Goal: Task Accomplishment & Management: Manage account settings

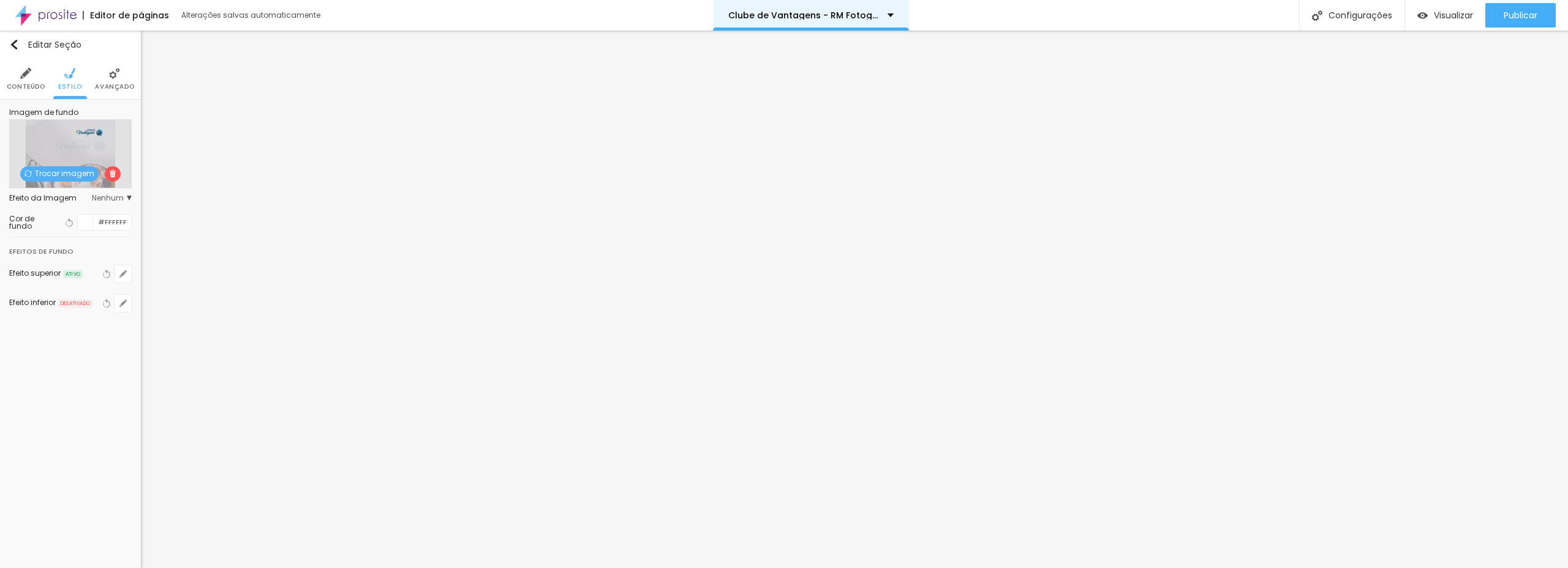
click at [872, 16] on p "Clube de Vantagens - RM Fotografia" at bounding box center [803, 15] width 150 height 9
click at [57, 175] on span "Trocar imagem" at bounding box center [60, 174] width 79 height 15
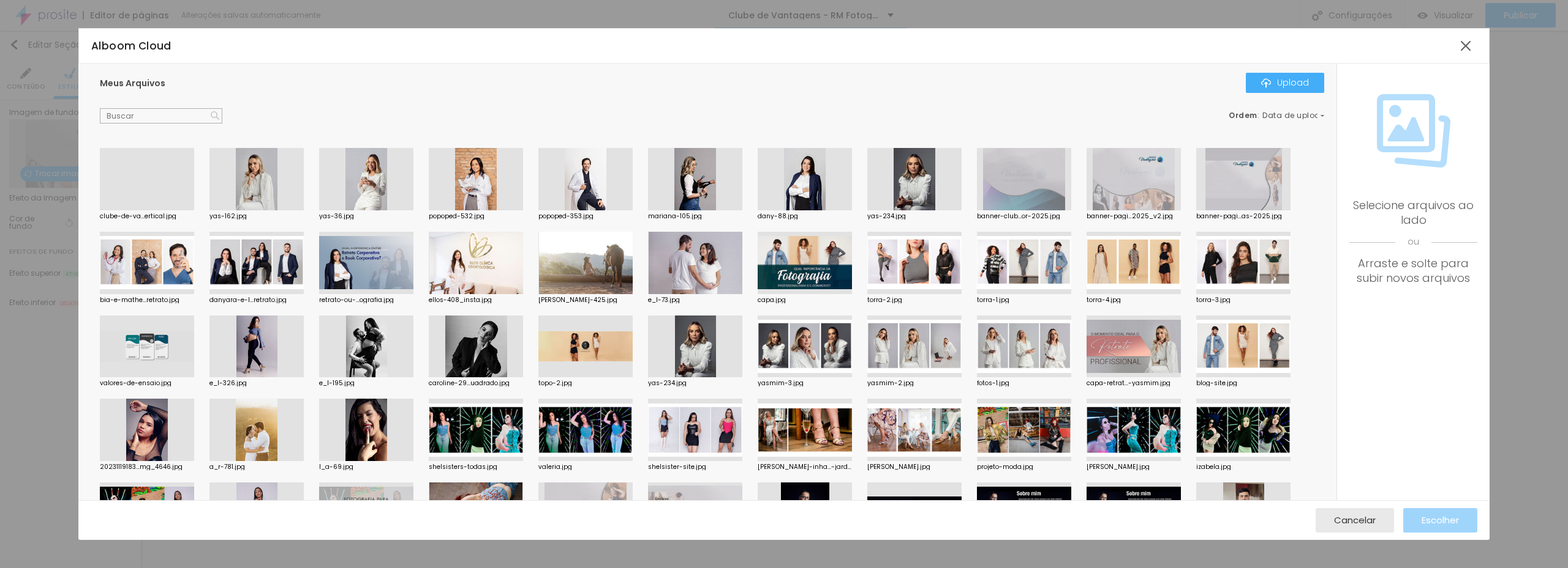
click at [171, 211] on div at bounding box center [147, 211] width 94 height 0
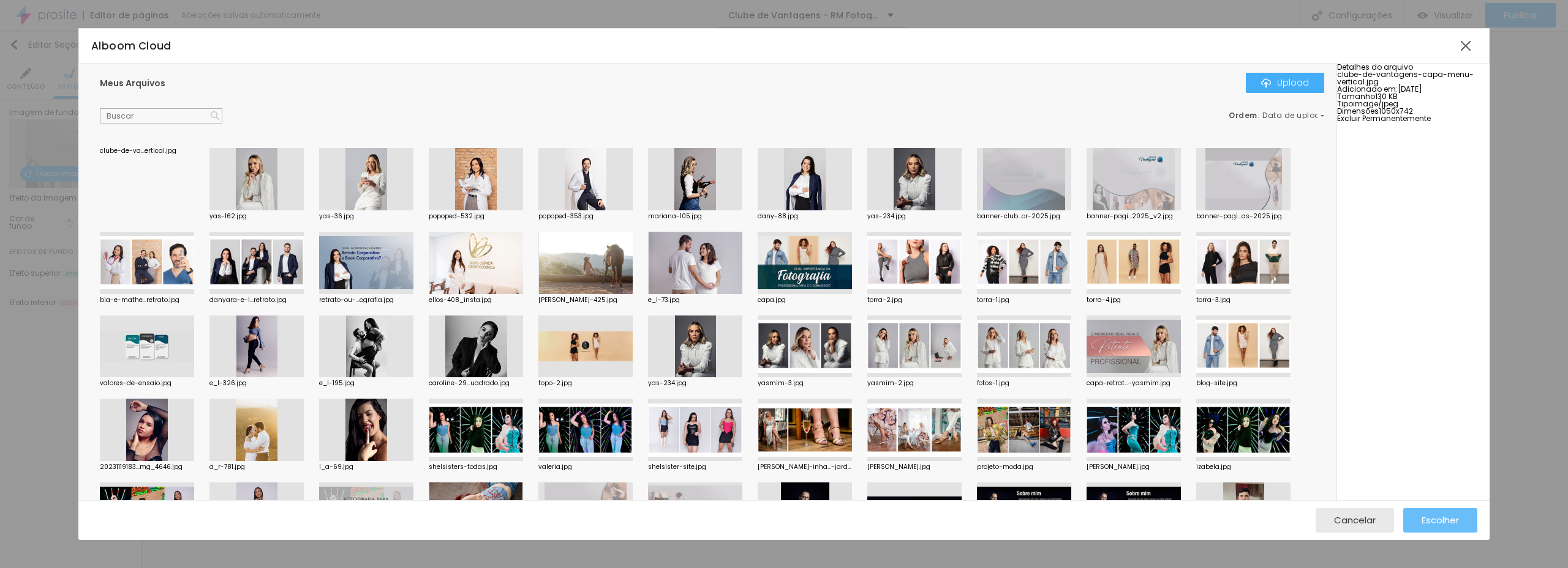
click at [1442, 513] on div "Escolher" at bounding box center [1440, 520] width 38 height 25
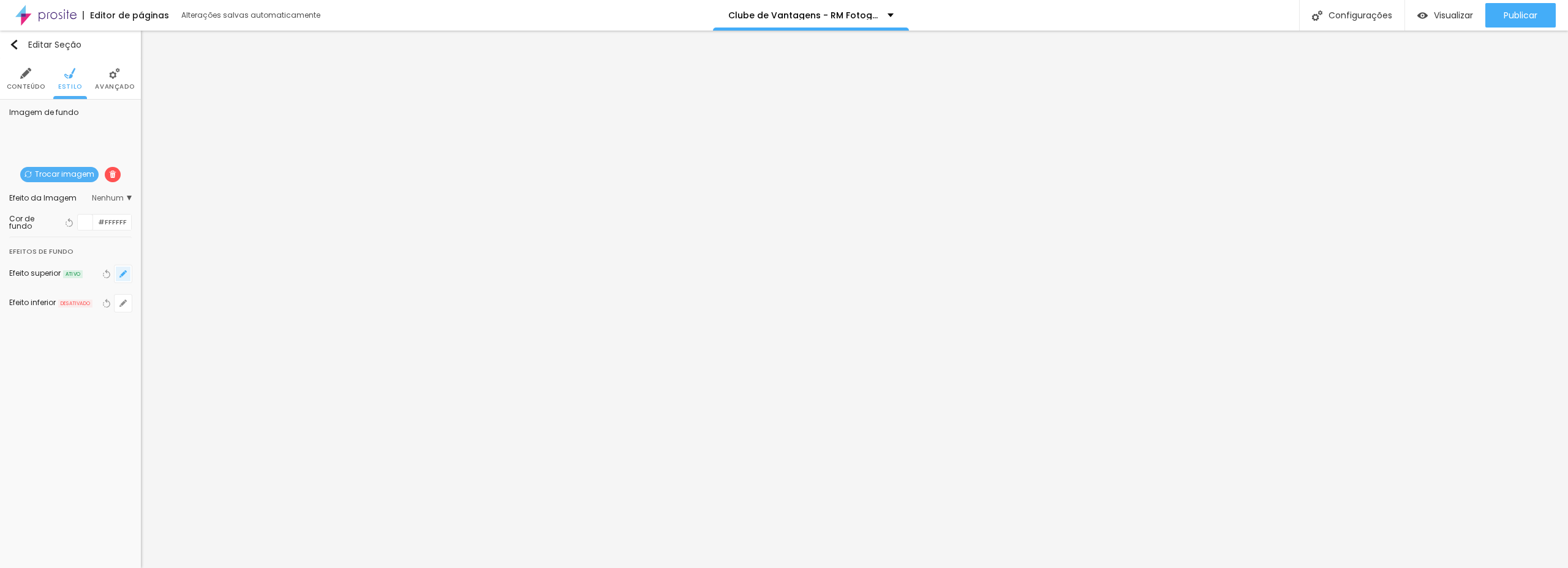
click at [127, 275] on button "button" at bounding box center [123, 274] width 17 height 17
click at [263, 568] on div at bounding box center [784, 576] width 1568 height 0
click at [29, 568] on div at bounding box center [784, 568] width 1568 height 0
click at [24, 81] on li "Conteúdo" at bounding box center [26, 78] width 38 height 40
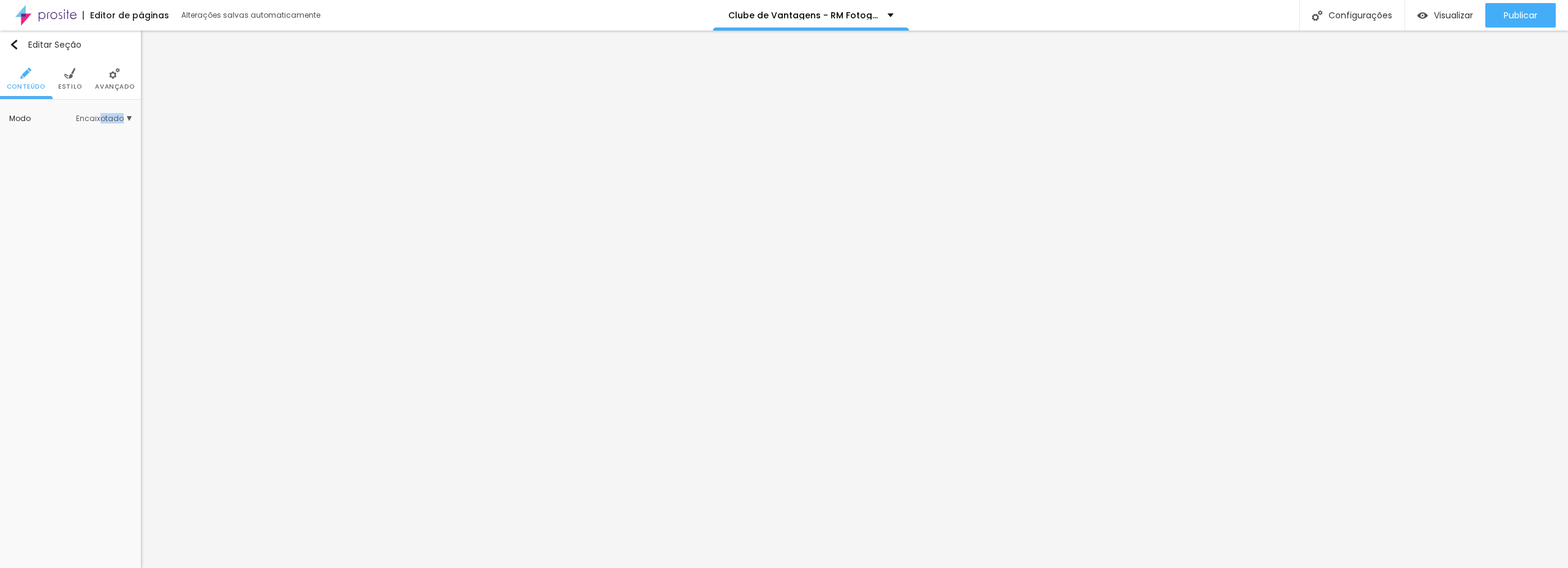
click at [103, 123] on div "Modo Encaixotado Encaixotado Completo" at bounding box center [70, 119] width 122 height 20
click at [102, 118] on span "Encaixotado" at bounding box center [103, 119] width 55 height 8
click at [70, 150] on span "Completo" at bounding box center [66, 153] width 38 height 10
click at [105, 121] on div "Modo Completo Encaixotado Completo" at bounding box center [70, 138] width 122 height 59
click at [78, 136] on span "Encaixotado" at bounding box center [71, 136] width 48 height 10
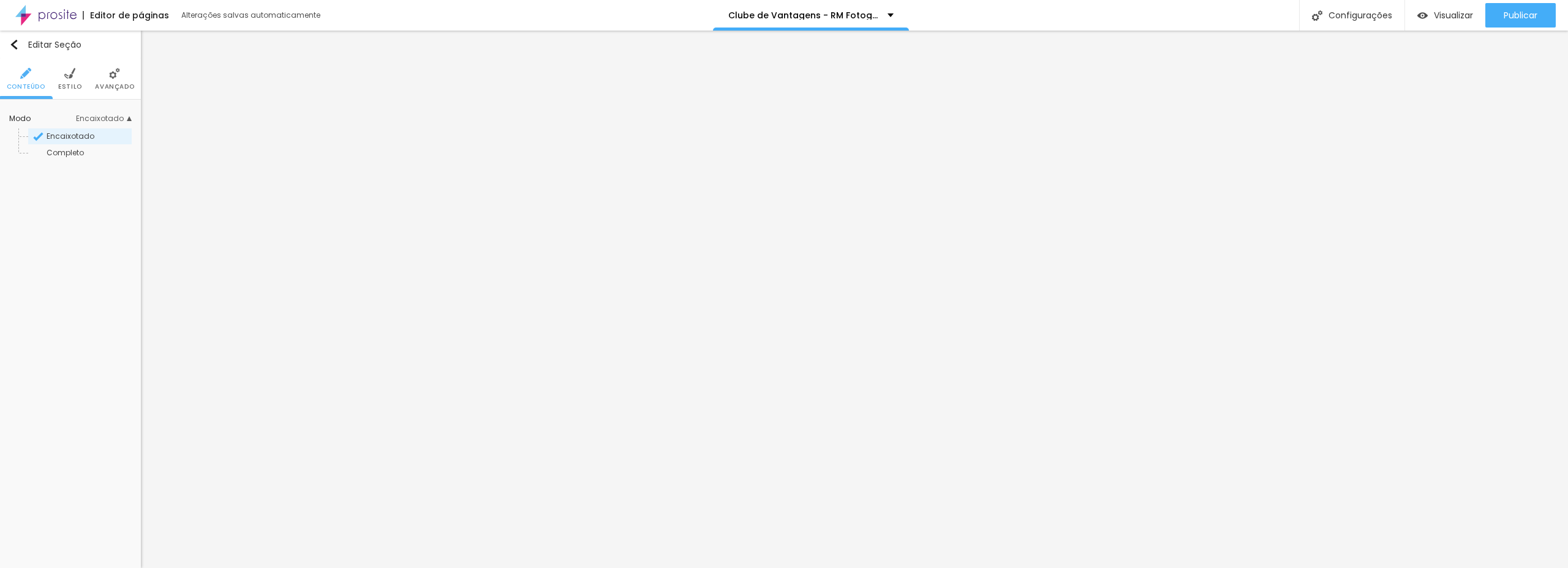
click at [118, 78] on img at bounding box center [114, 73] width 11 height 11
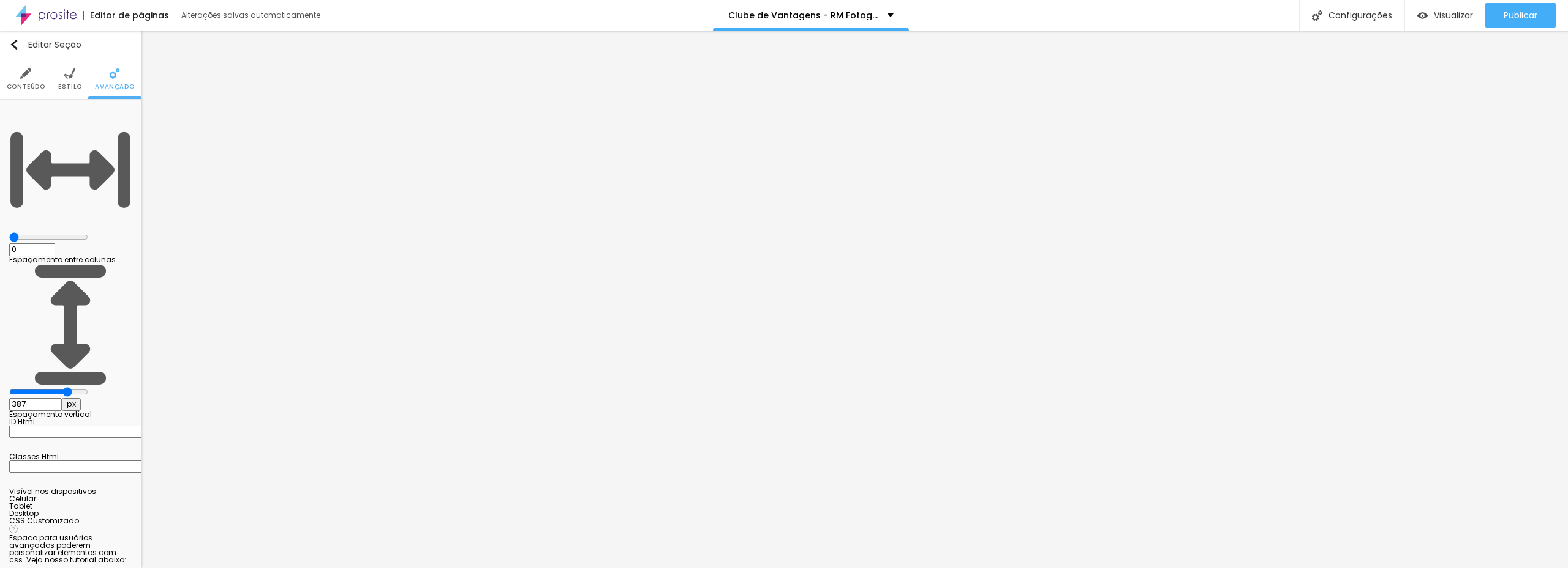
type input "444"
type input "129"
type input "0"
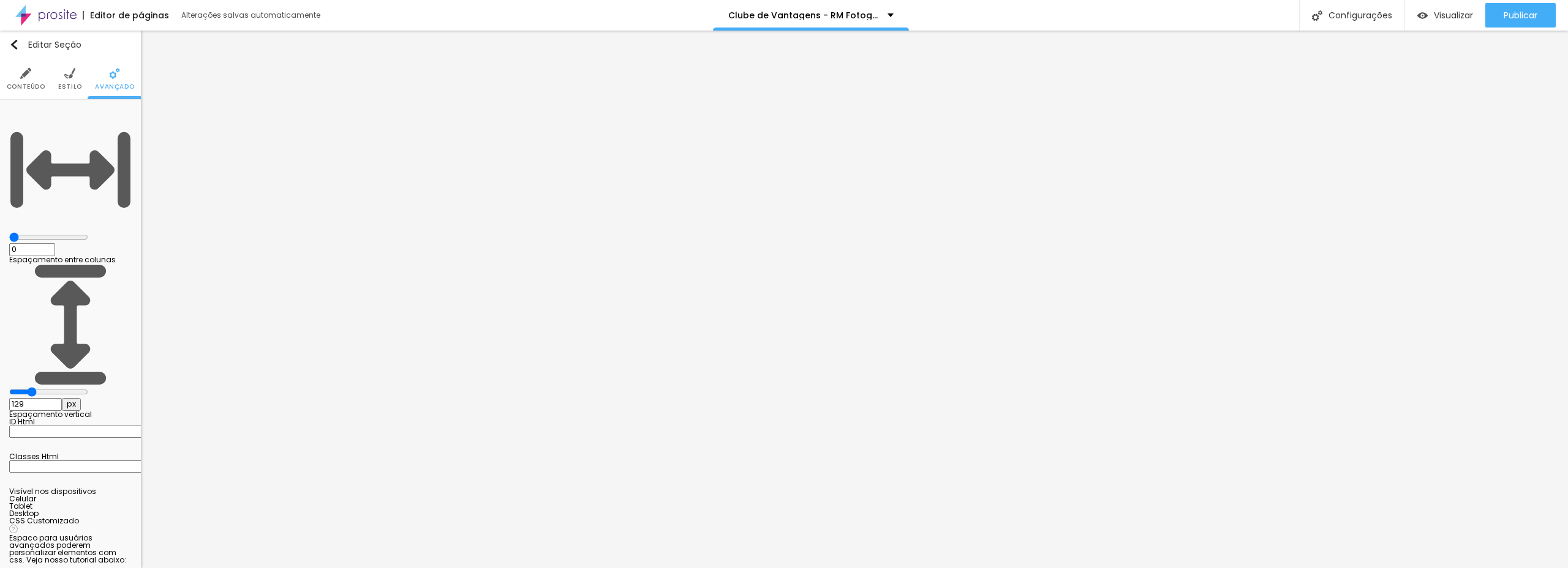
type input "0"
type input "81"
type input "500"
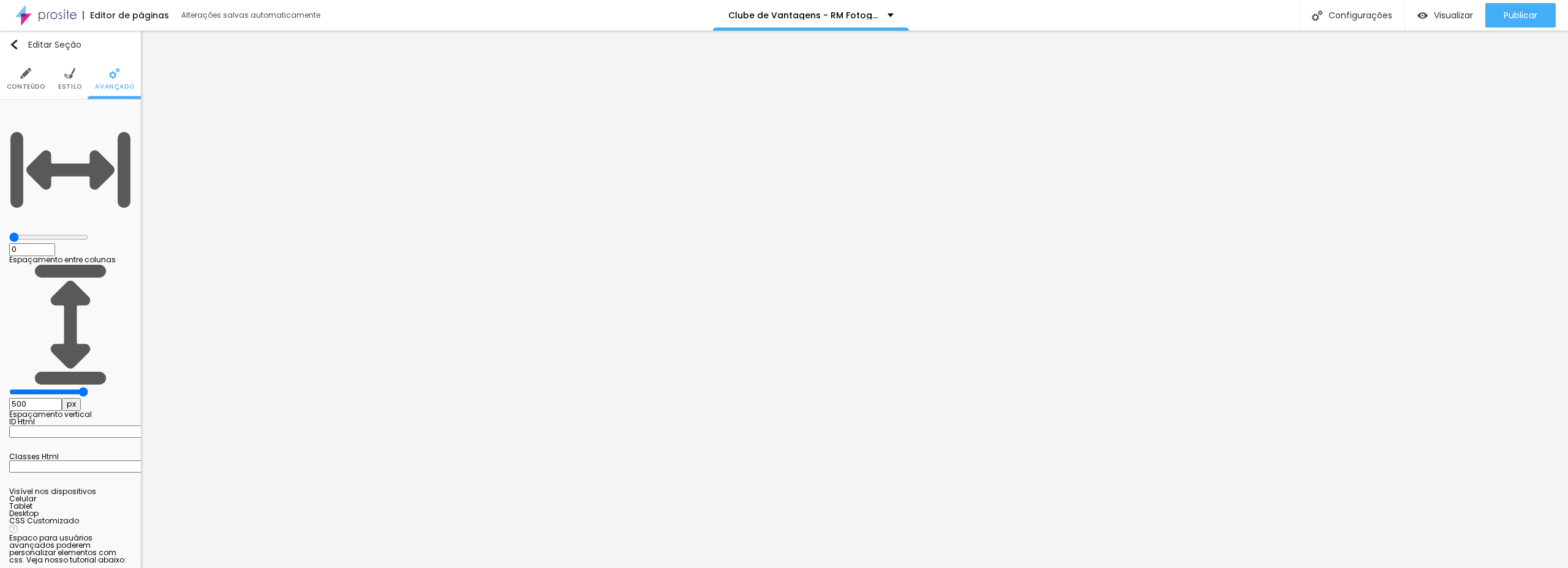
drag, startPoint x: 79, startPoint y: 142, endPoint x: 139, endPoint y: 138, distance: 60.1
type input "500"
click at [88, 387] on input "range" at bounding box center [49, 391] width 79 height 9
click at [25, 76] on img at bounding box center [26, 73] width 11 height 11
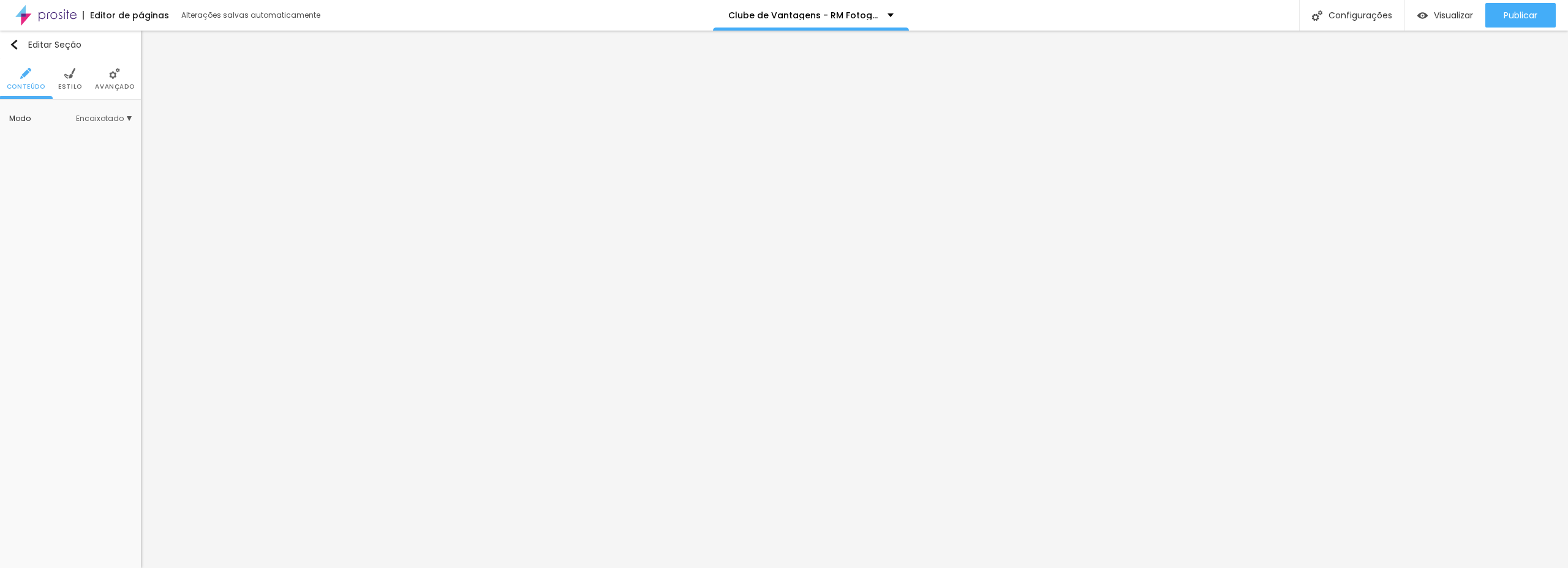
click at [70, 78] on img at bounding box center [69, 73] width 11 height 11
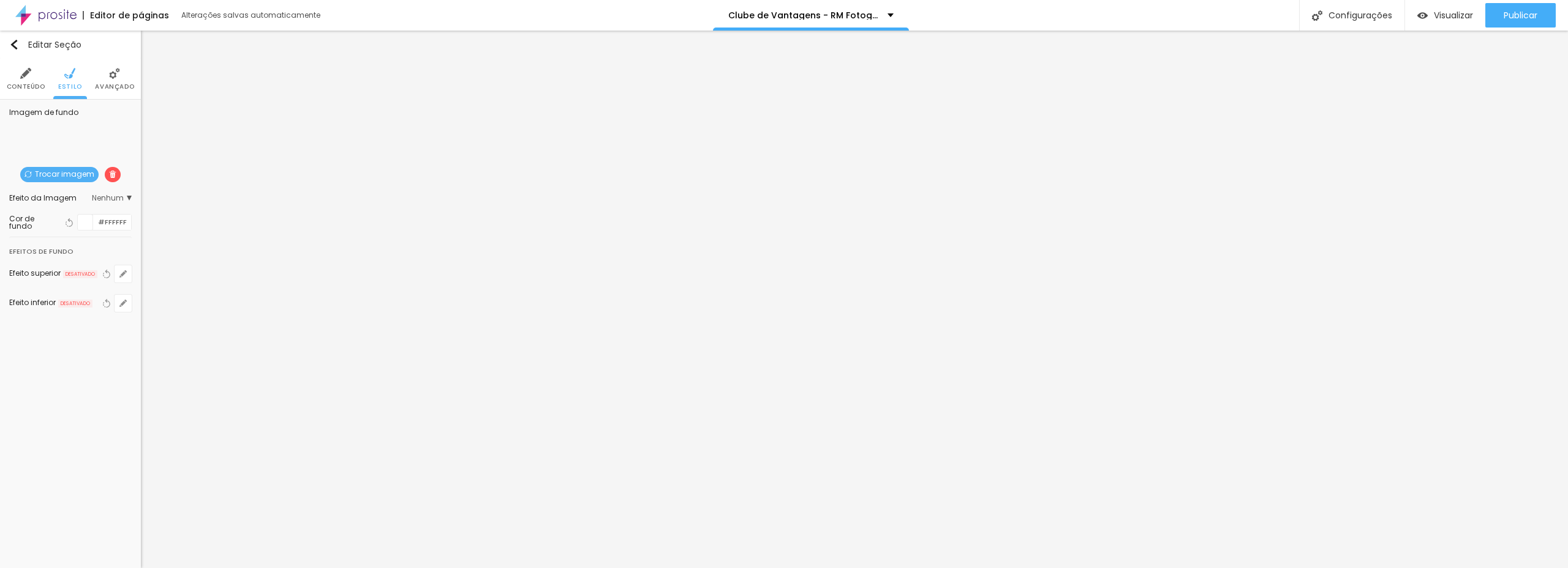
click at [113, 175] on img at bounding box center [113, 174] width 8 height 8
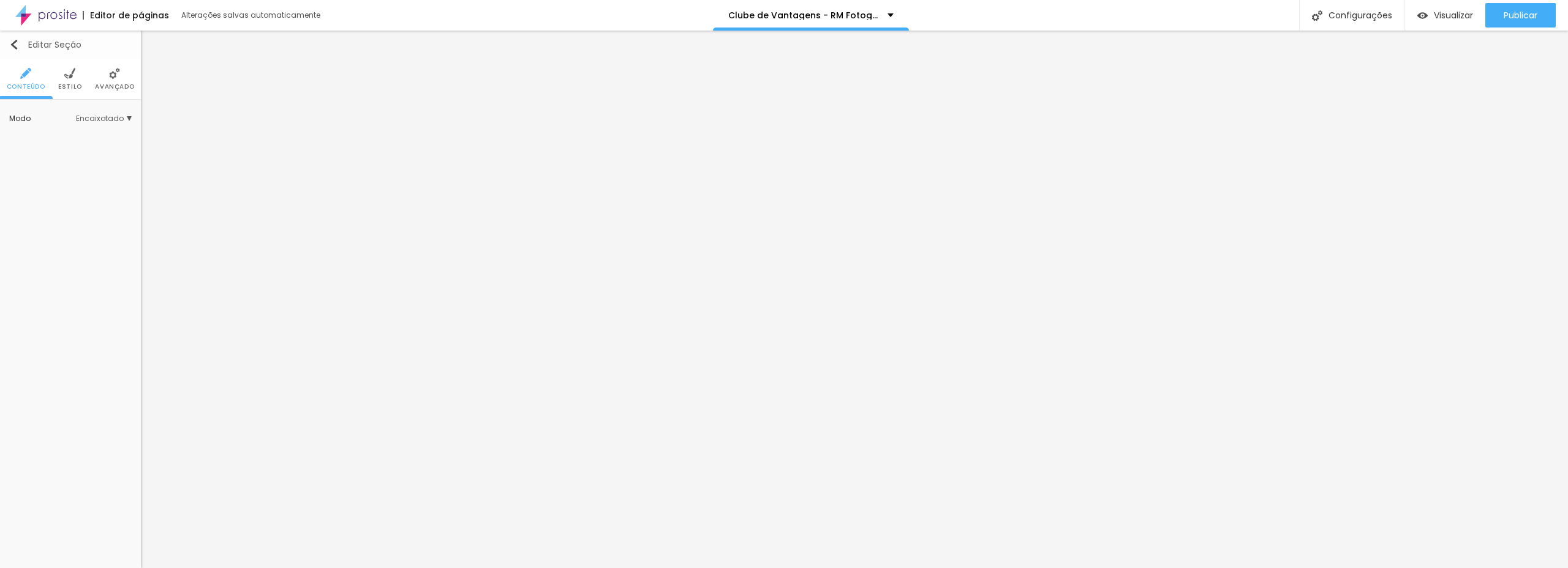
click at [1, 43] on button "Editar Seção" at bounding box center [70, 44] width 141 height 28
click at [67, 86] on span "Estilo" at bounding box center [70, 86] width 24 height 6
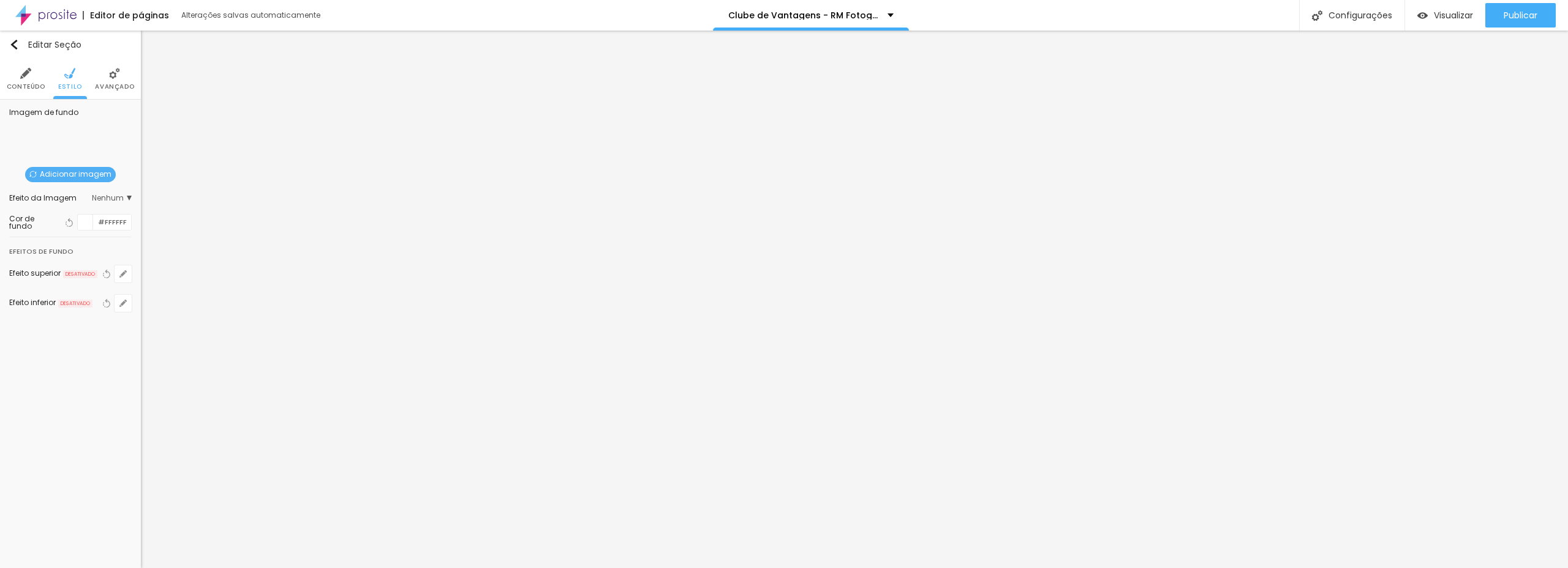
click at [68, 175] on span "Adicionar imagem" at bounding box center [70, 175] width 90 height 15
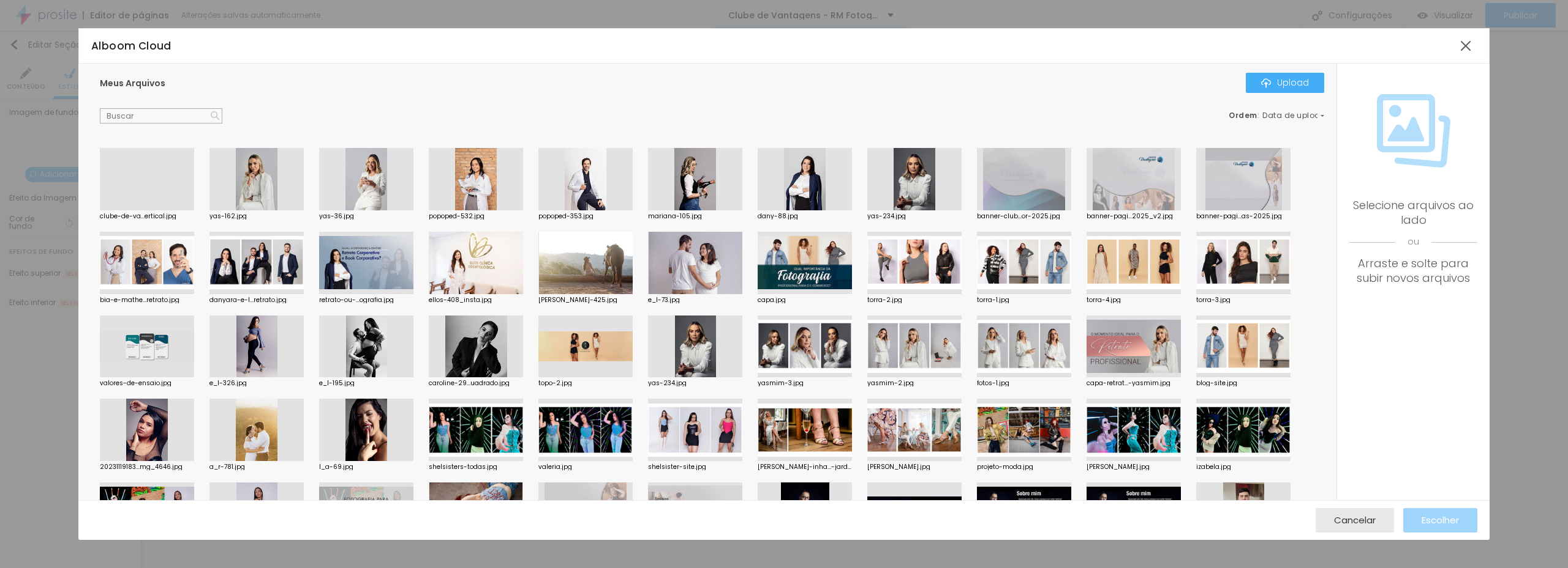
click at [155, 211] on div at bounding box center [147, 211] width 94 height 0
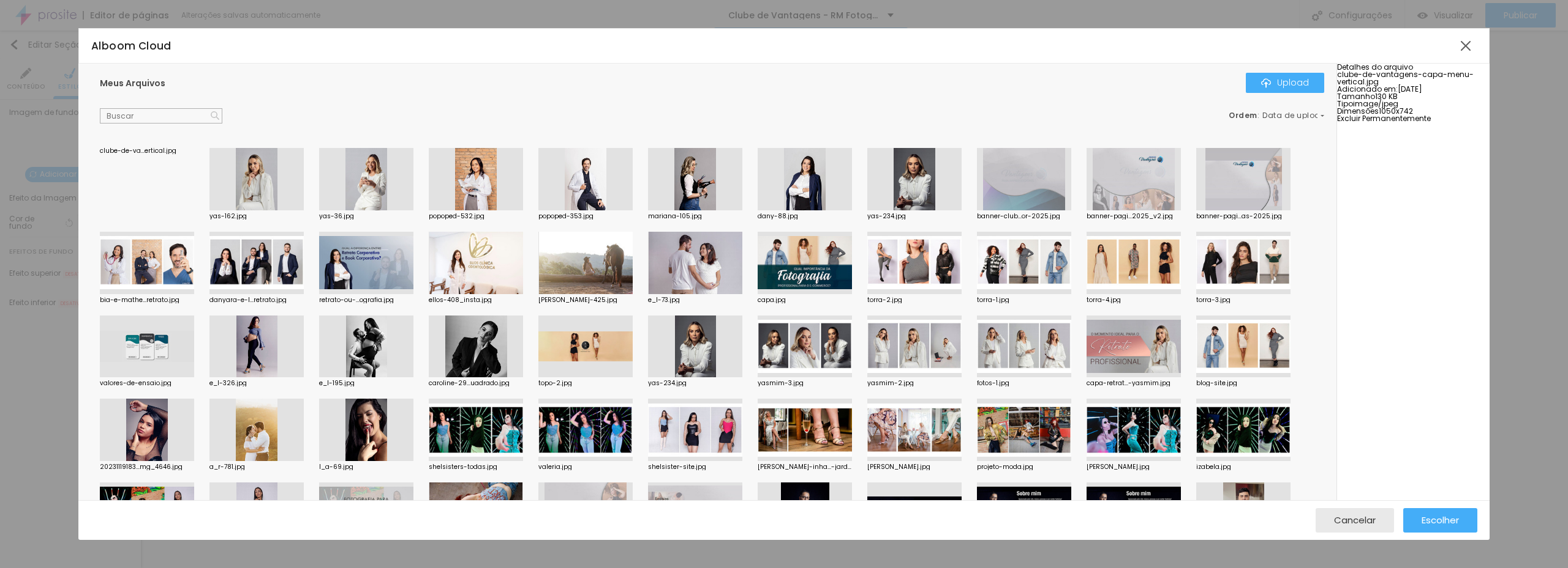
click at [1413, 124] on span "Excluir Permanentemente" at bounding box center [1384, 119] width 94 height 10
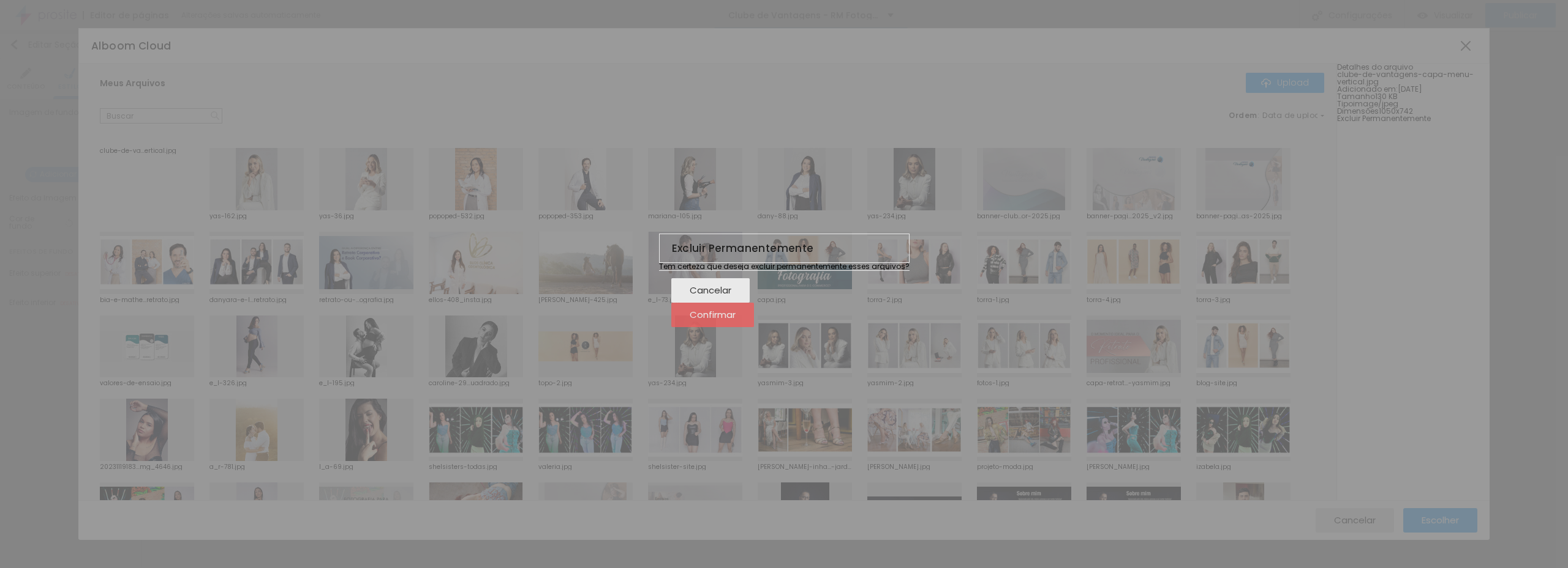
click at [736, 327] on div "Confirmar" at bounding box center [713, 315] width 46 height 25
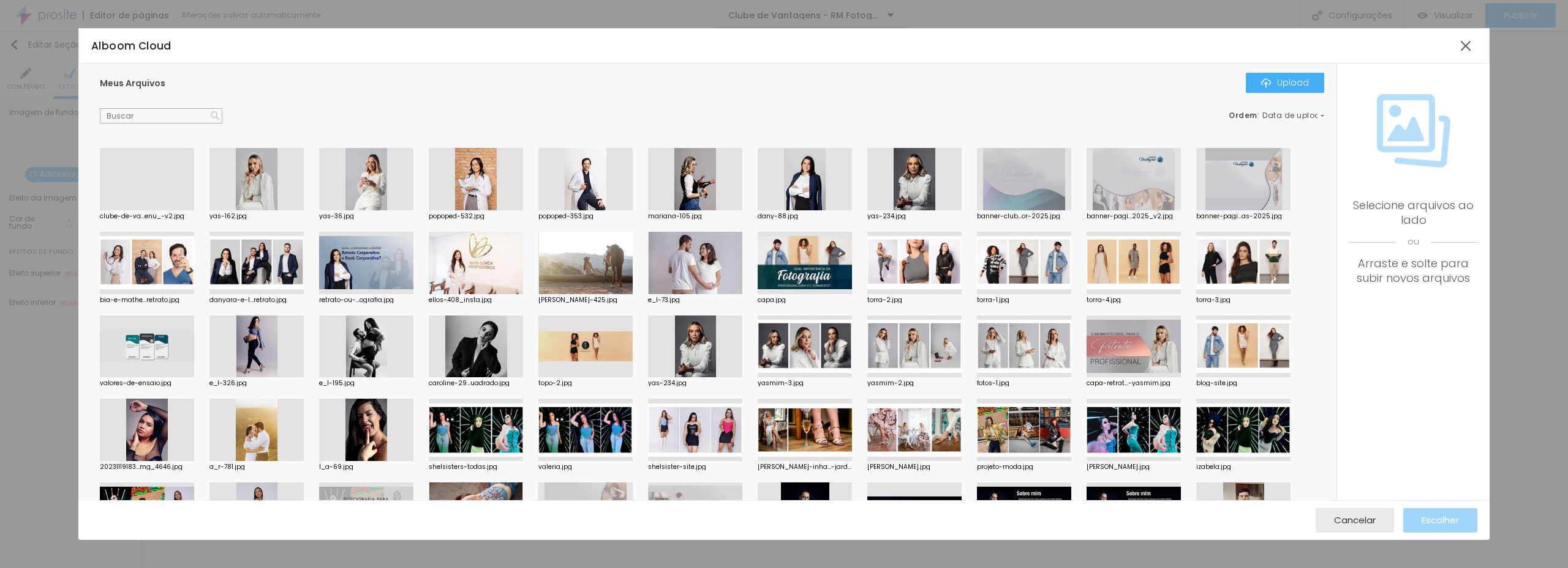
click at [171, 211] on div at bounding box center [147, 211] width 94 height 0
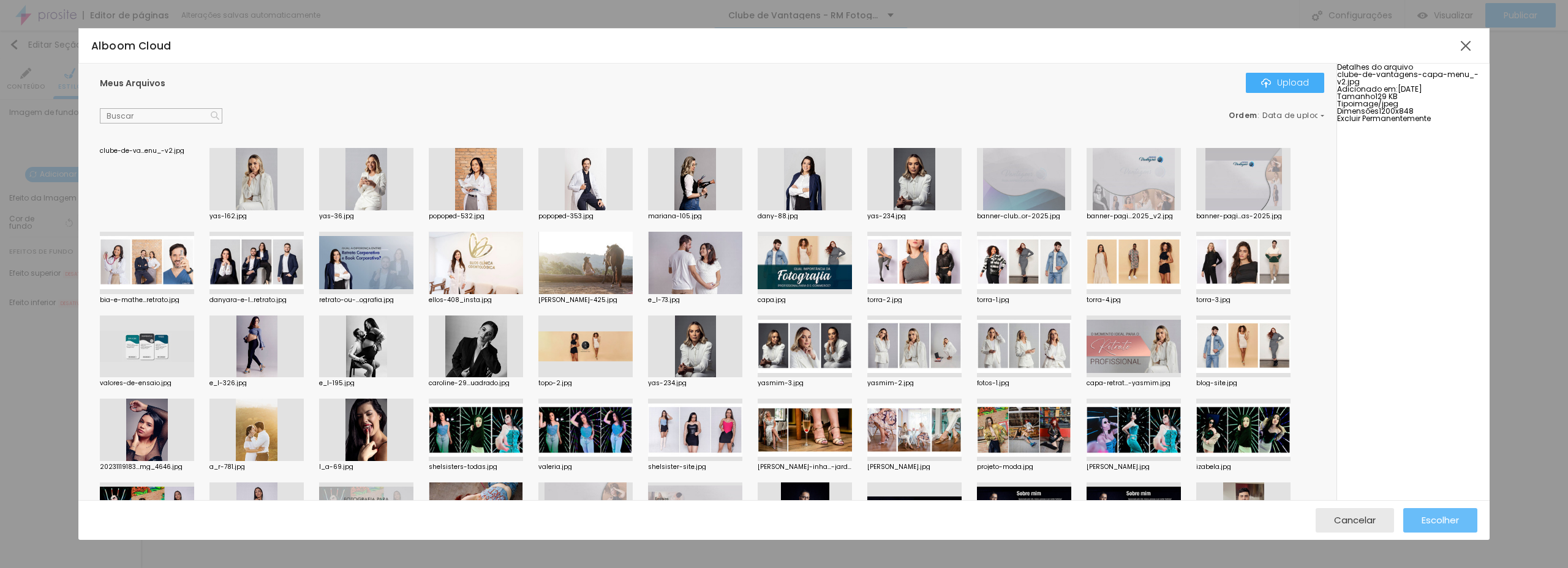
click at [1419, 519] on button "Escolher" at bounding box center [1440, 520] width 74 height 25
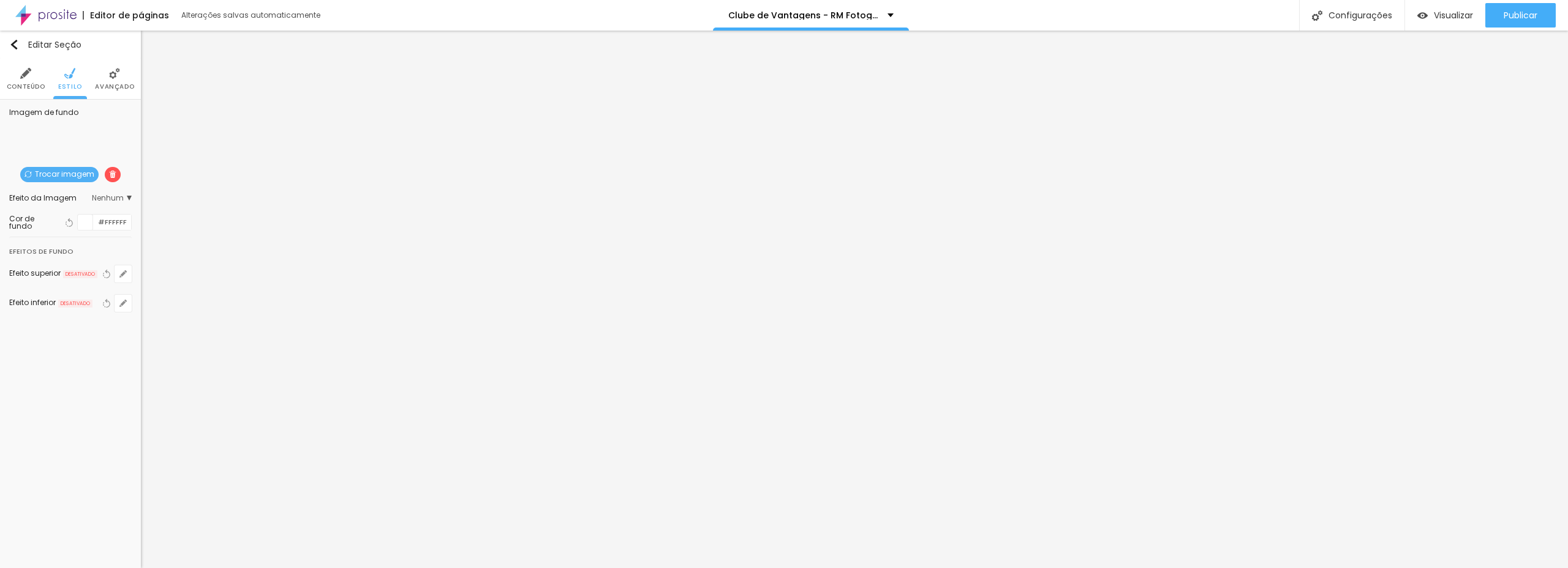
click at [21, 80] on li "Conteúdo" at bounding box center [26, 78] width 38 height 40
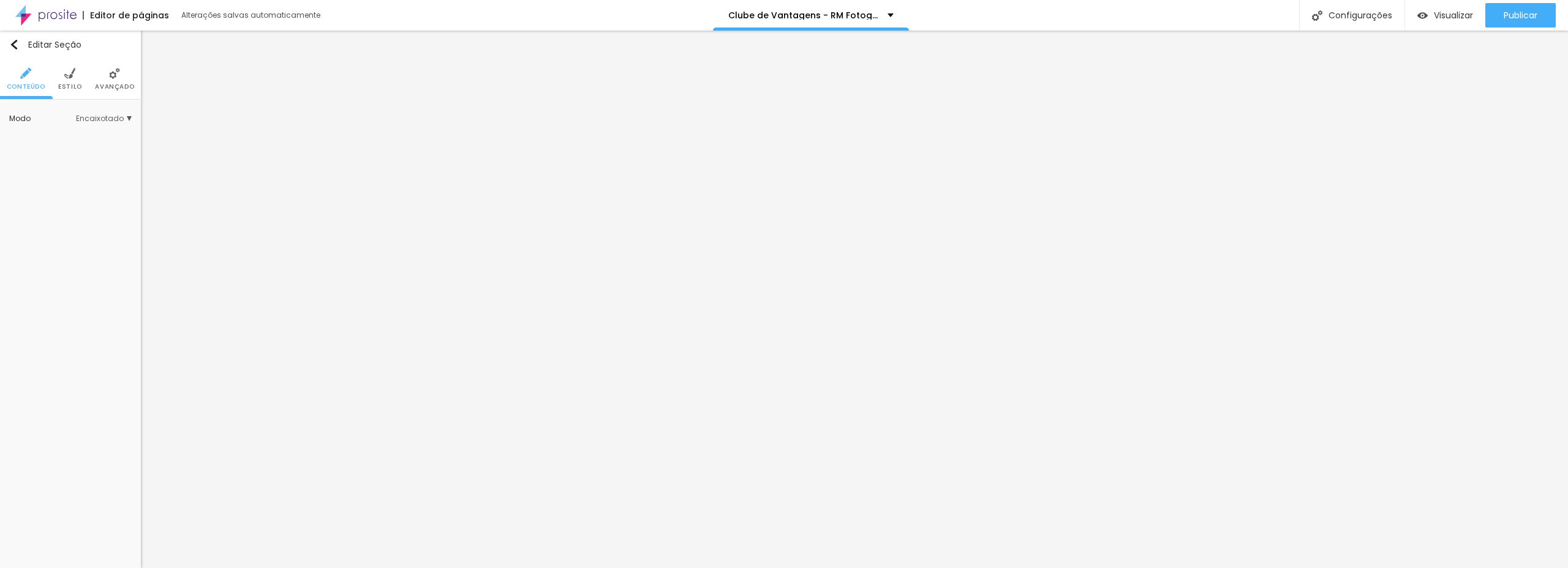
click at [118, 120] on span "Encaixotado" at bounding box center [103, 119] width 55 height 8
click at [73, 136] on span "Encaixotado" at bounding box center [71, 136] width 48 height 10
click at [1159, 16] on div "Editor de páginas Alterações salvas automaticamente Clube de Vantagens - RM Fot…" at bounding box center [784, 15] width 1568 height 31
drag, startPoint x: 67, startPoint y: 79, endPoint x: 78, endPoint y: 84, distance: 12.1
click at [67, 80] on li "Estilo" at bounding box center [70, 78] width 24 height 40
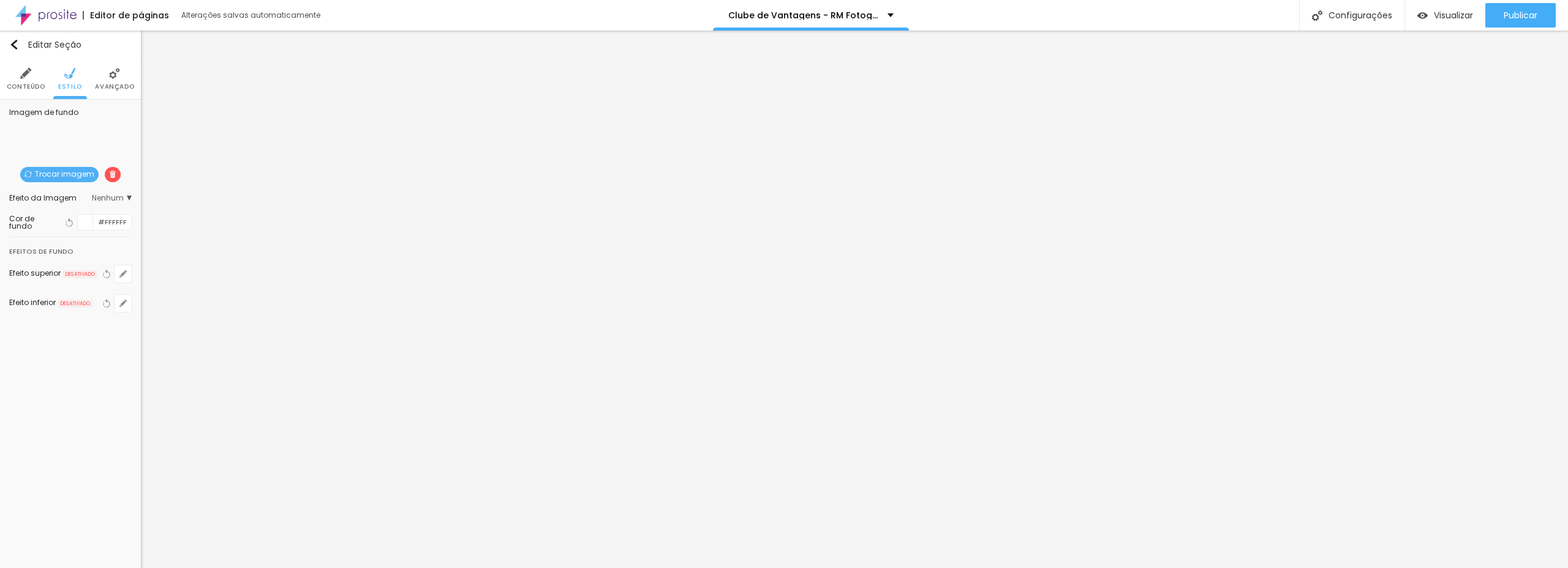
click at [114, 177] on img at bounding box center [113, 174] width 8 height 8
click at [65, 176] on span "Adicionar imagem" at bounding box center [70, 175] width 90 height 15
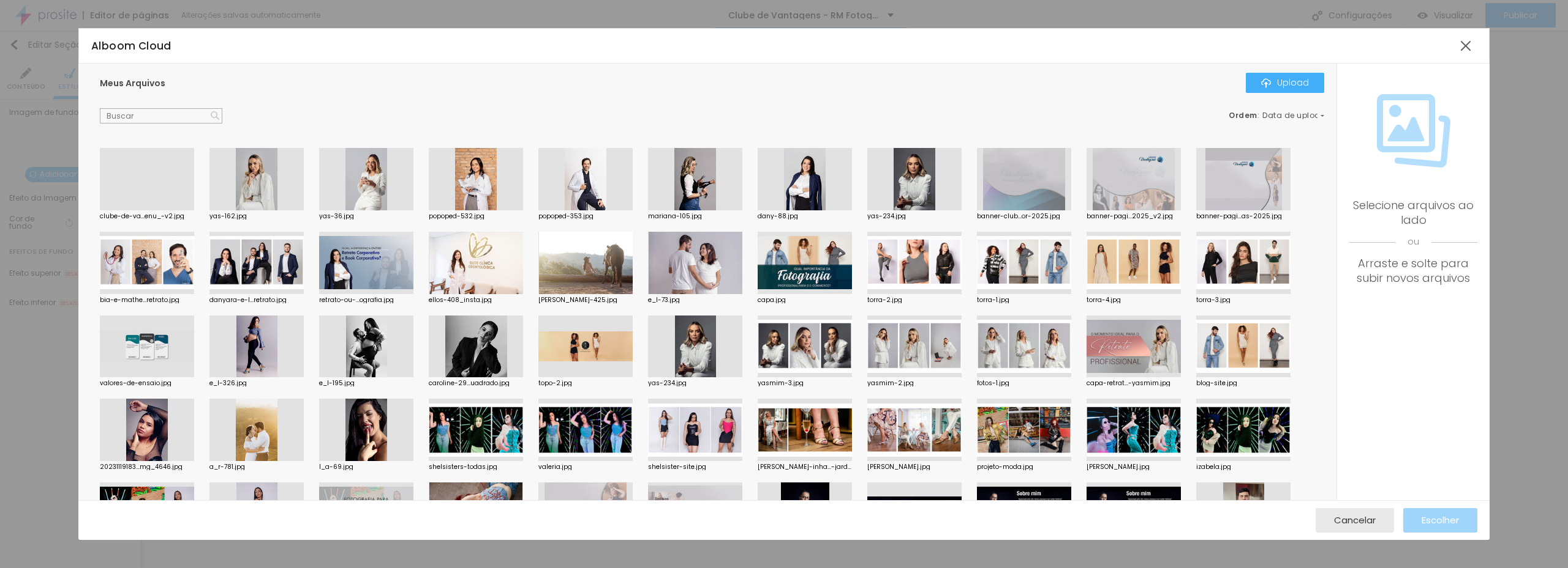
click at [178, 211] on div at bounding box center [147, 211] width 94 height 0
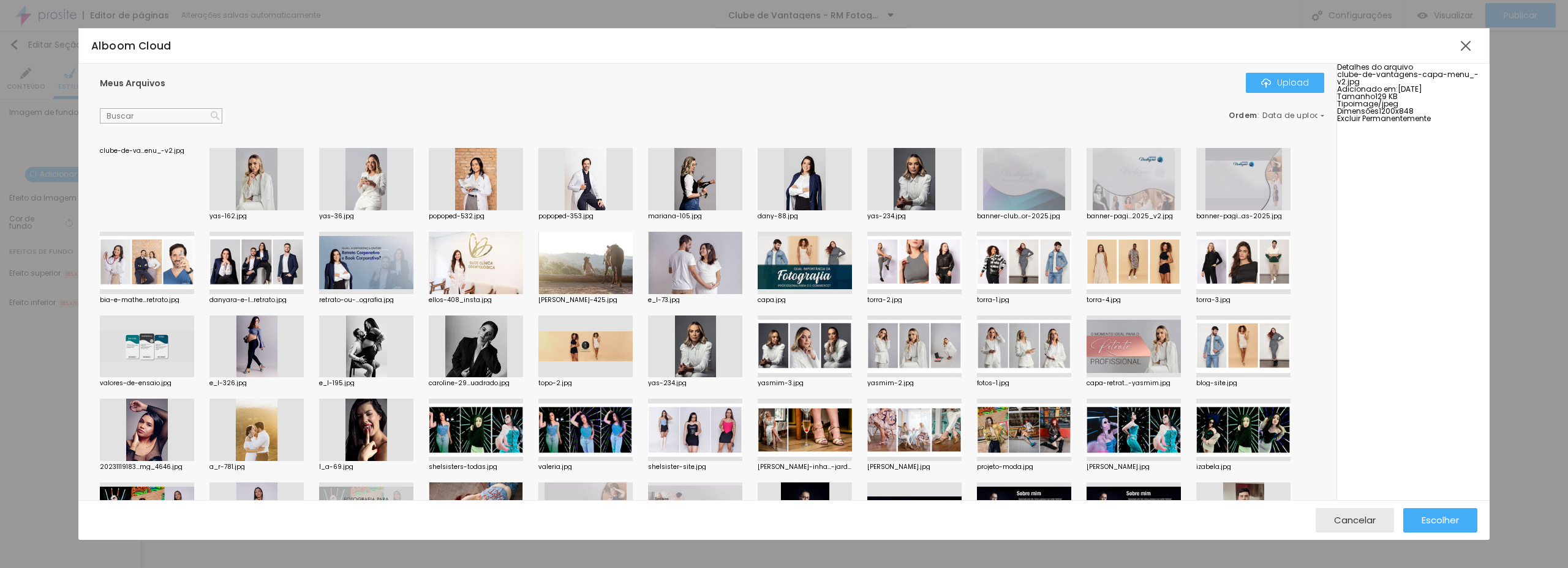
click at [1424, 124] on span "Excluir Permanentemente" at bounding box center [1384, 119] width 94 height 10
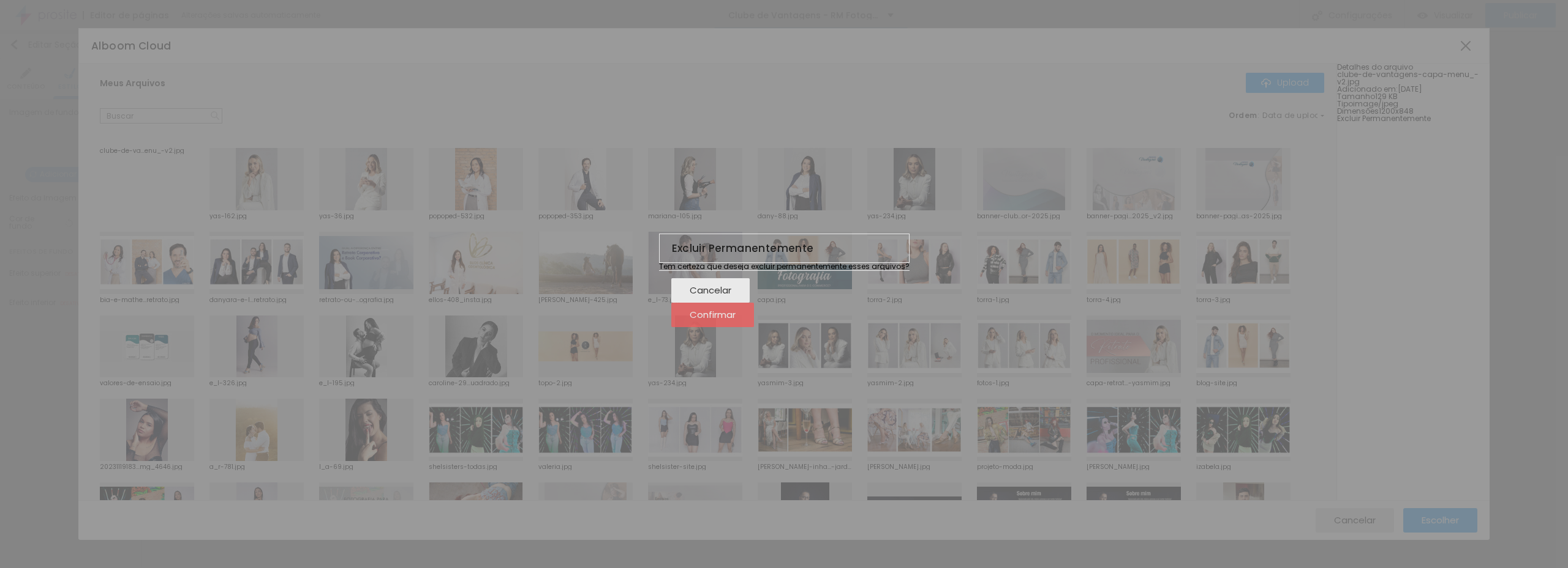
click at [736, 320] on span "Confirmar" at bounding box center [713, 315] width 46 height 10
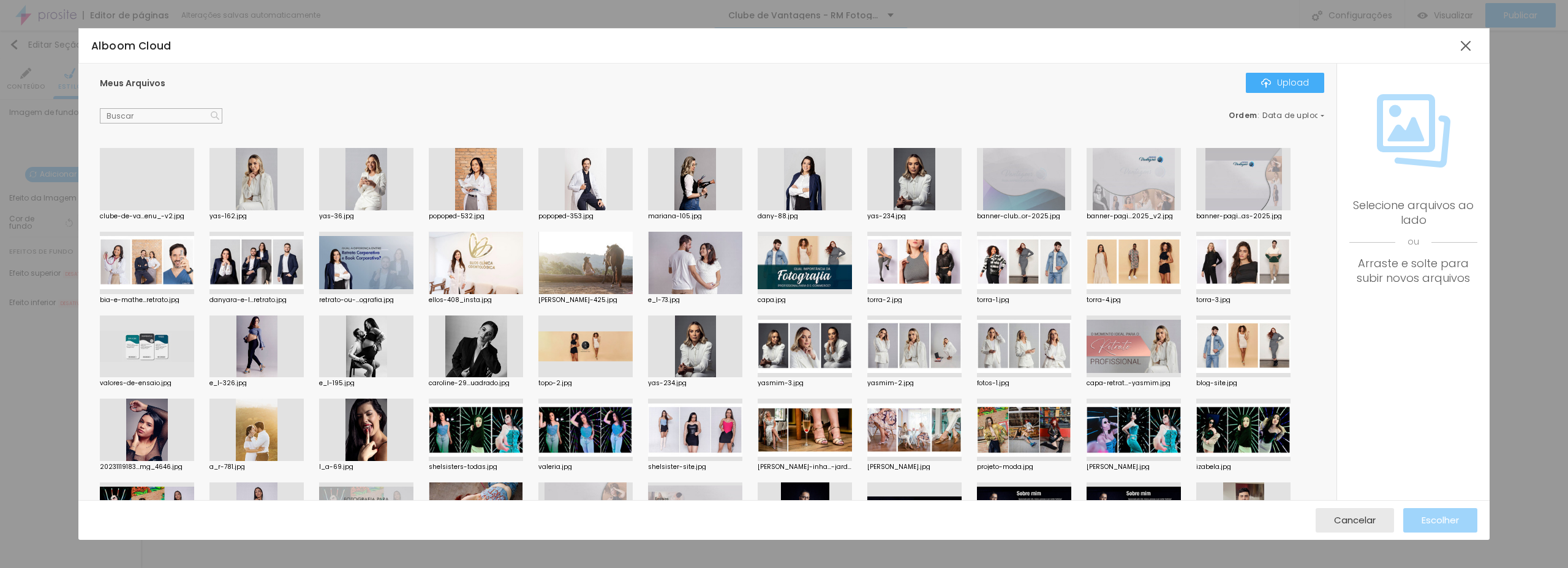
click at [153, 211] on div at bounding box center [147, 211] width 94 height 0
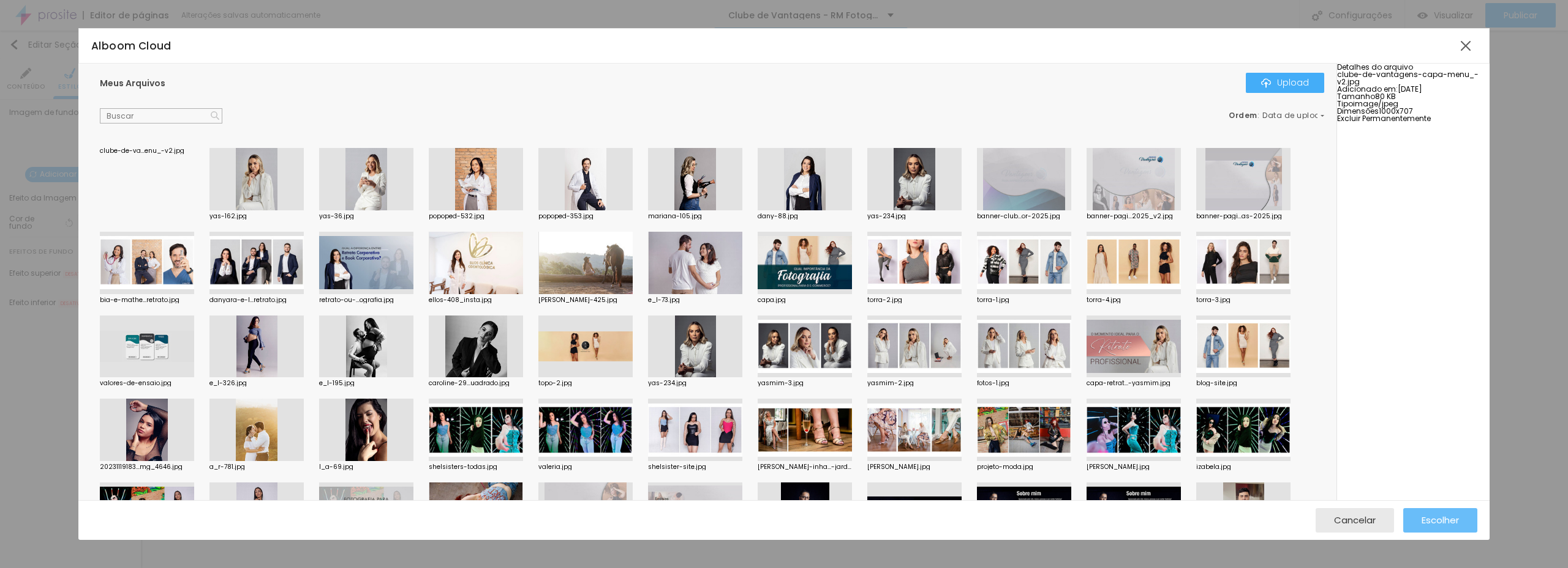
click at [1432, 517] on span "Escolher" at bounding box center [1440, 520] width 38 height 10
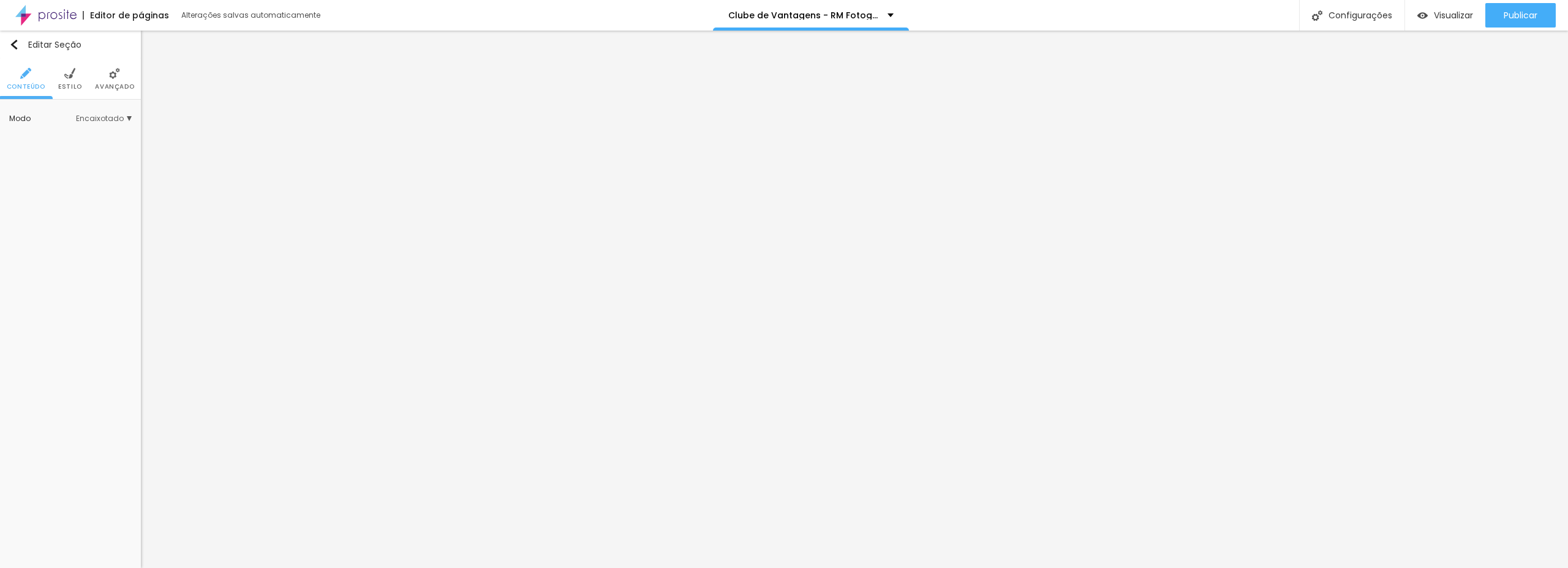
click at [63, 77] on li "Estilo" at bounding box center [70, 78] width 24 height 40
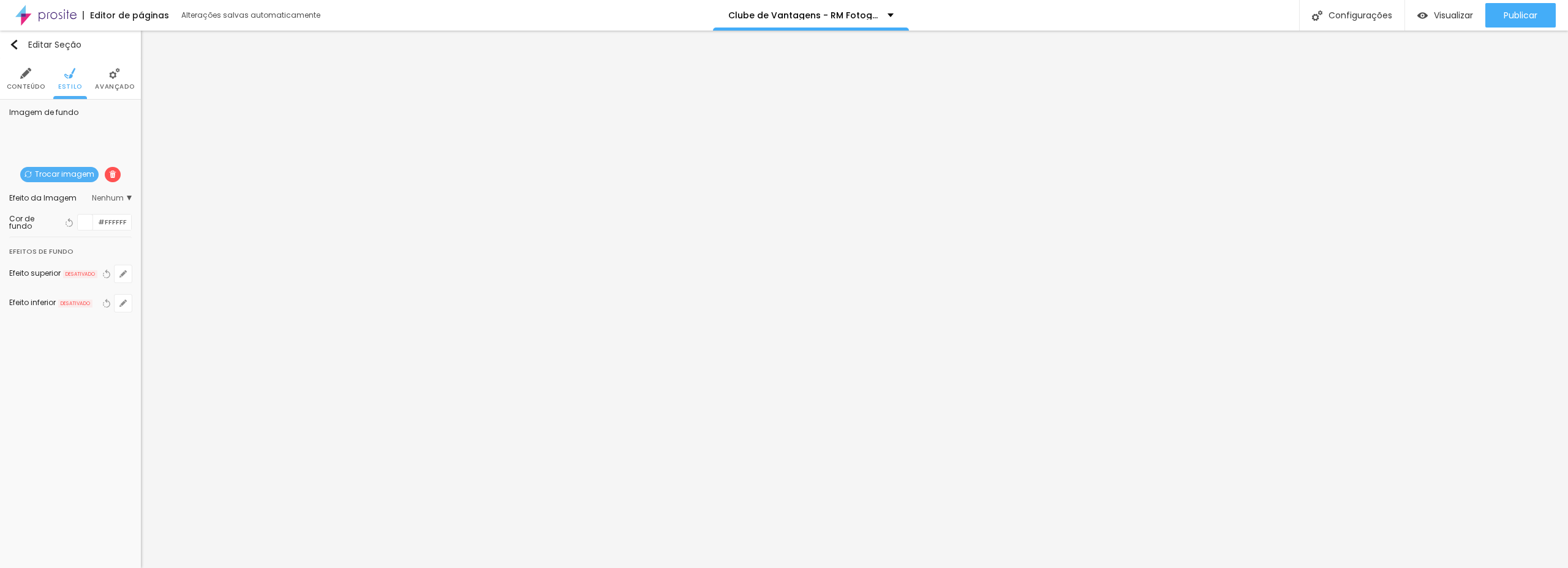
click at [109, 171] on img at bounding box center [113, 174] width 8 height 8
click at [63, 176] on span "Adicionar imagem" at bounding box center [70, 175] width 90 height 15
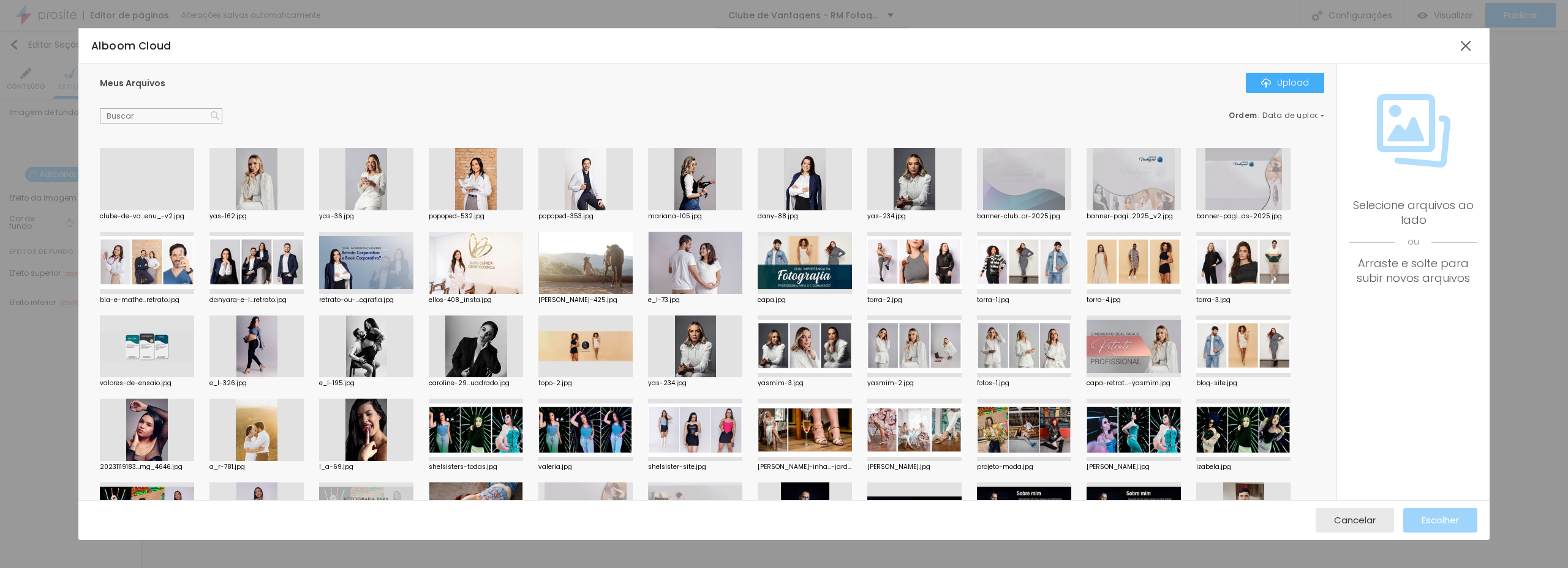
click at [190, 211] on div at bounding box center [147, 211] width 94 height 0
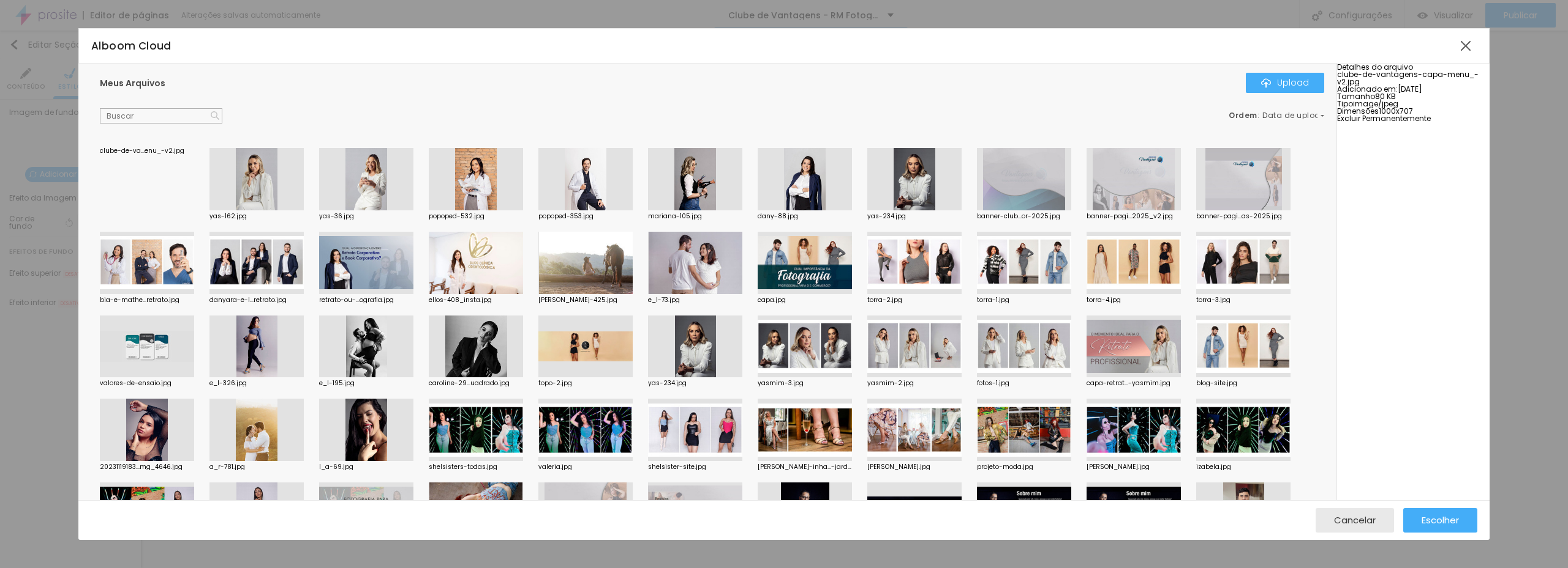
click at [1431, 124] on span "Excluir Permanentemente" at bounding box center [1384, 119] width 94 height 10
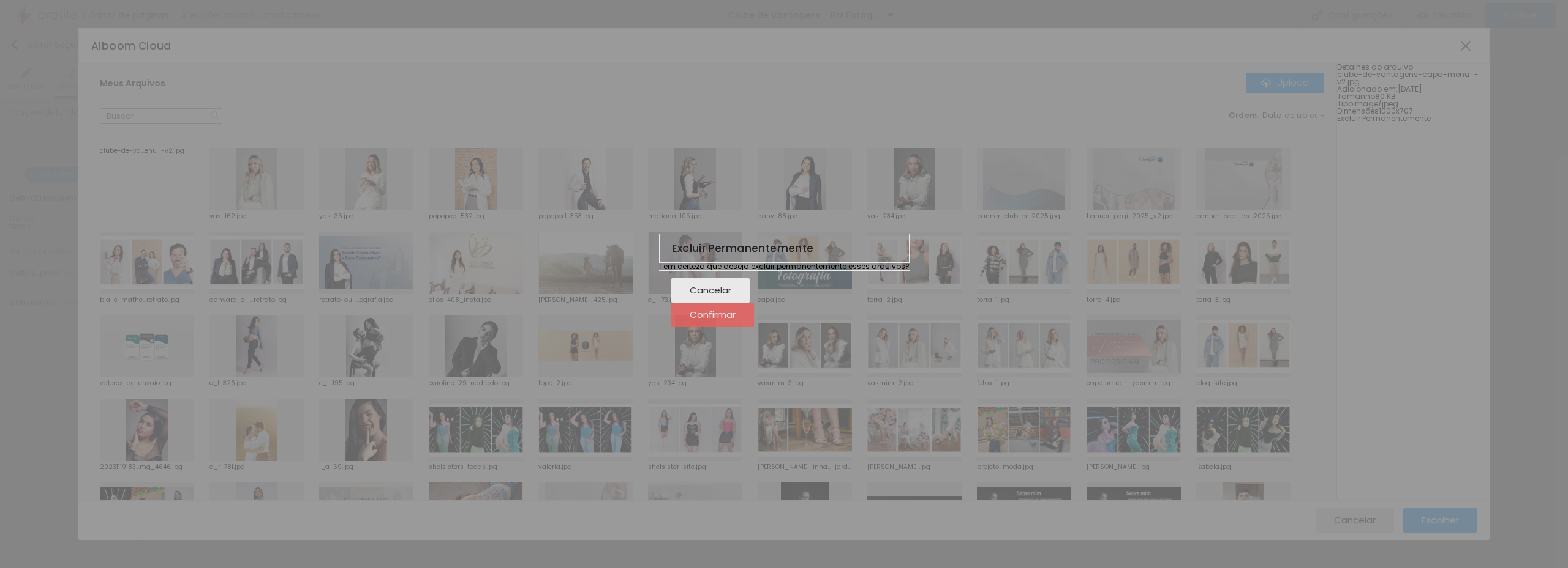
click at [736, 320] on span "Confirmar" at bounding box center [713, 315] width 46 height 10
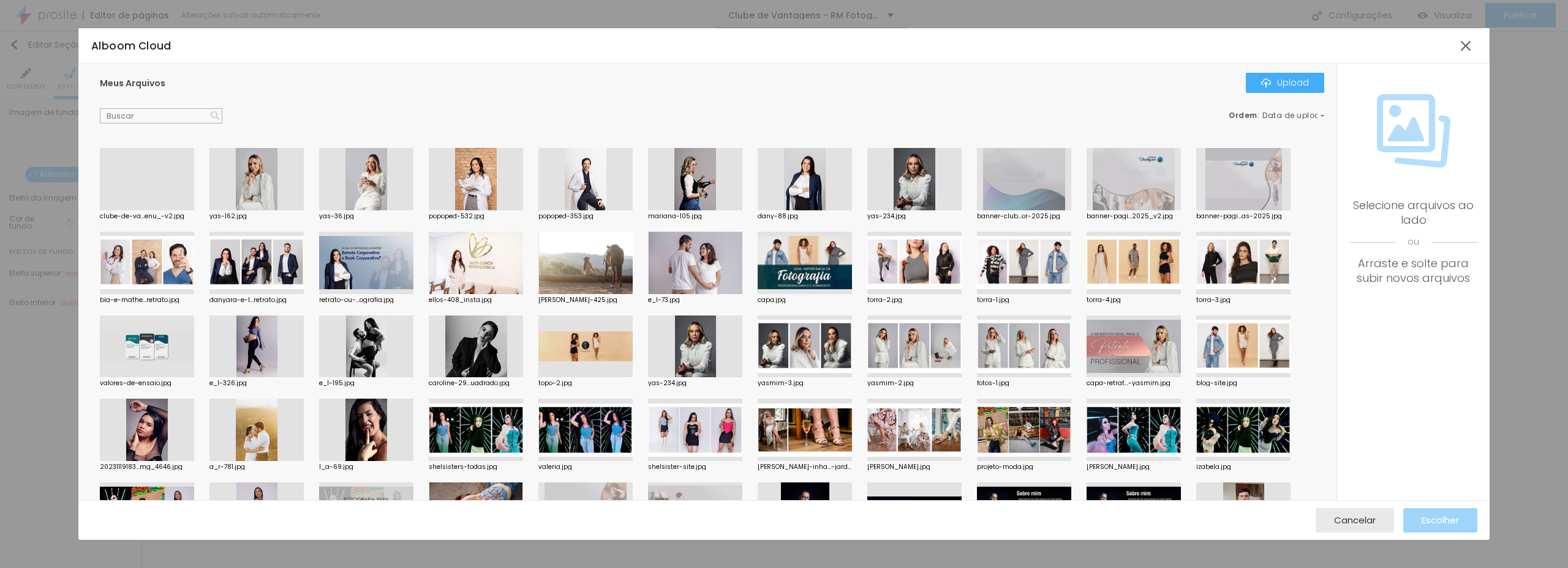
click at [166, 211] on div at bounding box center [147, 211] width 94 height 0
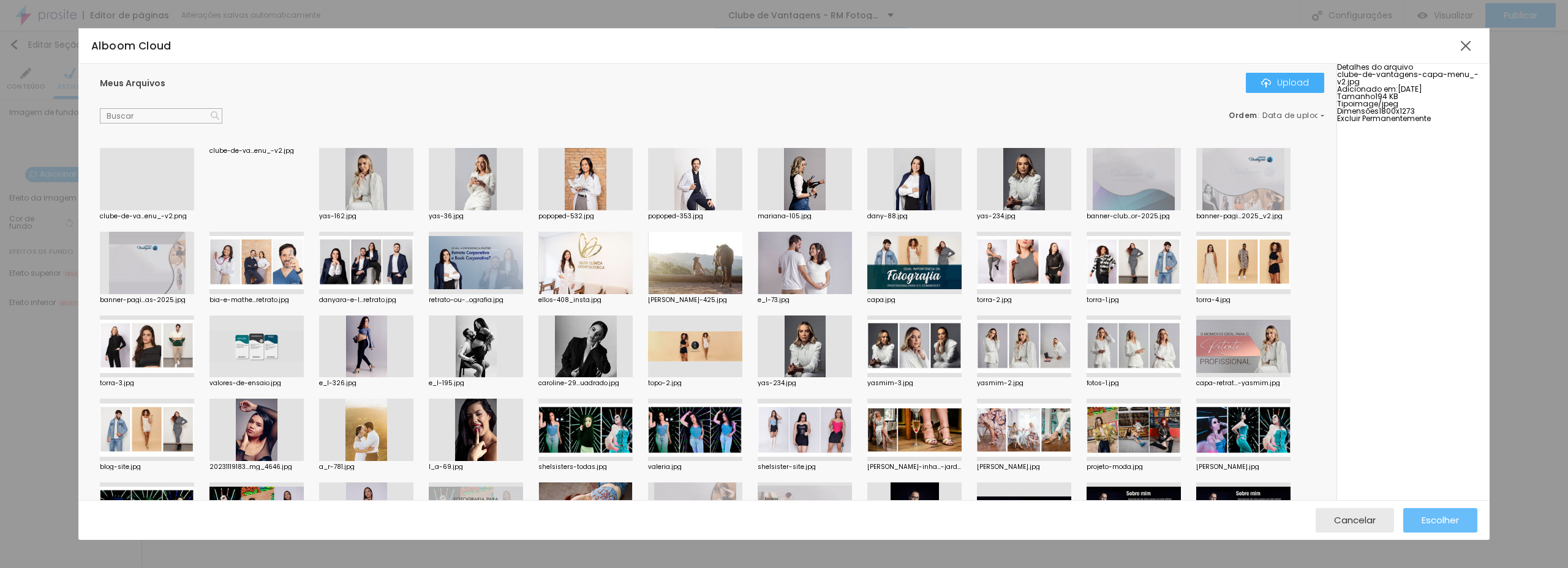
click at [1434, 517] on span "Escolher" at bounding box center [1440, 520] width 38 height 10
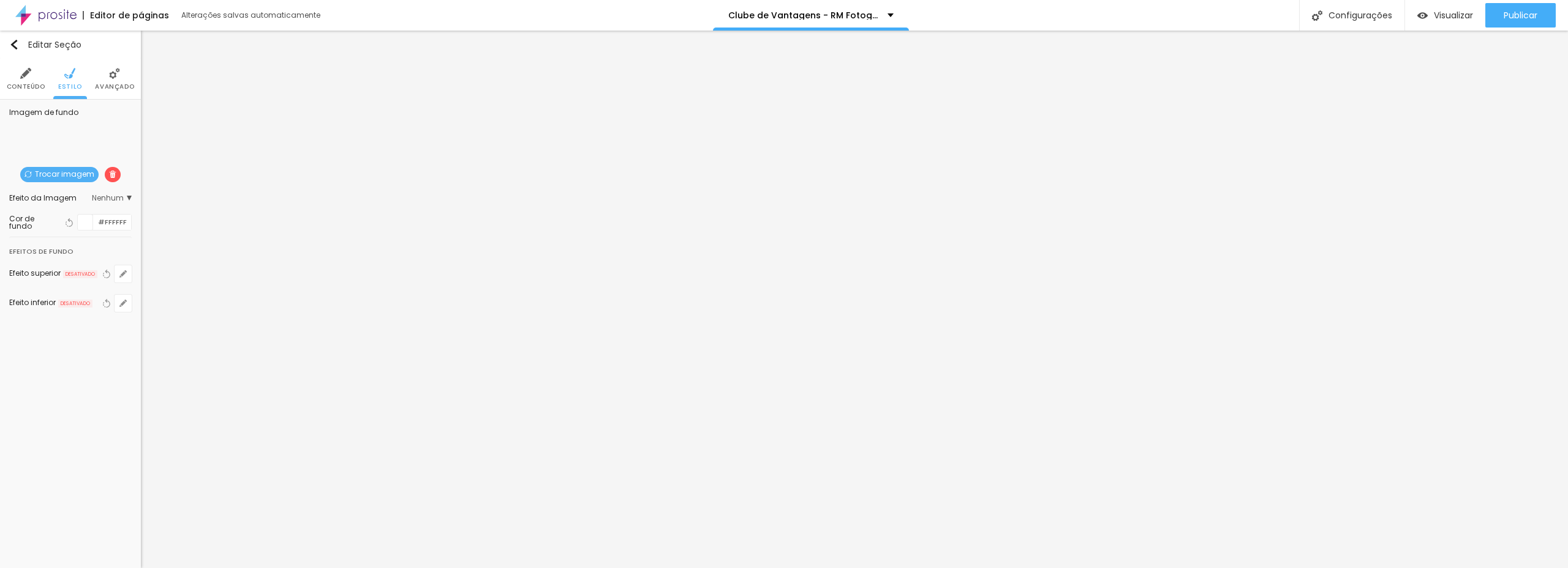
click at [81, 177] on span "Trocar imagem" at bounding box center [60, 175] width 79 height 15
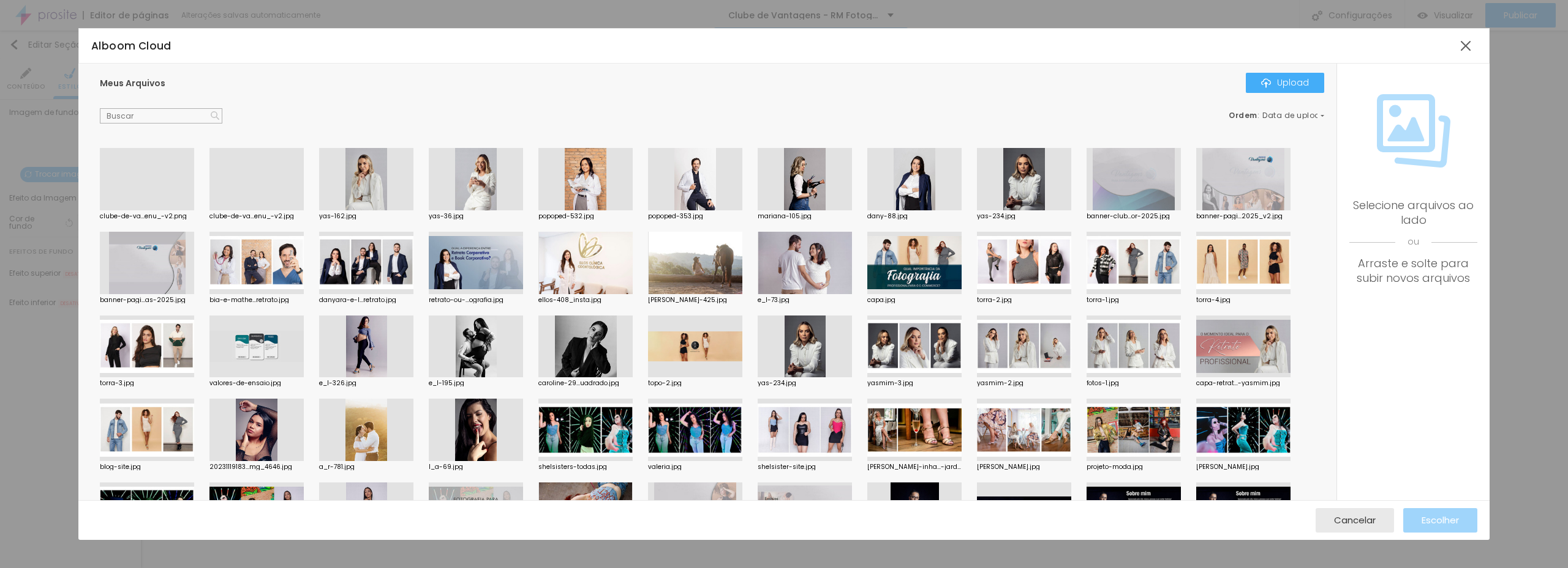
click at [166, 211] on div at bounding box center [147, 211] width 94 height 0
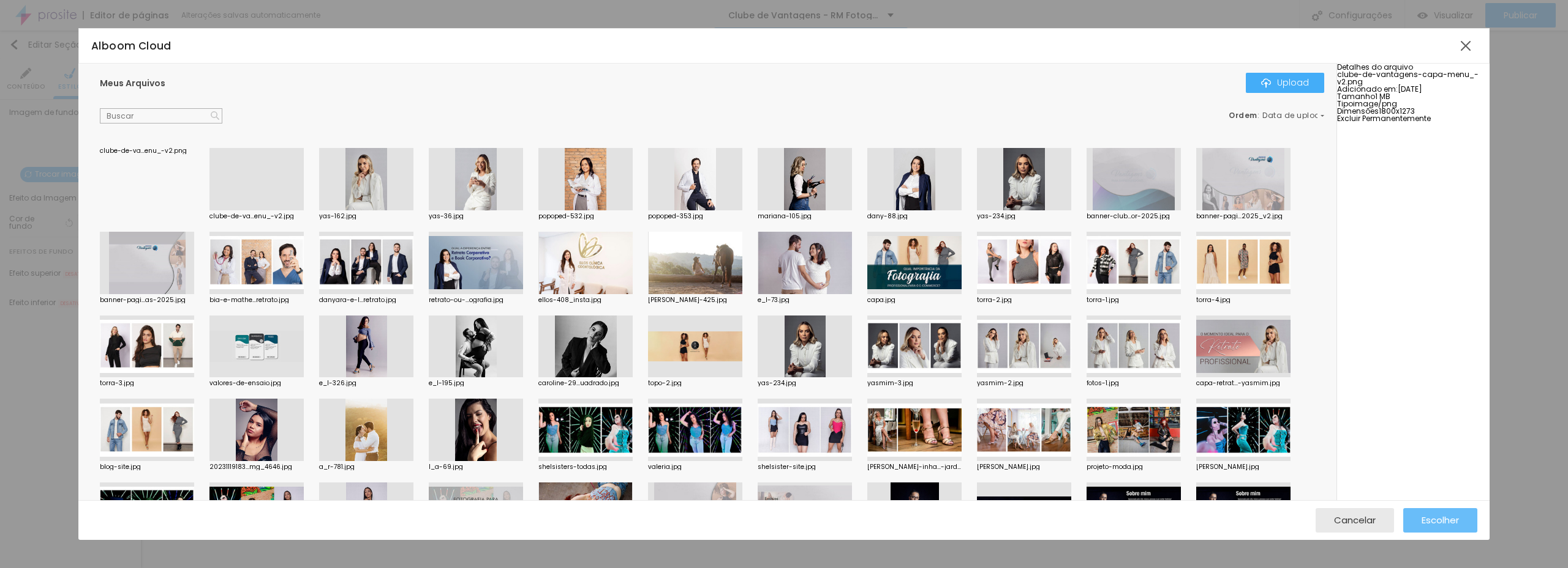
click at [1432, 515] on span "Escolher" at bounding box center [1440, 520] width 38 height 10
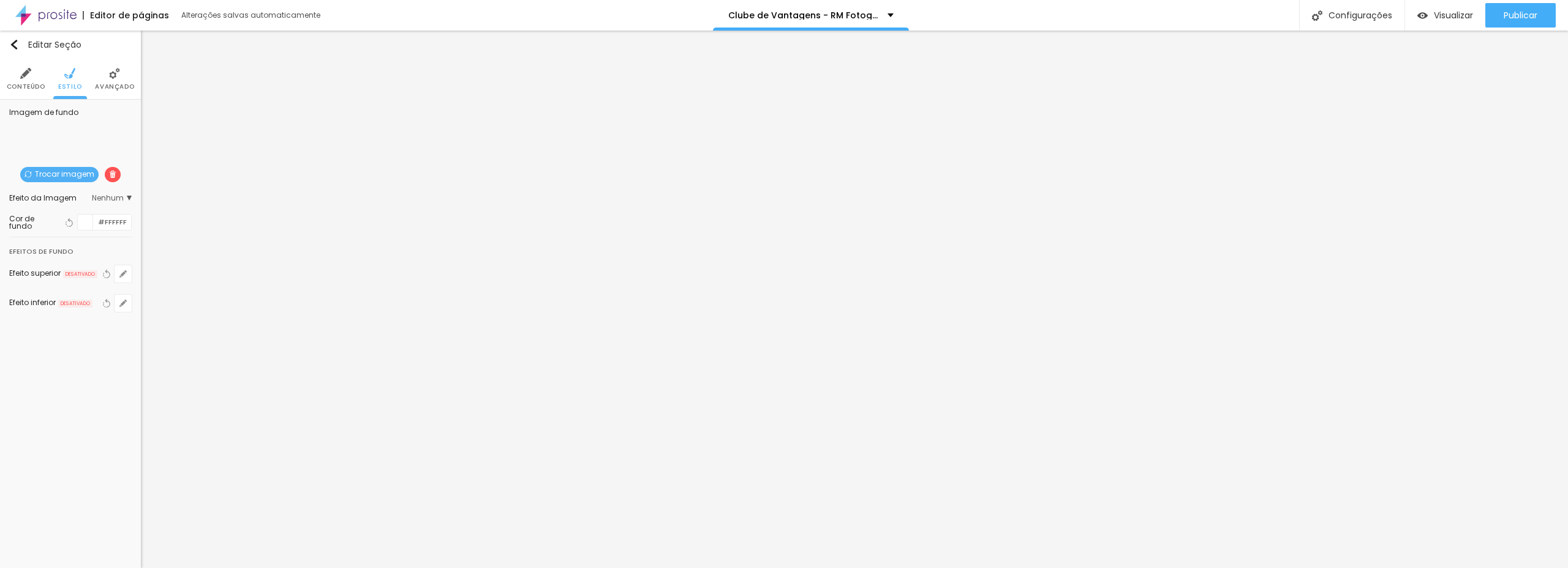
click at [63, 171] on span "Trocar imagem" at bounding box center [60, 175] width 79 height 15
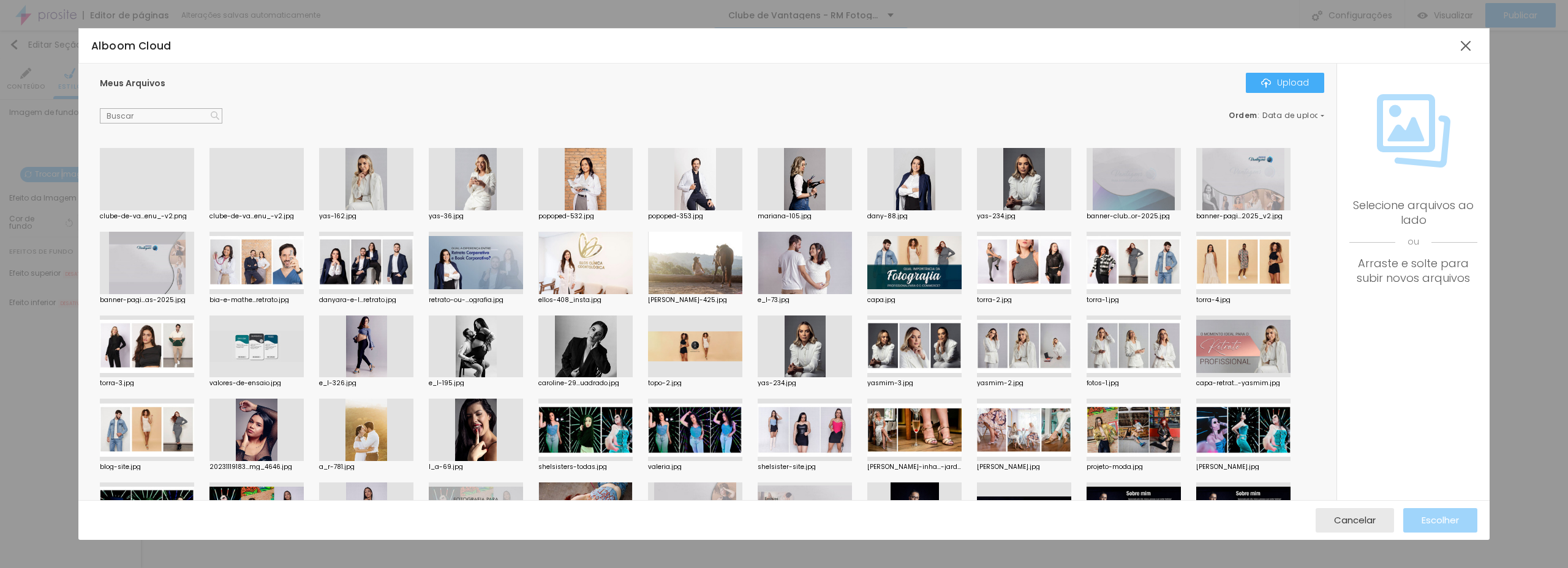
click at [266, 211] on div at bounding box center [256, 211] width 94 height 0
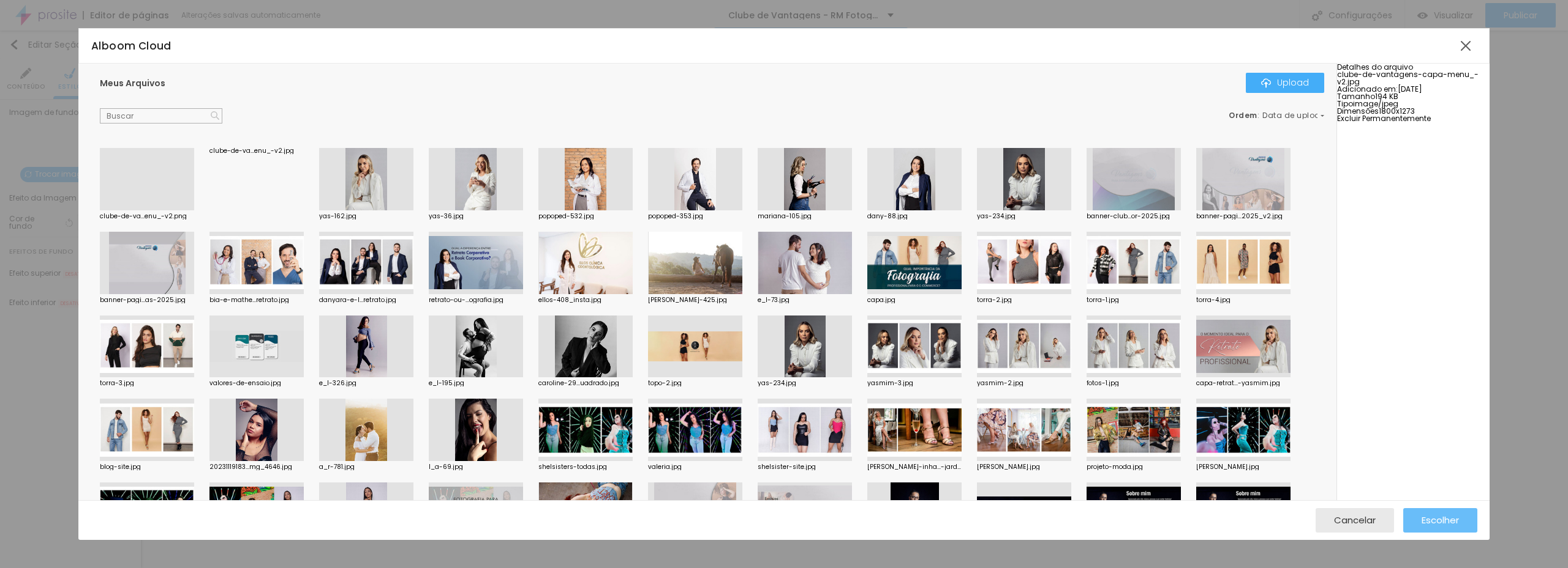
click at [1437, 518] on span "Escolher" at bounding box center [1440, 520] width 38 height 10
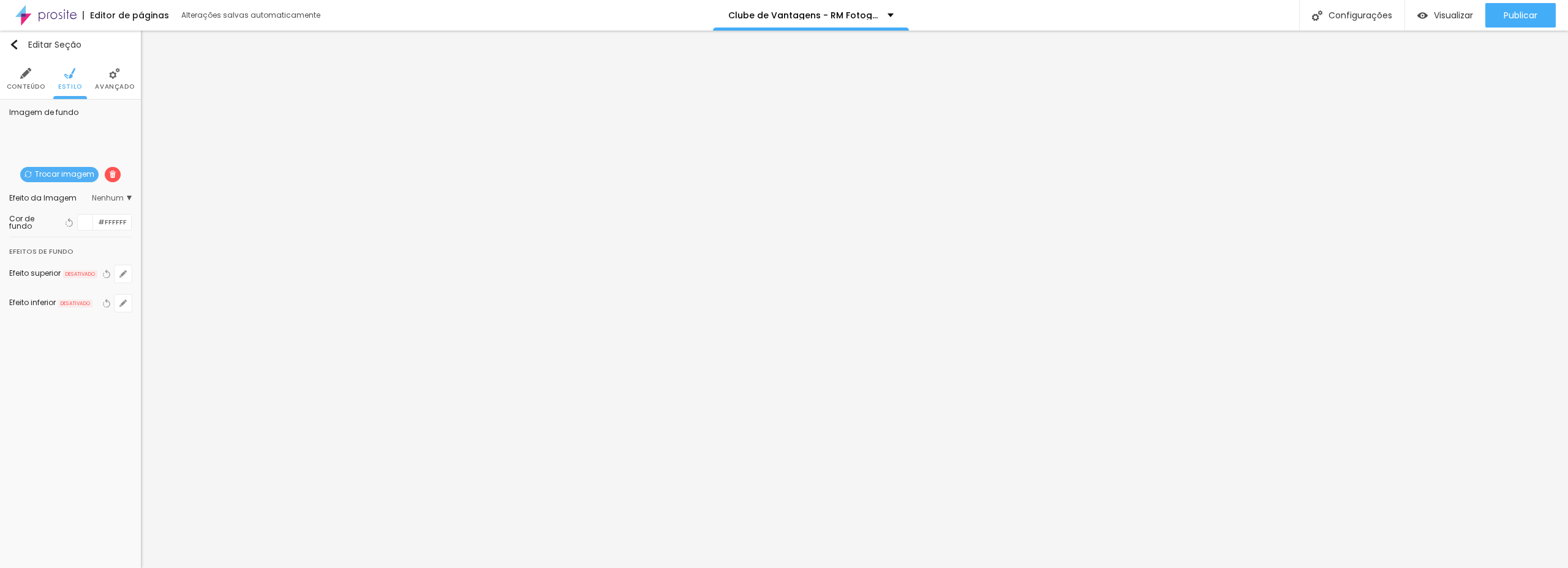
click at [71, 172] on span "Trocar imagem" at bounding box center [60, 175] width 79 height 15
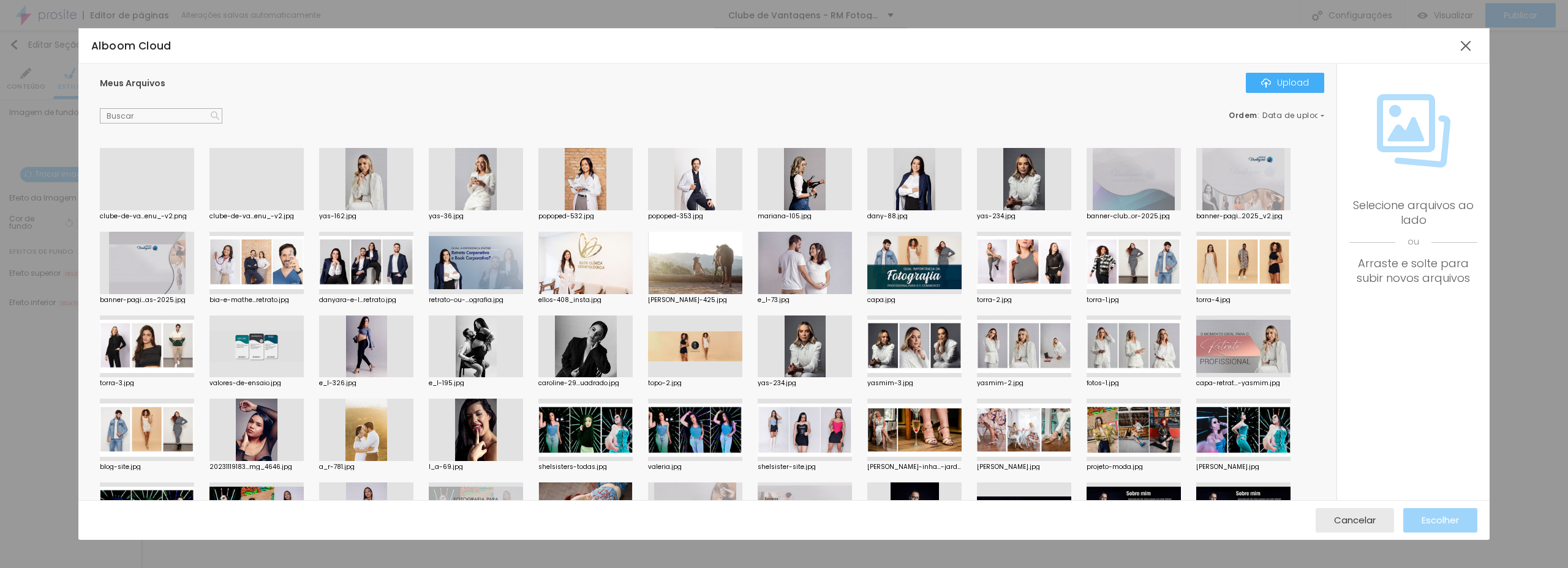
click at [131, 211] on div at bounding box center [147, 211] width 94 height 0
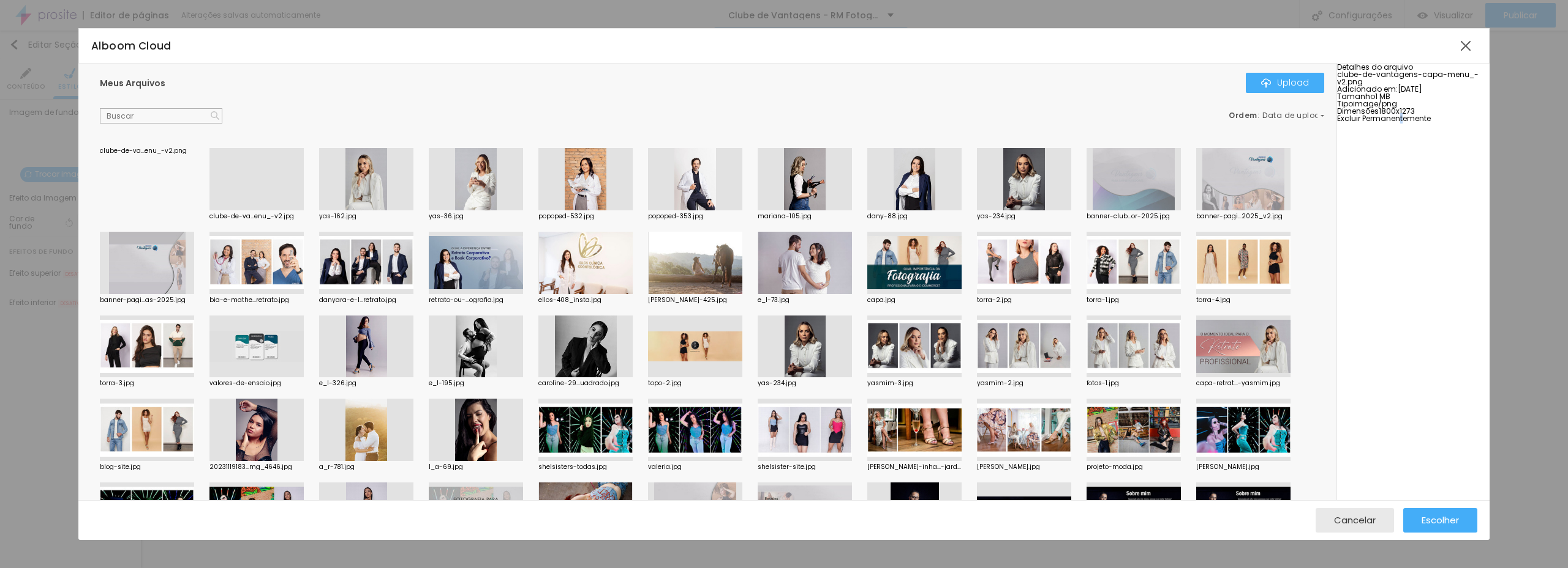
click at [1414, 122] on div "Detalhes do arquivo clube-de-vantagens-capa-menu_-v2.png Adicionado em: 13/08/2…" at bounding box center [1413, 93] width 153 height 59
click at [1422, 124] on span "Excluir Permanentemente" at bounding box center [1384, 119] width 94 height 10
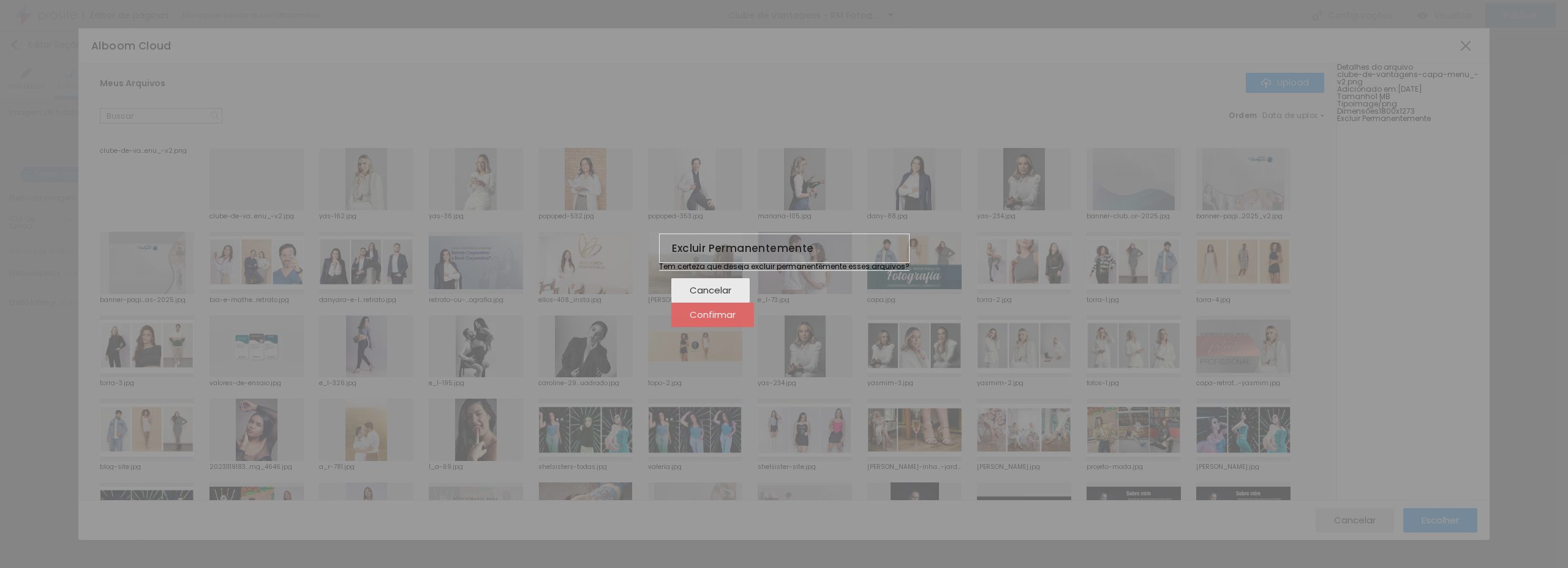
click at [754, 327] on button "Confirmar" at bounding box center [712, 315] width 83 height 25
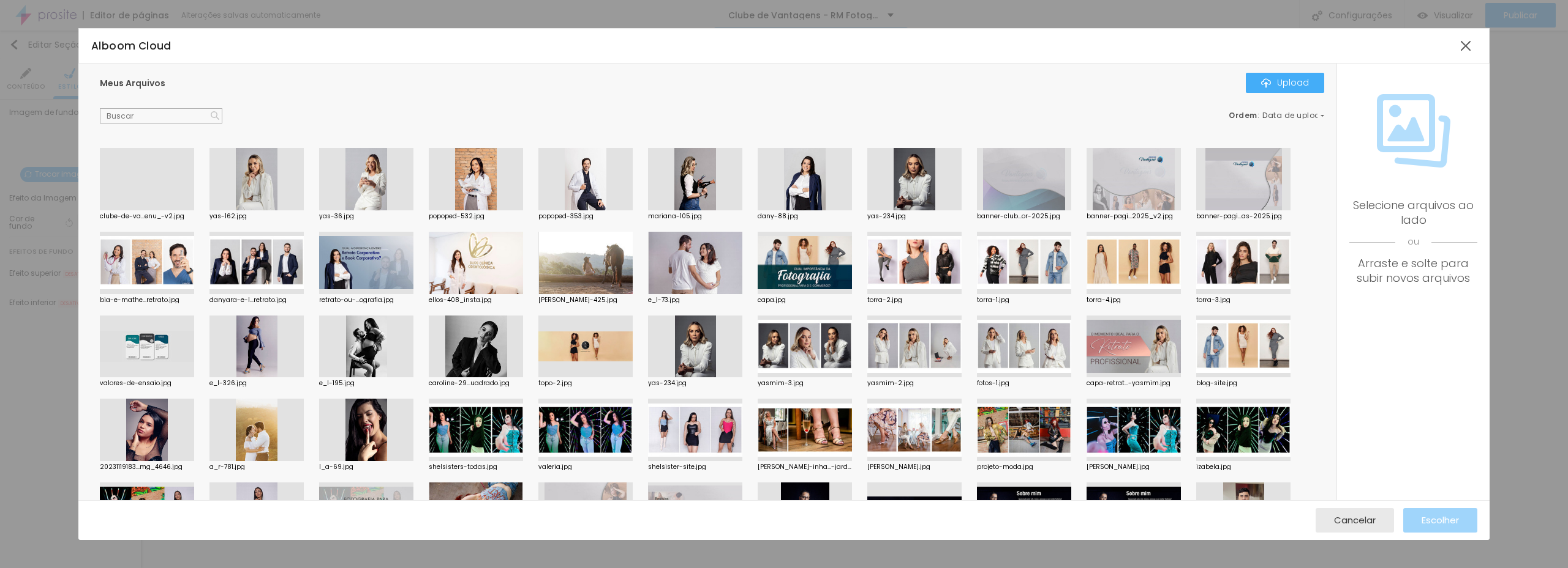
drag, startPoint x: 154, startPoint y: 181, endPoint x: 194, endPoint y: 181, distance: 40.0
click at [154, 211] on div at bounding box center [147, 211] width 94 height 0
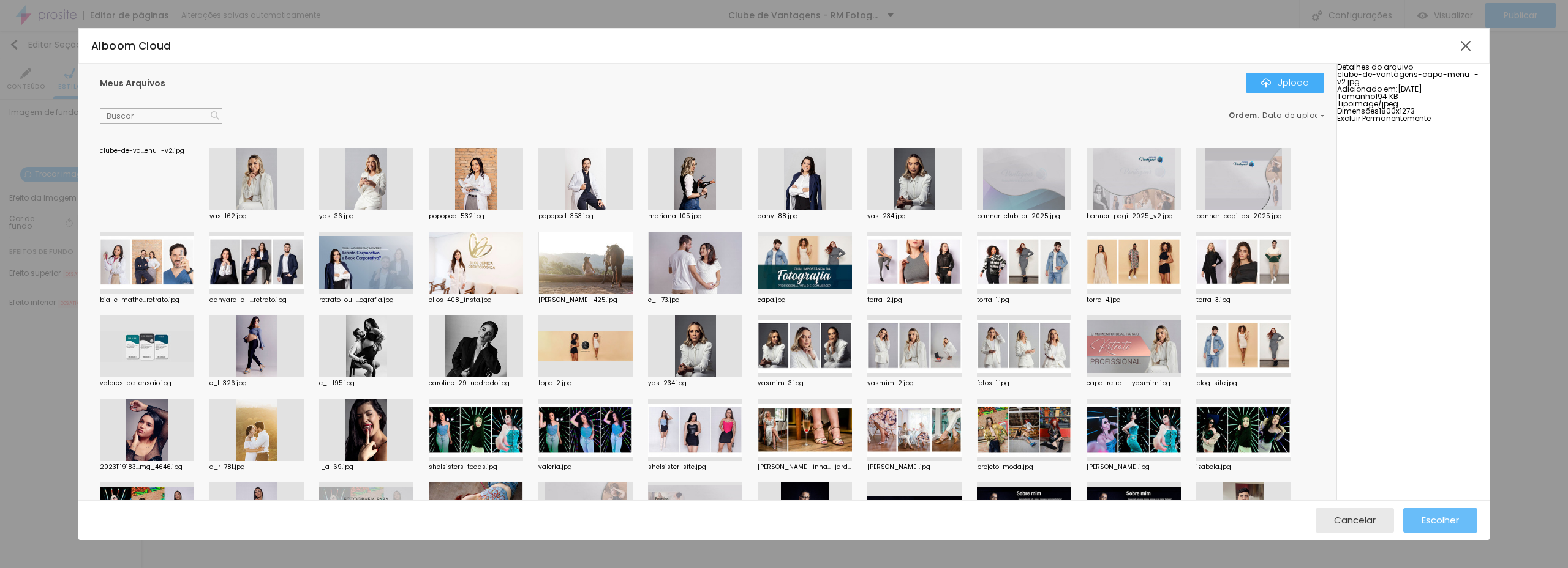
click at [1462, 521] on button "Escolher" at bounding box center [1440, 520] width 74 height 25
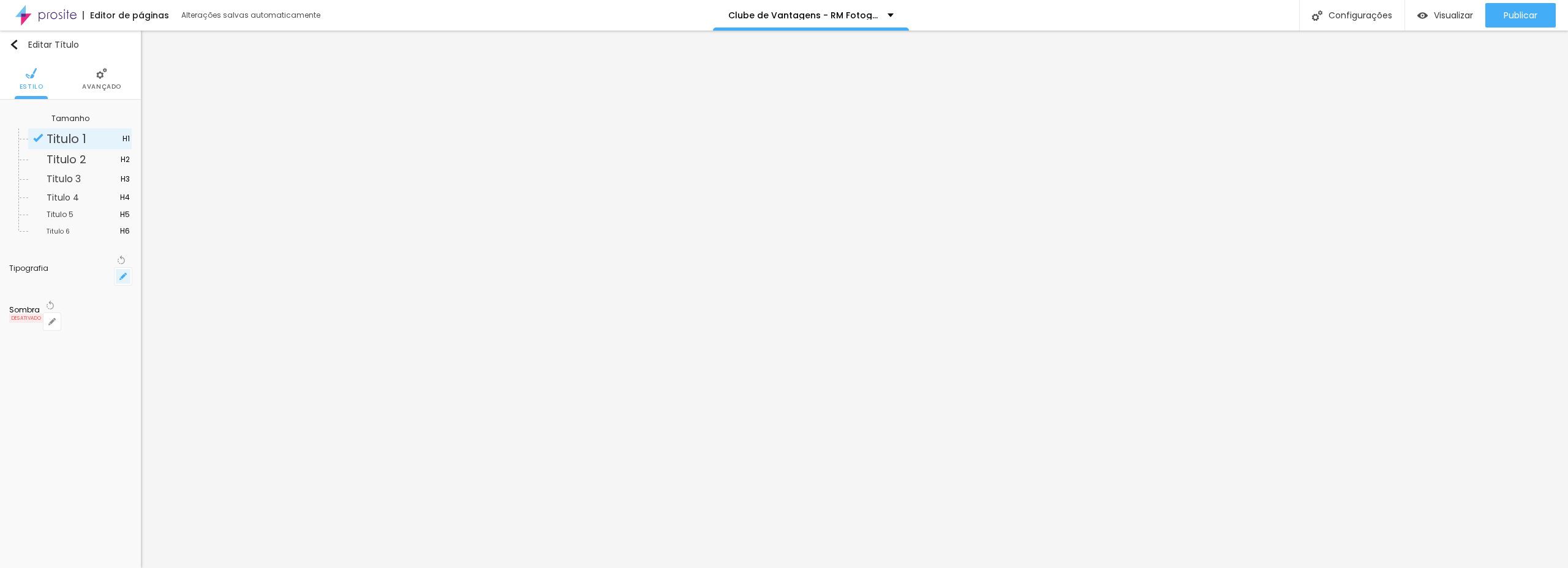
click at [121, 273] on icon "button" at bounding box center [123, 276] width 8 height 8
type input "1"
type input "#7060C4"
type input "1"
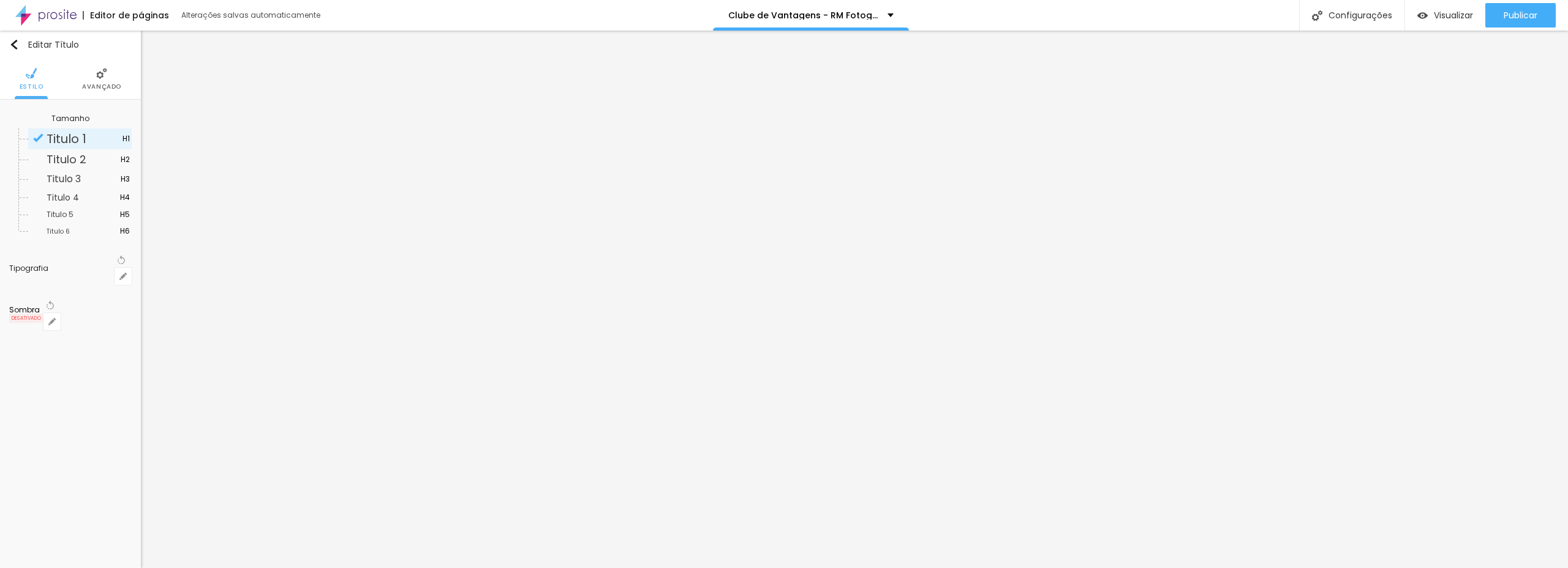
type input "#A99EE6"
type input "1"
type input "#F0EDFF"
type input "1"
type input "#FFFFFF"
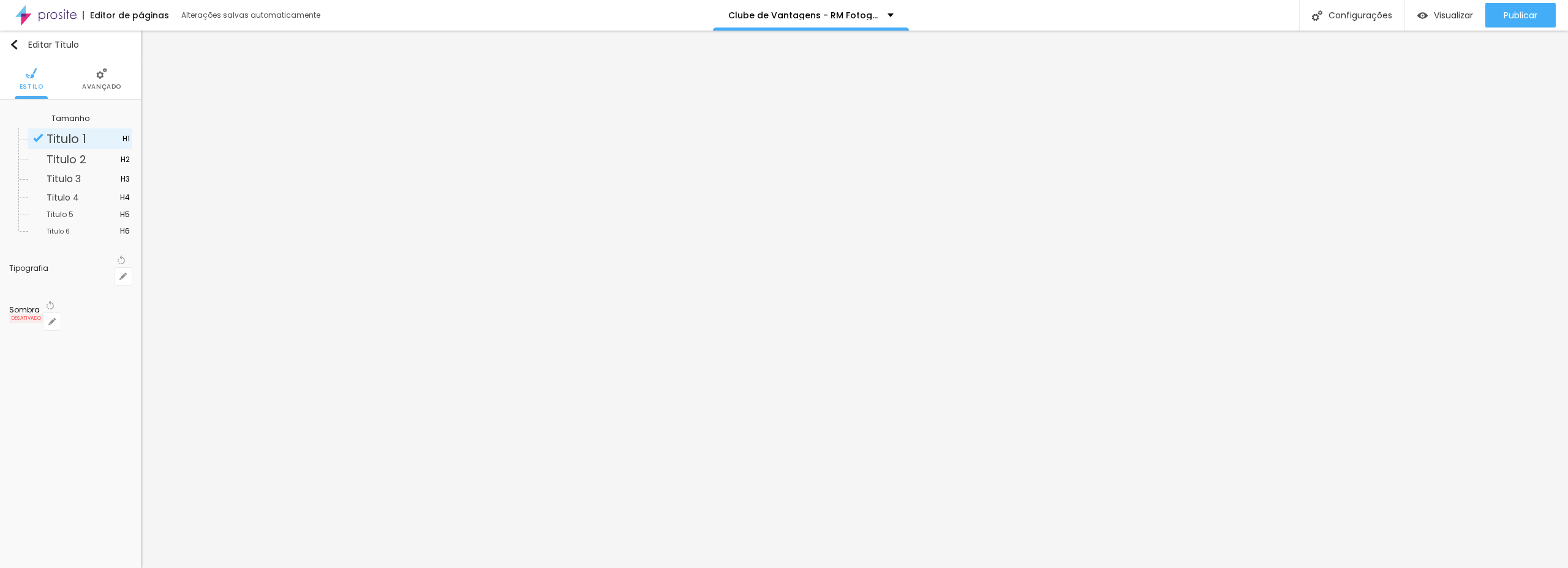
drag, startPoint x: 176, startPoint y: 469, endPoint x: 129, endPoint y: 444, distance: 53.2
type input "1"
type input "7.3"
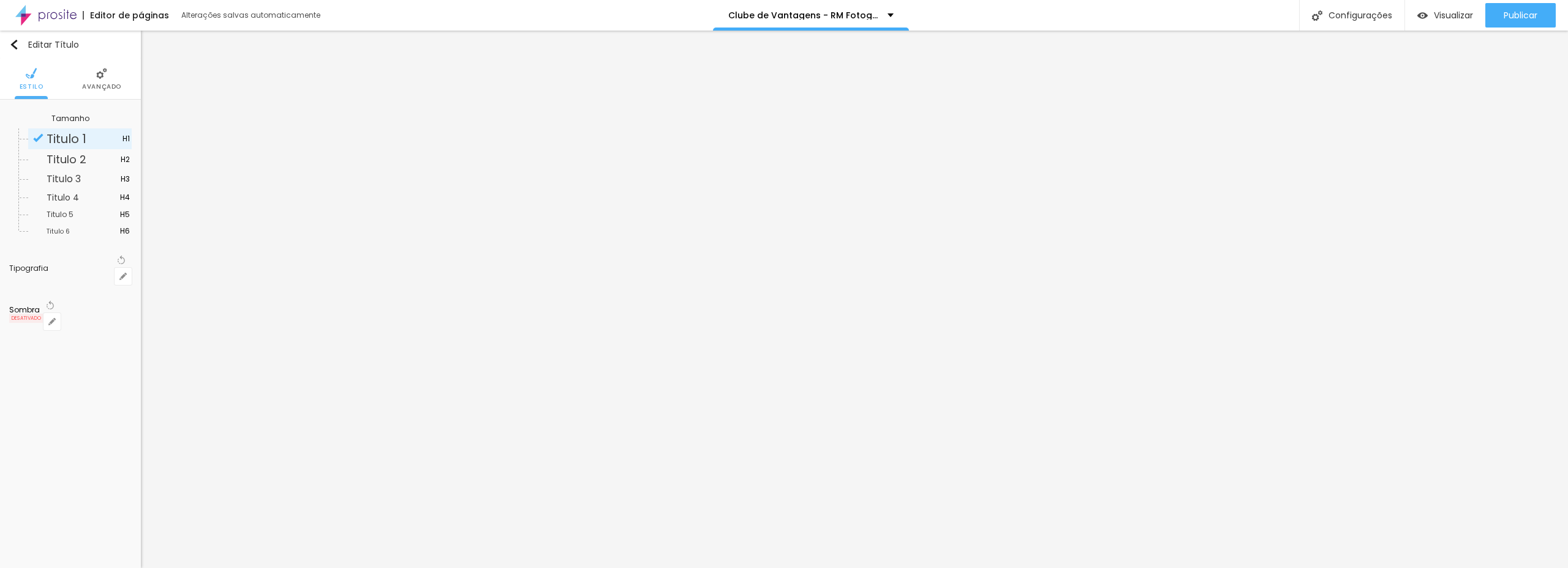
type input "1"
type input "0.8"
type input "1"
type input "0"
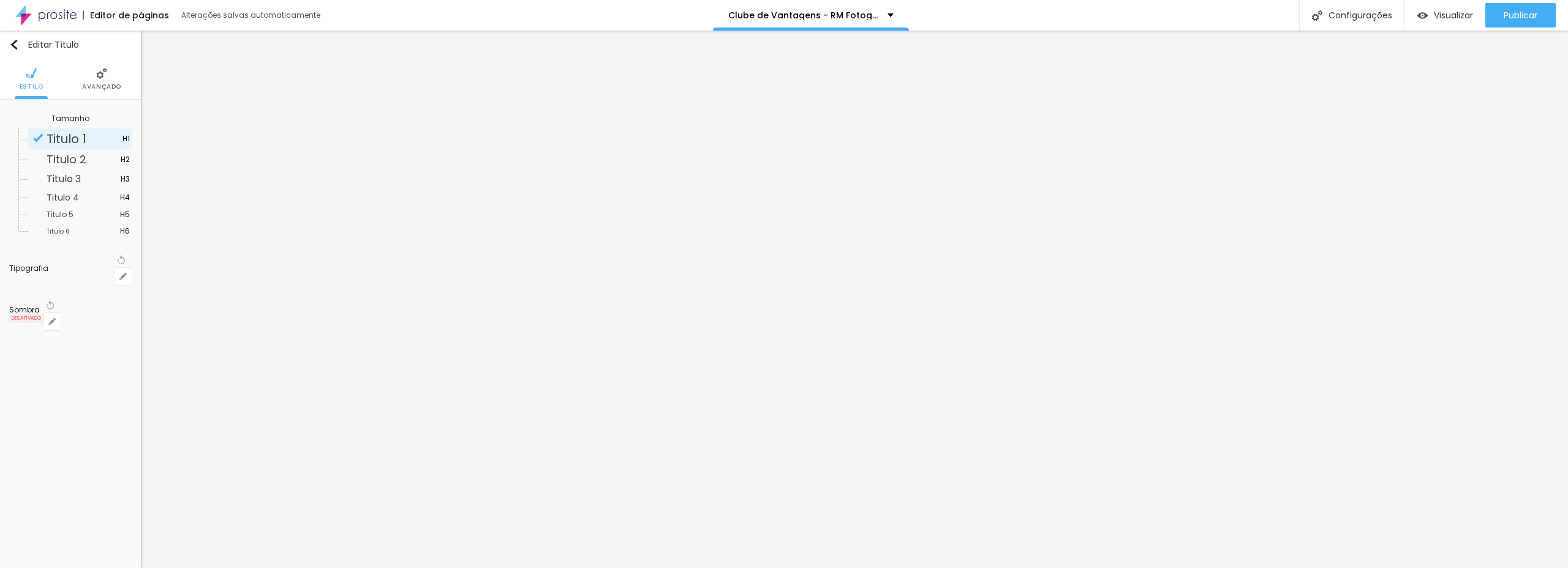
type input "0"
type input "1"
drag, startPoint x: 238, startPoint y: 376, endPoint x: 120, endPoint y: 372, distance: 118.1
type input "0"
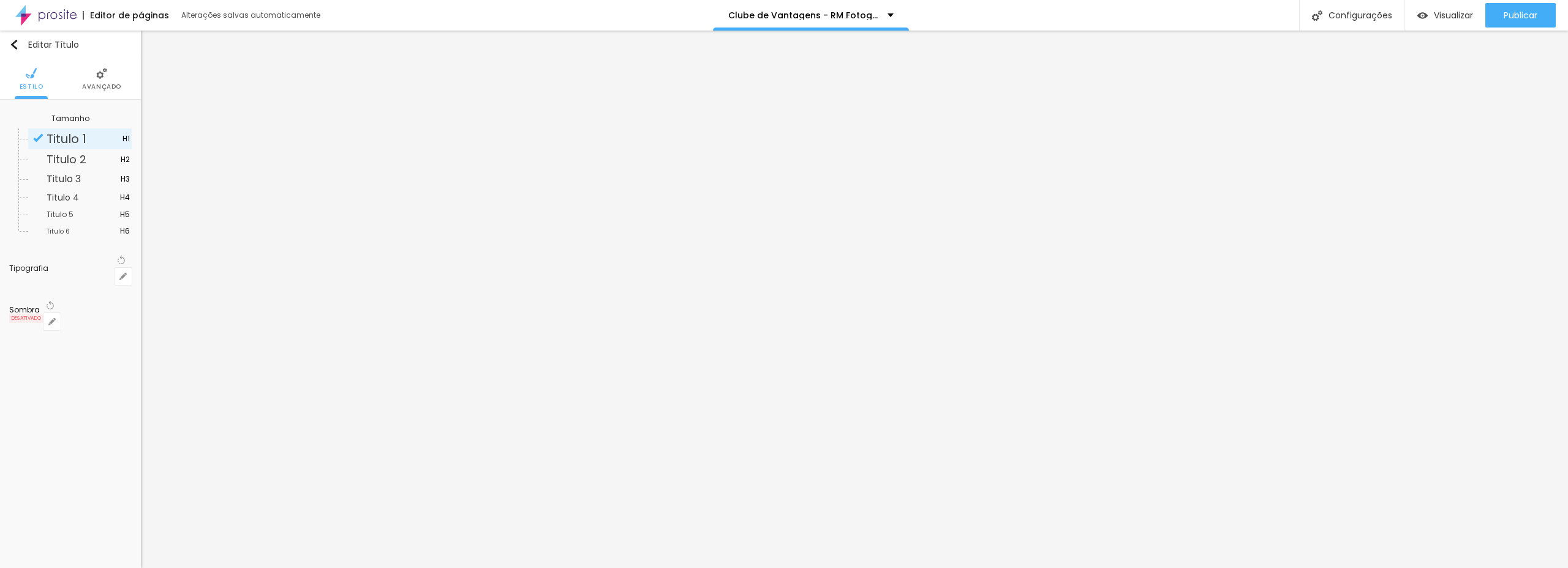
type input "1"
type input "42"
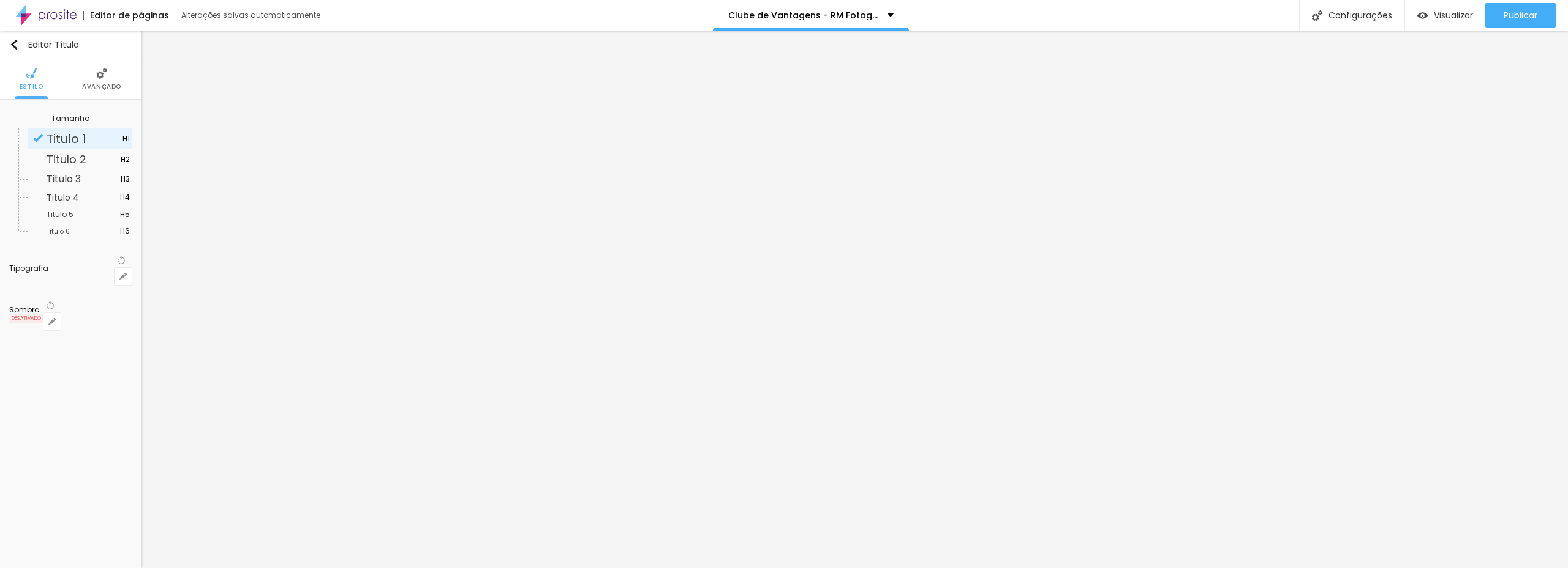
type input "42"
type input "1"
type input "31"
type input "1"
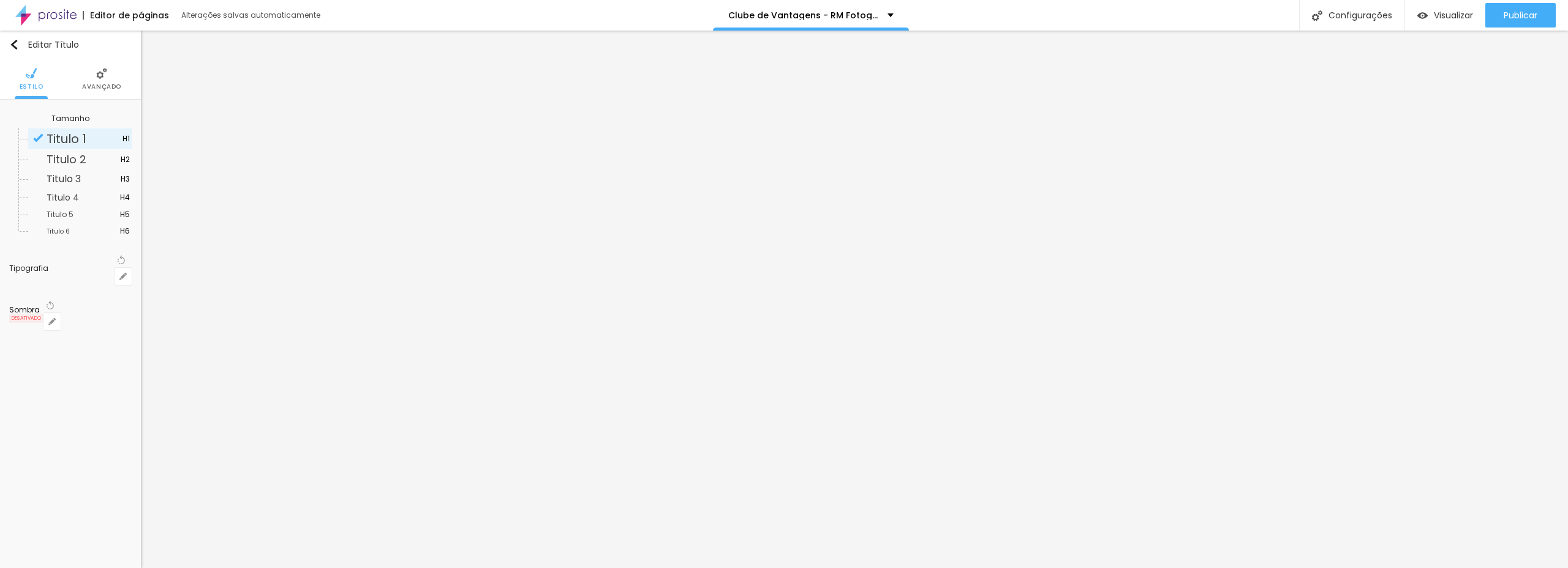
type input "30"
type input "1"
type input "33"
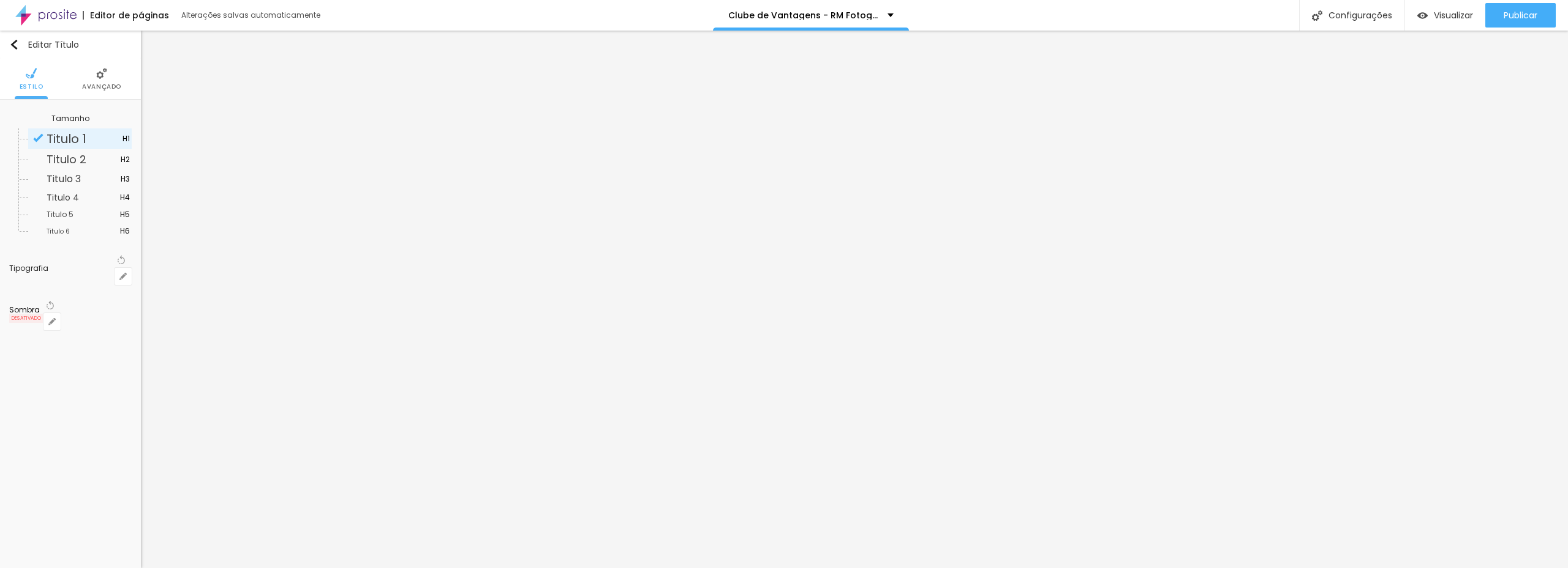
type input "1"
type input "44"
type input "1"
type input "45"
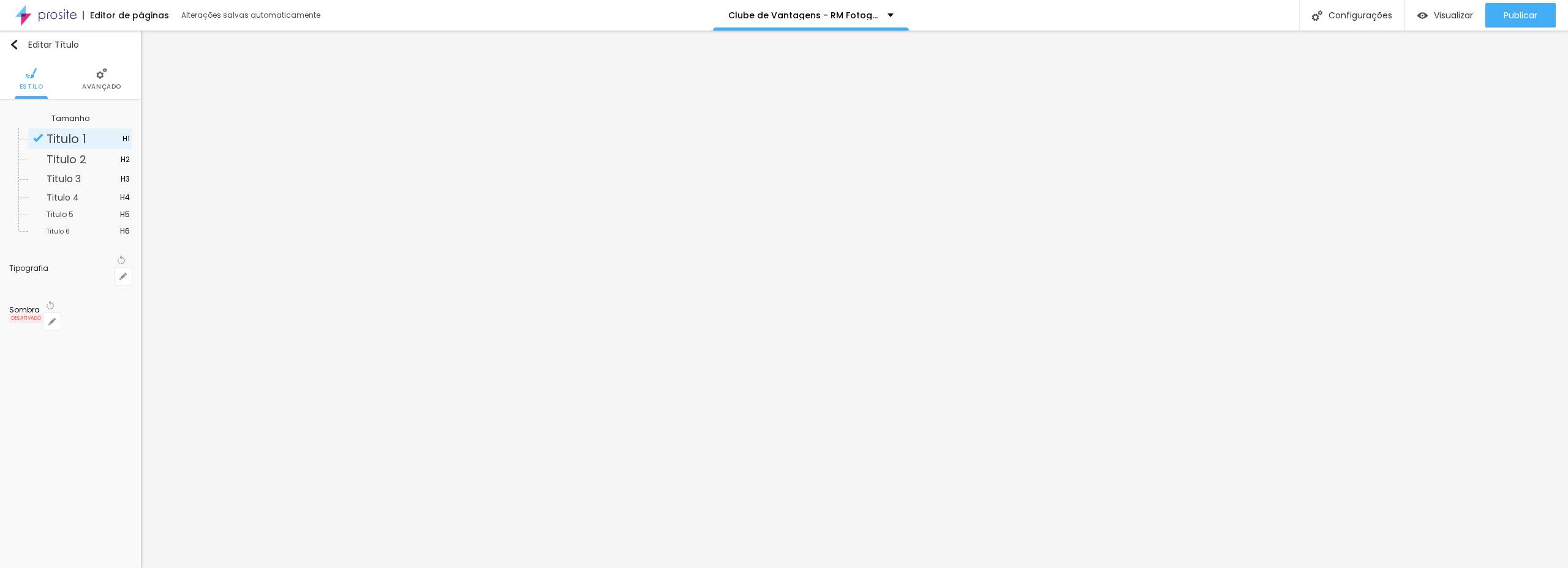
type input "45"
type input "1"
type input "57"
type input "1"
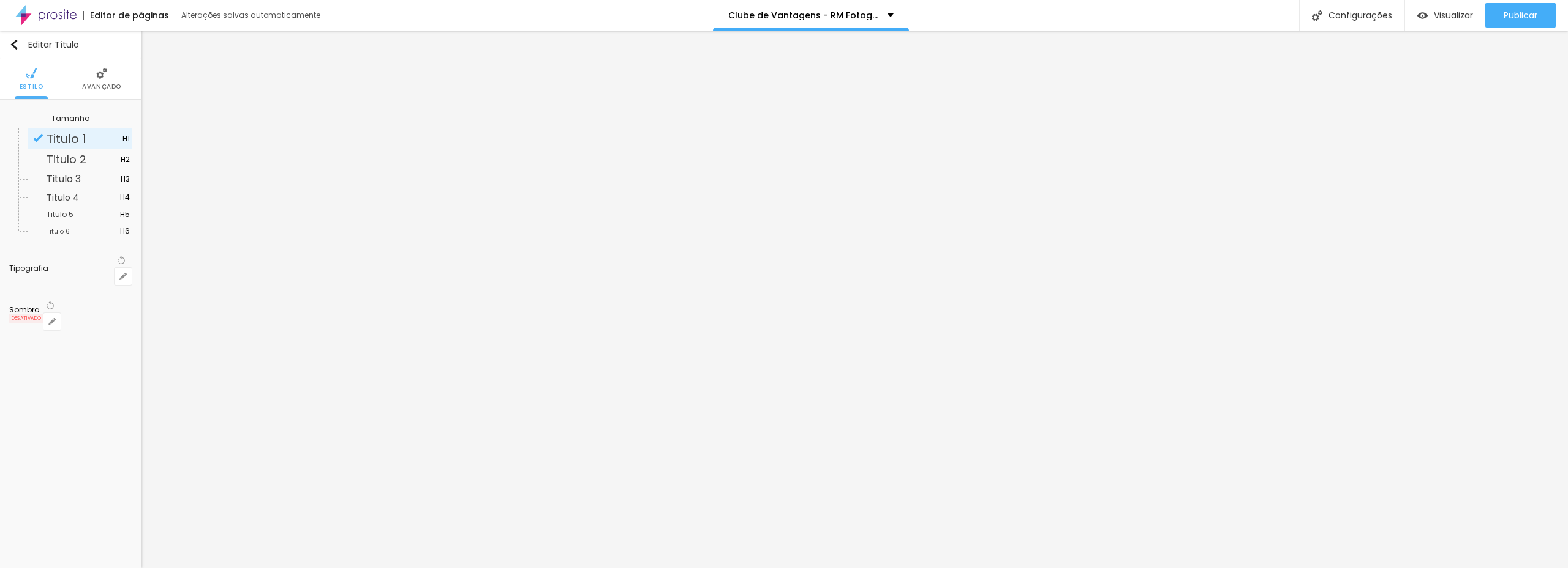
type input "65"
type input "1"
type input "67"
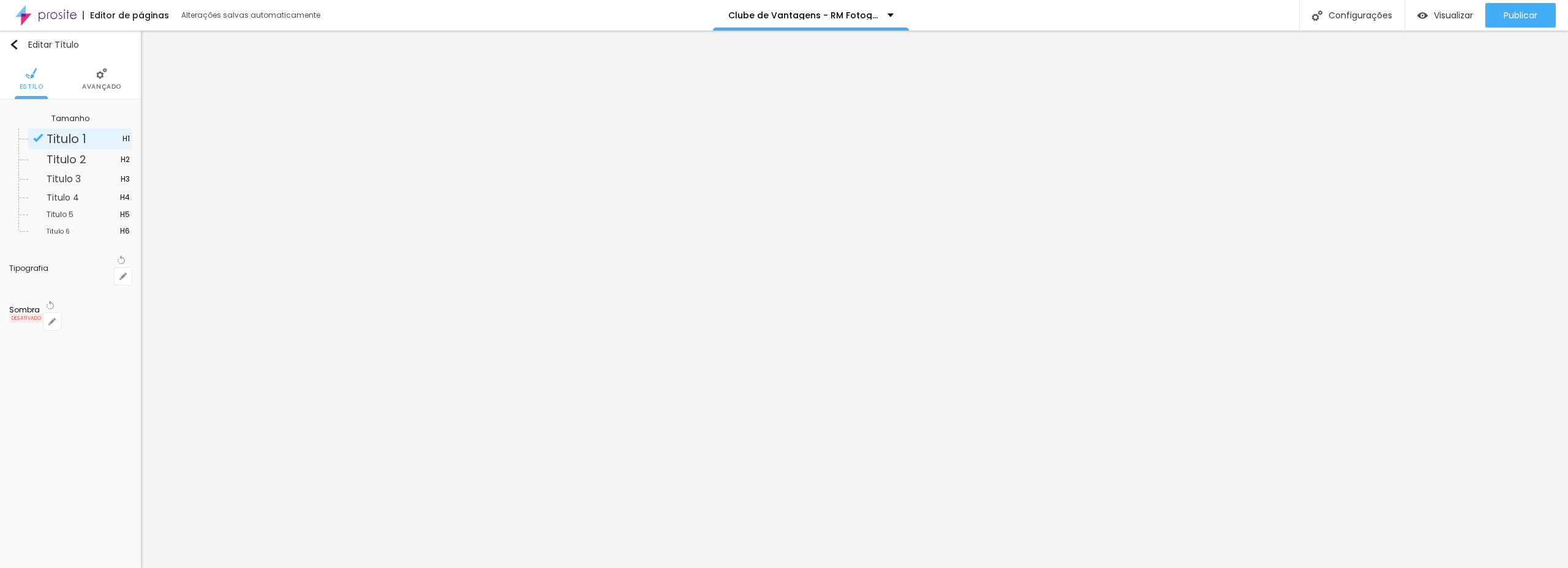
type input "1"
type input "68"
type input "1"
type input "70"
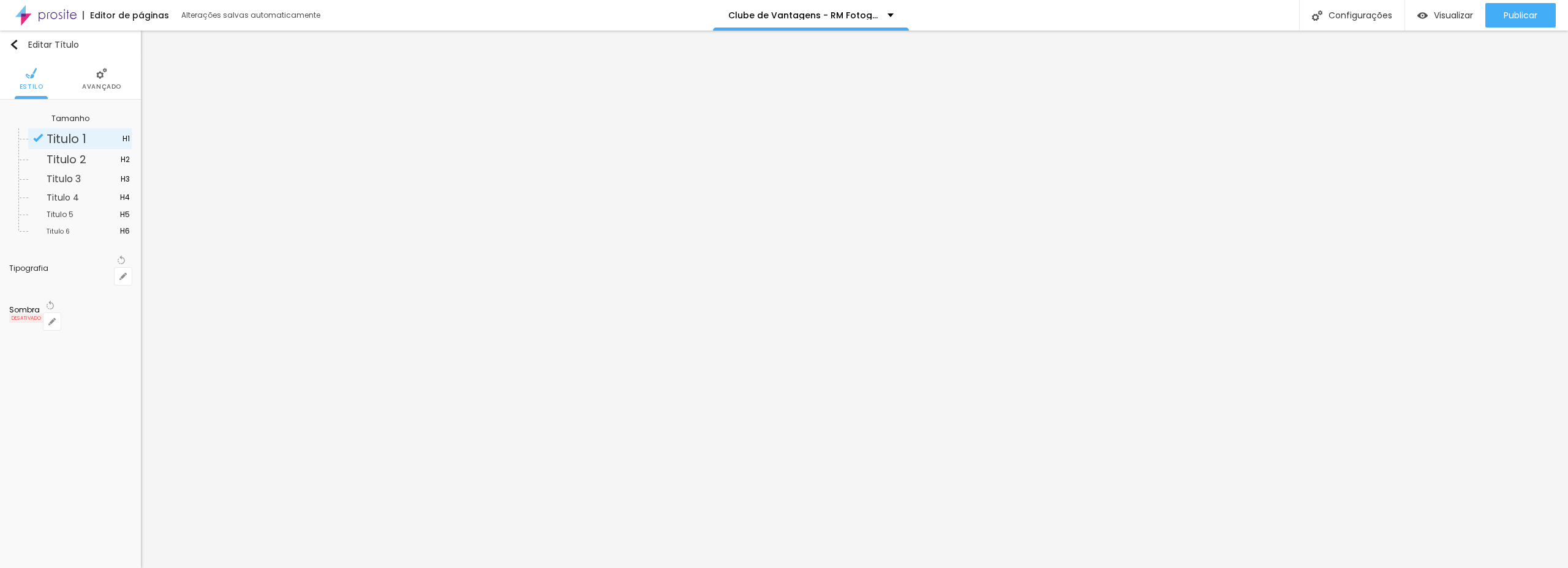
type input "70"
type input "1"
type input "67"
type input "1"
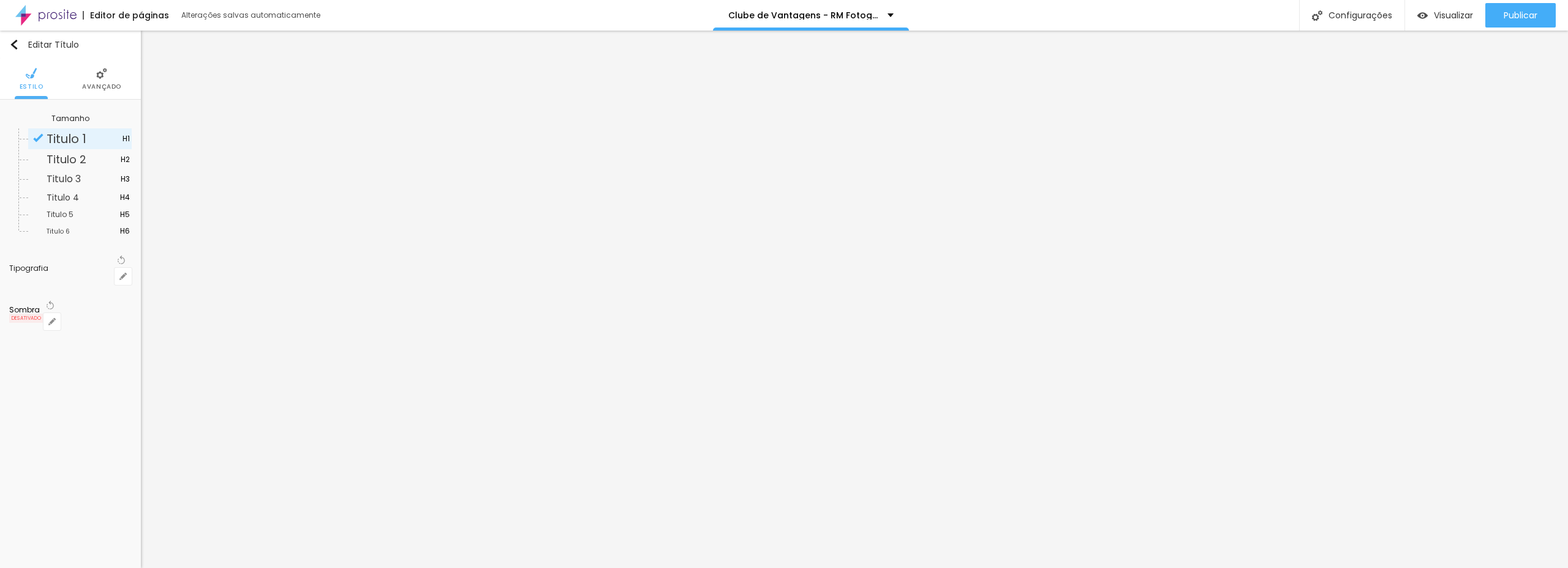
type input "48"
type input "1"
type input "45"
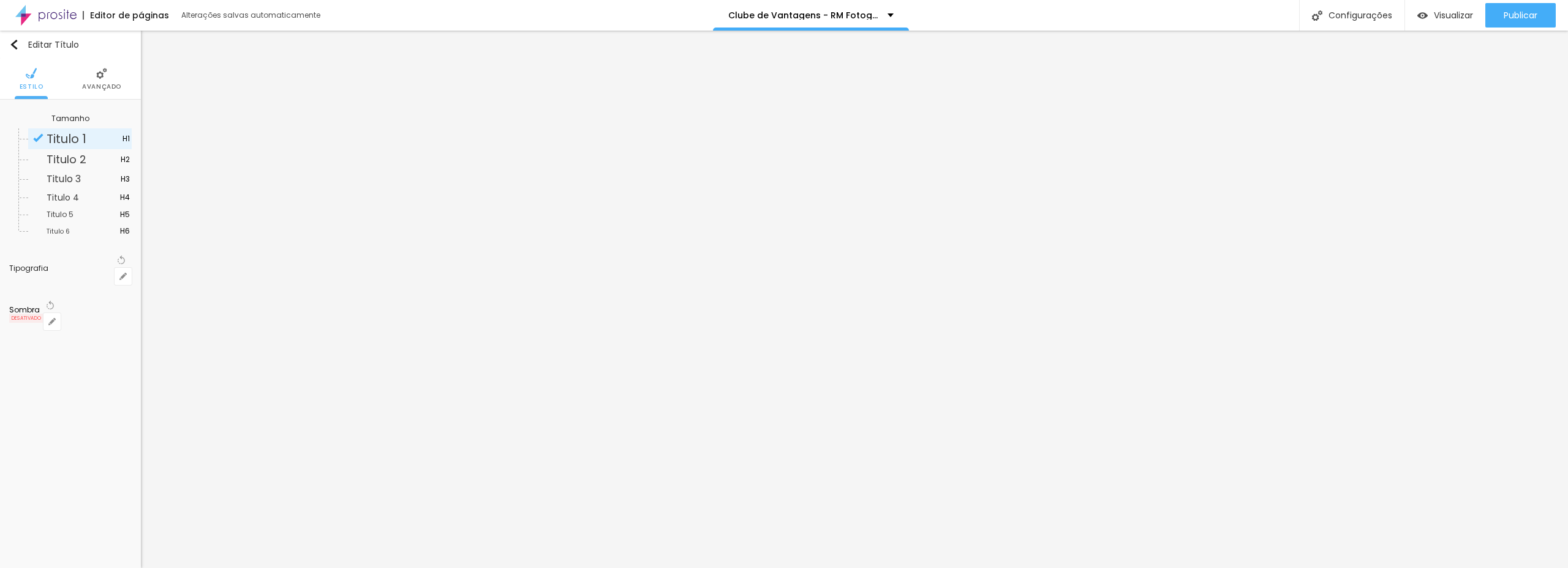
type input "1"
type input "42"
type input "1"
type input "40"
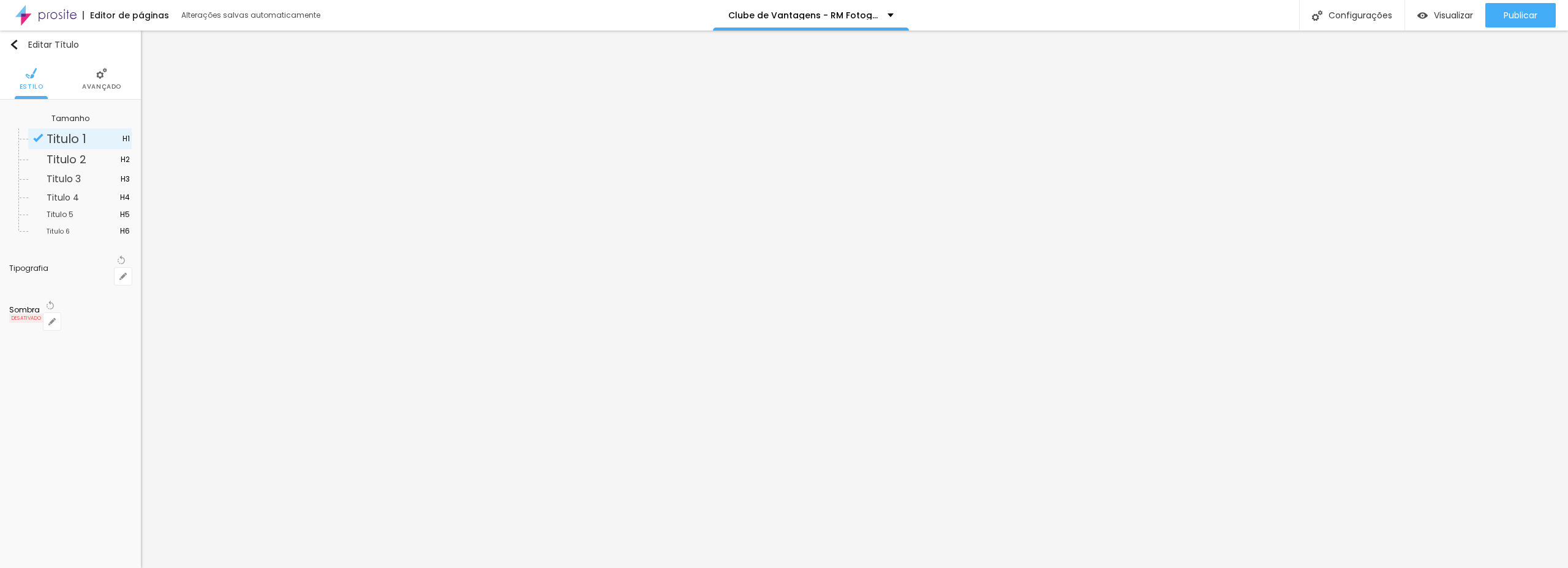
type input "40"
type input "1"
type input "39"
type input "1"
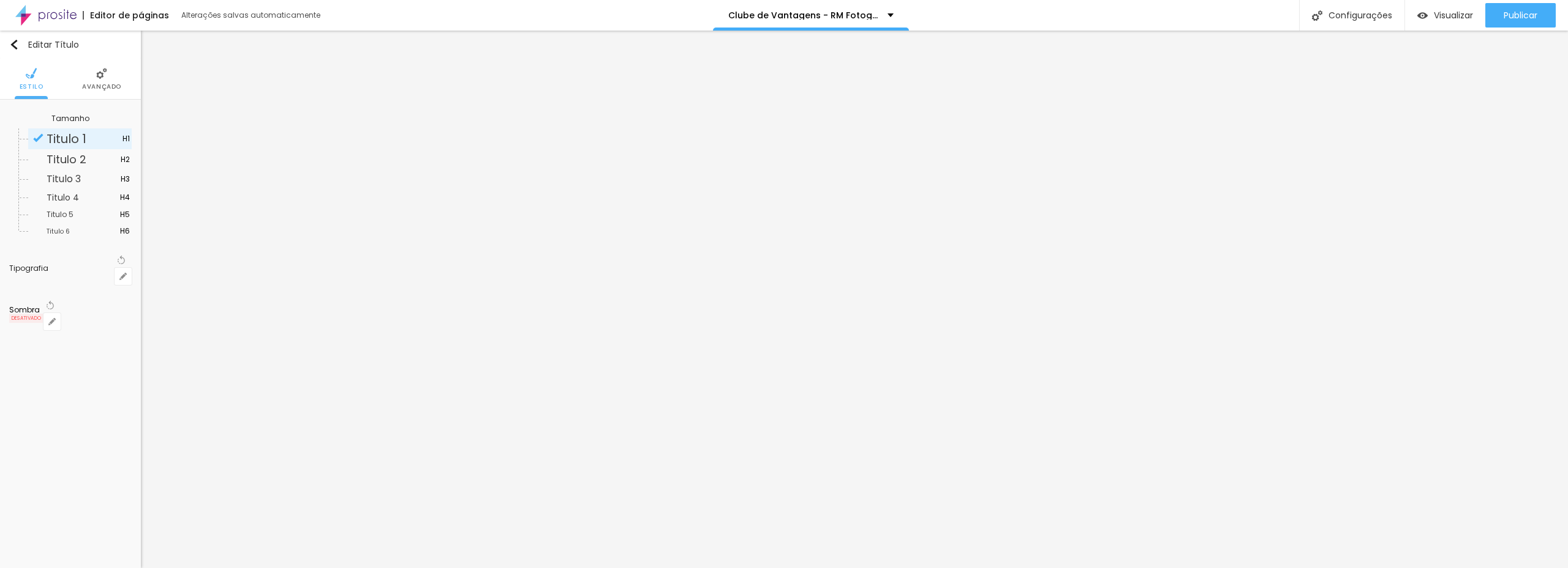
type input "38"
type input "1"
type input "37"
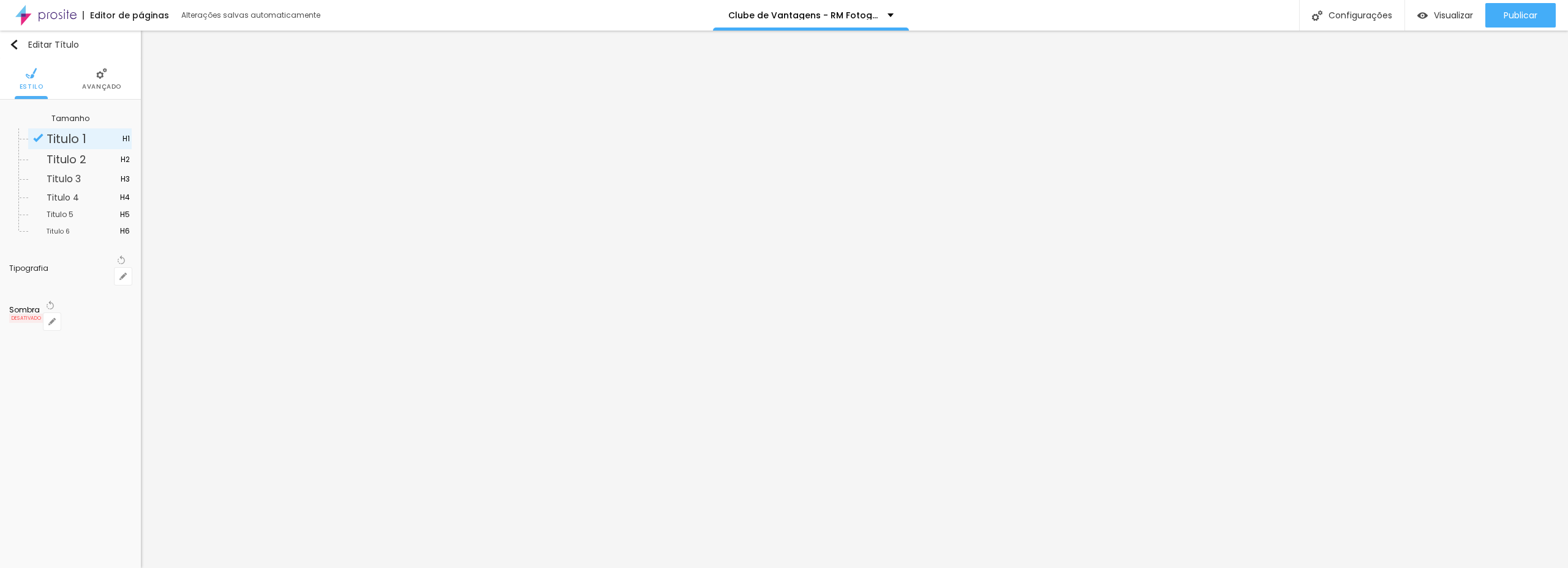
type input "1"
type input "35"
type input "1"
type input "33"
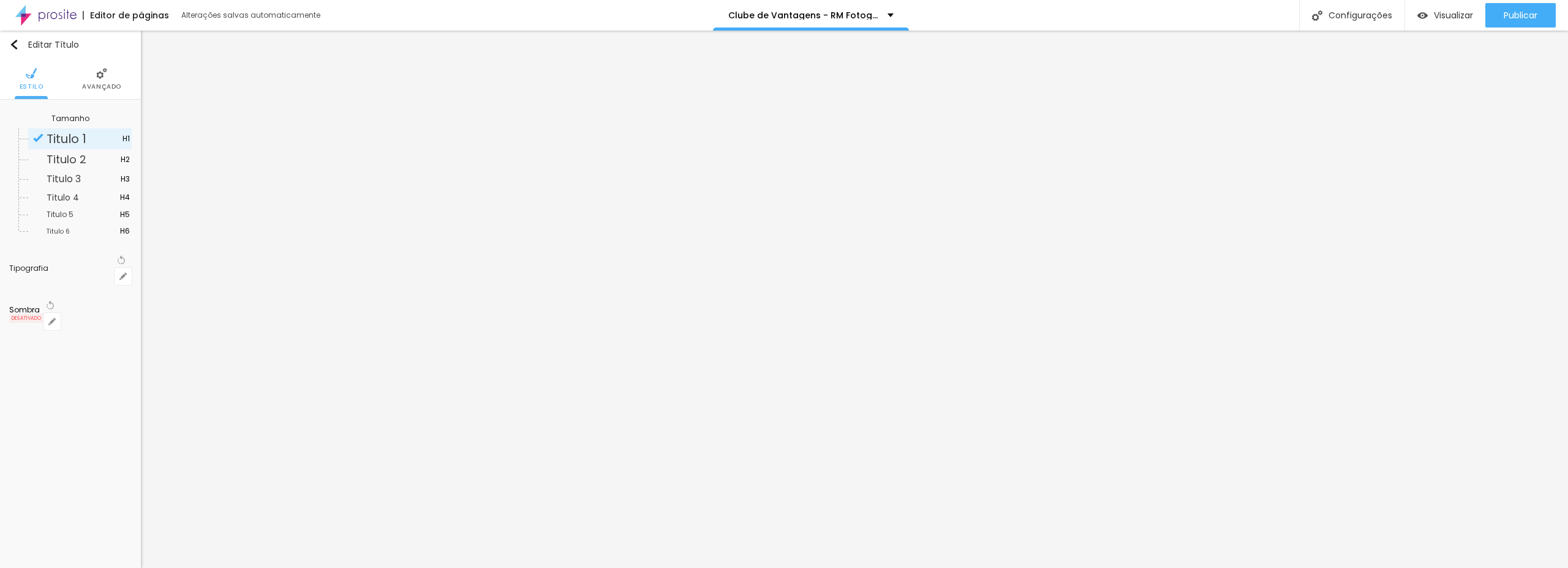
type input "33"
type input "1"
type input "35"
type input "1"
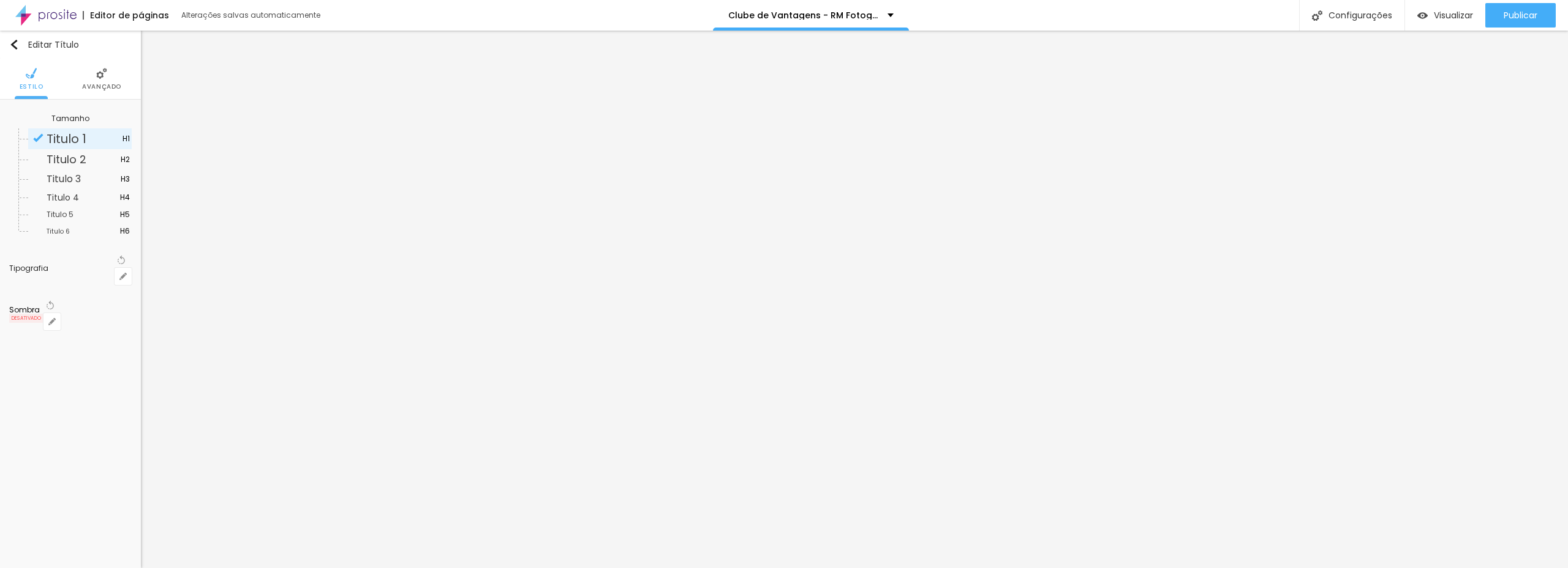
type input "55"
type input "1"
type input "56"
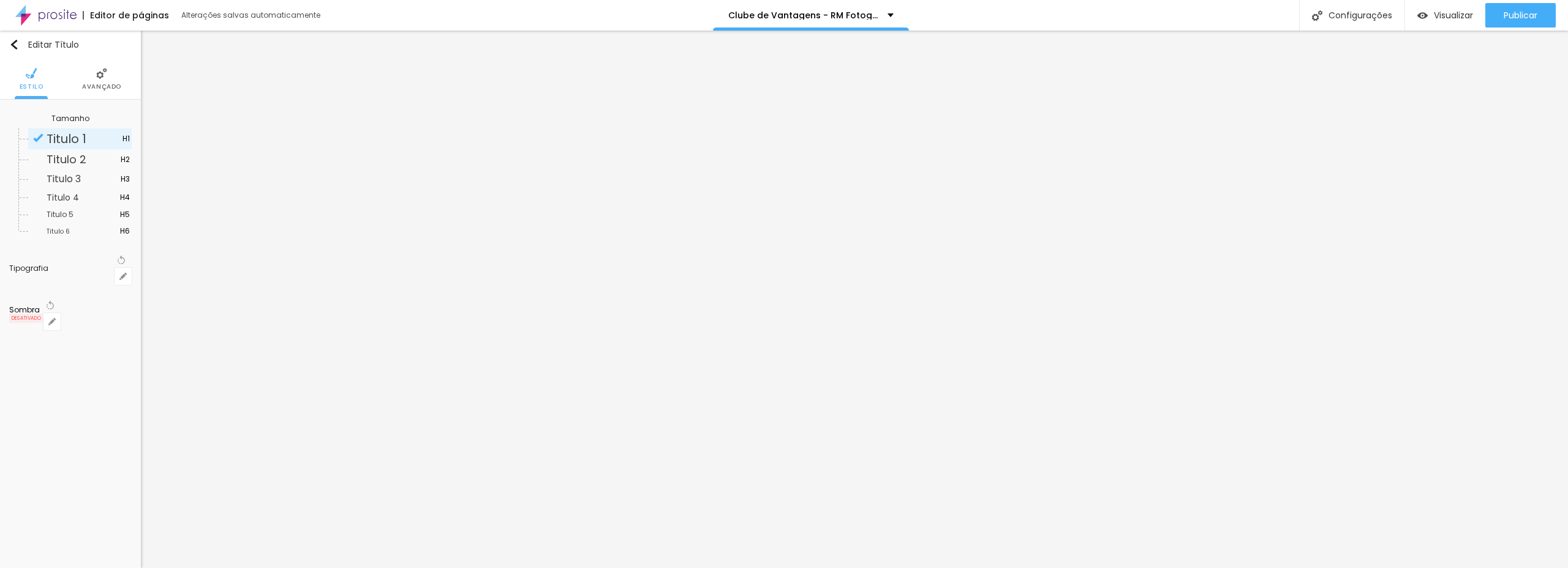
type input "1"
type input "57"
type input "1"
type input "55"
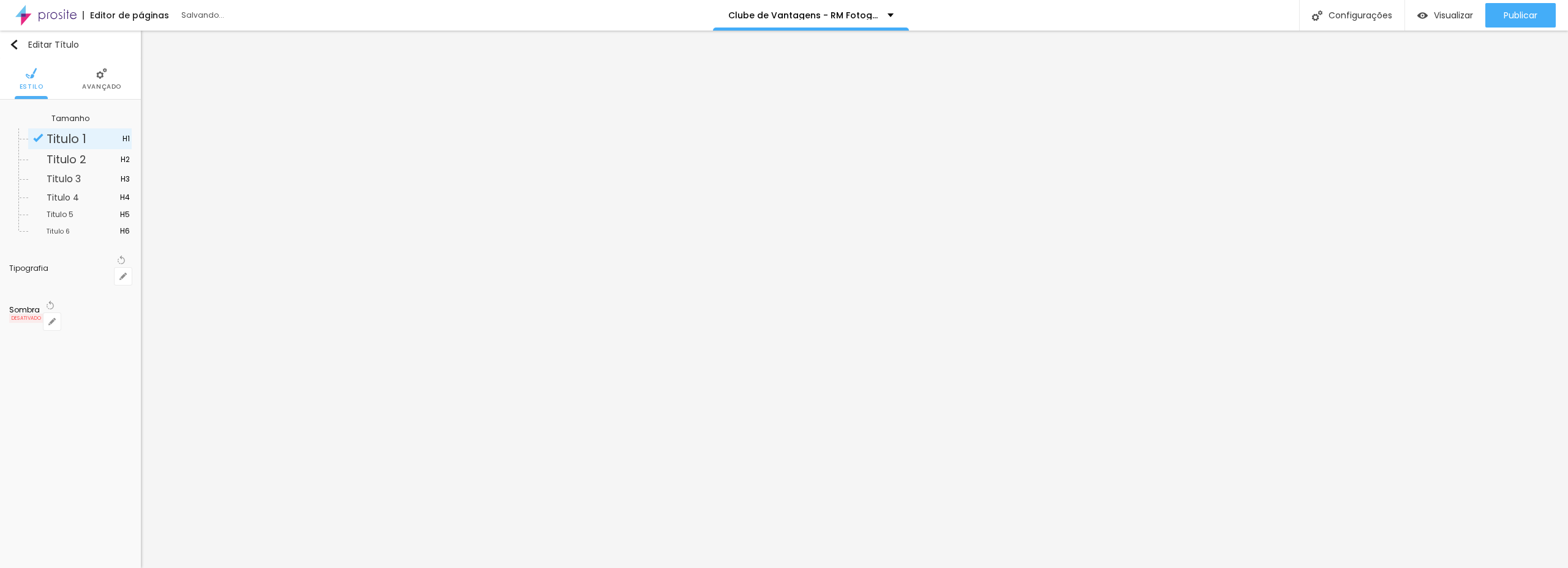
type input "55"
type input "1"
type input "39"
type input "1"
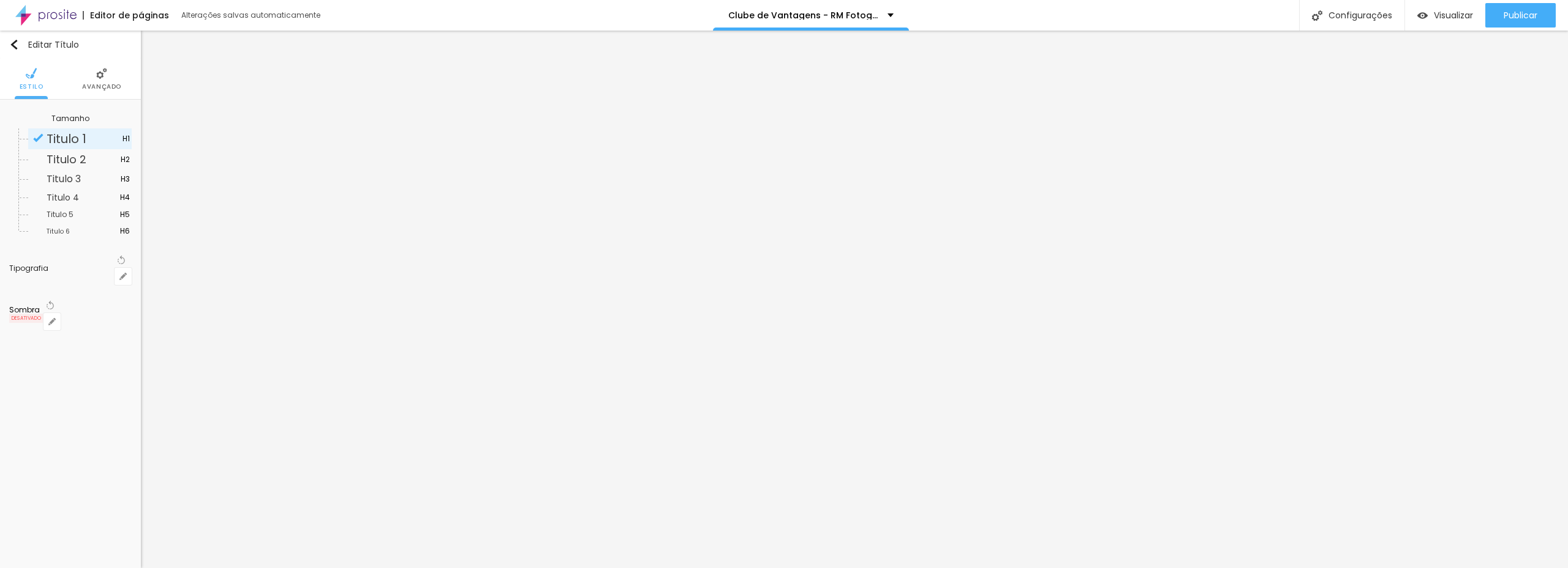
type input "34"
type input "1"
type input "31"
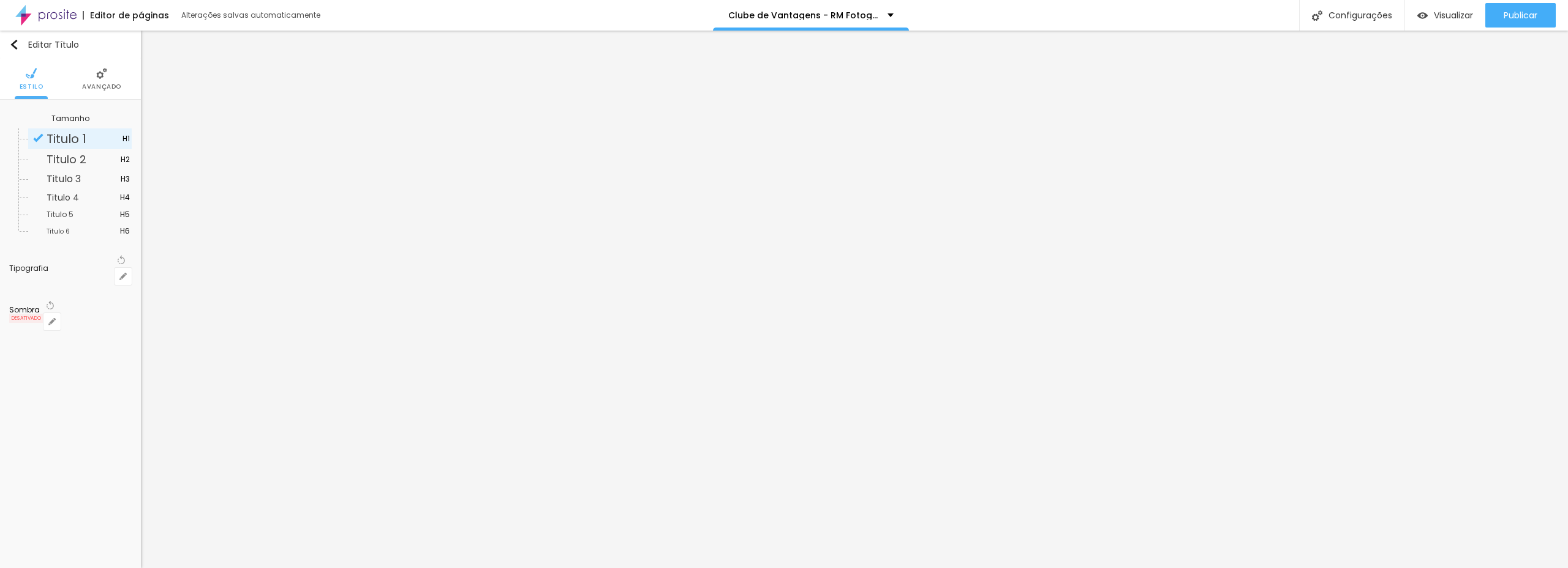
type input "1"
type input "33"
type input "1"
type input "34"
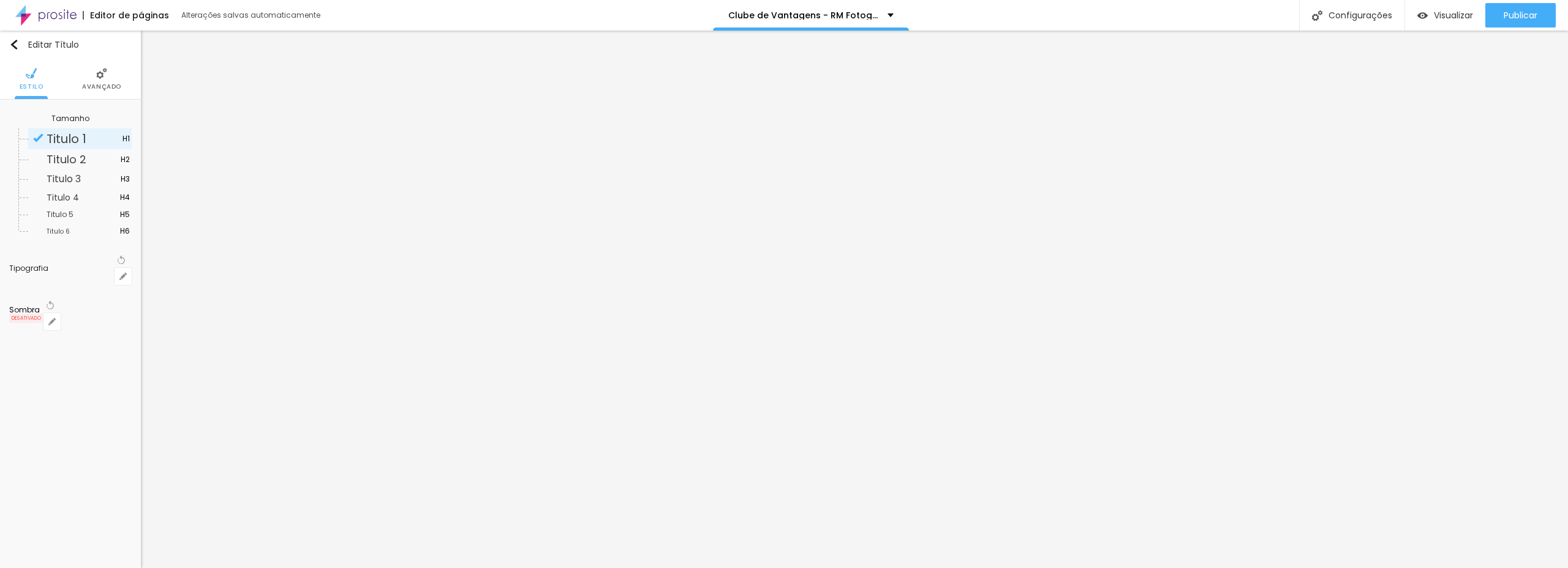
type input "34"
type input "1"
type input "37"
type input "1"
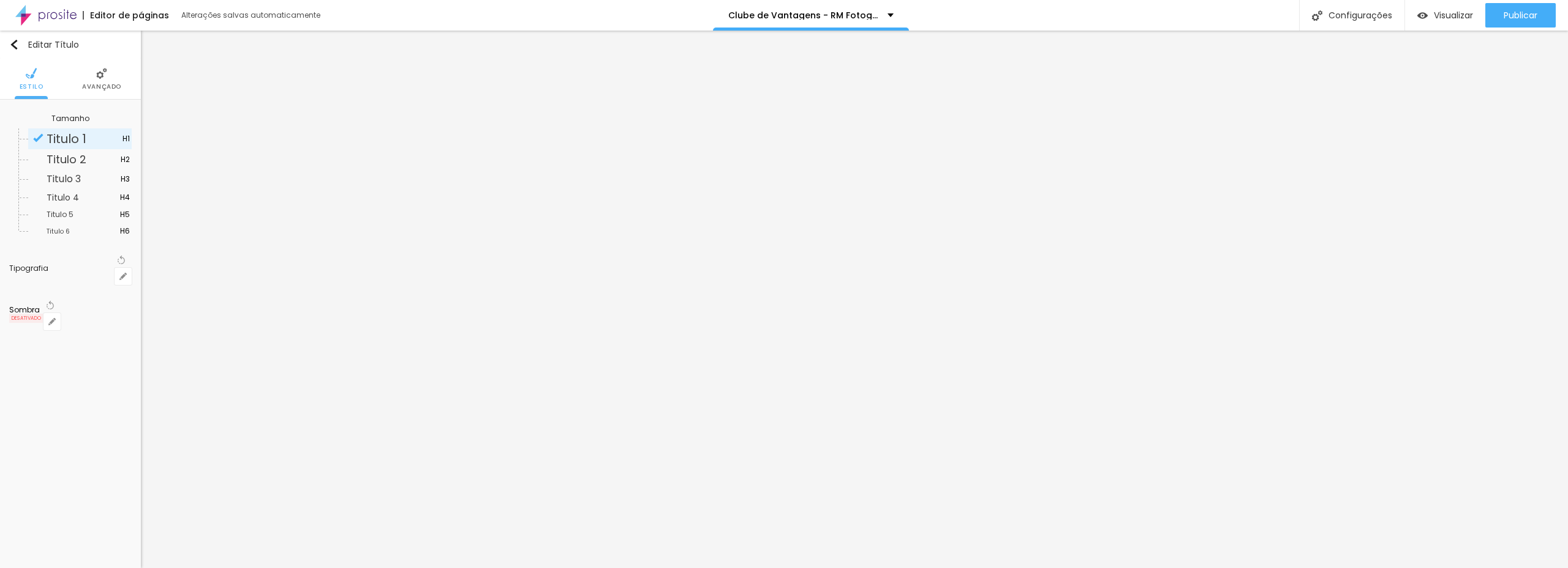
type input "40"
type input "1"
type input "44"
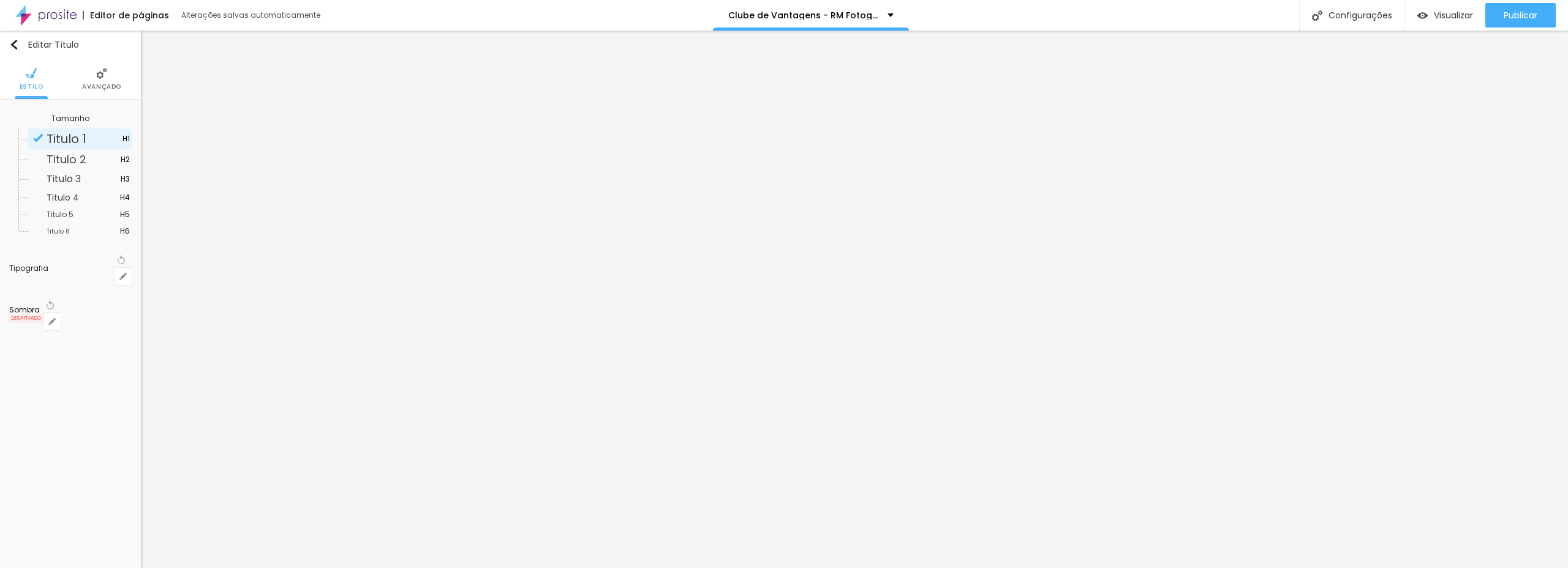
type input "1"
type input "46"
type input "1"
type input "47"
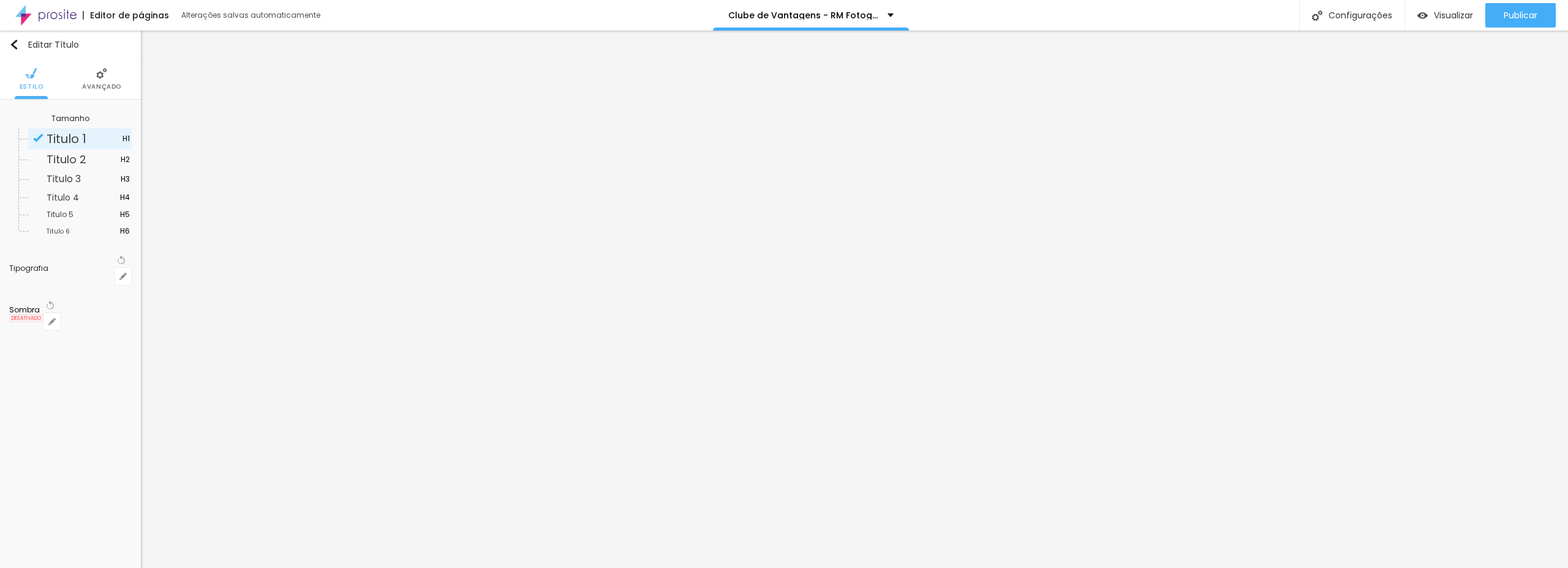
type input "47"
type input "1"
type input "48"
type input "1"
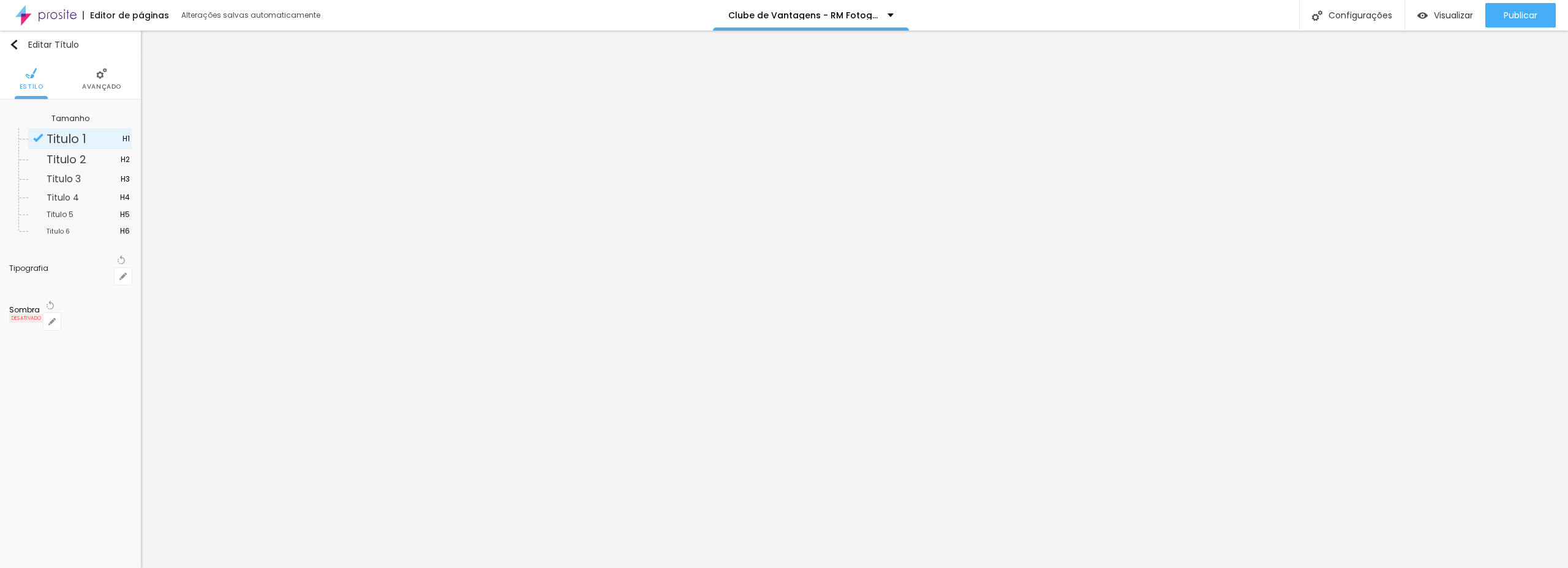
type input "49"
type input "1"
drag, startPoint x: 180, startPoint y: 345, endPoint x: 196, endPoint y: 345, distance: 16.0
type input "49"
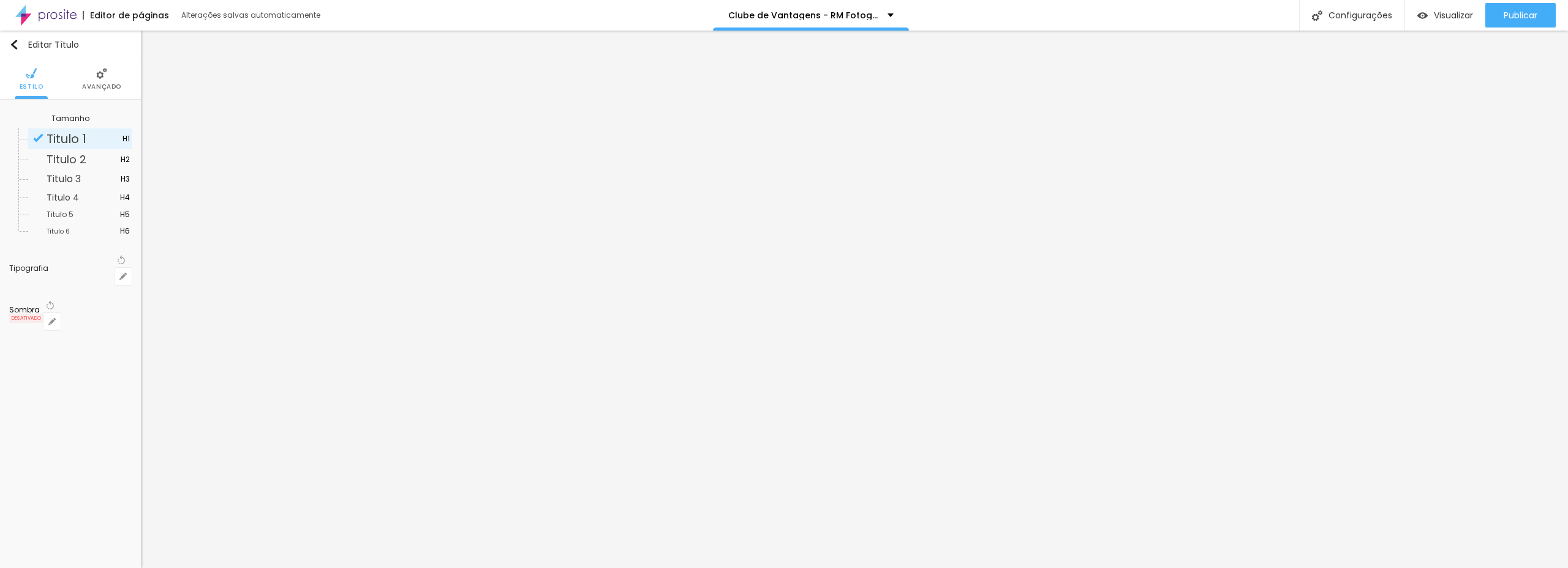
type input "1"
click at [373, 568] on div at bounding box center [784, 568] width 1568 height 0
click at [124, 136] on icon "button" at bounding box center [123, 139] width 8 height 8
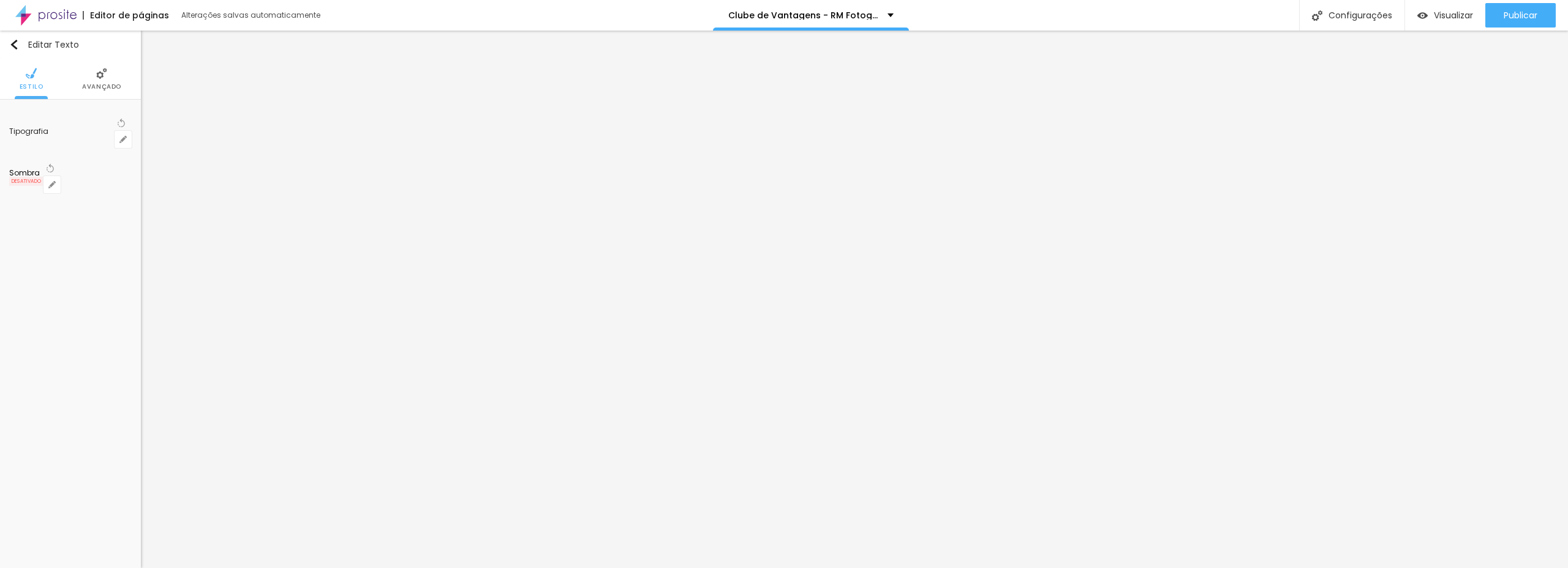
type input "#FFFFFF"
drag, startPoint x: 186, startPoint y: 357, endPoint x: 131, endPoint y: 301, distance: 78.5
type input "1.3"
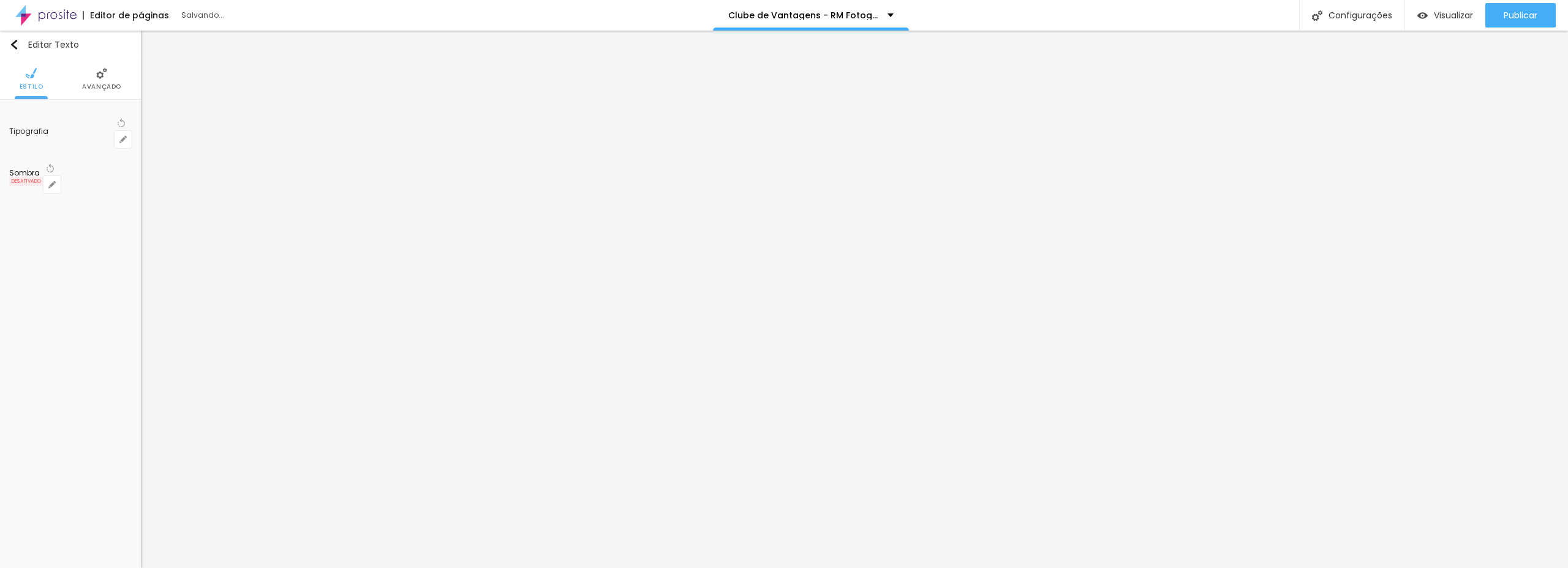
type input "1.4"
drag, startPoint x: 204, startPoint y: 296, endPoint x: 212, endPoint y: 296, distance: 8.0
type input "1.4"
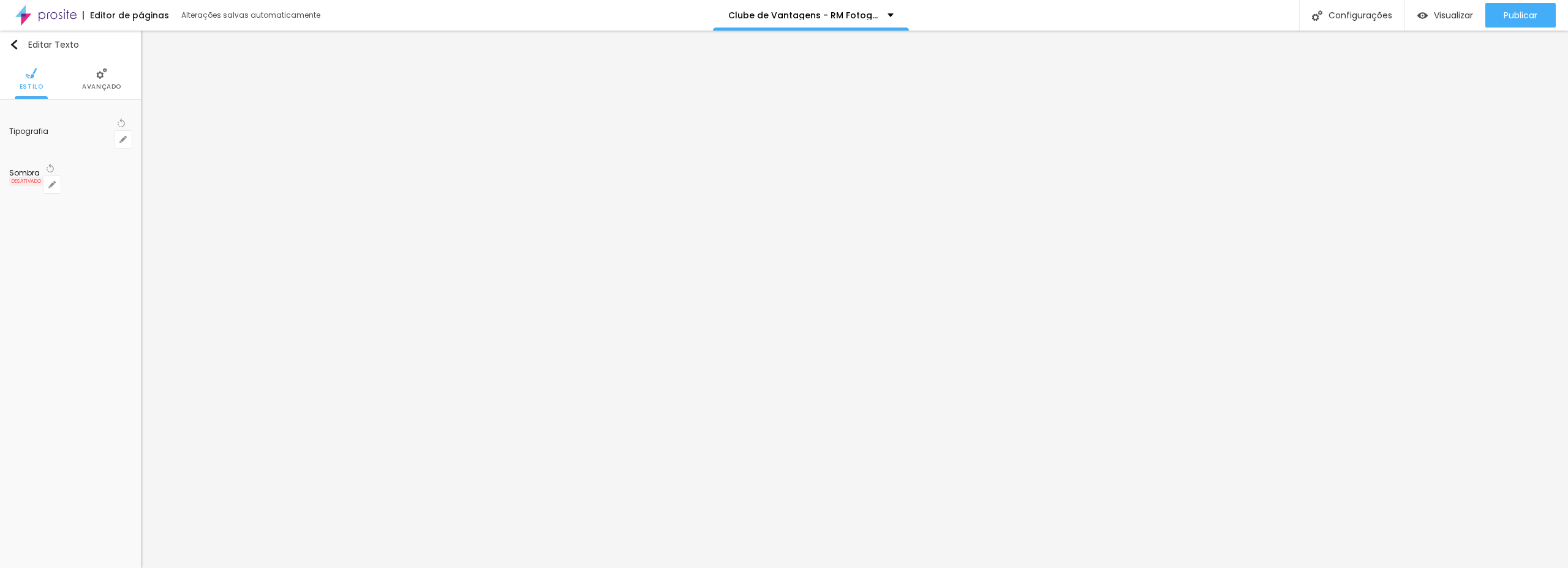
type input "25"
type input "27"
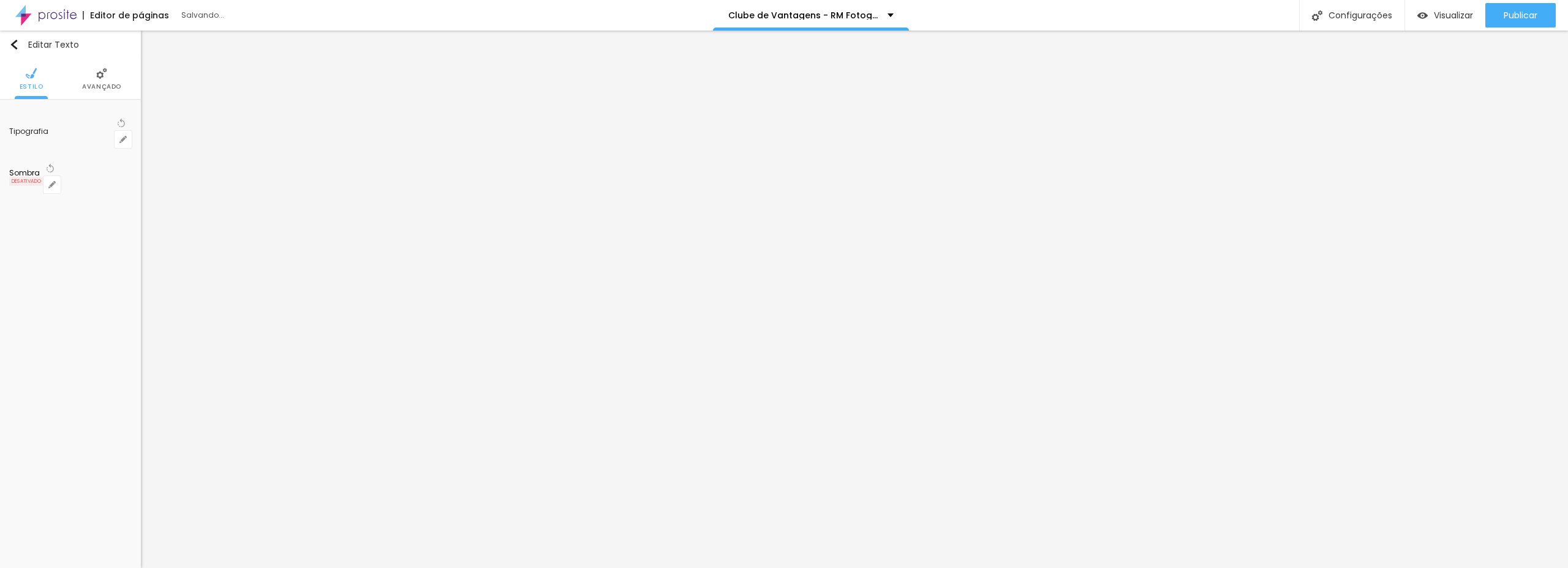
type input "24"
type input "22"
type input "21"
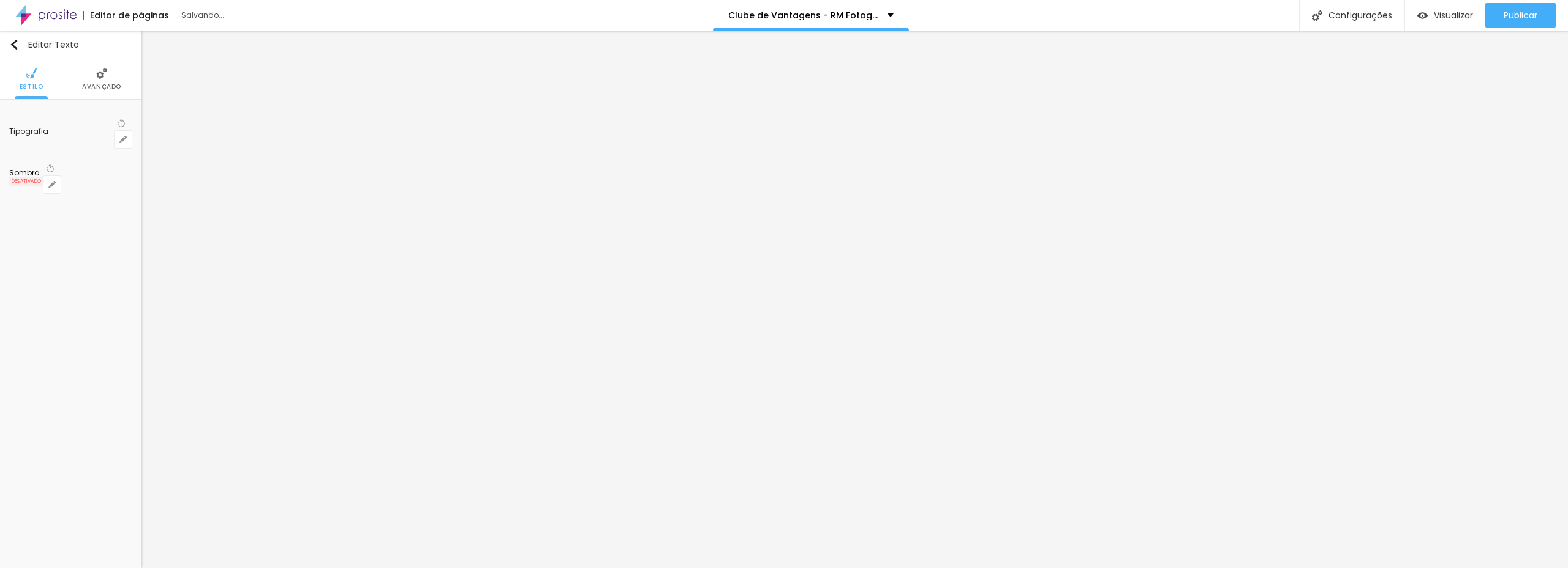
type input "21"
type input "22"
type input "23"
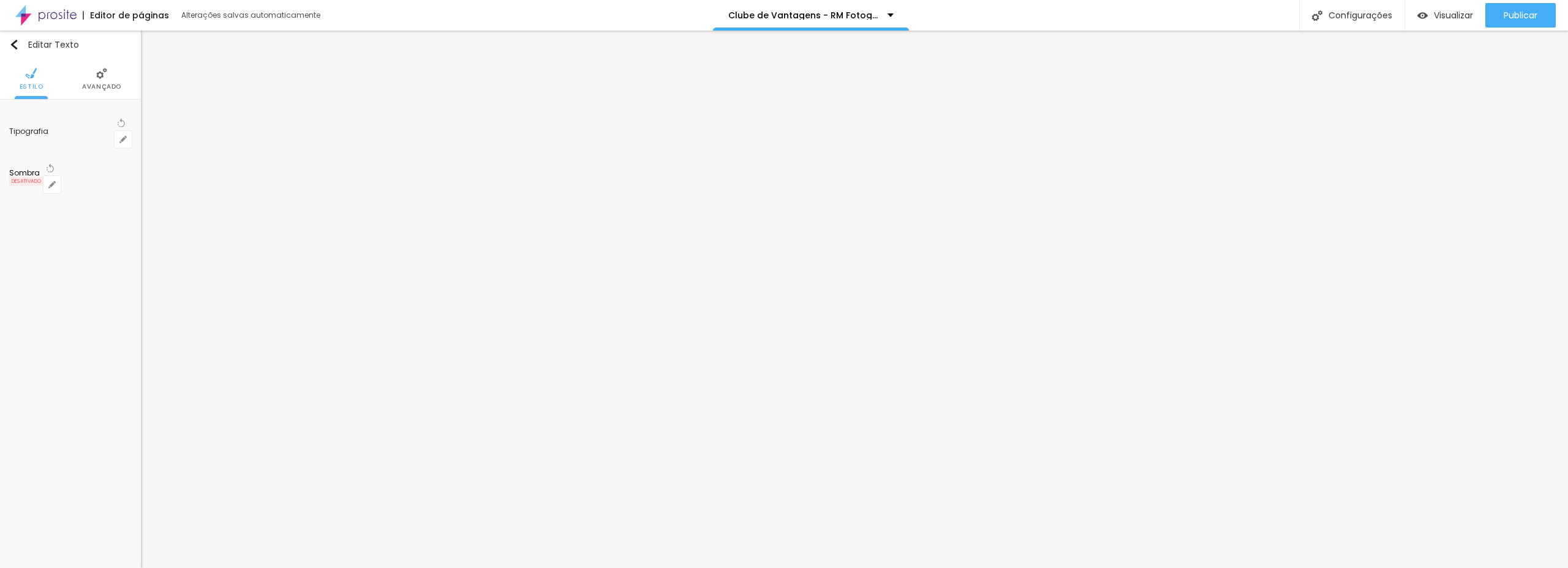
type input "24"
type input "25"
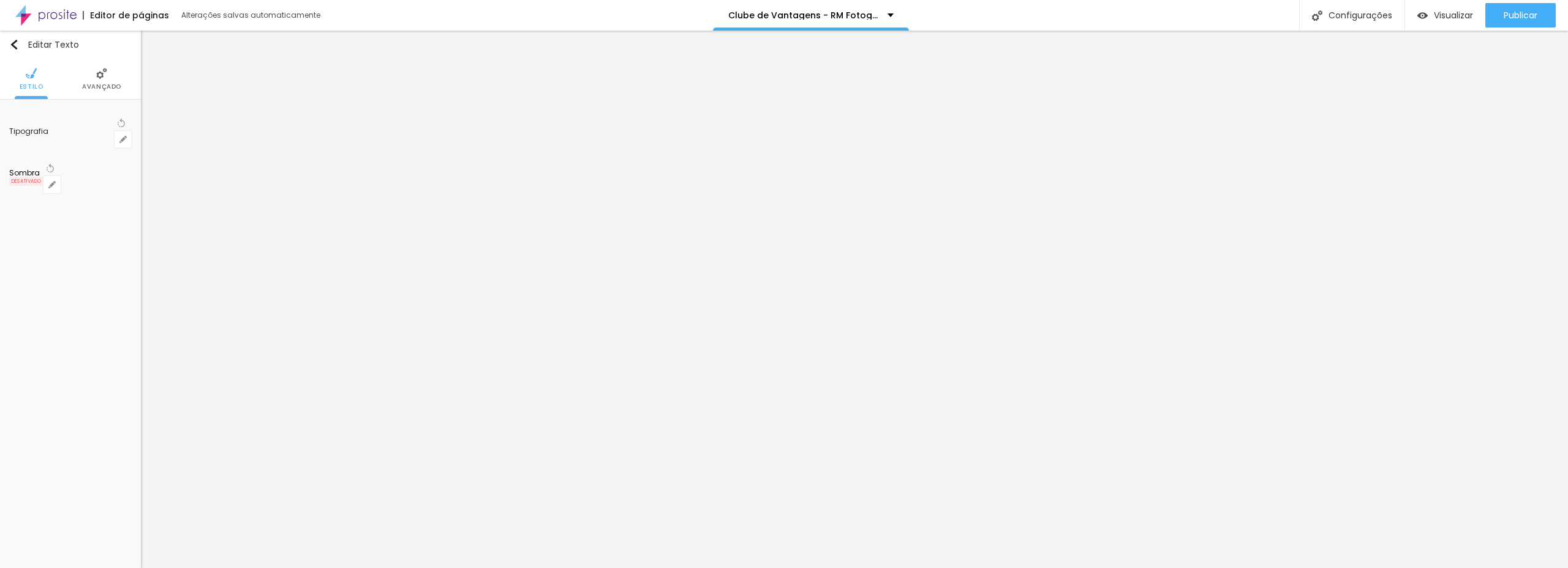
click at [665, 568] on div at bounding box center [784, 568] width 1568 height 0
click at [55, 181] on icon "button" at bounding box center [52, 184] width 8 height 8
click at [224, 568] on div at bounding box center [784, 576] width 1568 height 0
click at [220, 568] on div at bounding box center [784, 576] width 1568 height 0
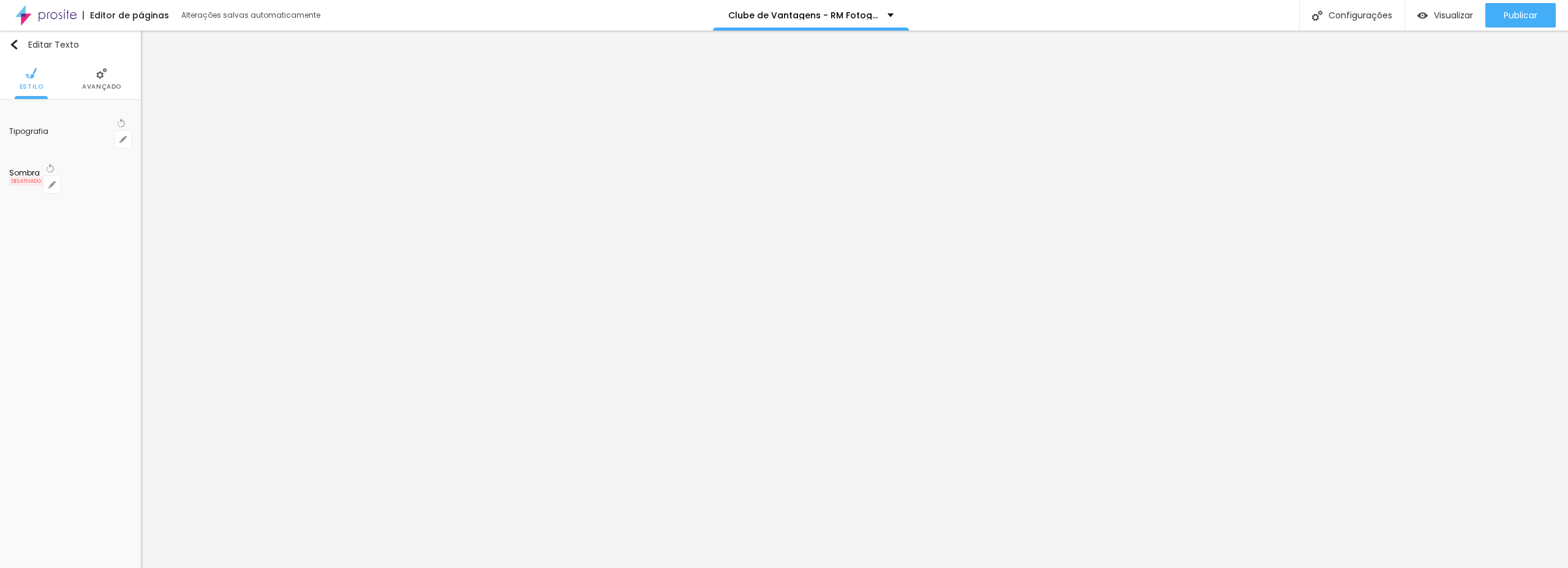
click at [120, 568] on div at bounding box center [784, 568] width 1568 height 0
click at [120, 141] on icon "button" at bounding box center [120, 142] width 3 height 3
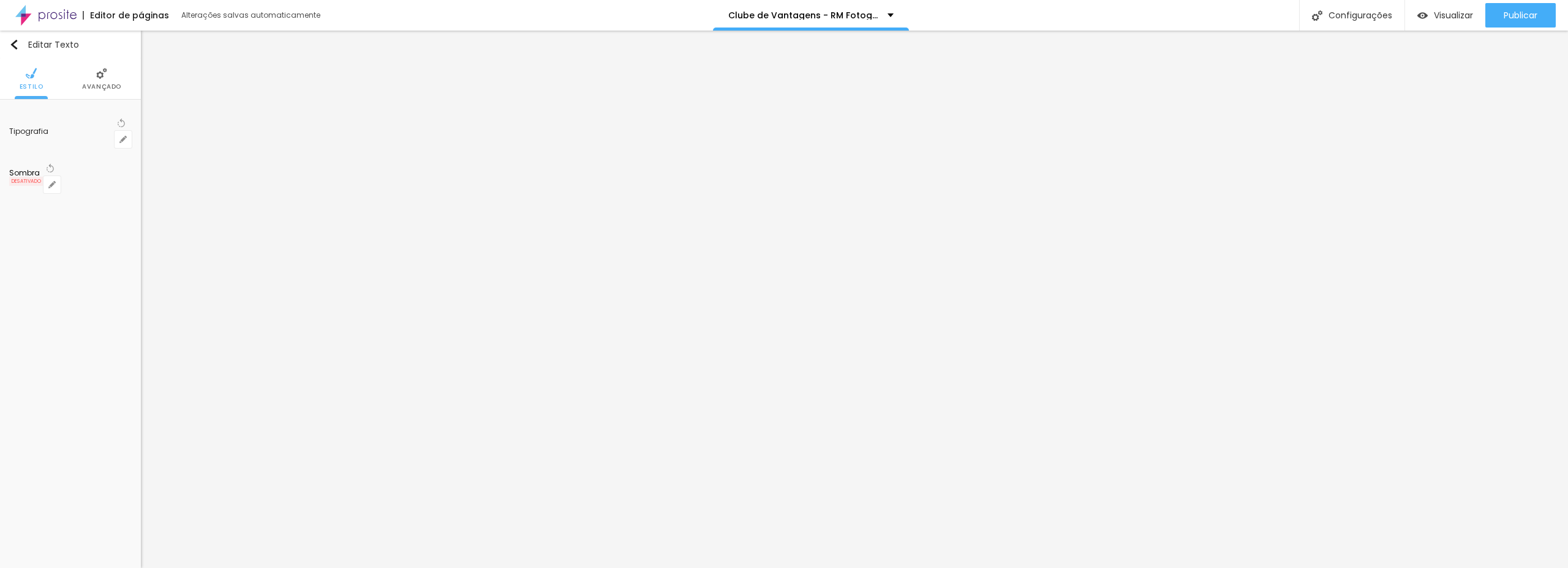
select select "Roboto"
click at [745, 568] on div at bounding box center [784, 568] width 1568 height 0
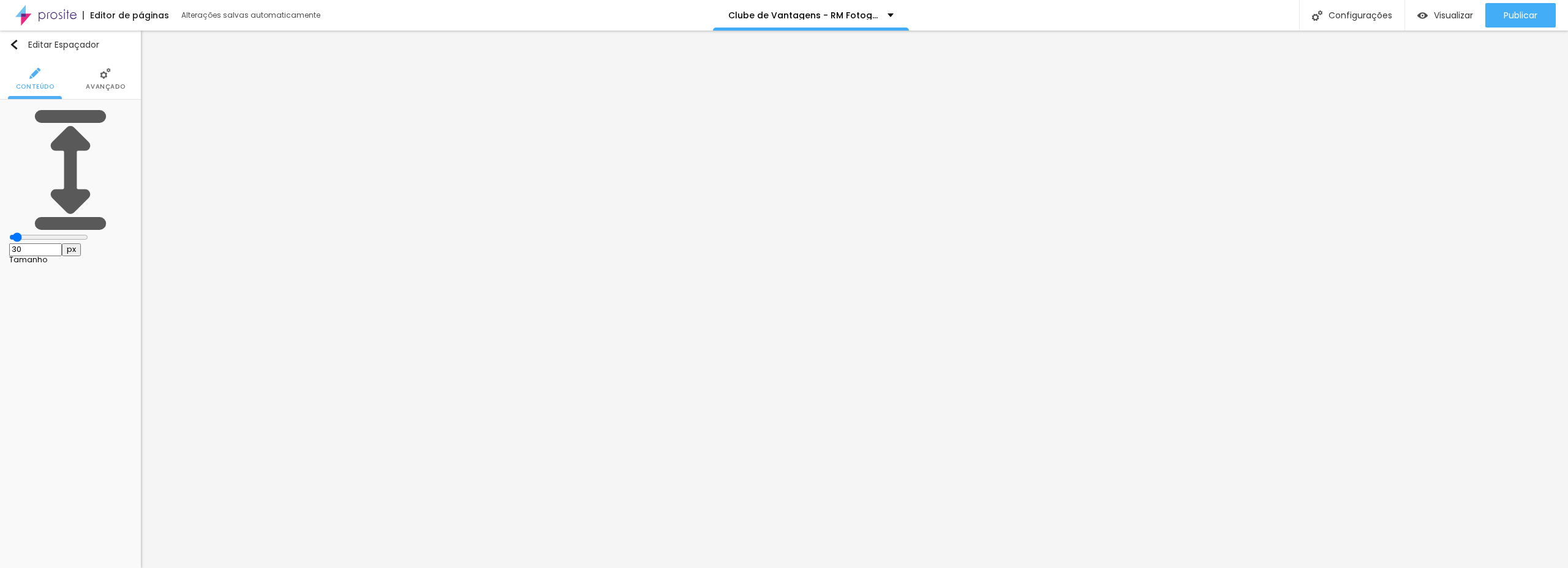
type input "17"
type input "38"
type input "74"
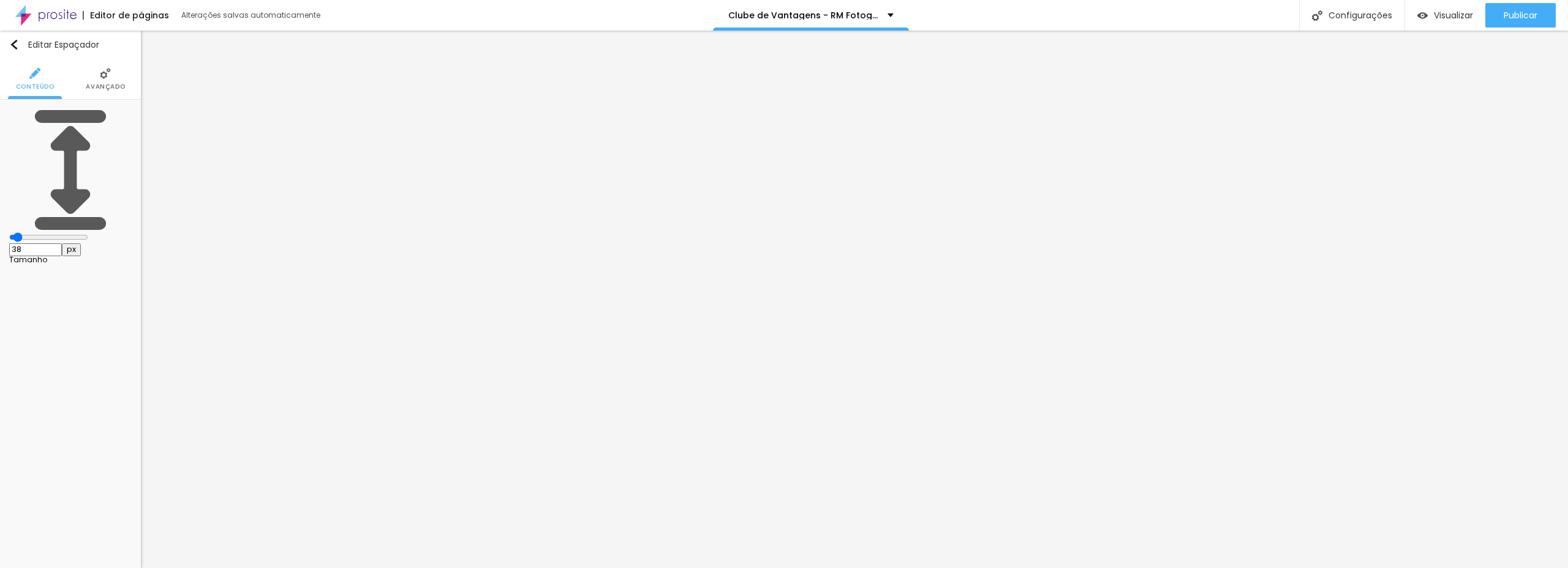
type input "74"
type input "79"
drag, startPoint x: 27, startPoint y: 121, endPoint x: 36, endPoint y: 120, distance: 9.1
type input "79"
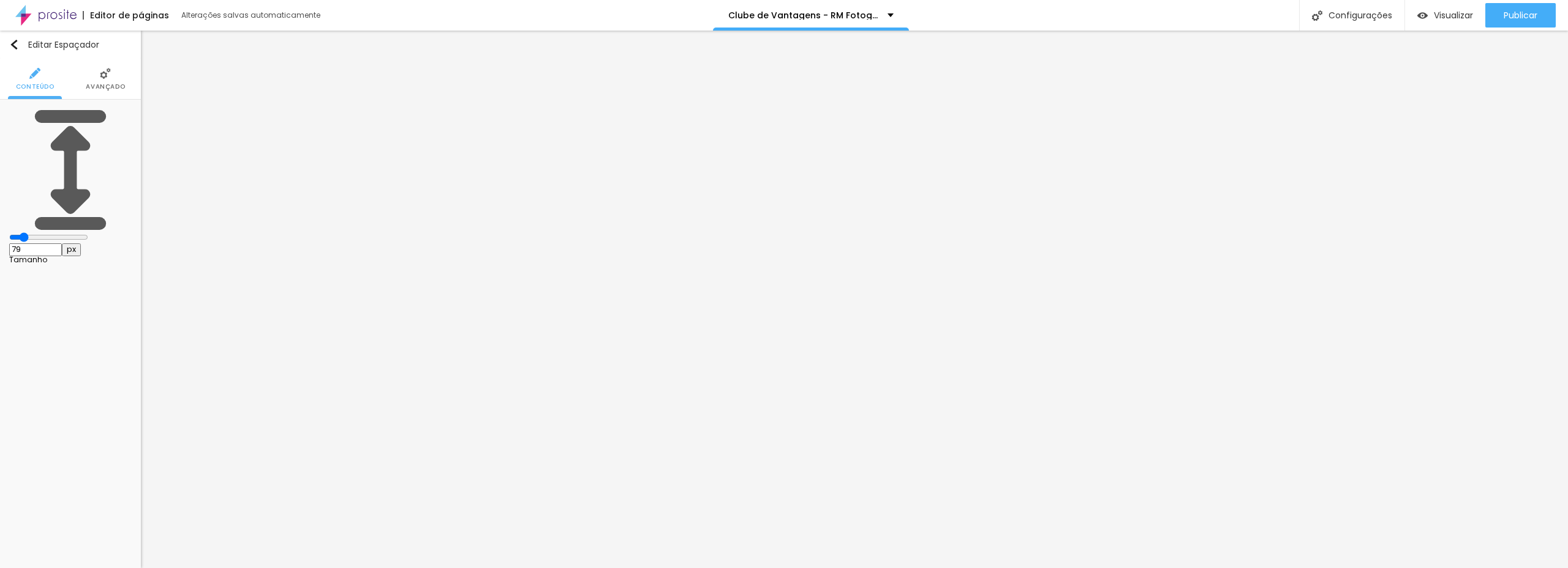
click at [36, 233] on input "range" at bounding box center [49, 237] width 79 height 9
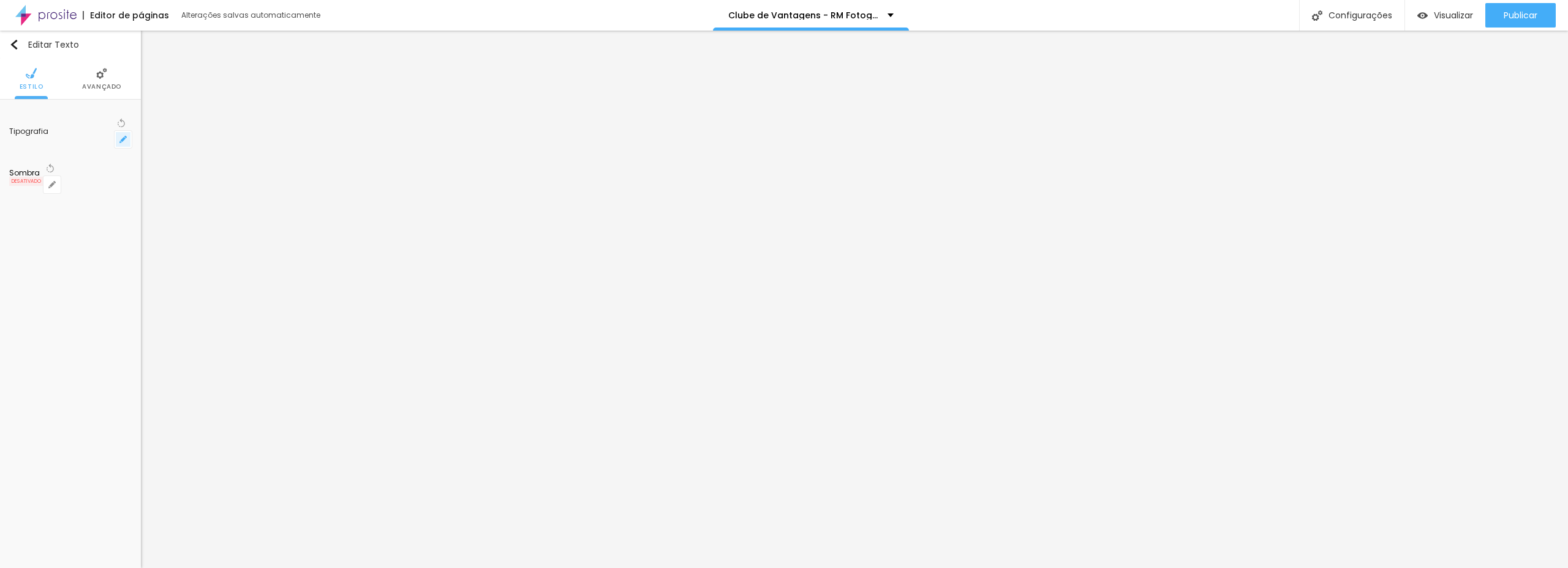
click at [123, 136] on icon "button" at bounding box center [123, 139] width 8 height 8
type input "1"
select select "Roboto"
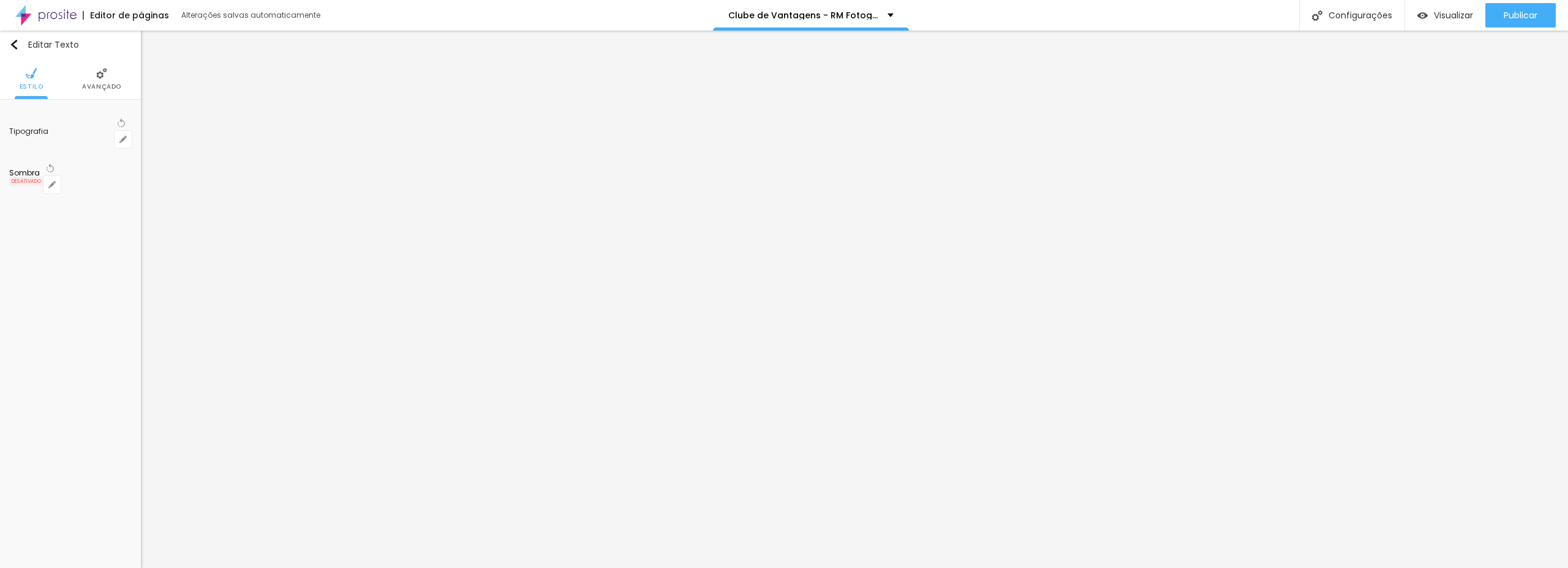
type input "1"
type input "15"
type input "1"
type input "18"
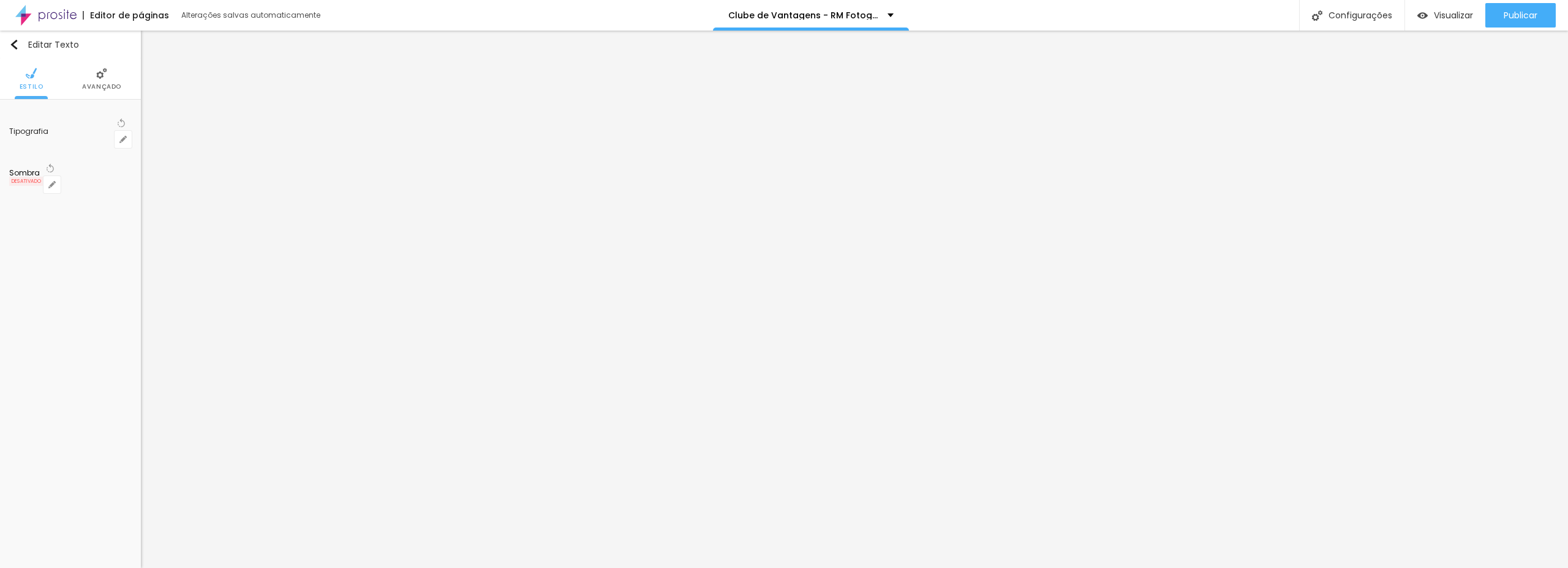
type input "18"
type input "1"
type input "19"
type input "1"
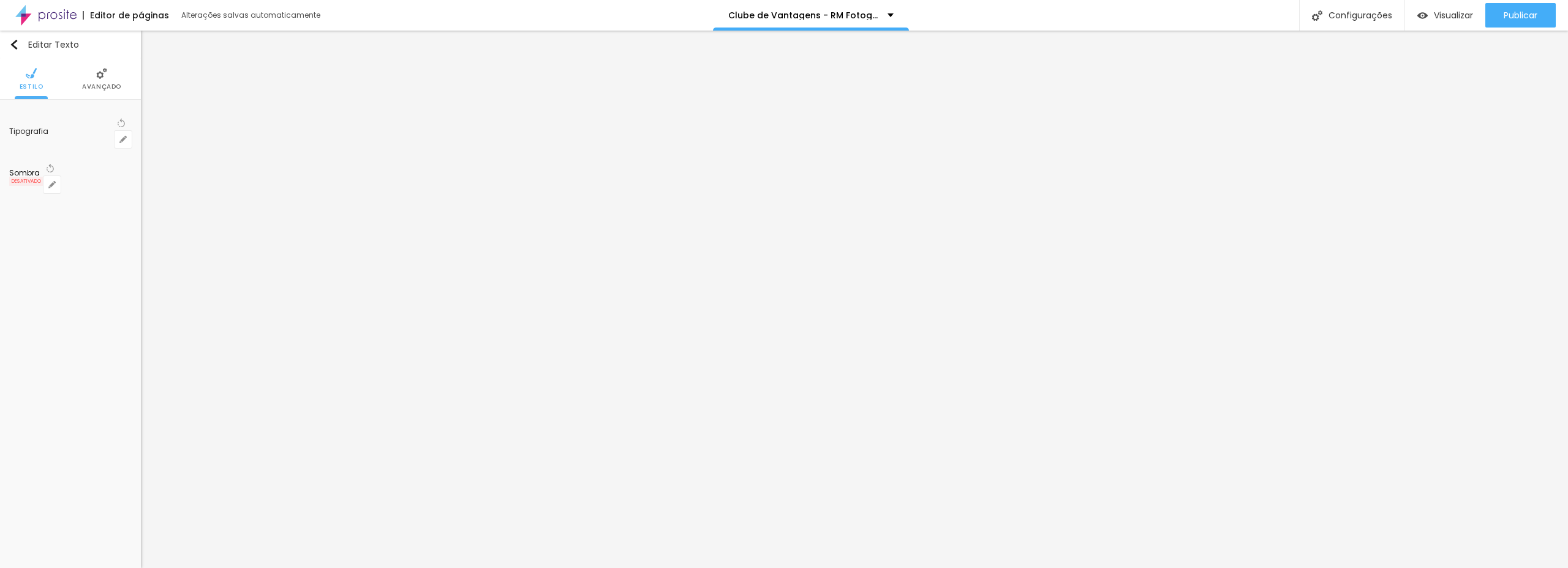
type input "20"
type input "1"
type input "22"
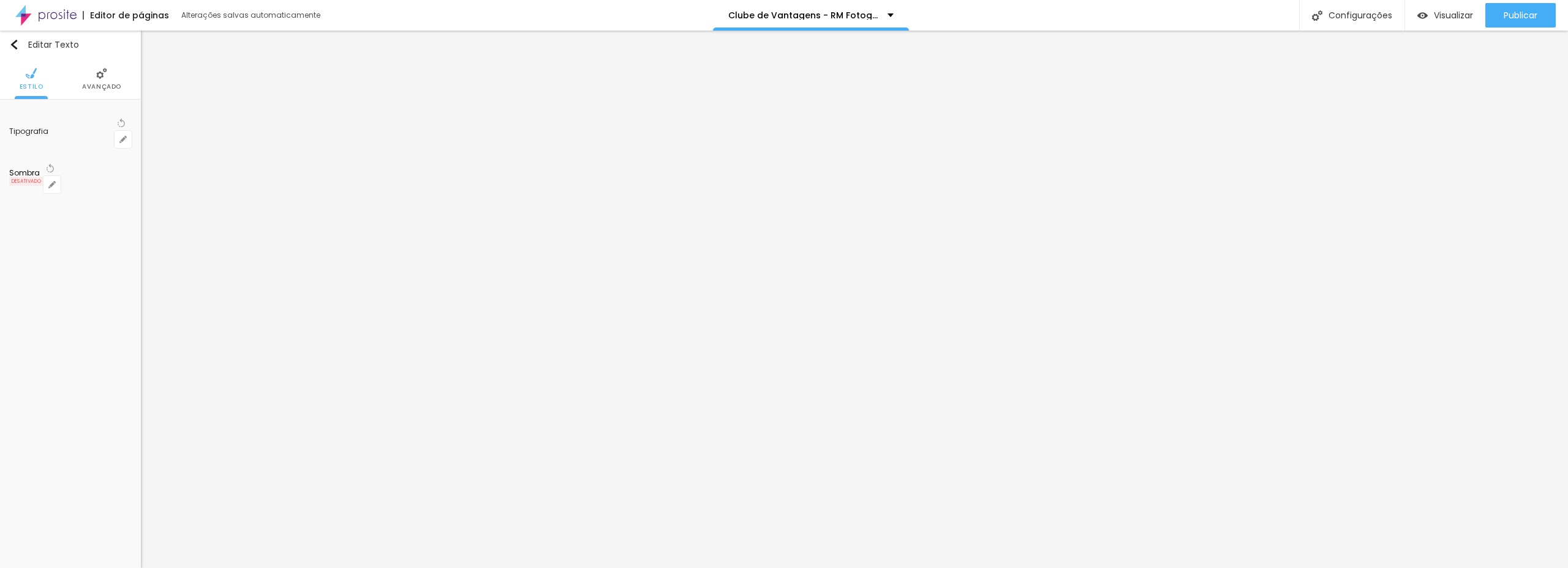
type input "1"
drag, startPoint x: 168, startPoint y: 327, endPoint x: 138, endPoint y: 298, distance: 41.7
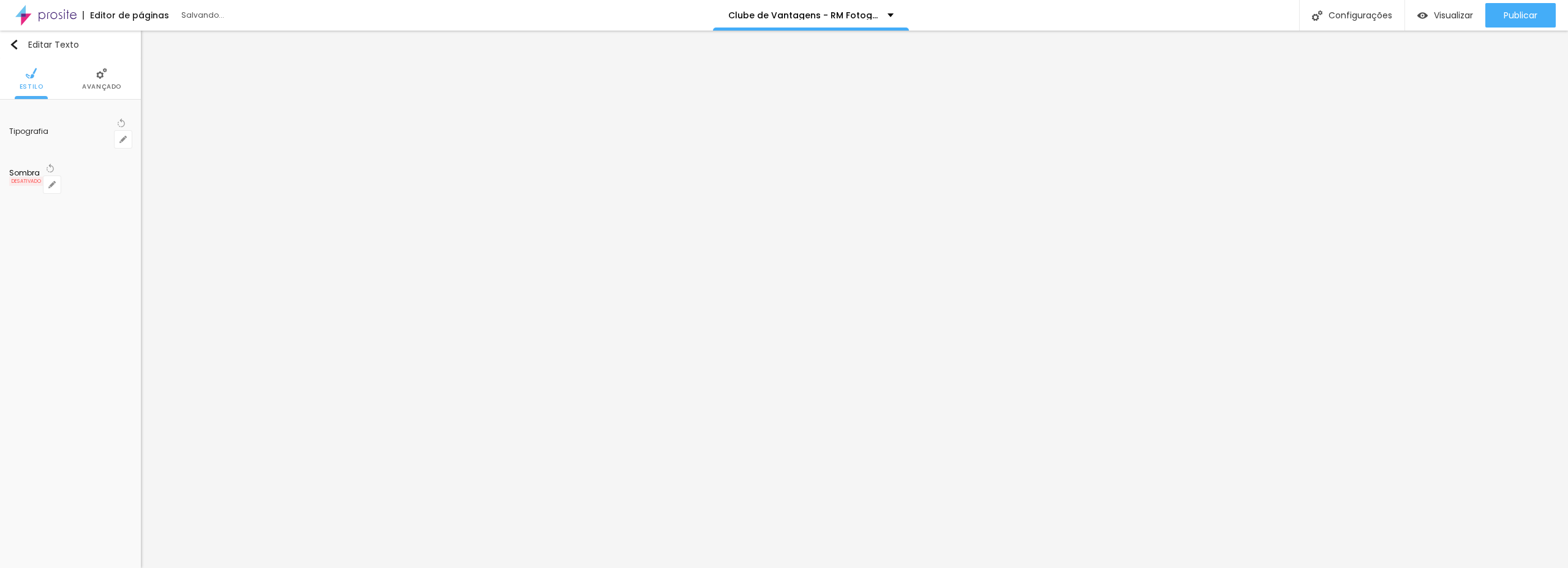
click at [673, 568] on div at bounding box center [784, 568] width 1568 height 0
click at [120, 136] on icon "button" at bounding box center [123, 139] width 8 height 8
click at [673, 568] on div at bounding box center [784, 568] width 1568 height 0
click at [70, 81] on li "Estilo" at bounding box center [70, 78] width 24 height 40
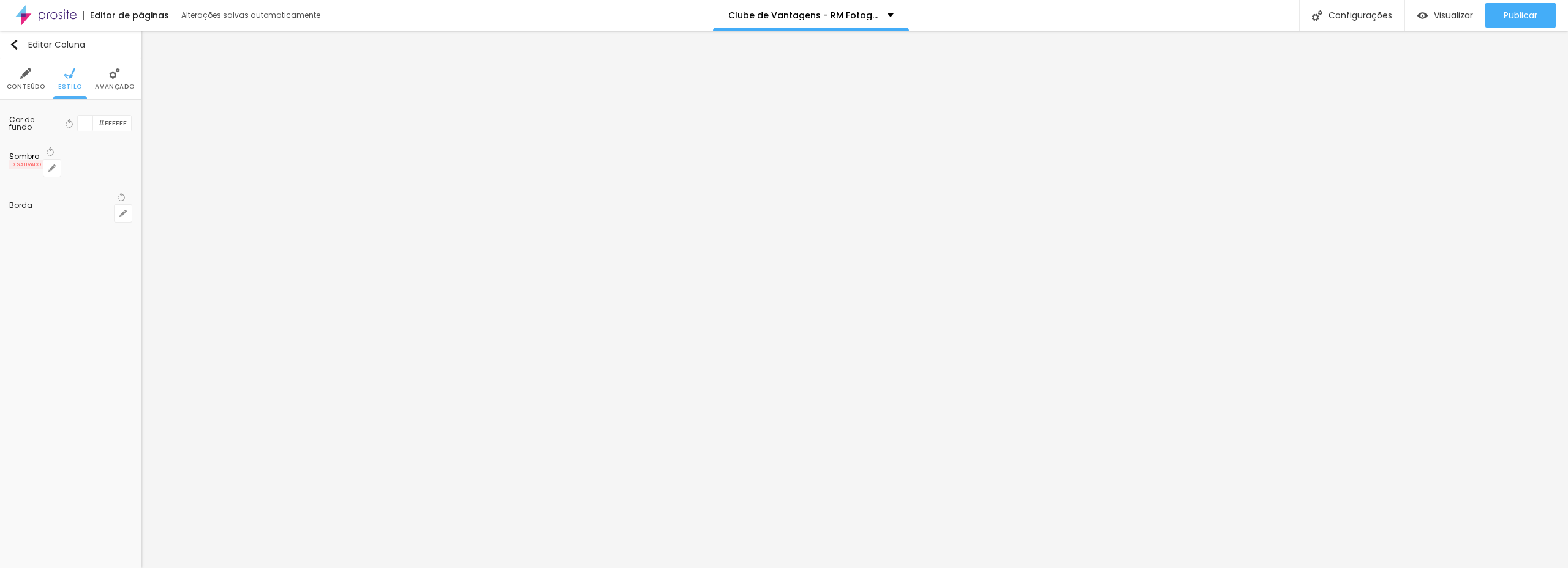
click at [26, 79] on li "Conteúdo" at bounding box center [26, 78] width 38 height 40
click at [66, 84] on span "Estilo" at bounding box center [70, 86] width 24 height 6
click at [19, 79] on li "Conteúdo" at bounding box center [26, 78] width 38 height 40
click at [119, 77] on img at bounding box center [114, 73] width 11 height 11
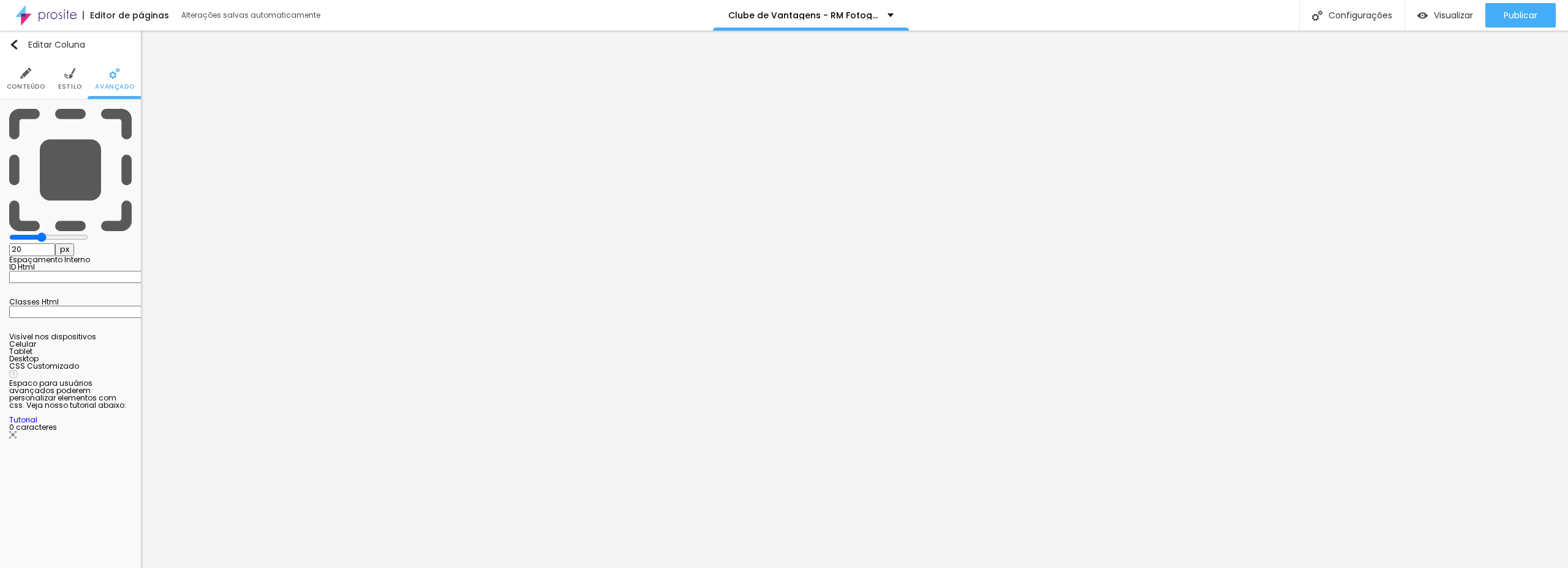
click at [61, 78] on li "Estilo" at bounding box center [70, 78] width 24 height 40
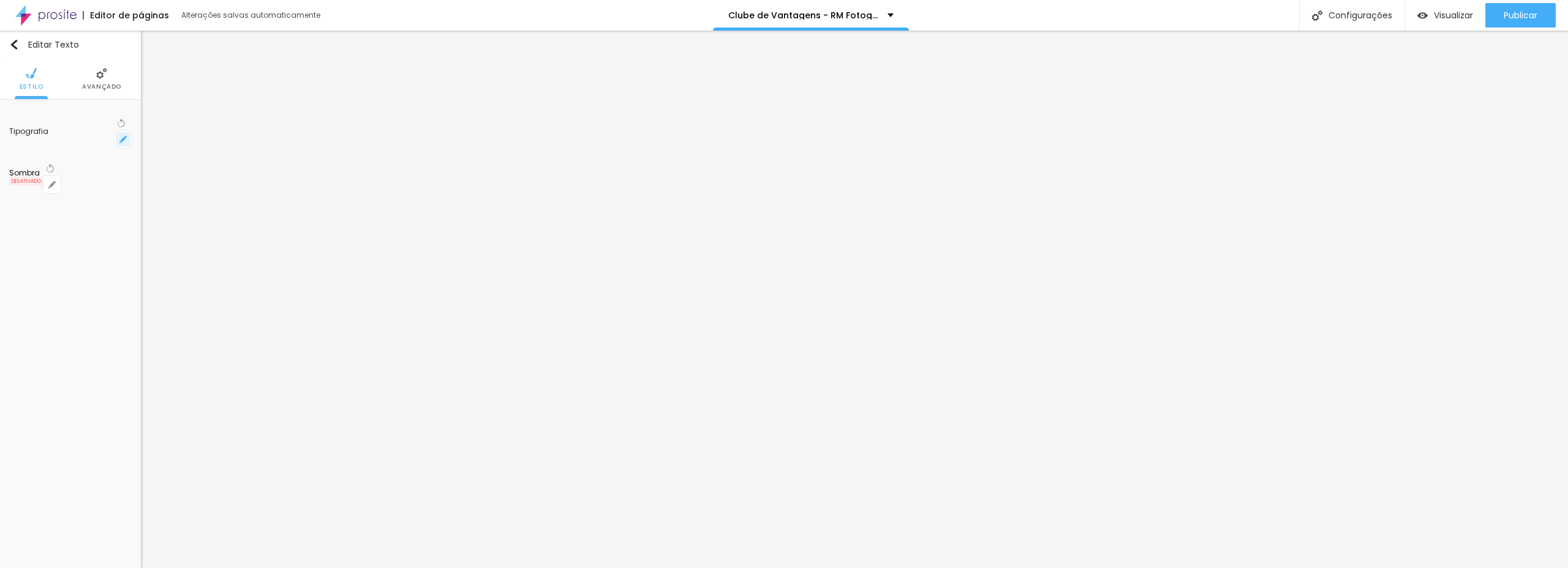
click at [122, 137] on icon "button" at bounding box center [123, 140] width 5 height 5
drag, startPoint x: 201, startPoint y: 294, endPoint x: 213, endPoint y: 296, distance: 12.2
click at [725, 568] on div at bounding box center [784, 568] width 1568 height 0
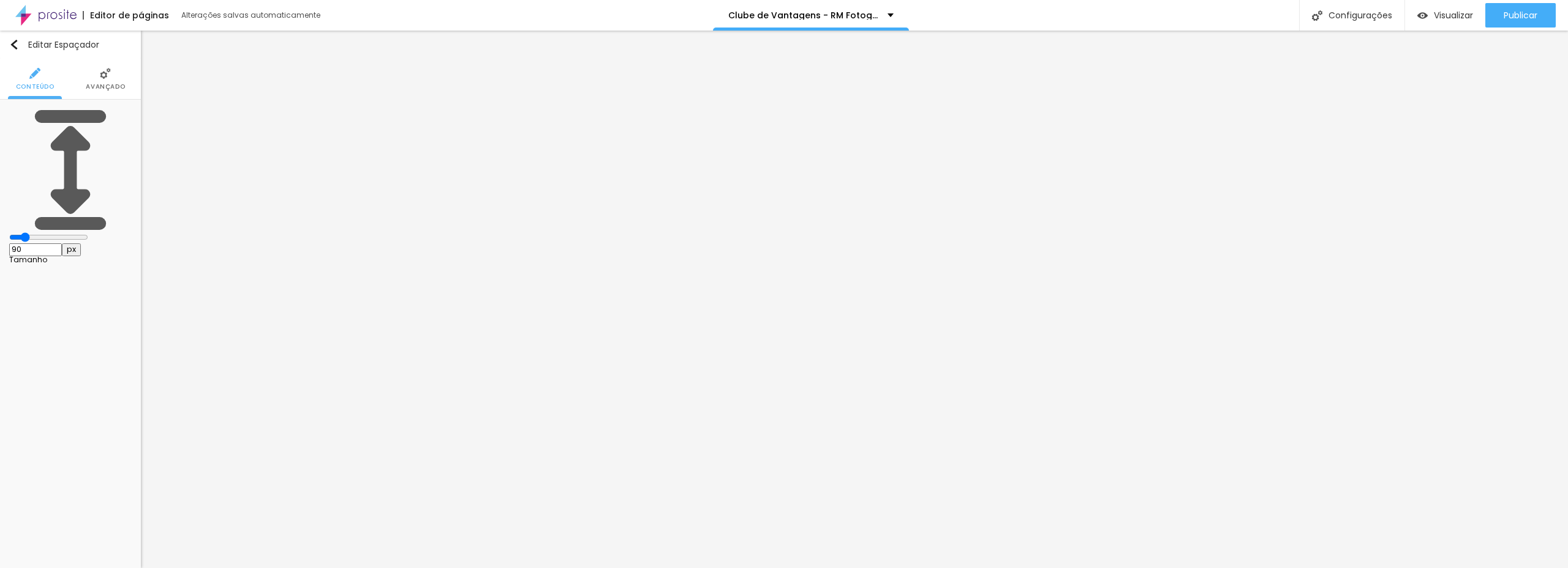
drag, startPoint x: 37, startPoint y: 122, endPoint x: 105, endPoint y: 166, distance: 81.0
click at [36, 233] on input "range" at bounding box center [49, 237] width 79 height 9
click at [32, 233] on input "range" at bounding box center [49, 237] width 79 height 9
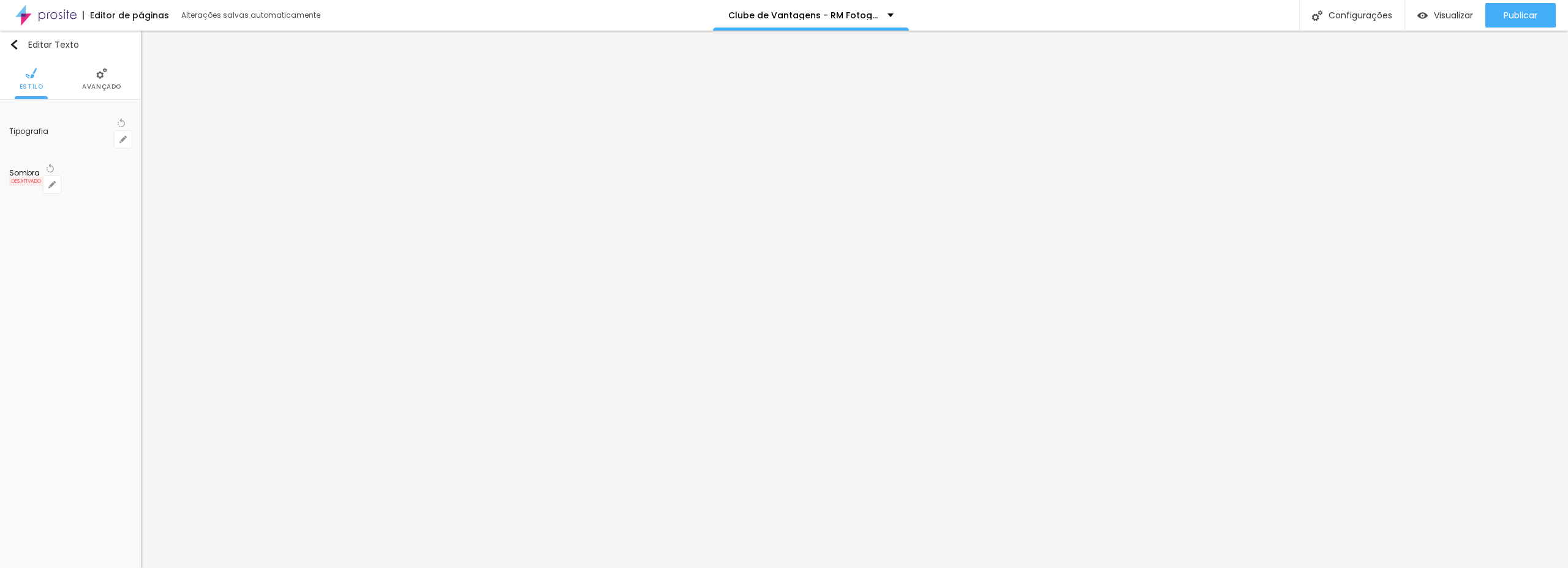
click at [94, 81] on li "Avançado" at bounding box center [102, 78] width 39 height 40
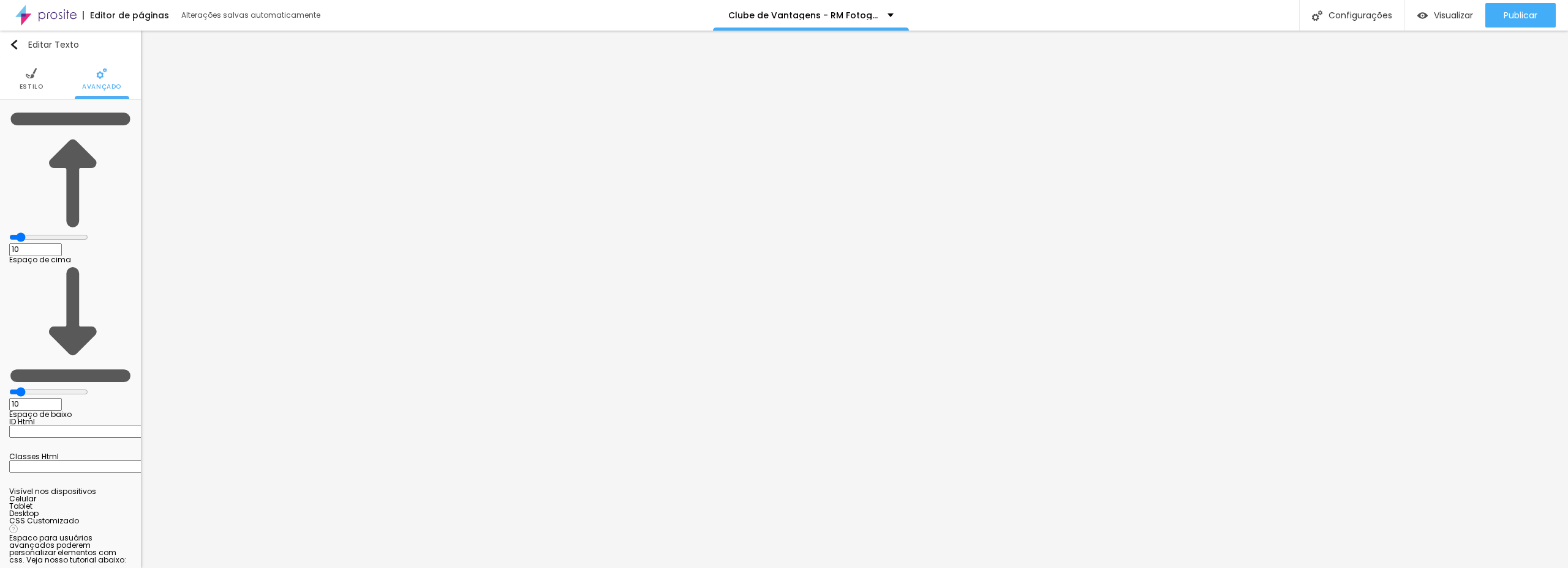
click at [31, 77] on img at bounding box center [31, 73] width 11 height 11
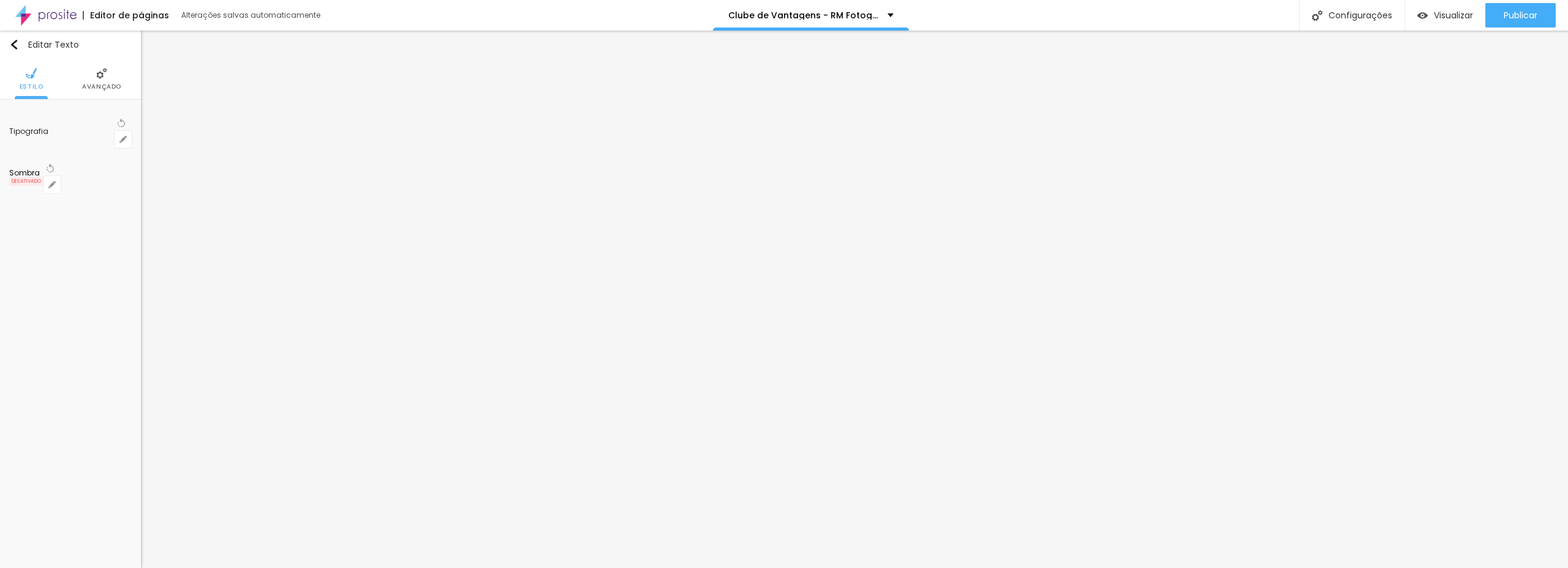
click at [99, 84] on span "Avançado" at bounding box center [102, 86] width 39 height 6
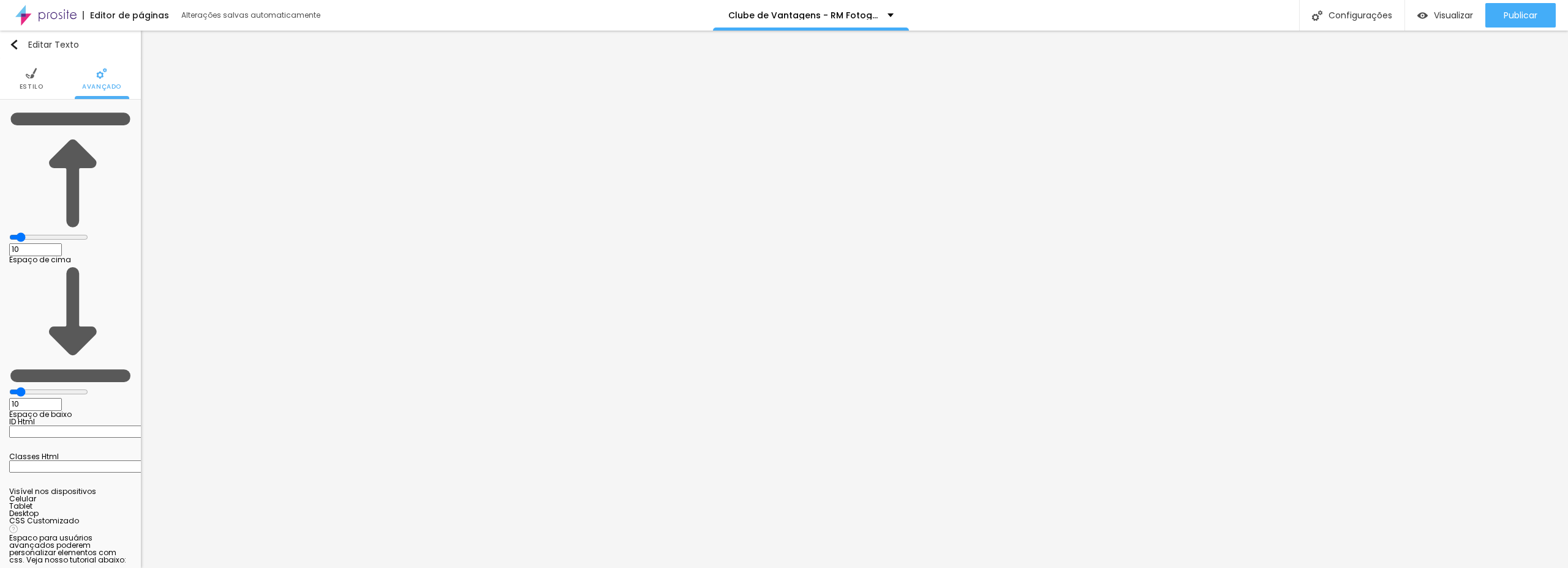
click at [32, 77] on img at bounding box center [31, 73] width 11 height 11
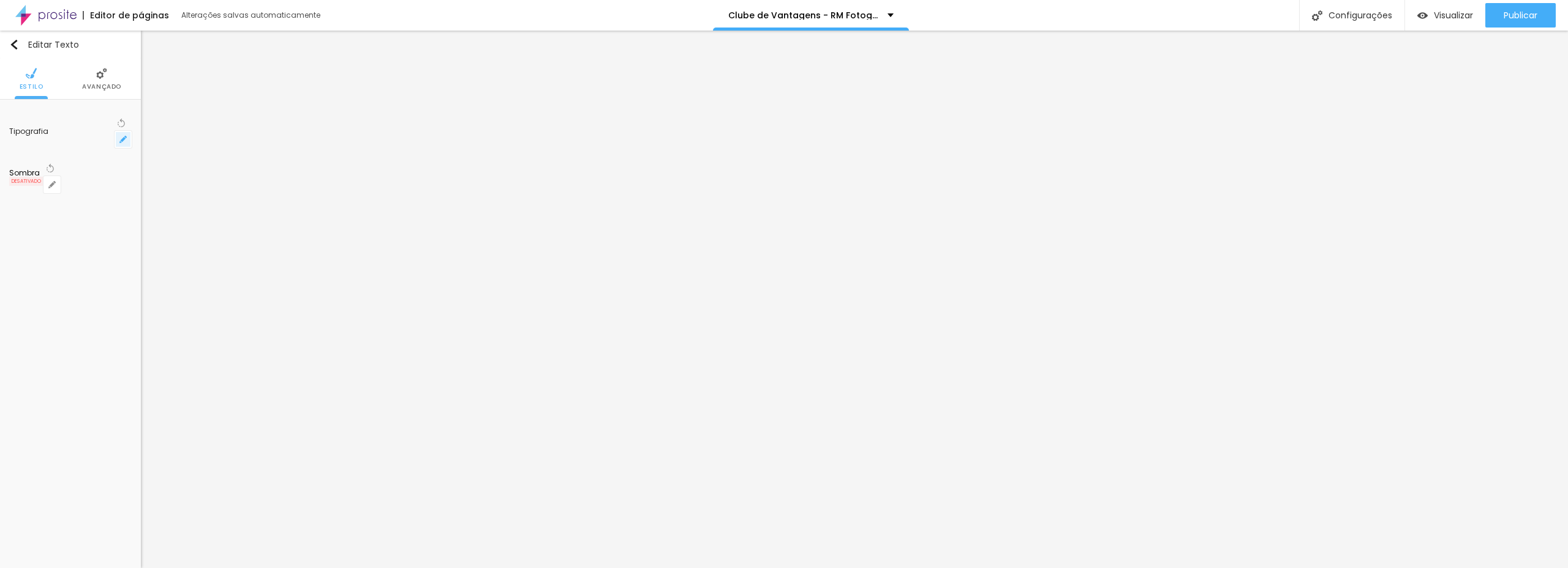
click at [119, 131] on button "button" at bounding box center [123, 140] width 17 height 17
click at [121, 568] on div at bounding box center [784, 568] width 1568 height 0
click at [69, 246] on div "Editar Texto Estilo Avançado Tipografia Voltar ao padrão Sombra DESATIVADO Volt…" at bounding box center [70, 299] width 141 height 538
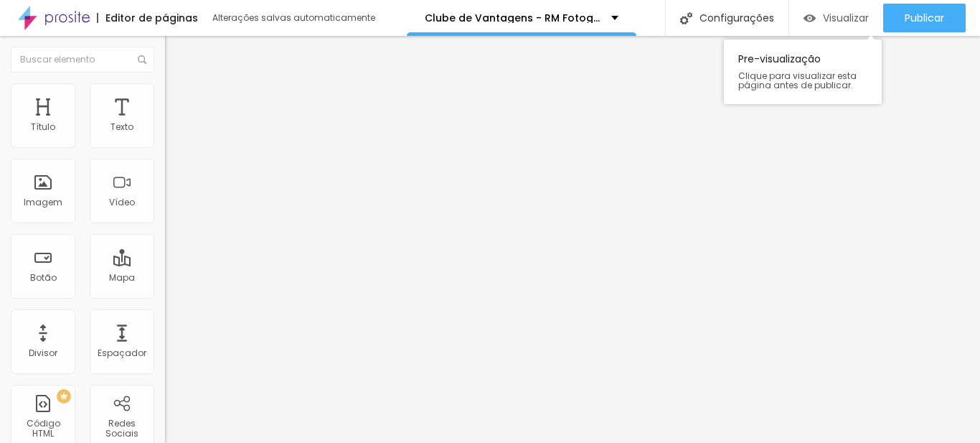
click at [844, 6] on div "Visualizar" at bounding box center [836, 18] width 65 height 29
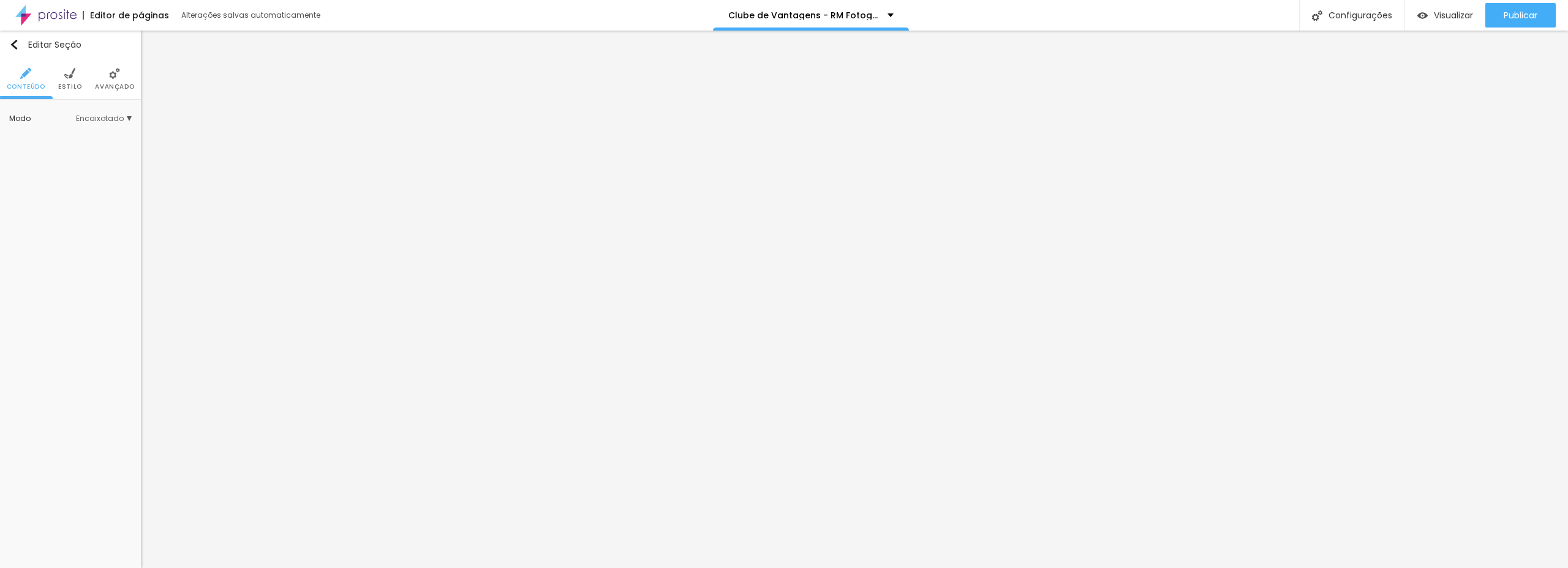
click at [75, 77] on li "Estilo" at bounding box center [70, 78] width 24 height 40
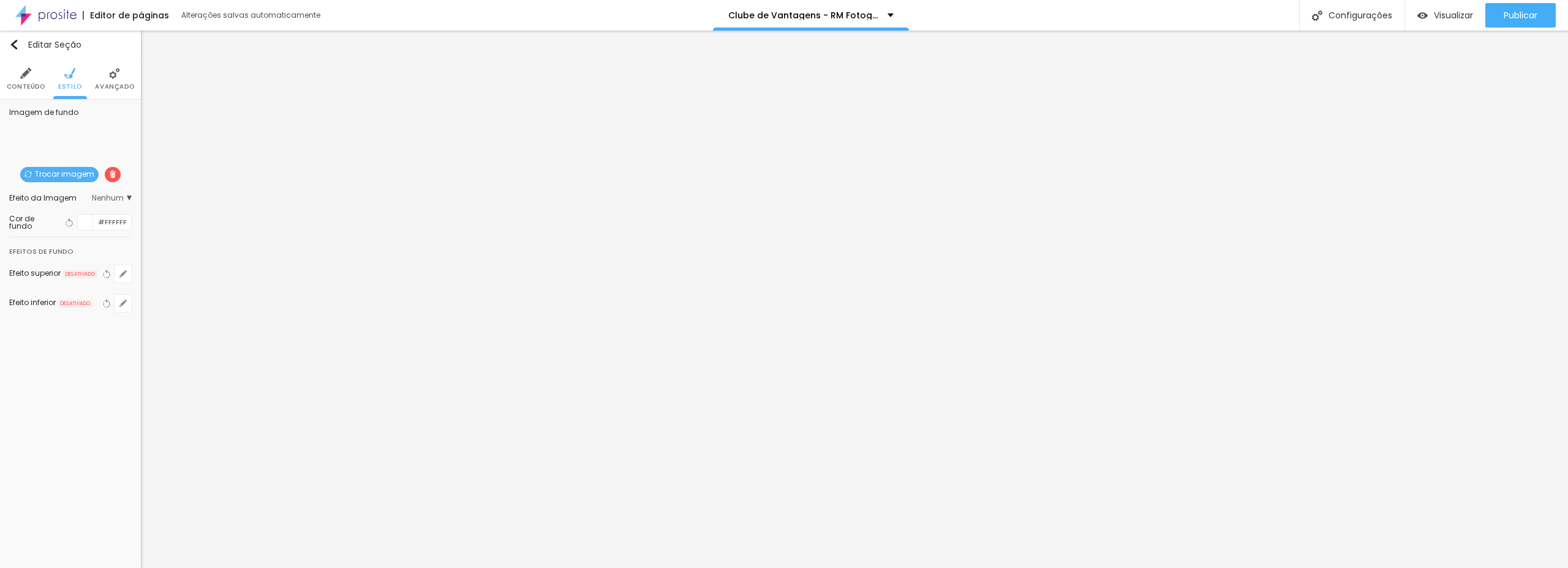
click at [113, 172] on img at bounding box center [113, 174] width 8 height 8
click at [71, 172] on span "Adicionar imagem" at bounding box center [70, 175] width 90 height 15
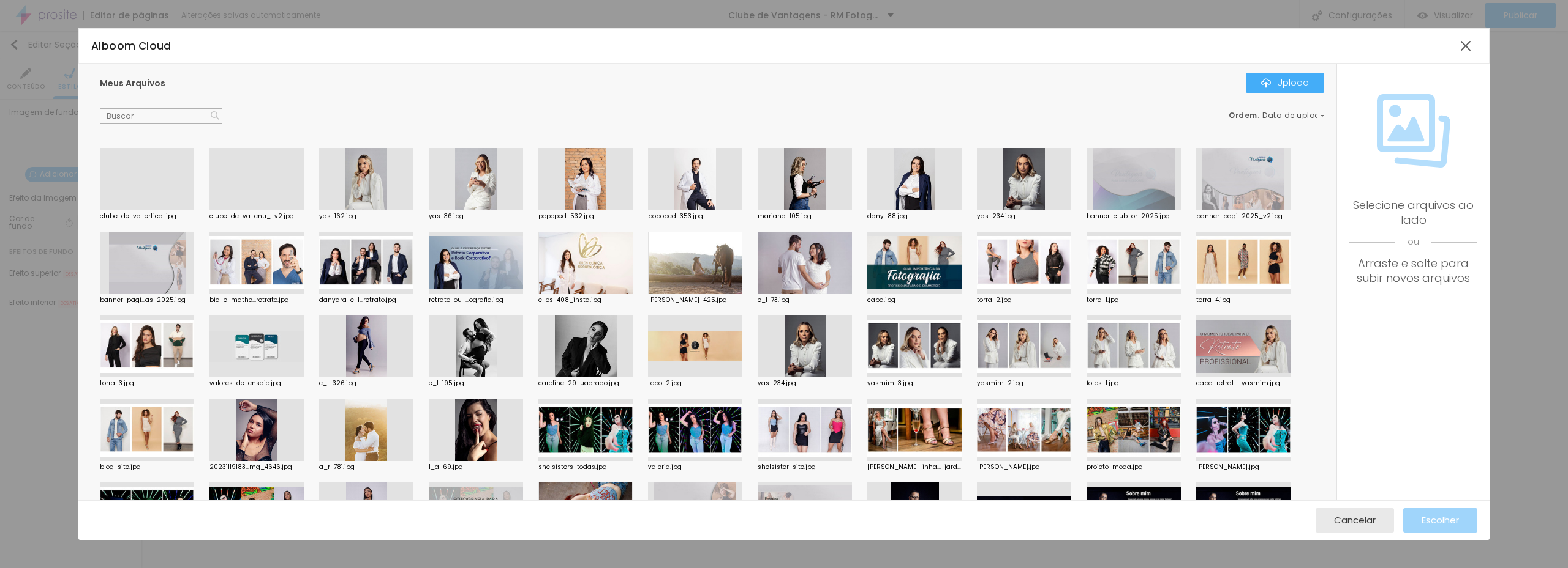
click at [146, 211] on div at bounding box center [147, 211] width 94 height 0
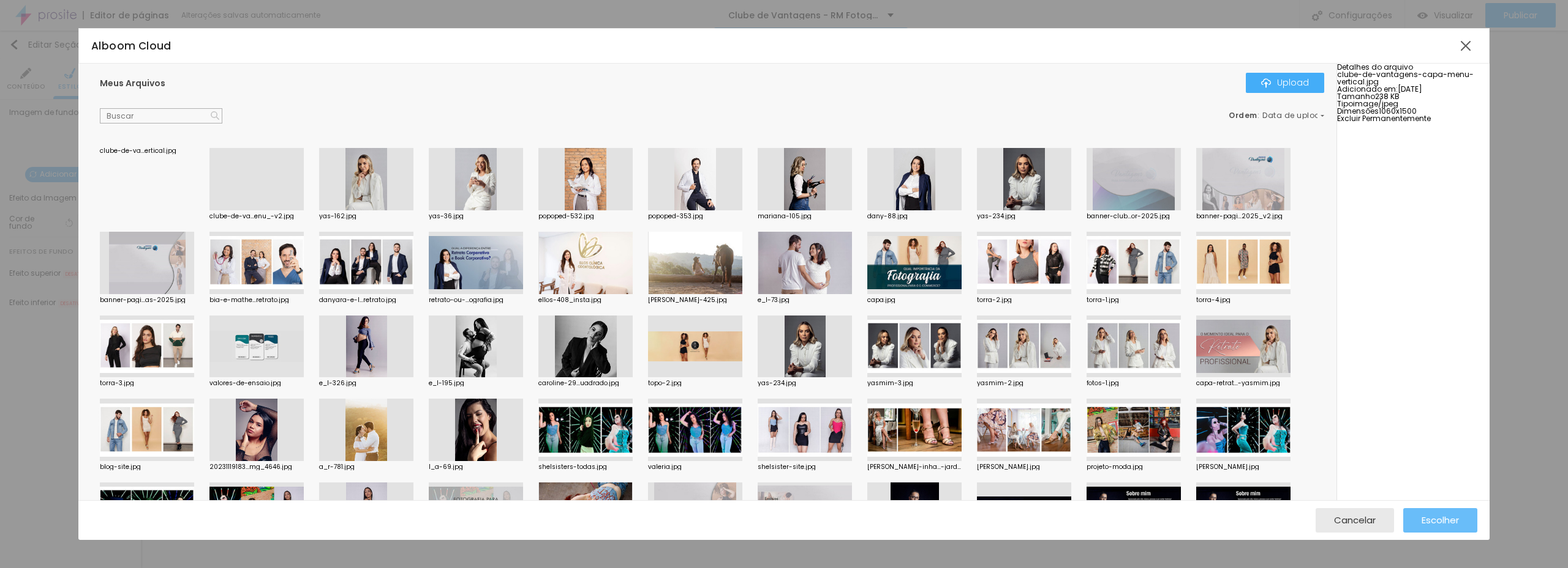
click at [1436, 520] on span "Escolher" at bounding box center [1440, 520] width 38 height 10
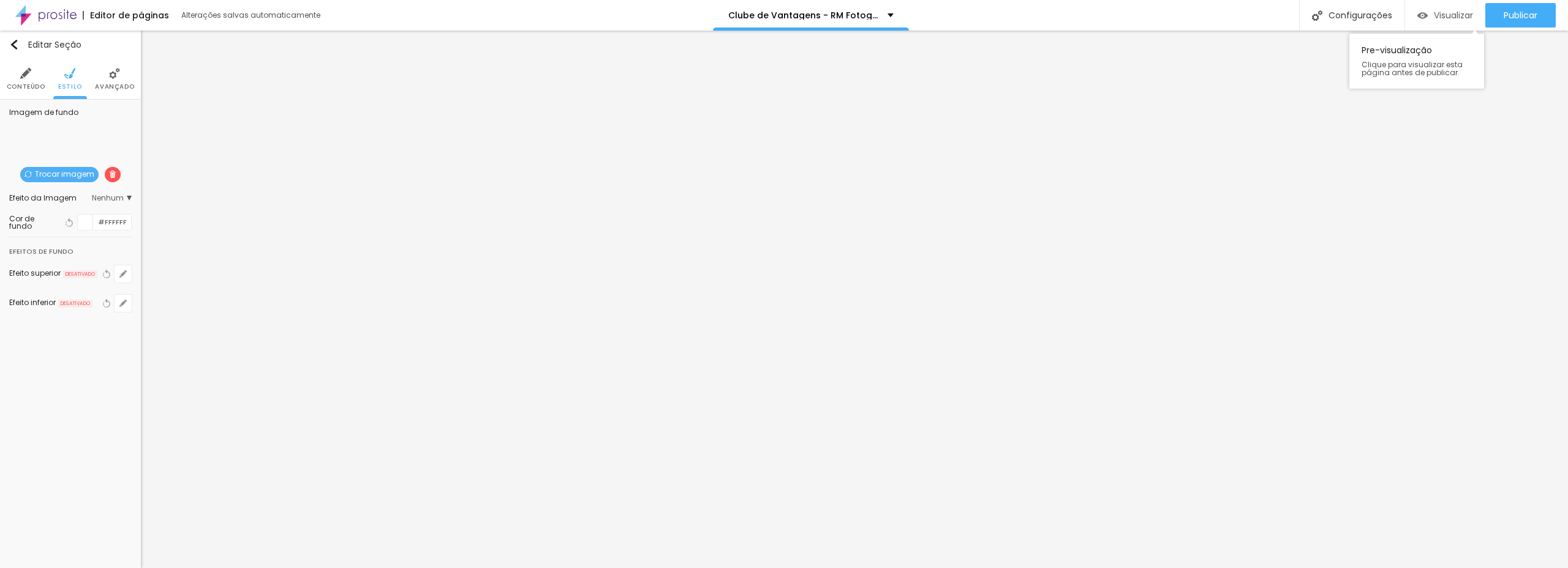
click at [1437, 16] on span "Visualizar" at bounding box center [1453, 14] width 39 height 9
click at [114, 175] on img at bounding box center [113, 174] width 8 height 8
click at [65, 173] on span "Adicionar imagem" at bounding box center [70, 175] width 90 height 15
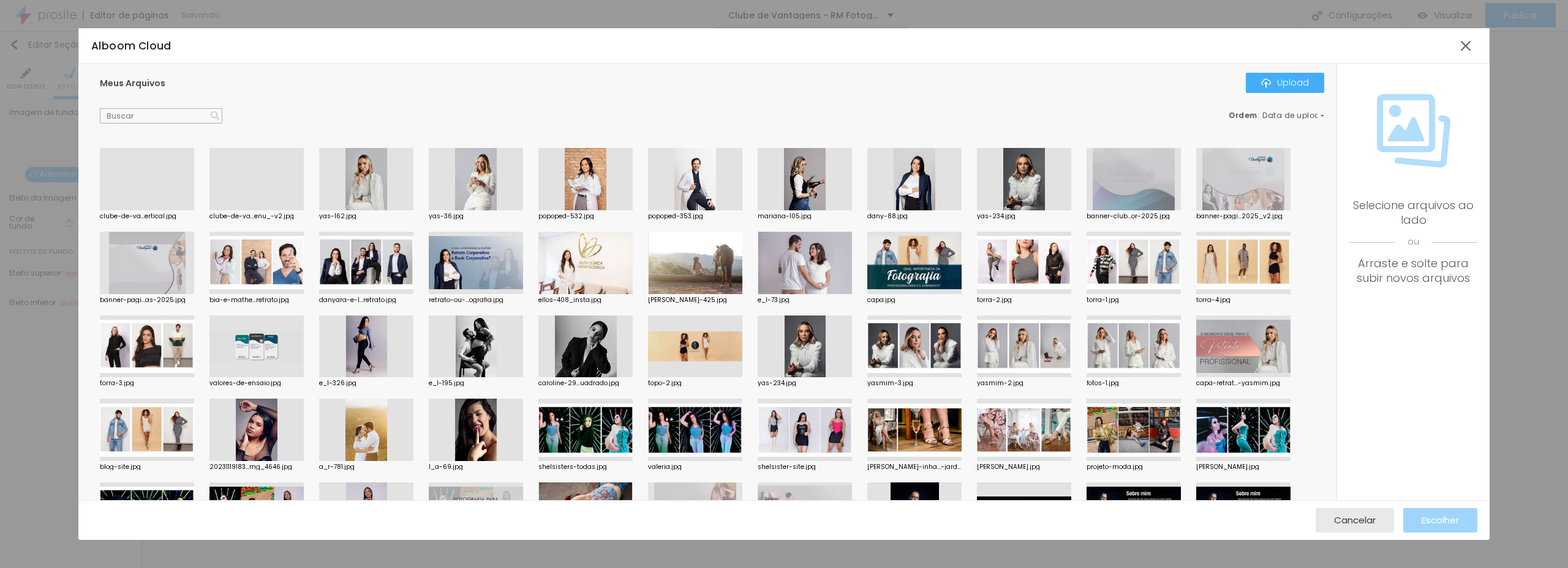
click at [162, 211] on div at bounding box center [147, 211] width 94 height 0
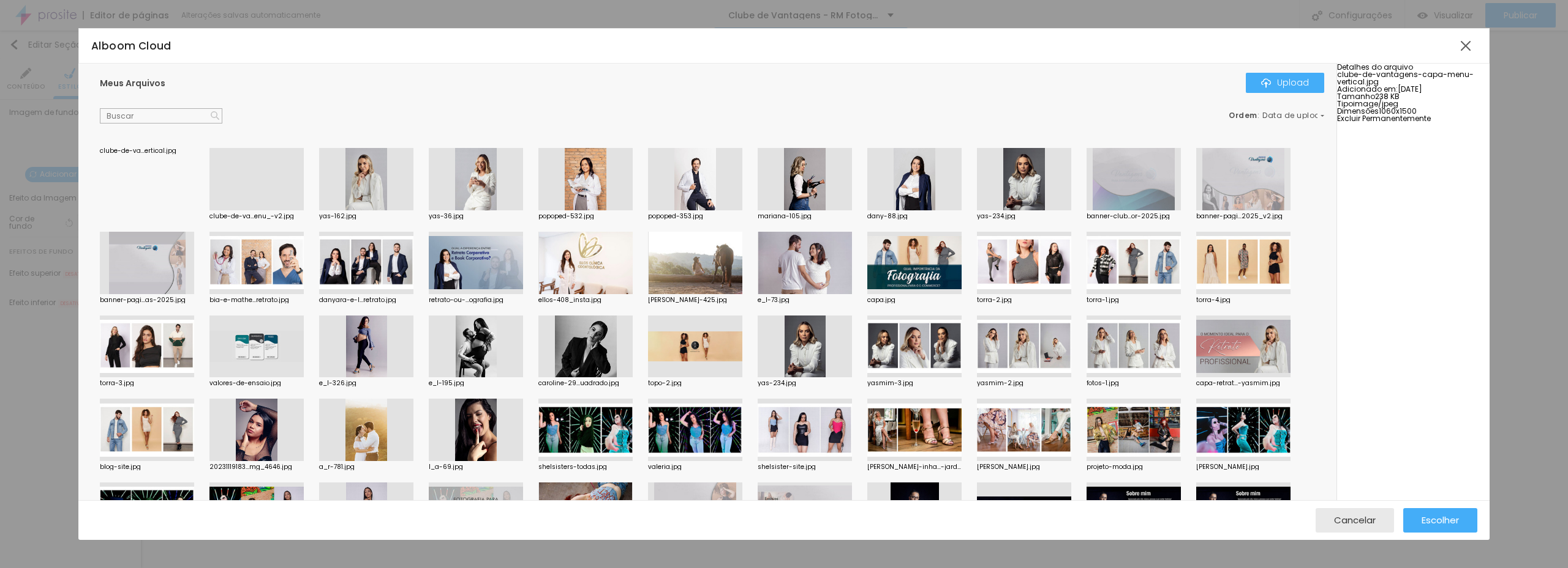
click at [1431, 124] on span "Excluir Permanentemente" at bounding box center [1384, 119] width 94 height 10
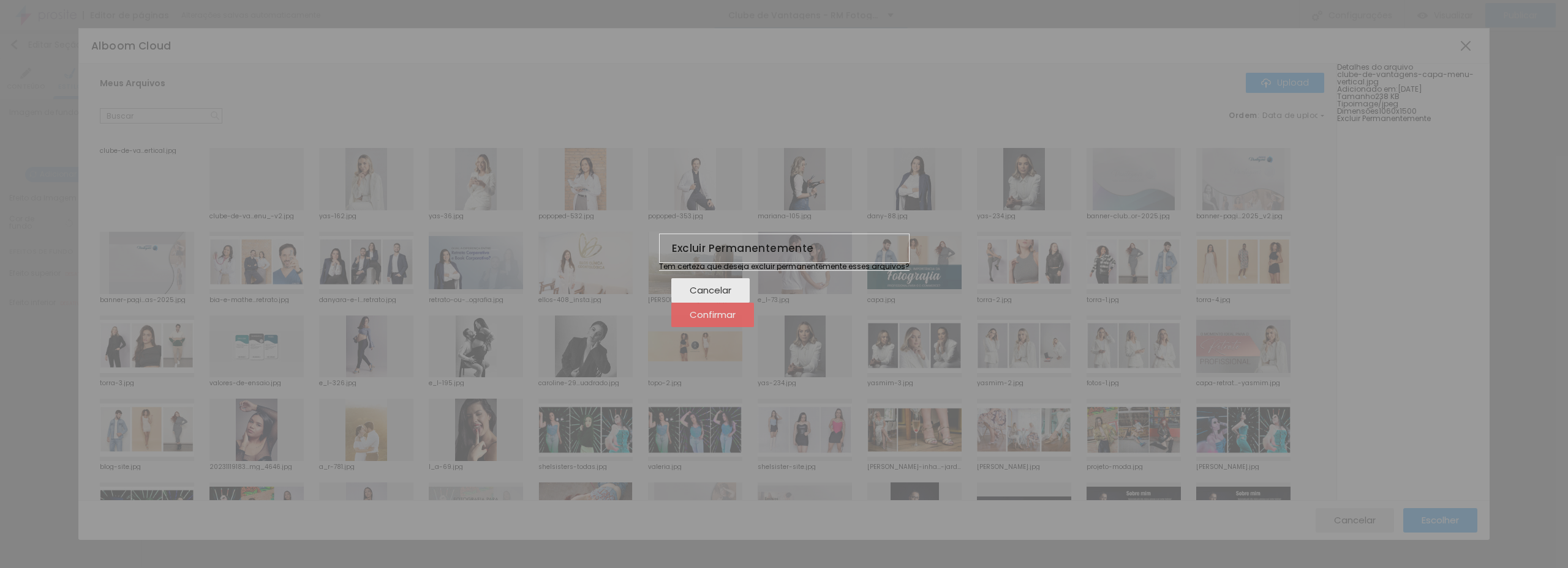
click at [736, 320] on span "Confirmar" at bounding box center [713, 315] width 46 height 10
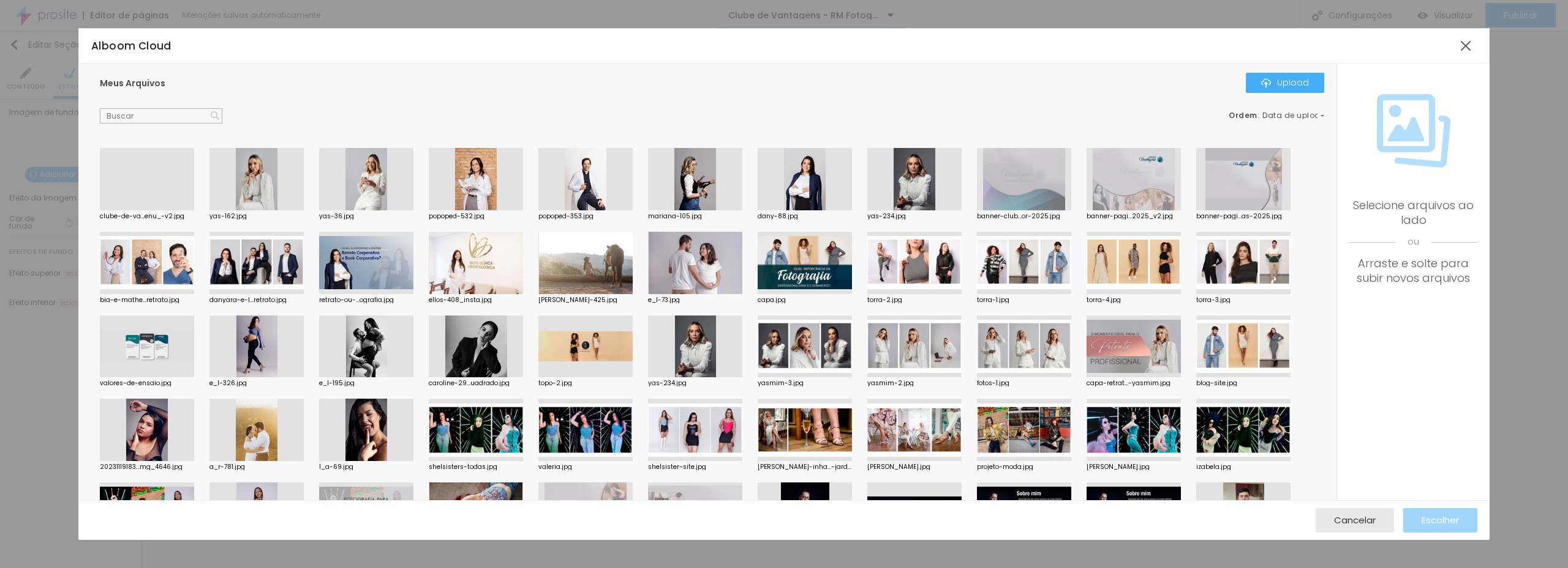
click at [172, 211] on div at bounding box center [147, 211] width 94 height 0
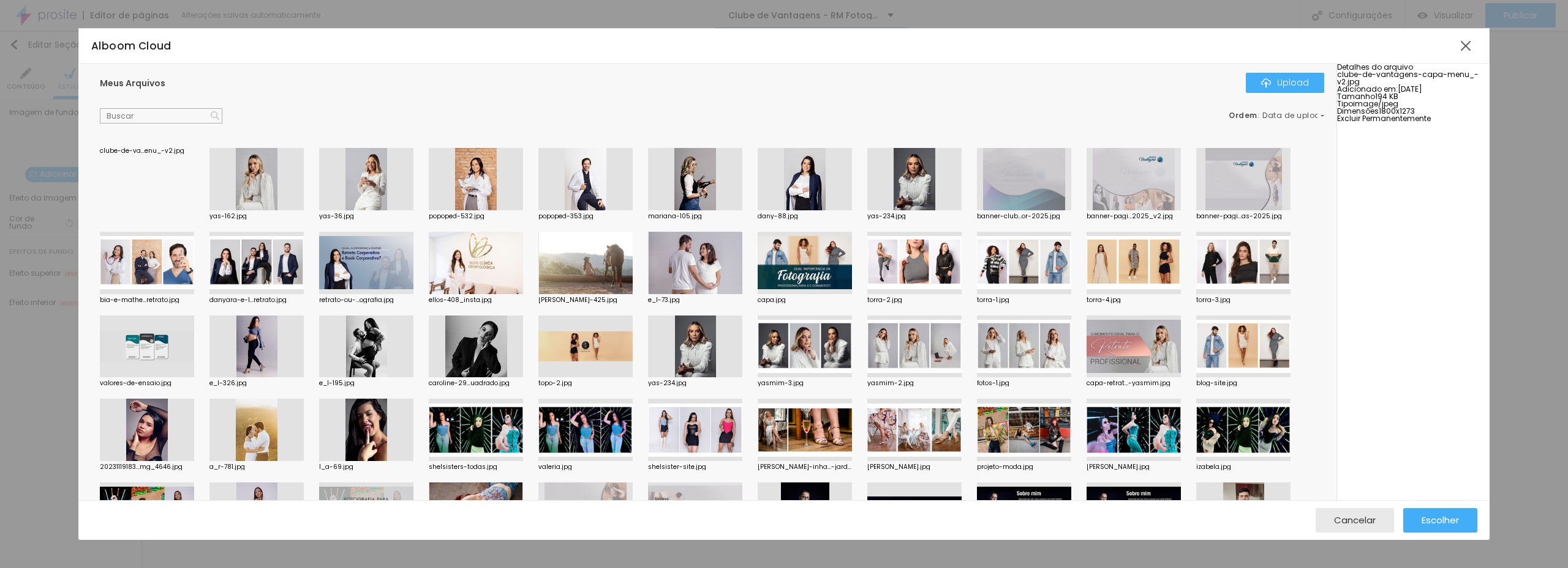
click at [1428, 124] on span "Excluir Permanentemente" at bounding box center [1384, 119] width 94 height 10
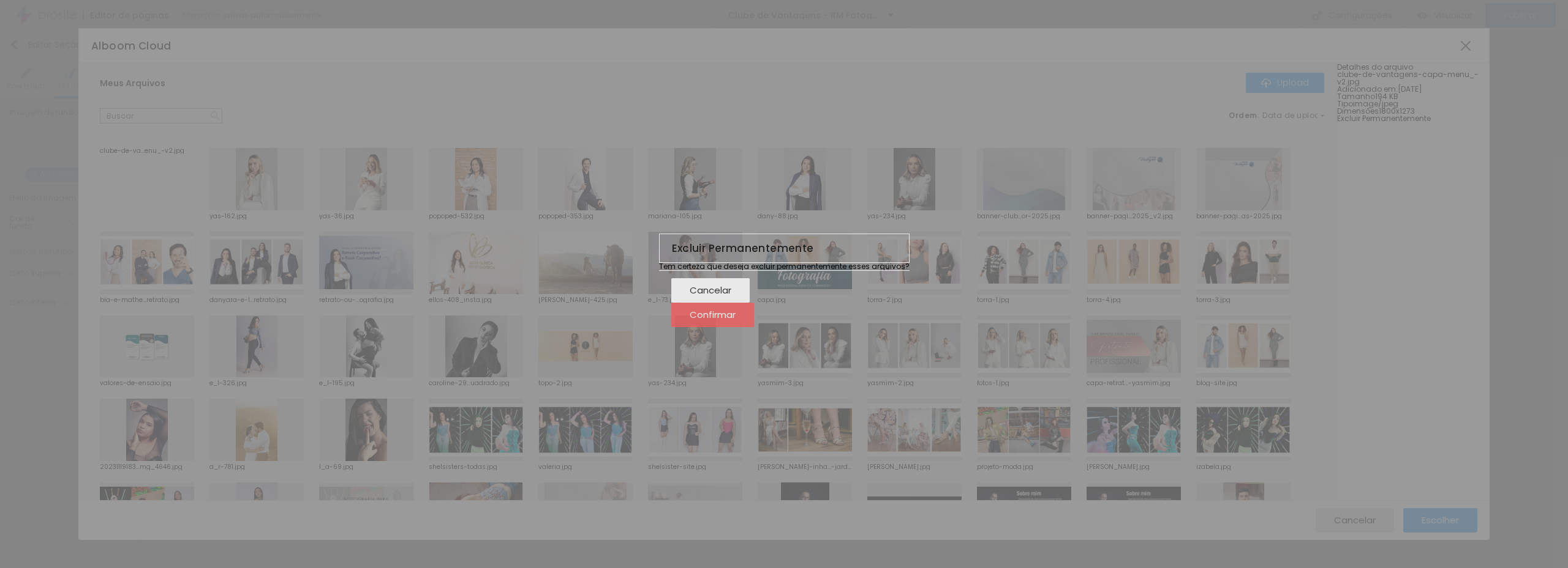
click at [736, 320] on span "Confirmar" at bounding box center [713, 315] width 46 height 10
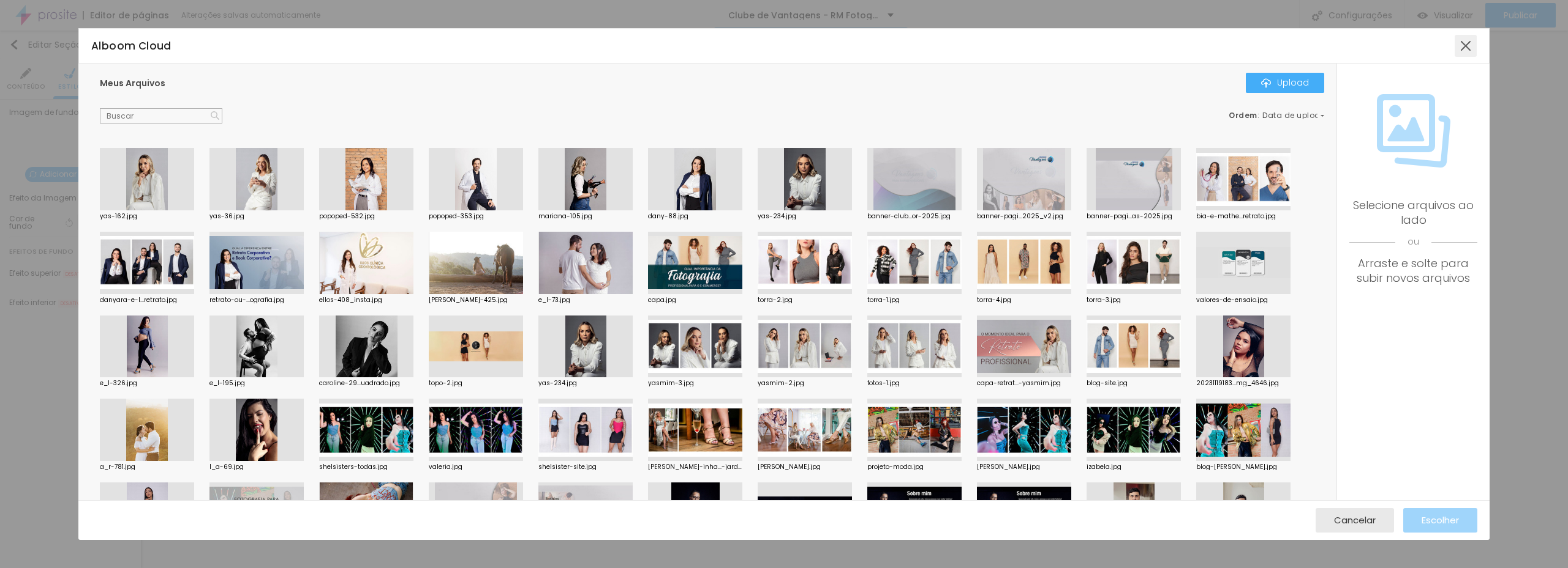
click at [1465, 43] on div at bounding box center [1466, 46] width 22 height 22
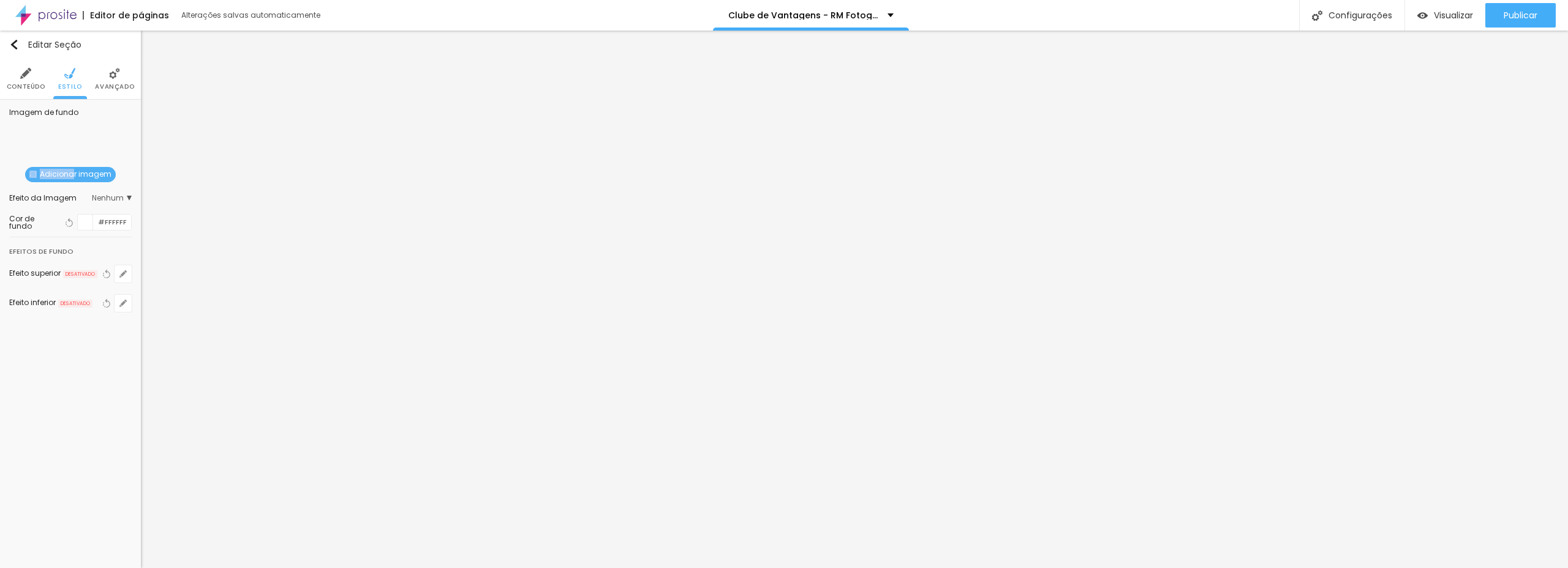
click at [75, 169] on span "Adicionar imagem" at bounding box center [70, 175] width 90 height 15
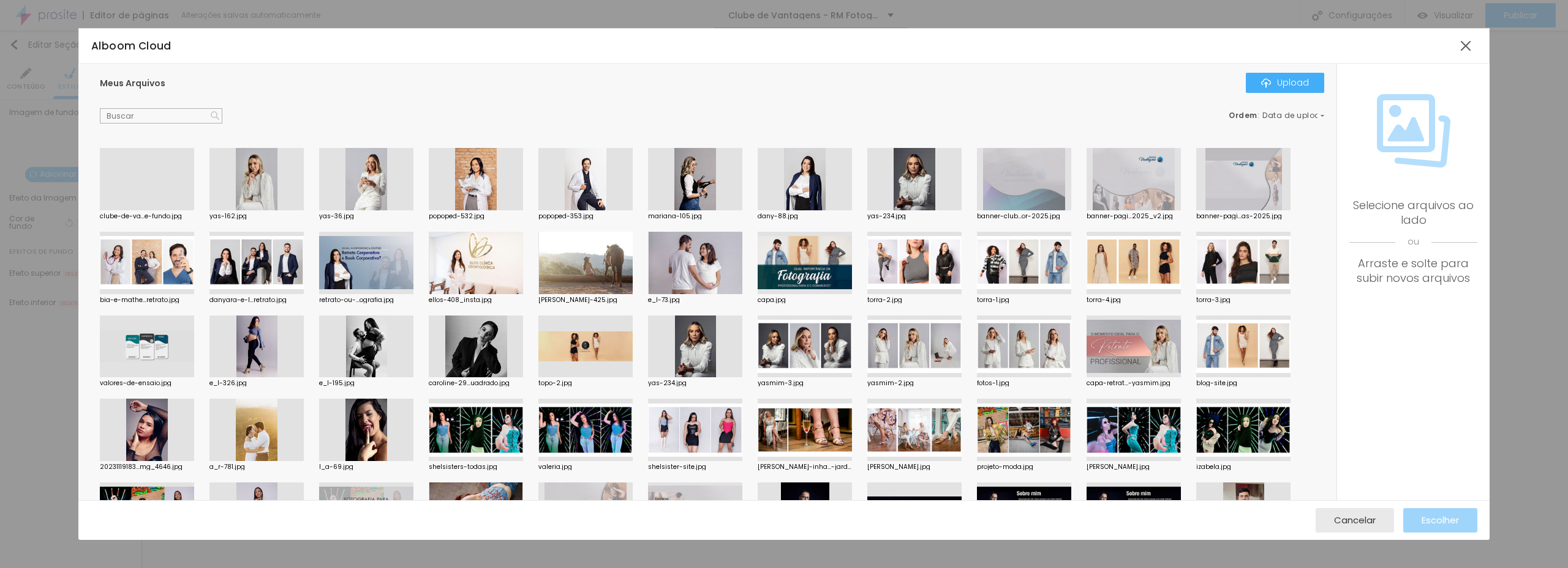
drag, startPoint x: 149, startPoint y: 184, endPoint x: 214, endPoint y: 203, distance: 67.7
click at [149, 211] on div at bounding box center [147, 211] width 94 height 0
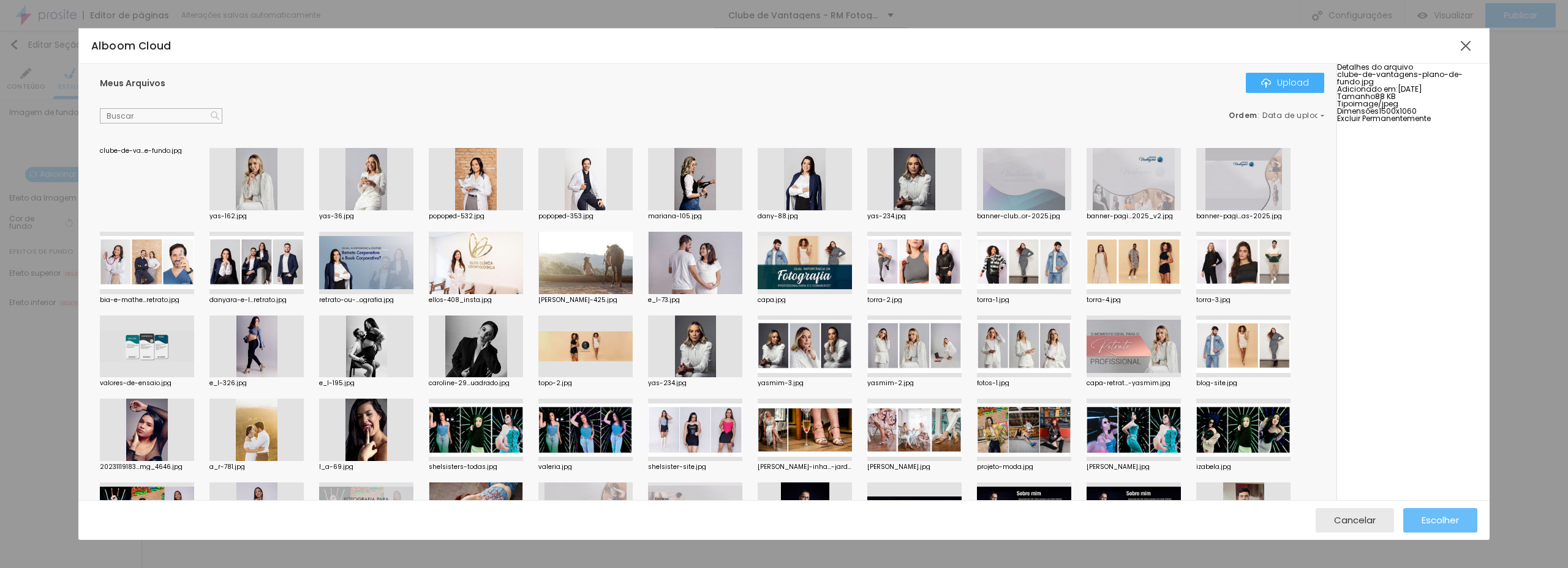
click at [1444, 525] on span "Escolher" at bounding box center [1440, 520] width 38 height 10
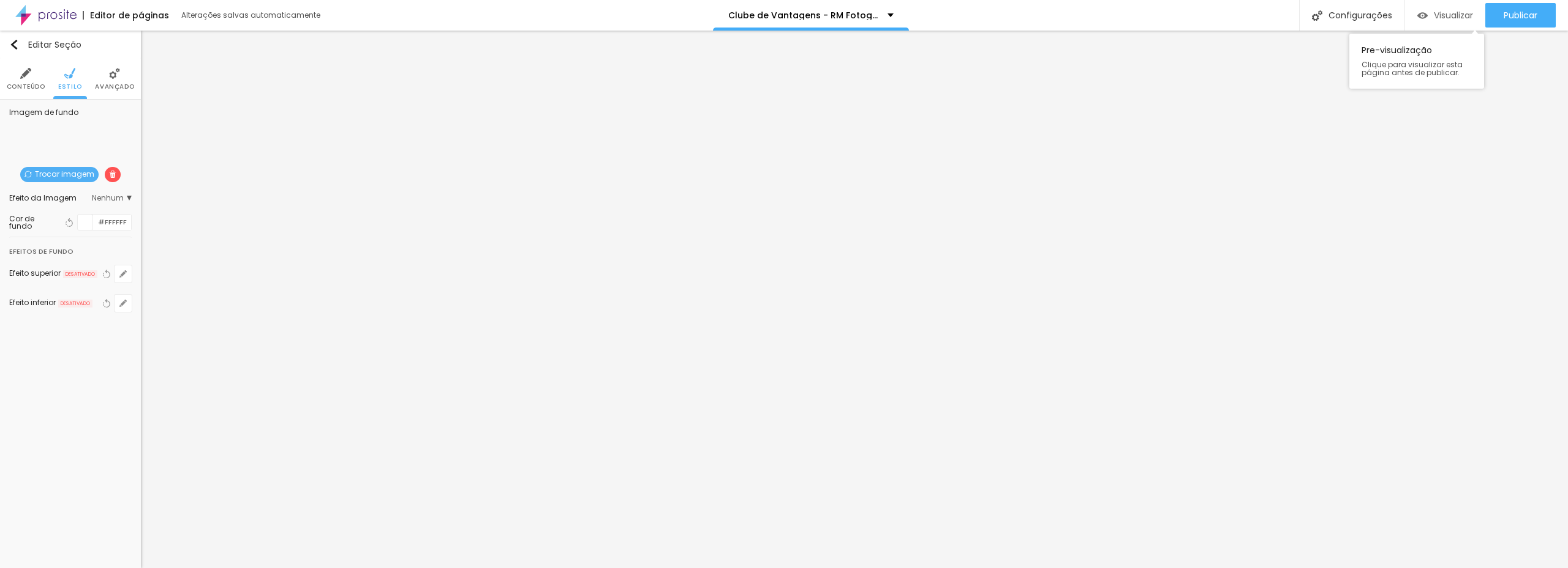
click at [1440, 19] on span "Visualizar" at bounding box center [1453, 14] width 39 height 9
click at [29, 77] on img at bounding box center [26, 73] width 11 height 11
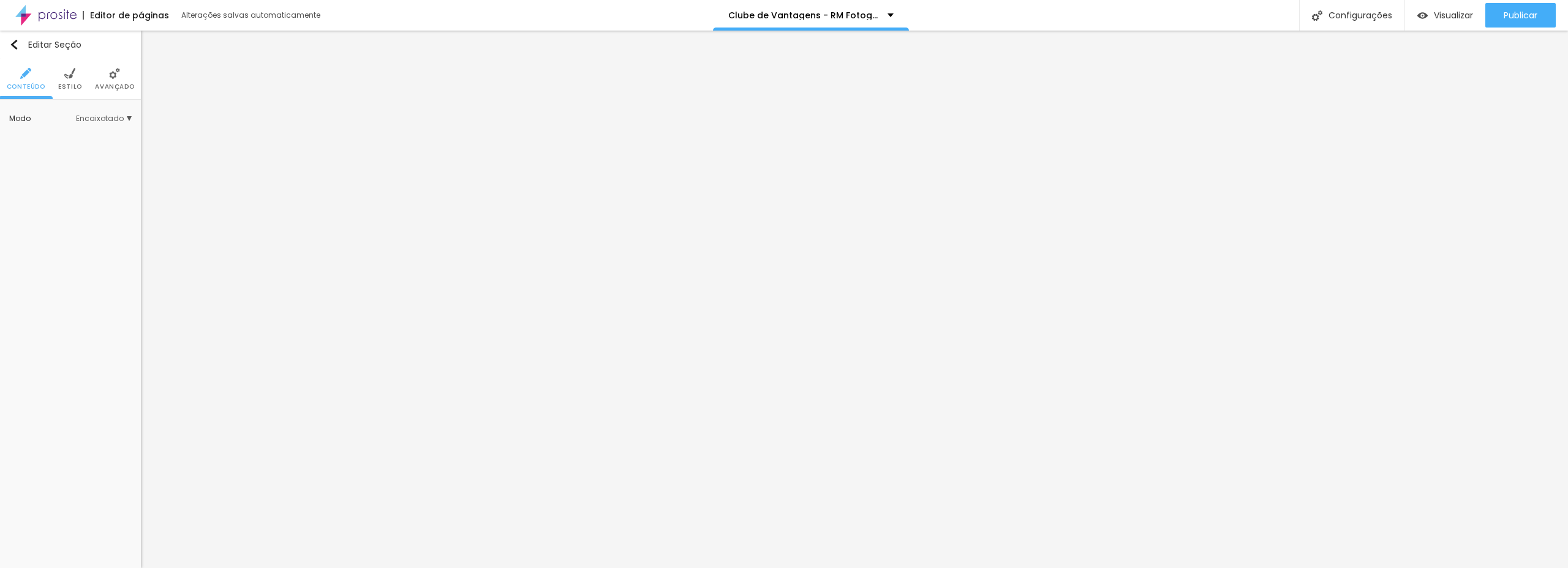
click at [108, 79] on li "Avançado" at bounding box center [114, 78] width 39 height 40
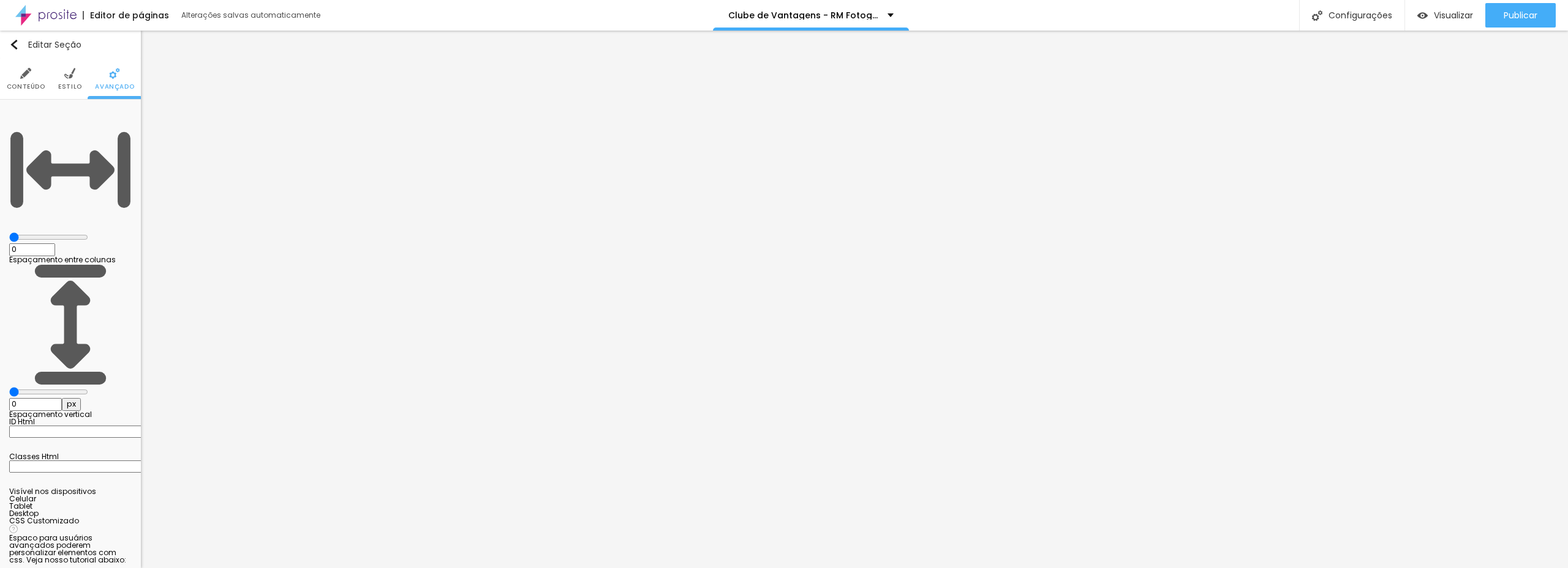
drag, startPoint x: 77, startPoint y: 143, endPoint x: -9, endPoint y: 142, distance: 86.0
click at [9, 387] on input "range" at bounding box center [49, 391] width 79 height 9
click at [1442, 19] on span "Visualizar" at bounding box center [1453, 14] width 39 height 9
click at [10, 38] on button "Editar Seção" at bounding box center [70, 44] width 141 height 28
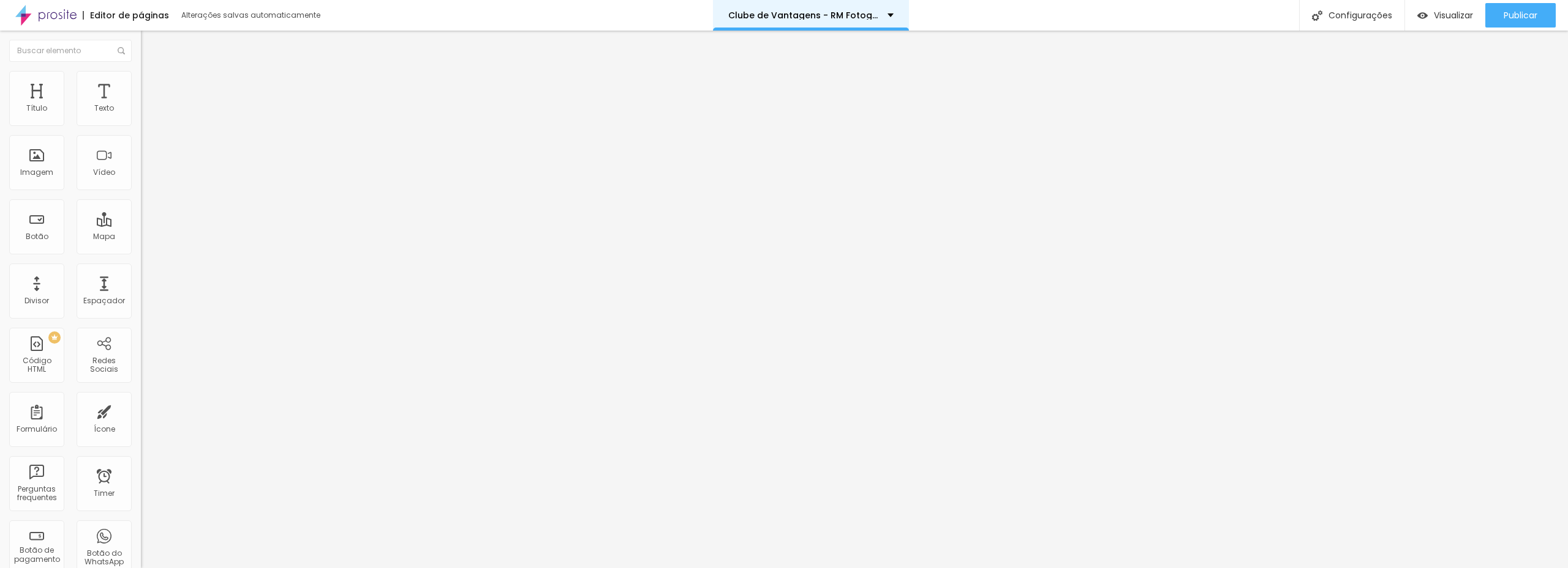
click at [805, 16] on p "Clube de Vantagens - RM Fotografia" at bounding box center [803, 15] width 150 height 9
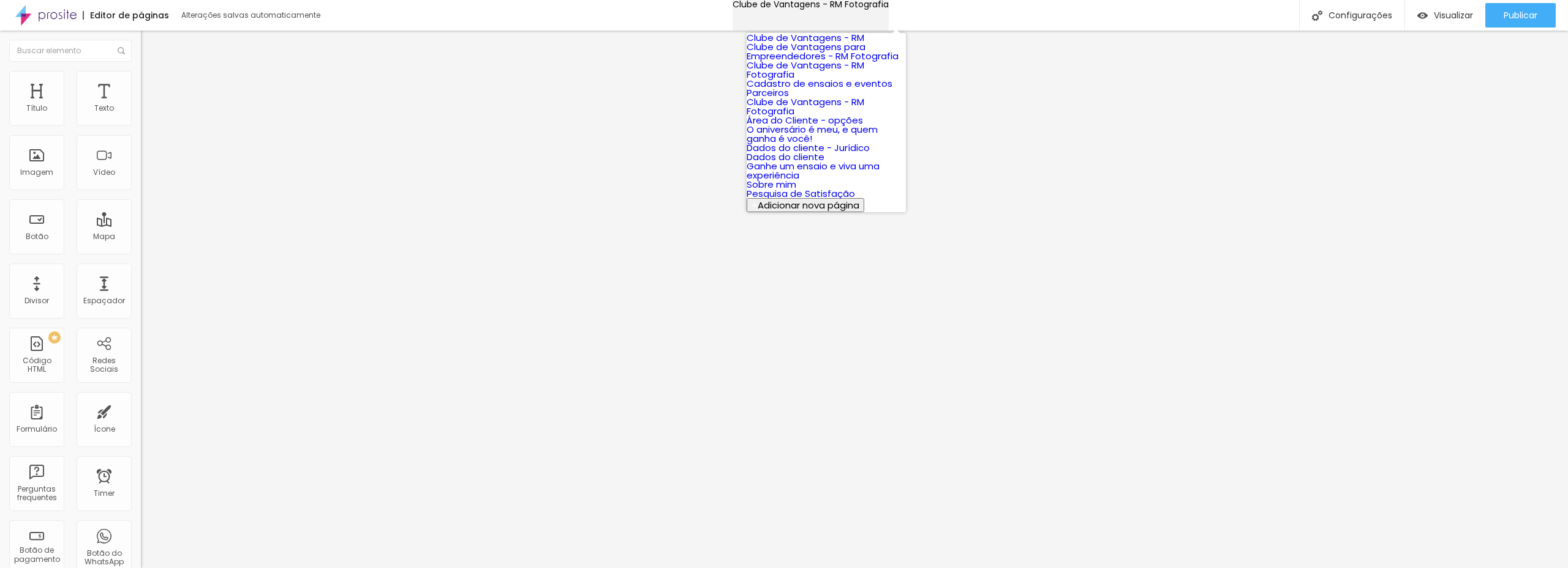
click at [807, 9] on p "Clube de Vantagens - RM Fotografia" at bounding box center [810, 4] width 156 height 9
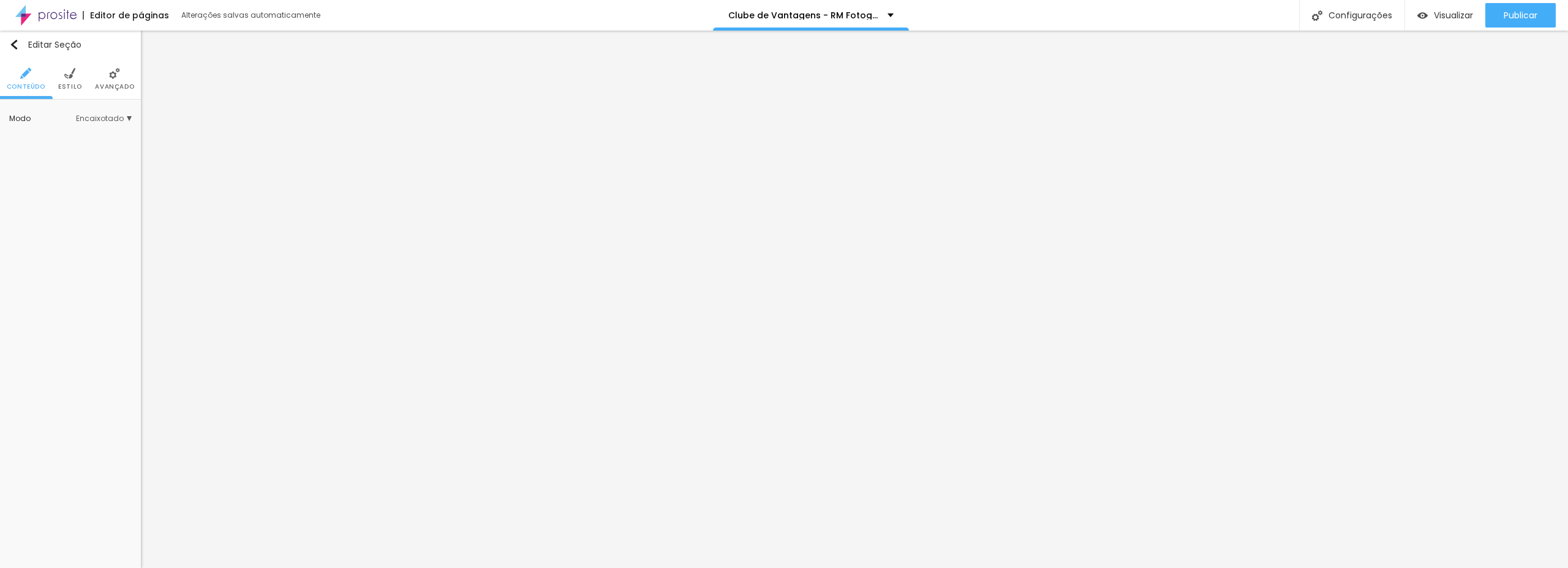
drag, startPoint x: 107, startPoint y: 75, endPoint x: 102, endPoint y: 87, distance: 13.0
click at [108, 75] on li "Avançado" at bounding box center [114, 78] width 39 height 40
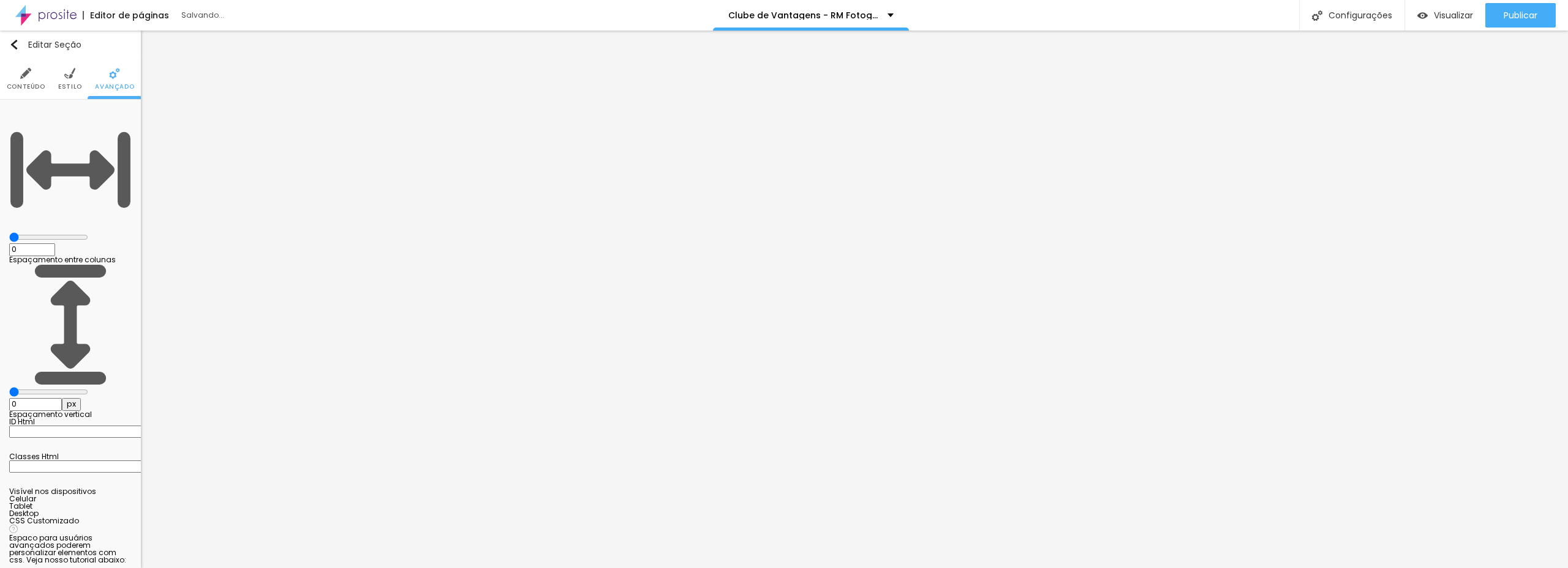
drag, startPoint x: 32, startPoint y: 119, endPoint x: -24, endPoint y: 122, distance: 56.1
click at [9, 233] on input "range" at bounding box center [49, 237] width 79 height 9
click at [67, 85] on span "Estilo" at bounding box center [70, 86] width 24 height 6
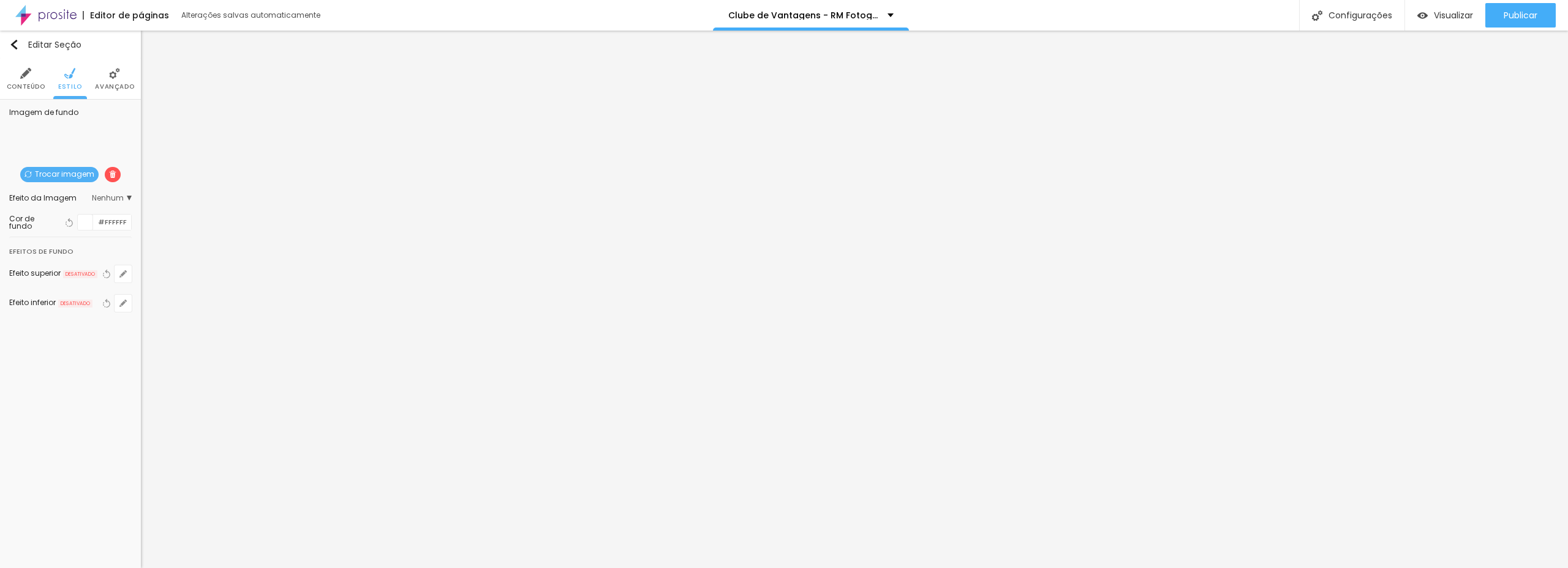
click at [103, 79] on li "Avançado" at bounding box center [114, 78] width 39 height 40
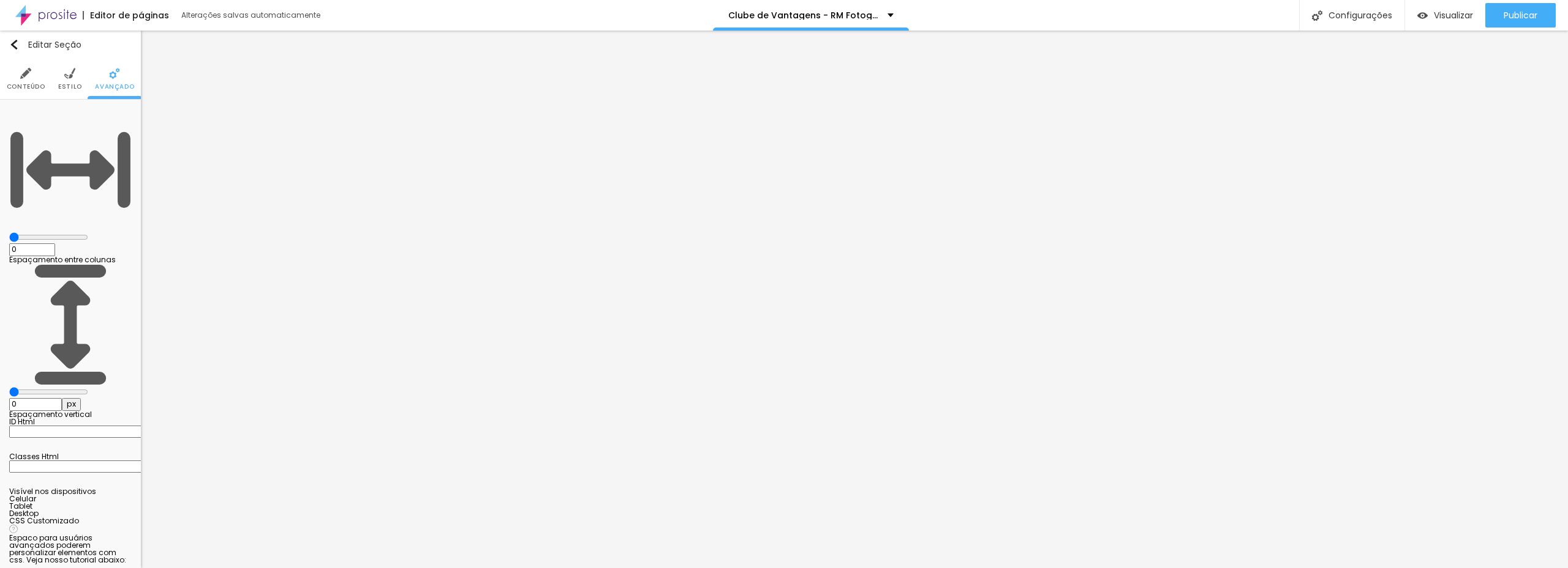
drag, startPoint x: 40, startPoint y: 117, endPoint x: -24, endPoint y: 127, distance: 64.8
click at [9, 233] on input "range" at bounding box center [49, 237] width 79 height 9
click at [23, 72] on img at bounding box center [26, 73] width 11 height 11
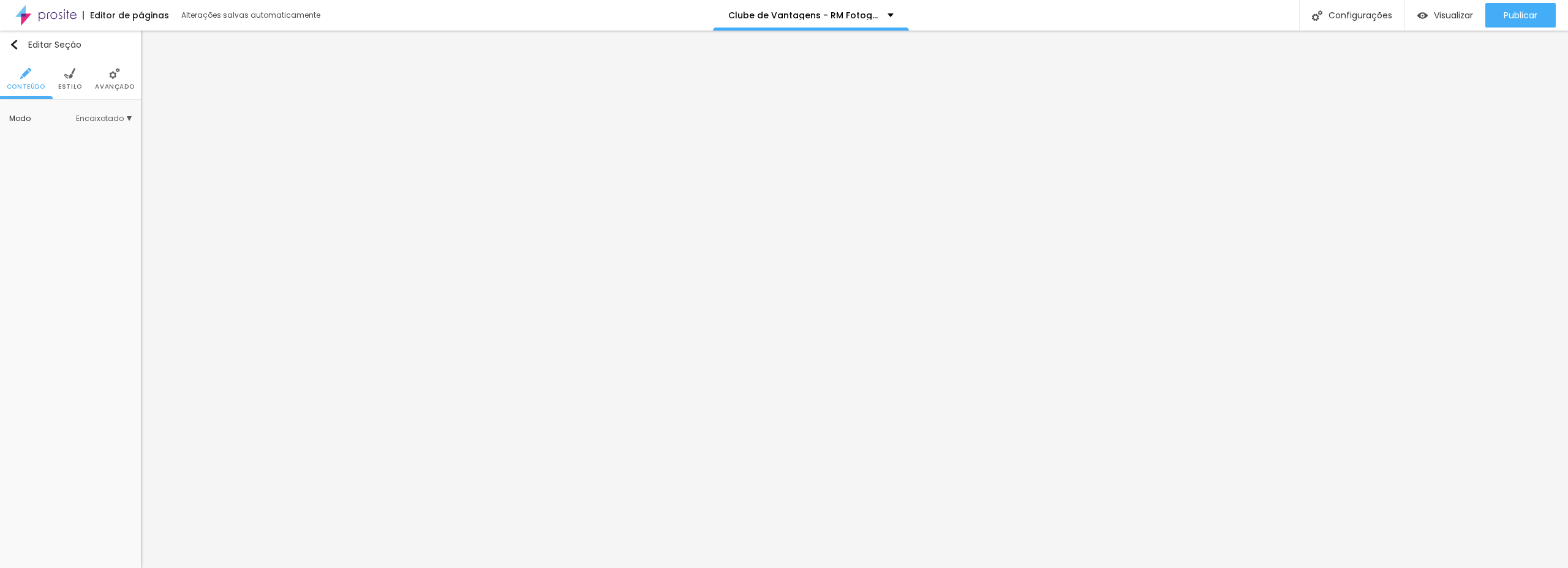
click at [75, 81] on li "Estilo" at bounding box center [70, 78] width 24 height 40
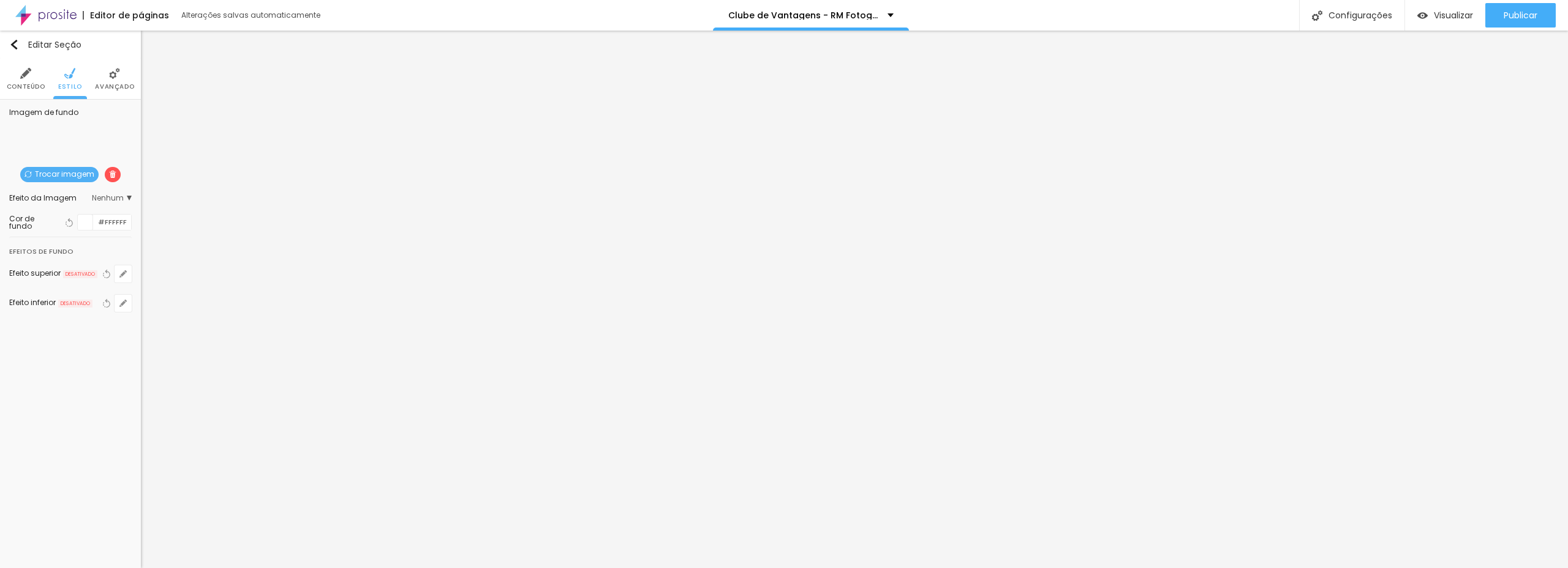
click at [99, 78] on li "Avançado" at bounding box center [114, 78] width 39 height 40
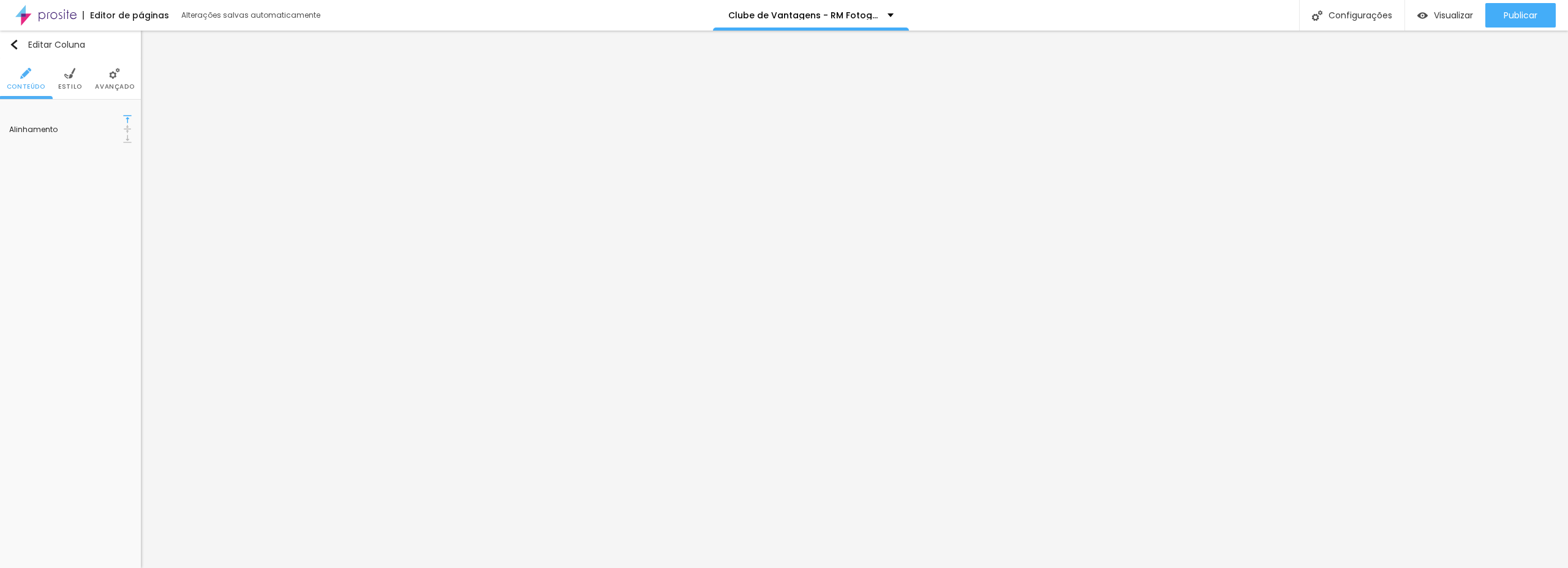
drag, startPoint x: 114, startPoint y: 74, endPoint x: 103, endPoint y: 78, distance: 11.7
click at [114, 75] on img at bounding box center [114, 73] width 11 height 11
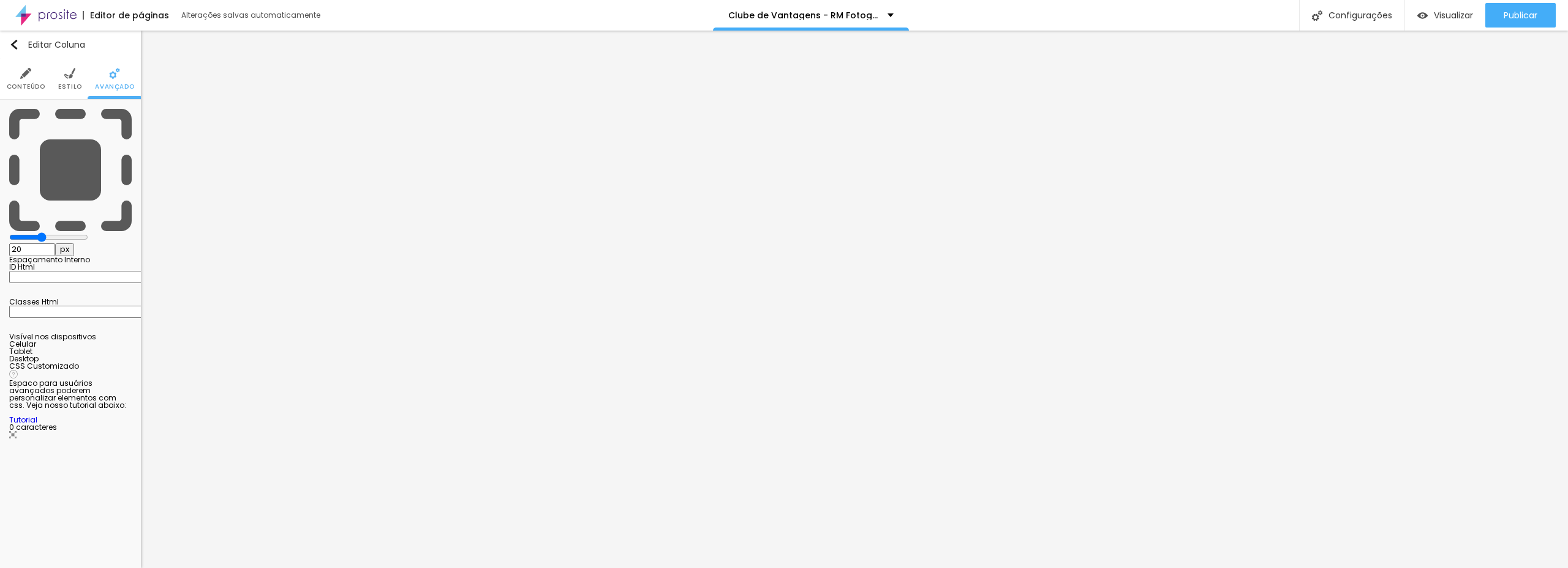
click at [53, 233] on input "range" at bounding box center [49, 237] width 79 height 9
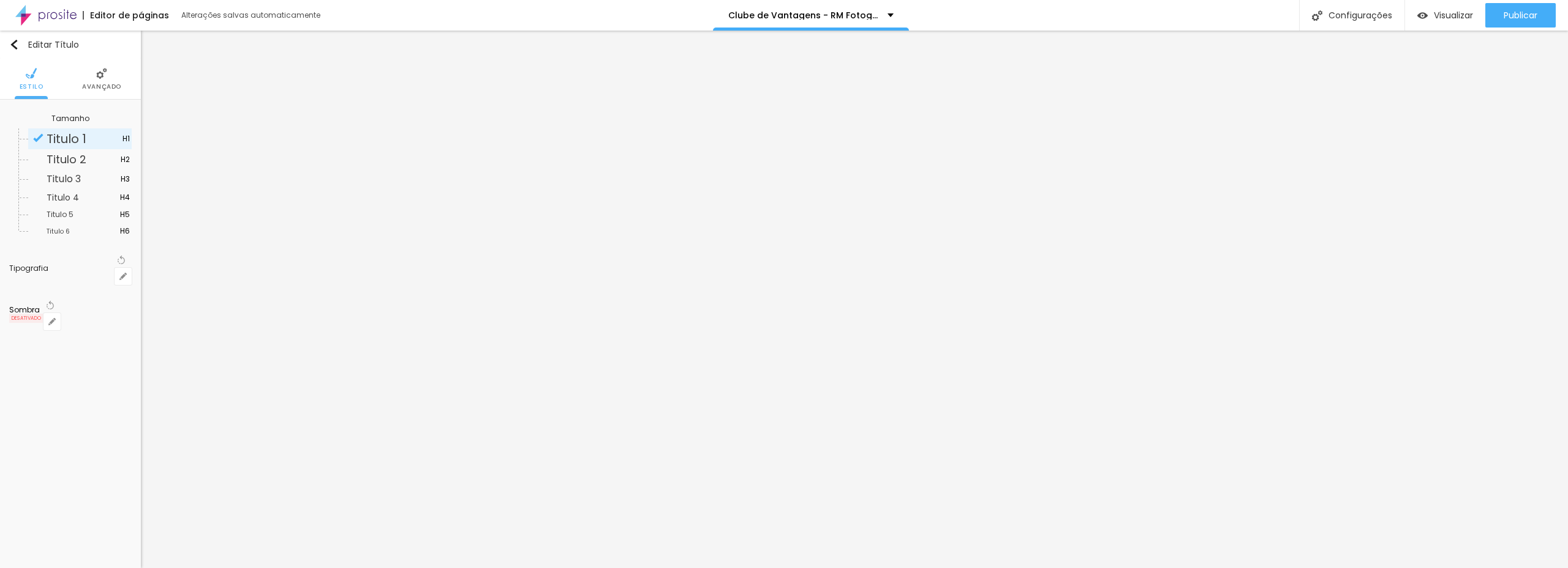
click at [90, 80] on li "Avançado" at bounding box center [102, 78] width 39 height 40
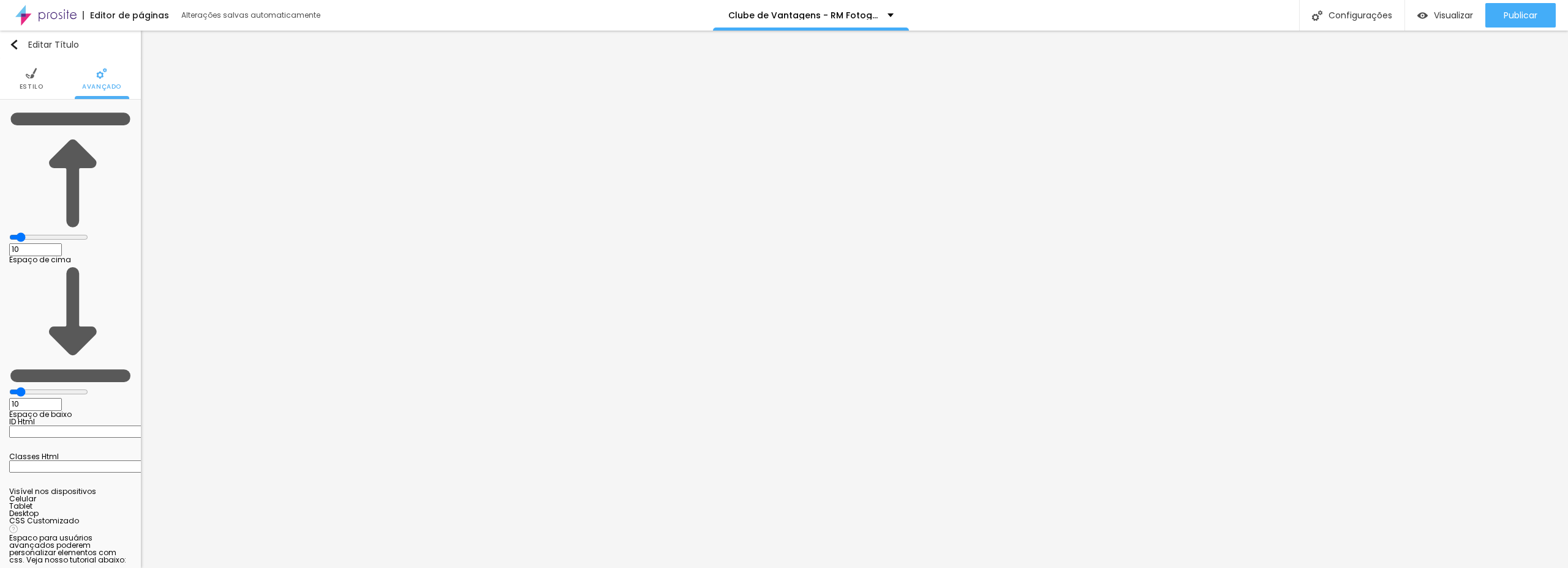
drag, startPoint x: 73, startPoint y: 121, endPoint x: 36, endPoint y: 122, distance: 37.0
click at [36, 233] on input "range" at bounding box center [49, 237] width 79 height 9
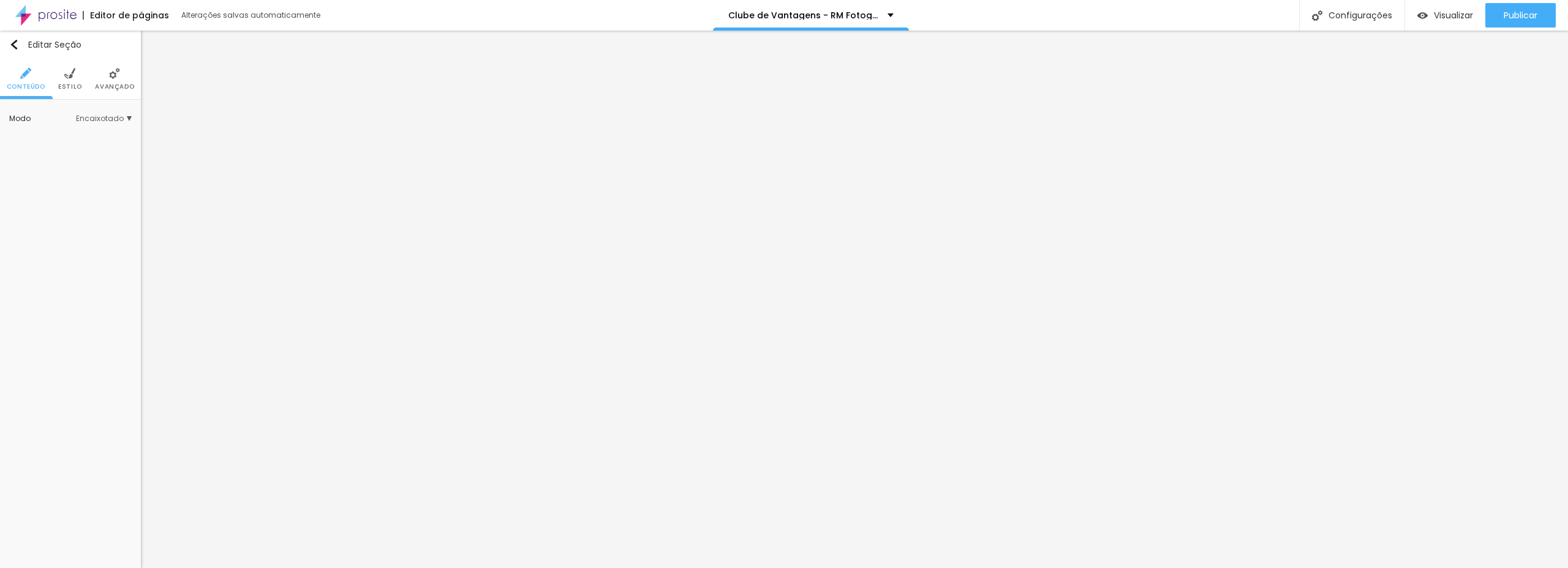
click at [64, 81] on li "Estilo" at bounding box center [70, 78] width 24 height 40
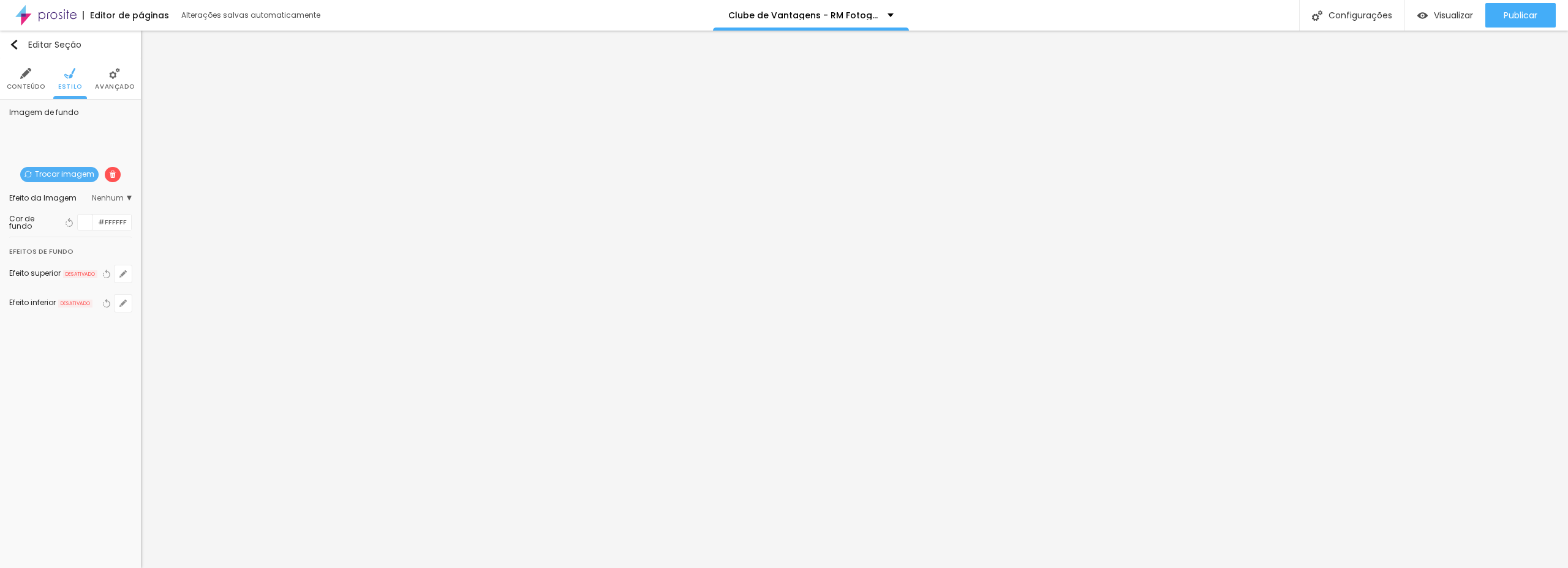
click at [103, 78] on li "Avançado" at bounding box center [114, 78] width 39 height 40
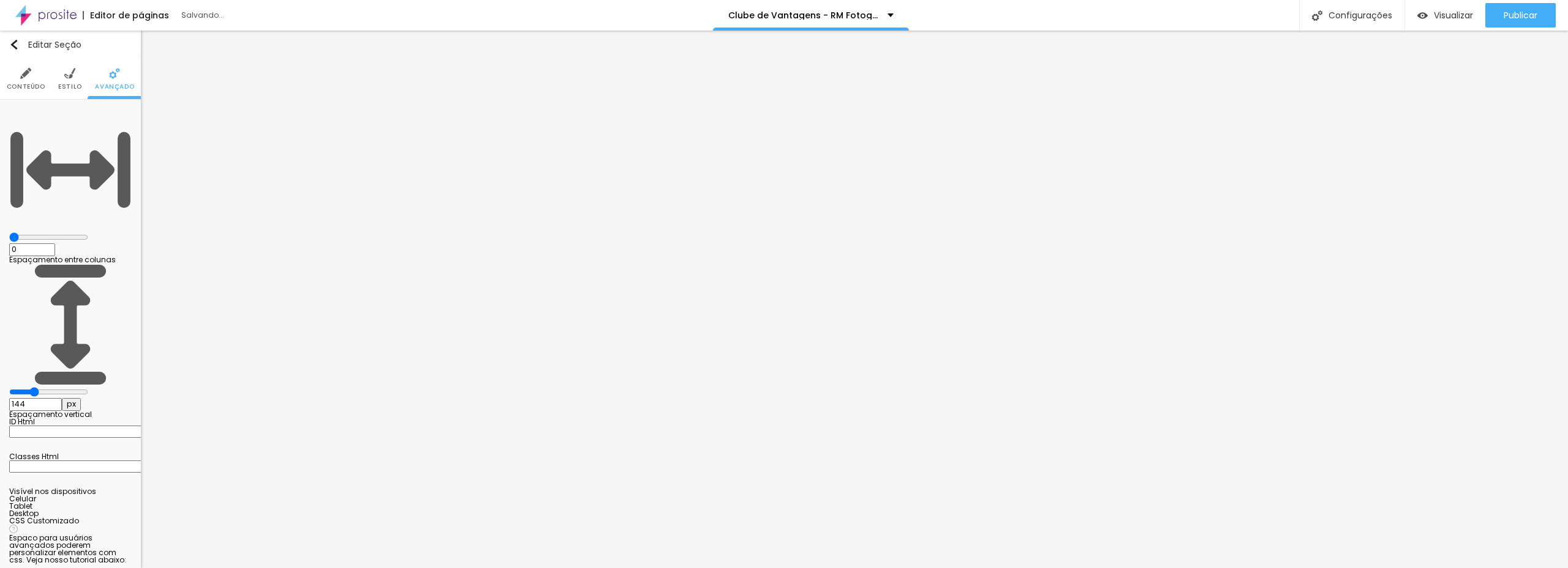
drag, startPoint x: 37, startPoint y: 141, endPoint x: 44, endPoint y: 142, distance: 7.1
click at [44, 387] on input "range" at bounding box center [49, 391] width 79 height 9
click at [16, 44] on img "button" at bounding box center [14, 44] width 9 height 9
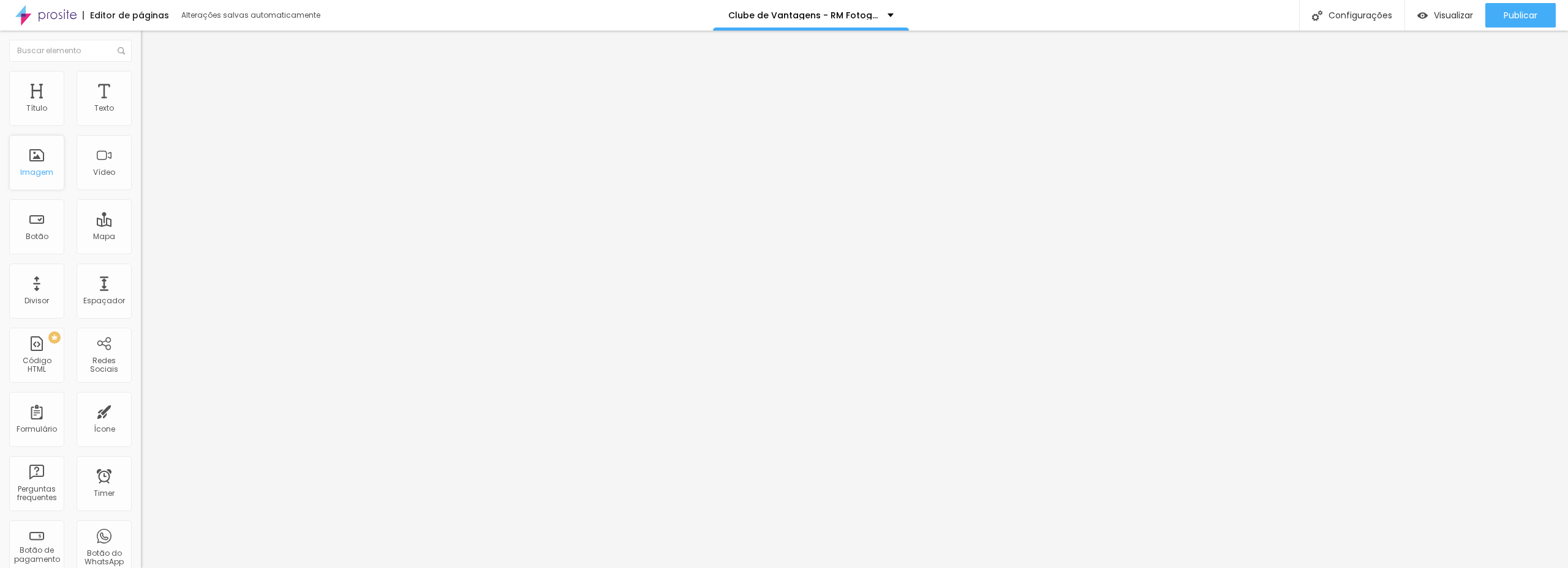
click at [44, 155] on div "Imagem" at bounding box center [37, 163] width 55 height 55
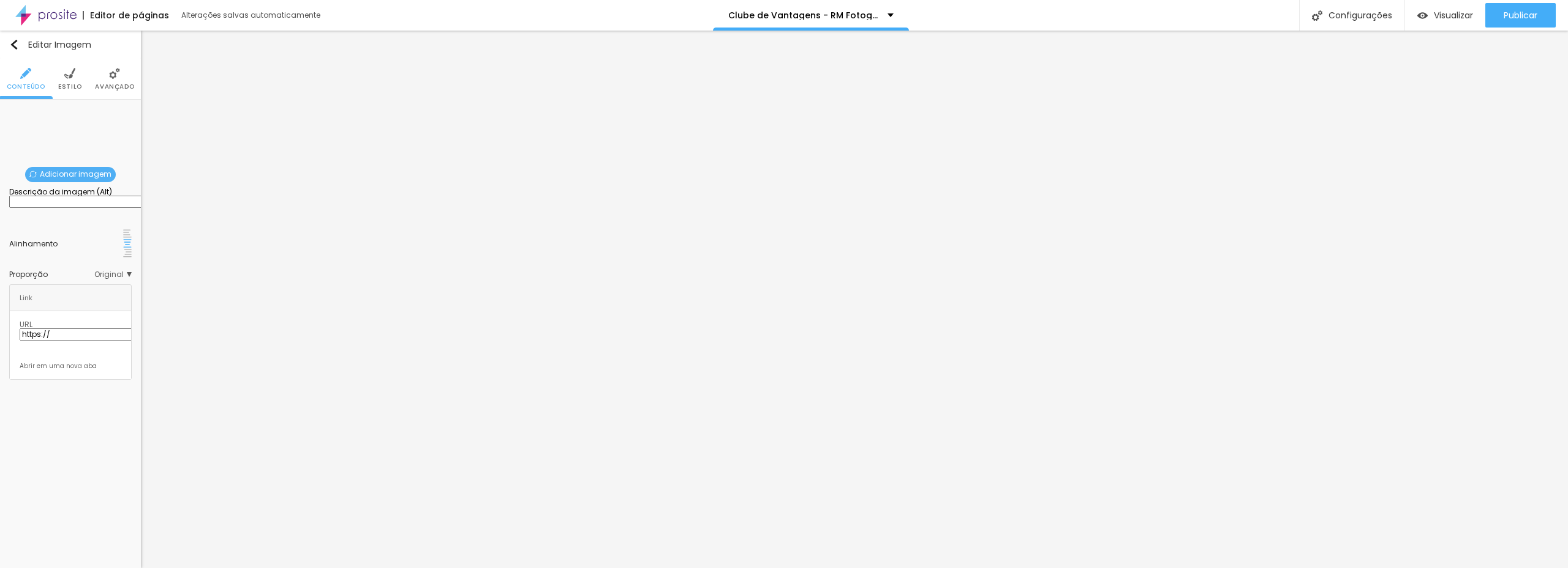
click at [65, 172] on span "Adicionar imagem" at bounding box center [70, 175] width 90 height 15
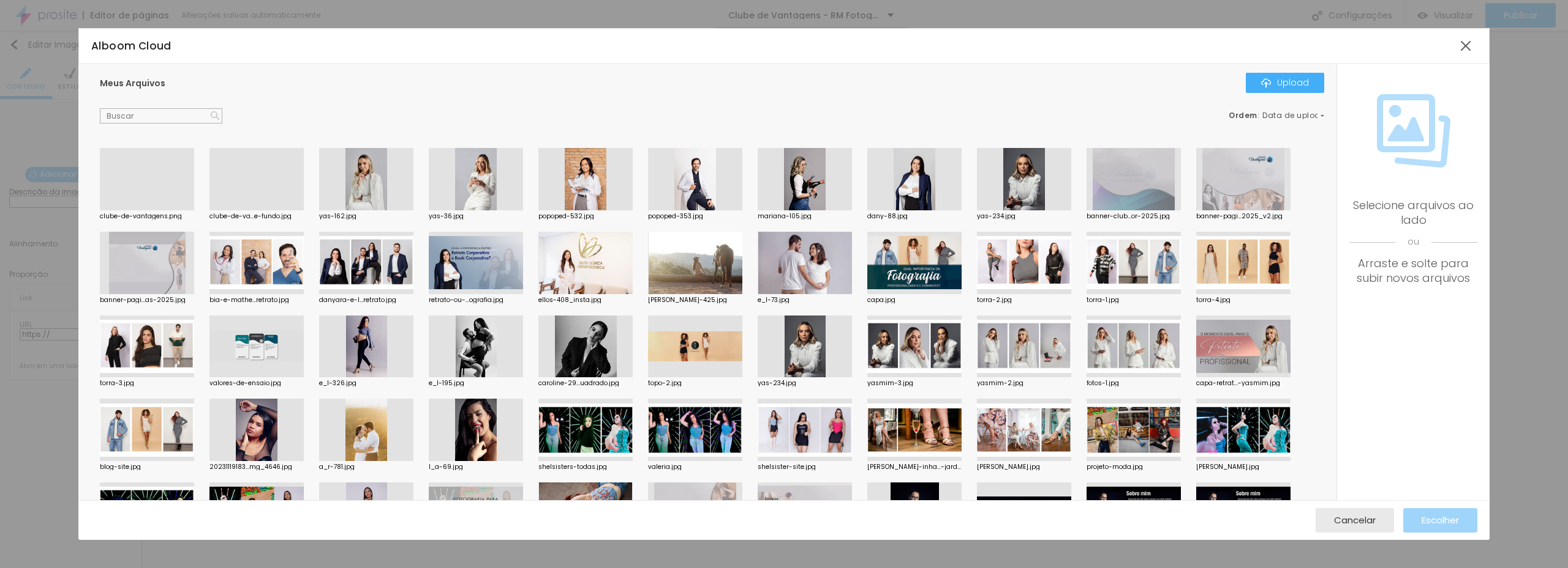
click at [156, 211] on div at bounding box center [147, 211] width 94 height 0
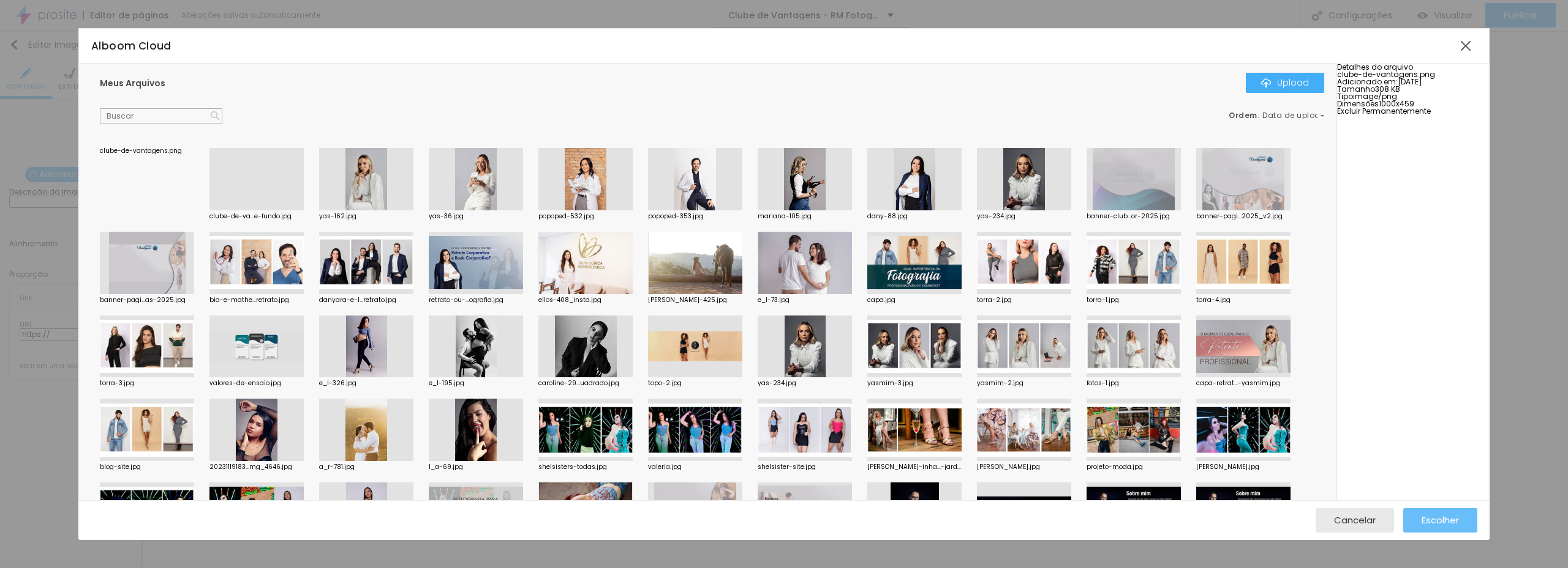
click at [1438, 517] on span "Escolher" at bounding box center [1440, 520] width 38 height 10
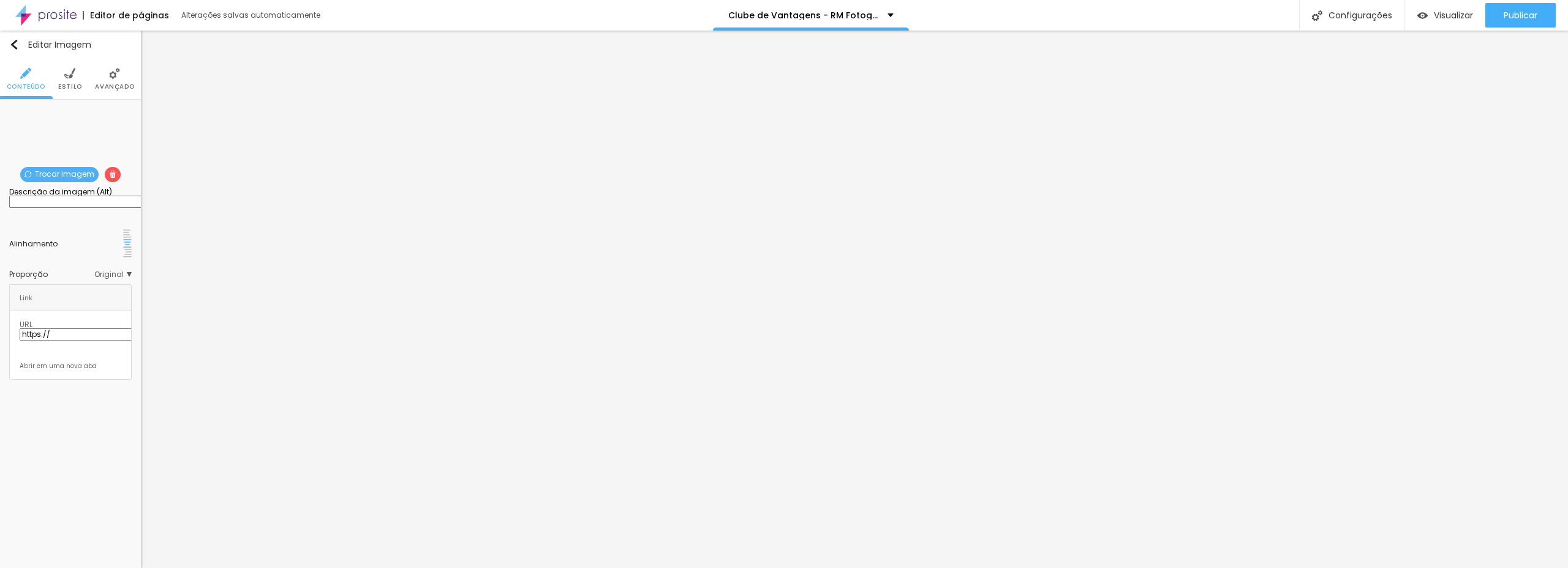
click at [103, 271] on span "Original" at bounding box center [113, 275] width 38 height 8
click at [70, 293] on div "Cinema 16:9" at bounding box center [79, 293] width 103 height 16
click at [66, 321] on span "Quadrado" at bounding box center [67, 325] width 40 height 10
click at [64, 337] on span "Original" at bounding box center [61, 342] width 29 height 10
click at [123, 238] on img at bounding box center [127, 234] width 9 height 9
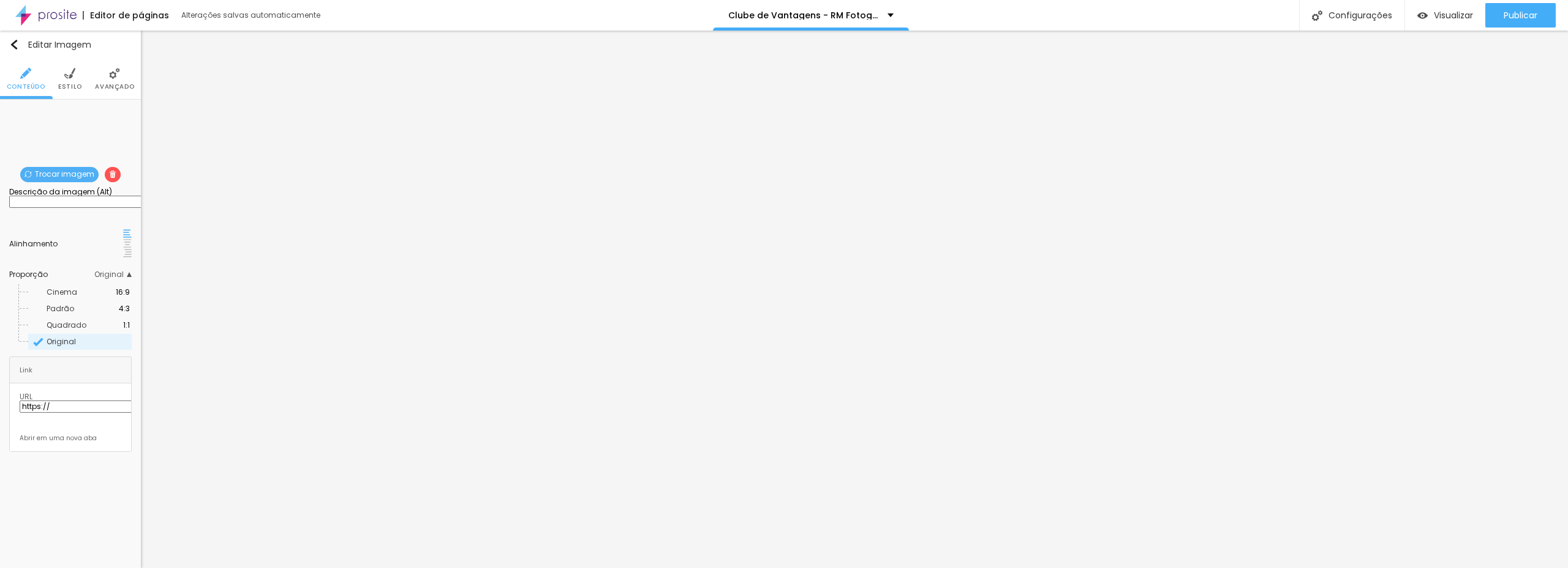
click at [123, 246] on img at bounding box center [127, 244] width 9 height 9
click at [73, 78] on img at bounding box center [69, 73] width 11 height 11
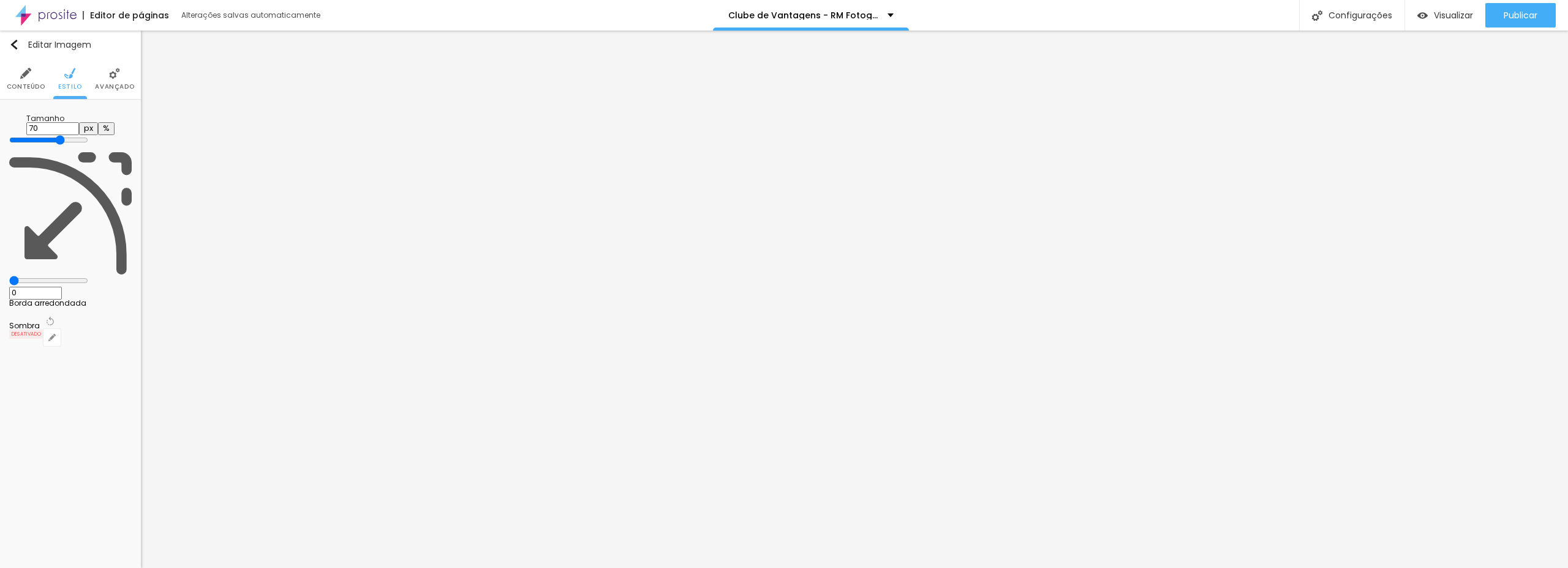
drag, startPoint x: 121, startPoint y: 131, endPoint x: 92, endPoint y: 129, distance: 29.1
click at [88, 136] on input "range" at bounding box center [49, 140] width 79 height 9
drag, startPoint x: 33, startPoint y: 153, endPoint x: -3, endPoint y: 148, distance: 36.3
click at [9, 276] on input "range" at bounding box center [49, 281] width 79 height 9
click at [116, 72] on img at bounding box center [114, 73] width 11 height 11
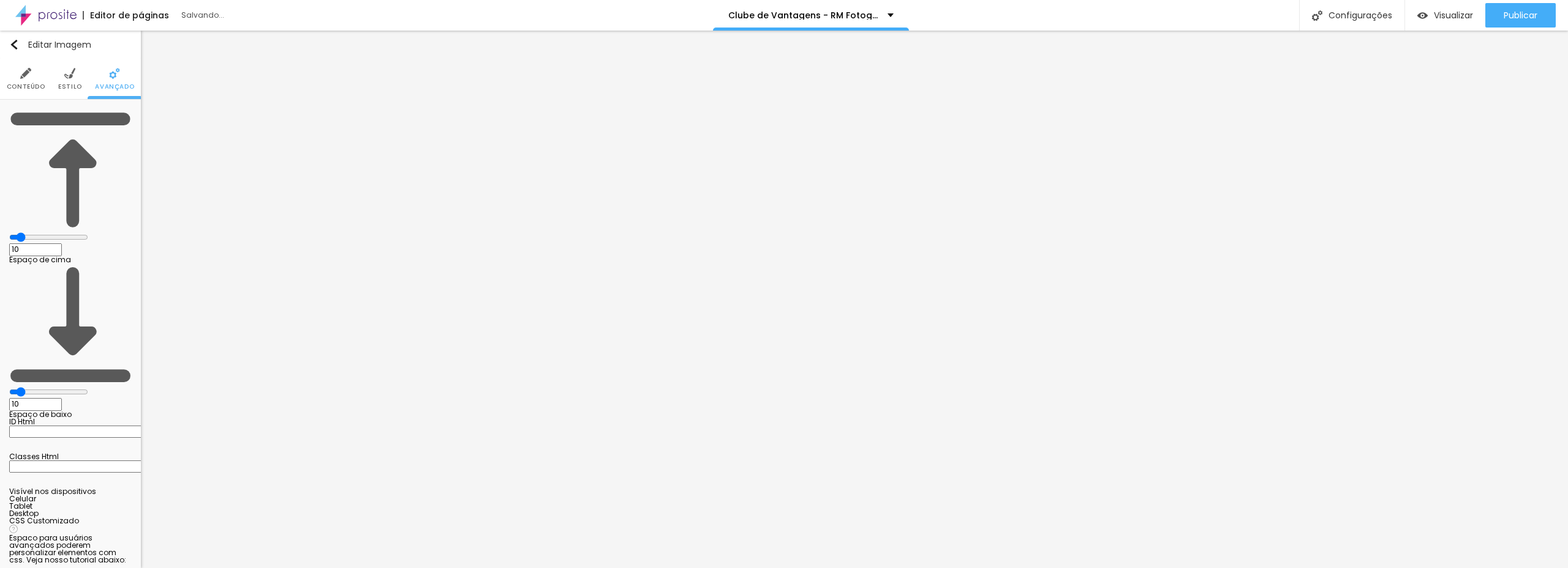
click at [68, 79] on li "Estilo" at bounding box center [70, 78] width 24 height 40
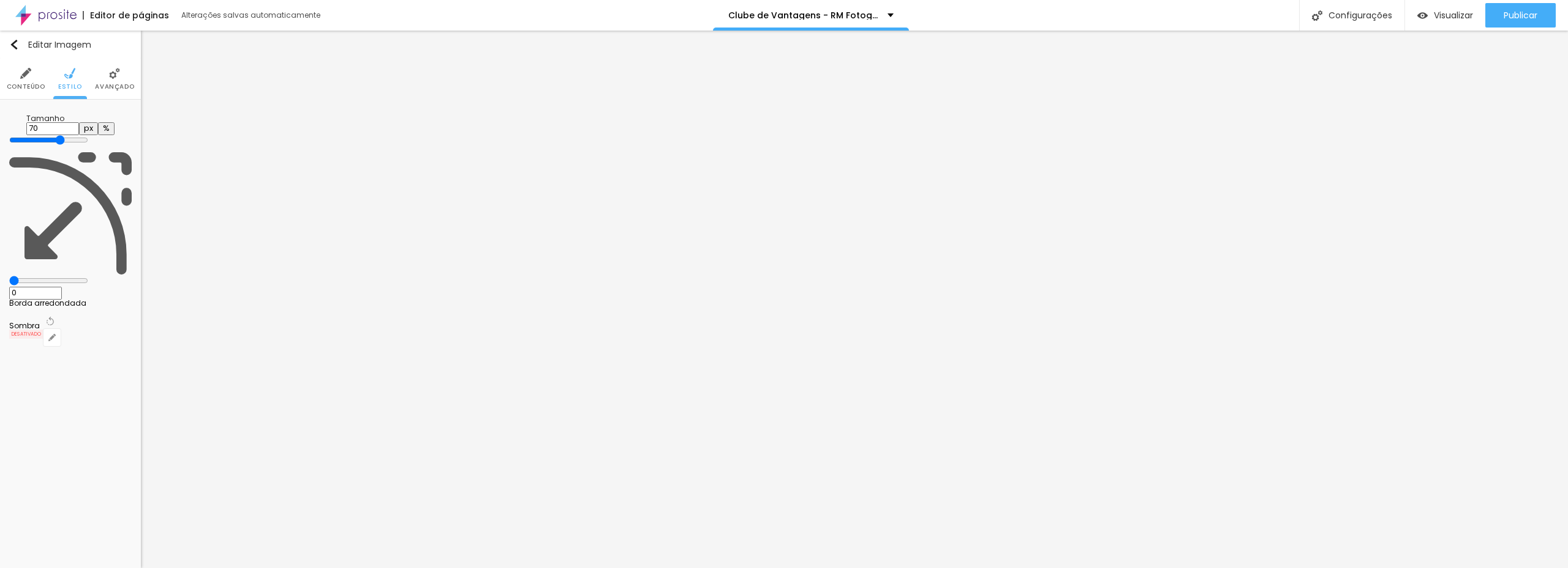
click at [15, 84] on span "Conteúdo" at bounding box center [26, 86] width 38 height 6
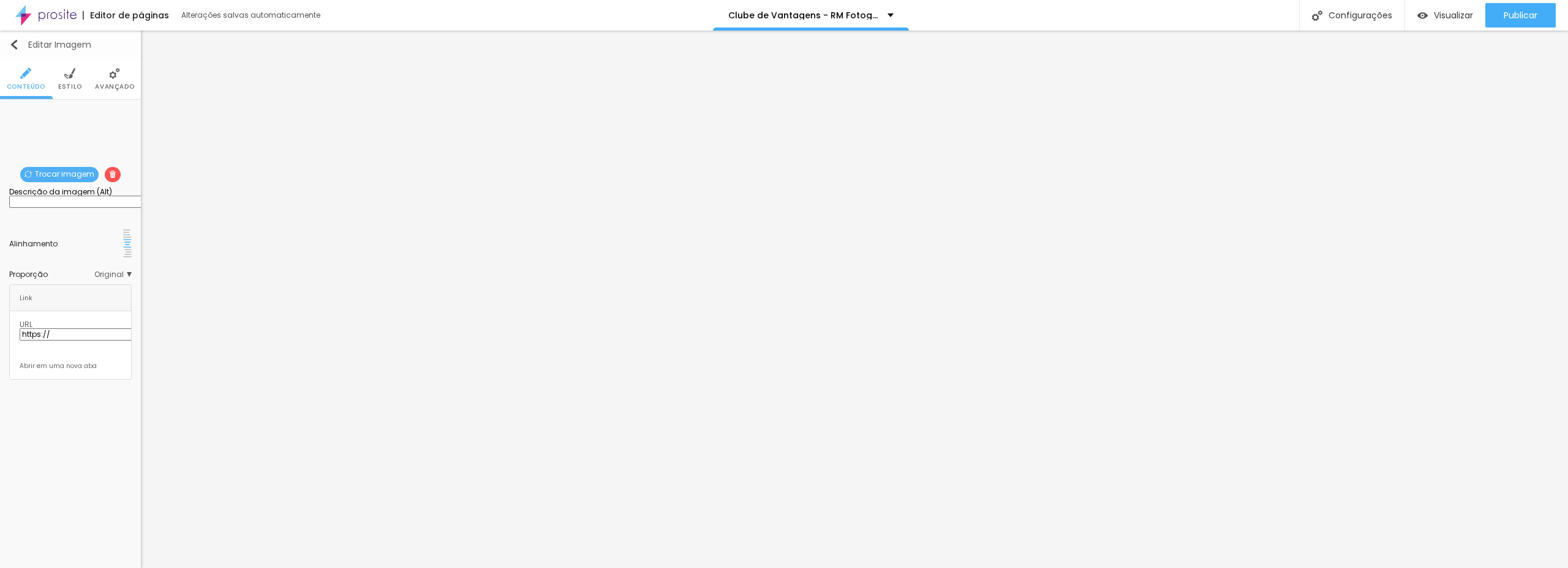
click at [12, 41] on img "button" at bounding box center [14, 44] width 9 height 9
click at [14, 35] on button "Editar Coluna" at bounding box center [70, 44] width 141 height 28
click at [76, 171] on span "Adicionar imagem" at bounding box center [70, 175] width 90 height 15
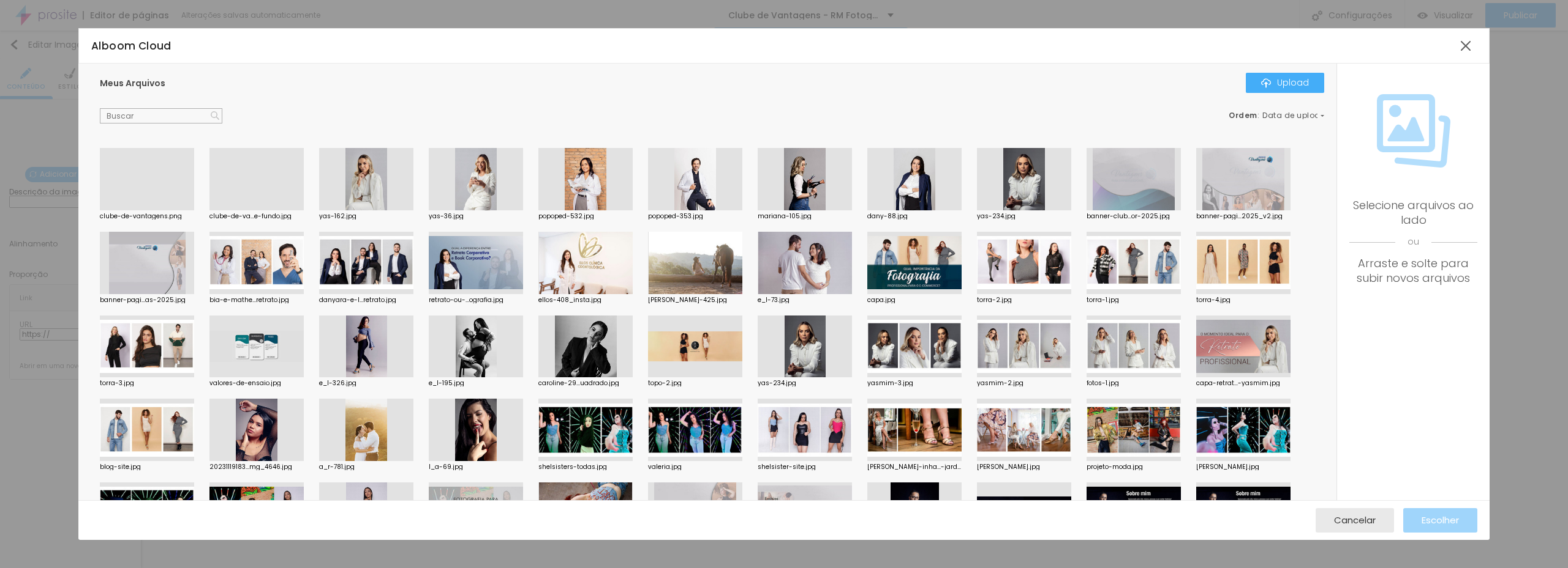
click at [134, 211] on div at bounding box center [147, 211] width 94 height 0
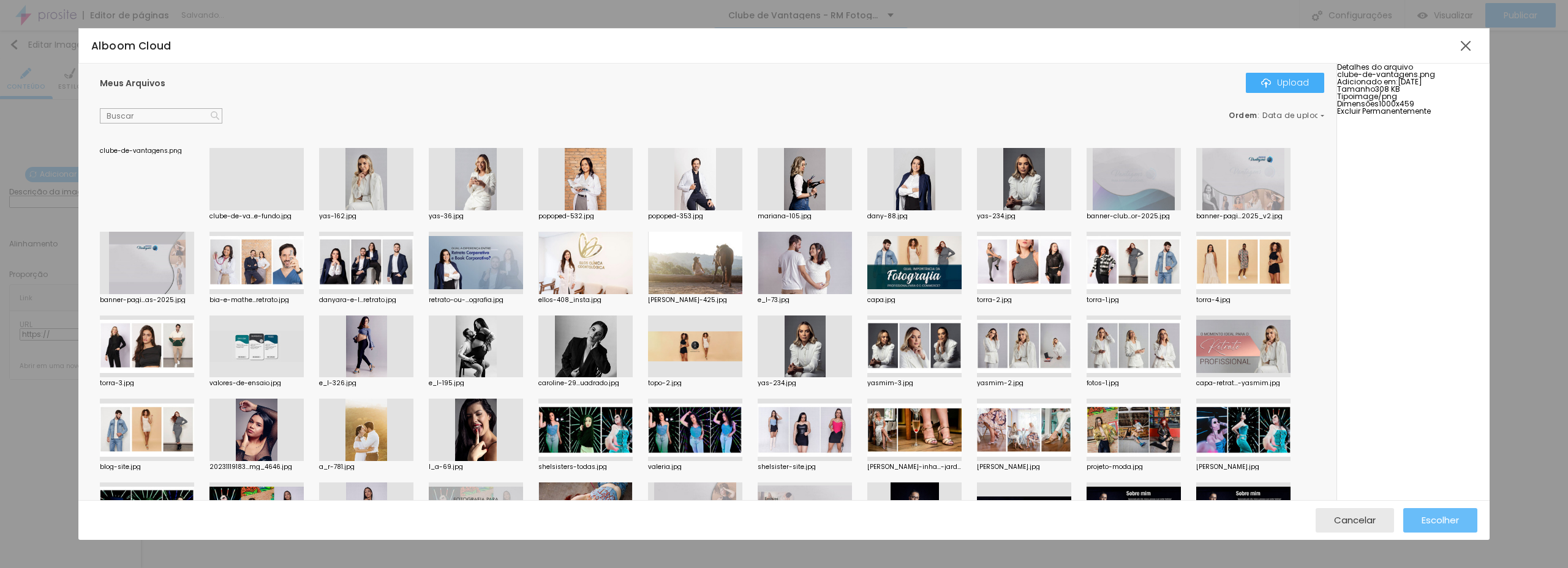
click at [1440, 523] on span "Escolher" at bounding box center [1440, 520] width 38 height 10
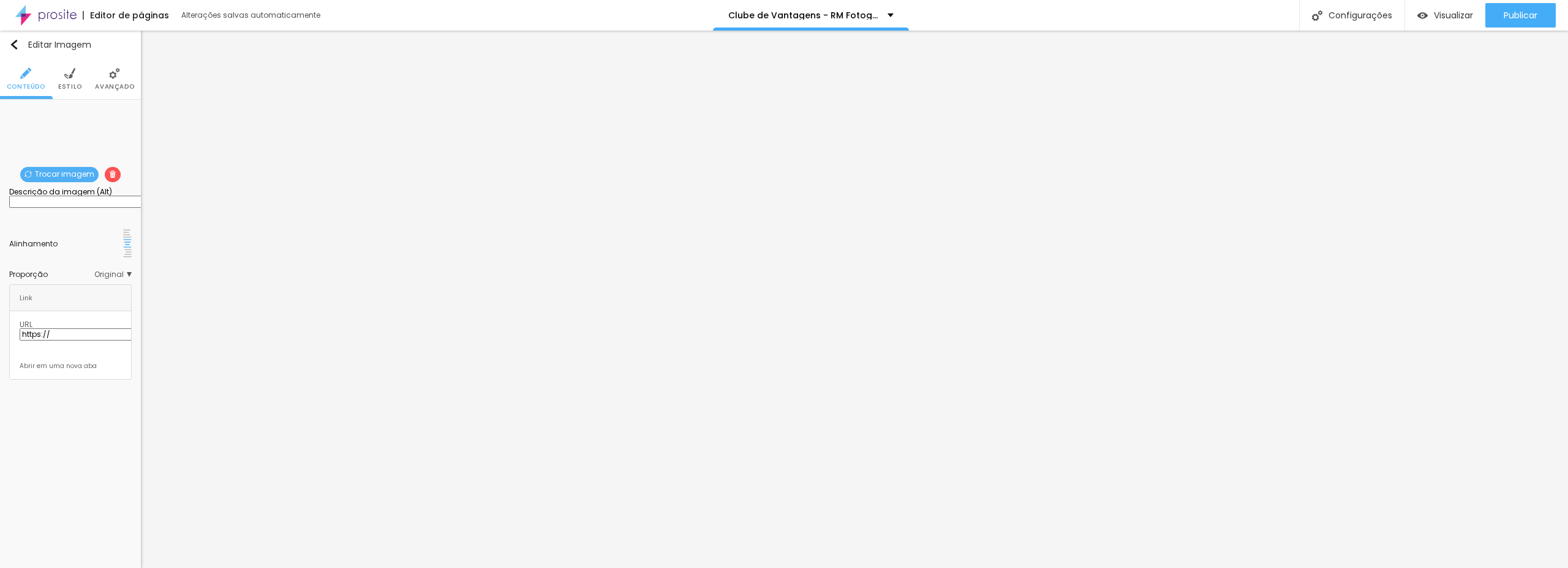
click at [73, 83] on li "Estilo" at bounding box center [70, 78] width 24 height 40
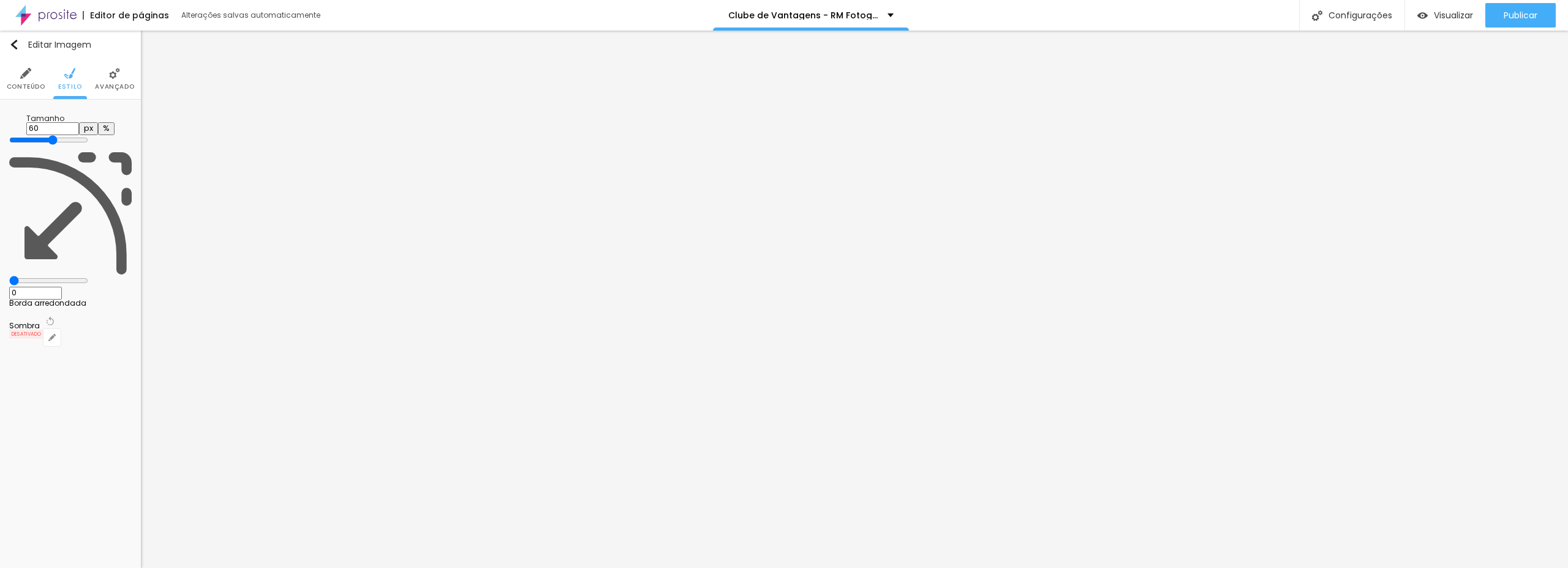
drag, startPoint x: 117, startPoint y: 130, endPoint x: 77, endPoint y: 131, distance: 40.0
click at [77, 136] on input "range" at bounding box center [49, 140] width 79 height 9
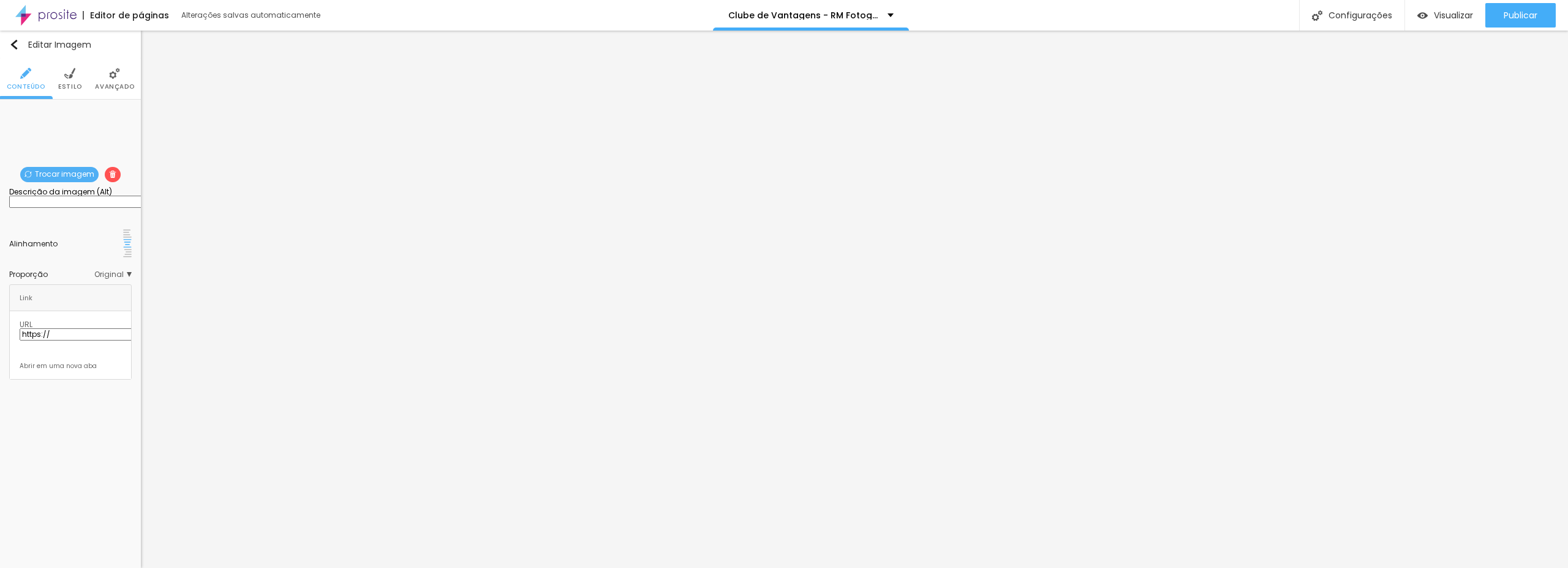
click at [68, 75] on img at bounding box center [69, 73] width 11 height 11
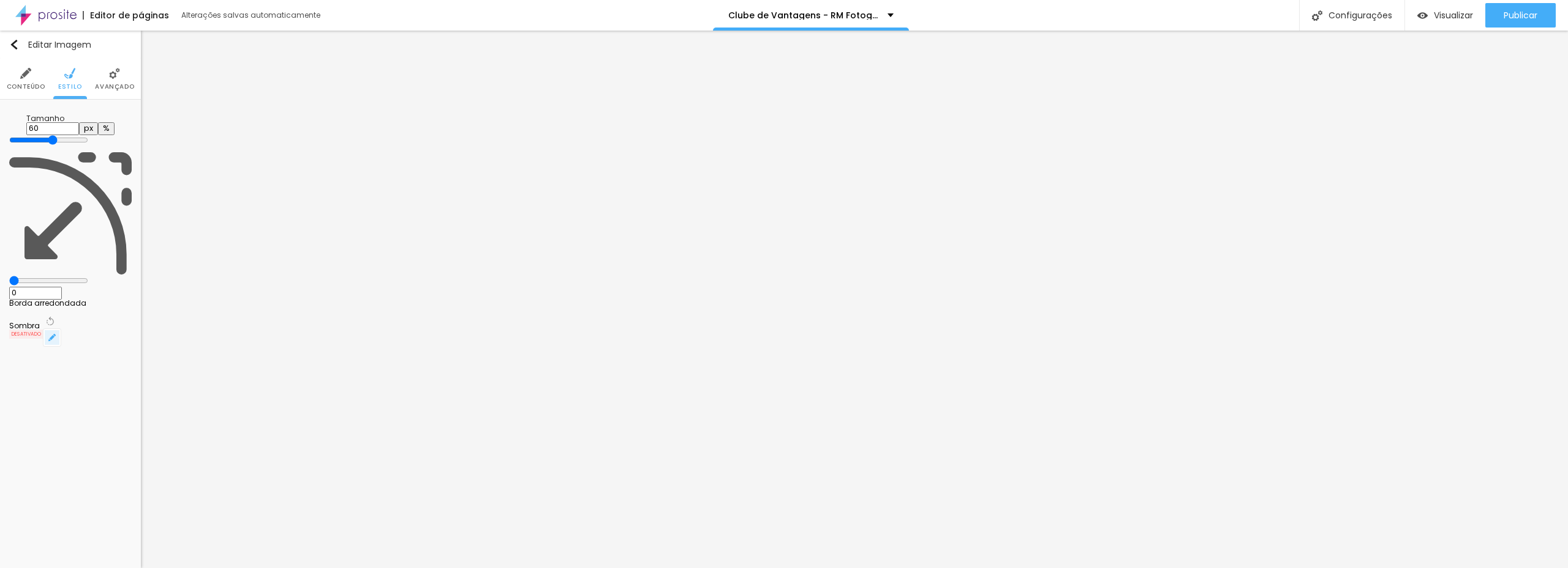
click at [55, 334] on icon "button" at bounding box center [52, 338] width 8 height 8
click at [227, 568] on div at bounding box center [784, 576] width 1568 height 0
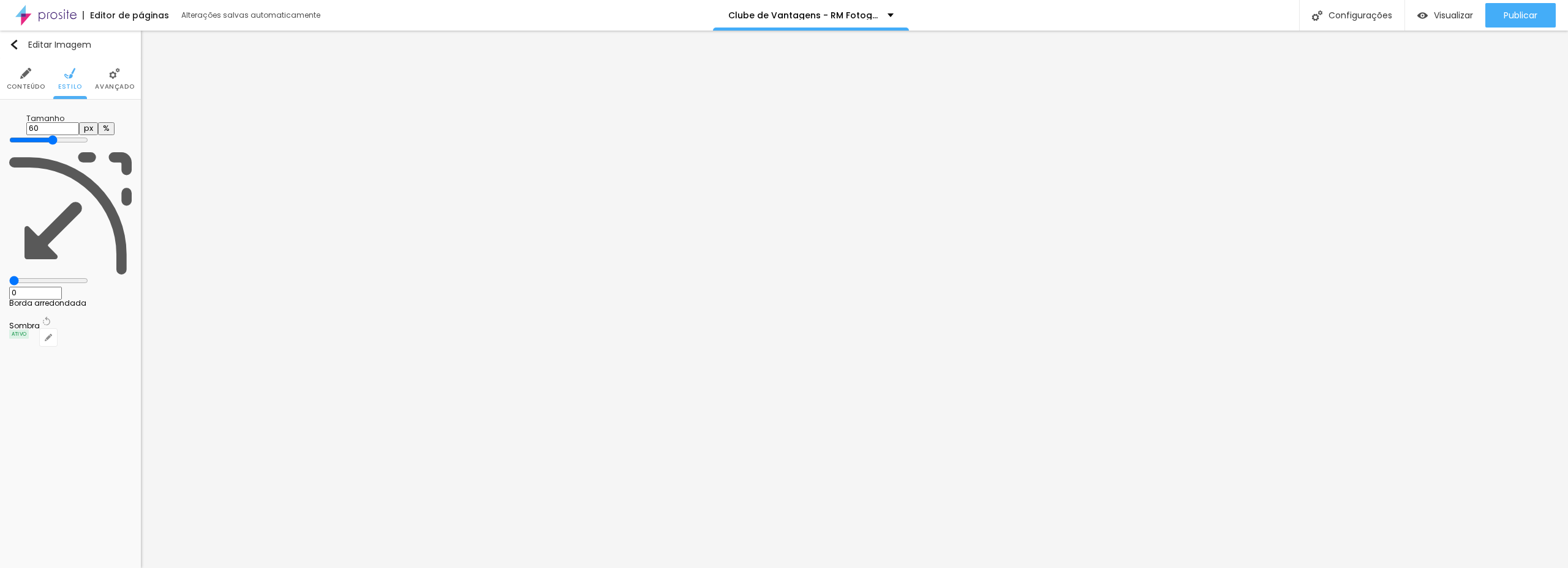
click at [219, 568] on div at bounding box center [784, 576] width 1568 height 0
click at [46, 568] on div at bounding box center [784, 568] width 1568 height 0
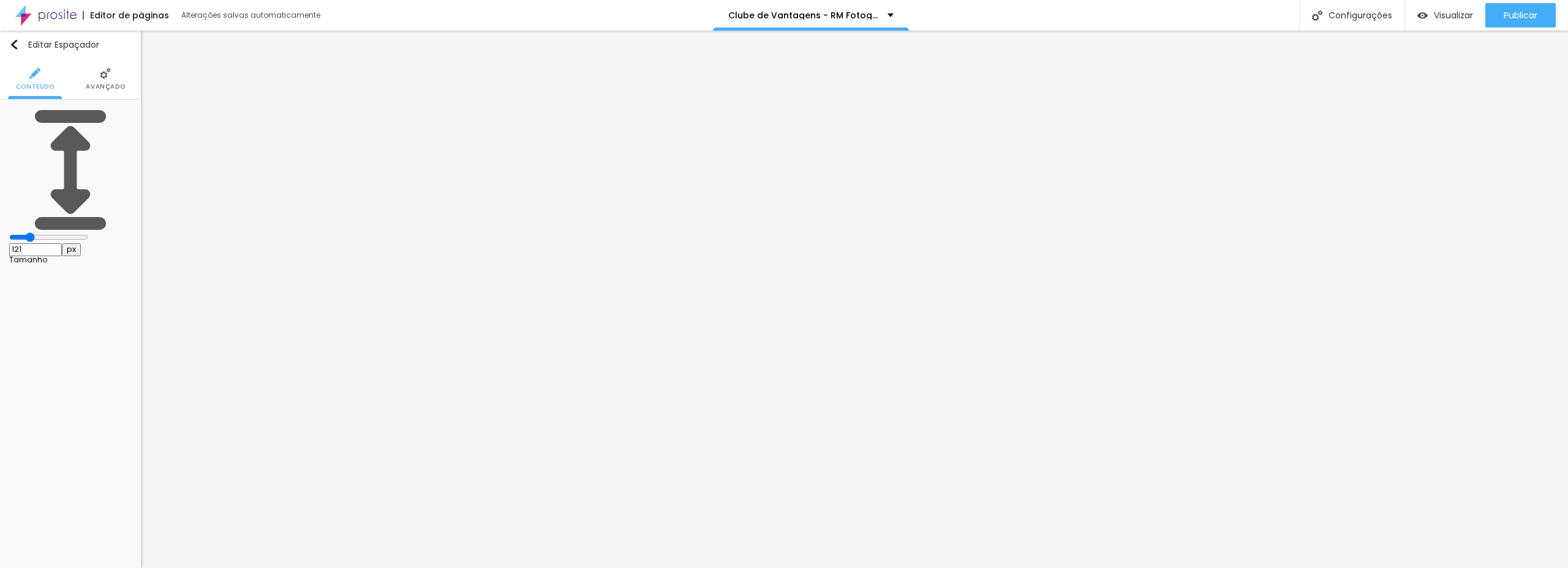
drag, startPoint x: 34, startPoint y: 120, endPoint x: 40, endPoint y: 119, distance: 6.1
click at [40, 233] on input "range" at bounding box center [49, 237] width 79 height 9
click at [21, 40] on div "Editar Espaçador" at bounding box center [54, 44] width 90 height 9
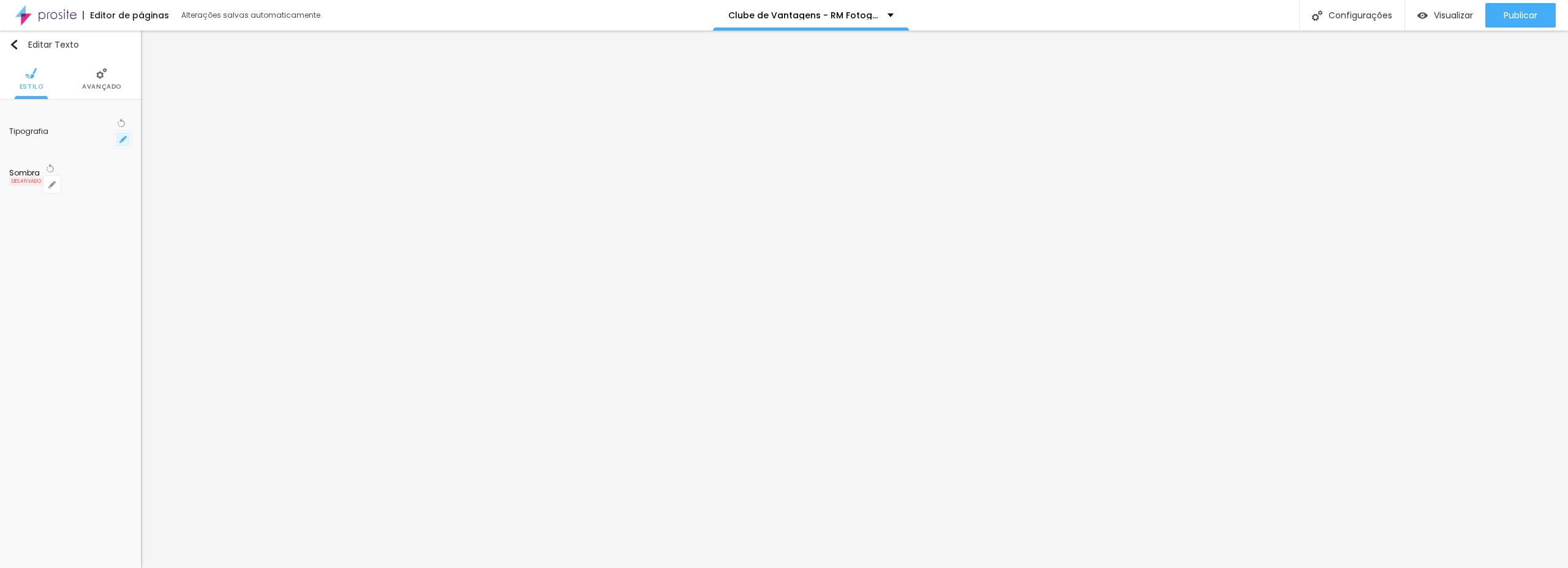
click at [122, 136] on icon "button" at bounding box center [123, 139] width 8 height 8
drag, startPoint x: 174, startPoint y: 356, endPoint x: 128, endPoint y: 291, distance: 79.6
drag, startPoint x: 164, startPoint y: 206, endPoint x: 178, endPoint y: 196, distance: 17.2
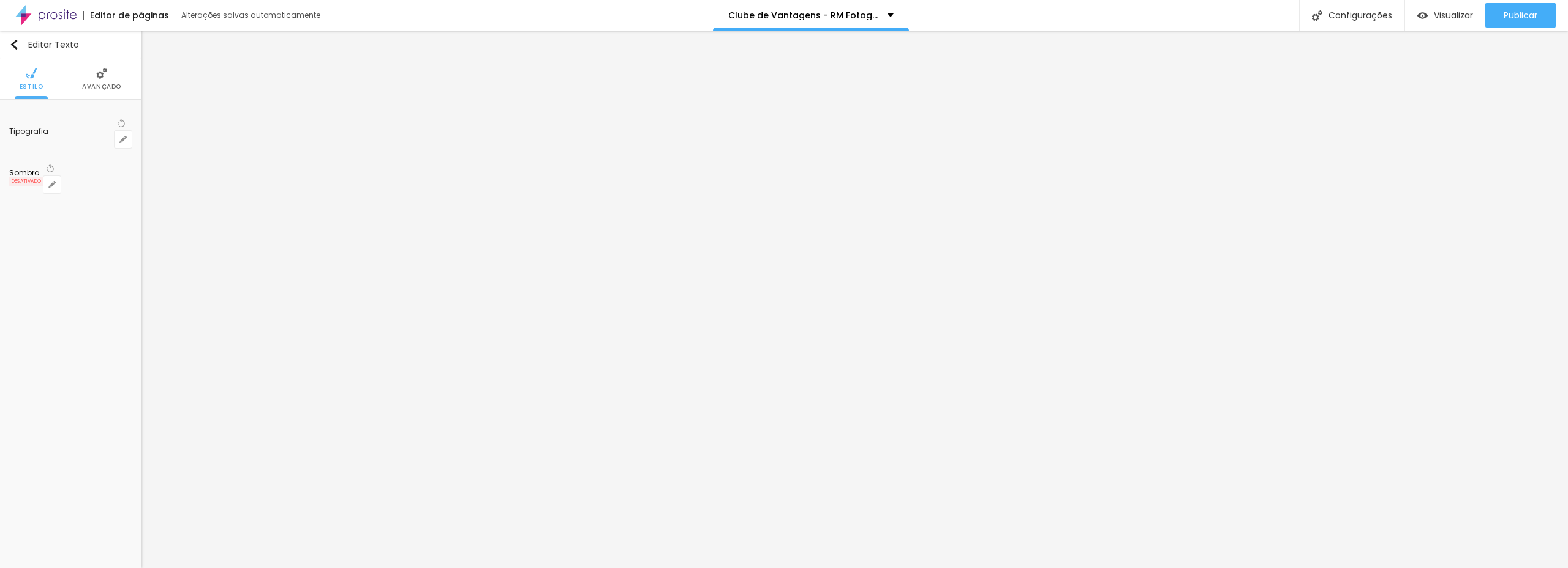
drag, startPoint x: 276, startPoint y: 173, endPoint x: 272, endPoint y: 183, distance: 10.8
click at [667, 568] on div at bounding box center [784, 568] width 1568 height 0
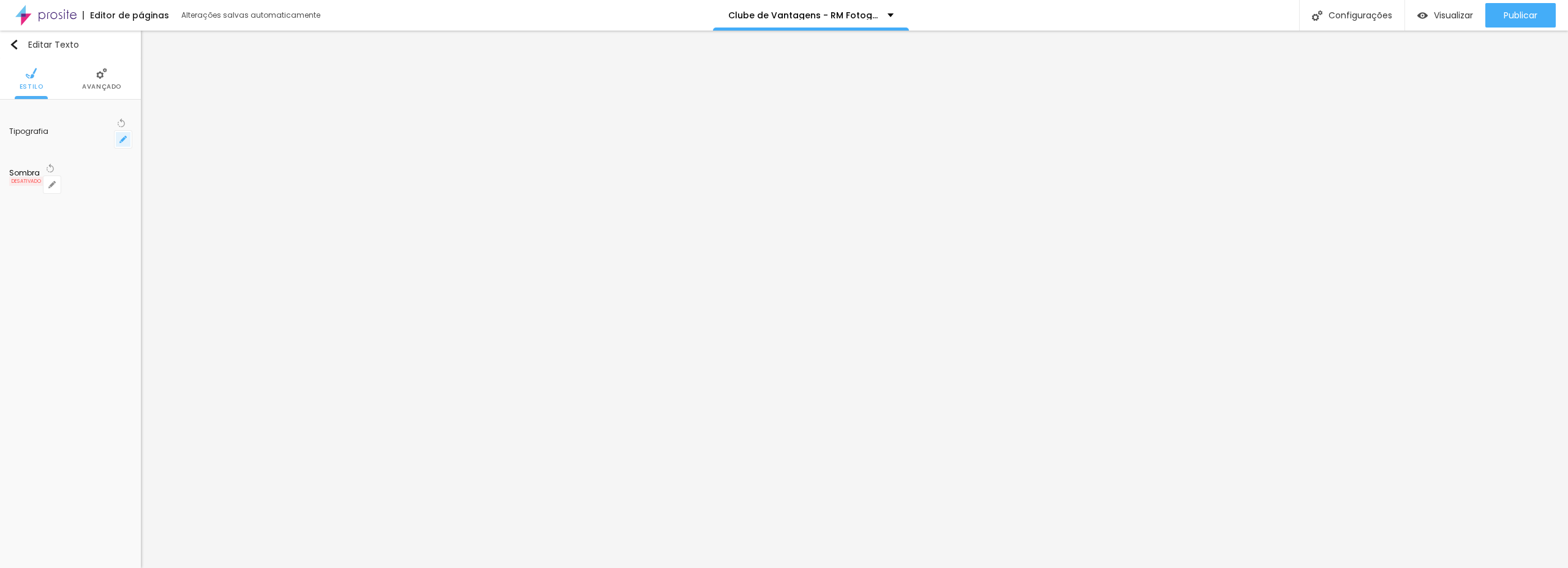
click at [116, 131] on button "button" at bounding box center [123, 140] width 17 height 17
click at [731, 568] on div at bounding box center [784, 568] width 1568 height 0
click at [128, 131] on button "button" at bounding box center [123, 140] width 17 height 17
drag, startPoint x: 144, startPoint y: 264, endPoint x: 112, endPoint y: 265, distance: 32.0
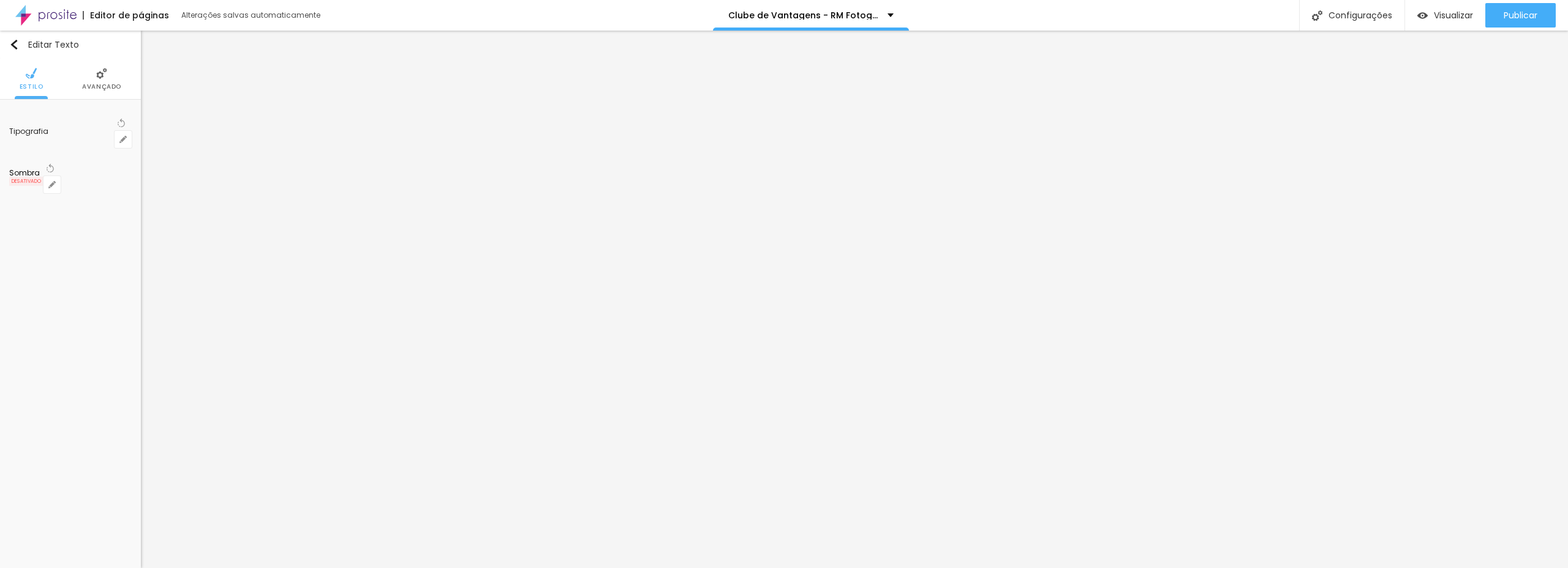
click at [46, 568] on div at bounding box center [784, 568] width 1568 height 0
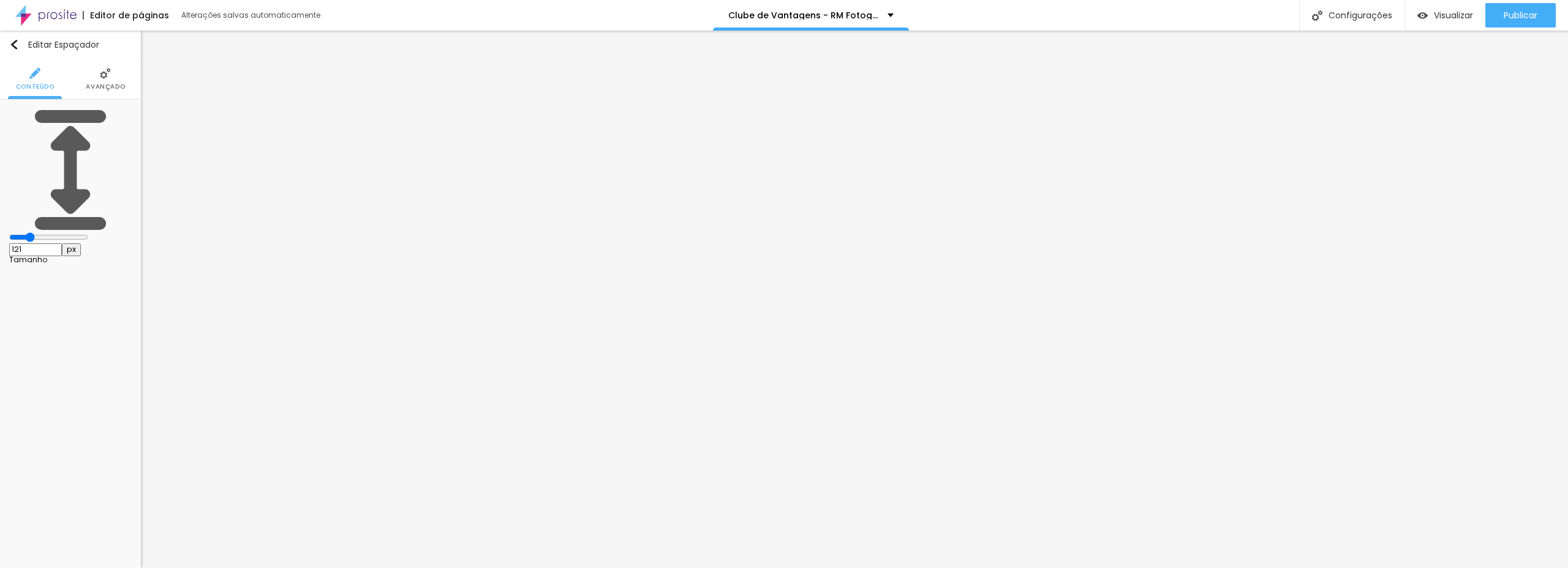
click at [23, 233] on div at bounding box center [70, 238] width 122 height 11
drag, startPoint x: 32, startPoint y: 120, endPoint x: 42, endPoint y: 125, distance: 11.2
click at [33, 233] on input "range" at bounding box center [49, 237] width 79 height 9
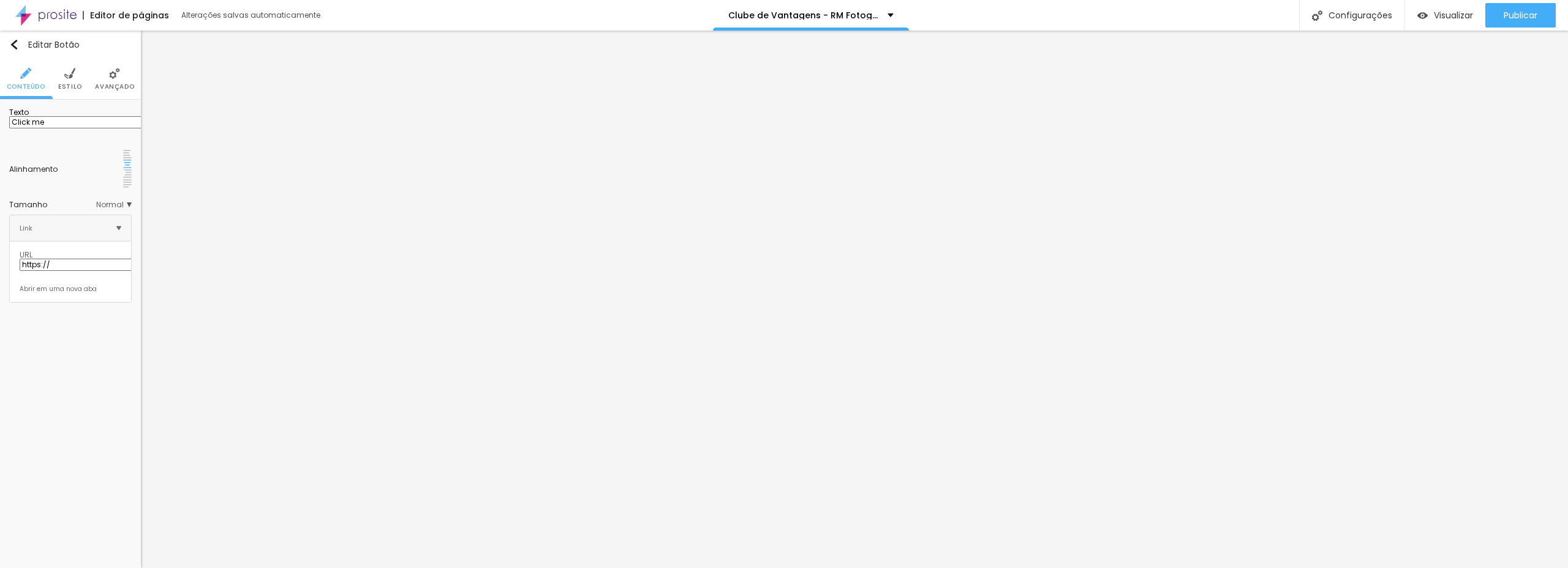
click at [110, 201] on span "Normal" at bounding box center [114, 205] width 36 height 8
click at [61, 250] on span "Grande" at bounding box center [61, 255] width 29 height 10
click at [63, 77] on li "Estilo" at bounding box center [70, 78] width 24 height 40
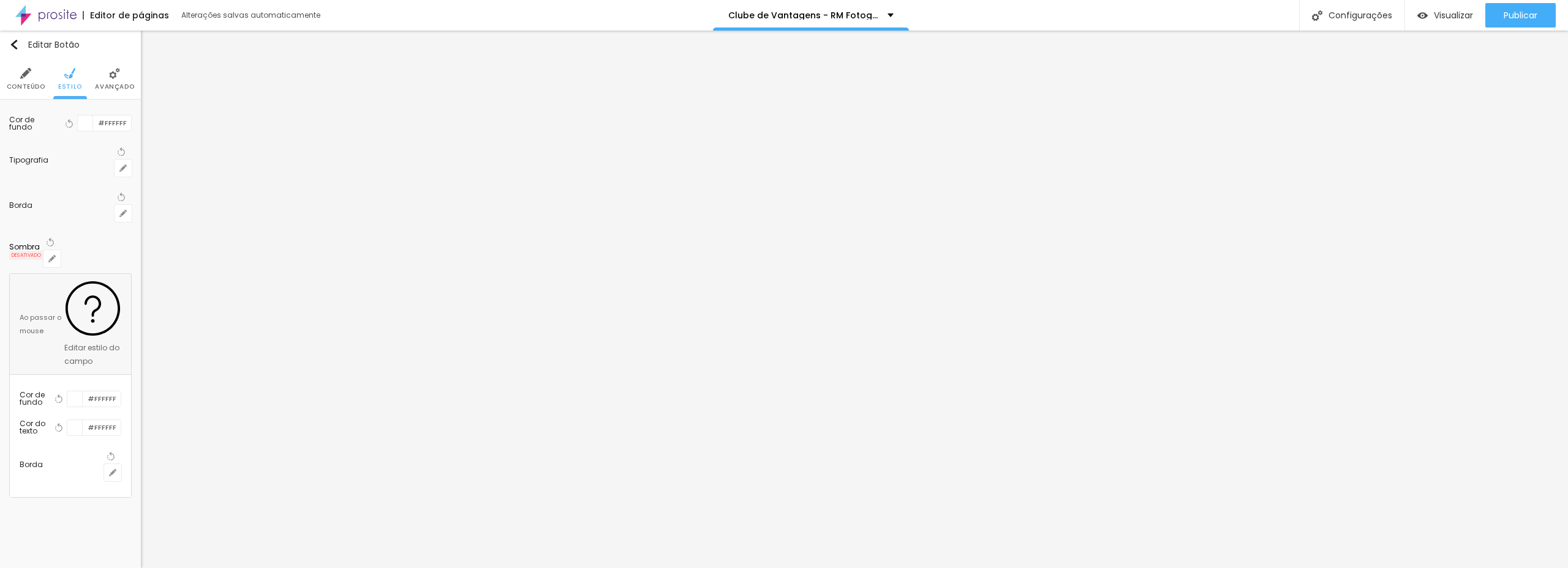
click at [116, 84] on span "Avançado" at bounding box center [114, 86] width 39 height 6
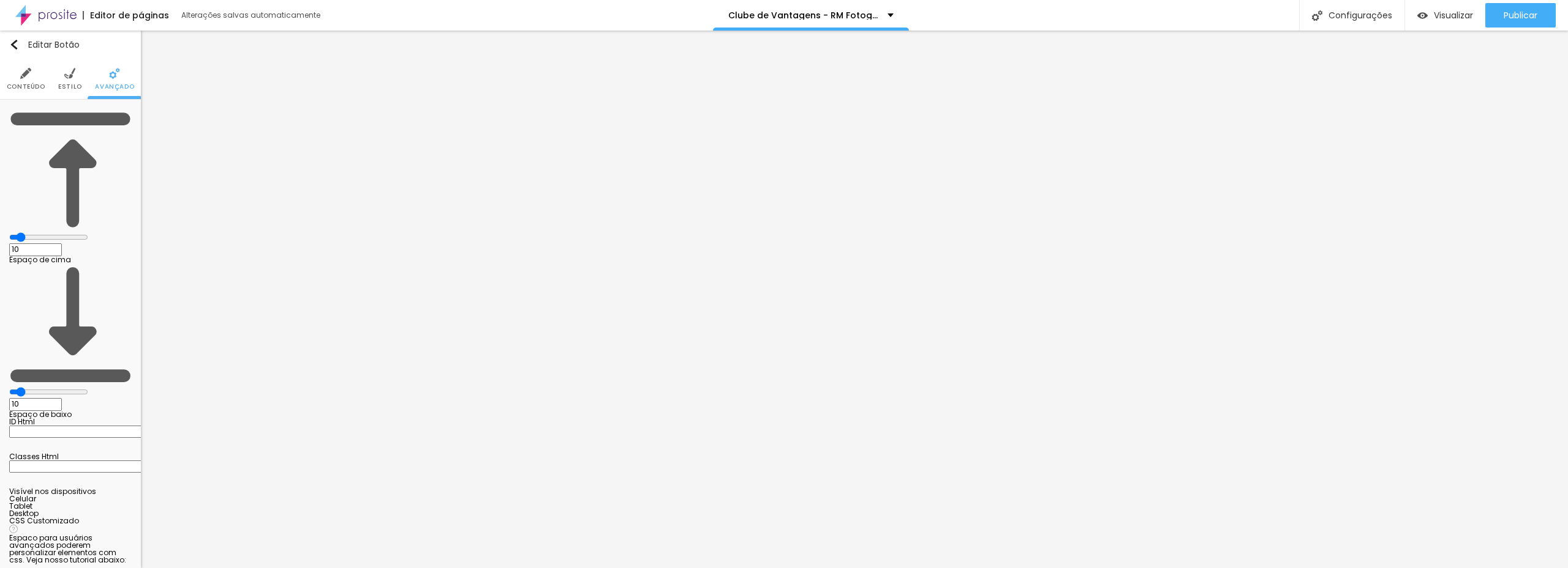
click at [69, 79] on li "Estilo" at bounding box center [70, 78] width 24 height 40
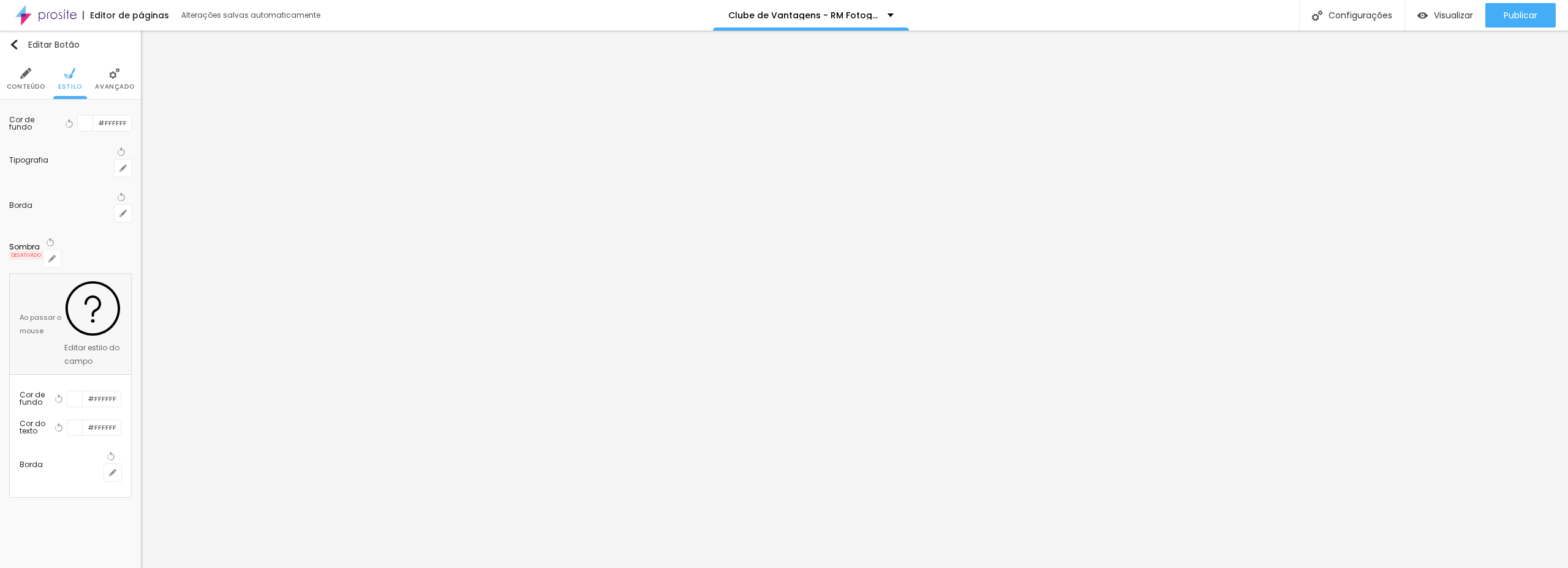
click at [27, 79] on li "Conteúdo" at bounding box center [26, 78] width 38 height 40
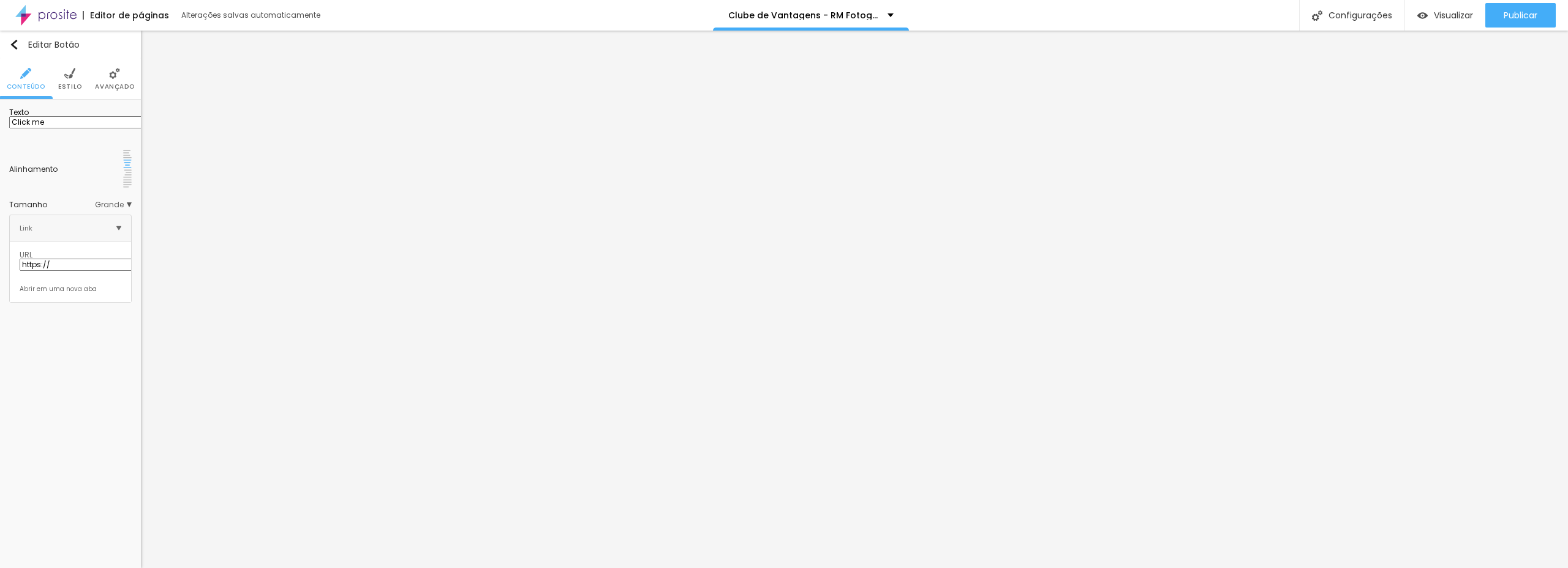
click at [117, 201] on span "Grande" at bounding box center [113, 205] width 37 height 8
click at [116, 201] on span "Grande" at bounding box center [113, 205] width 37 height 8
click at [123, 159] on img at bounding box center [127, 154] width 9 height 9
click at [123, 166] on img at bounding box center [127, 164] width 9 height 9
click at [100, 81] on li "Avançado" at bounding box center [102, 78] width 39 height 40
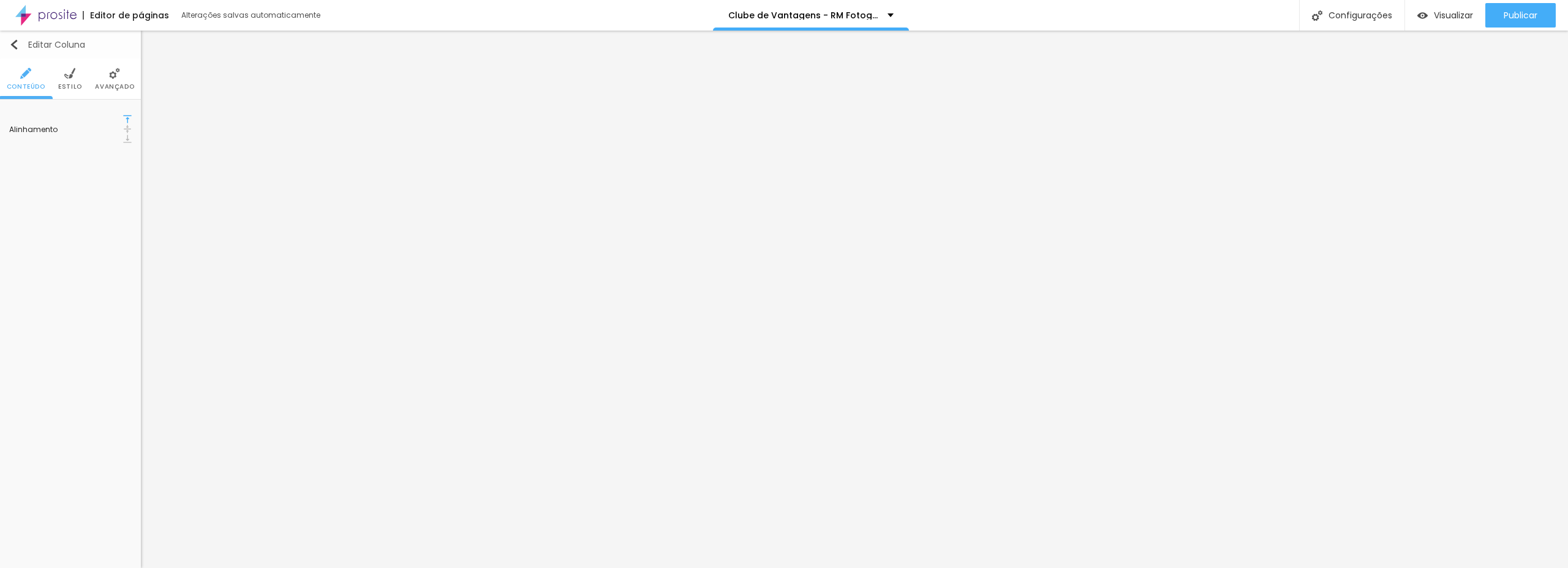
click at [15, 38] on button "Editar Coluna" at bounding box center [70, 44] width 141 height 28
drag, startPoint x: 61, startPoint y: 136, endPoint x: -32, endPoint y: 139, distance: 93.0
click at [0, 139] on html "Editor de páginas Alterações salvas automaticamente Clube de Vantagens - RM Fot…" at bounding box center [784, 284] width 1568 height 568
click at [105, 129] on input "CLUBE DE ASSINATURA" at bounding box center [83, 122] width 147 height 12
click at [74, 129] on input "Click me" at bounding box center [83, 122] width 147 height 12
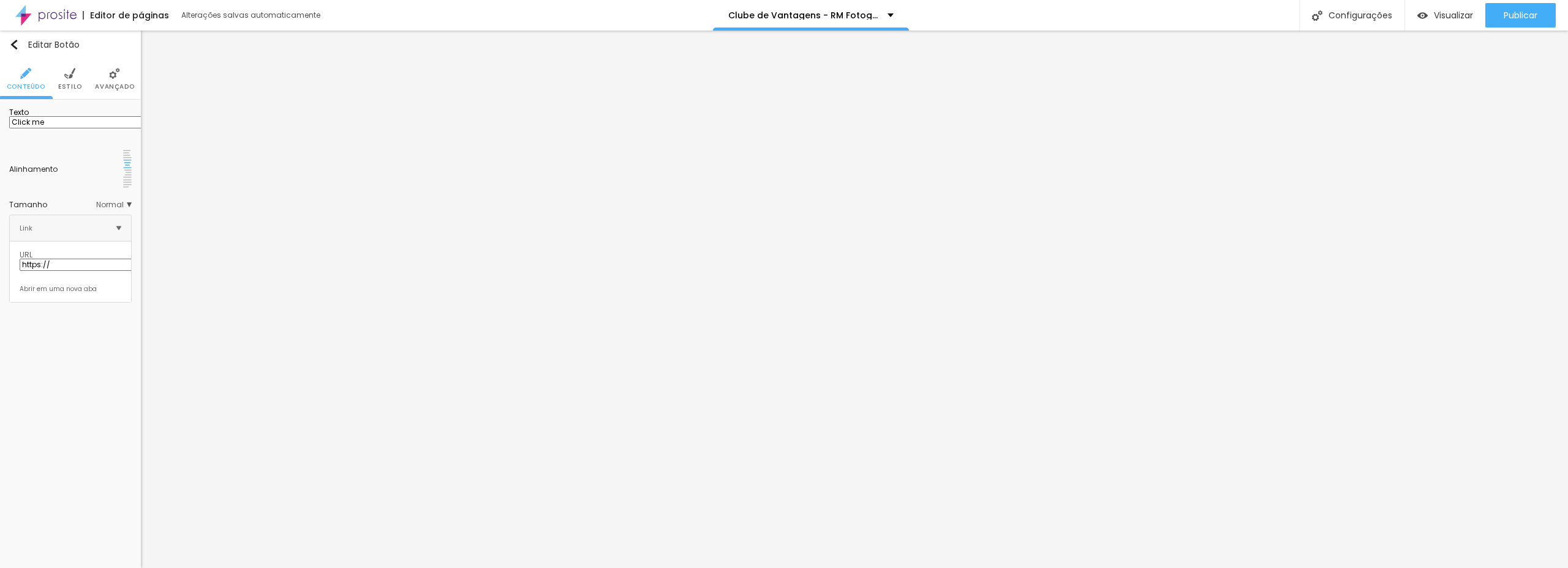
paste input "LUBE DE ASSINATURA"
click at [116, 129] on input "CLUBE DE ASSINATURA" at bounding box center [83, 122] width 147 height 12
paste input "text"
click at [114, 127] on div "Voltar ao padrão" at bounding box center [123, 131] width 17 height 33
click at [125, 136] on icon "button" at bounding box center [123, 139] width 8 height 8
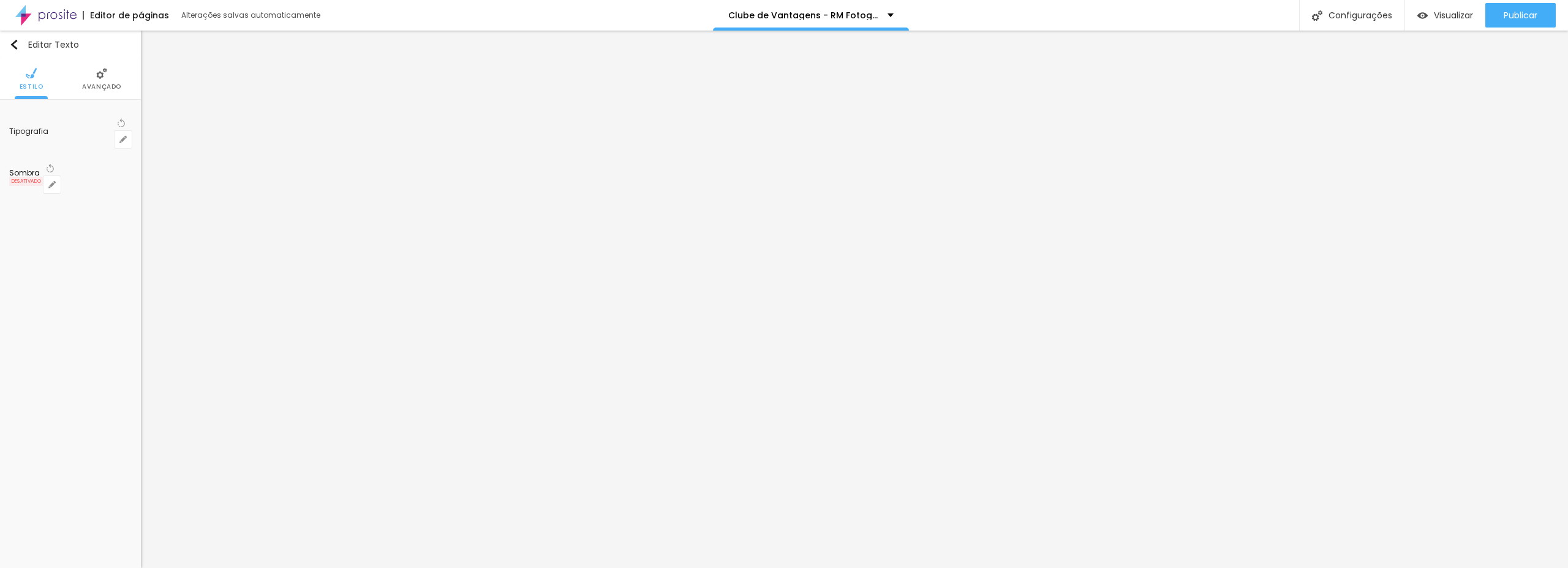
drag, startPoint x: 162, startPoint y: 206, endPoint x: 178, endPoint y: 213, distance: 17.5
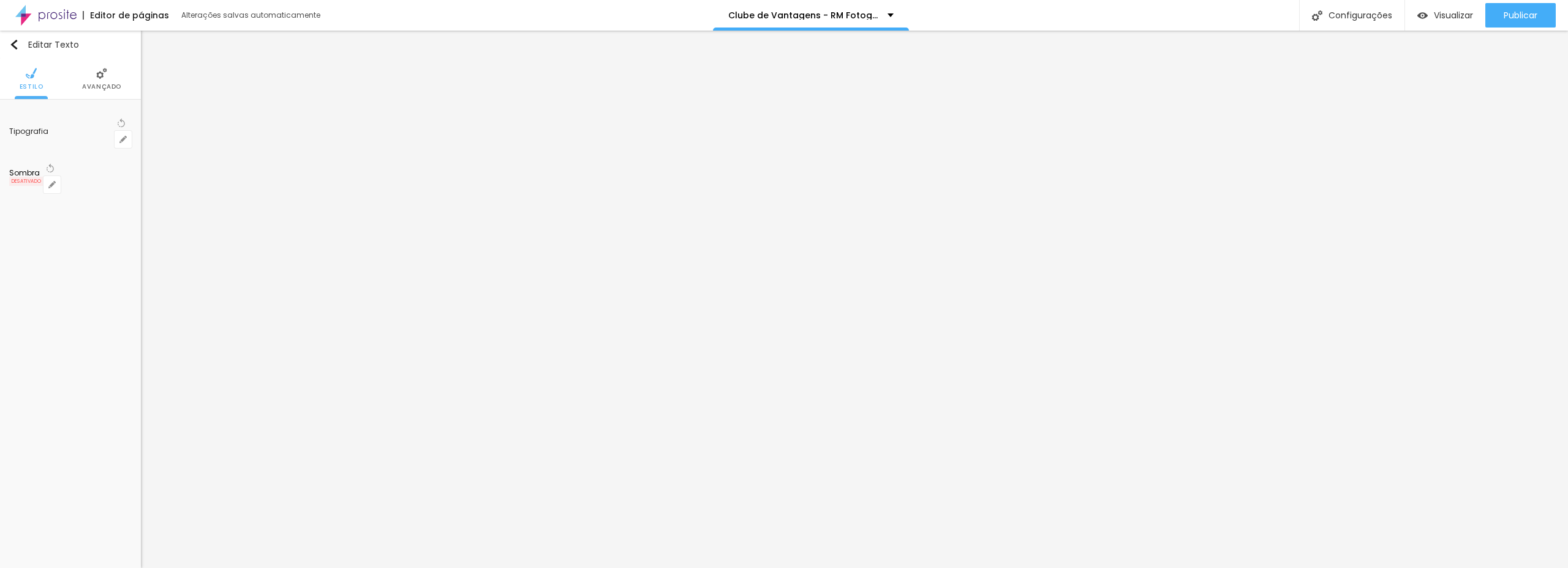
drag, startPoint x: 211, startPoint y: 171, endPoint x: 212, endPoint y: 183, distance: 12.0
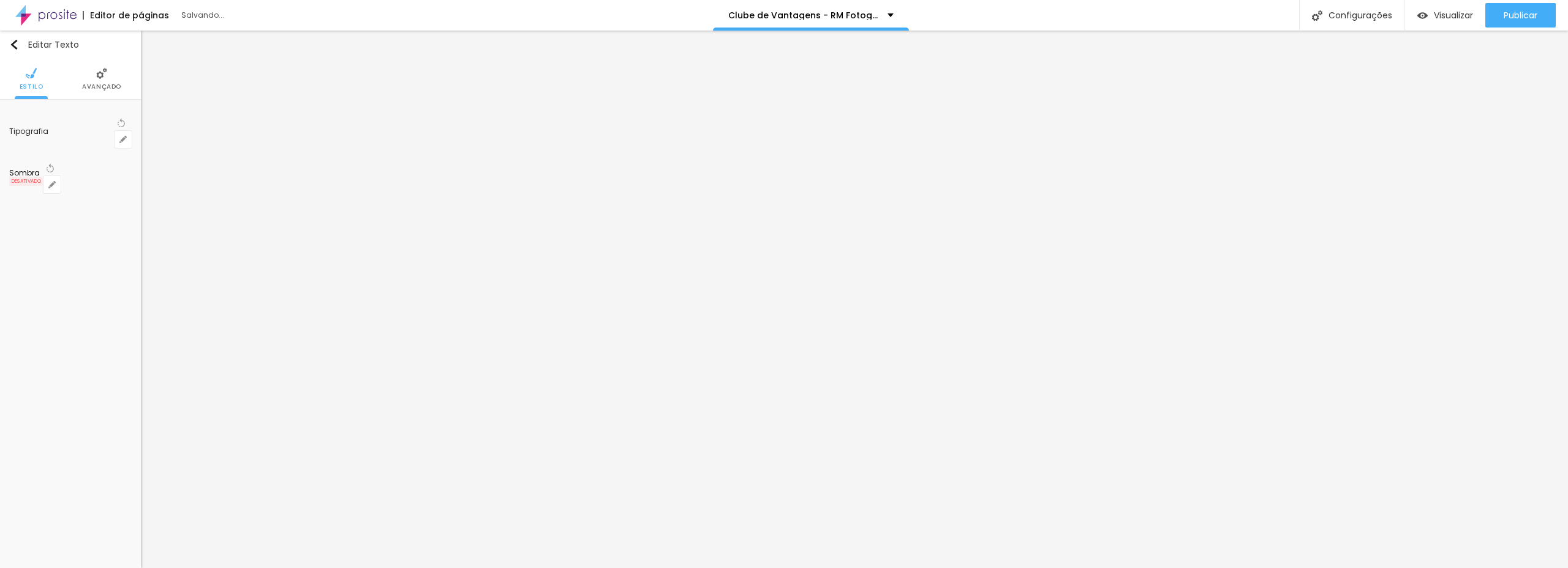
drag, startPoint x: 226, startPoint y: 175, endPoint x: 224, endPoint y: 182, distance: 7.3
drag, startPoint x: 155, startPoint y: 264, endPoint x: 131, endPoint y: 263, distance: 24.0
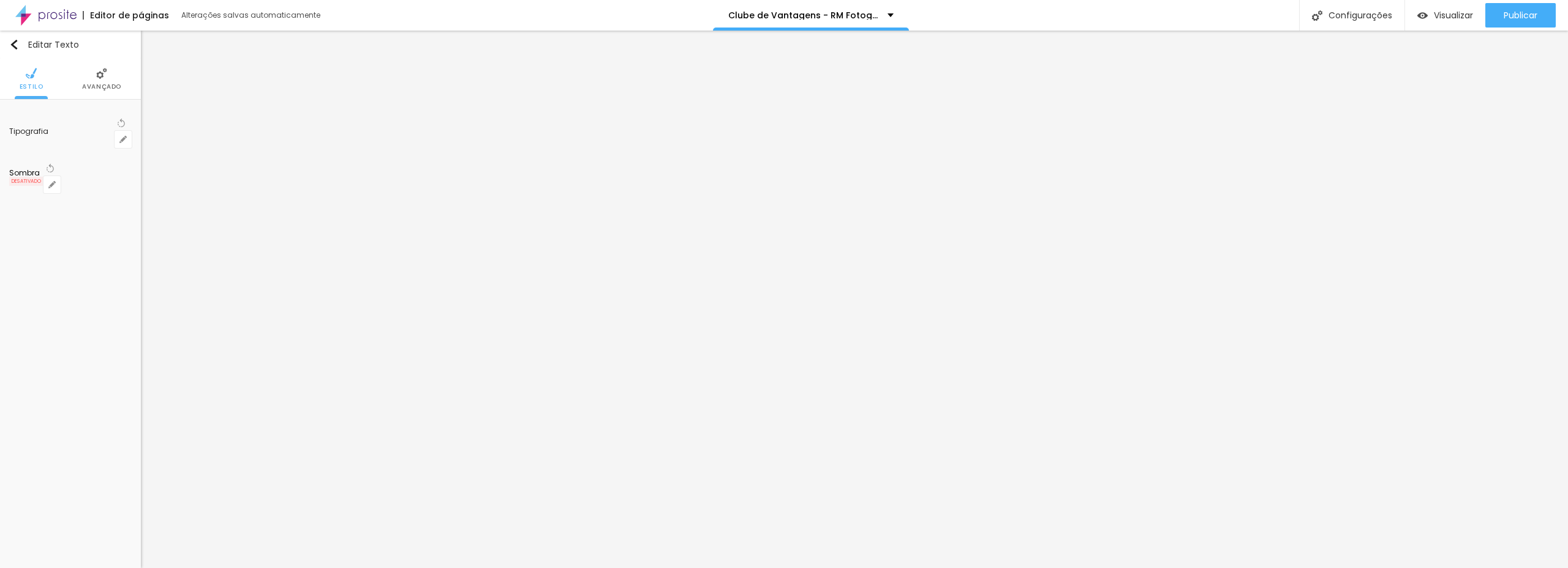
click at [616, 568] on div at bounding box center [784, 568] width 1568 height 0
click at [120, 136] on icon "button" at bounding box center [123, 139] width 8 height 8
click at [688, 568] on div at bounding box center [784, 568] width 1568 height 0
click at [123, 131] on button "button" at bounding box center [123, 140] width 17 height 17
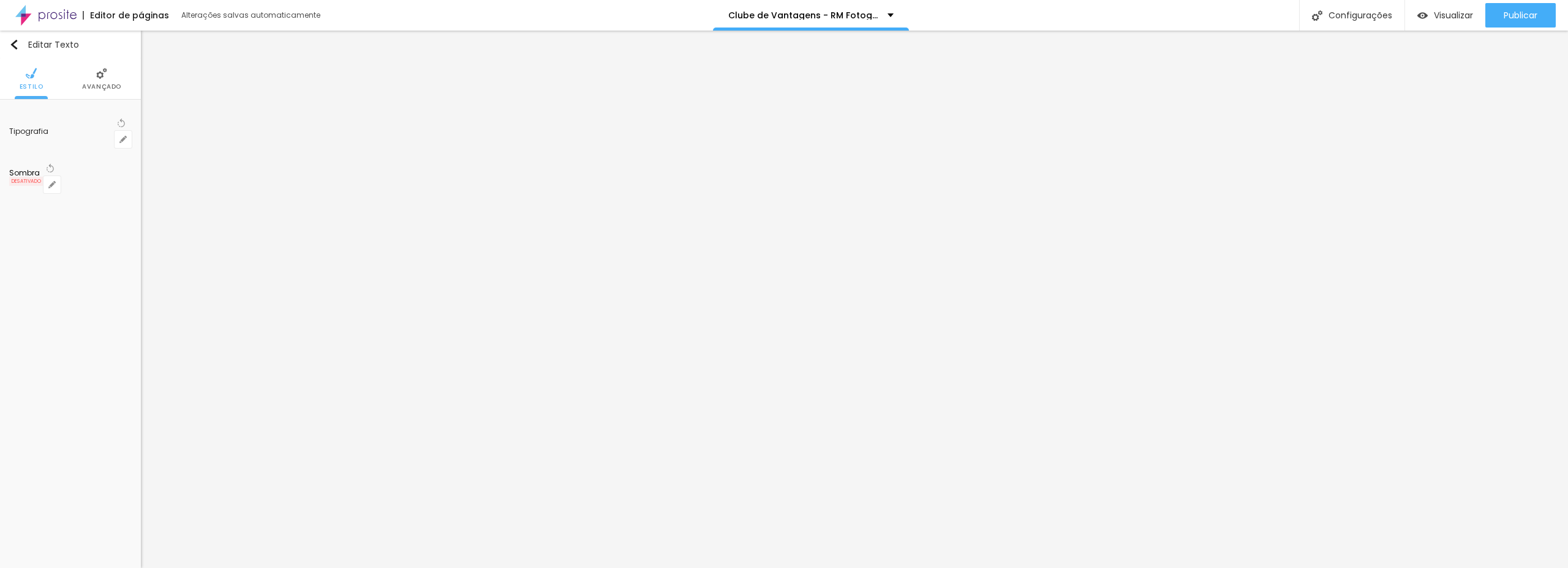
drag, startPoint x: 164, startPoint y: 208, endPoint x: 172, endPoint y: 209, distance: 8.1
drag, startPoint x: 153, startPoint y: 263, endPoint x: 136, endPoint y: 270, distance: 18.4
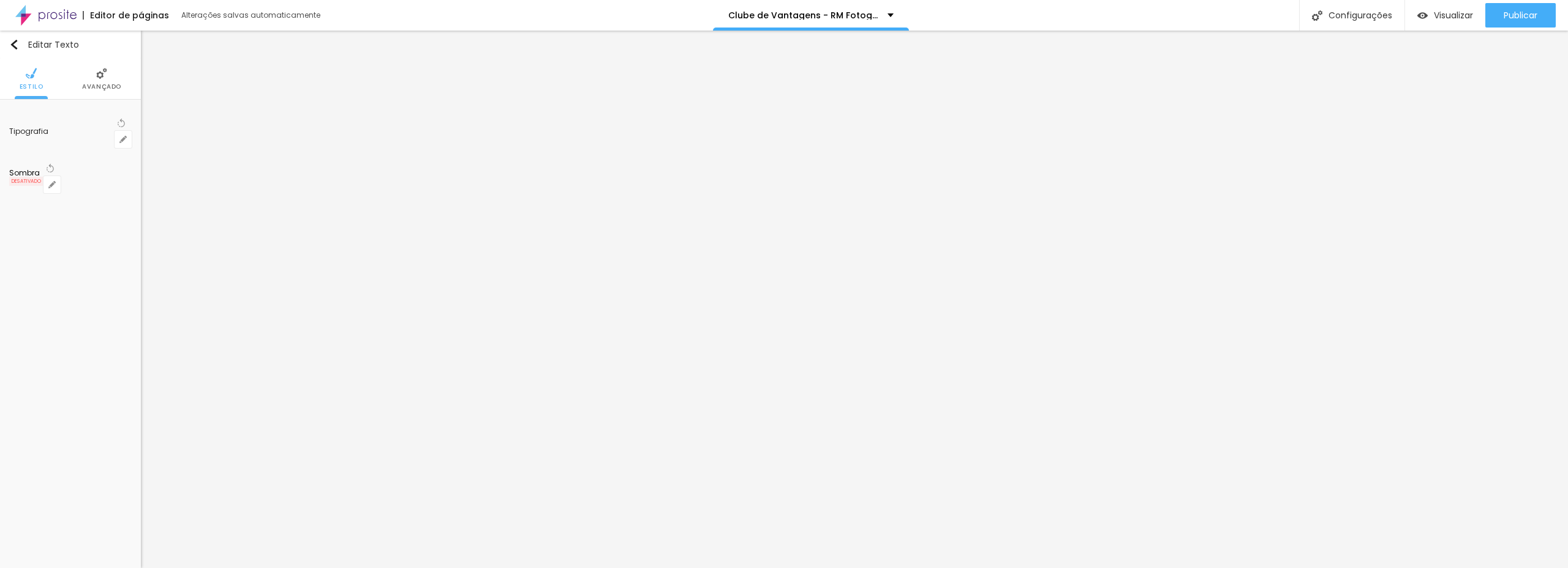
click at [732, 568] on div at bounding box center [784, 568] width 1568 height 0
click at [66, 84] on span "Estilo" at bounding box center [70, 86] width 24 height 6
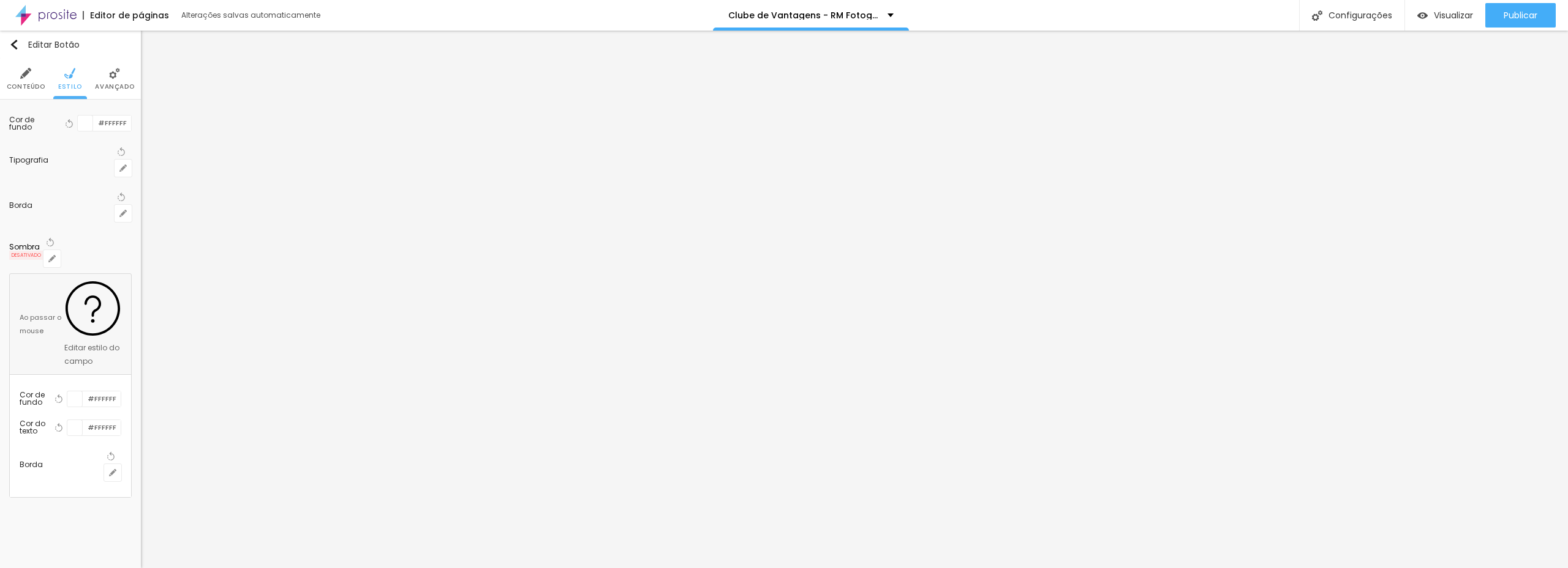
click at [89, 125] on div at bounding box center [85, 124] width 15 height 15
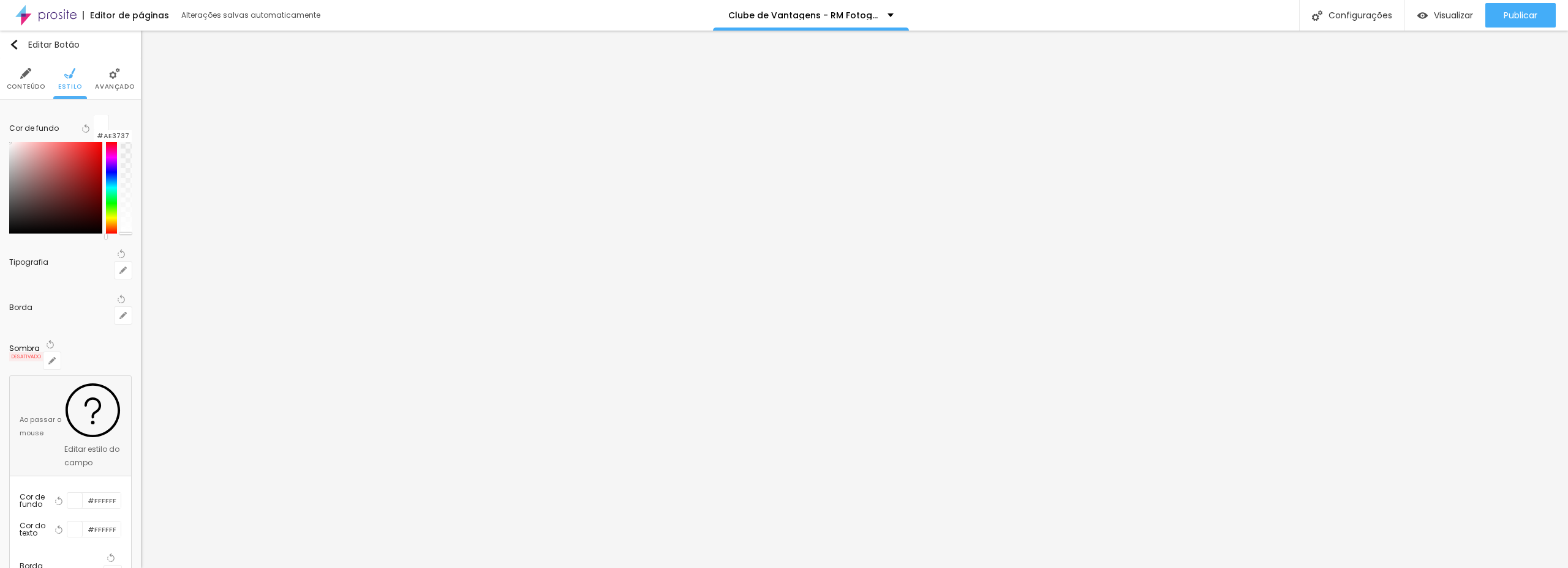
click at [73, 167] on div at bounding box center [55, 188] width 93 height 92
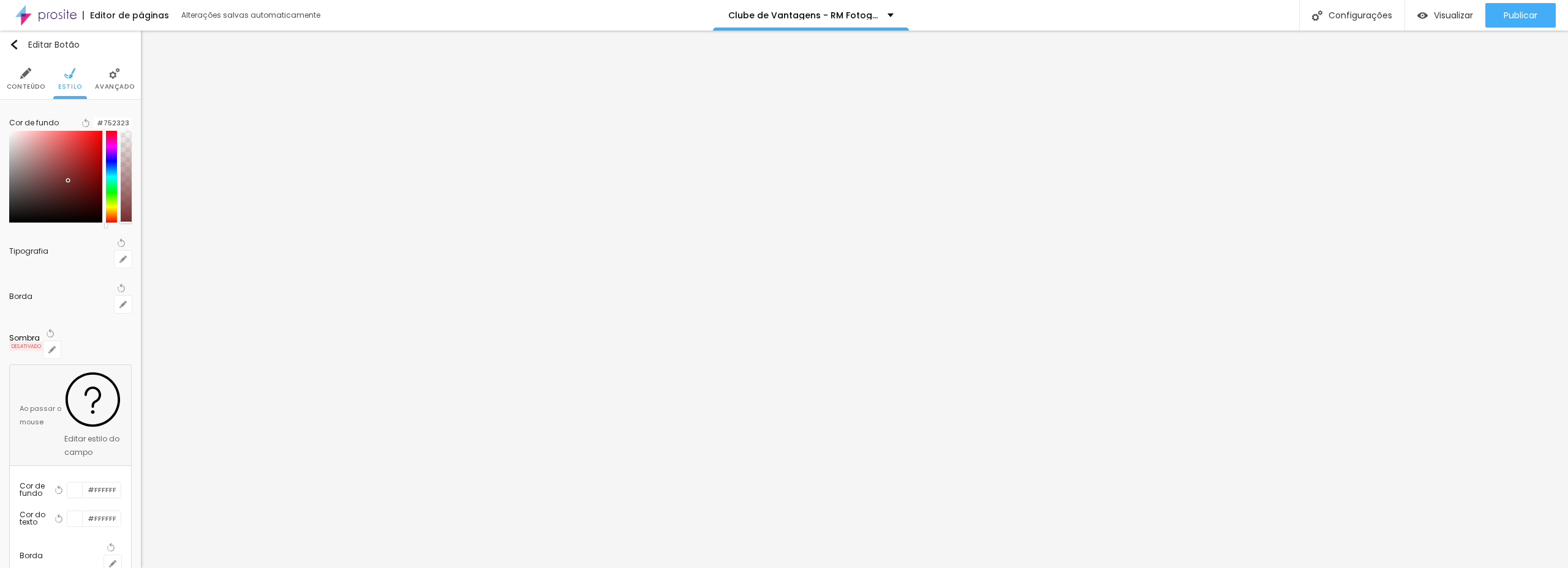
drag, startPoint x: 71, startPoint y: 177, endPoint x: 70, endPoint y: 188, distance: 11.0
click at [70, 188] on div at bounding box center [55, 177] width 93 height 92
click at [108, 164] on div at bounding box center [111, 177] width 11 height 92
drag, startPoint x: 73, startPoint y: 181, endPoint x: 77, endPoint y: 164, distance: 17.5
click at [77, 164] on div at bounding box center [55, 177] width 93 height 92
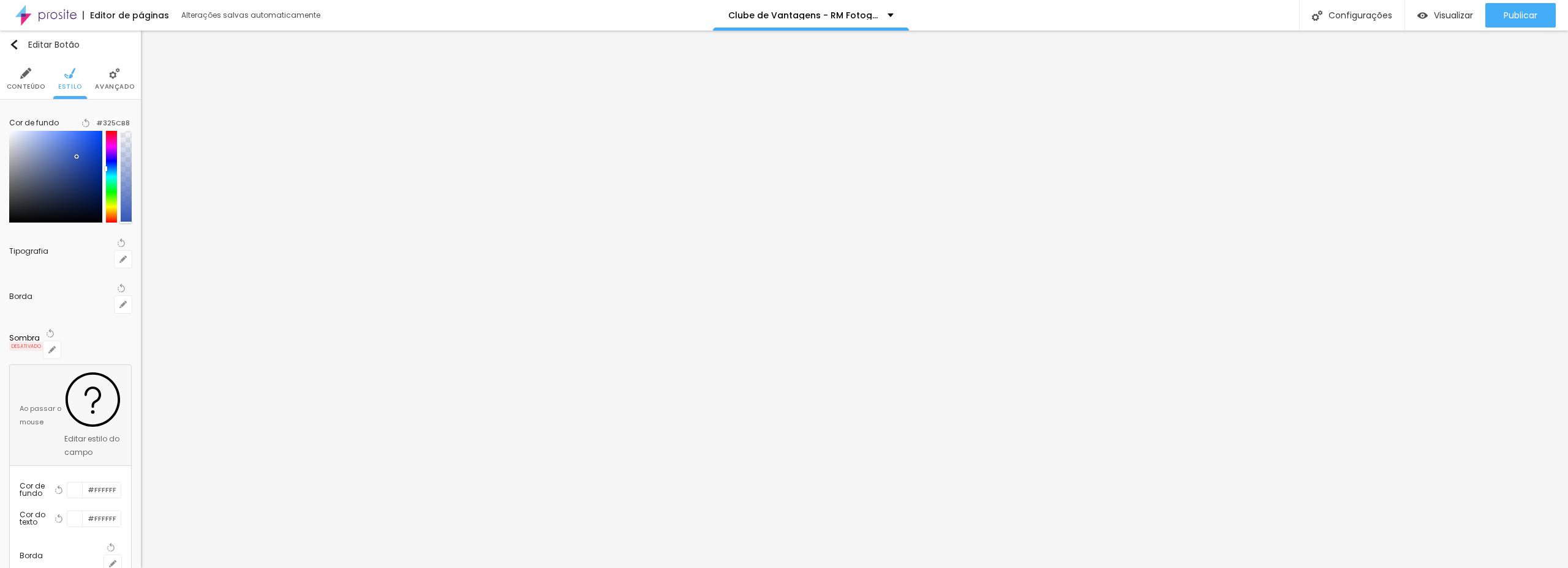
drag, startPoint x: 109, startPoint y: 167, endPoint x: 73, endPoint y: 176, distance: 37.1
click at [107, 173] on div at bounding box center [111, 177] width 11 height 92
drag, startPoint x: 20, startPoint y: 183, endPoint x: 10, endPoint y: 181, distance: 10.2
click at [12, 182] on div "Cor de fundo Voltar ao padrão #858585 Tipografia Voltar ao padrão Borda Voltar …" at bounding box center [70, 349] width 141 height 499
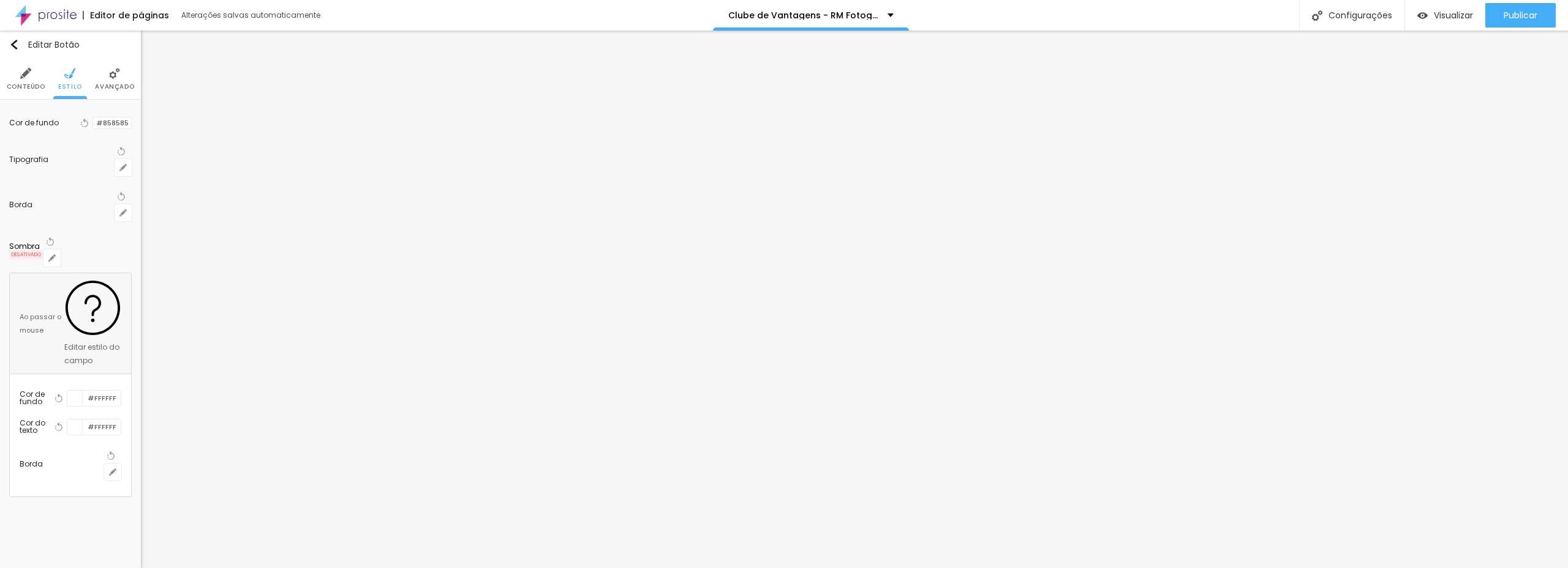
click at [93, 125] on div at bounding box center [93, 124] width 0 height 12
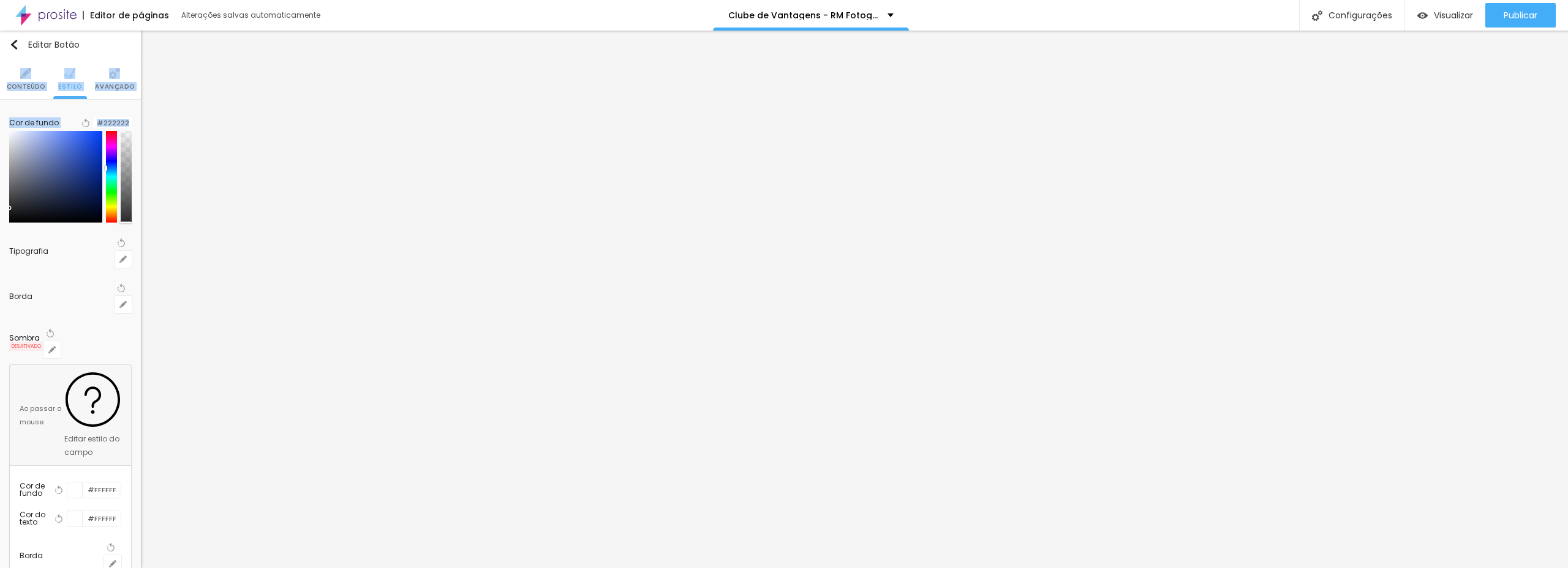
drag, startPoint x: 18, startPoint y: 207, endPoint x: -15, endPoint y: 220, distance: 35.5
click at [0, 220] on html "Editor de páginas Alterações salvas automaticamente Clube de Vantagens - RM Fot…" at bounding box center [784, 284] width 1568 height 568
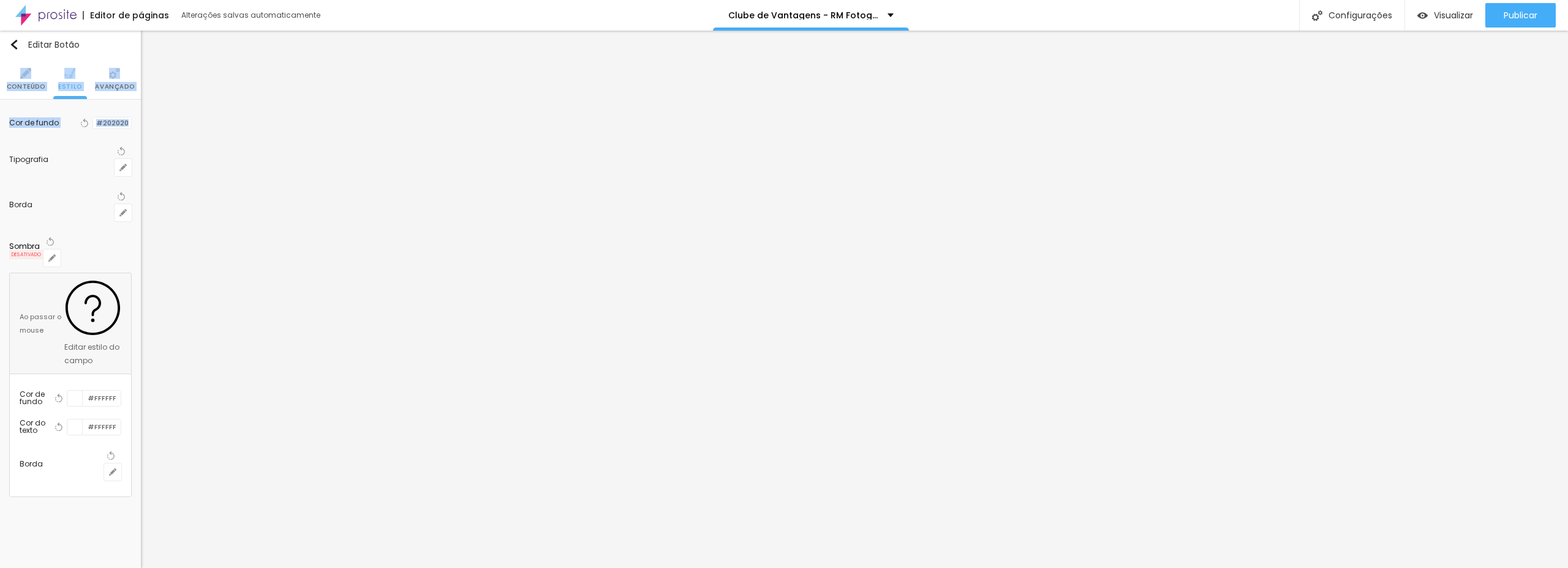
click at [93, 128] on div at bounding box center [93, 124] width 0 height 12
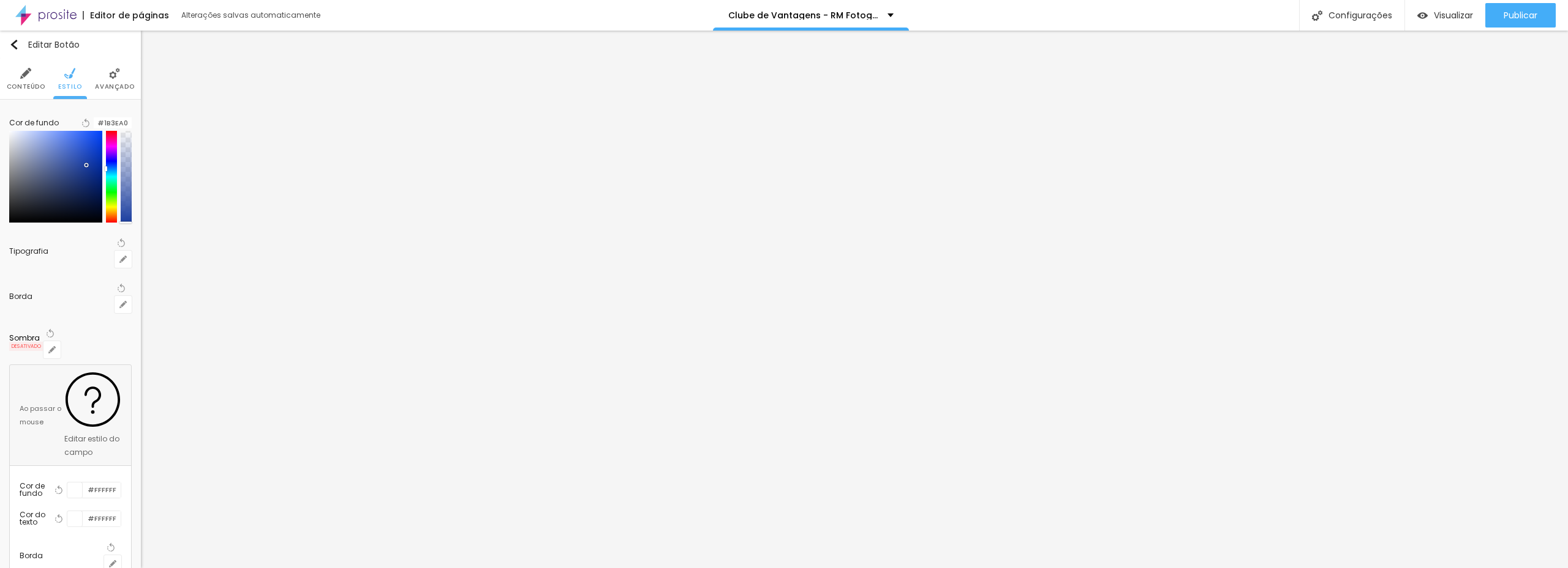
drag, startPoint x: 81, startPoint y: 178, endPoint x: 90, endPoint y: 166, distance: 15.0
click at [90, 166] on div at bounding box center [55, 177] width 93 height 92
click at [106, 164] on div at bounding box center [111, 177] width 11 height 92
click at [111, 139] on div at bounding box center [111, 177] width 11 height 92
click at [106, 172] on div at bounding box center [111, 177] width 11 height 92
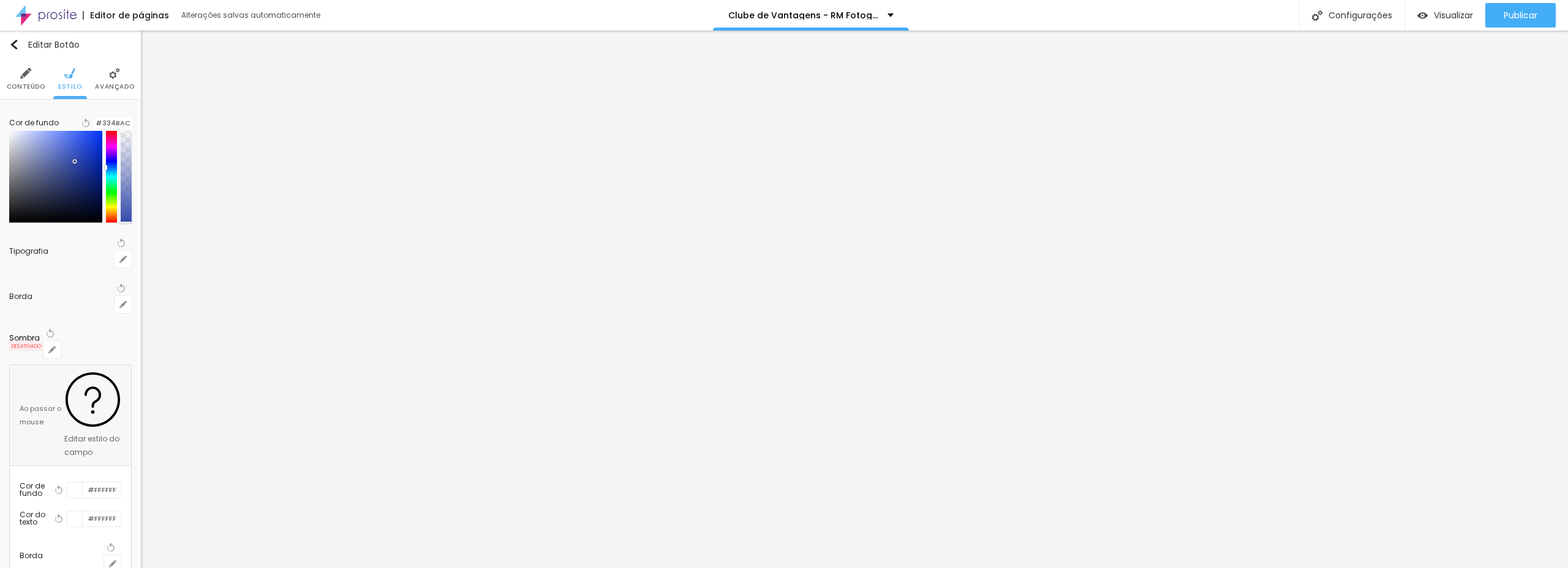
drag, startPoint x: 76, startPoint y: 174, endPoint x: 87, endPoint y: 164, distance: 14.9
click at [78, 165] on div at bounding box center [55, 177] width 93 height 92
drag, startPoint x: 104, startPoint y: 173, endPoint x: 99, endPoint y: 201, distance: 28.4
click at [99, 201] on div at bounding box center [70, 177] width 122 height 92
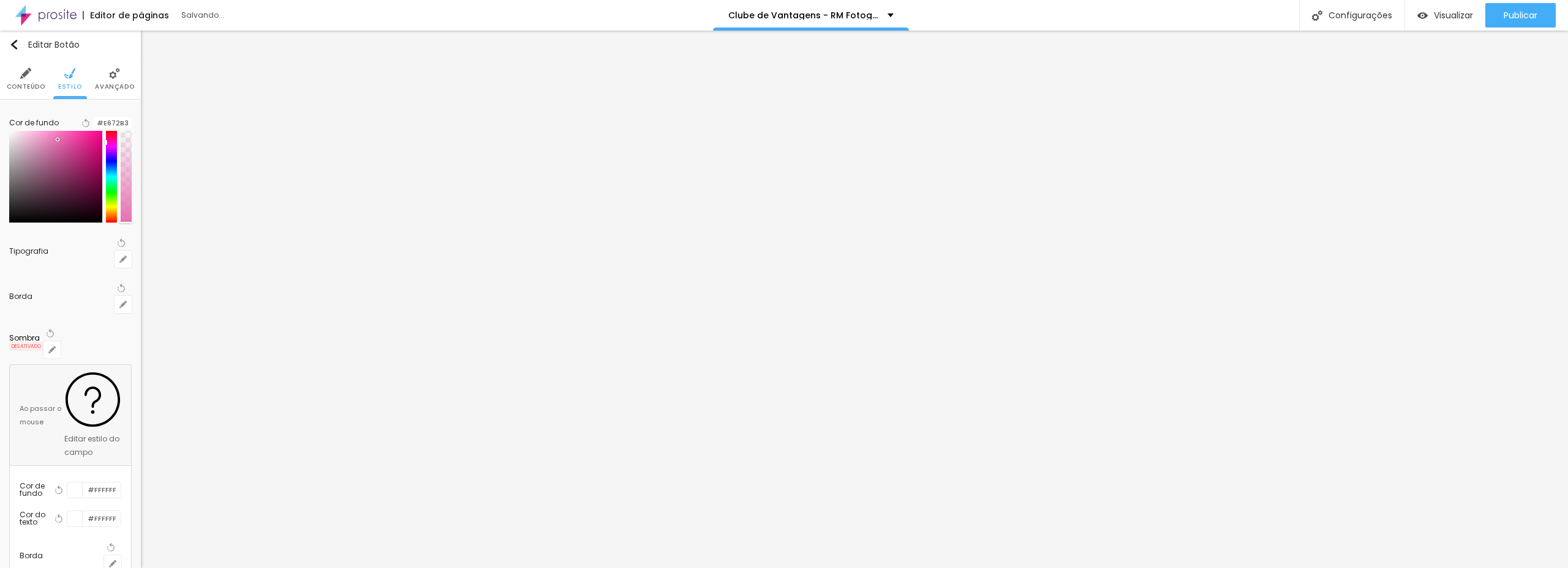
click at [59, 141] on div at bounding box center [57, 139] width 3 height 3
click at [74, 157] on div at bounding box center [55, 177] width 93 height 92
drag, startPoint x: 78, startPoint y: 159, endPoint x: 75, endPoint y: 177, distance: 18.2
click at [75, 177] on div at bounding box center [55, 177] width 93 height 92
click at [102, 158] on div at bounding box center [70, 177] width 122 height 92
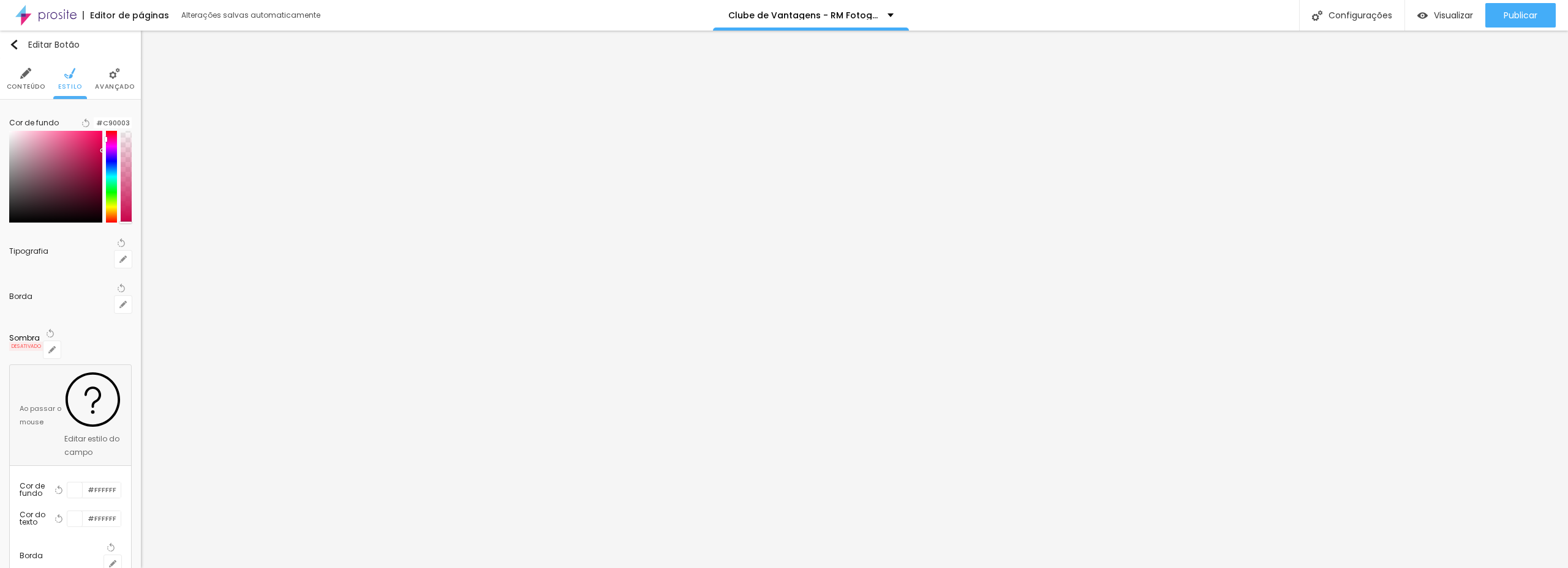
drag, startPoint x: 106, startPoint y: 154, endPoint x: 106, endPoint y: 130, distance: 24.0
click at [106, 133] on div "Cor de fundo Voltar ao padrão #C90003" at bounding box center [70, 169] width 122 height 120
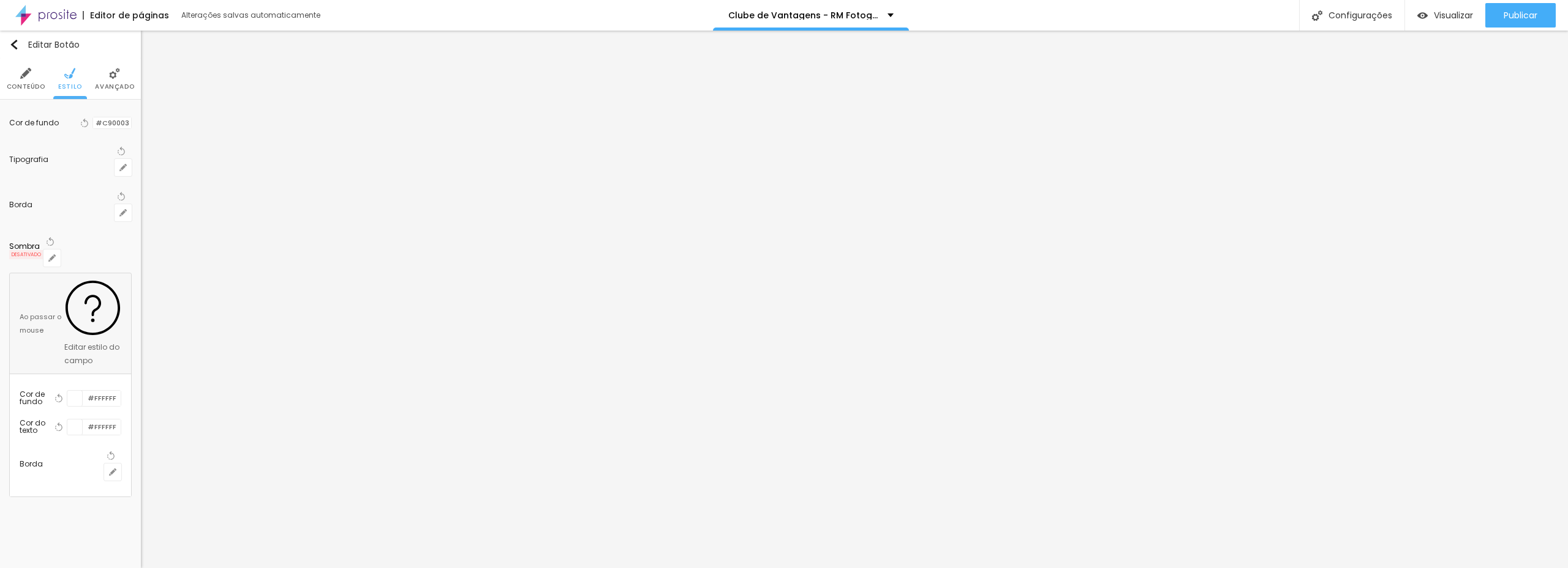
click at [93, 129] on div at bounding box center [93, 124] width 0 height 12
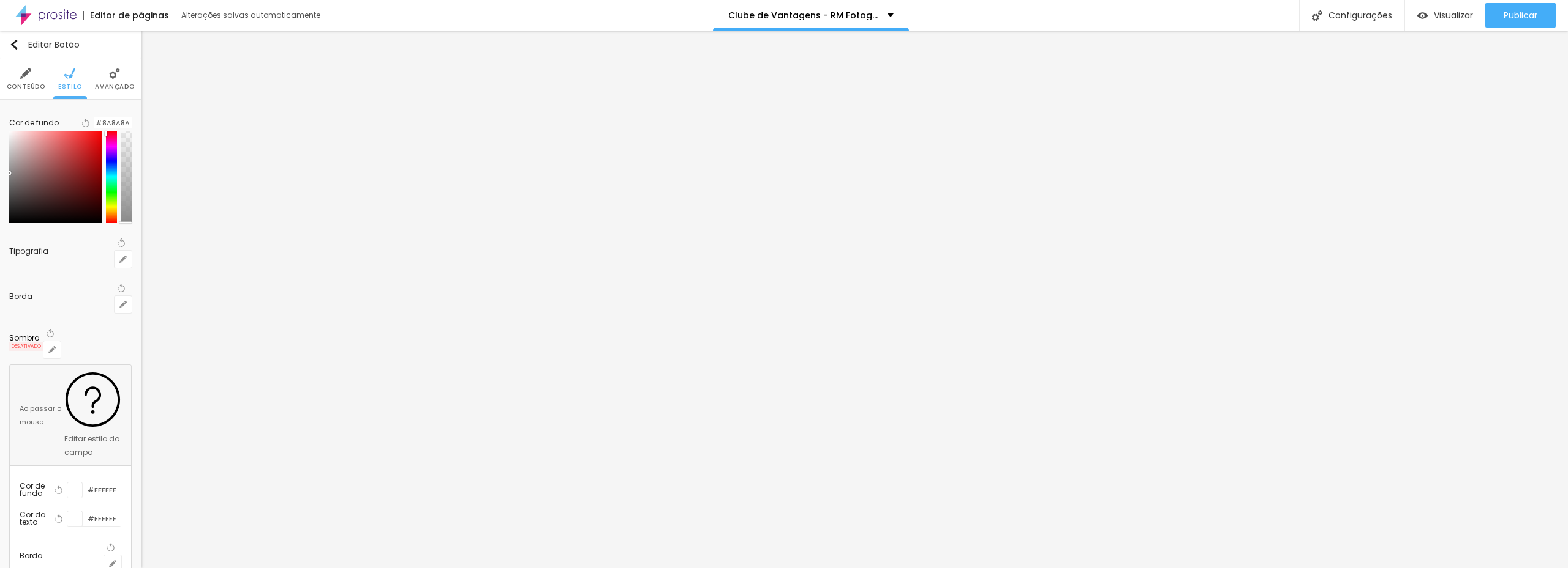
drag, startPoint x: 80, startPoint y: 177, endPoint x: 8, endPoint y: 181, distance: 72.1
click at [8, 181] on div "Cor de fundo Voltar ao padrão #8A8A8A Tipografia Voltar ao padrão Borda Voltar …" at bounding box center [70, 349] width 141 height 499
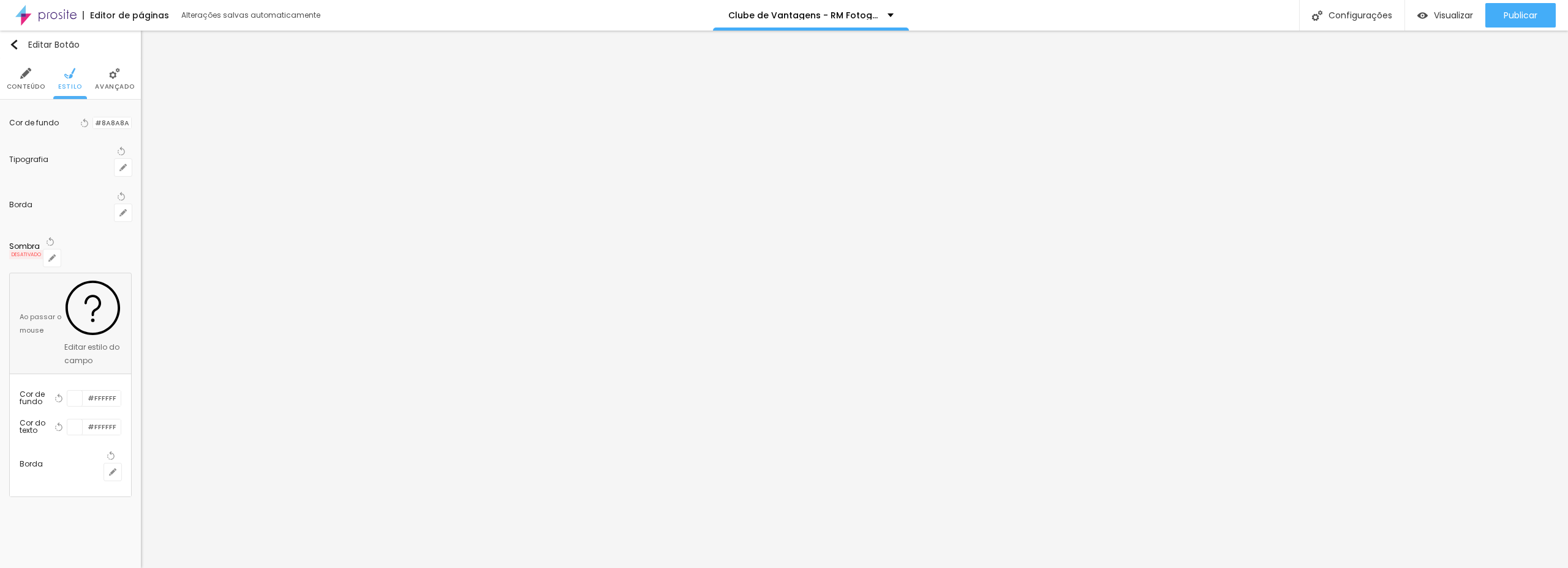
click at [93, 128] on div at bounding box center [93, 124] width 0 height 12
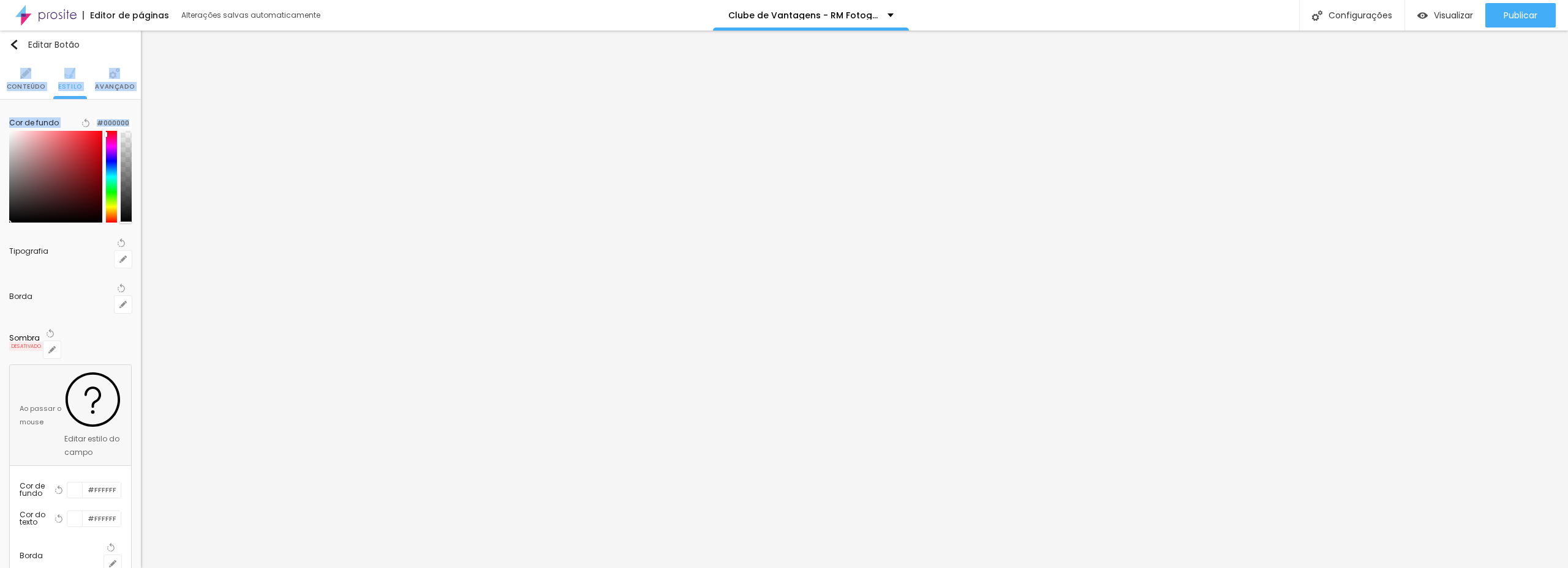
drag, startPoint x: 62, startPoint y: 203, endPoint x: -13, endPoint y: 246, distance: 86.5
click at [0, 246] on html "Editor de páginas Alterações salvas automaticamente Clube de Vantagens - RM Fot…" at bounding box center [784, 284] width 1568 height 568
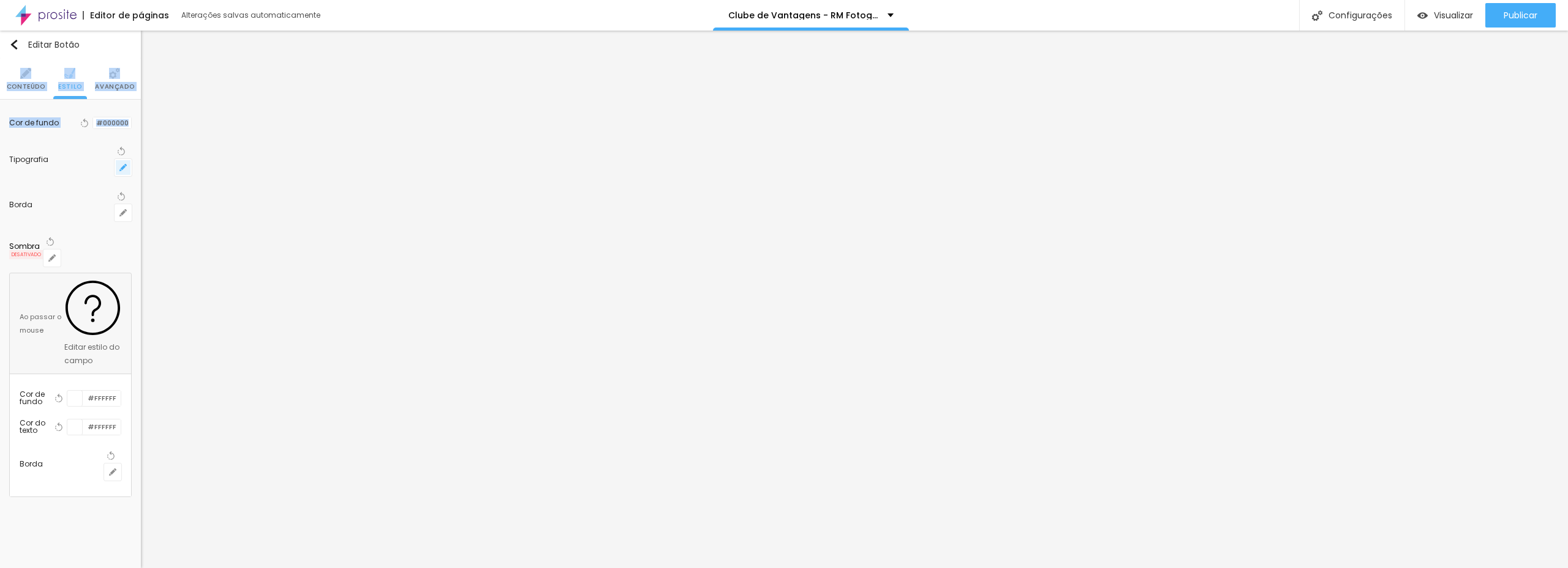
click at [117, 159] on button "button" at bounding box center [123, 168] width 17 height 17
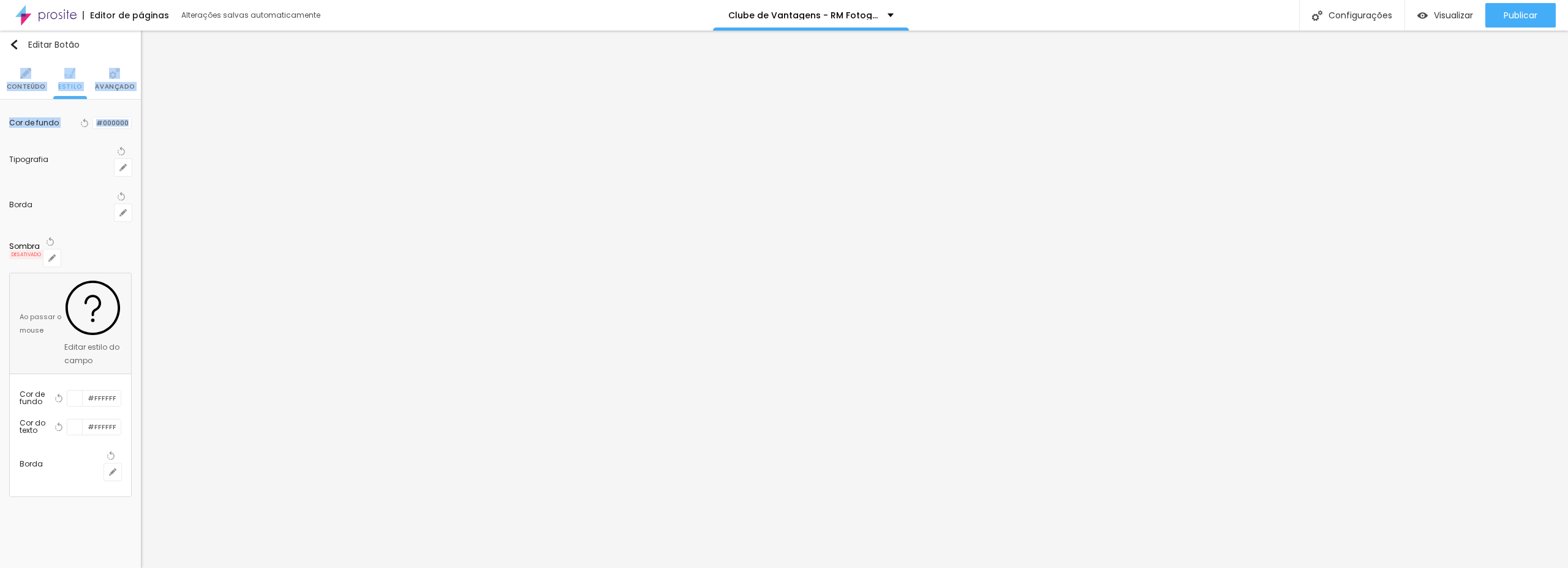
drag, startPoint x: 188, startPoint y: 237, endPoint x: 209, endPoint y: 237, distance: 21.0
drag, startPoint x: 169, startPoint y: 265, endPoint x: 185, endPoint y: 263, distance: 16.1
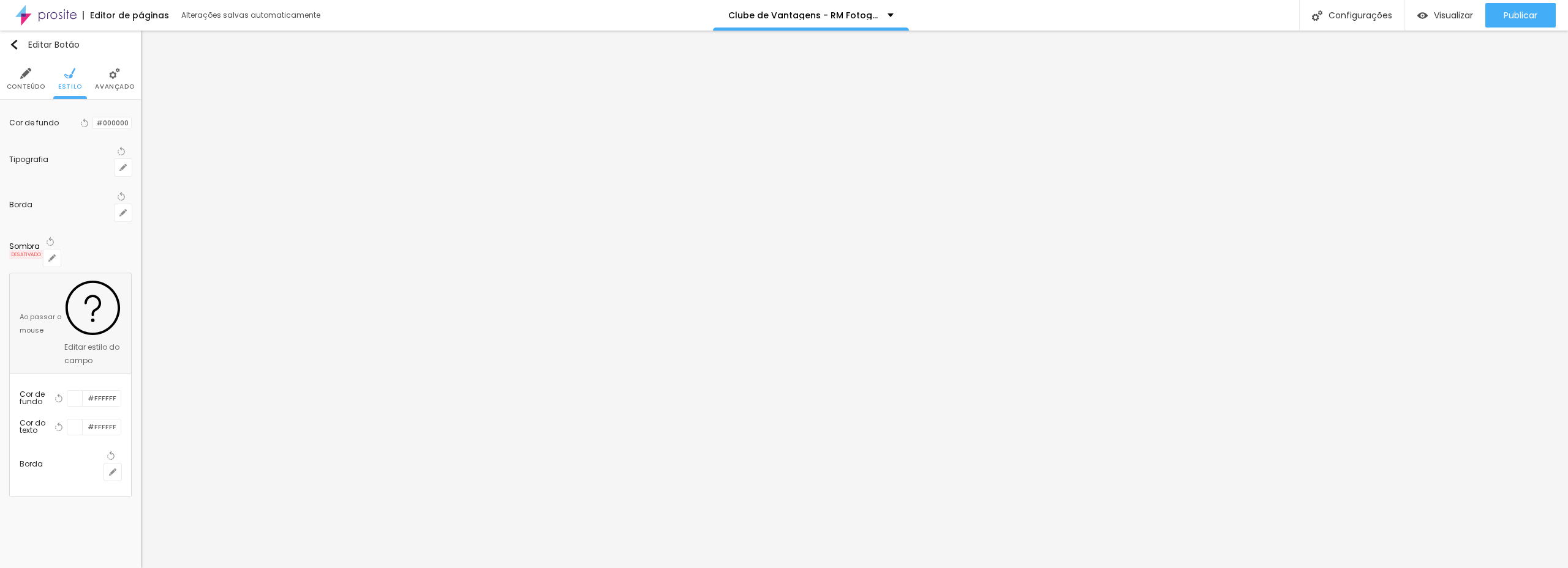
drag, startPoint x: 209, startPoint y: 326, endPoint x: 136, endPoint y: 266, distance: 94.5
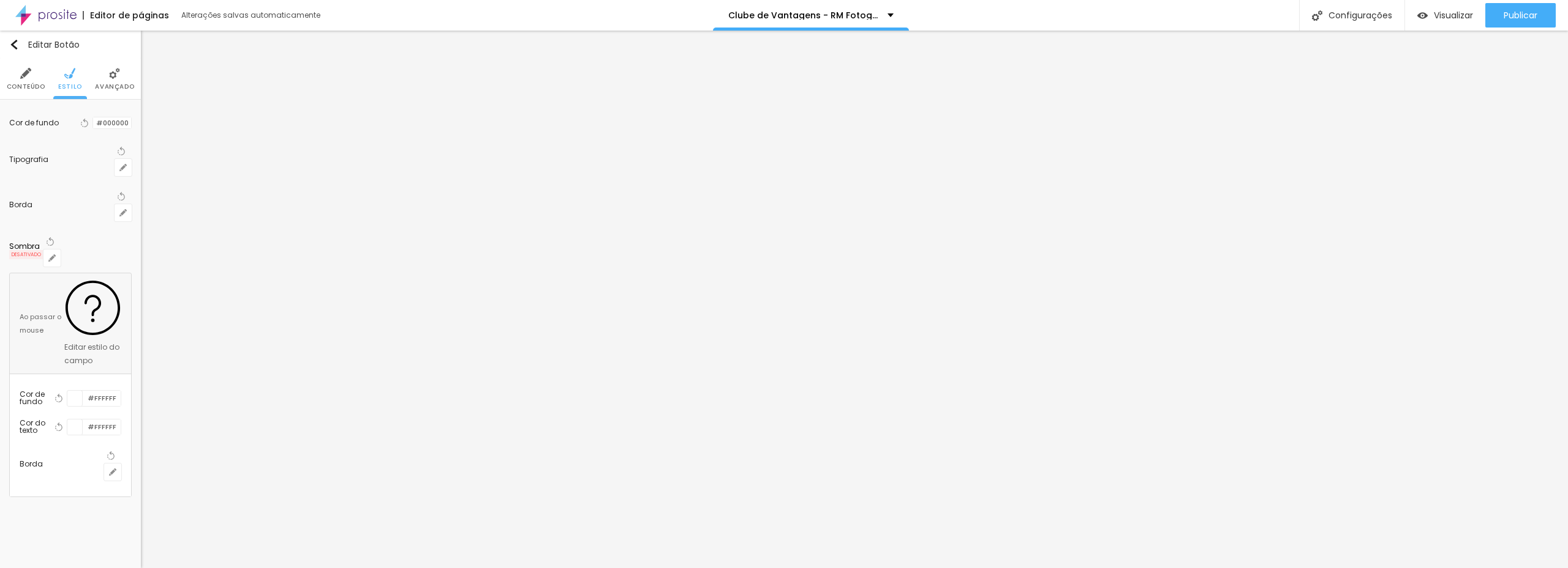
click at [68, 568] on div at bounding box center [784, 568] width 1568 height 0
click at [123, 211] on icon "button" at bounding box center [123, 213] width 5 height 5
drag, startPoint x: 132, startPoint y: 226, endPoint x: 163, endPoint y: 248, distance: 38.0
drag, startPoint x: 137, startPoint y: 261, endPoint x: 164, endPoint y: 254, distance: 27.9
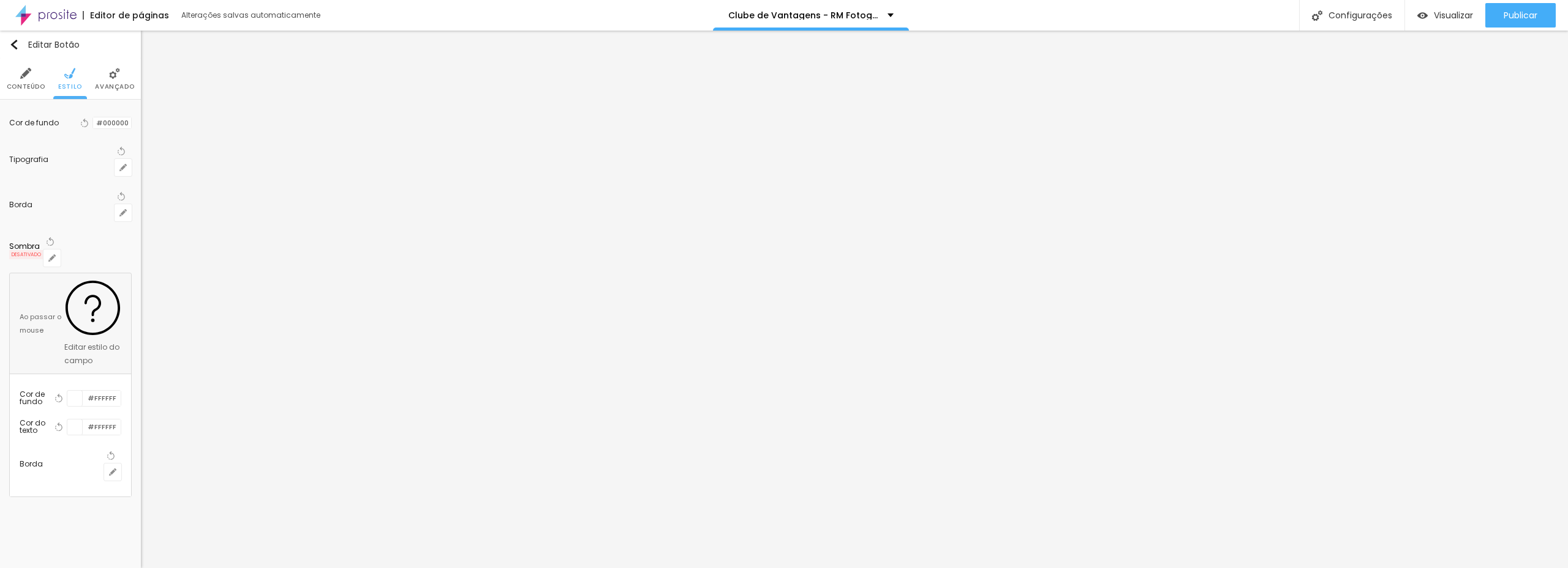
drag, startPoint x: 161, startPoint y: 258, endPoint x: 101, endPoint y: 257, distance: 60.0
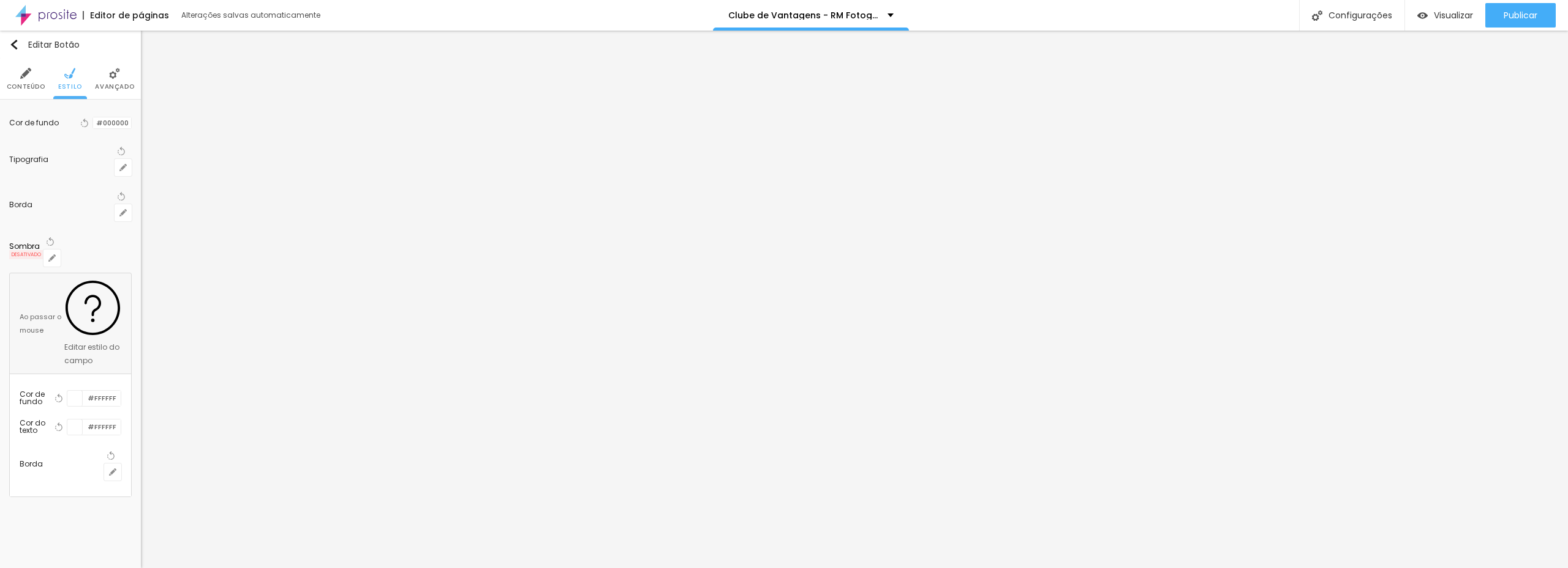
drag, startPoint x: 253, startPoint y: 322, endPoint x: 254, endPoint y: 312, distance: 10.0
drag, startPoint x: 137, startPoint y: 257, endPoint x: 211, endPoint y: 263, distance: 74.2
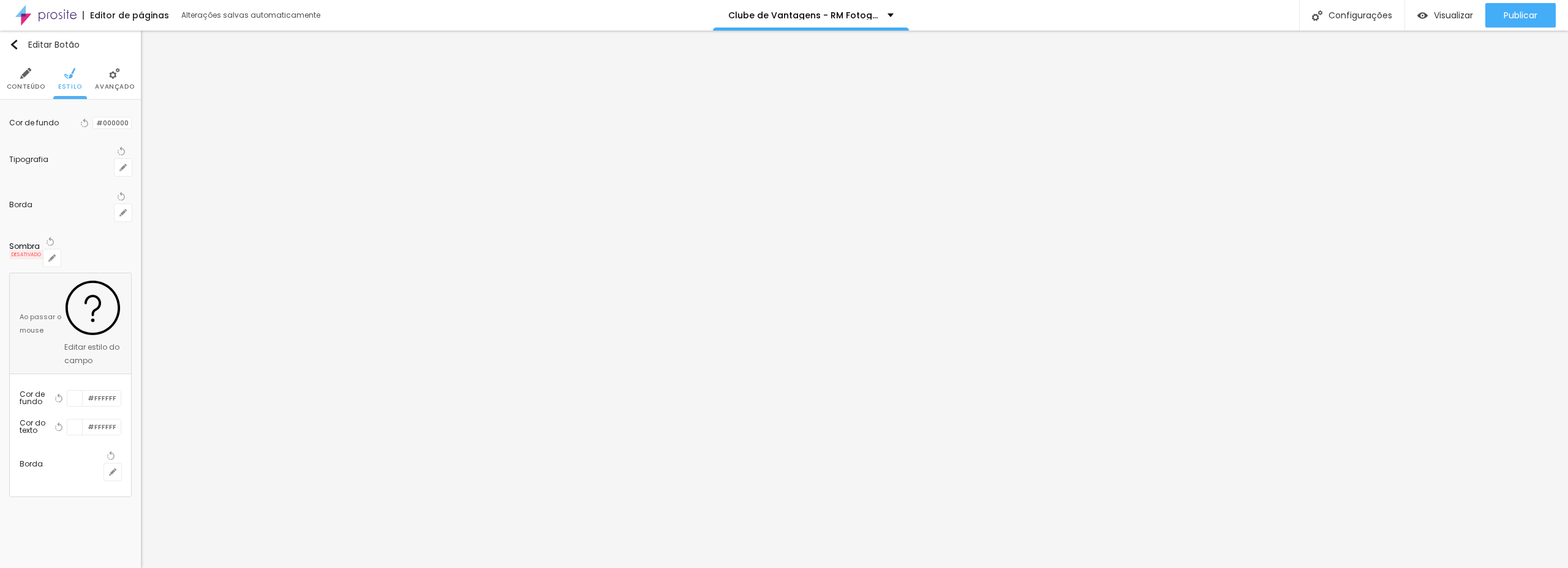
drag, startPoint x: 192, startPoint y: 264, endPoint x: 103, endPoint y: 266, distance: 89.0
drag, startPoint x: 171, startPoint y: 300, endPoint x: 142, endPoint y: 285, distance: 32.6
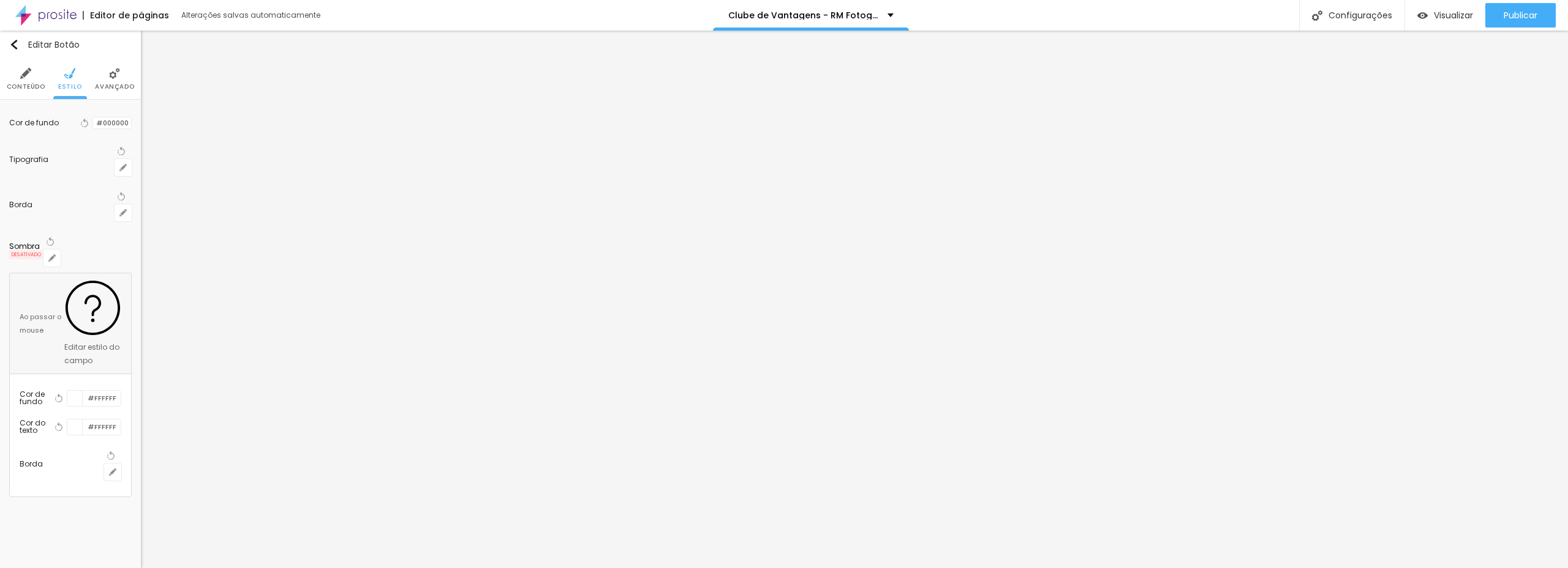
drag, startPoint x: 220, startPoint y: 227, endPoint x: 298, endPoint y: 229, distance: 78.0
click at [99, 568] on div at bounding box center [784, 568] width 1568 height 0
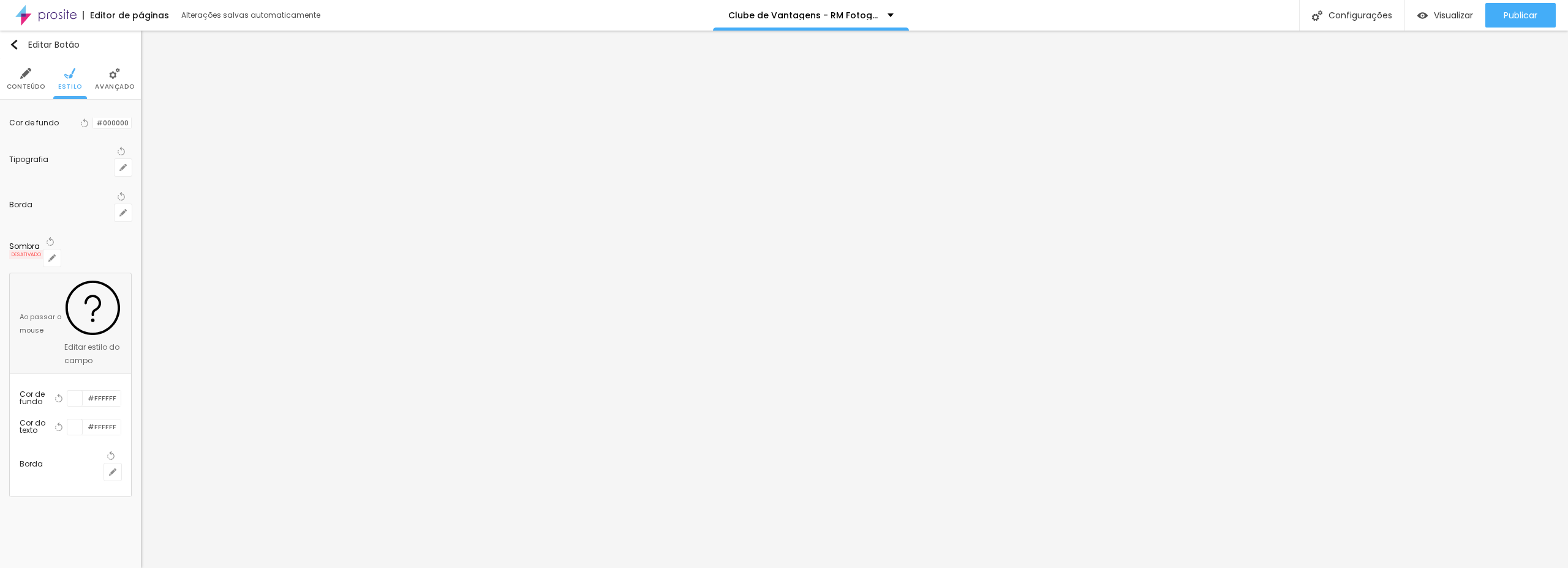
click at [83, 391] on div at bounding box center [75, 398] width 15 height 15
click at [73, 417] on div at bounding box center [55, 463] width 73 height 92
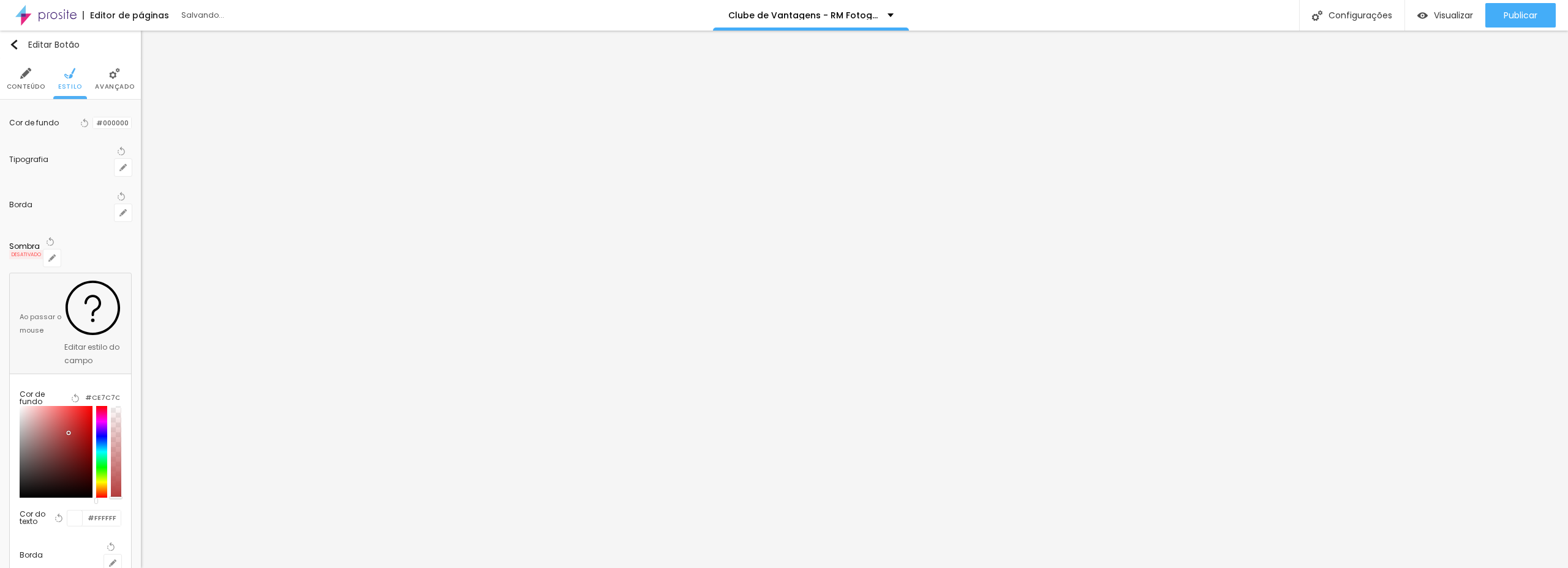
drag, startPoint x: 55, startPoint y: 300, endPoint x: 8, endPoint y: 258, distance: 63.0
click at [8, 258] on div "Cor de fundo Voltar ao padrão #000000 Tipografia Voltar ao padrão Borda Voltar …" at bounding box center [70, 349] width 141 height 498
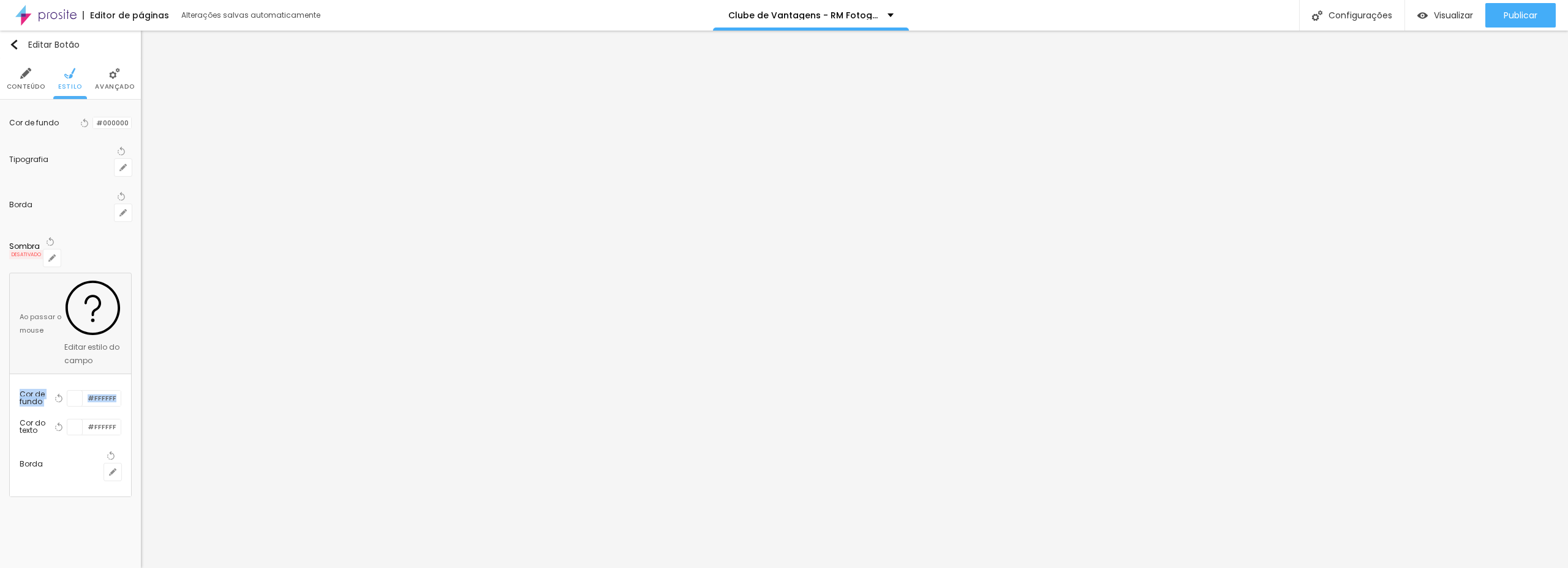
click at [73, 371] on div "Editar Botão Conteúdo Estilo Avançado Cor de fundo Voltar ao padrão #000000 Tip…" at bounding box center [70, 299] width 141 height 538
click at [83, 391] on div at bounding box center [75, 398] width 15 height 15
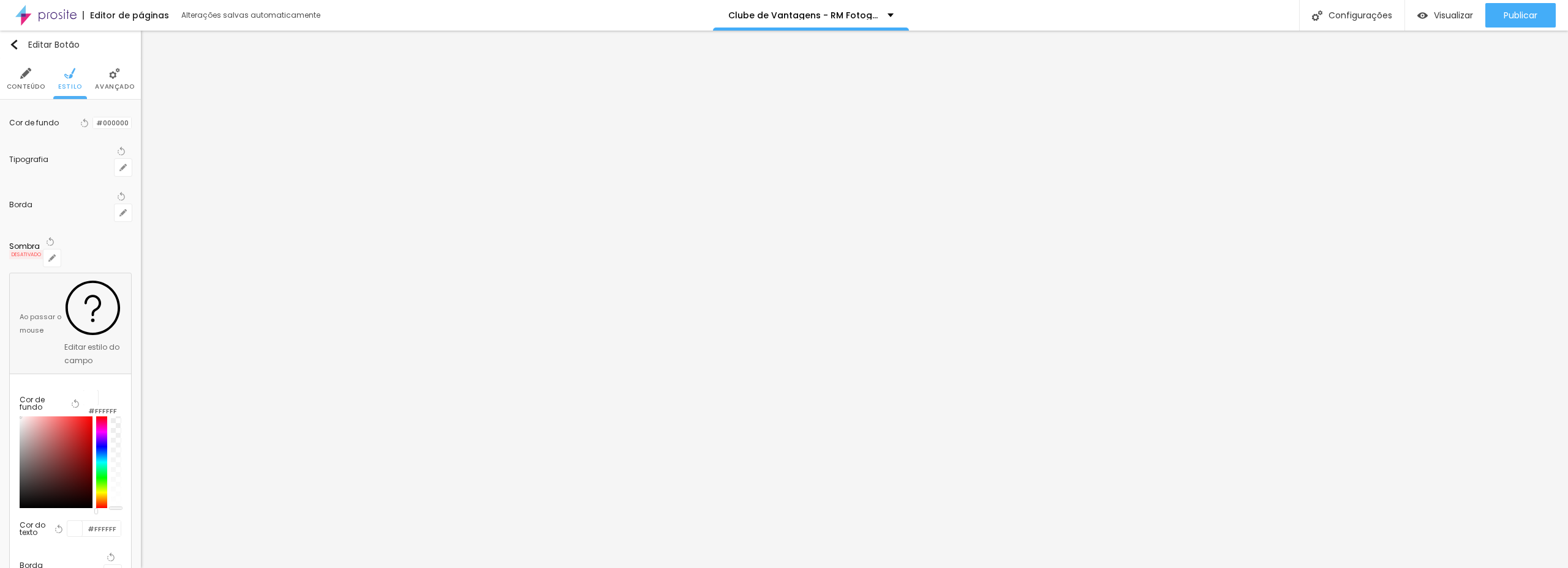
click at [67, 417] on div at bounding box center [55, 463] width 73 height 92
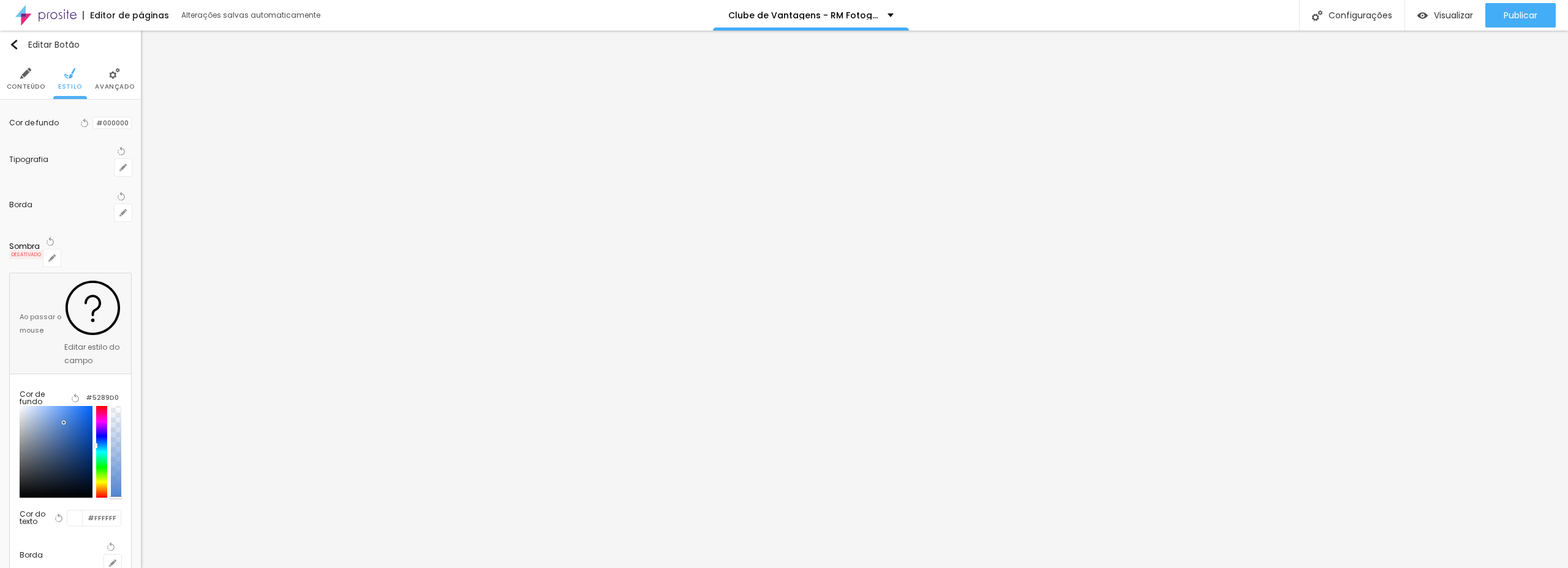
drag, startPoint x: 109, startPoint y: 300, endPoint x: 109, endPoint y: 314, distance: 14.0
click at [107, 406] on div at bounding box center [102, 452] width 10 height 92
drag, startPoint x: 77, startPoint y: 310, endPoint x: 87, endPoint y: 303, distance: 12.2
click at [79, 406] on div at bounding box center [55, 452] width 73 height 92
click at [105, 392] on input "#255092" at bounding box center [102, 398] width 38 height 12
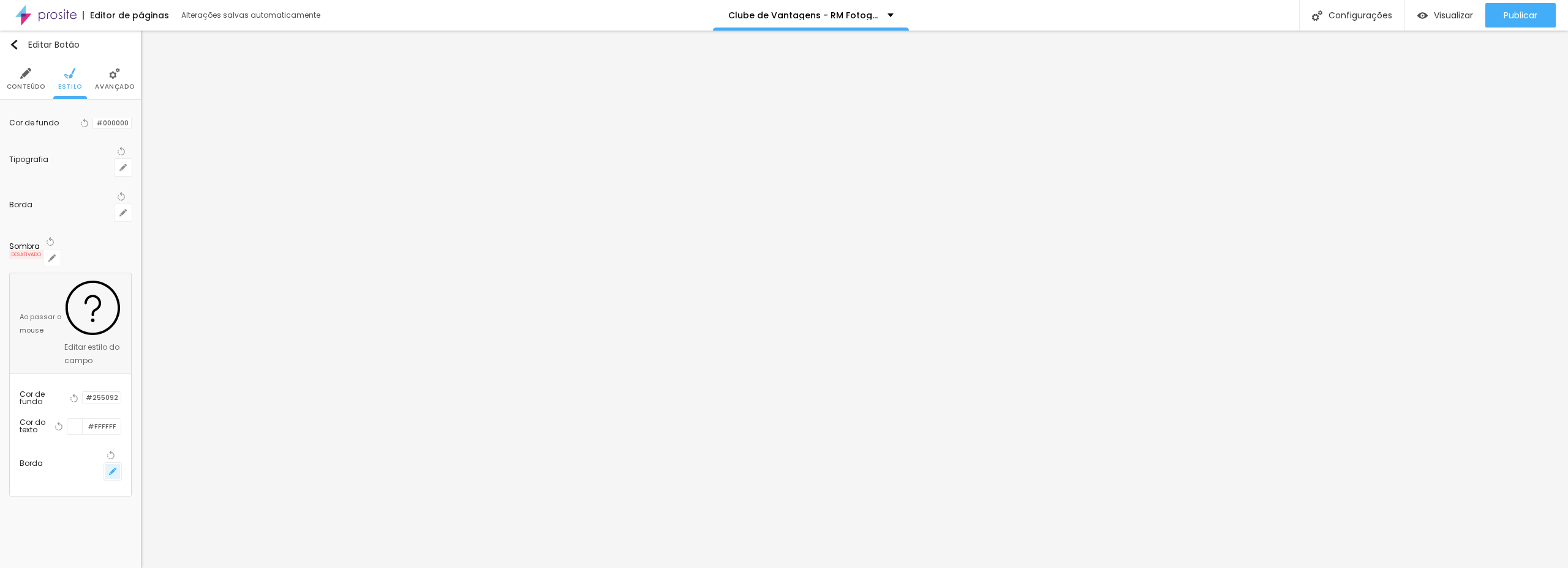
click at [116, 468] on icon "button" at bounding box center [113, 472] width 8 height 8
drag, startPoint x: 137, startPoint y: 367, endPoint x: 90, endPoint y: 367, distance: 47.0
click at [51, 568] on div at bounding box center [784, 568] width 1568 height 0
click at [116, 392] on input "#255092" at bounding box center [102, 398] width 38 height 12
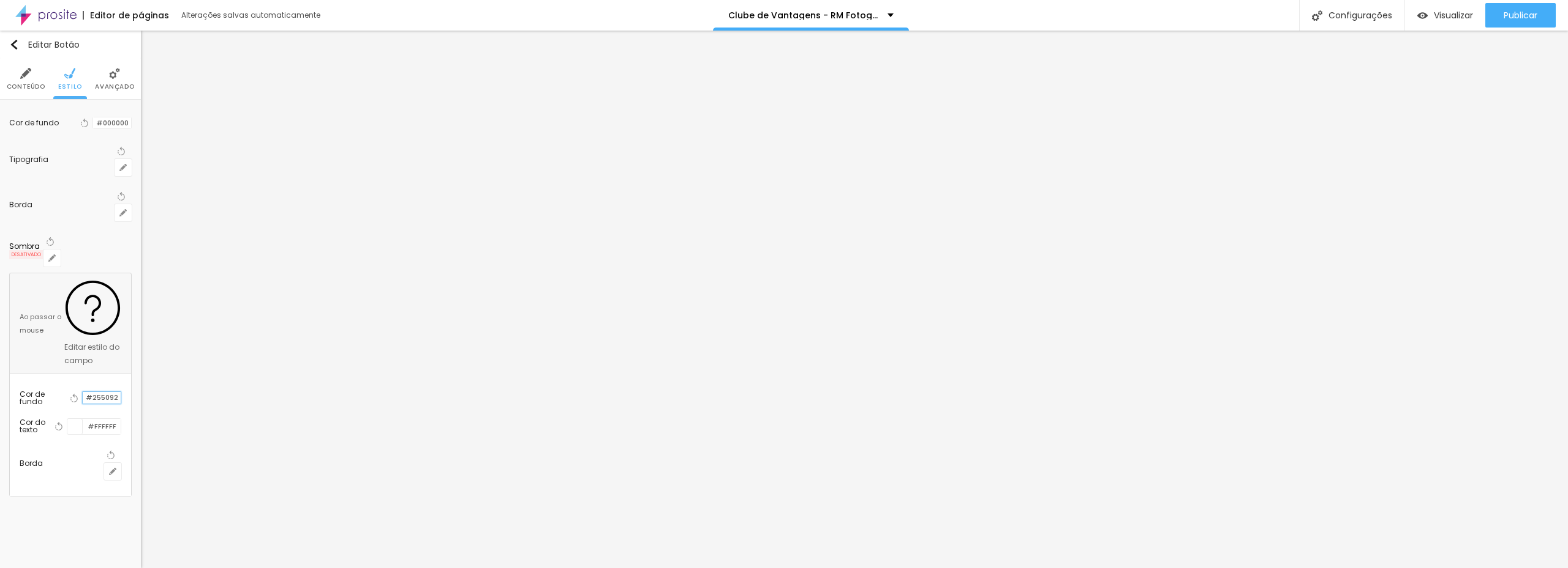
drag, startPoint x: 129, startPoint y: 262, endPoint x: 85, endPoint y: 263, distance: 44.0
click at [85, 391] on div "#255092" at bounding box center [102, 397] width 39 height 13
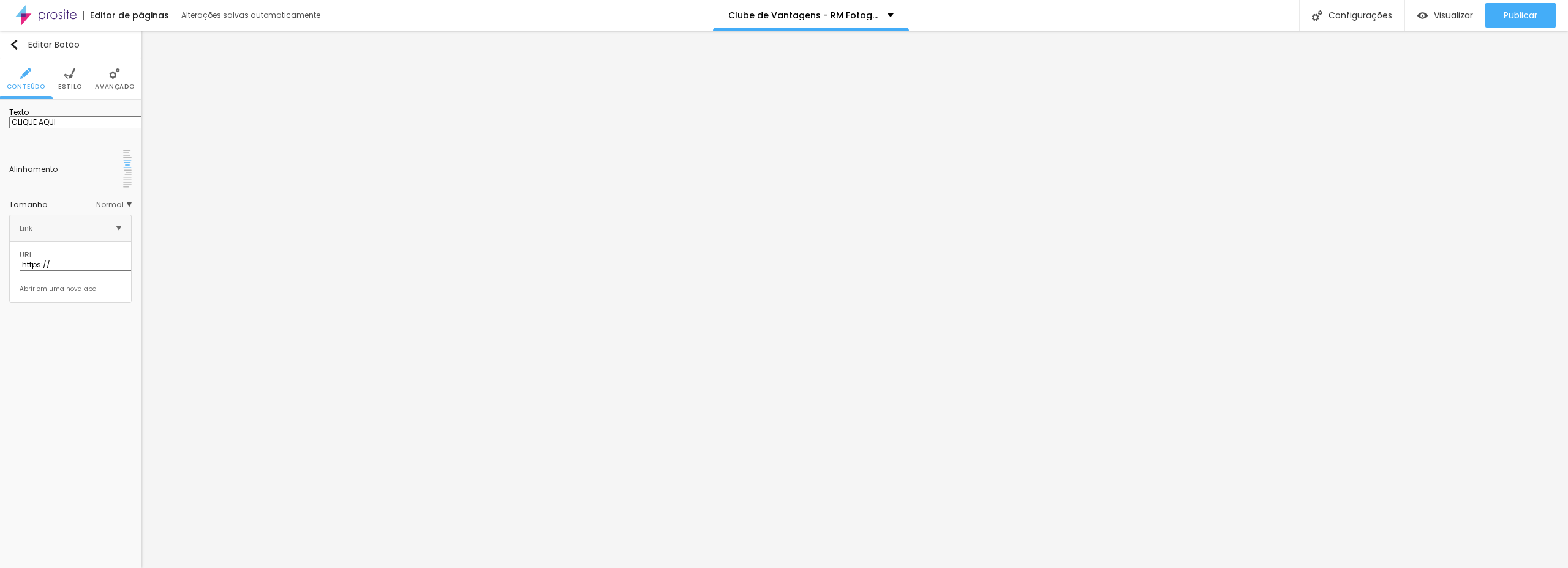
click at [66, 81] on li "Estilo" at bounding box center [70, 78] width 24 height 40
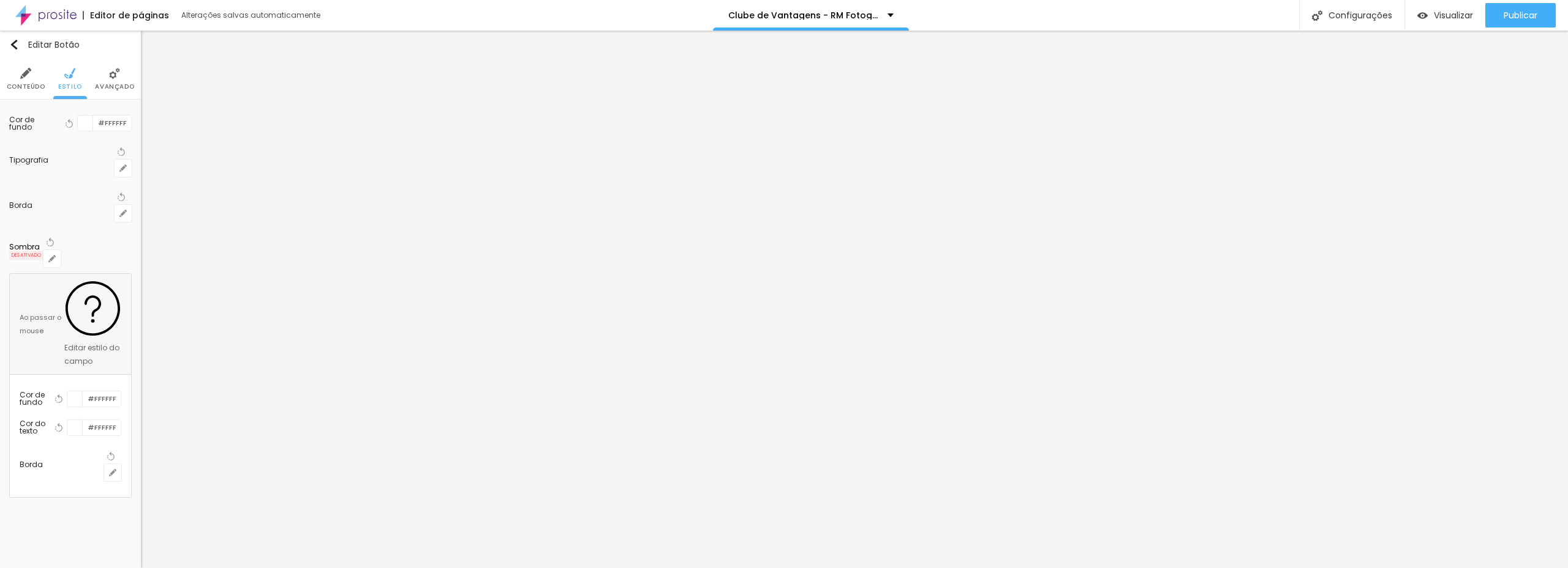
click at [86, 125] on div at bounding box center [85, 124] width 15 height 15
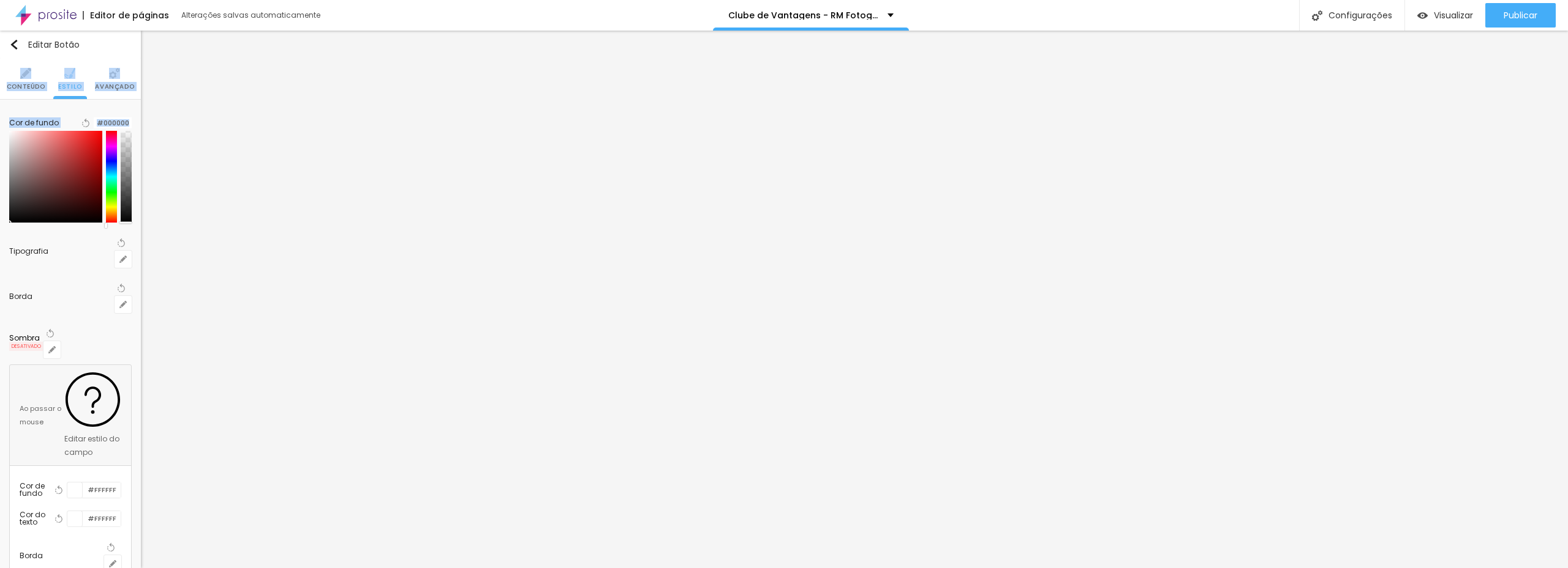
drag, startPoint x: 81, startPoint y: 202, endPoint x: -15, endPoint y: 240, distance: 103.2
click at [0, 240] on html "Editor de páginas Alterações salvas automaticamente Clube de Vantagens - RM Fot…" at bounding box center [784, 284] width 1568 height 568
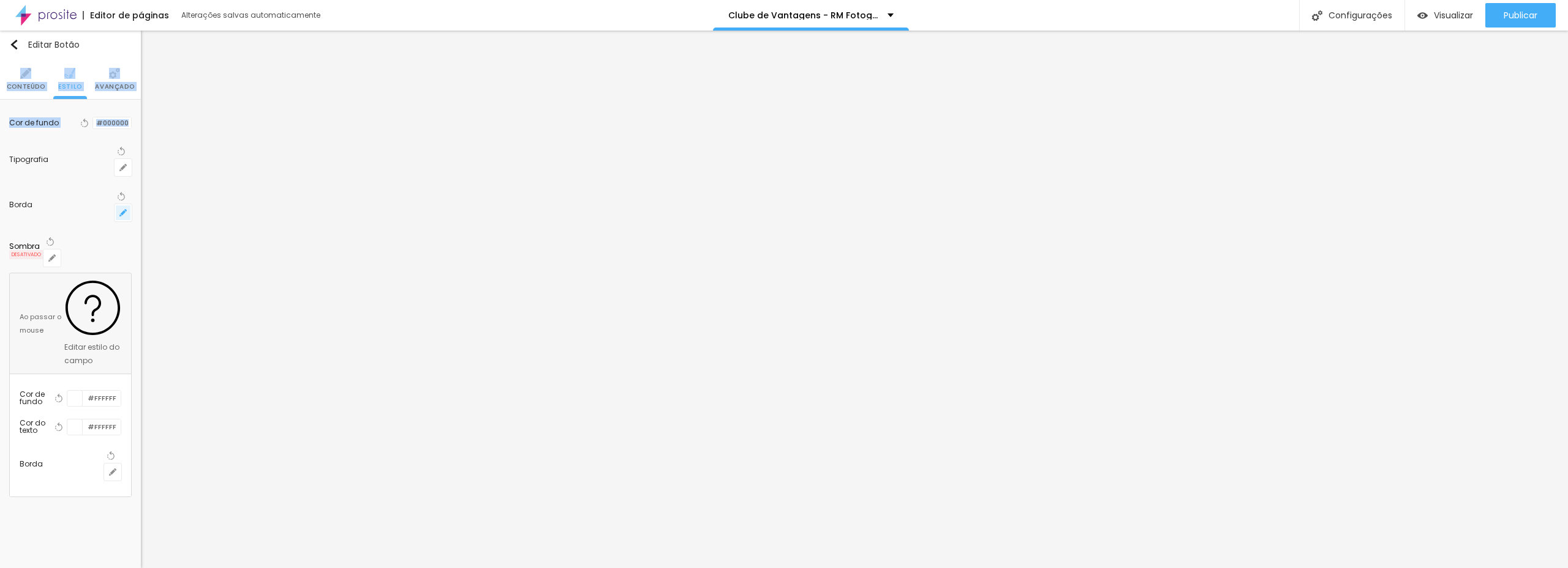
click at [119, 205] on button "button" at bounding box center [123, 213] width 17 height 17
drag, startPoint x: 152, startPoint y: 230, endPoint x: 308, endPoint y: 237, distance: 156.2
click at [341, 239] on body "Editor de páginas Alterações salvas automaticamente Clube de Vantagens - RM Fot…" at bounding box center [784, 284] width 1568 height 568
drag, startPoint x: 222, startPoint y: 225, endPoint x: 321, endPoint y: 229, distance: 99.1
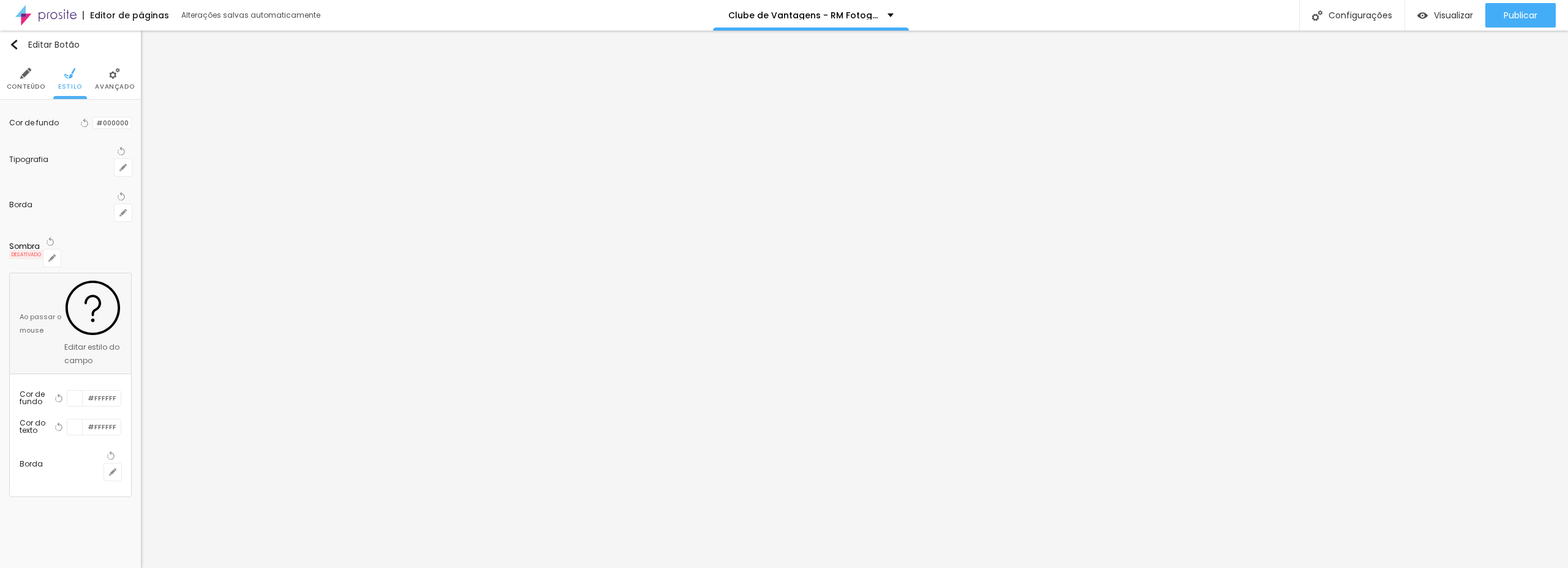
click at [68, 568] on div at bounding box center [784, 568] width 1568 height 0
click at [122, 164] on icon "button" at bounding box center [123, 167] width 8 height 8
drag, startPoint x: 191, startPoint y: 200, endPoint x: 206, endPoint y: 212, distance: 19.2
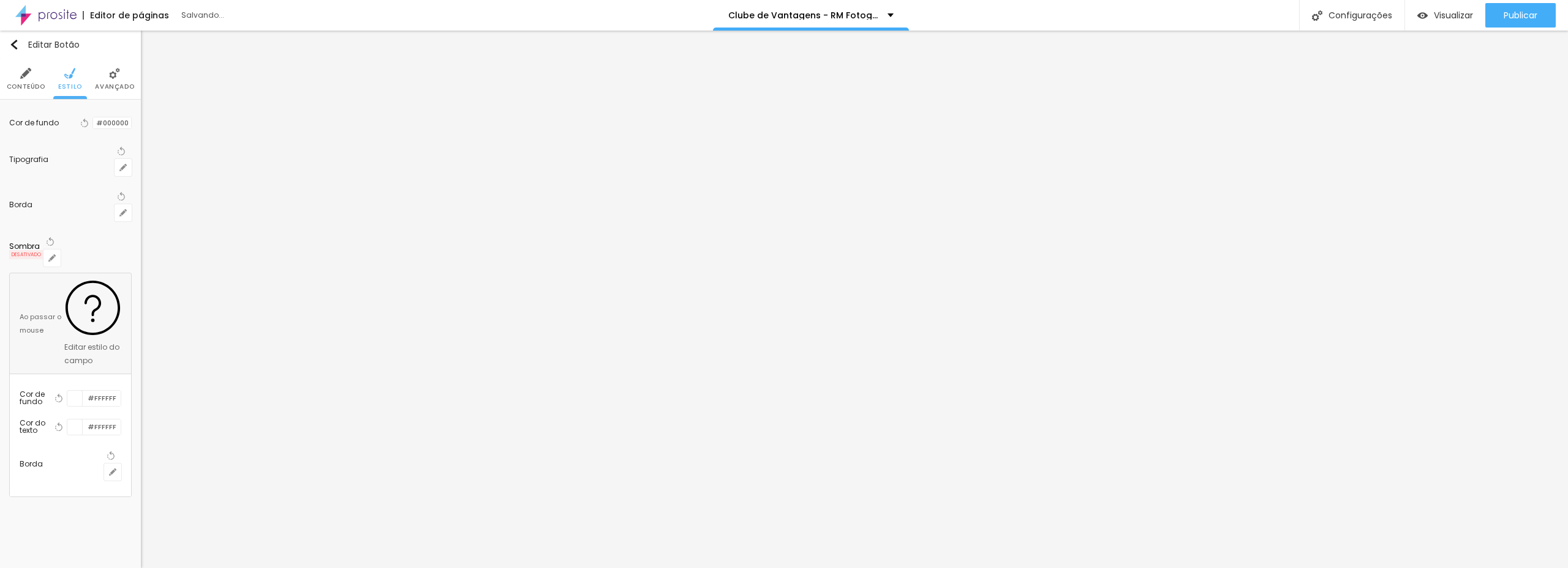
drag, startPoint x: 184, startPoint y: 241, endPoint x: 198, endPoint y: 241, distance: 14.0
drag, startPoint x: 188, startPoint y: 237, endPoint x: 209, endPoint y: 237, distance: 21.0
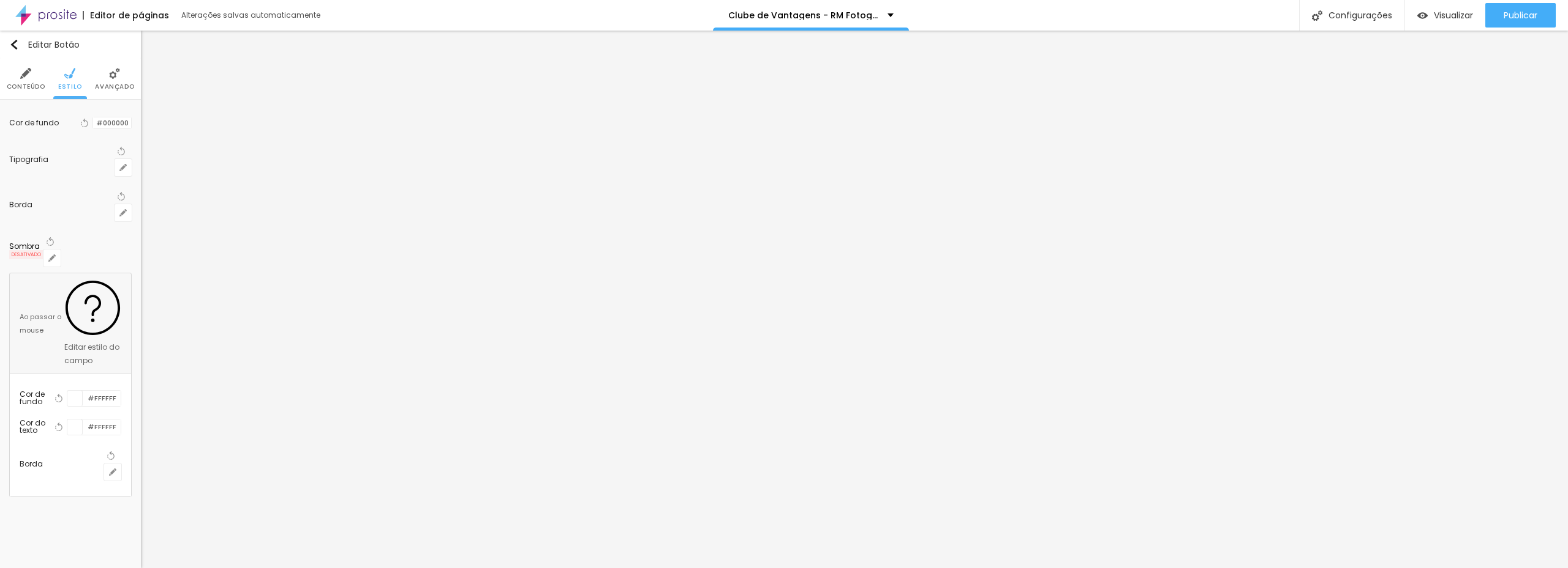
click at [743, 568] on div at bounding box center [784, 568] width 1568 height 0
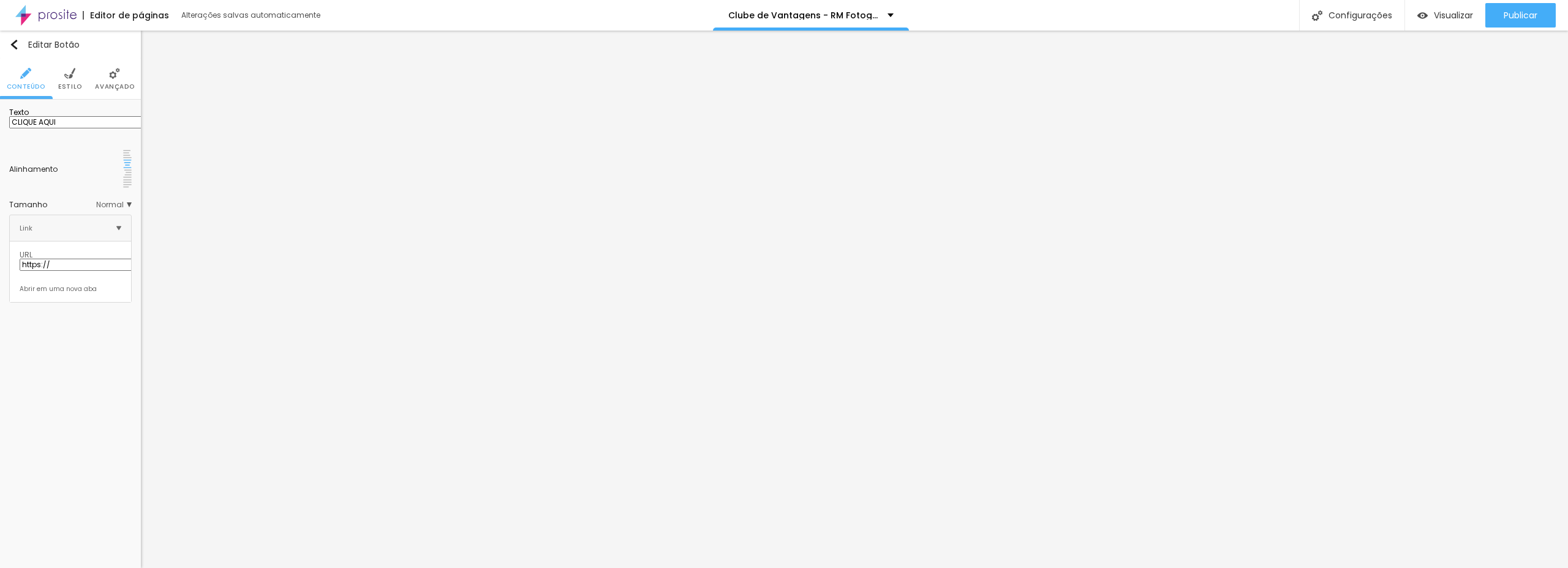
click at [71, 84] on span "Estilo" at bounding box center [70, 86] width 24 height 6
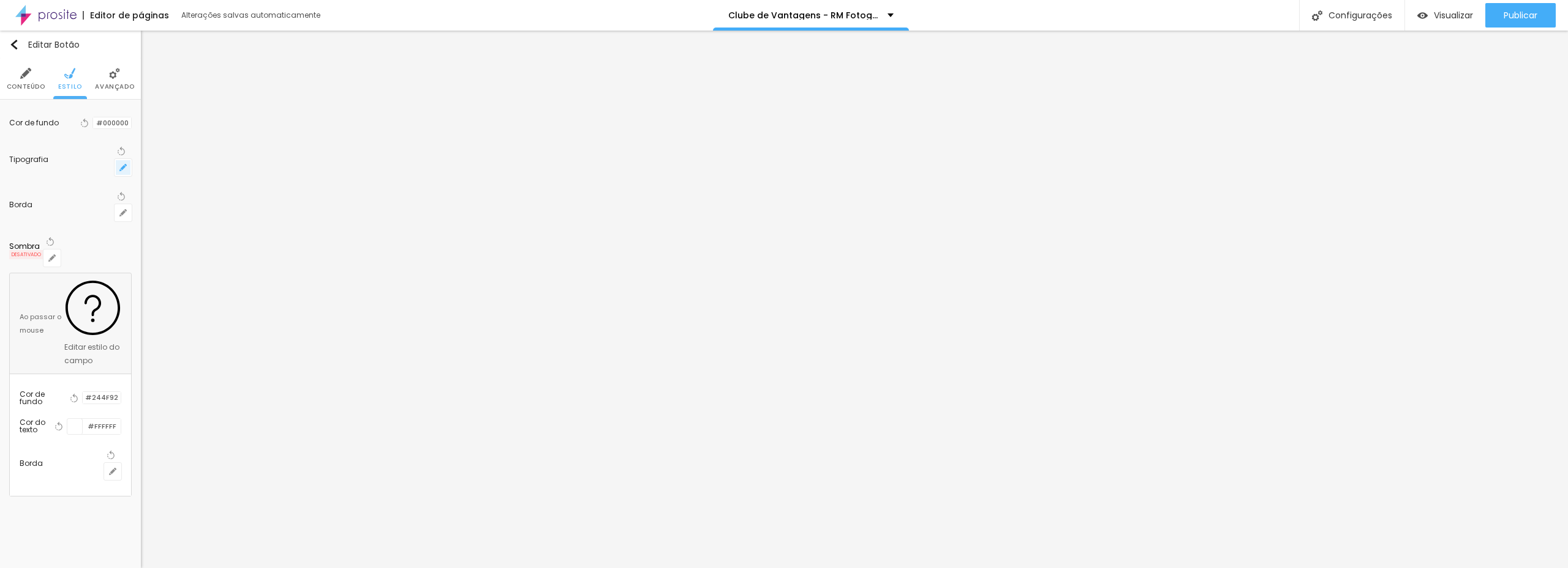
click at [124, 164] on icon "button" at bounding box center [123, 167] width 8 height 8
click at [1102, 568] on div at bounding box center [784, 568] width 1568 height 0
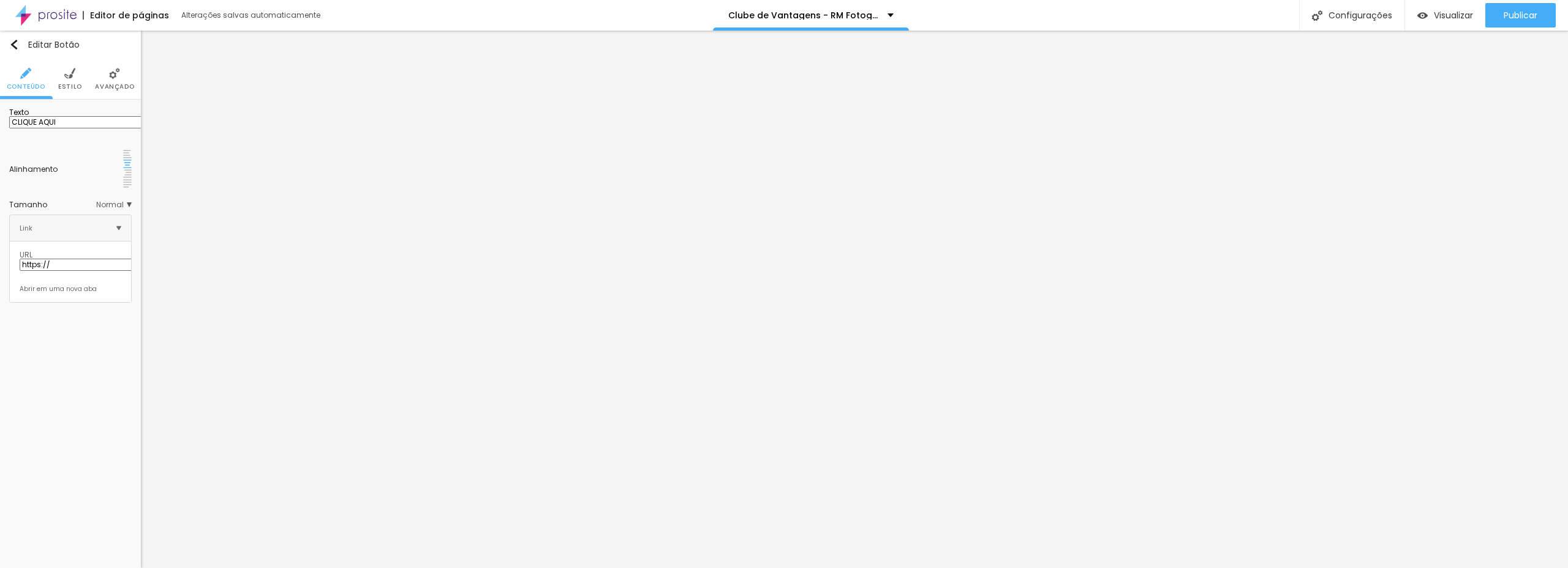
click at [73, 76] on img at bounding box center [69, 73] width 11 height 11
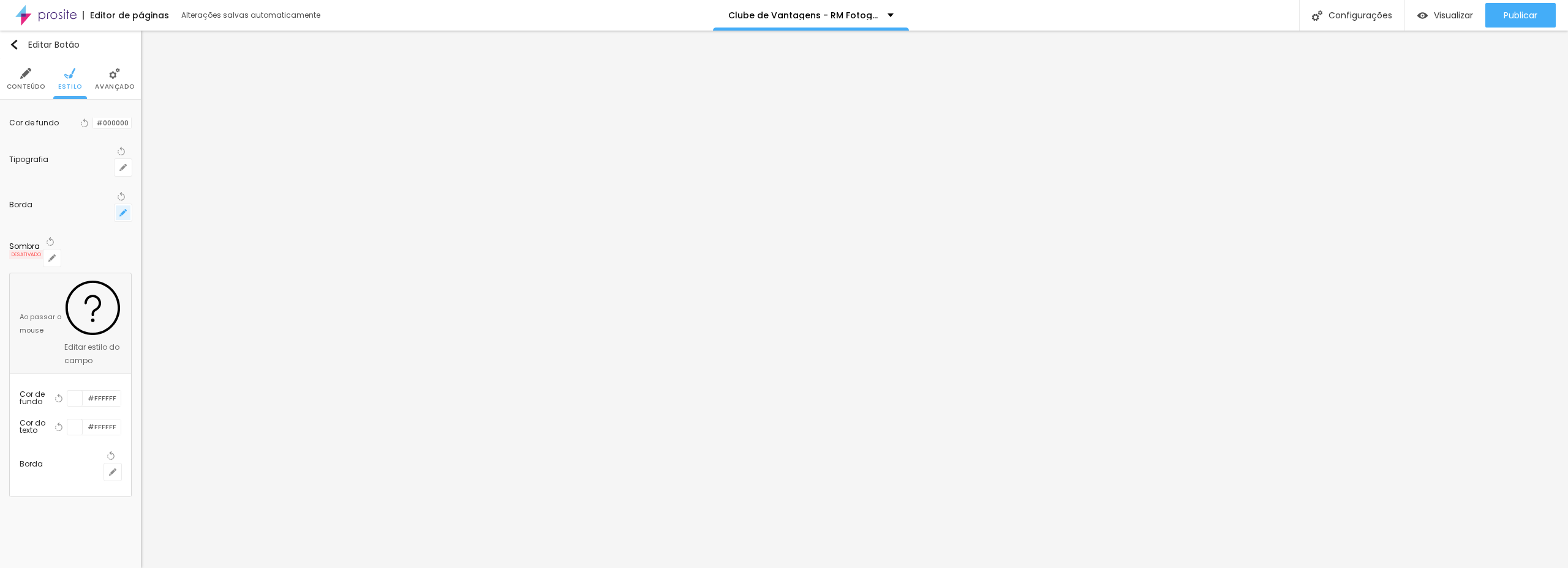
click at [119, 205] on button "button" at bounding box center [123, 213] width 17 height 17
click at [61, 568] on div at bounding box center [784, 568] width 1568 height 0
click at [125, 164] on icon "button" at bounding box center [123, 167] width 8 height 8
drag, startPoint x: 175, startPoint y: 266, endPoint x: 185, endPoint y: 265, distance: 10.0
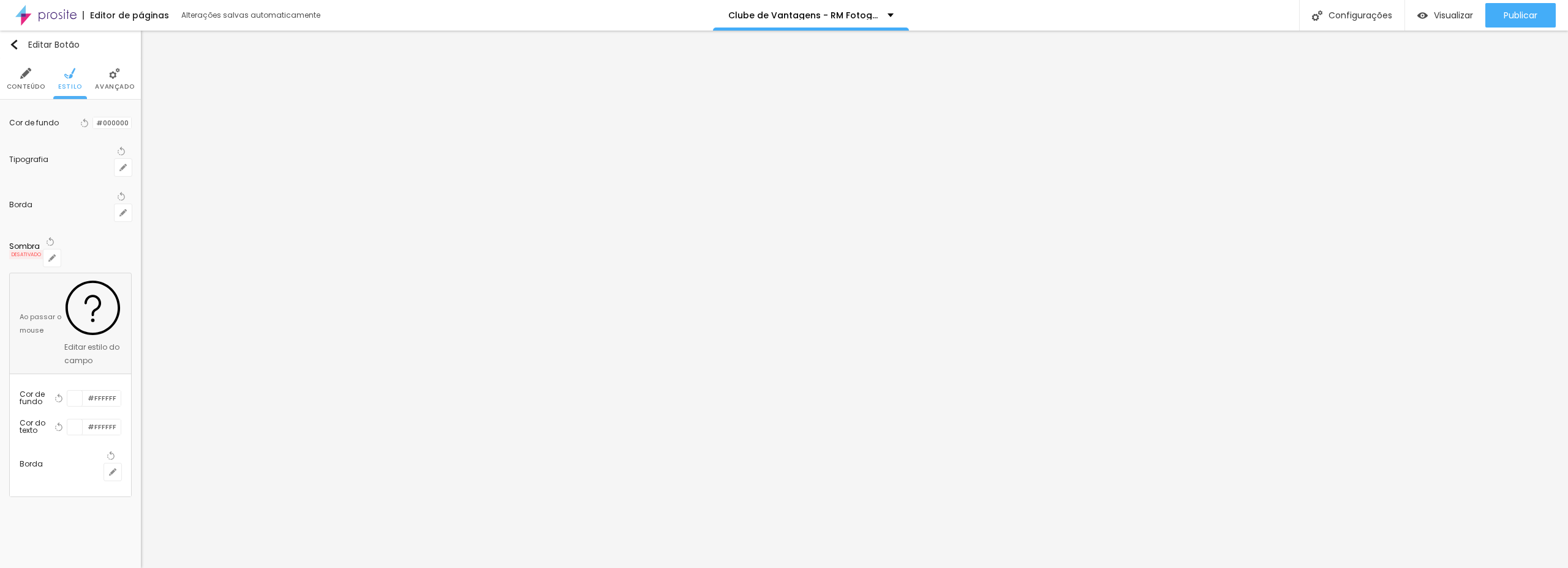
click at [97, 568] on div at bounding box center [784, 568] width 1568 height 0
click at [83, 391] on div at bounding box center [75, 398] width 15 height 15
click at [116, 406] on input "#FFFFFF" at bounding box center [102, 412] width 38 height 12
paste input "255092"
click at [94, 351] on div "Cor de fundo Voltar ao padrão #000000 Tipografia Voltar ao padrão Borda Voltar …" at bounding box center [70, 303] width 141 height 406
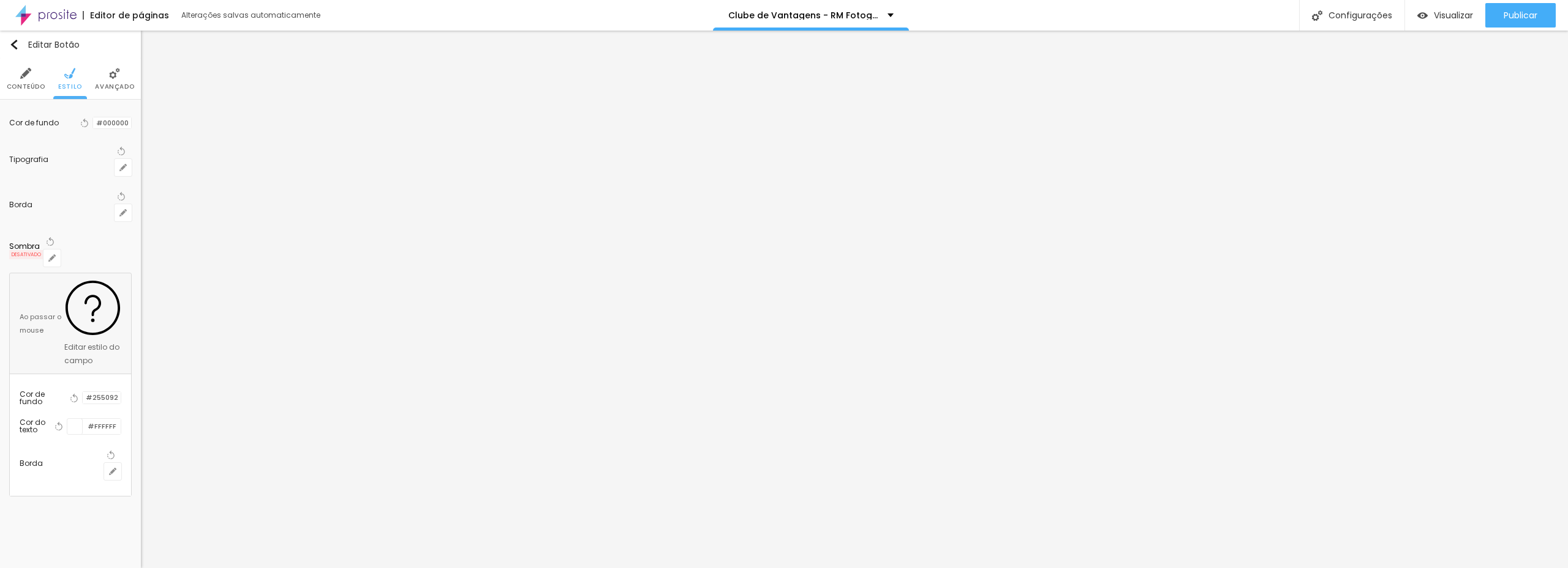
click at [76, 362] on div "Editar Botão Conteúdo Estilo Avançado Cor de fundo Voltar ao padrão #000000 Tip…" at bounding box center [70, 299] width 141 height 538
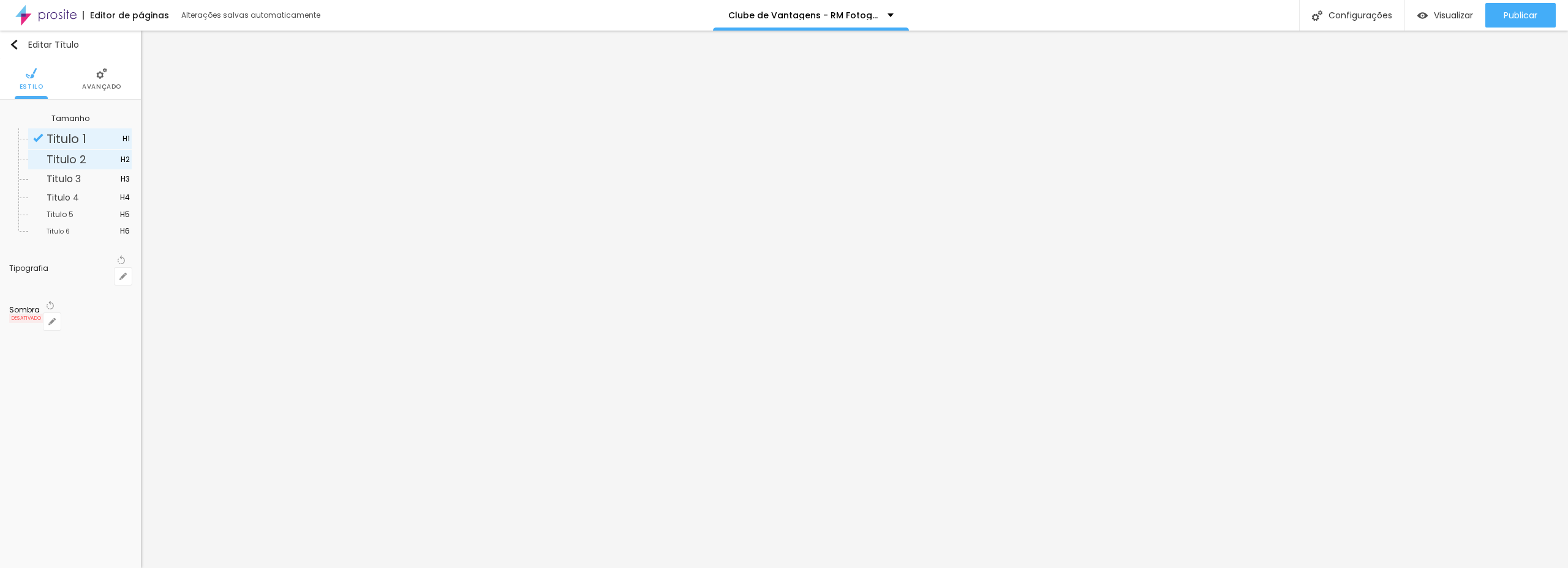
click at [68, 163] on span "Titulo 2" at bounding box center [67, 159] width 40 height 15
click at [119, 268] on button "button" at bounding box center [123, 276] width 17 height 17
click at [846, 568] on div at bounding box center [784, 568] width 1568 height 0
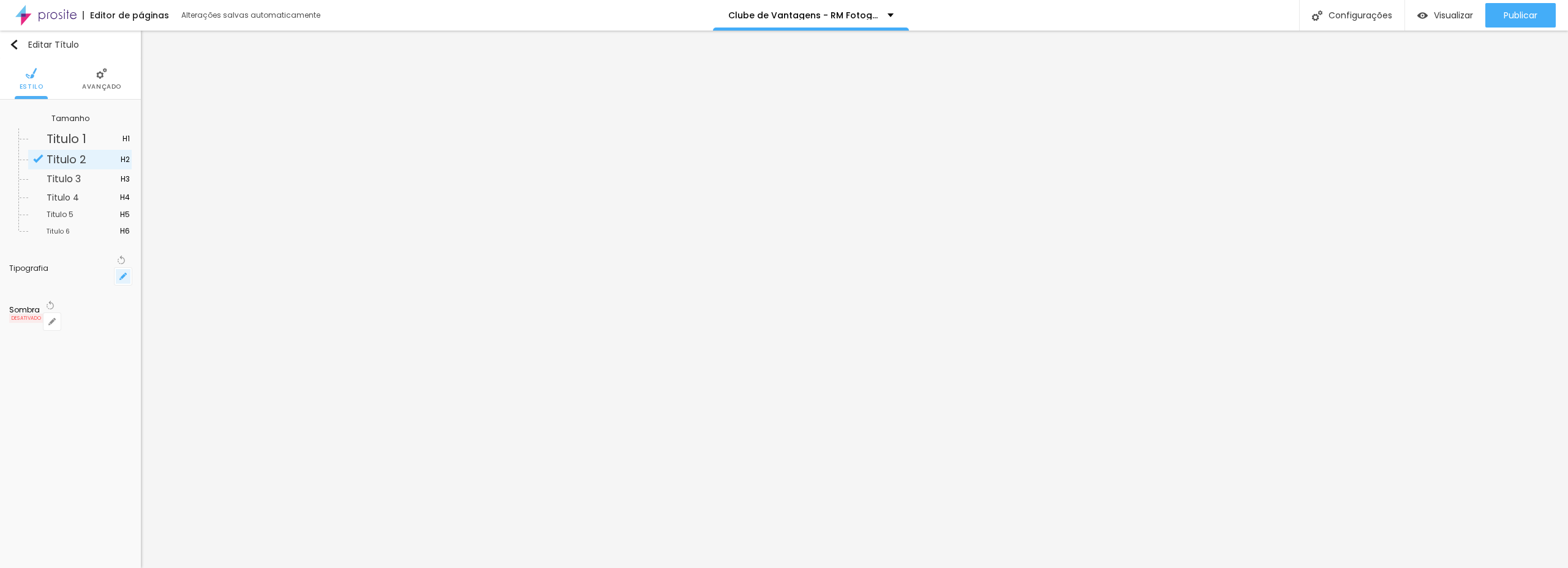
click at [129, 268] on button "button" at bounding box center [123, 276] width 17 height 17
drag, startPoint x: 202, startPoint y: 430, endPoint x: 149, endPoint y: 401, distance: 60.4
drag, startPoint x: 161, startPoint y: 402, endPoint x: 157, endPoint y: 395, distance: 8.1
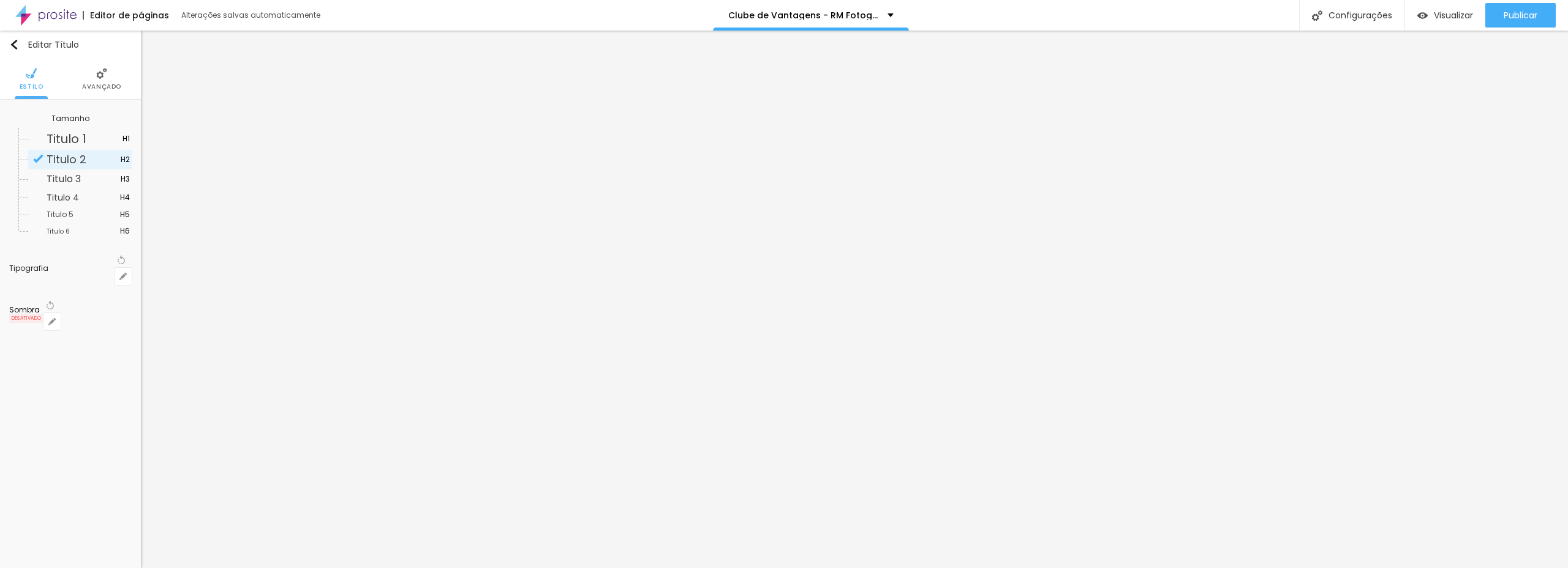
drag, startPoint x: 164, startPoint y: 347, endPoint x: 181, endPoint y: 345, distance: 17.1
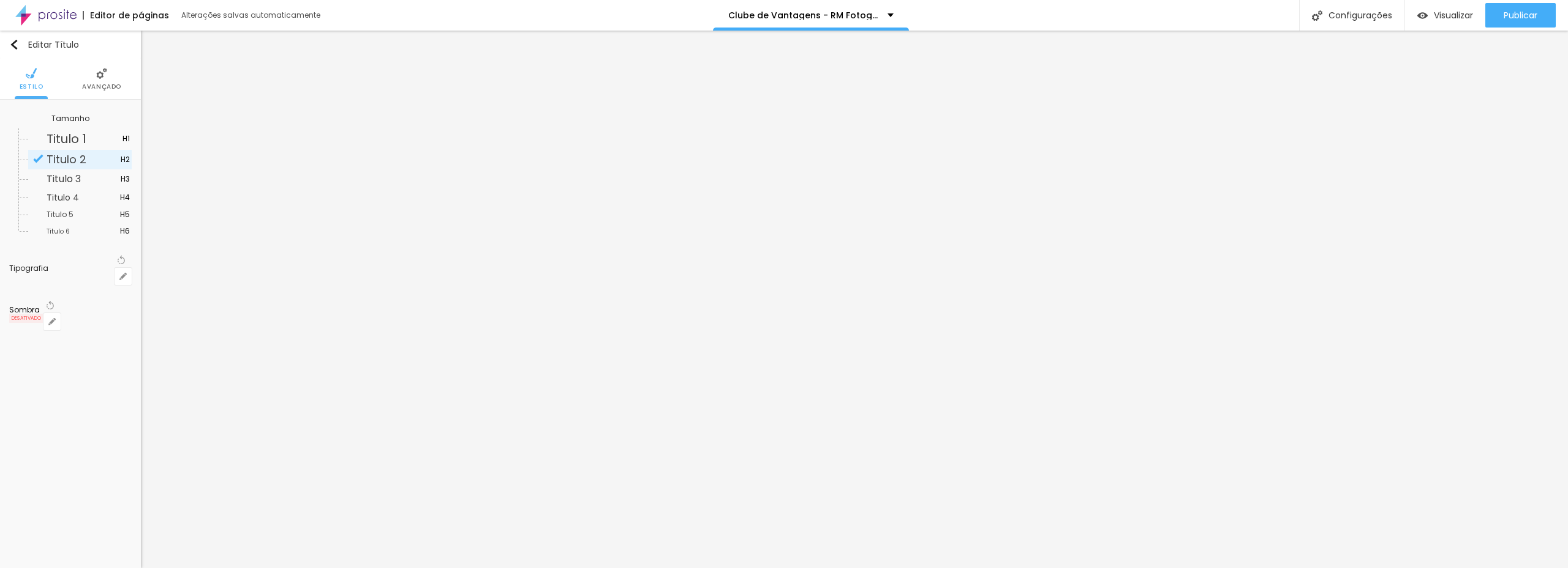
click at [1099, 568] on div at bounding box center [784, 568] width 1568 height 0
click at [129, 268] on button "button" at bounding box center [123, 276] width 17 height 17
drag, startPoint x: 160, startPoint y: 428, endPoint x: 168, endPoint y: 429, distance: 8.1
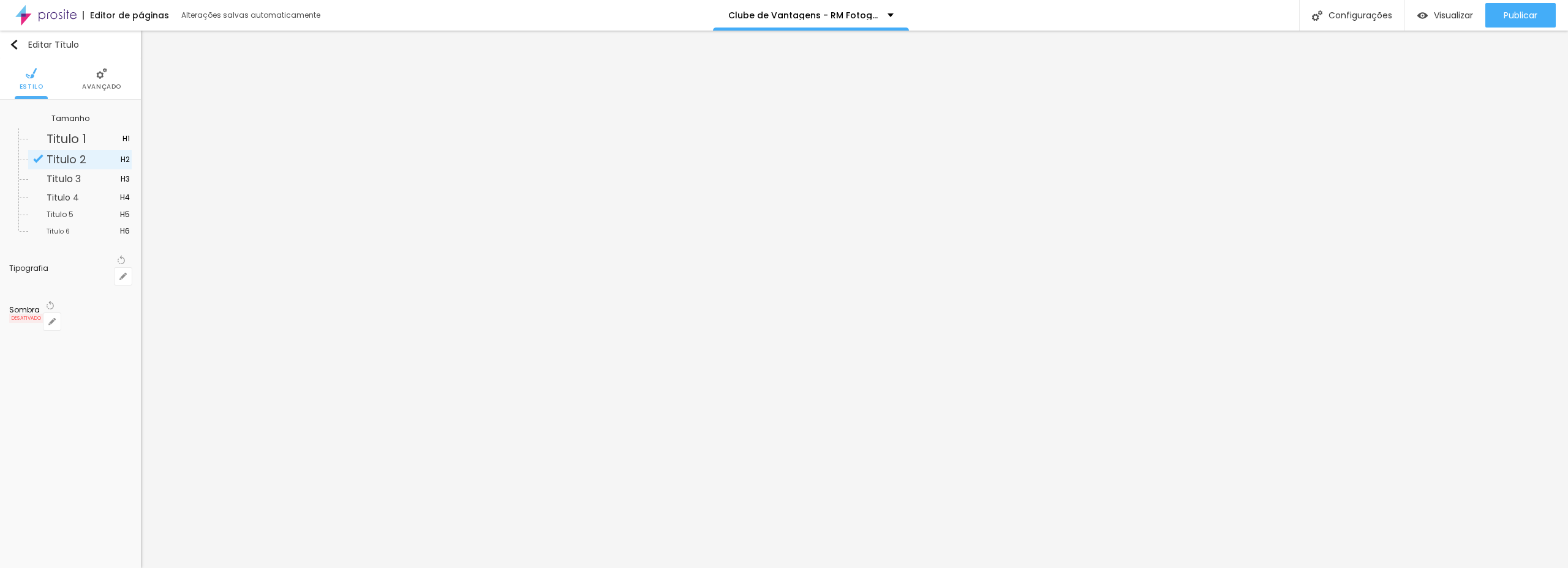
click at [108, 568] on div at bounding box center [784, 568] width 1568 height 0
click at [117, 259] on icon "button" at bounding box center [121, 260] width 9 height 9
click at [127, 268] on button "button" at bounding box center [123, 276] width 17 height 17
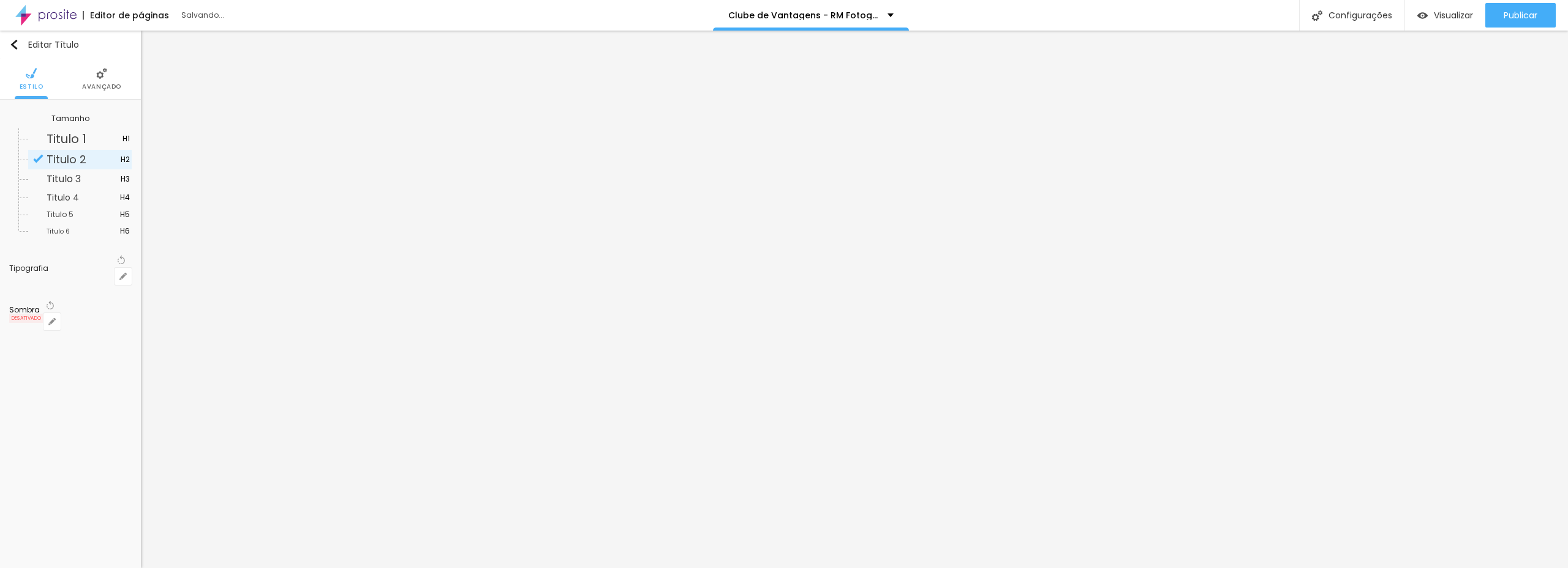
click at [819, 568] on div at bounding box center [784, 568] width 1568 height 0
click at [131, 268] on button "button" at bounding box center [123, 276] width 17 height 17
drag, startPoint x: 166, startPoint y: 345, endPoint x: 176, endPoint y: 345, distance: 10.0
click at [926, 568] on div at bounding box center [784, 568] width 1568 height 0
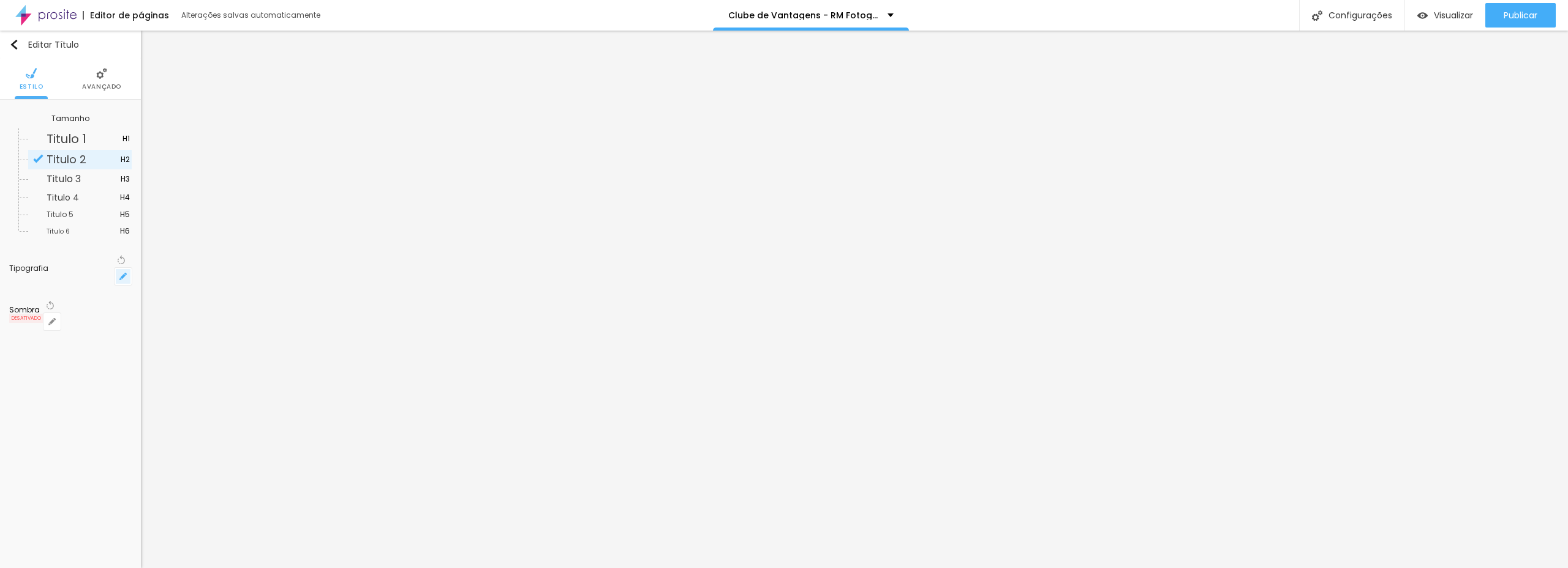
click at [126, 273] on icon "button" at bounding box center [123, 276] width 8 height 8
drag, startPoint x: 174, startPoint y: 345, endPoint x: 182, endPoint y: 345, distance: 8.0
click at [99, 568] on div at bounding box center [784, 568] width 1568 height 0
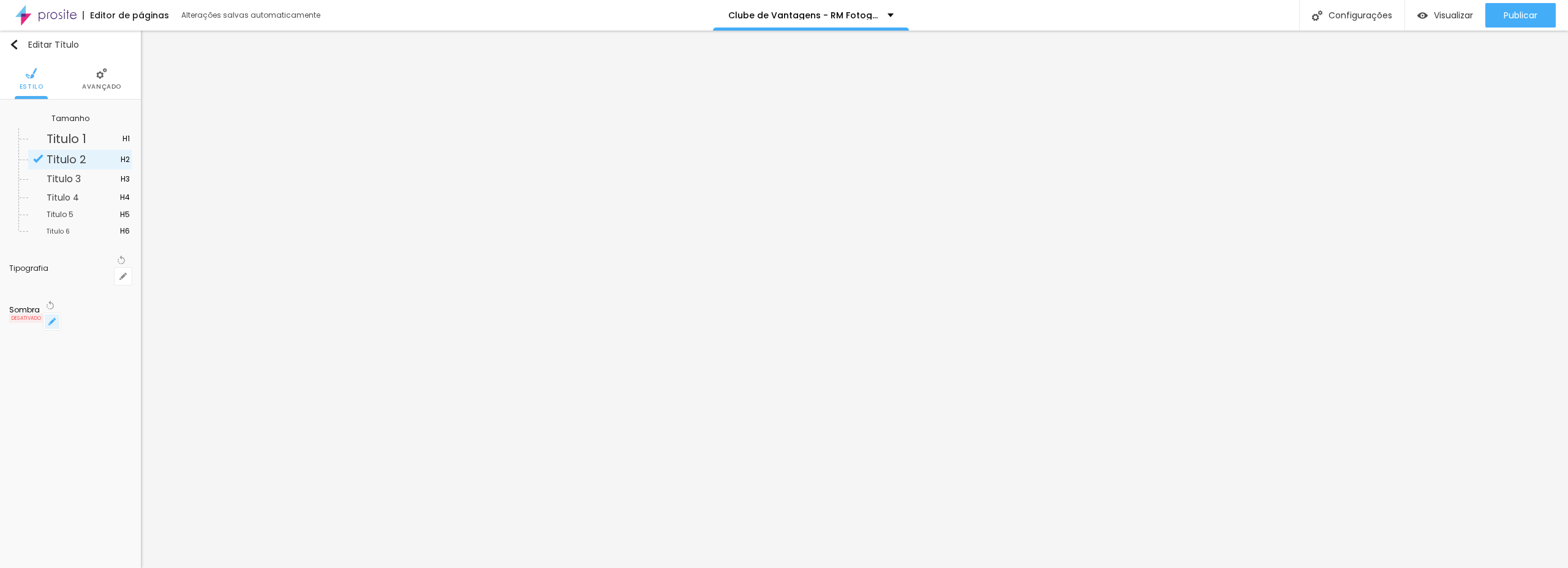
click at [55, 319] on icon "button" at bounding box center [52, 322] width 5 height 5
click at [221, 568] on div at bounding box center [784, 576] width 1568 height 0
click at [79, 568] on div at bounding box center [784, 568] width 1568 height 0
click at [105, 78] on img at bounding box center [102, 73] width 11 height 11
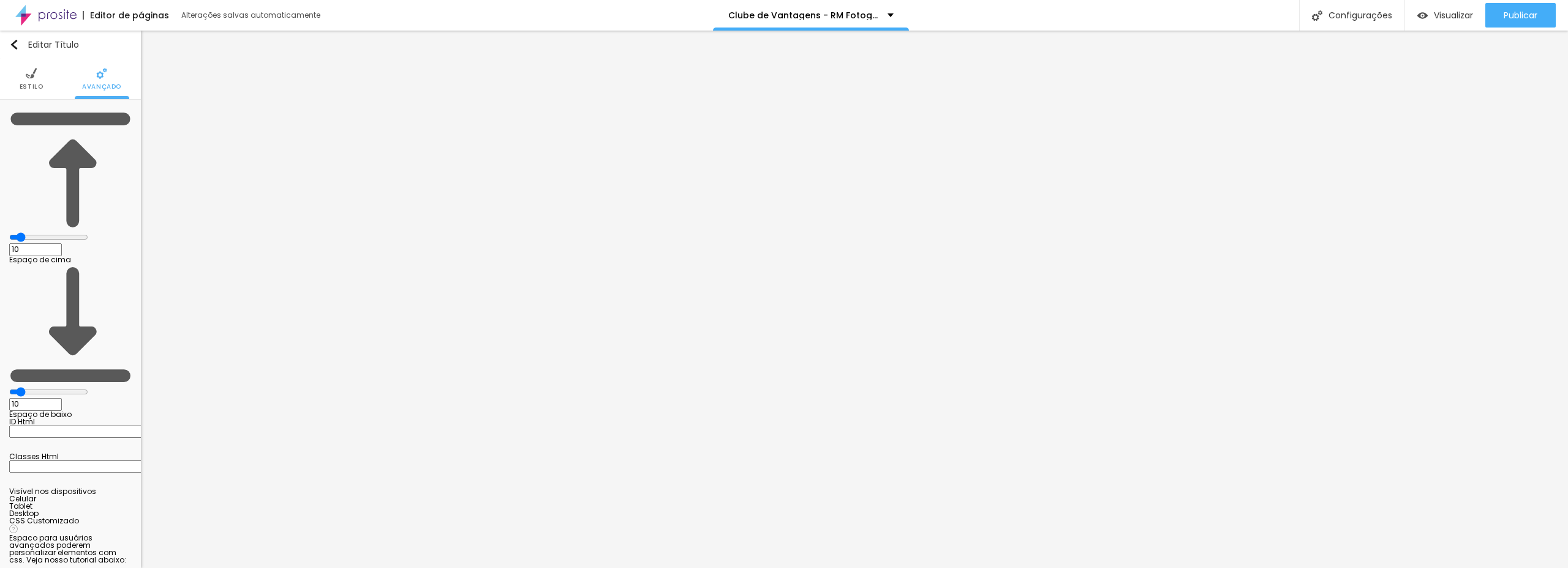
click at [26, 85] on span "Estilo" at bounding box center [32, 86] width 24 height 6
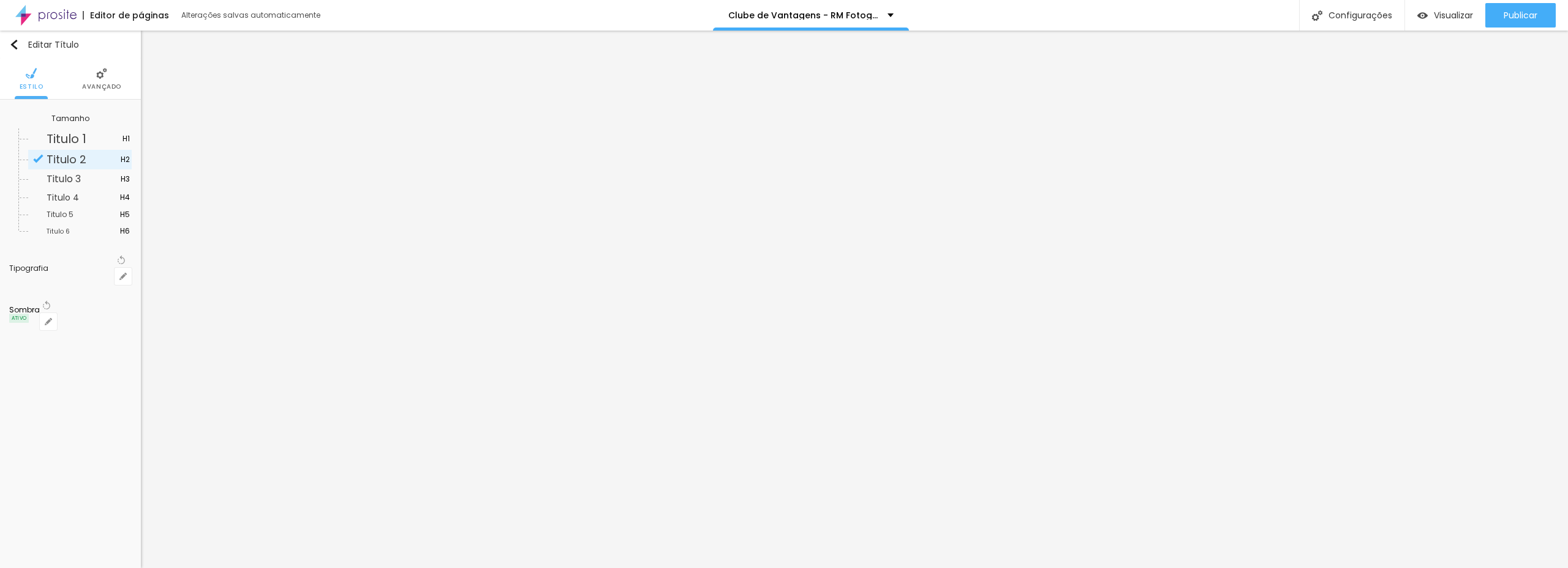
click at [93, 79] on li "Avançado" at bounding box center [102, 78] width 39 height 40
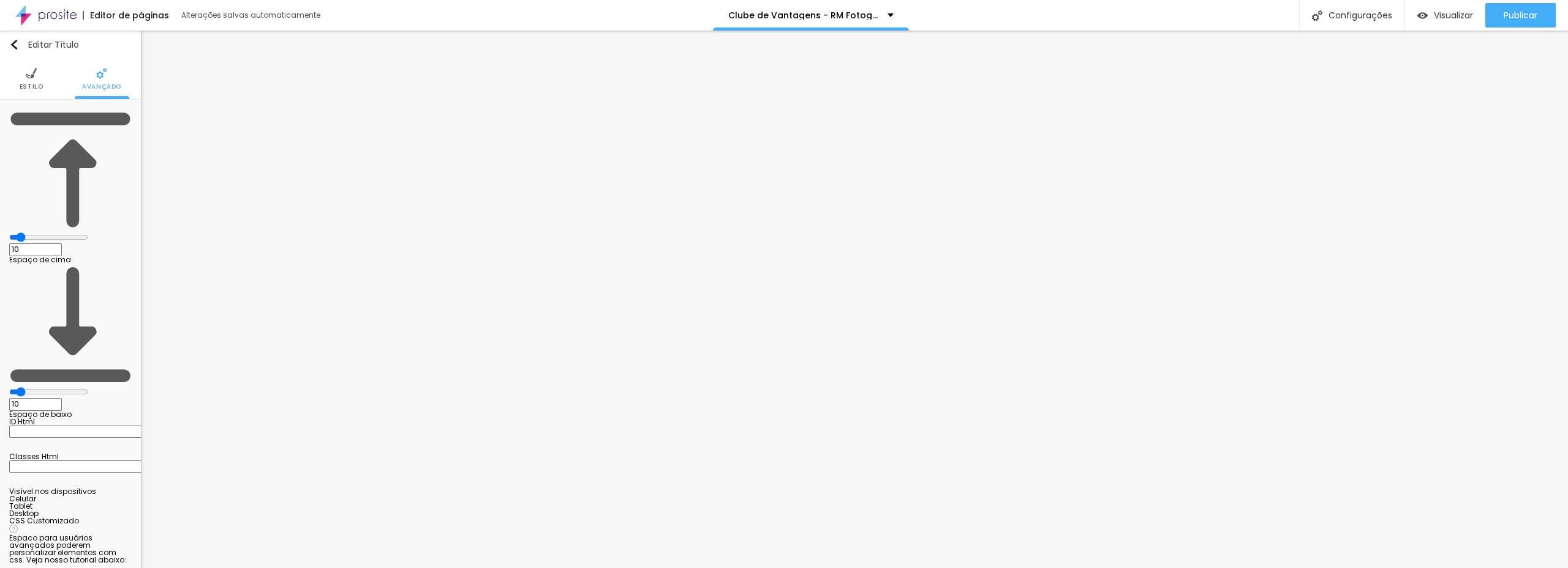
click at [26, 75] on img at bounding box center [31, 73] width 11 height 11
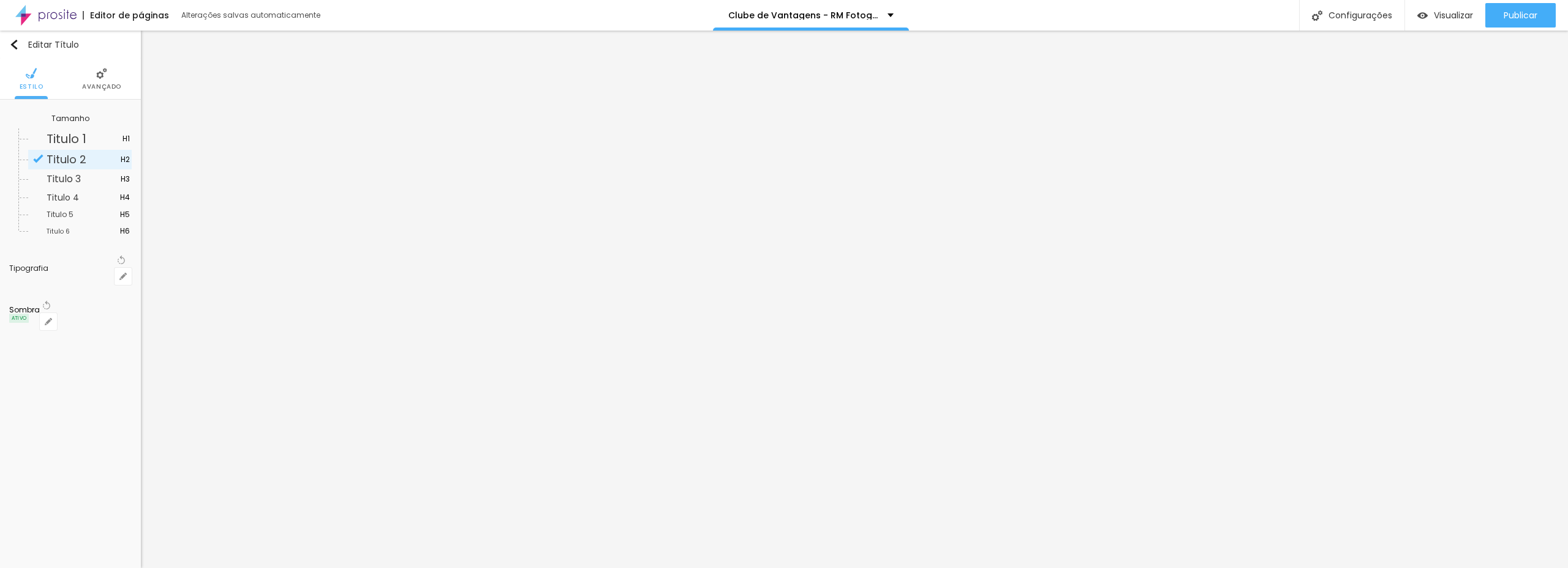
click at [99, 77] on img at bounding box center [102, 73] width 11 height 11
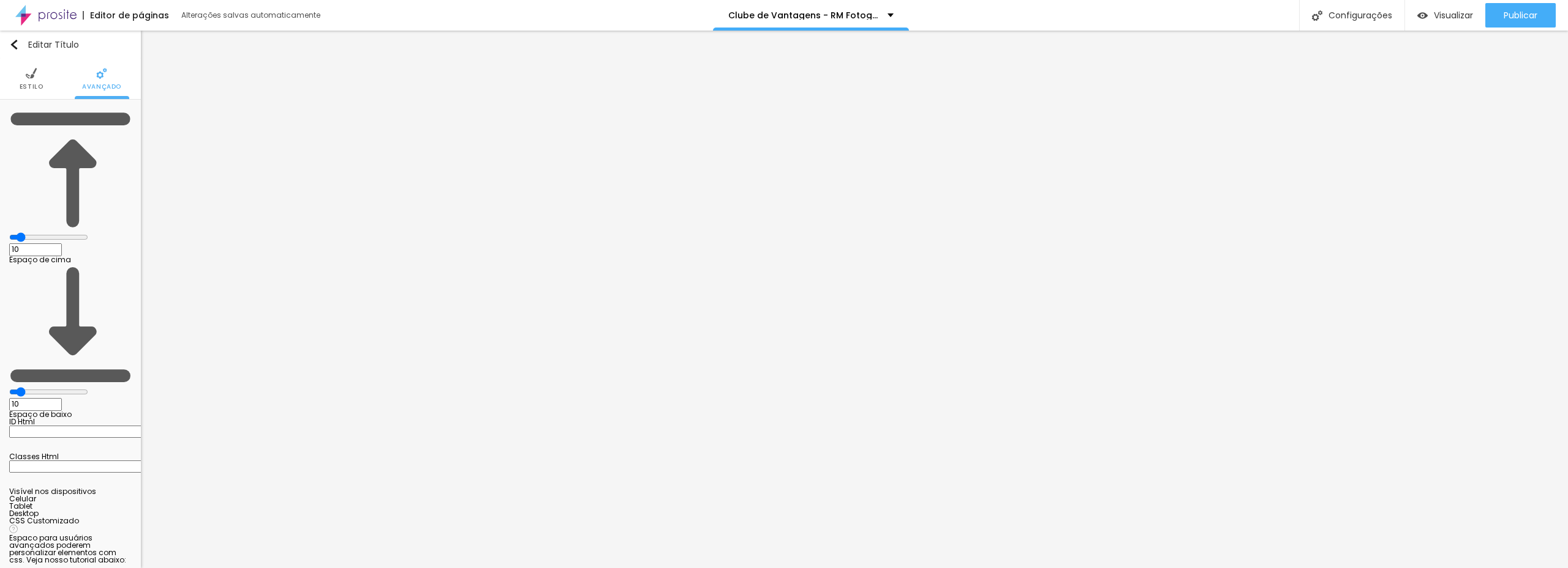
click at [26, 75] on img at bounding box center [31, 73] width 11 height 11
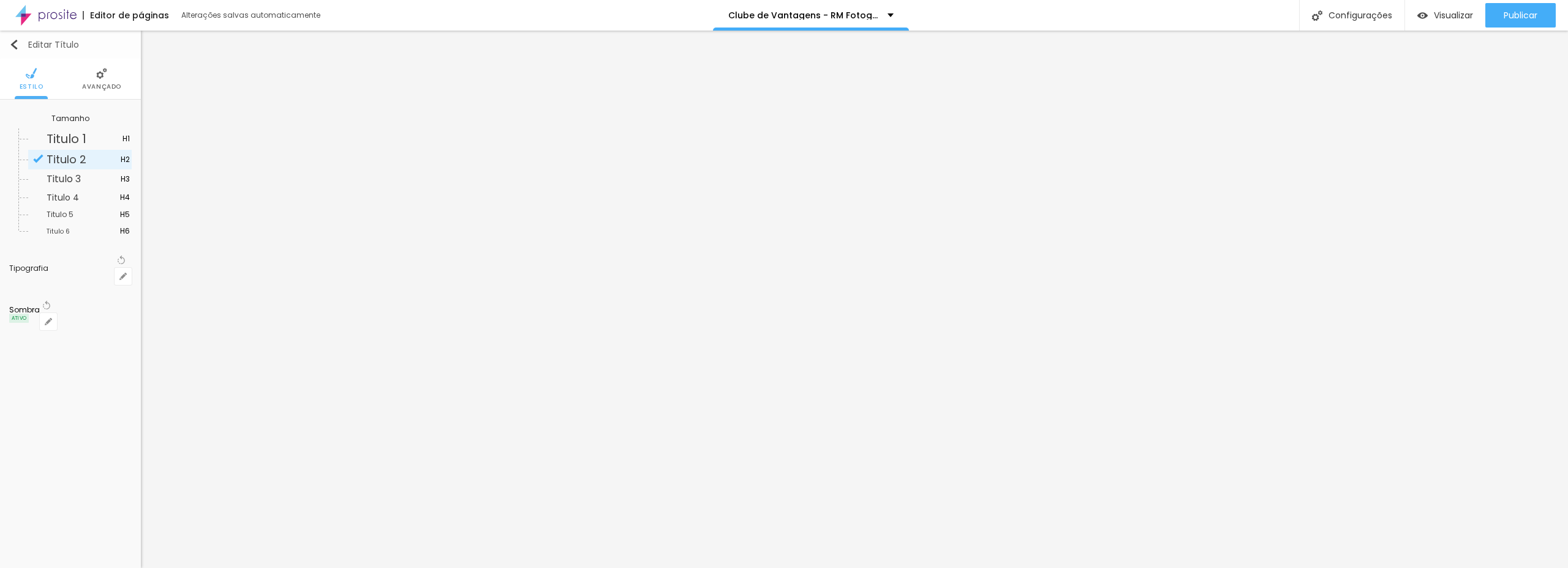
click at [16, 41] on img "button" at bounding box center [14, 44] width 9 height 9
click at [98, 81] on li "Avançado" at bounding box center [102, 78] width 39 height 40
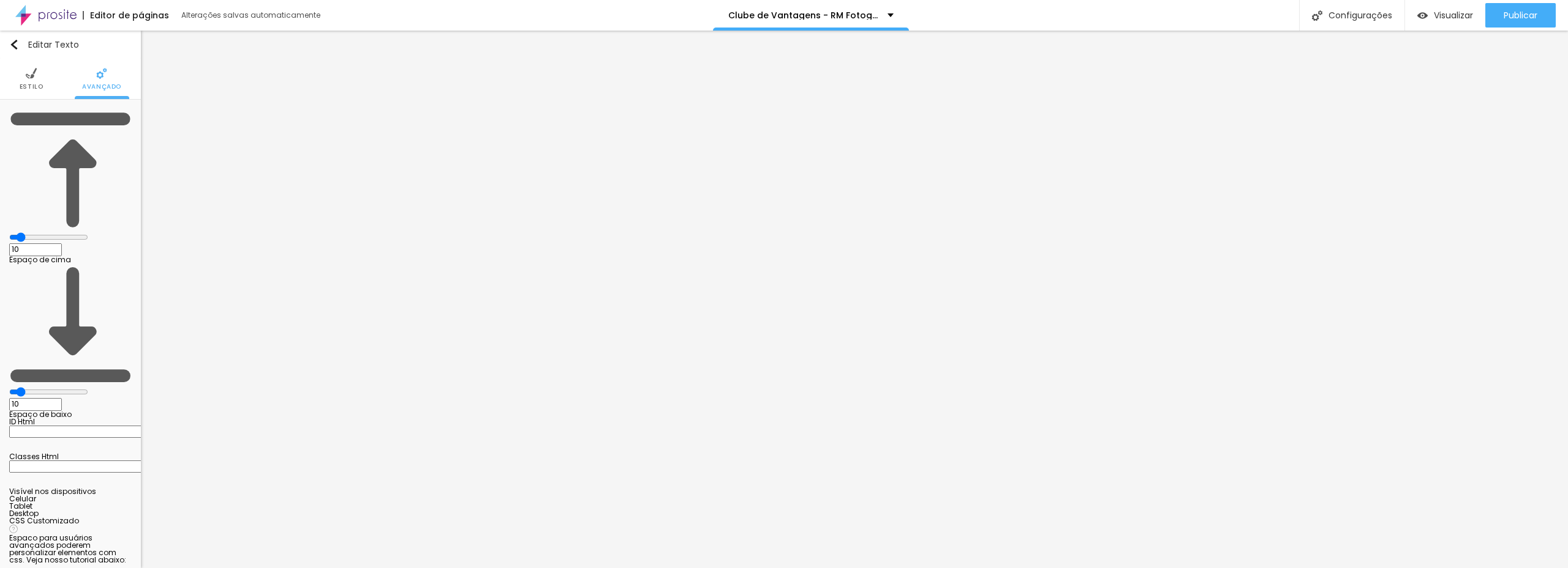
click at [22, 79] on li "Estilo" at bounding box center [32, 78] width 24 height 40
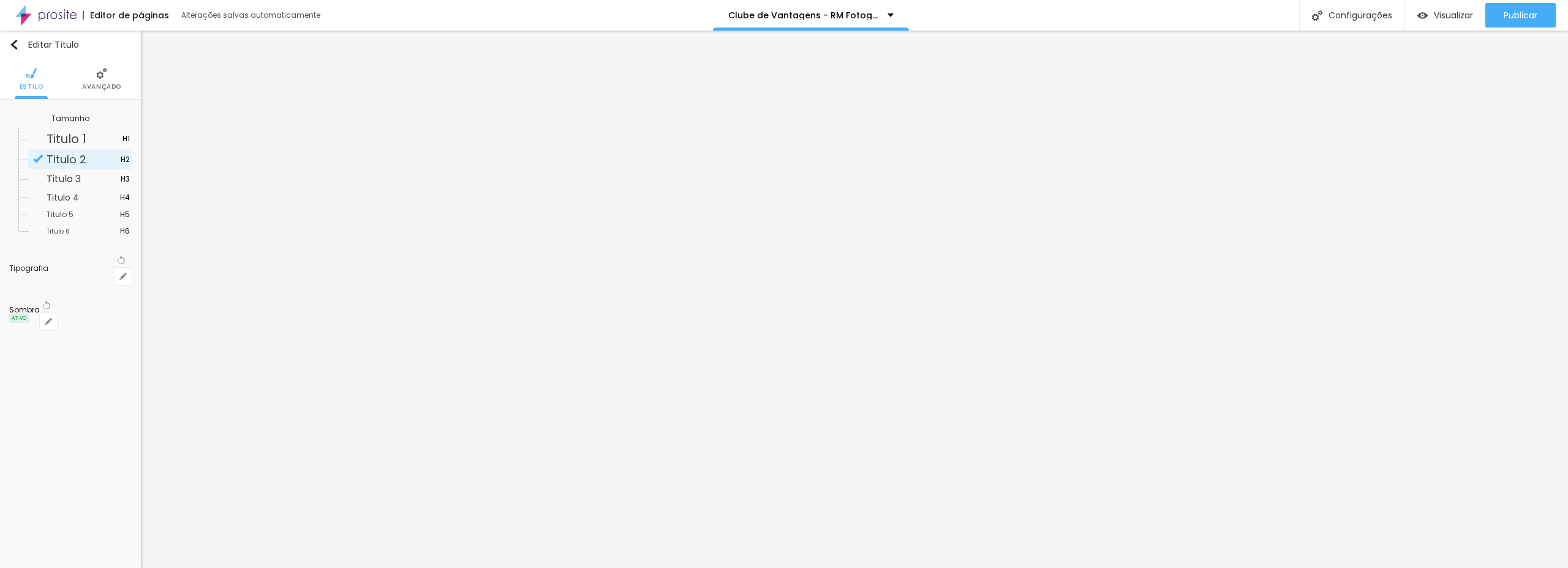
click at [96, 67] on li "Avançado" at bounding box center [102, 78] width 39 height 40
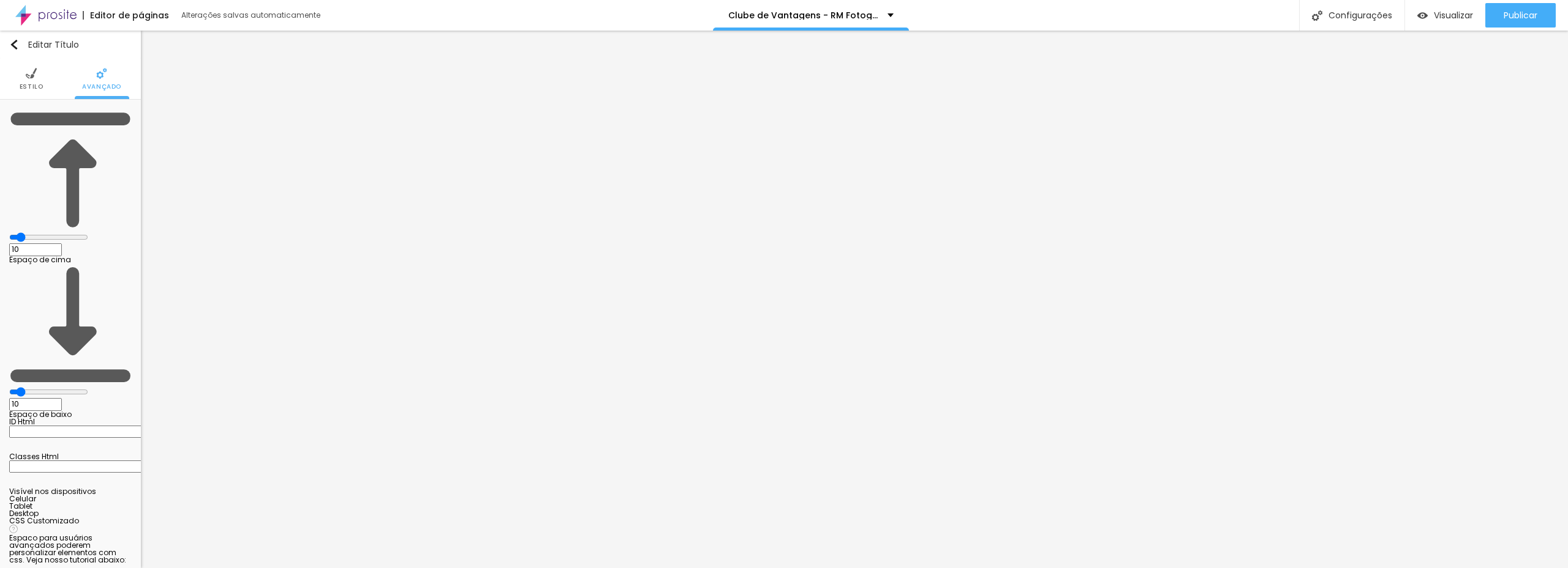
click at [28, 76] on img at bounding box center [31, 73] width 11 height 11
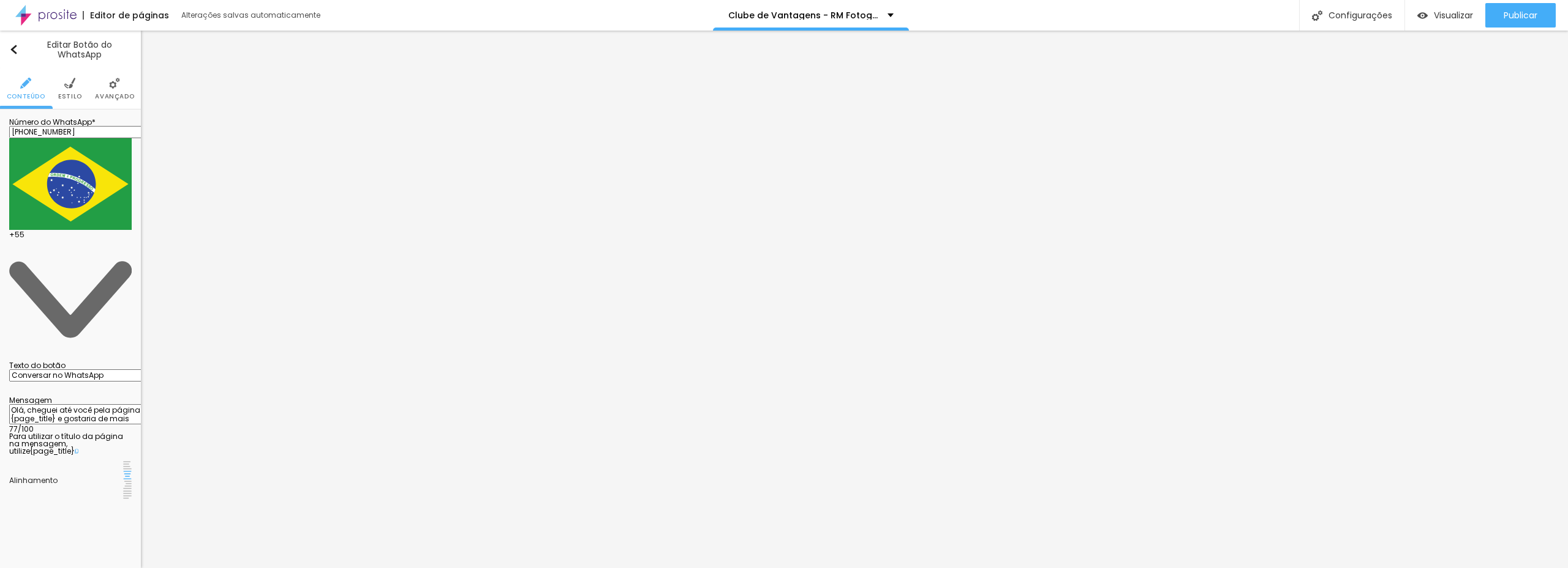
click at [71, 94] on span "Estilo" at bounding box center [70, 96] width 24 height 6
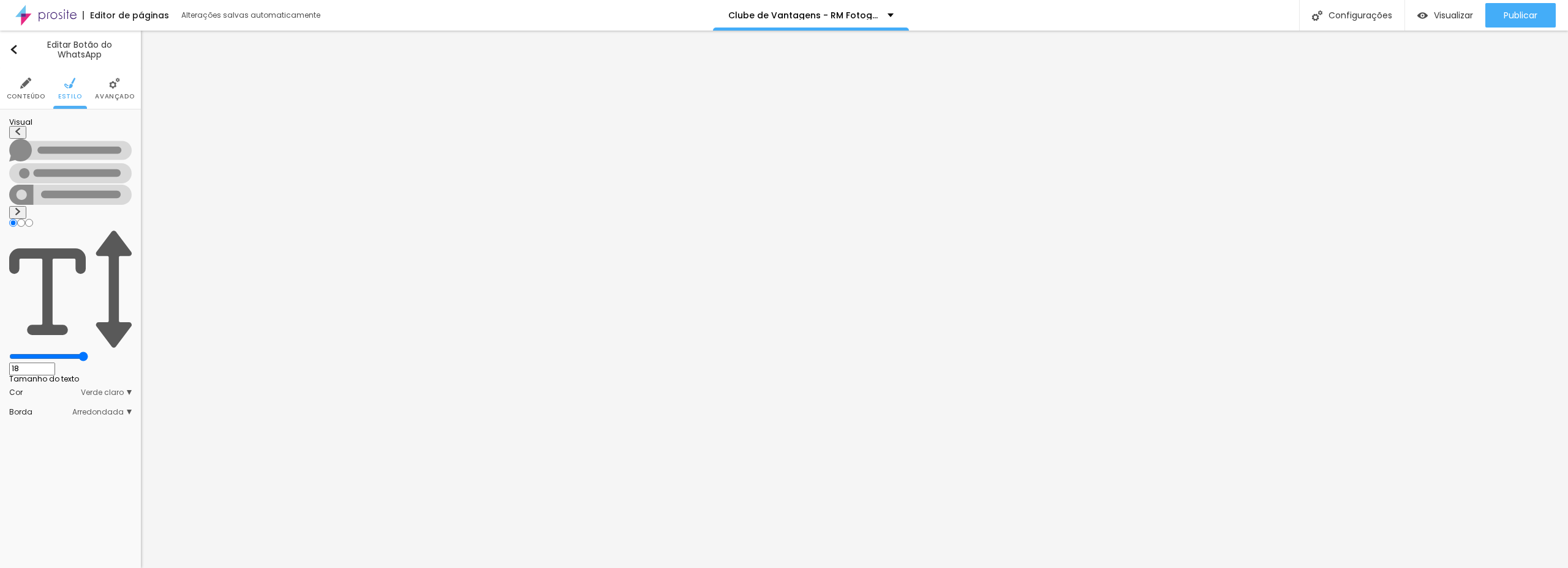
drag, startPoint x: 77, startPoint y: 194, endPoint x: 137, endPoint y: 198, distance: 60.1
click at [88, 352] on input "range" at bounding box center [49, 356] width 79 height 9
click at [115, 389] on span "Verde claro" at bounding box center [107, 392] width 51 height 8
click at [85, 421] on span "Verde escuro" at bounding box center [71, 426] width 49 height 10
click at [108, 85] on li "Avançado" at bounding box center [114, 88] width 39 height 40
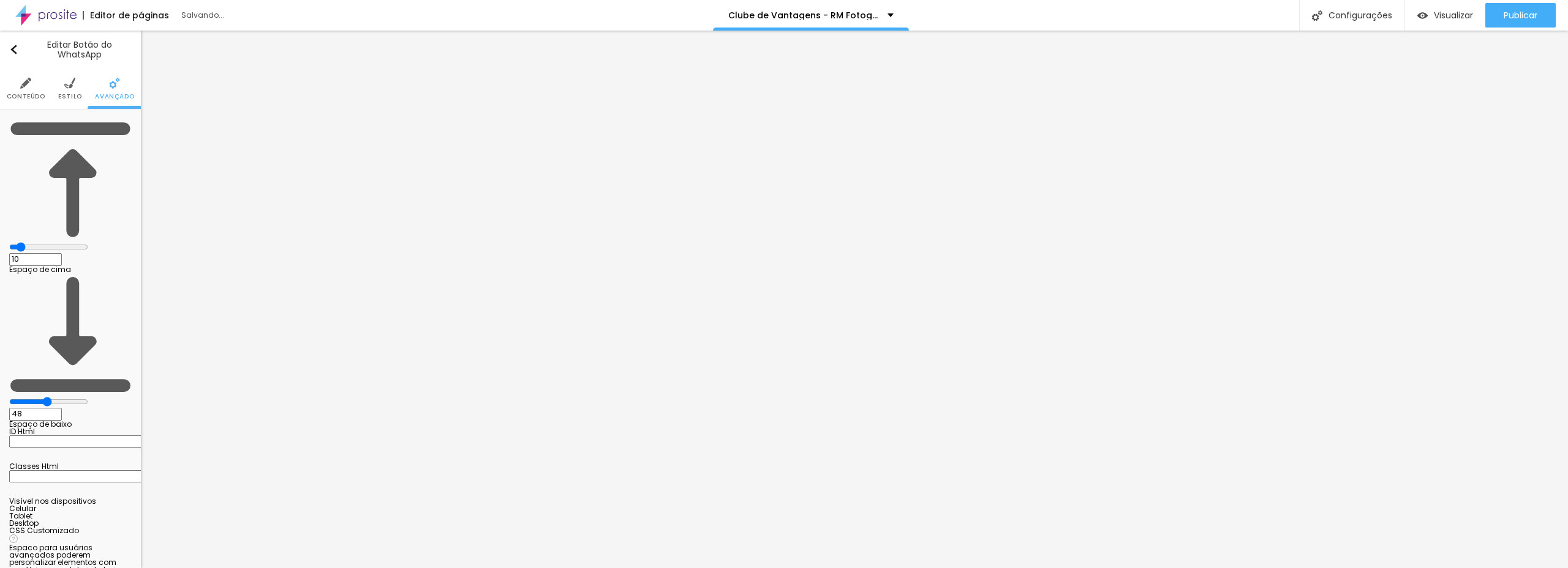
drag, startPoint x: 40, startPoint y: 152, endPoint x: 64, endPoint y: 155, distance: 24.2
click at [64, 397] on input "range" at bounding box center [49, 402] width 79 height 9
drag, startPoint x: 36, startPoint y: 130, endPoint x: 50, endPoint y: 130, distance: 14.0
click at [51, 242] on input "range" at bounding box center [49, 246] width 79 height 9
drag, startPoint x: 64, startPoint y: 153, endPoint x: 51, endPoint y: 150, distance: 13.3
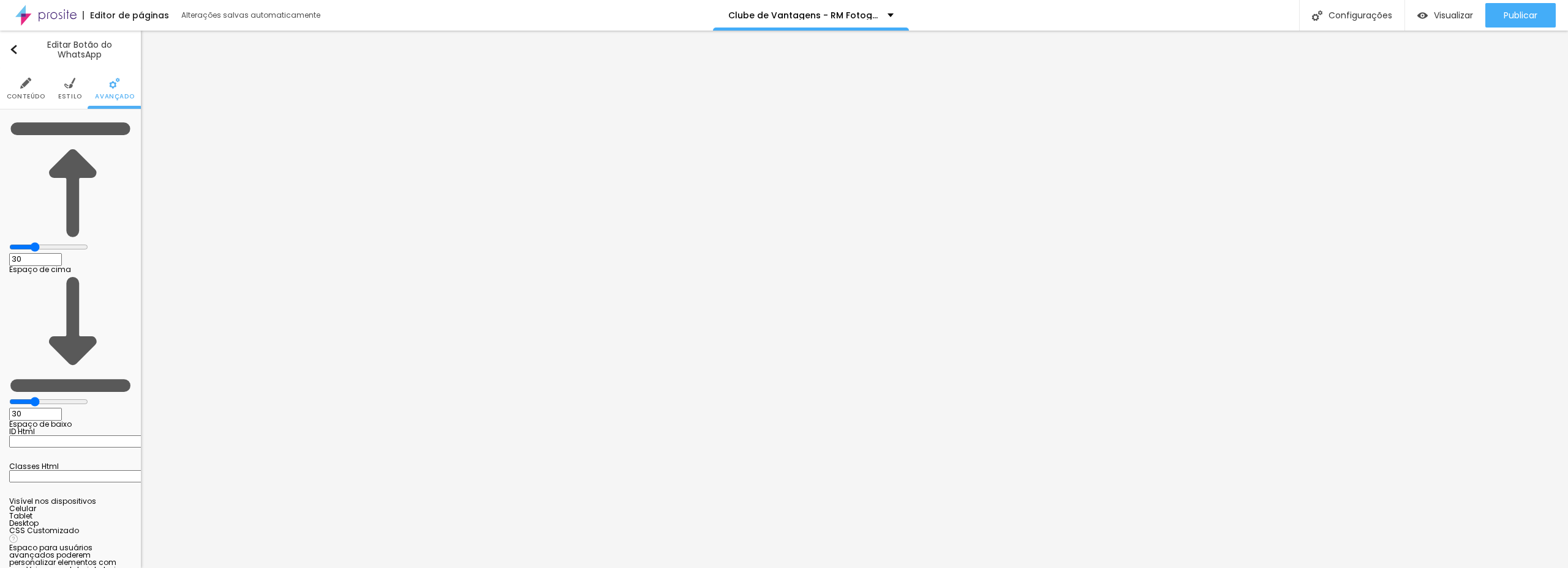
click at [51, 397] on input "range" at bounding box center [49, 402] width 79 height 9
click at [90, 486] on div "Editar Botão do WhatsApp Conteúdo Estilo Avançado 30 Espaço de cima 30 Espaço d…" at bounding box center [70, 299] width 141 height 538
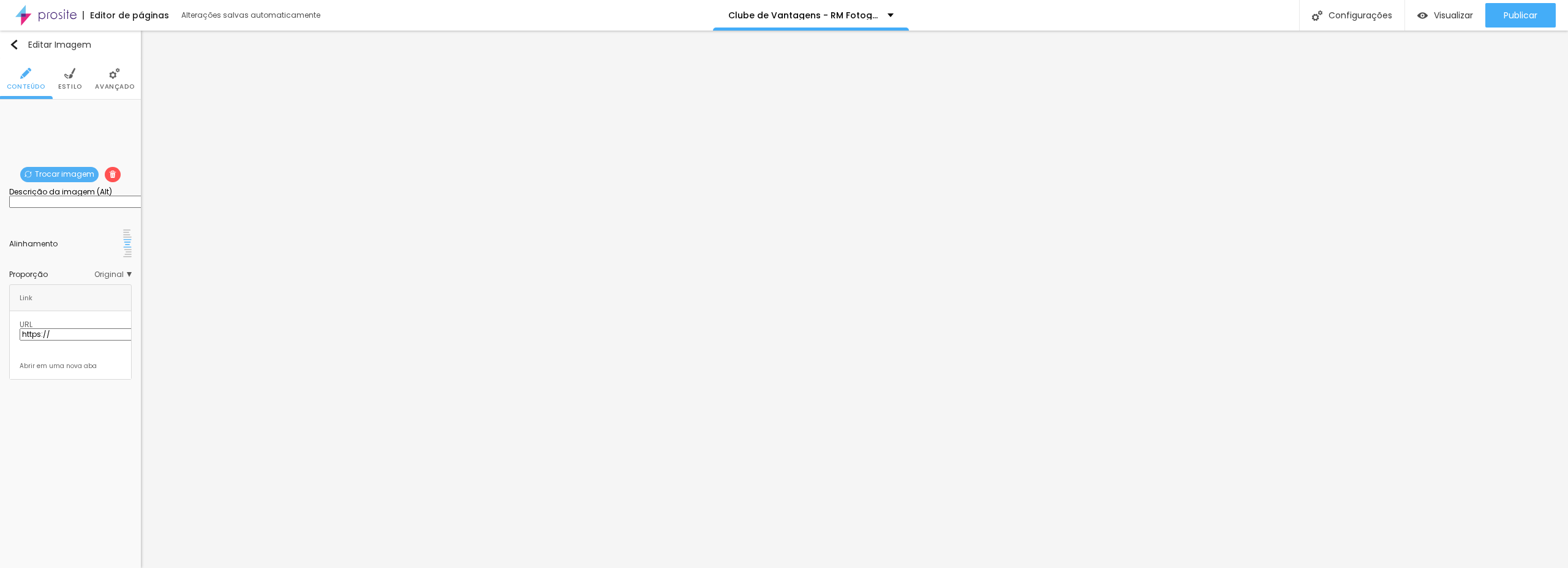
click at [68, 75] on img at bounding box center [69, 73] width 11 height 11
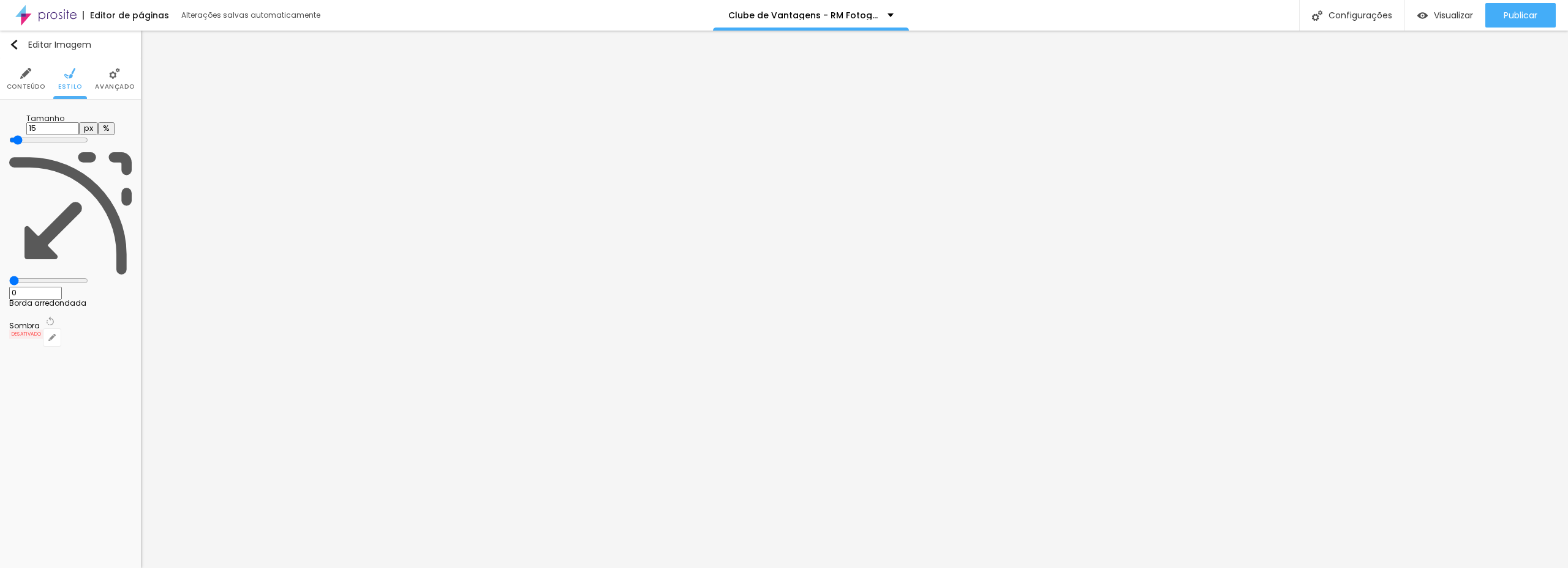
click at [20, 136] on input "range" at bounding box center [49, 140] width 79 height 9
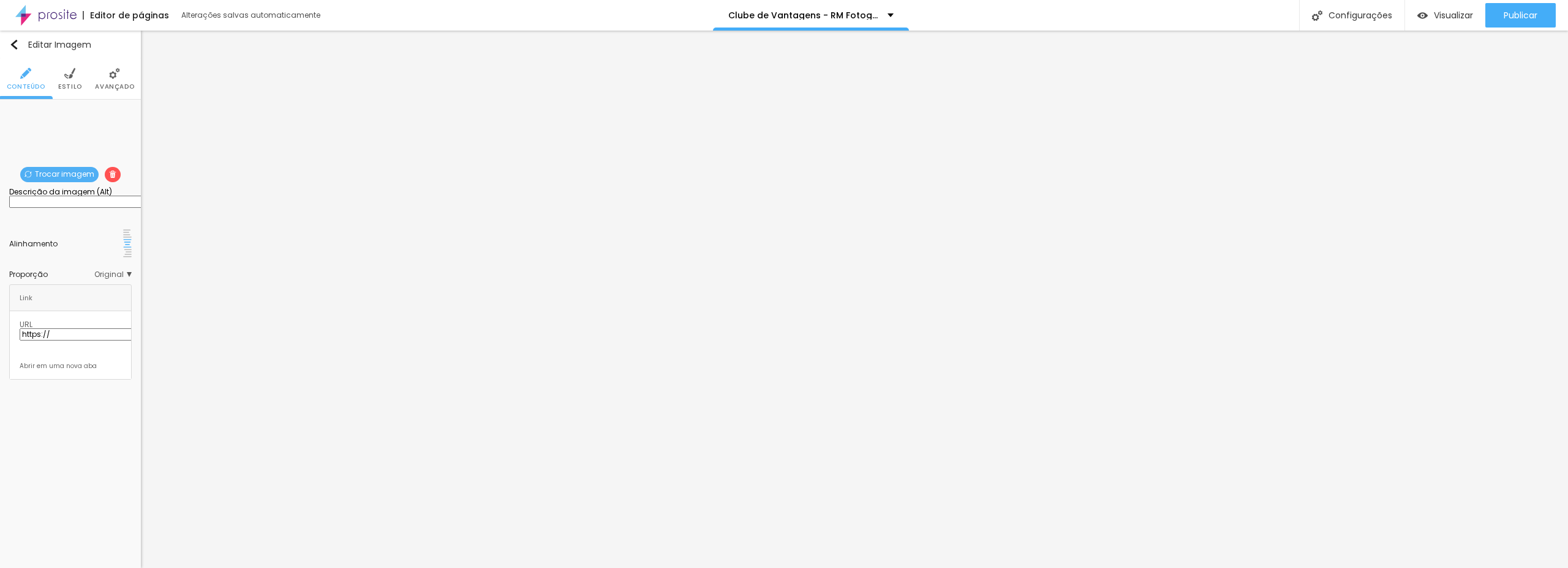
click at [75, 81] on li "Estilo" at bounding box center [70, 78] width 24 height 40
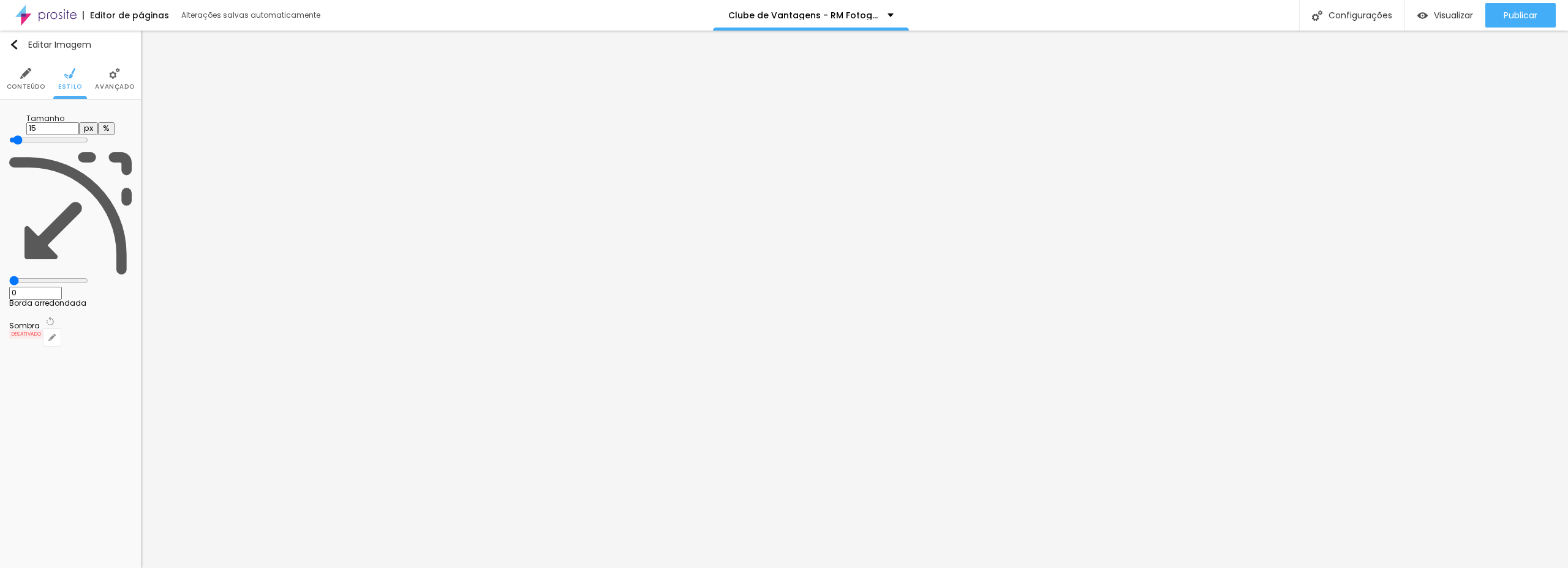
click at [20, 136] on input "range" at bounding box center [49, 140] width 79 height 9
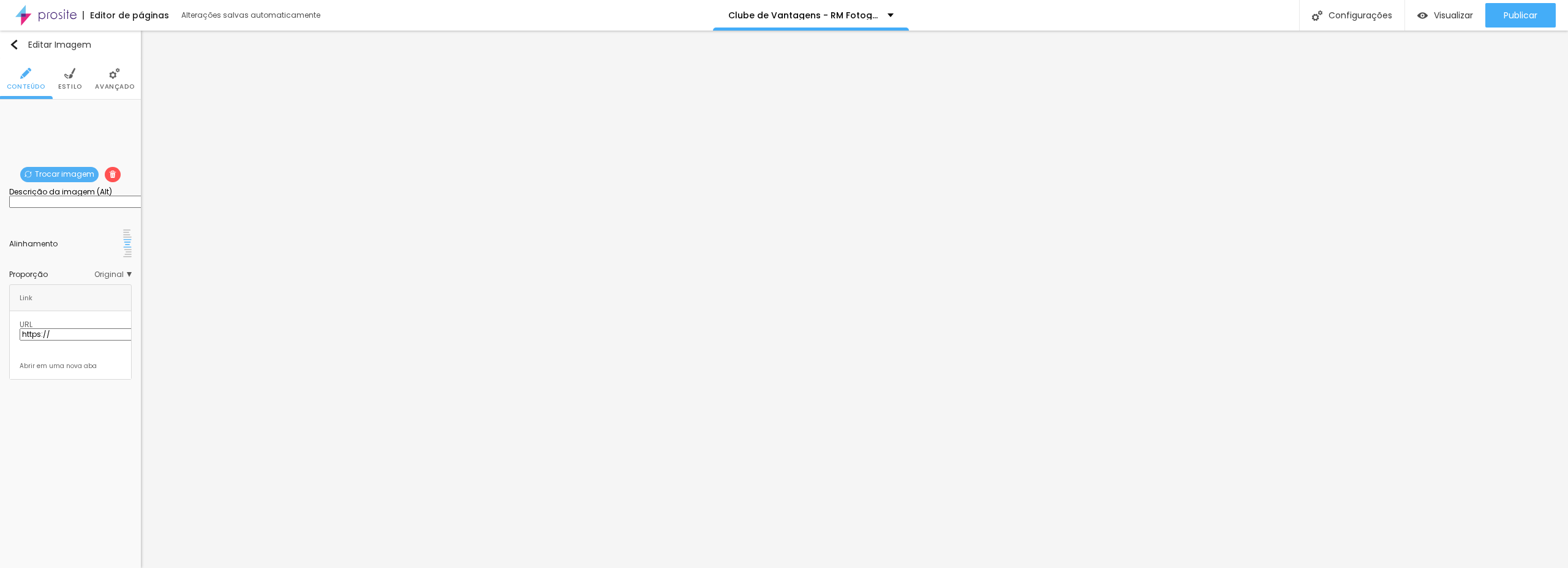
click at [73, 78] on img at bounding box center [69, 73] width 11 height 11
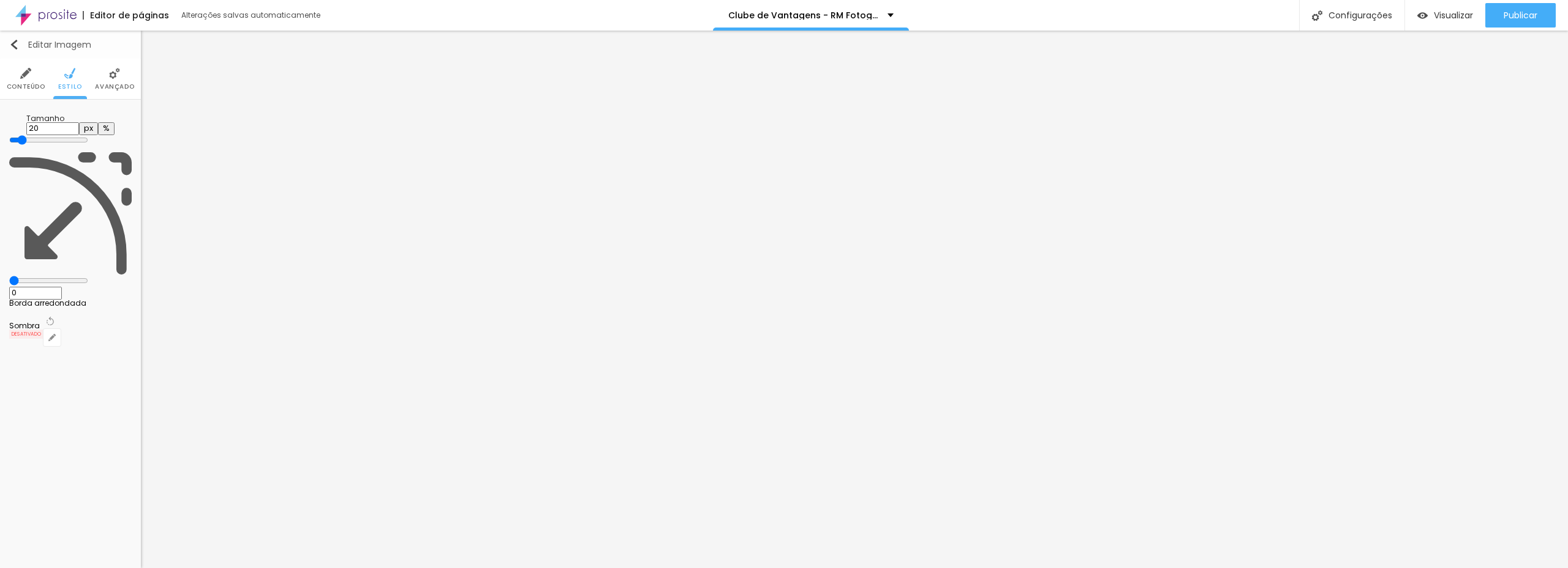
click at [14, 43] on img "button" at bounding box center [14, 44] width 9 height 9
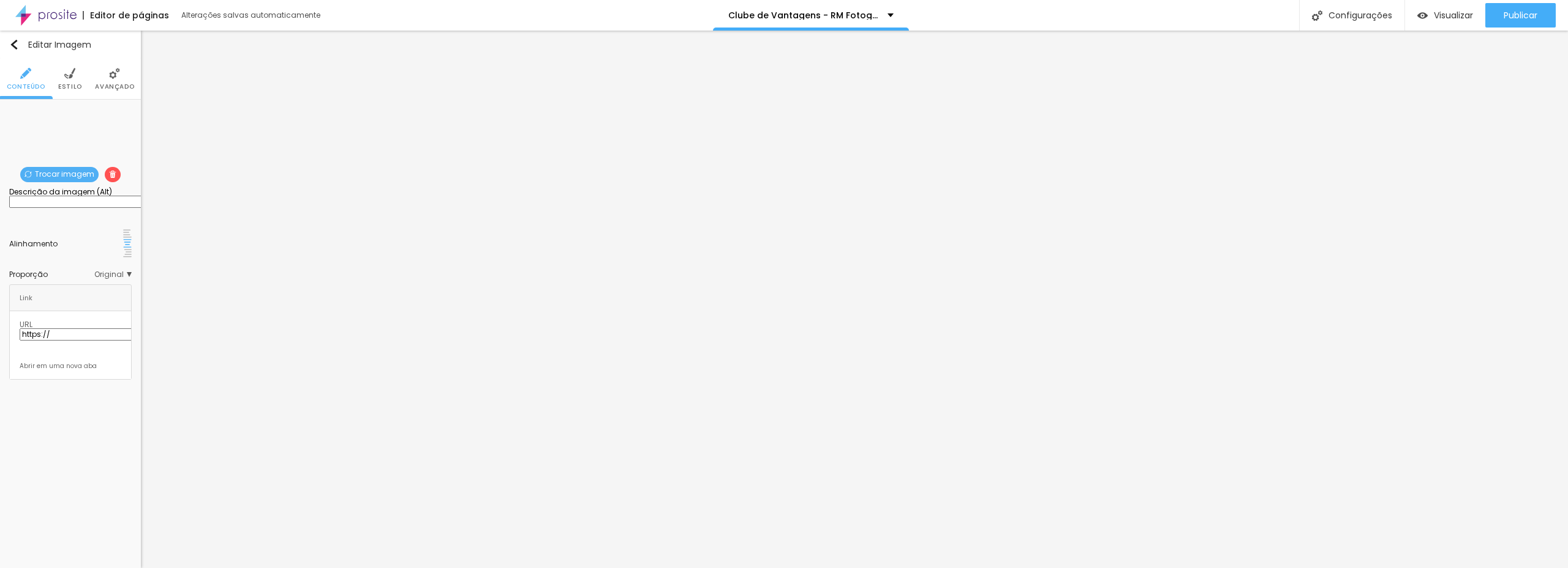
click at [75, 75] on img at bounding box center [69, 73] width 11 height 11
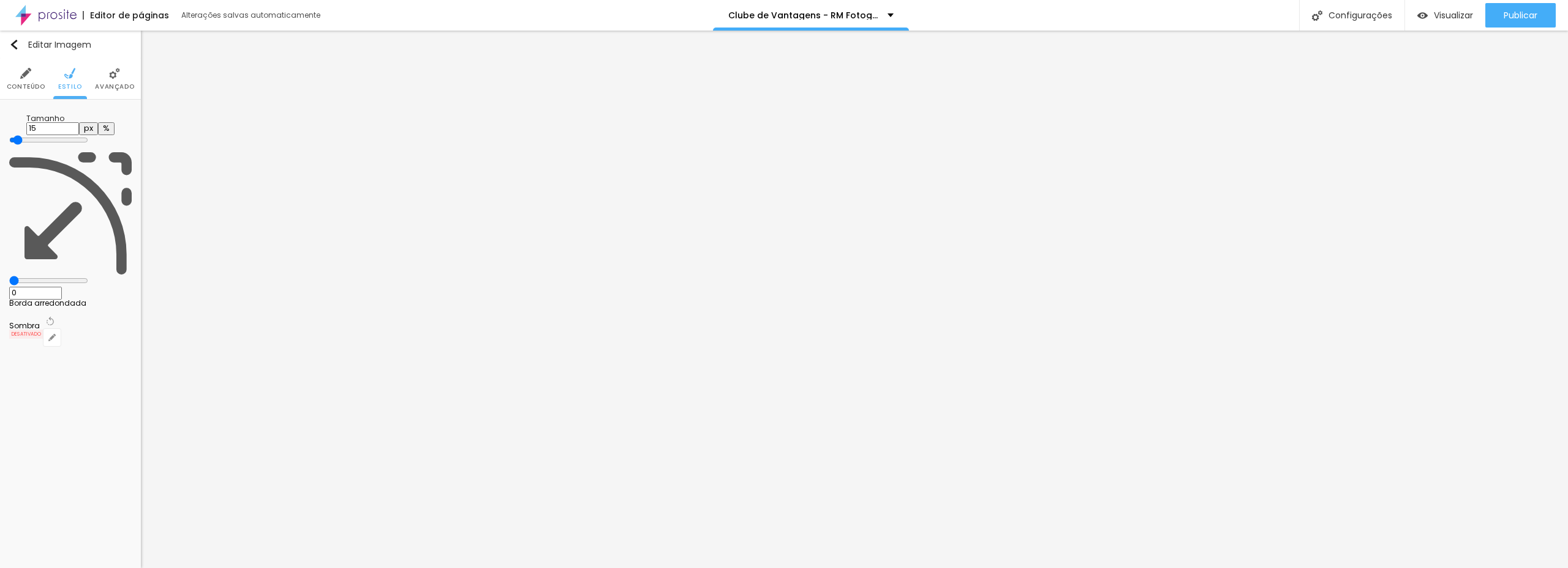
click at [114, 77] on img at bounding box center [114, 73] width 11 height 11
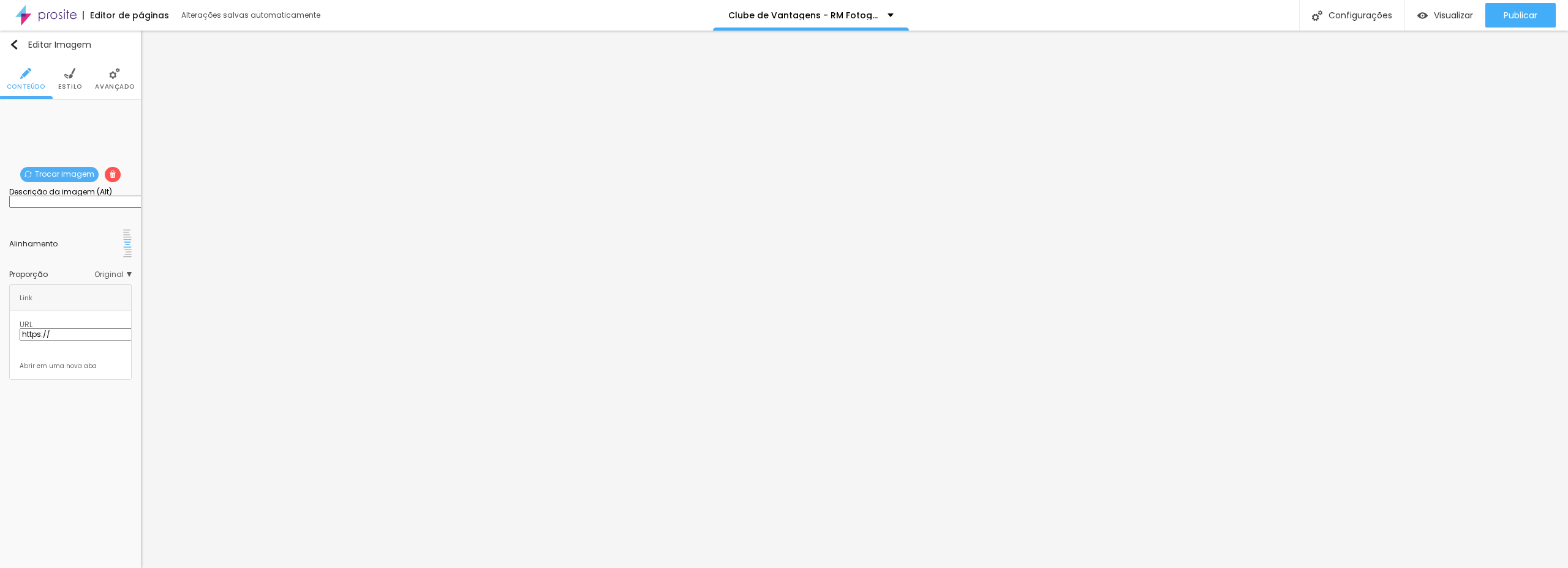
click at [67, 79] on img at bounding box center [69, 73] width 11 height 11
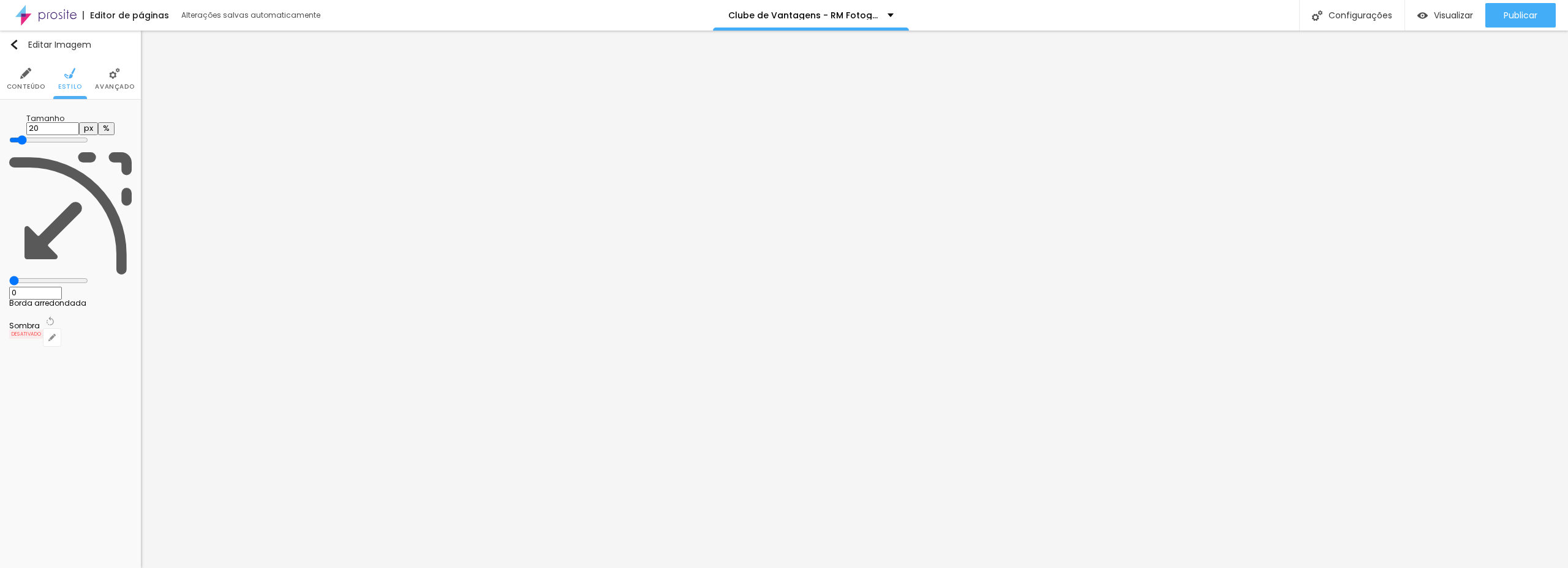
click at [106, 75] on li "Avançado" at bounding box center [114, 78] width 39 height 40
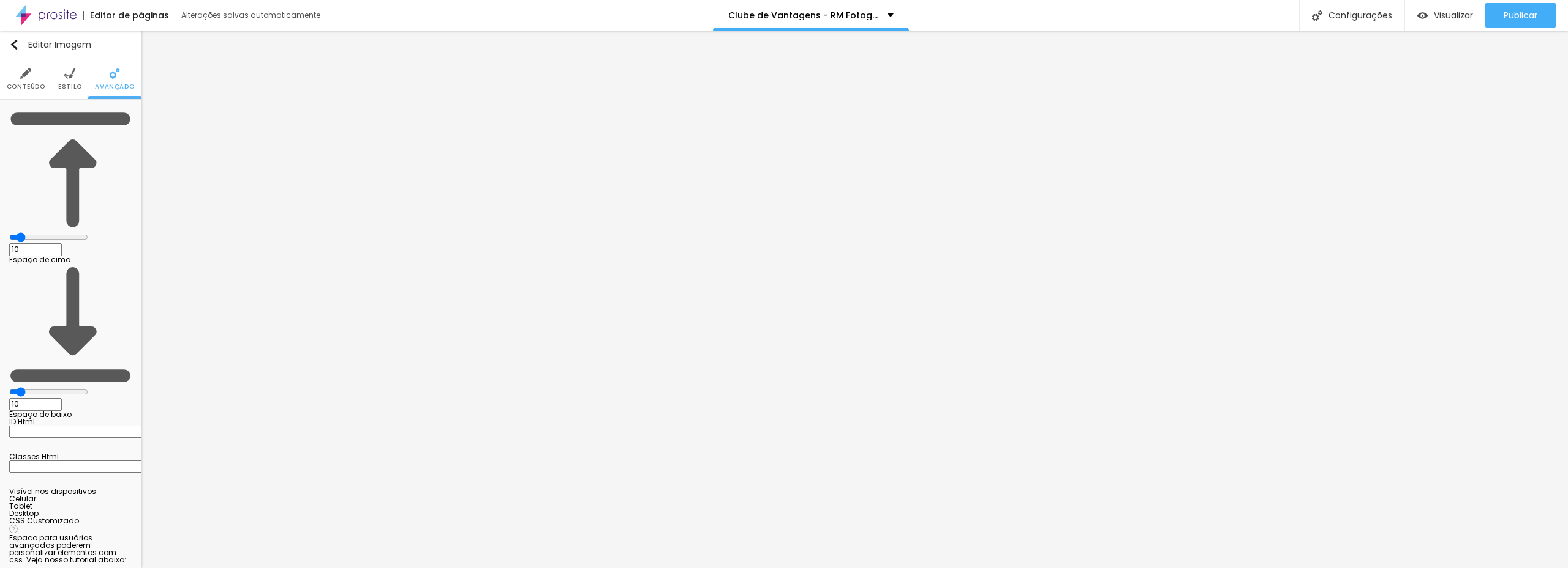
click at [19, 67] on li "Conteúdo" at bounding box center [26, 78] width 38 height 40
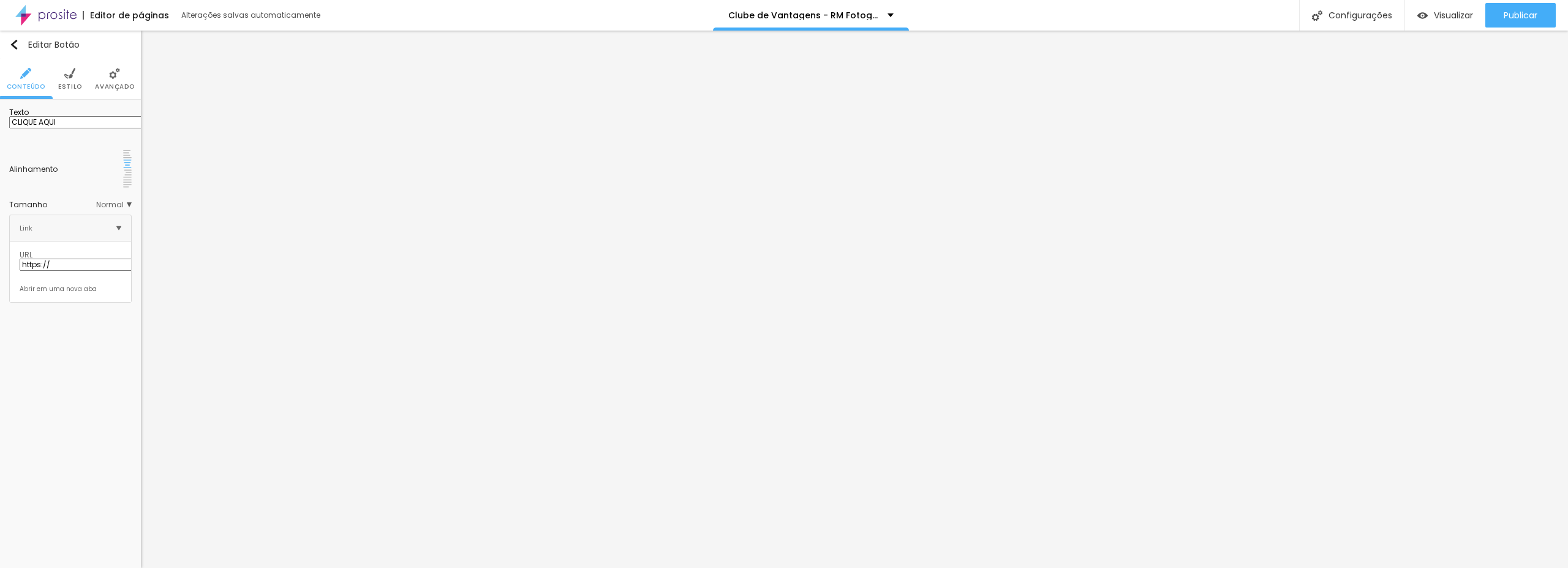
drag, startPoint x: 70, startPoint y: 254, endPoint x: -36, endPoint y: 257, distance: 106.0
click at [0, 257] on html "Editor de páginas Alterações salvas automaticamente Clube de Vantagens - RM Fot…" at bounding box center [784, 284] width 1568 height 568
paste input "/clube-de-vantagens-rm-fotografia"
click at [75, 316] on div "Editar Botão Conteúdo Estilo Avançado Texto CLIQUE AQUI Alinhamento Tamanho Nor…" at bounding box center [70, 299] width 141 height 538
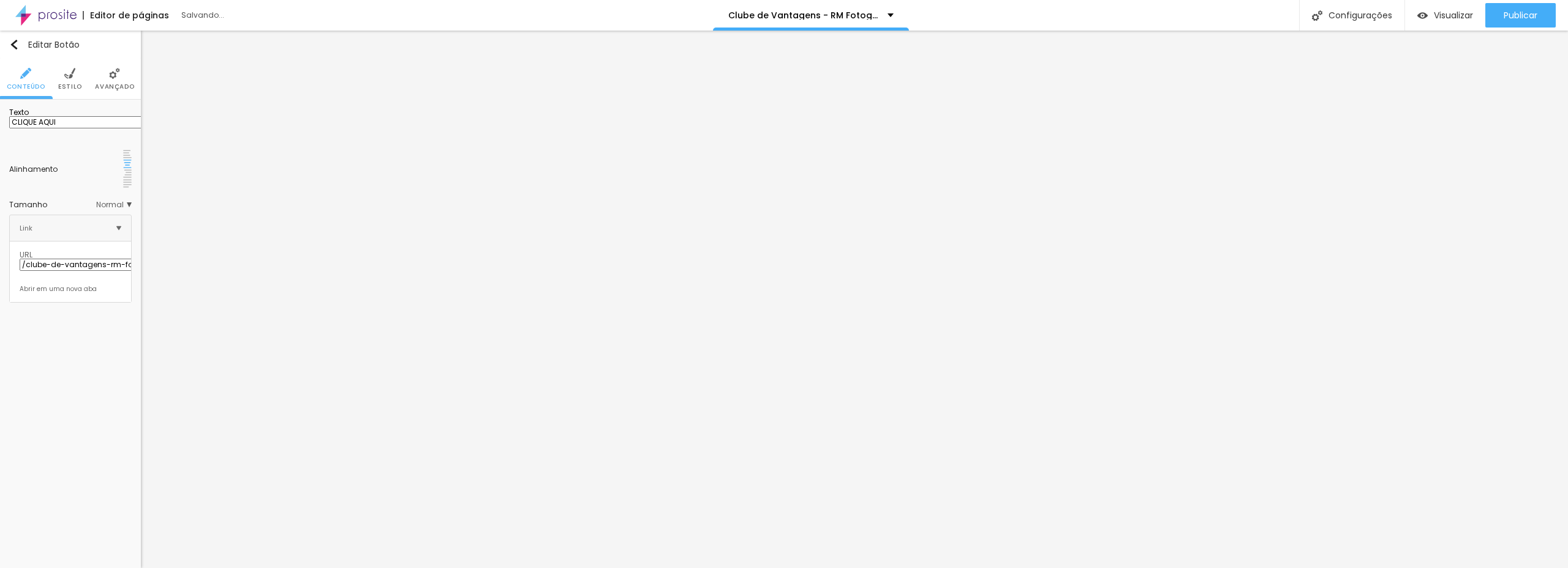
scroll to position [0, 0]
click at [15, 43] on img "button" at bounding box center [14, 44] width 9 height 9
click at [55, 258] on input "/clube-de-vantagens-rm-fotografia" at bounding box center [93, 264] width 147 height 12
paste input "www.rodrigomourafotografia.com.br"
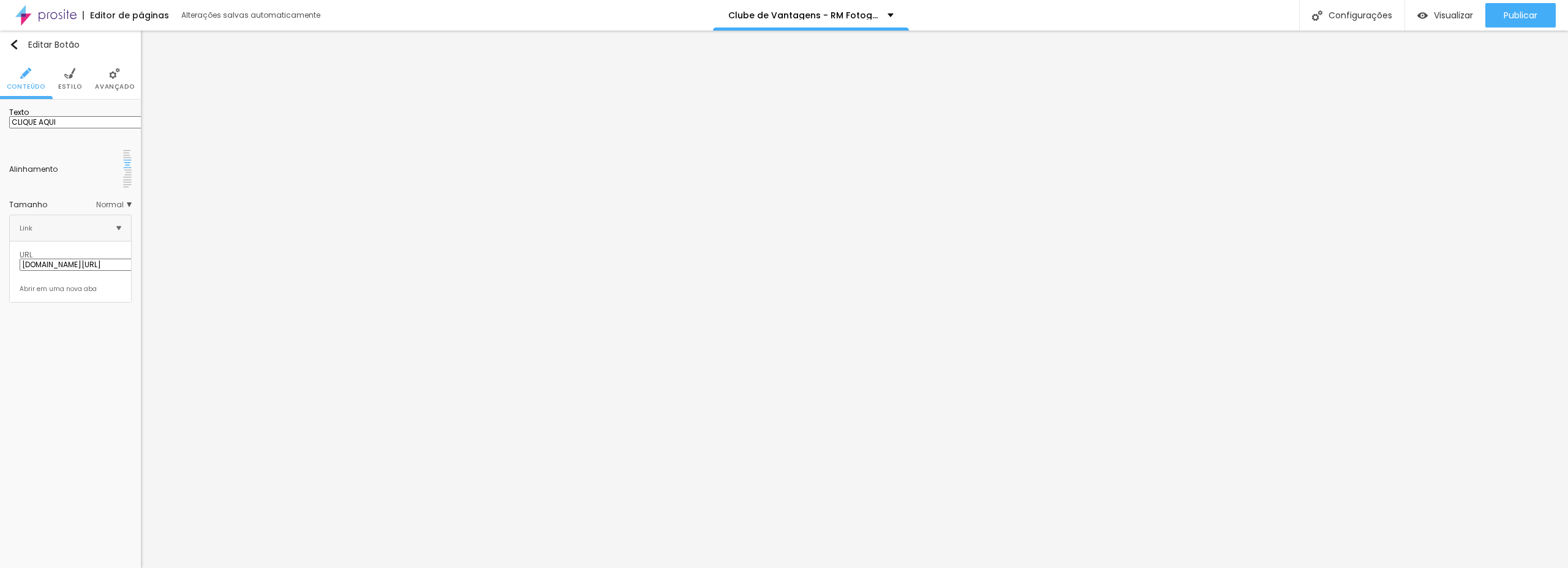
click at [9, 40] on button "Editar Botão" at bounding box center [70, 44] width 141 height 28
drag, startPoint x: 35, startPoint y: 254, endPoint x: -5, endPoint y: 257, distance: 40.1
click at [0, 257] on html "Editor de páginas Alterações salvas automaticamente Clube de Vantagens - RM Fot…" at bounding box center [784, 284] width 1568 height 568
paste input "www.rodrigomourafotografia.com.br/clube-de-assinantes-para-empreendedores-rm-fo…"
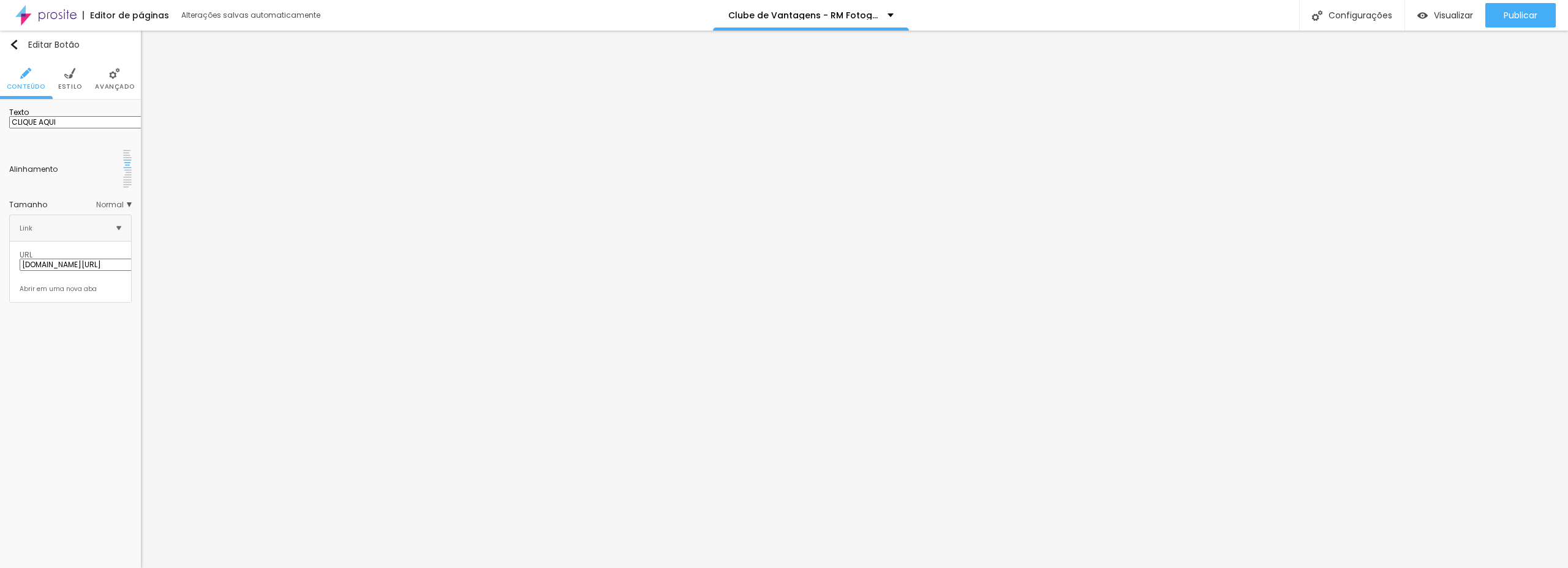
scroll to position [0, 252]
click at [79, 306] on div "Editar Botão Conteúdo Estilo Avançado Texto CLIQUE AQUI Alinhamento Tamanho Nor…" at bounding box center [70, 299] width 141 height 538
click at [15, 41] on img "button" at bounding box center [14, 44] width 9 height 9
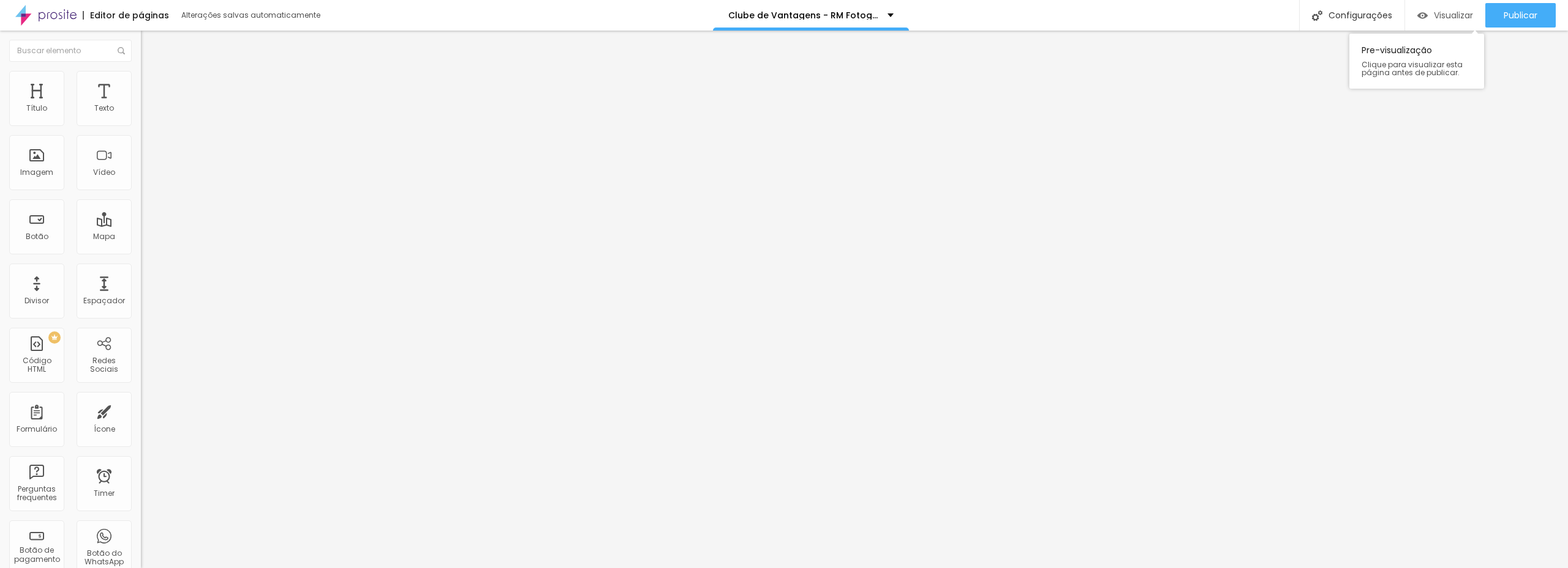
click at [1449, 14] on span "Visualizar" at bounding box center [1453, 14] width 39 height 9
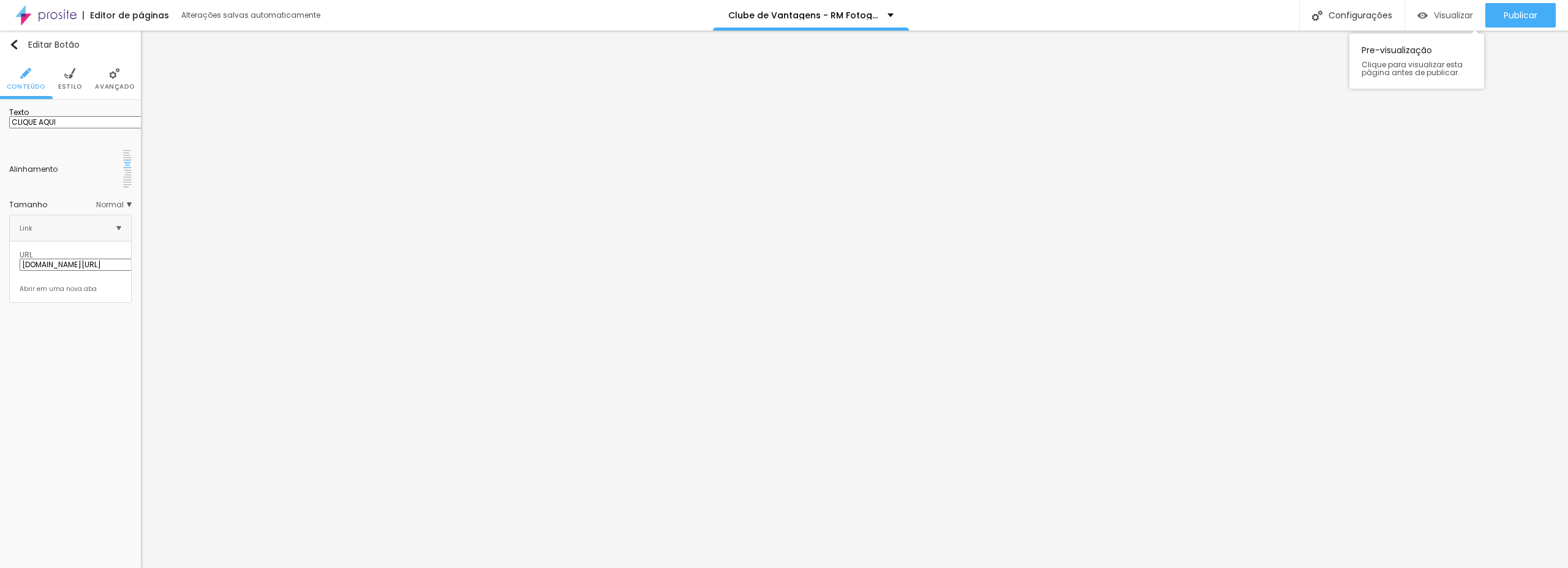
click at [1436, 19] on span "Visualizar" at bounding box center [1453, 14] width 39 height 9
click at [1515, 12] on span "Publicar" at bounding box center [1519, 14] width 33 height 9
click at [1355, 14] on div "Configurações" at bounding box center [1340, 15] width 105 height 31
click at [1357, 18] on div "Configurações" at bounding box center [1340, 15] width 105 height 31
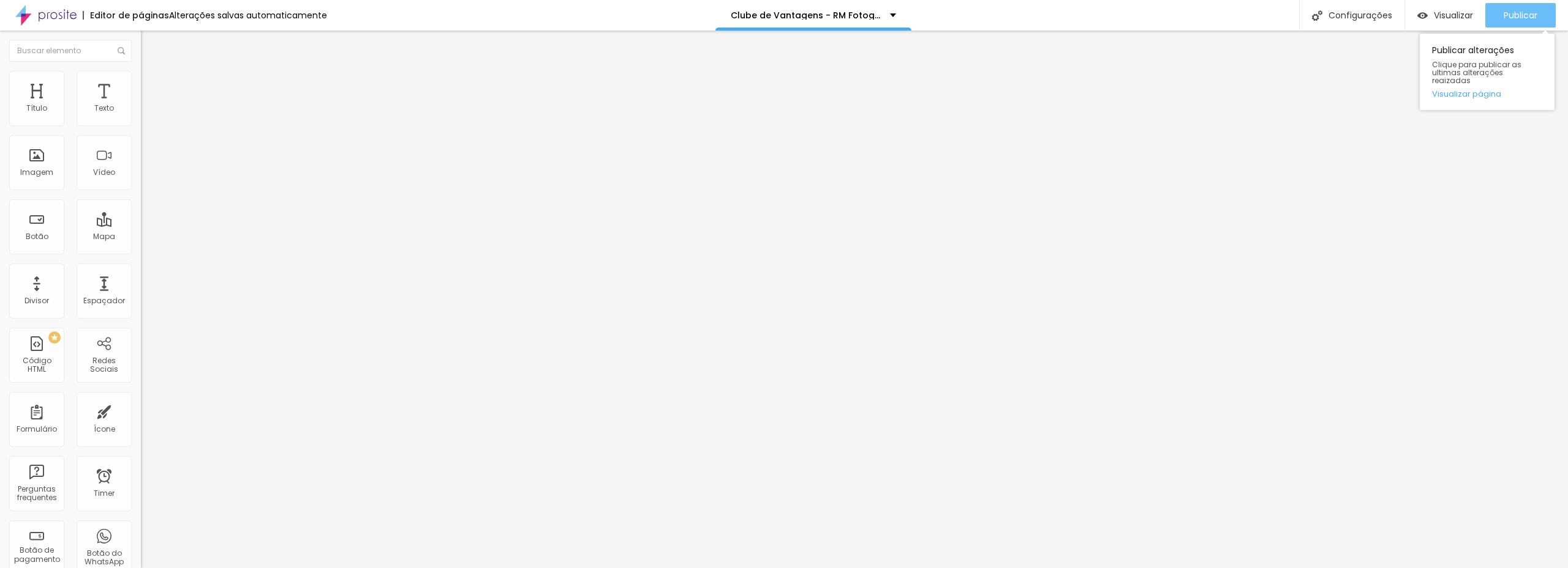
click at [1506, 12] on span "Publicar" at bounding box center [1519, 14] width 33 height 9
click at [1349, 18] on div "Configurações" at bounding box center [1351, 15] width 105 height 31
type input "/clube-de-vantagens-rm-fotografia-Menu"
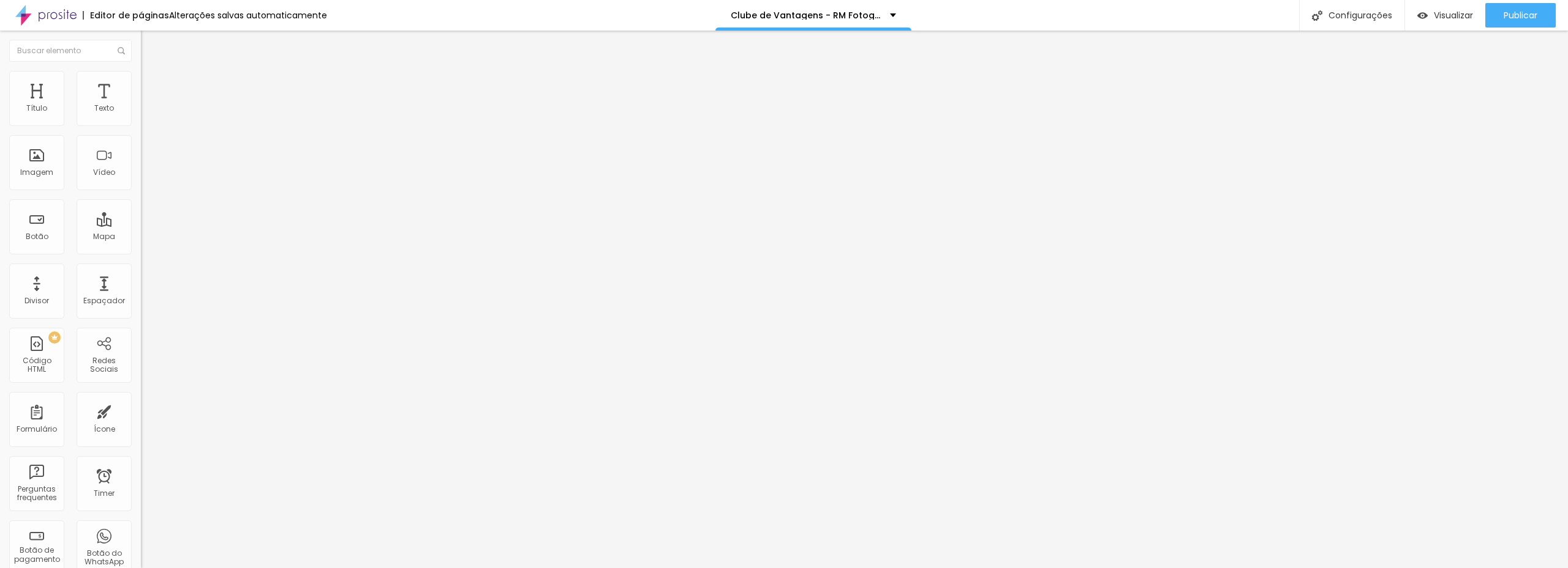
click at [141, 252] on input "www.rodrigomourafotografia.com.br/clube-de-vantagens-rm-fotografia" at bounding box center [214, 246] width 147 height 12
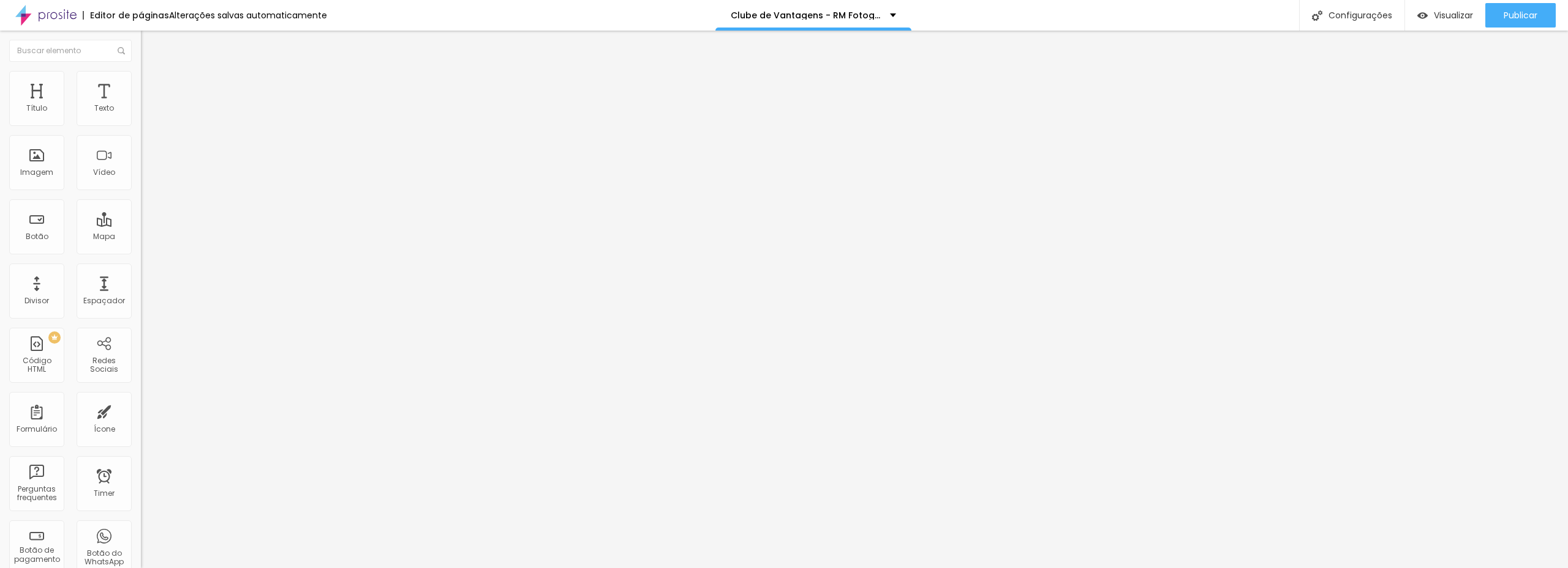
click at [141, 314] on div "Editar Botão Conteúdo Estilo Avançado Texto CLIQUE AQUI Alinhamento Tamanho Nor…" at bounding box center [211, 299] width 141 height 538
click at [141, 274] on div "Abrir em uma nova aba" at bounding box center [211, 270] width 141 height 6
click at [150, 40] on img "button" at bounding box center [154, 44] width 9 height 9
click at [1443, 19] on span "Visualizar" at bounding box center [1453, 14] width 39 height 9
click at [141, 248] on input "www.rodrigomourafotografia.com.br/clube-de-vantagens-rm-fotografia" at bounding box center [214, 246] width 147 height 12
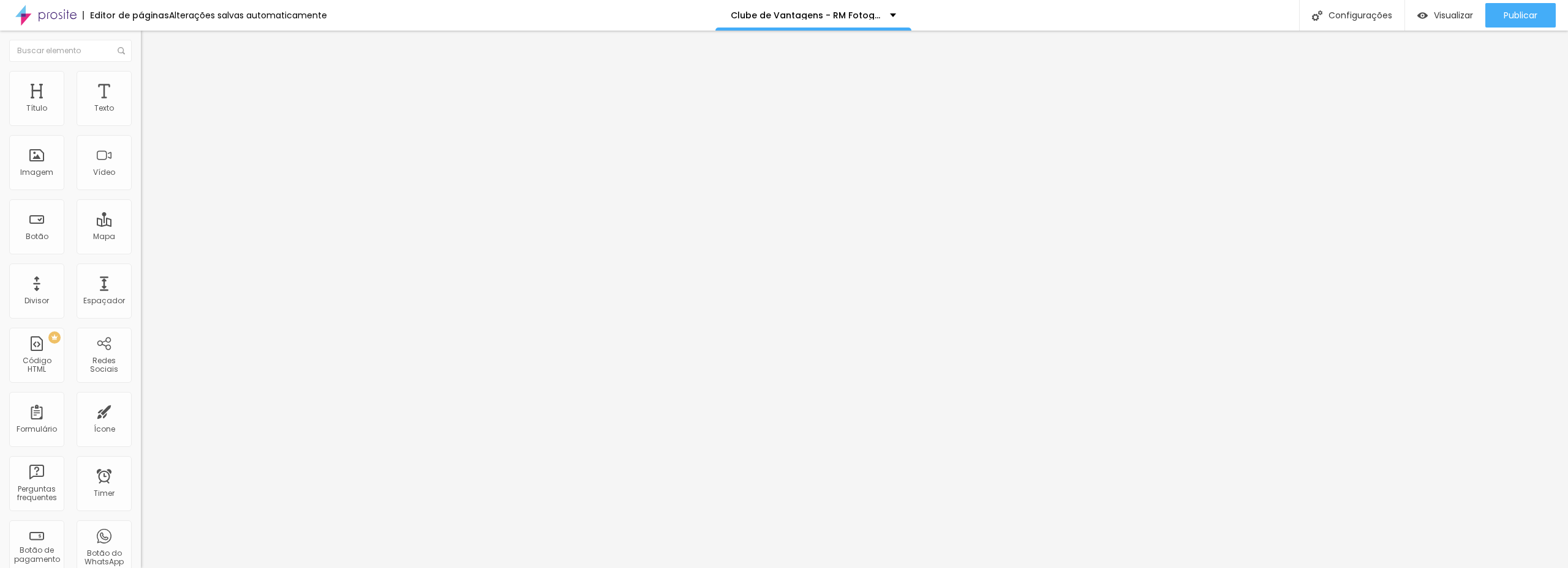
paste input "https://www.rodrigomourafotografia.com.br/clube-de-vantagens-rm-fotografia-pess…"
type input "https://www.rodrigomourafotografia.com.br/clube-de-vantagens-rm-fotografia-pess…"
click at [141, 319] on div "Editar Botão Conteúdo Estilo Avançado Texto CLIQUE AQUI Alinhamento Tamanho Nor…" at bounding box center [211, 299] width 141 height 538
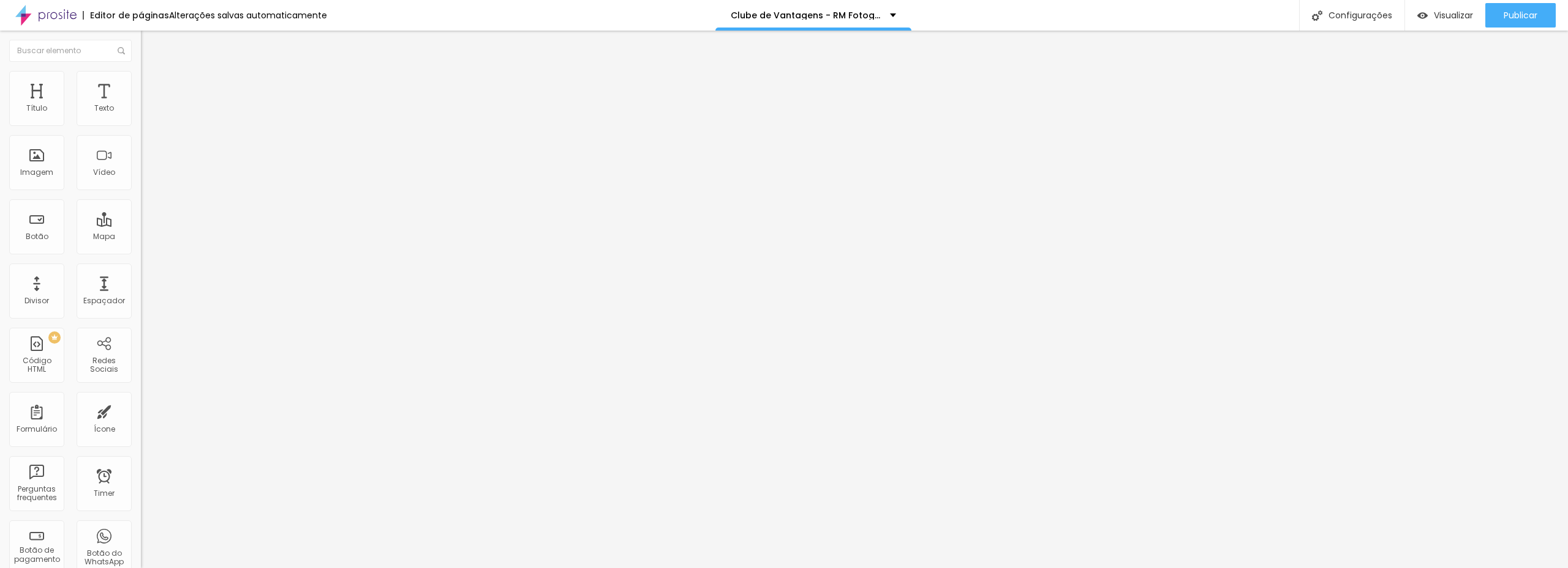
click at [141, 275] on div "Abrir em uma nova aba" at bounding box center [211, 277] width 141 height 6
click at [1452, 17] on span "Visualizar" at bounding box center [1453, 14] width 39 height 9
click at [141, 252] on input "www.rodrigomourafotografia.com.br/clube-de-assinantes-para-empreendedores-rm-fo…" at bounding box center [214, 246] width 147 height 12
paste input "https://www.rodrigomourafotografia.com.br/clube-de-assinantes-para-empreendedor…"
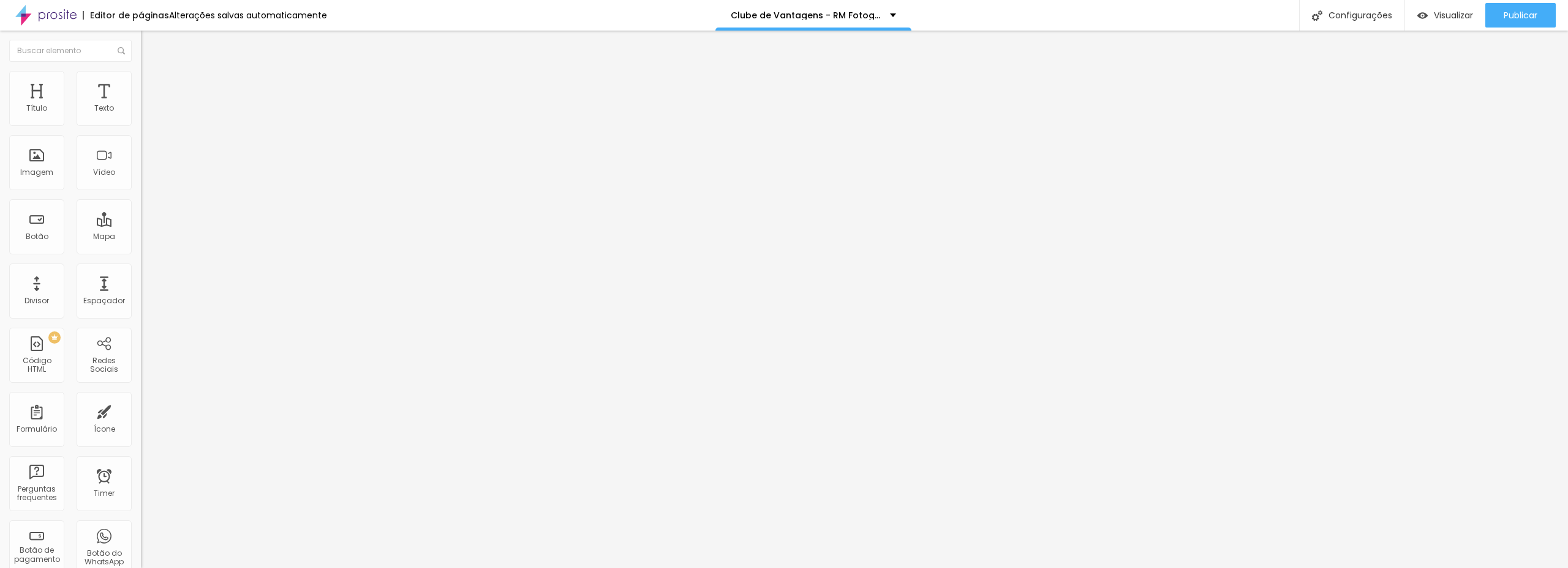
type input "https://www.rodrigomourafotografia.com.br/clube-de-assinantes-para-empreendedor…"
click at [141, 310] on div "Editar Botão Conteúdo Estilo Avançado Texto CLIQUE AQUI Alinhamento Tamanho Nor…" at bounding box center [211, 299] width 141 height 538
click at [150, 43] on img "button" at bounding box center [154, 44] width 9 height 9
click at [1437, 16] on span "Visualizar" at bounding box center [1453, 14] width 39 height 9
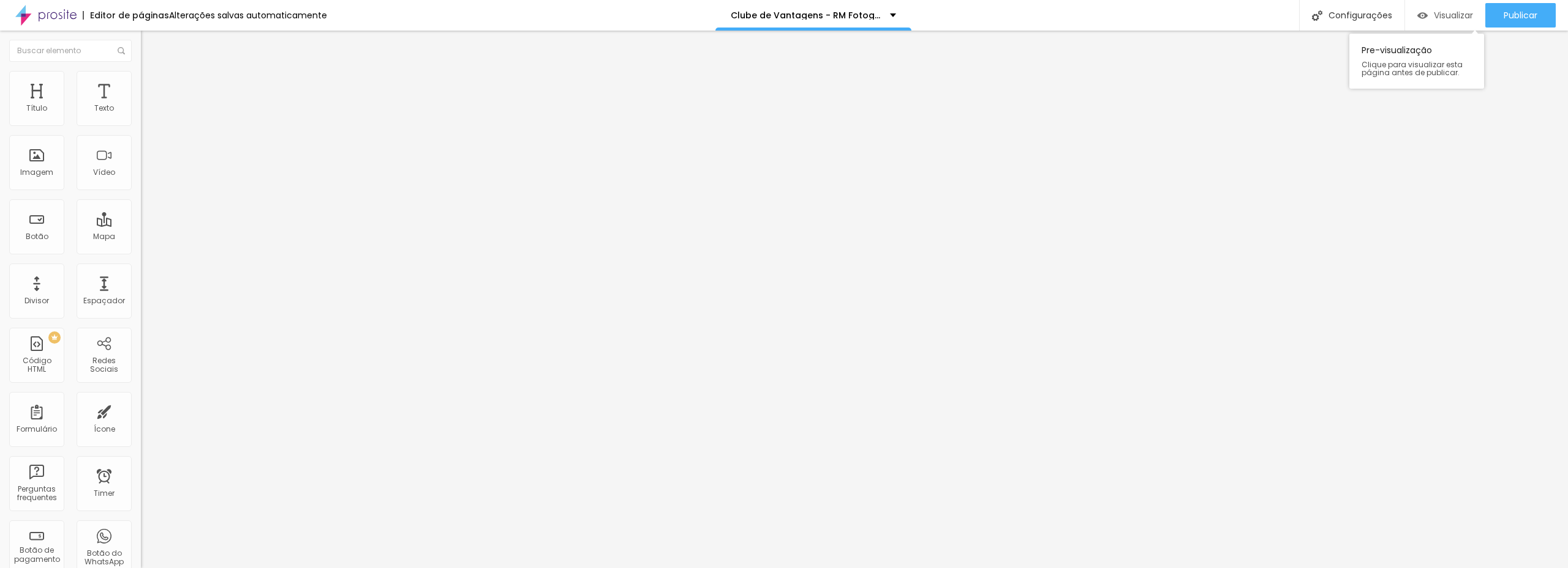
click at [1444, 16] on span "Visualizar" at bounding box center [1453, 14] width 39 height 9
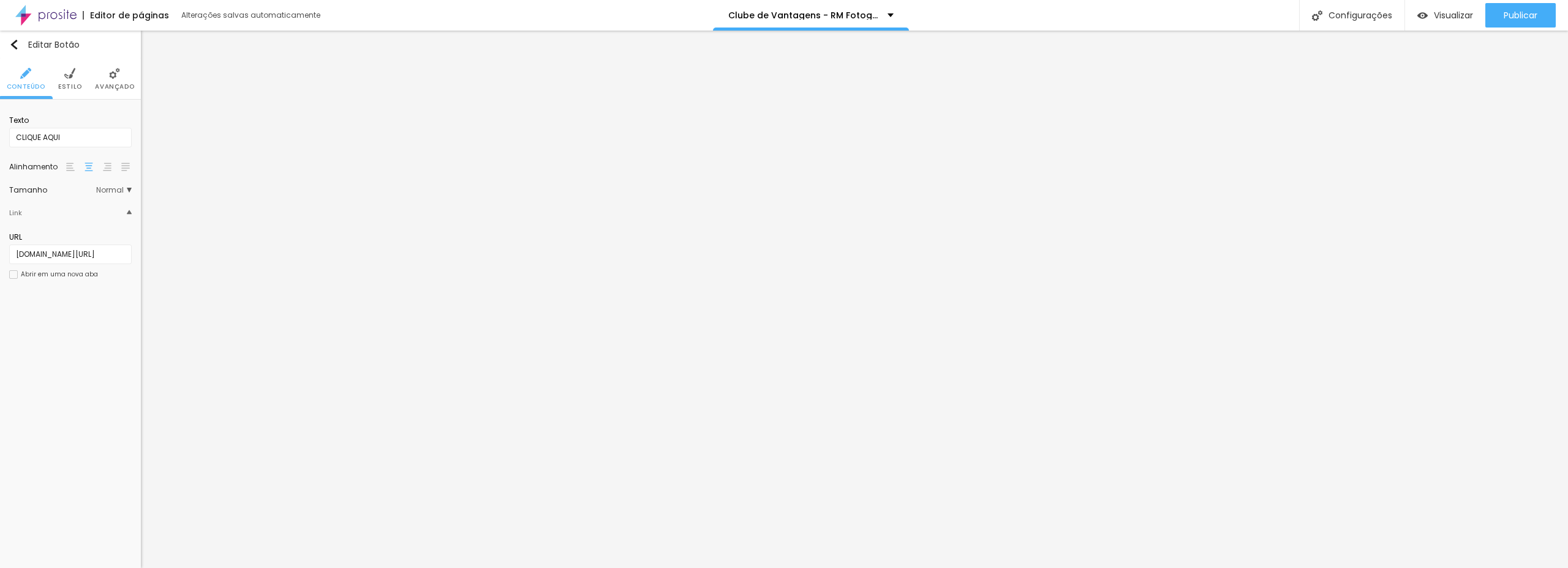
click at [8, 45] on button "Editar Botão" at bounding box center [70, 44] width 141 height 28
click at [73, 252] on input "[DOMAIN_NAME][URL]" at bounding box center [70, 254] width 122 height 20
click at [11, 41] on img "button" at bounding box center [14, 44] width 9 height 9
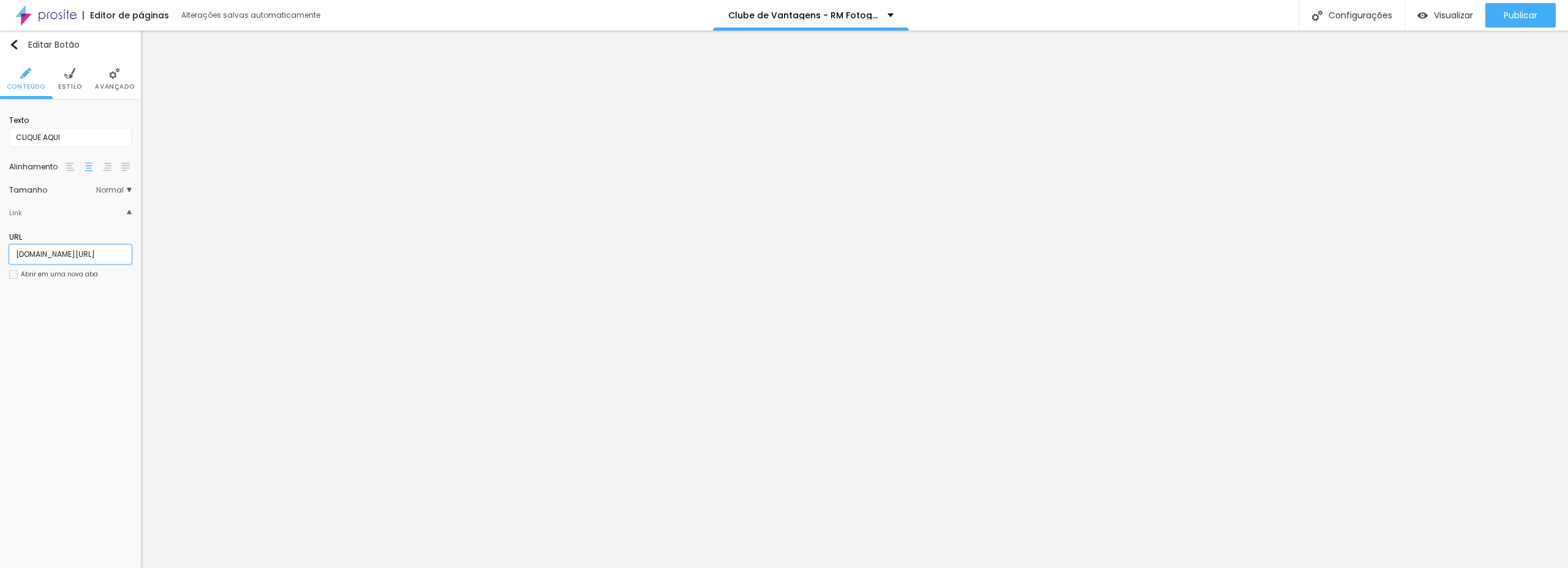
drag, startPoint x: 92, startPoint y: 252, endPoint x: 105, endPoint y: 252, distance: 13.0
click at [92, 252] on input "[DOMAIN_NAME][URL]" at bounding box center [70, 254] width 122 height 20
paste input "vantagens-rm-fotografia-pessoa-fisic"
type input "www.rodrigomourafotografia.com.br/clube-de-vantagens-rm-fotografia-pessoa-fisica"
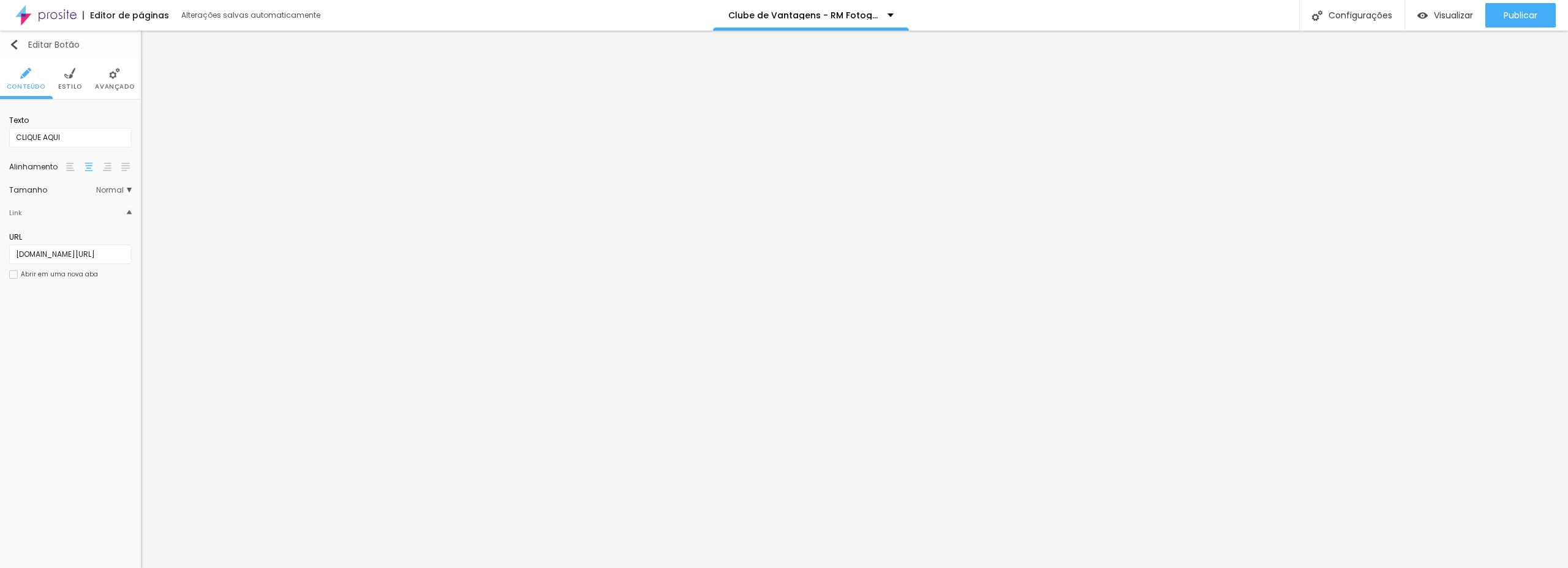
click at [12, 40] on img "button" at bounding box center [14, 44] width 9 height 9
click at [108, 252] on input "www.rodrigomourafotografia.com.br/clube-de-vantagens-rm-fotografia-pessoa-fisica" at bounding box center [70, 254] width 122 height 20
click at [97, 306] on div "Editar Botão Conteúdo Estilo Avançado Texto CLIQUE AQUI Alinhamento Tamanho Nor…" at bounding box center [70, 299] width 141 height 538
click at [84, 247] on input "www.rodrigomourafotografia.com.br/clube-de-vantagens-rm-fotografia-pessoa-fisica" at bounding box center [70, 254] width 122 height 20
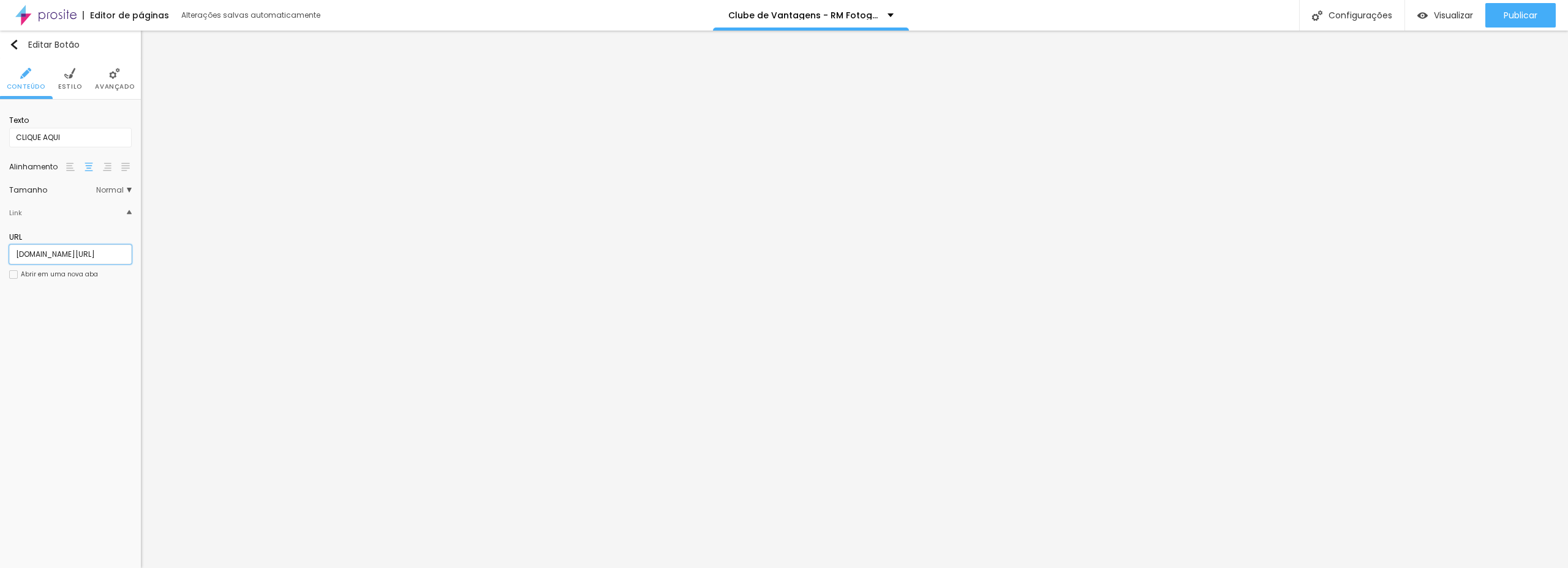
scroll to position [0, 216]
click at [86, 315] on div "Editar Botão Conteúdo Estilo Avançado Texto CLIQUE AQUI Alinhamento Tamanho Nor…" at bounding box center [70, 299] width 141 height 538
click at [9, 41] on button "Editar Botão" at bounding box center [70, 44] width 141 height 28
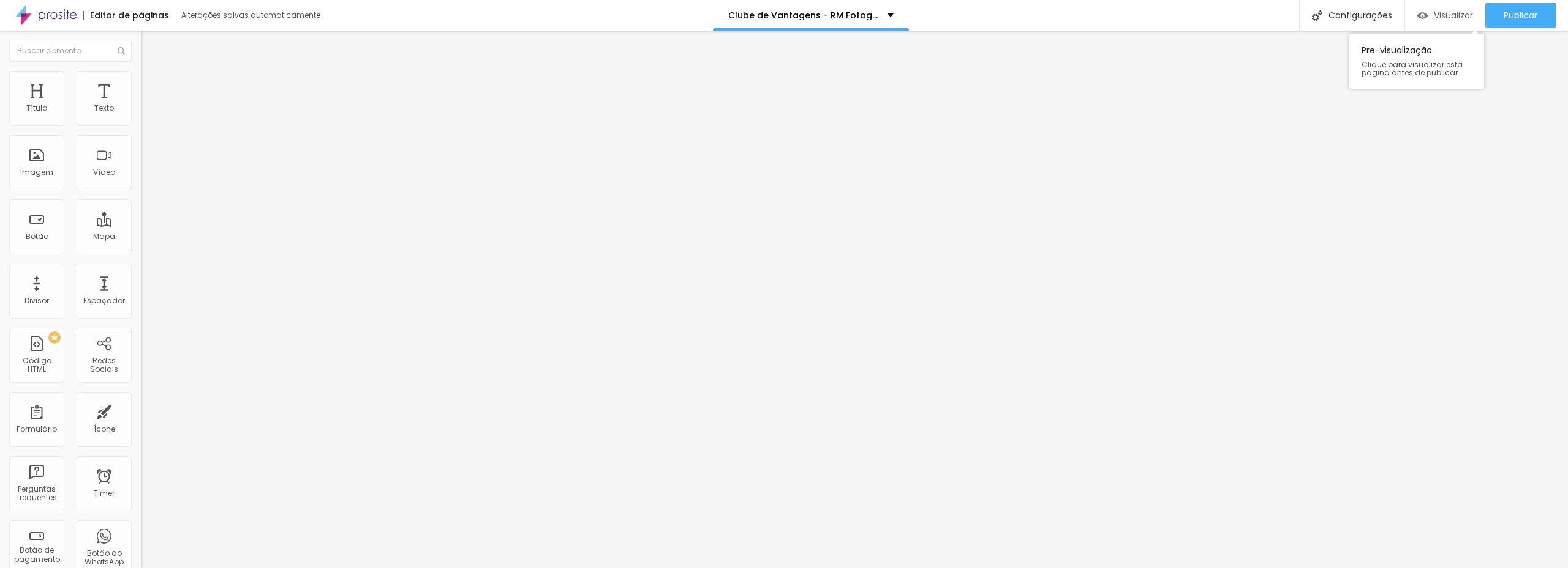
click at [1460, 14] on span "Visualizar" at bounding box center [1453, 14] width 39 height 9
click at [1433, 12] on span "Visualizar" at bounding box center [1453, 14] width 39 height 9
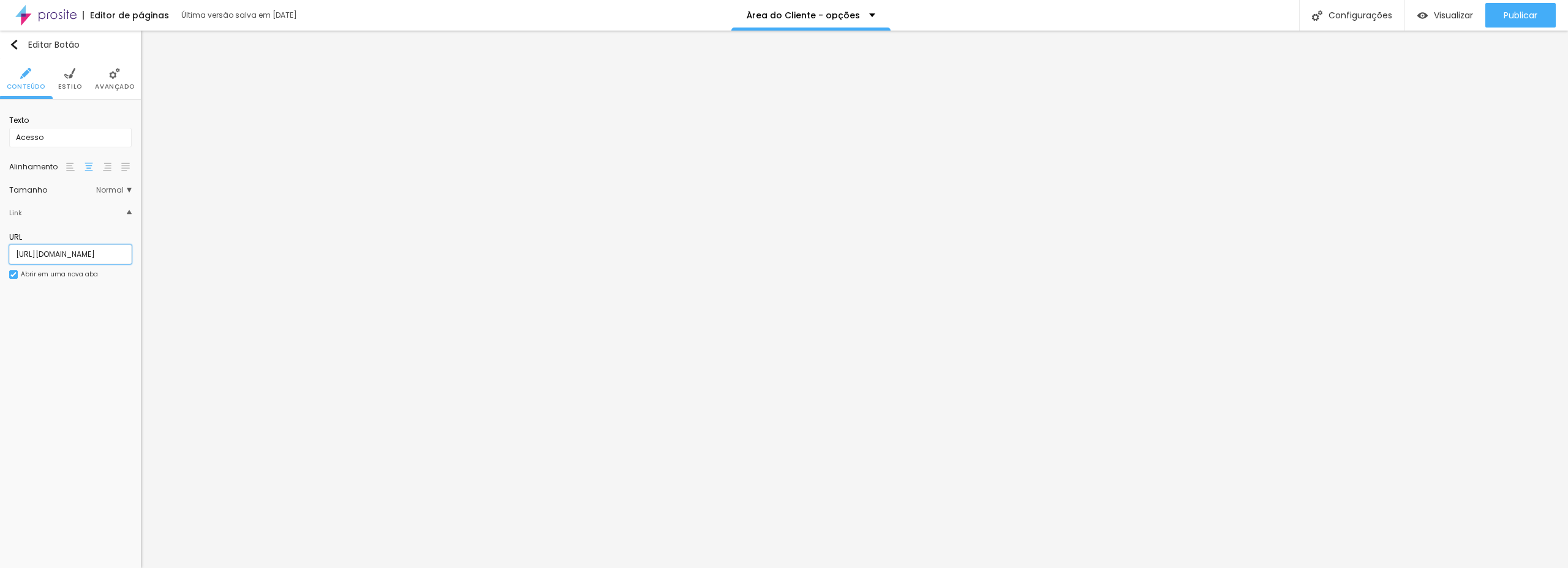
scroll to position [0, 122]
click at [54, 314] on div "Editar Botão Conteúdo Estilo Avançado Texto Acesso Alinhamento Tamanho Normal P…" at bounding box center [70, 299] width 141 height 538
click at [129, 212] on img at bounding box center [130, 212] width 5 height 5
click at [129, 212] on img at bounding box center [130, 214] width 5 height 5
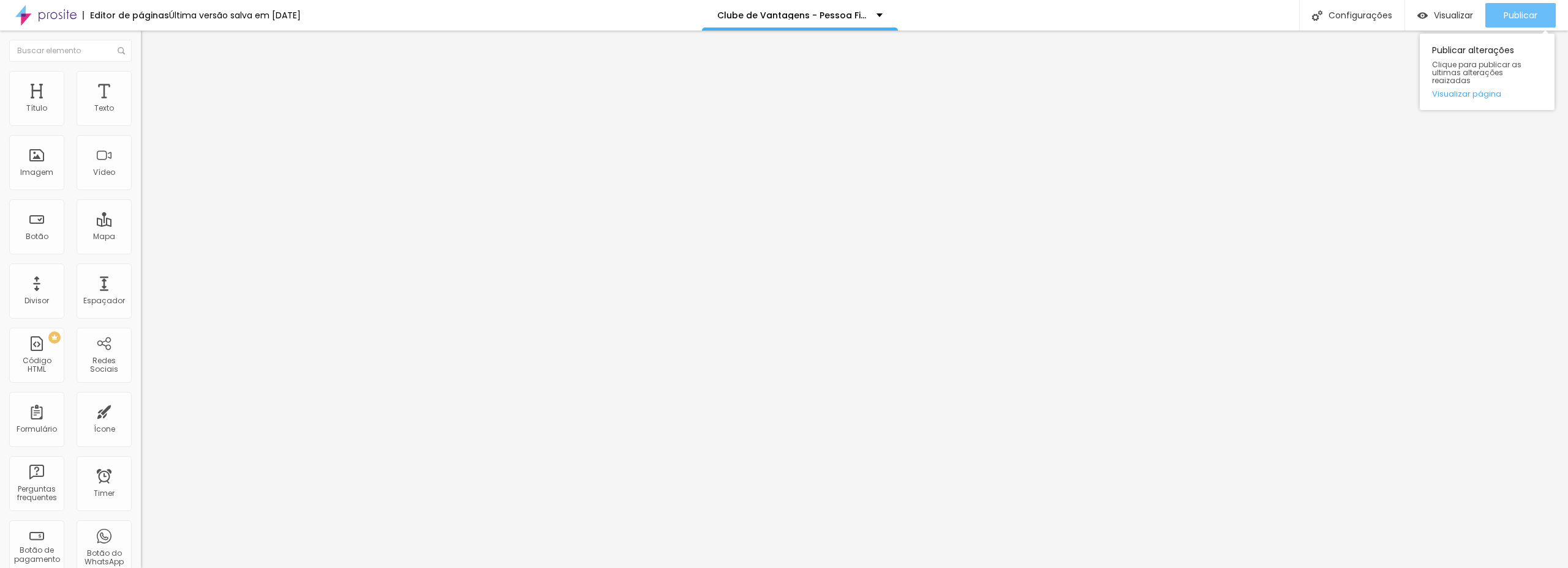
click at [1518, 15] on span "Publicar" at bounding box center [1519, 14] width 33 height 9
click at [1433, 14] on span "Visualizar" at bounding box center [1453, 14] width 39 height 9
click at [1440, 16] on span "Visualizar" at bounding box center [1453, 14] width 39 height 9
click at [1518, 14] on span "Publicar" at bounding box center [1519, 14] width 33 height 9
click at [1460, 15] on span "Visualizar" at bounding box center [1453, 14] width 39 height 9
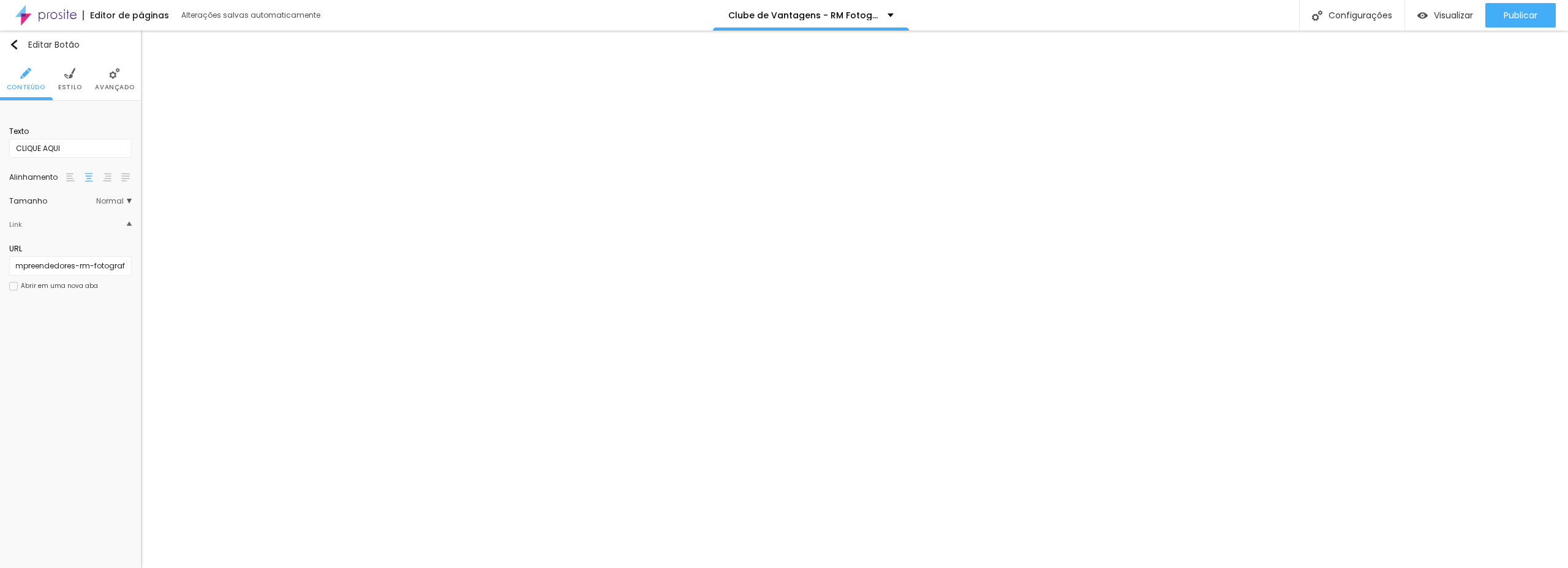
scroll to position [0, 20]
drag, startPoint x: 78, startPoint y: 268, endPoint x: -25, endPoint y: 265, distance: 103.0
click at [0, 265] on html "Editor de páginas Alterações salvas automaticamente Clube de Vantagens - RM Fot…" at bounding box center [784, 284] width 1568 height 568
type input "/clube-de-assinantes-para-empreendedores-rm-fotografia"
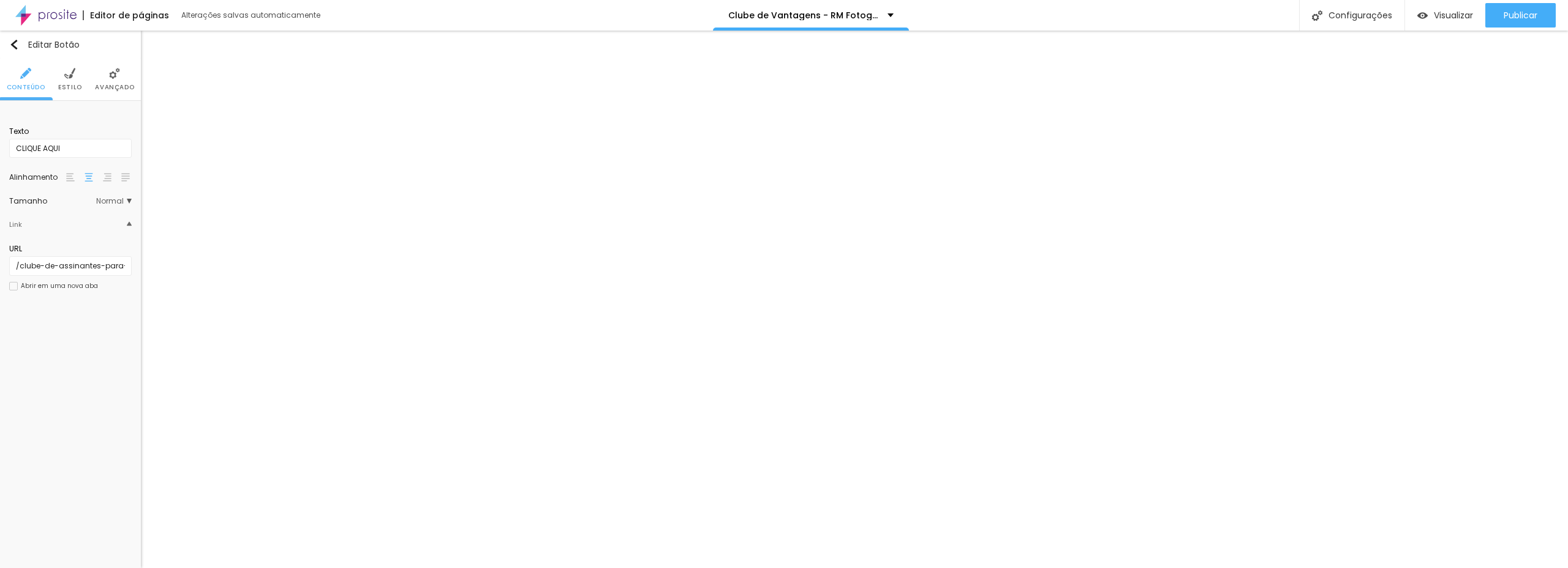
click at [67, 324] on div "Editar Botão Conteúdo Estilo Avançado Texto CLIQUE AQUI Alinhamento Tamanho Nor…" at bounding box center [70, 299] width 141 height 538
click at [10, 38] on button "Editar Botão" at bounding box center [70, 44] width 141 height 28
click at [60, 263] on input "https://www.rodrigomourafotografia.com.br/clube-de-vantagens-rm-fotografia-pess…" at bounding box center [70, 266] width 122 height 20
paste input "/clube-de-vantagens-rm-fotografia-pessoa-fisica"
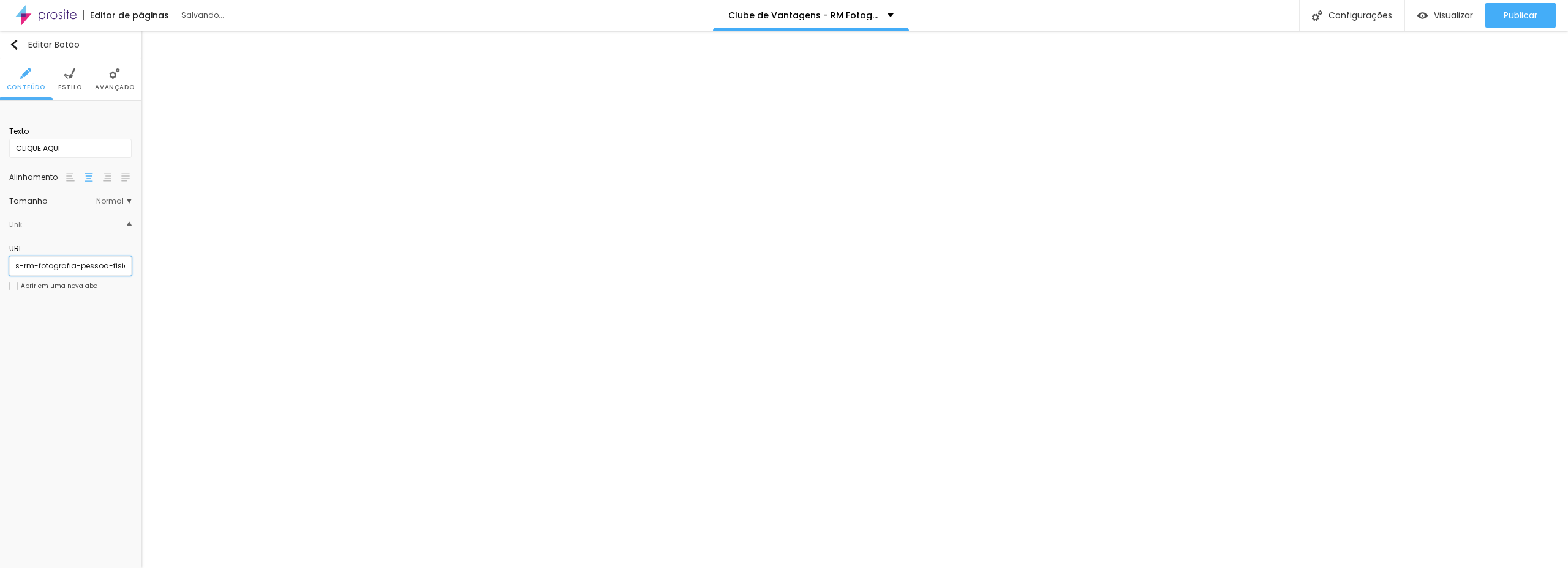
type input "/clube-de-vantagens-rm-fotografia-pessoa-fisica"
click at [81, 326] on div "Editar Botão Conteúdo Estilo Avançado Texto CLIQUE AQUI Alinhamento Tamanho Nor…" at bounding box center [70, 299] width 141 height 538
click at [17, 40] on img "button" at bounding box center [14, 44] width 9 height 9
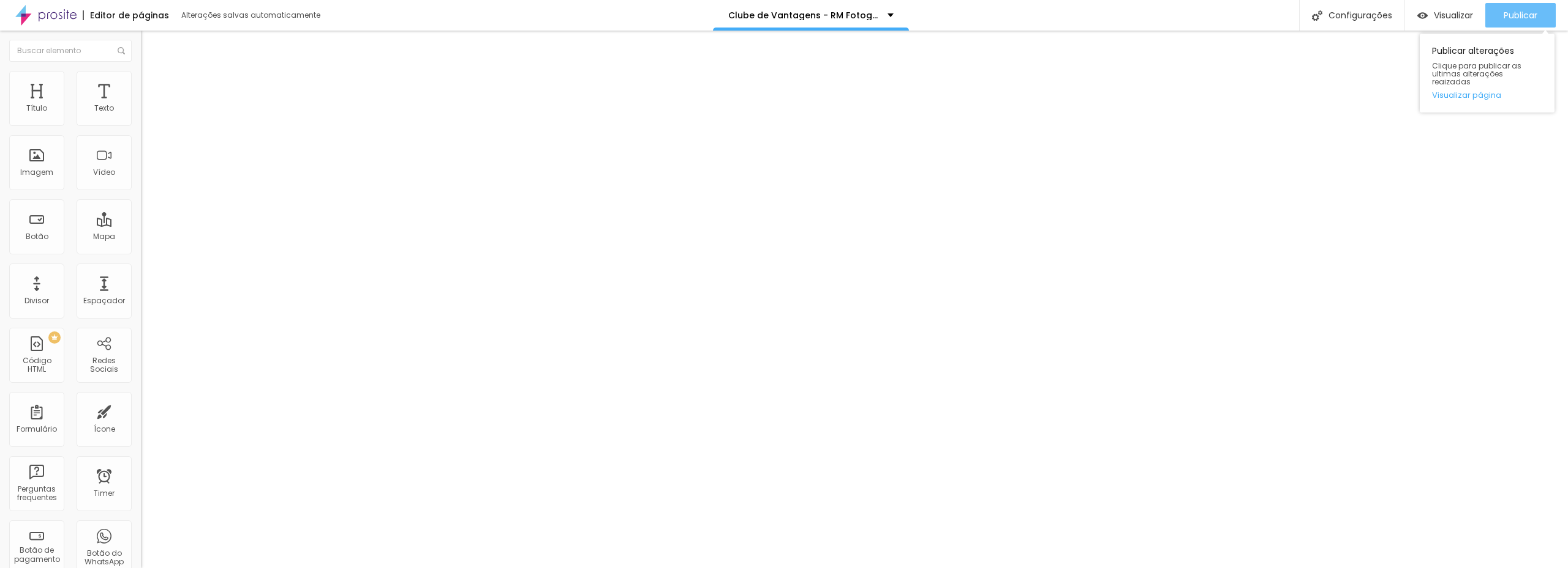
click at [1534, 7] on div "Publicar" at bounding box center [1519, 15] width 33 height 25
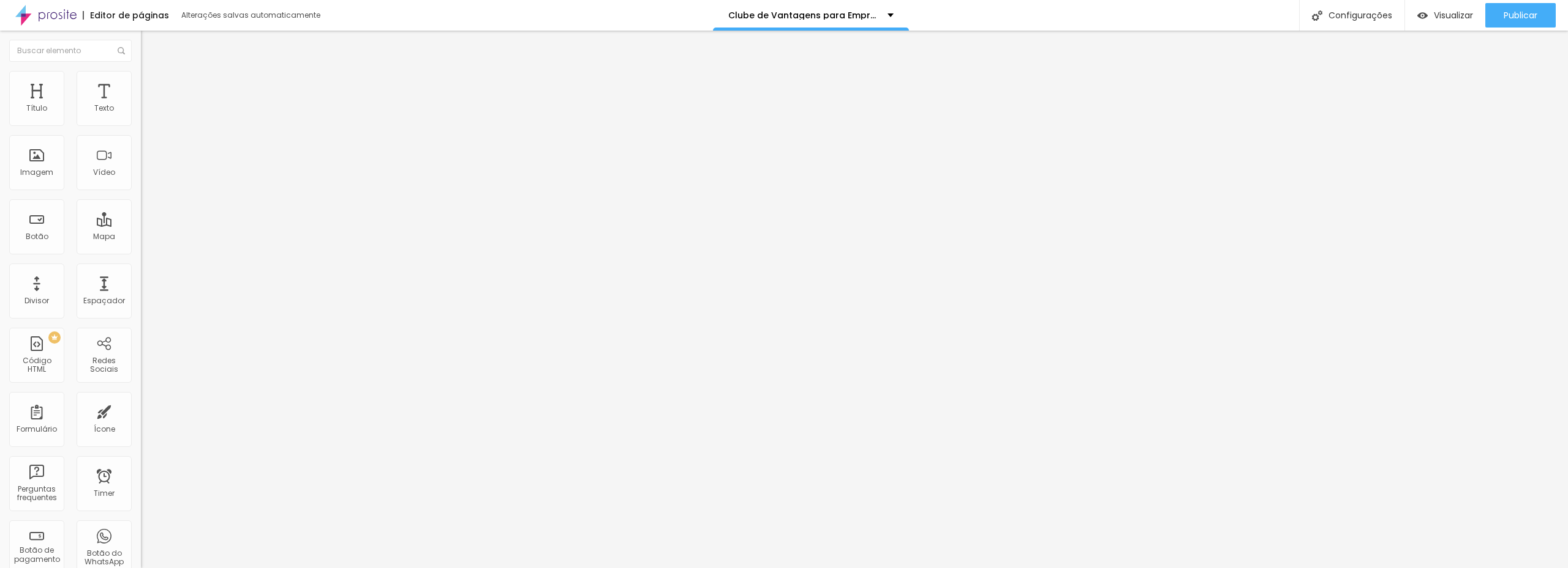
click at [152, 94] on span "Estilo" at bounding box center [161, 89] width 19 height 10
click at [141, 93] on img at bounding box center [146, 98] width 11 height 11
click at [141, 84] on img at bounding box center [146, 86] width 11 height 11
click at [141, 79] on img at bounding box center [146, 73] width 11 height 11
click at [141, 88] on ul "Conteúdo Estilo Avançado" at bounding box center [211, 86] width 141 height 37
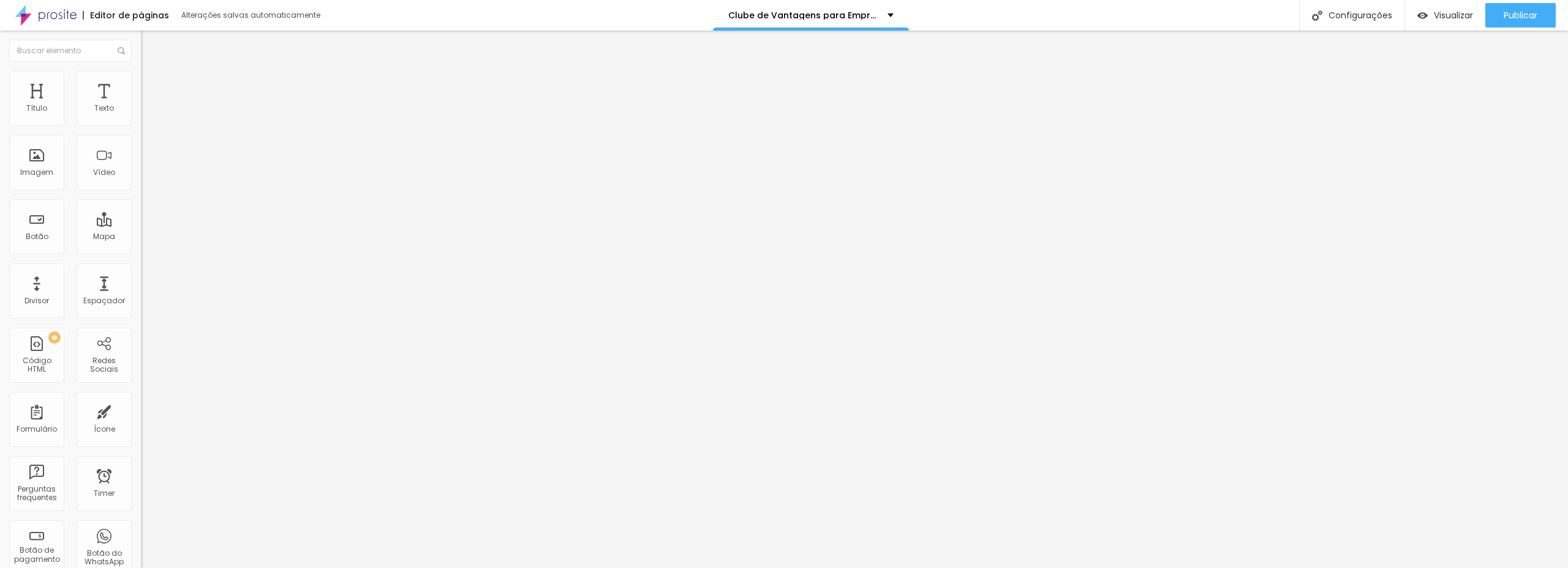
click at [141, 90] on li "Estilo" at bounding box center [211, 87] width 141 height 12
type input "16"
type input "18"
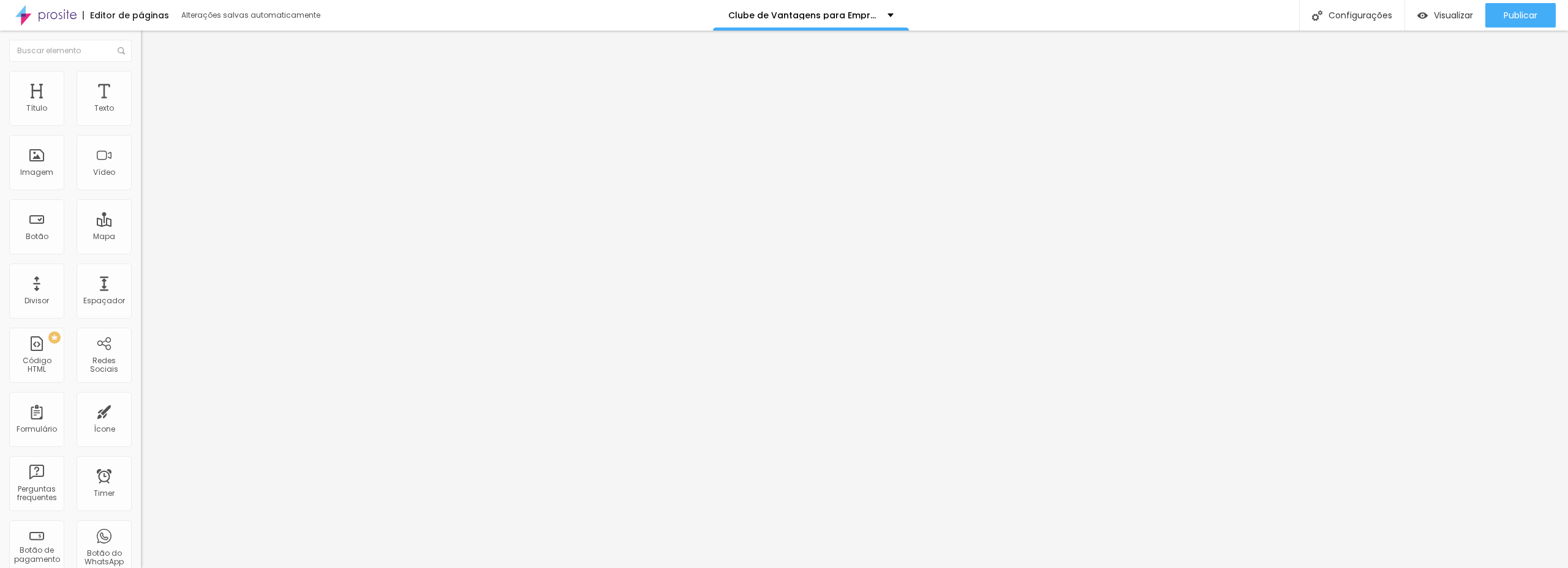
drag, startPoint x: 39, startPoint y: 194, endPoint x: 144, endPoint y: 198, distance: 105.1
type input "18"
click at [144, 365] on input "range" at bounding box center [180, 369] width 79 height 9
click at [141, 309] on div "Editar Botão do WhatsApp Conteúdo Estilo Avançado Visual 18 Tamanho do texto Co…" at bounding box center [211, 299] width 141 height 538
click at [141, 118] on button "button" at bounding box center [149, 111] width 17 height 13
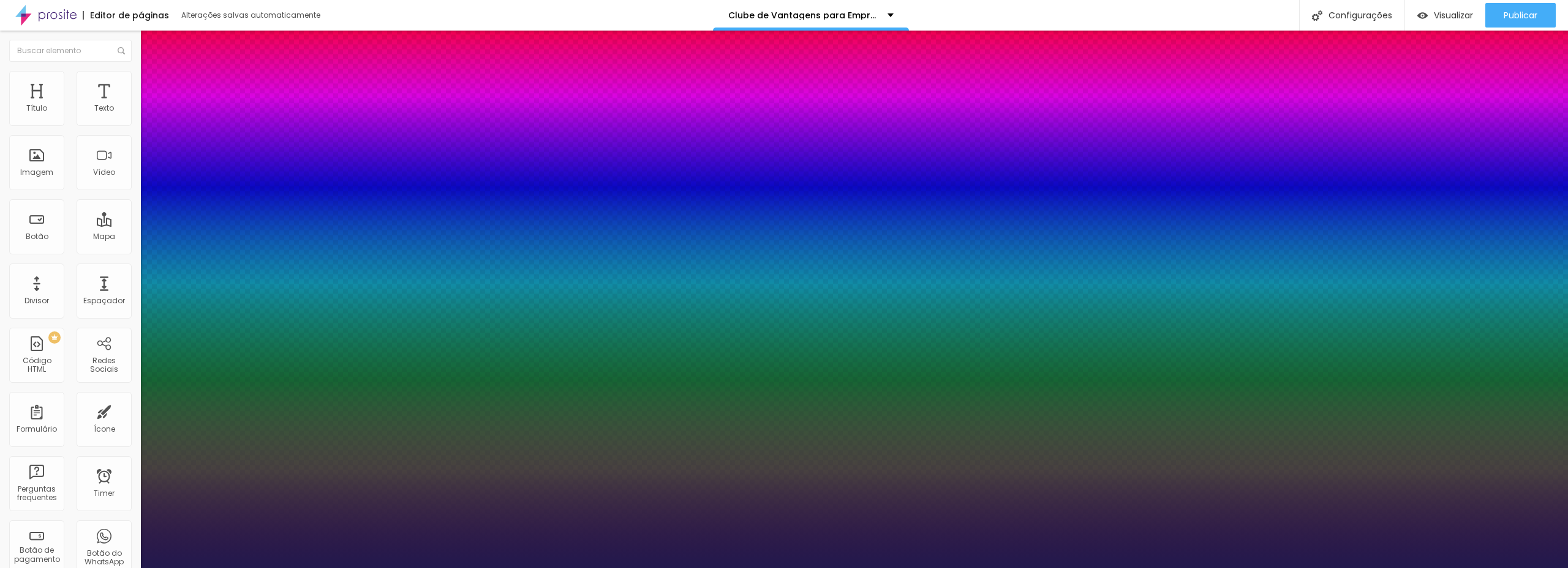
click at [53, 568] on div at bounding box center [784, 568] width 1568 height 0
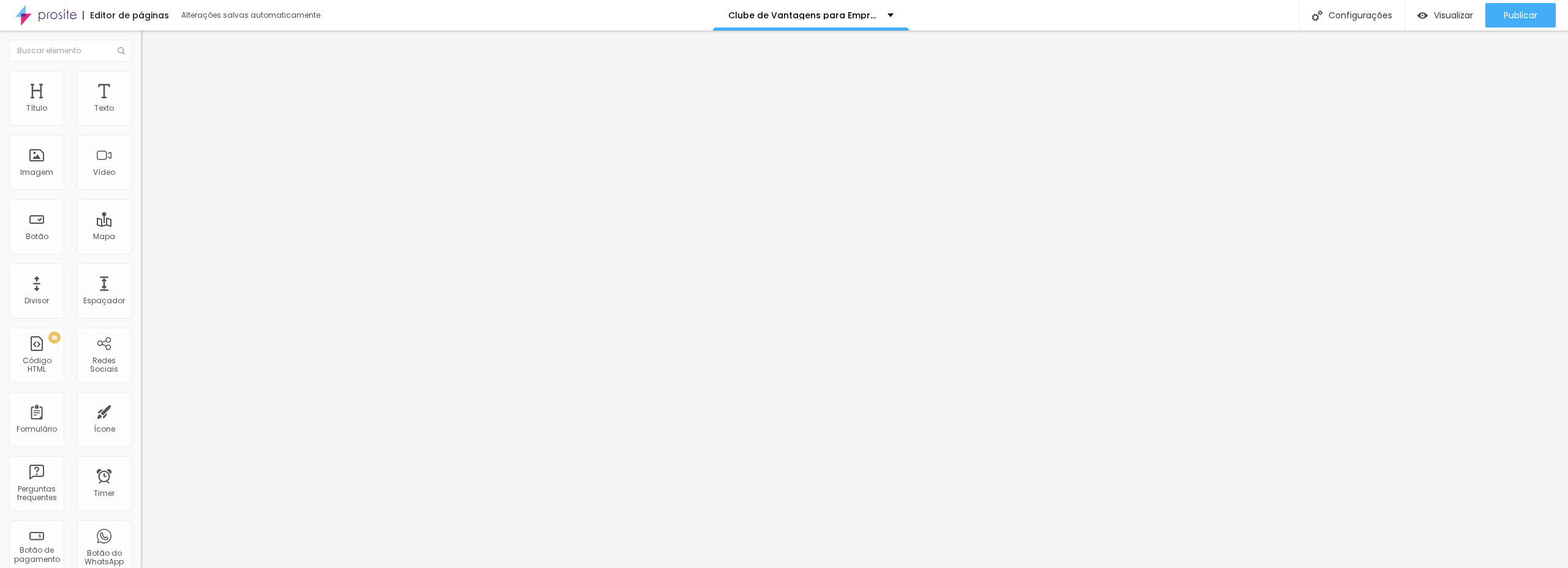
click at [141, 78] on li "Avançado" at bounding box center [211, 77] width 141 height 12
click at [141, 70] on img at bounding box center [146, 64] width 11 height 11
click at [1527, 16] on span "Publicar" at bounding box center [1519, 14] width 33 height 9
click at [150, 40] on img "button" at bounding box center [154, 44] width 9 height 9
click at [141, 105] on span "Trocar imagem" at bounding box center [174, 100] width 67 height 10
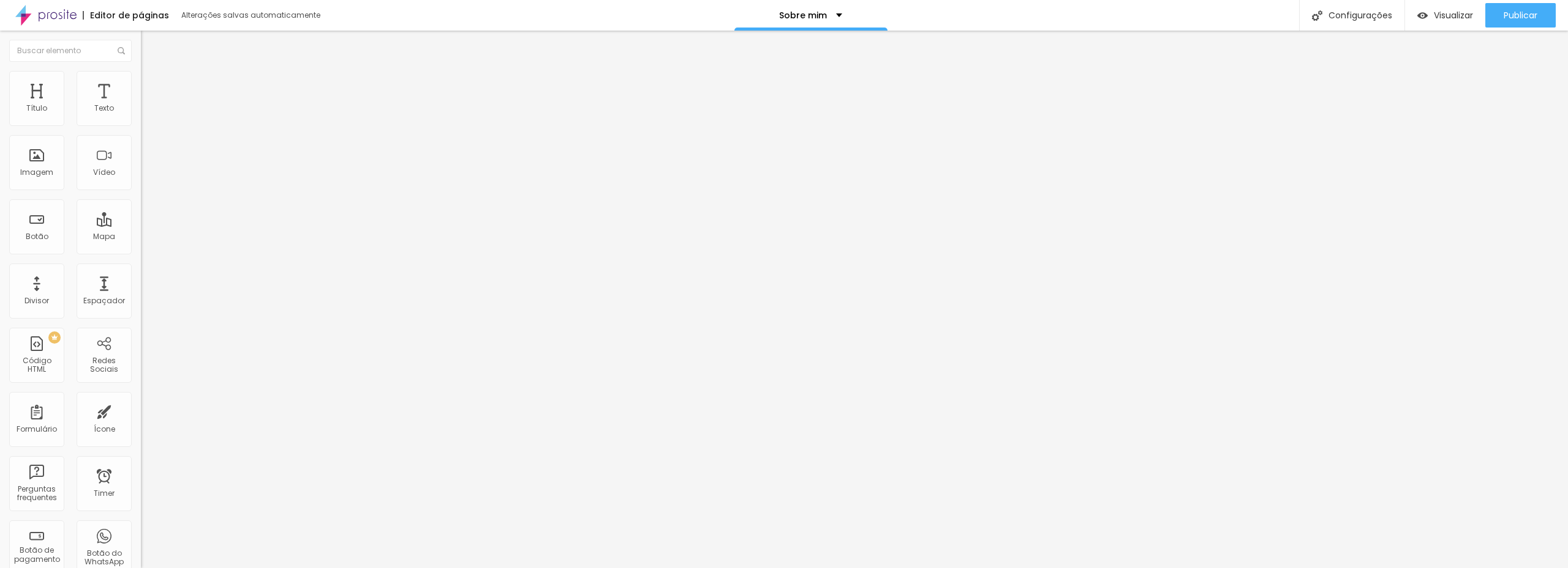
click at [141, 192] on span "16:9 Cinema" at bounding box center [164, 186] width 47 height 10
click at [141, 225] on span "Original" at bounding box center [155, 220] width 29 height 10
click at [141, 79] on li "Estilo" at bounding box center [211, 77] width 141 height 12
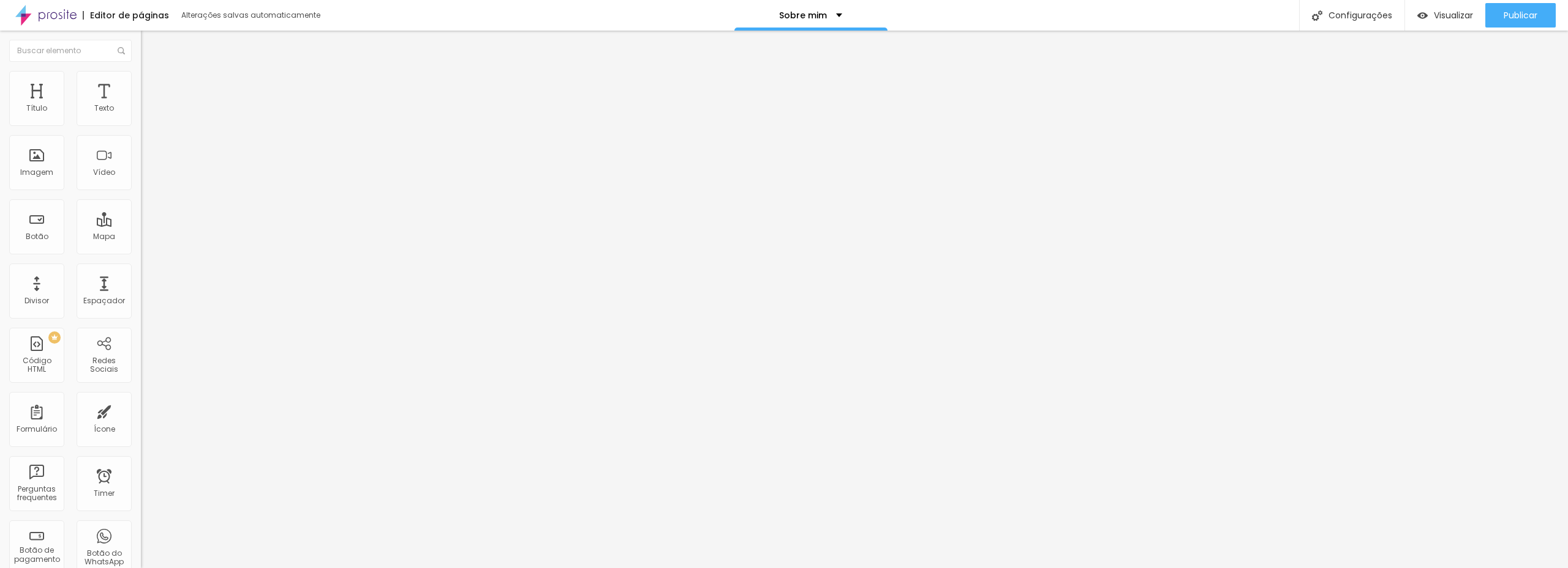
type input "95"
type input "90"
type input "65"
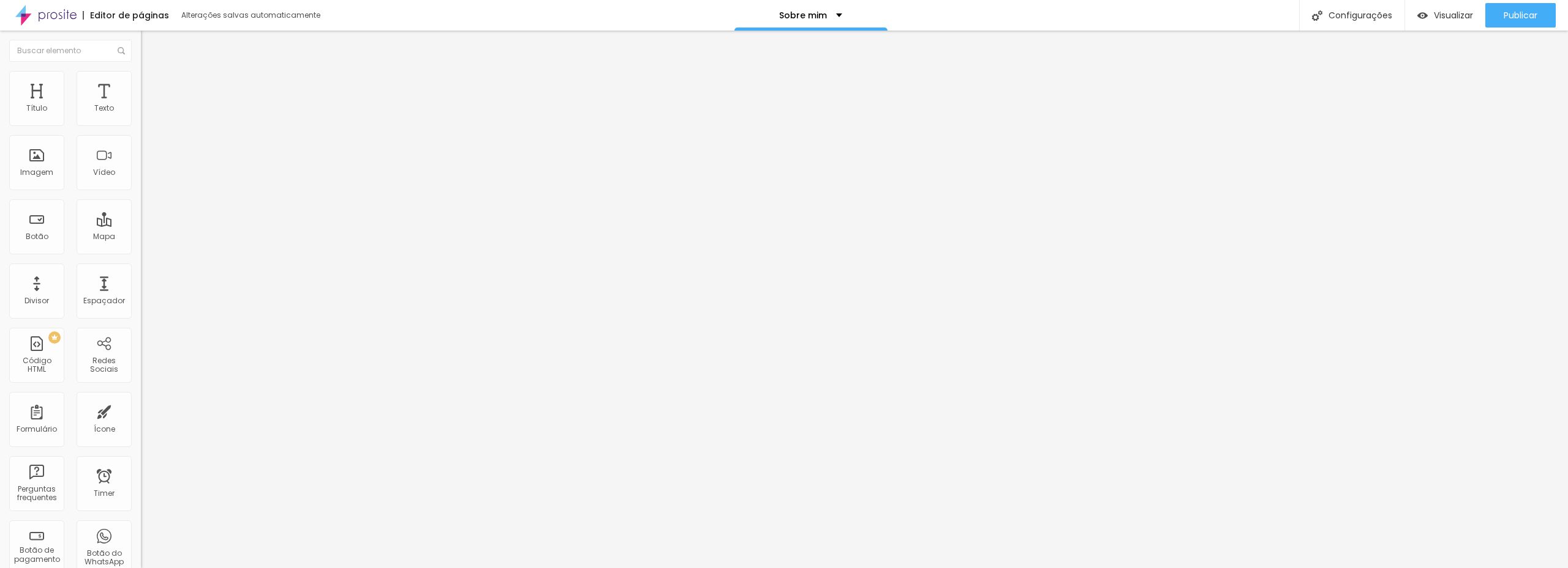
type input "65"
type input "60"
type input "55"
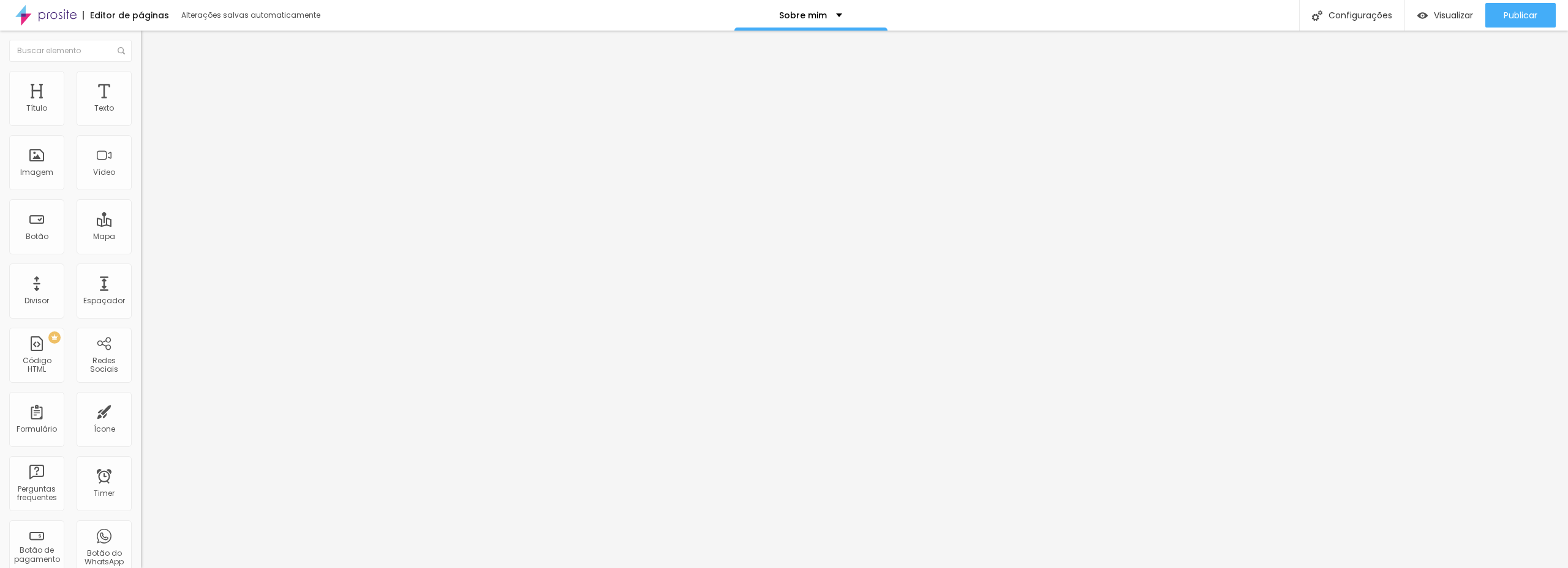
type input "50"
type input "55"
type input "60"
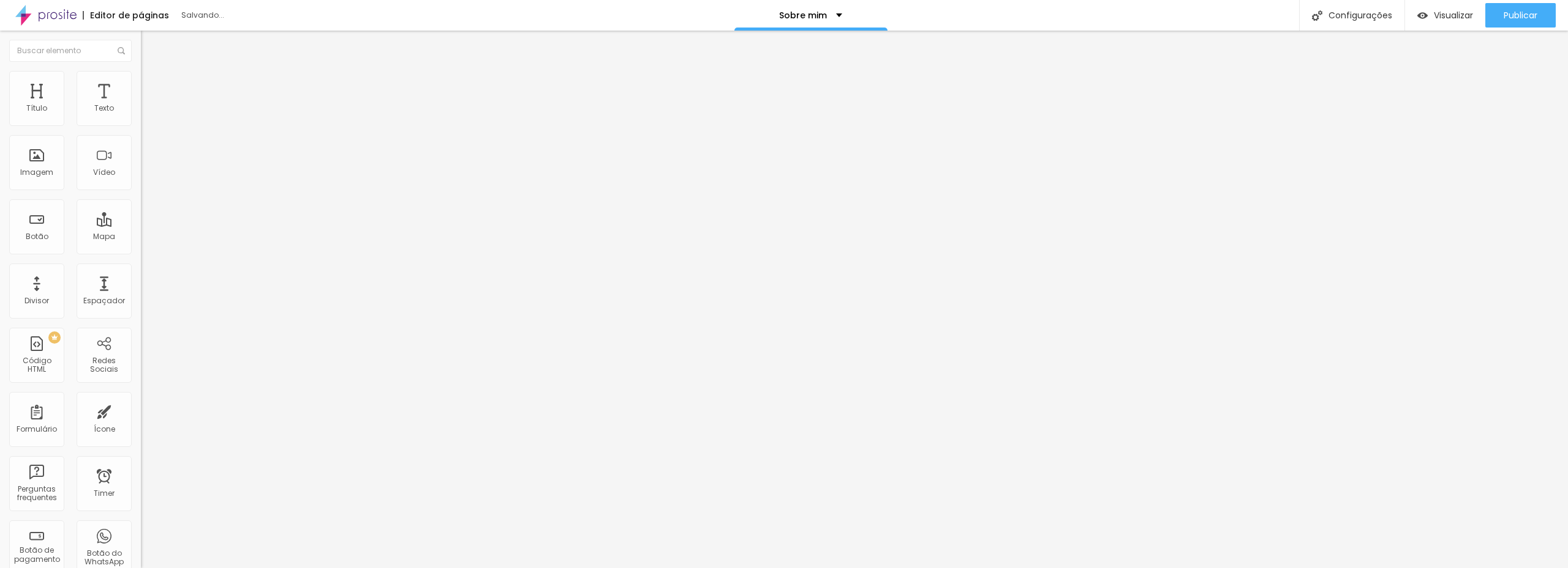
type input "60"
type input "65"
drag, startPoint x: 123, startPoint y: 135, endPoint x: 87, endPoint y: 142, distance: 36.7
type input "65"
click at [141, 125] on input "range" at bounding box center [180, 120] width 79 height 9
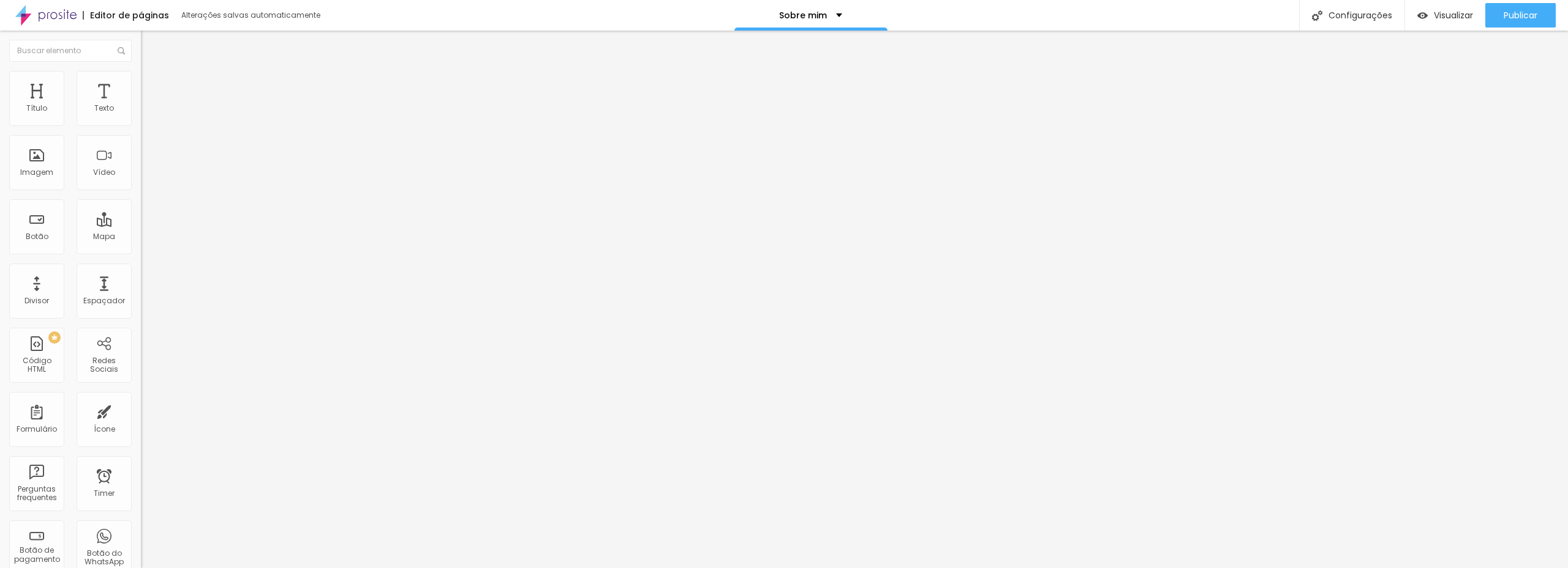
click at [150, 42] on img "button" at bounding box center [154, 44] width 9 height 9
click at [1443, 15] on span "Visualizar" at bounding box center [1453, 14] width 39 height 9
click at [141, 105] on span "Trocar imagem" at bounding box center [174, 100] width 67 height 10
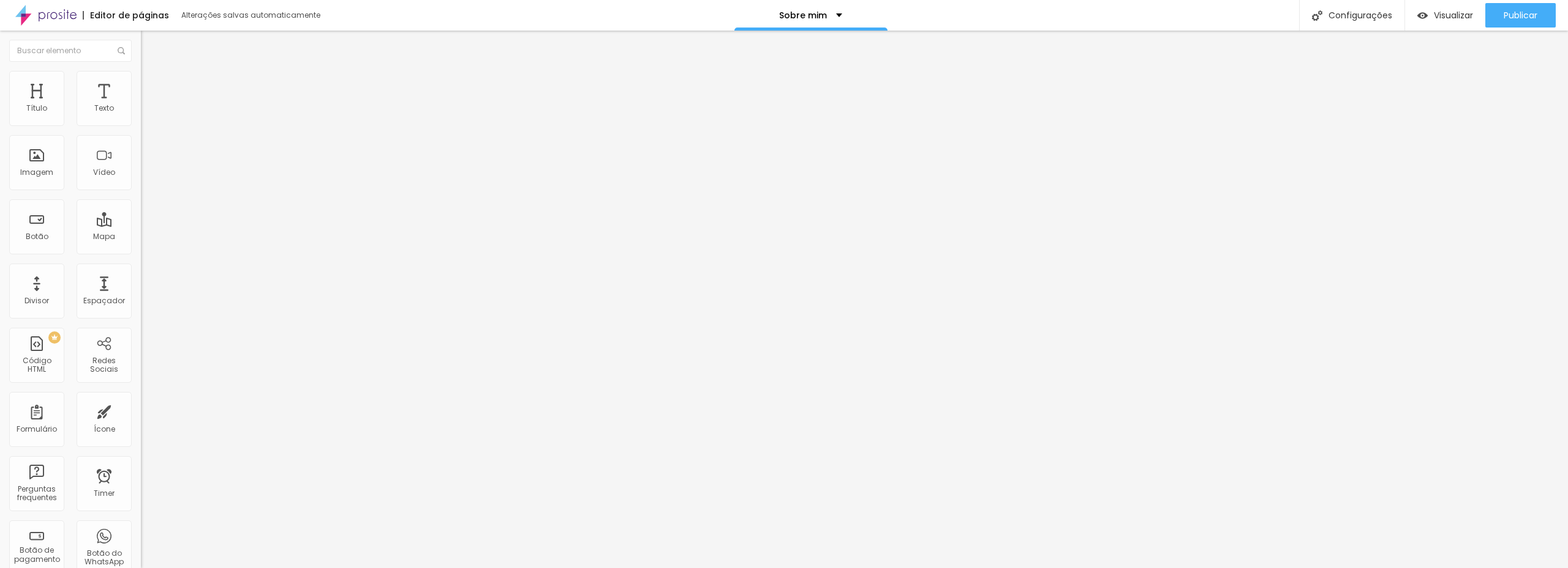
click at [152, 83] on span "Estilo" at bounding box center [161, 79] width 19 height 10
type input "70"
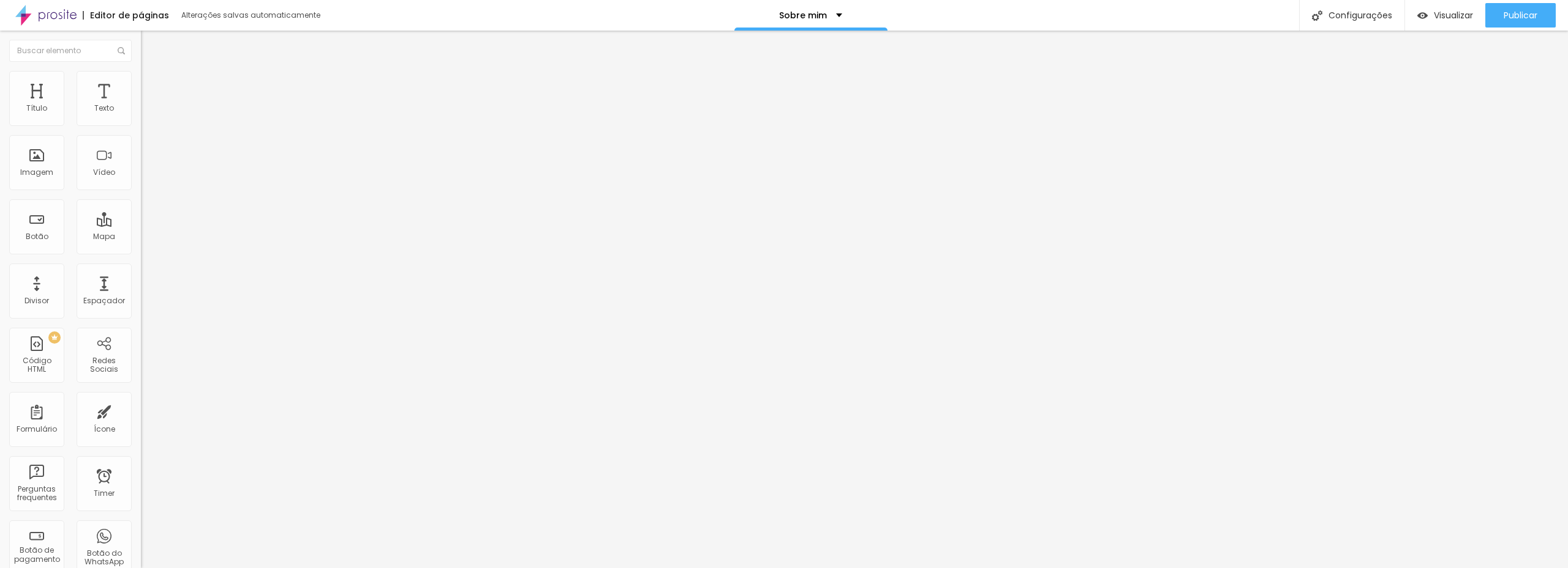
type input "70"
type input "75"
type input "80"
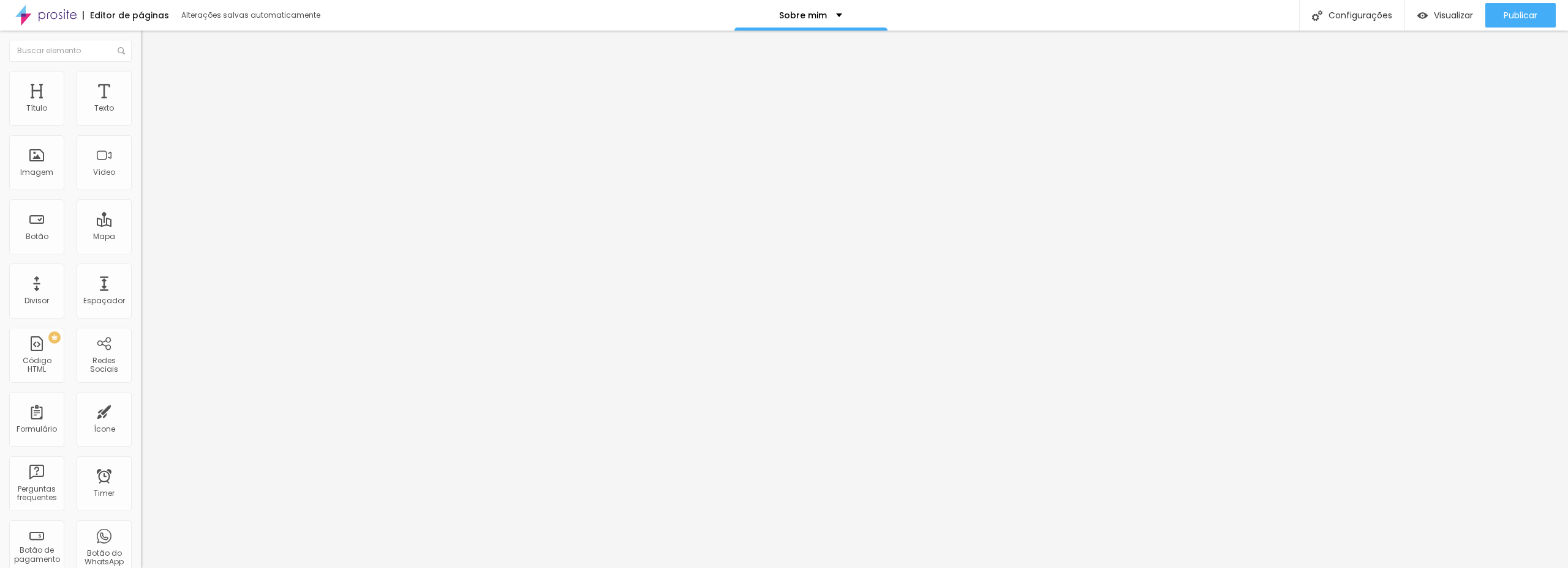
type input "85"
type input "95"
type input "100"
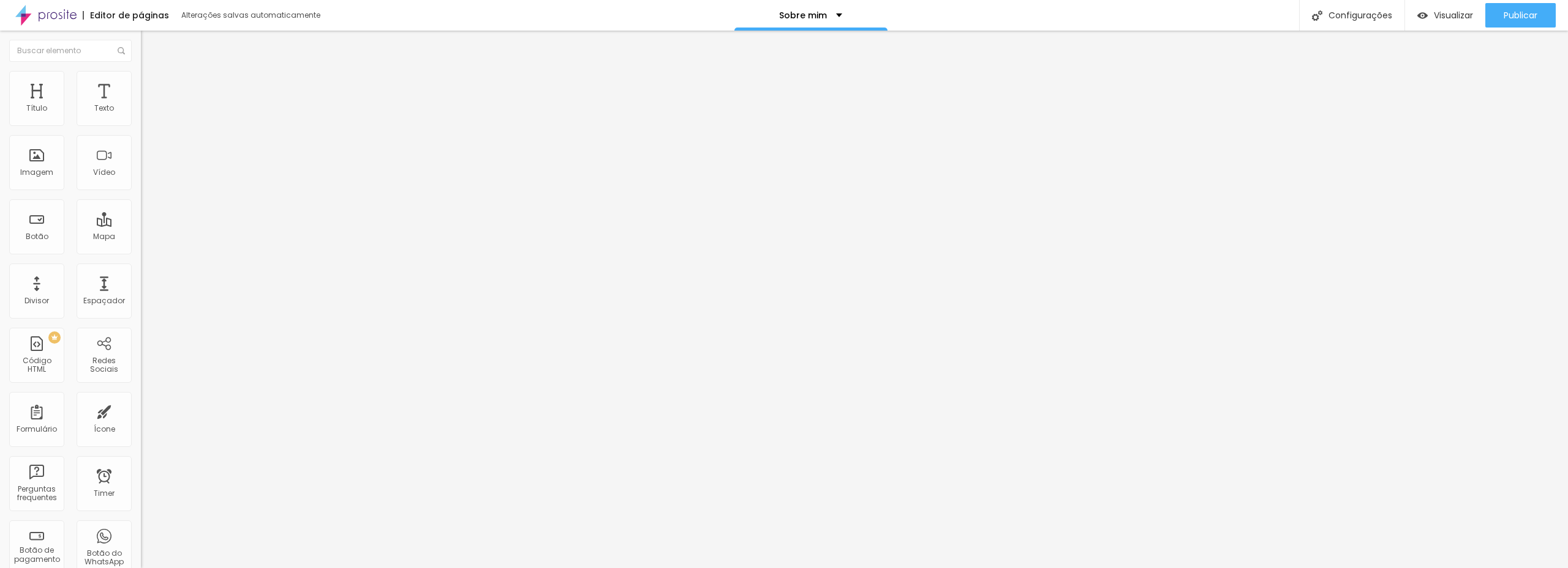
drag, startPoint x: 90, startPoint y: 130, endPoint x: 149, endPoint y: 133, distance: 59.1
type input "100"
click at [149, 125] on input "range" at bounding box center [180, 120] width 79 height 9
click at [141, 70] on img at bounding box center [146, 64] width 11 height 11
click at [141, 192] on span "Original" at bounding box center [155, 186] width 29 height 10
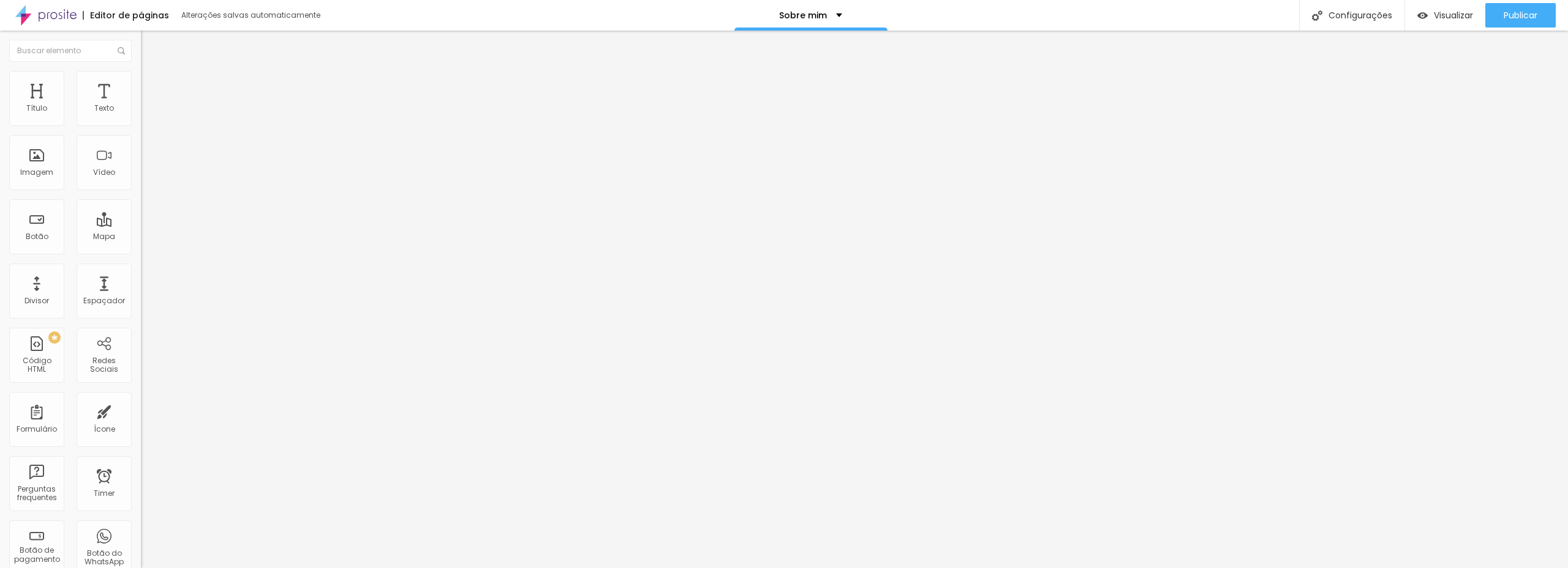
click at [141, 199] on span "Cinema" at bounding box center [156, 194] width 31 height 10
click at [141, 211] on span "Padrão" at bounding box center [154, 206] width 27 height 10
click at [141, 217] on div "Quadrado 1:1" at bounding box center [211, 212] width 141 height 8
click at [141, 205] on div "Padrão 4:3" at bounding box center [211, 201] width 141 height 8
click at [141, 199] on span "Cinema" at bounding box center [156, 194] width 31 height 10
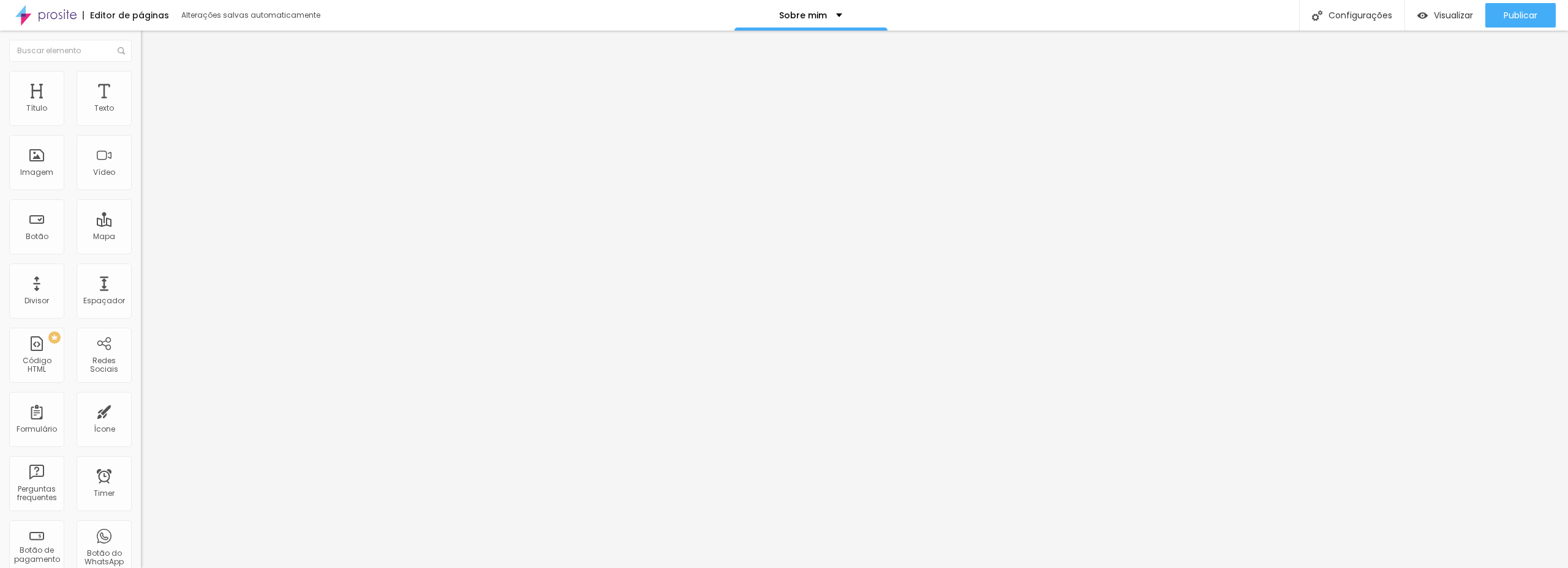
click at [141, 225] on span "Original" at bounding box center [155, 220] width 29 height 10
click at [141, 231] on div "Link" at bounding box center [211, 228] width 141 height 8
click at [141, 71] on li "Estilo" at bounding box center [211, 77] width 141 height 12
type input "5"
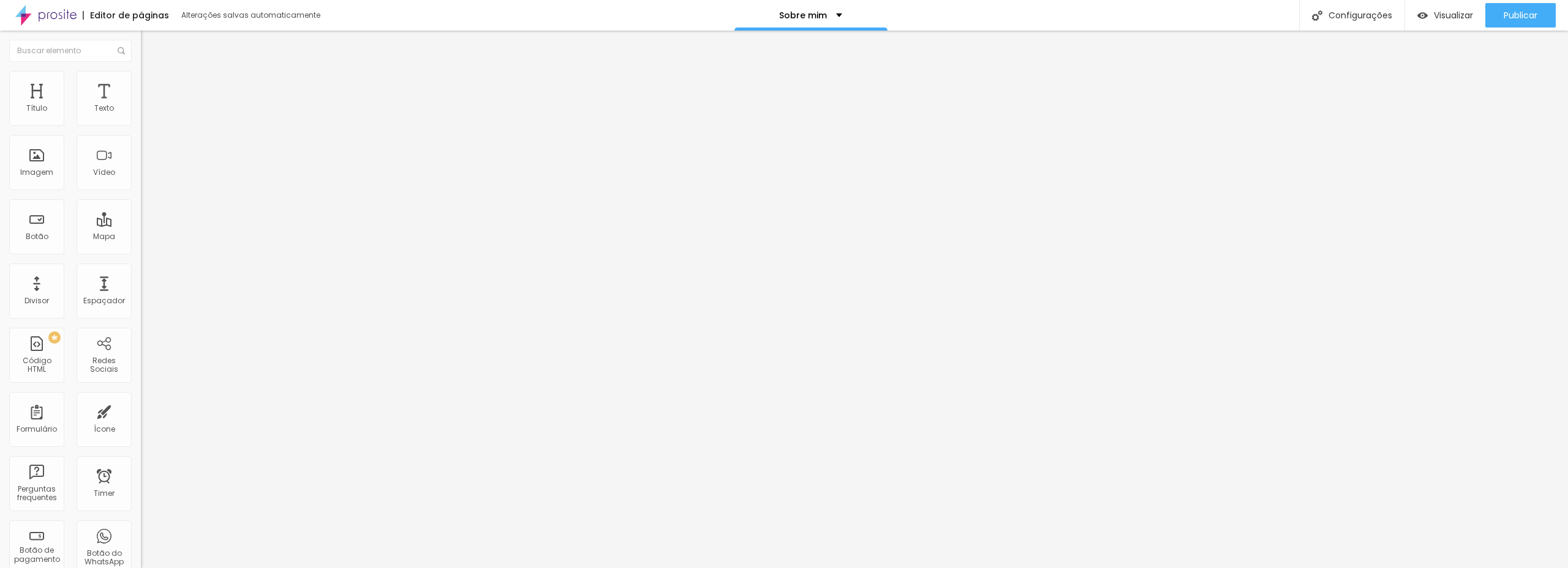
type input "7"
type input "8"
type input "107"
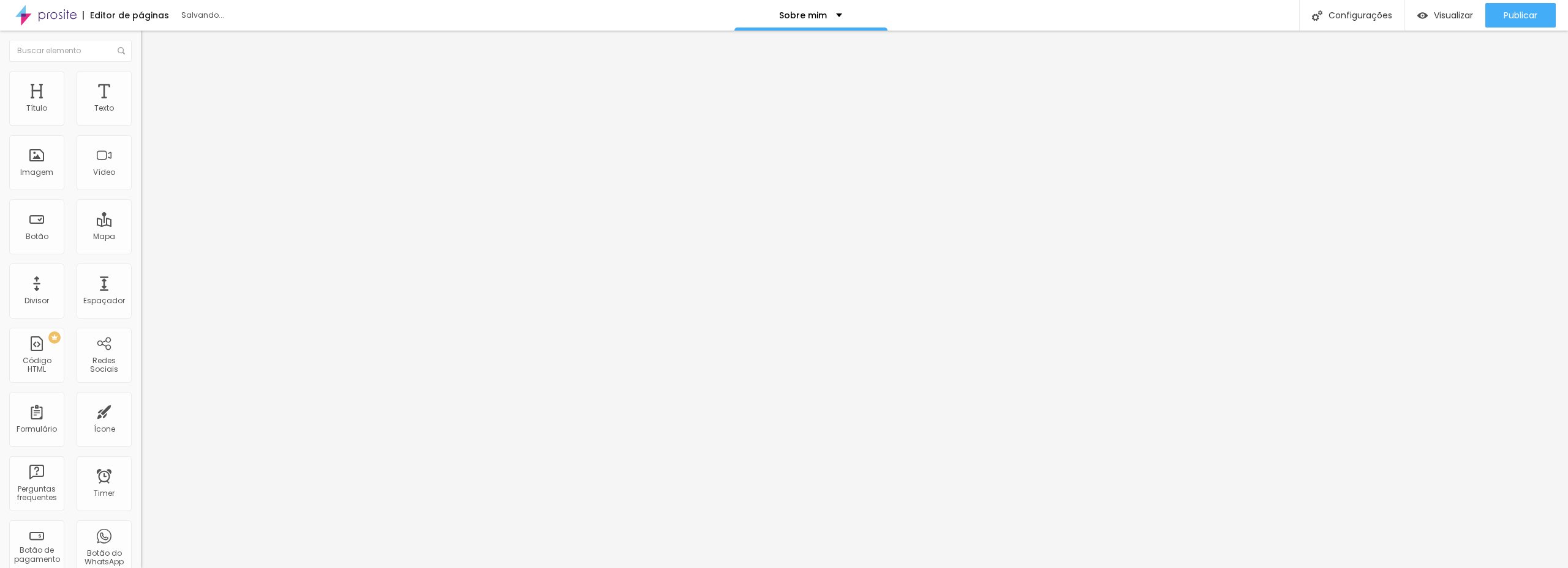
type input "107"
type input "109"
type input "105"
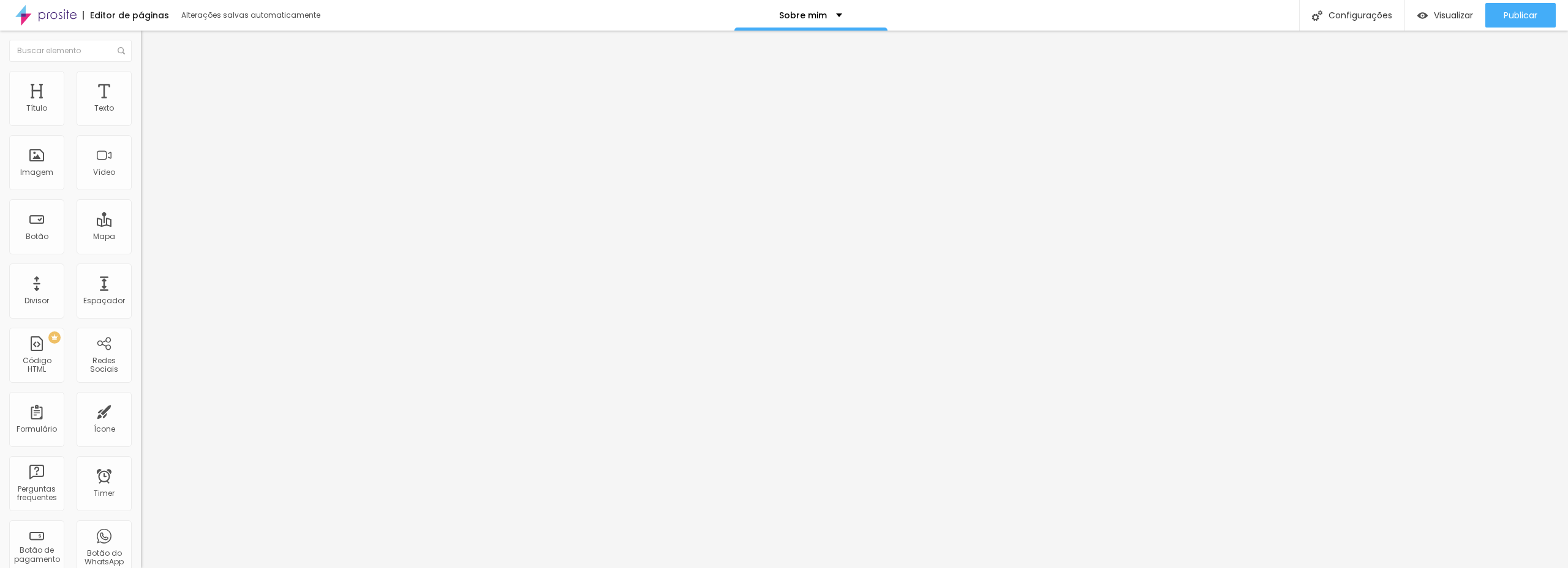
type input "97"
type input "87"
type input "76"
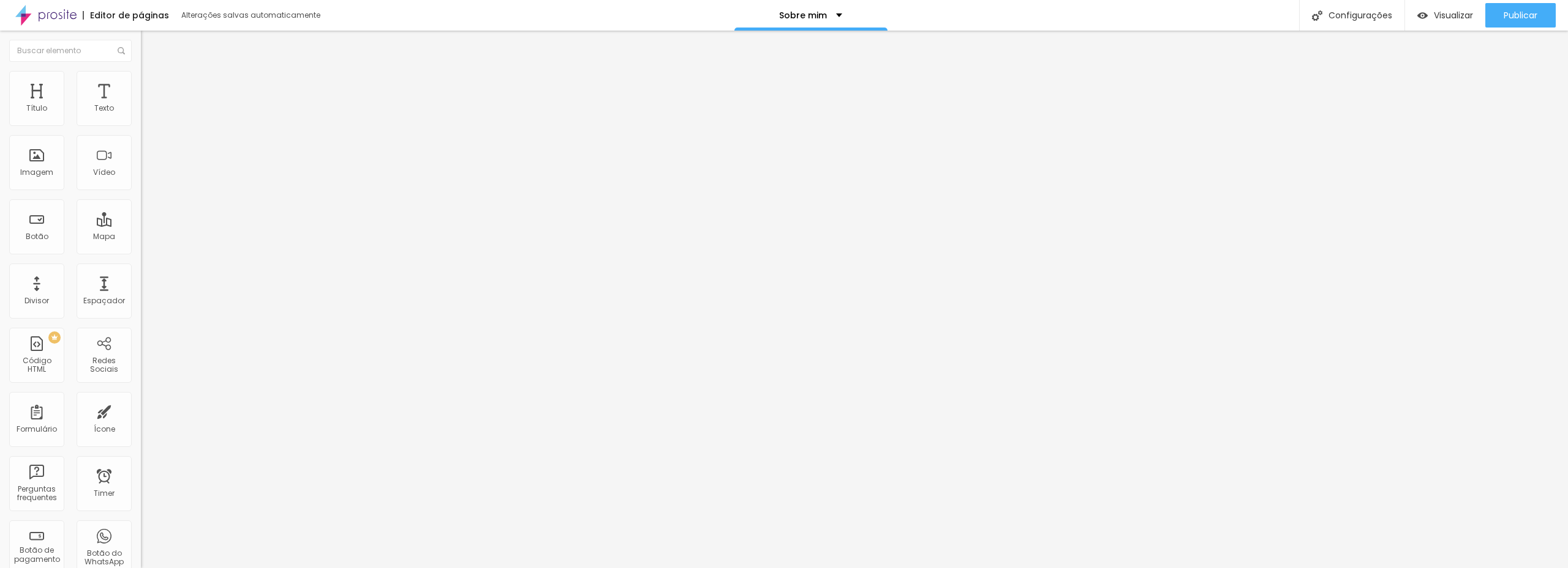
type input "76"
type input "64"
type input "53"
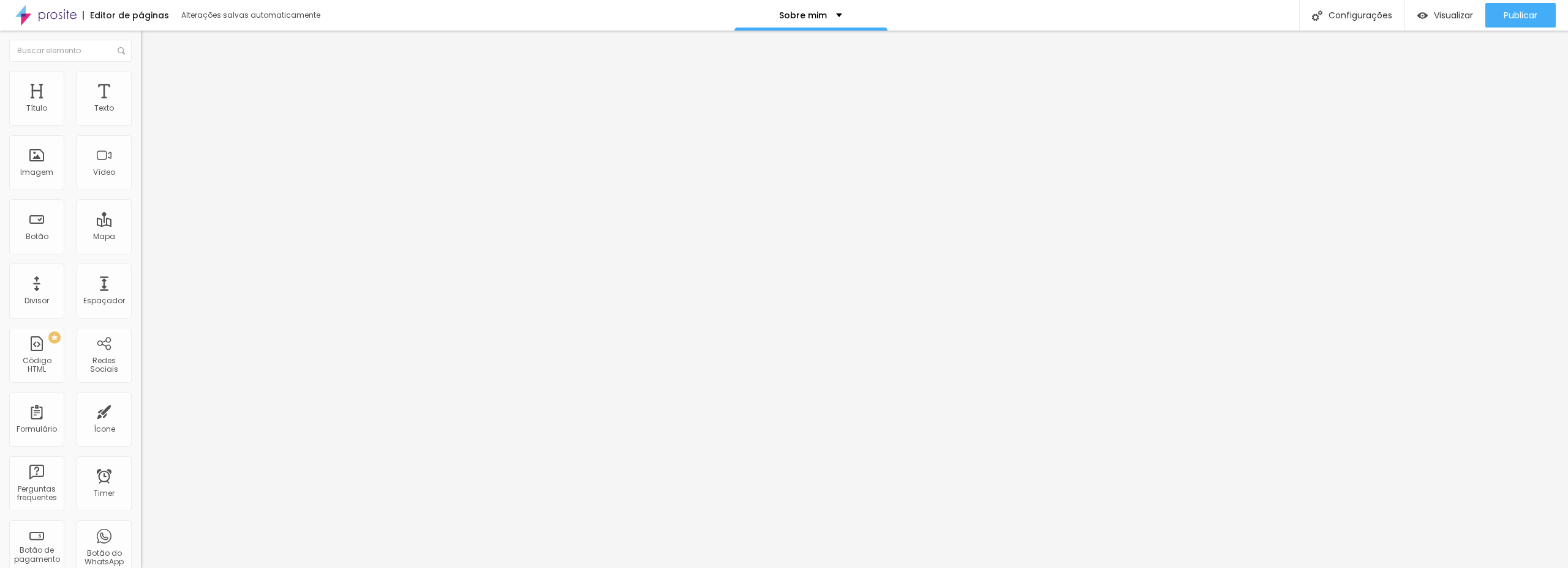
type input "48"
type input "46"
type input "44"
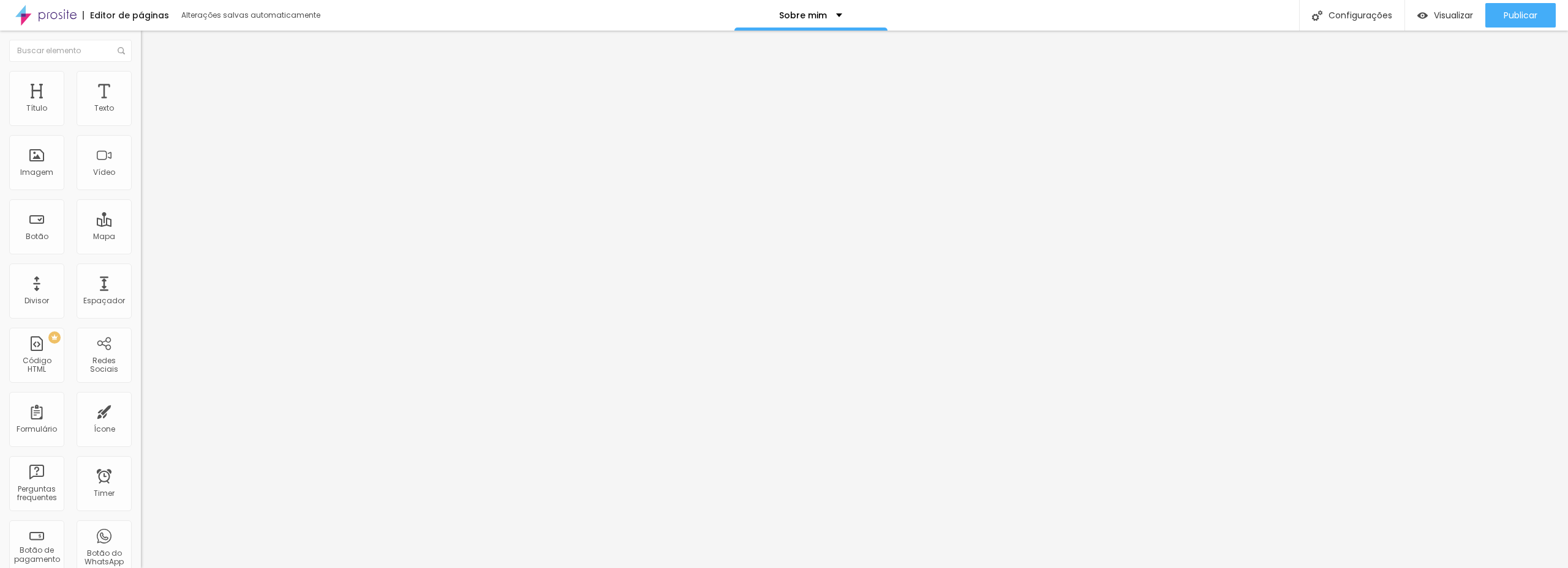
type input "44"
type input "46"
type input "49"
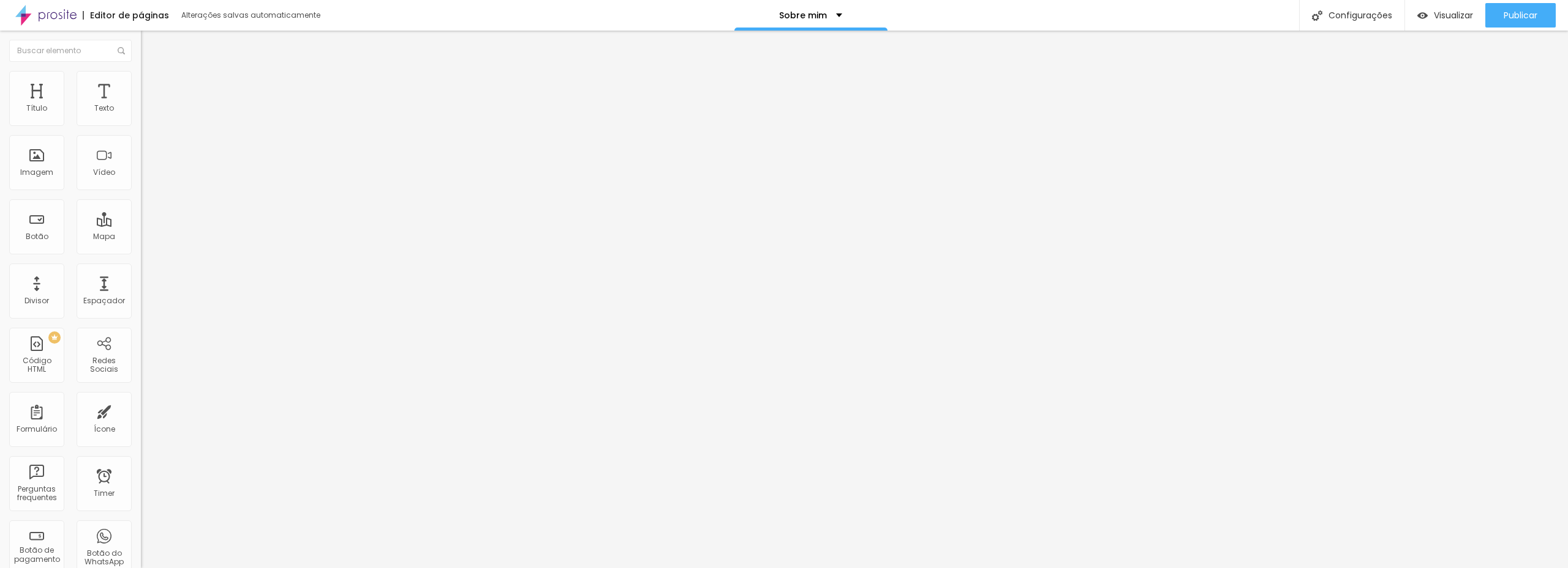
type input "53"
type input "56"
type input "59"
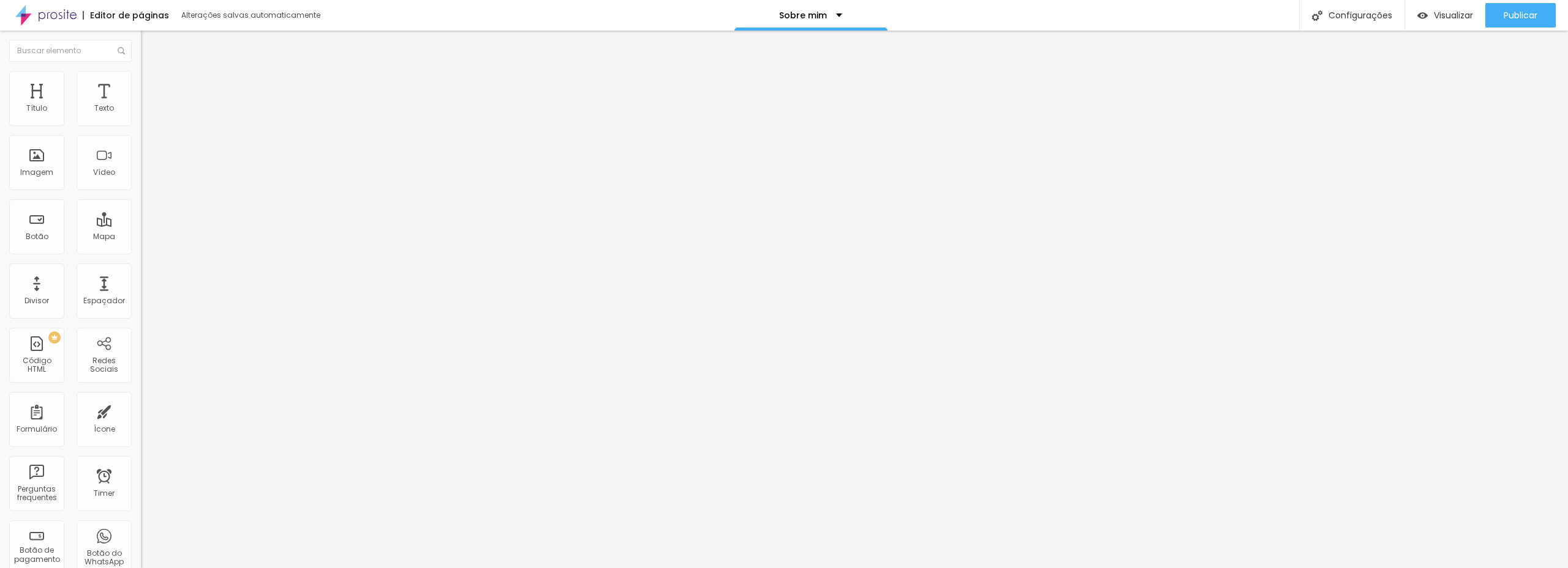
type input "59"
type input "63"
type input "64"
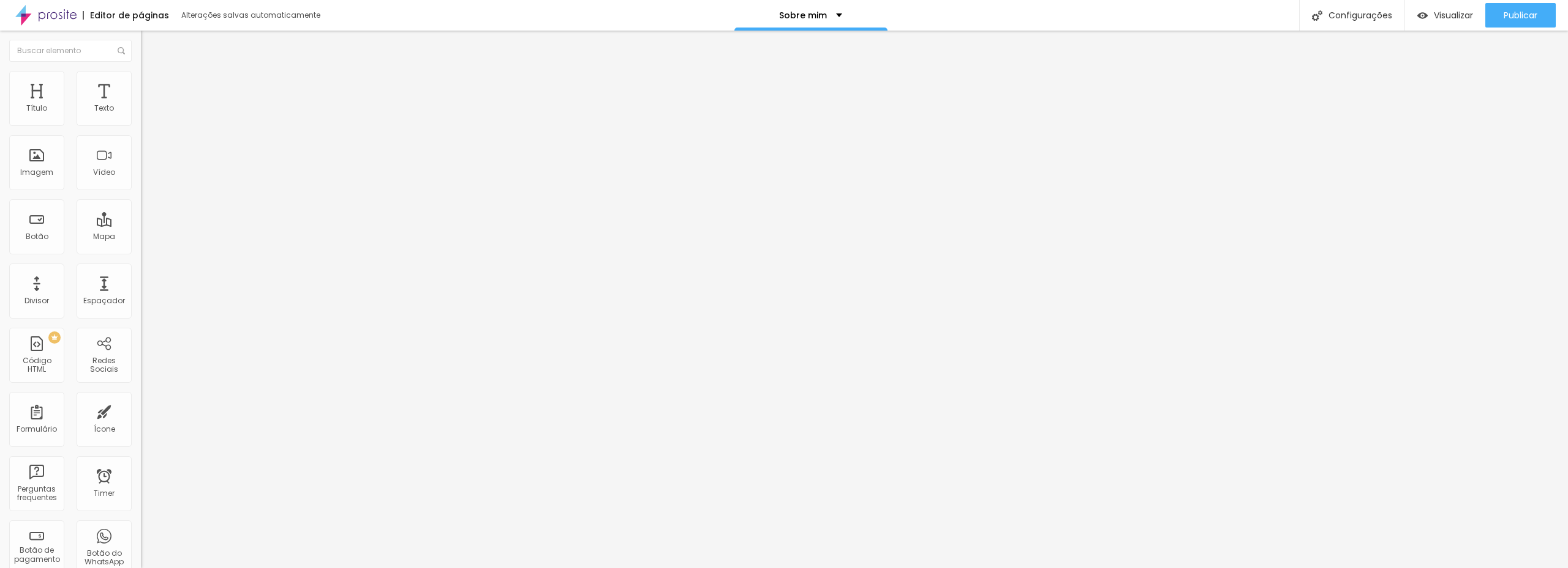
drag, startPoint x: 32, startPoint y: 155, endPoint x: 53, endPoint y: 155, distance: 21.0
type input "64"
click at [141, 269] on input "range" at bounding box center [180, 273] width 79 height 9
click at [141, 84] on img at bounding box center [146, 89] width 11 height 11
click at [150, 43] on img "button" at bounding box center [154, 44] width 9 height 9
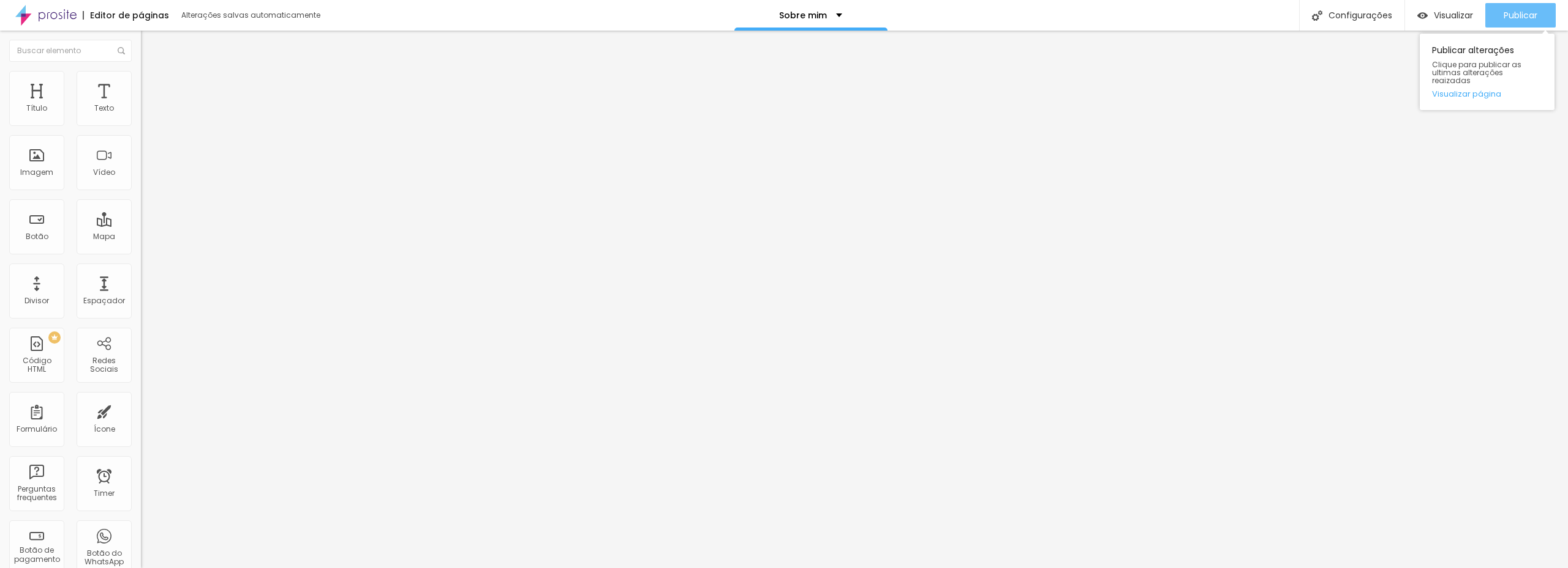
click at [1499, 18] on button "Publicar" at bounding box center [1520, 15] width 71 height 25
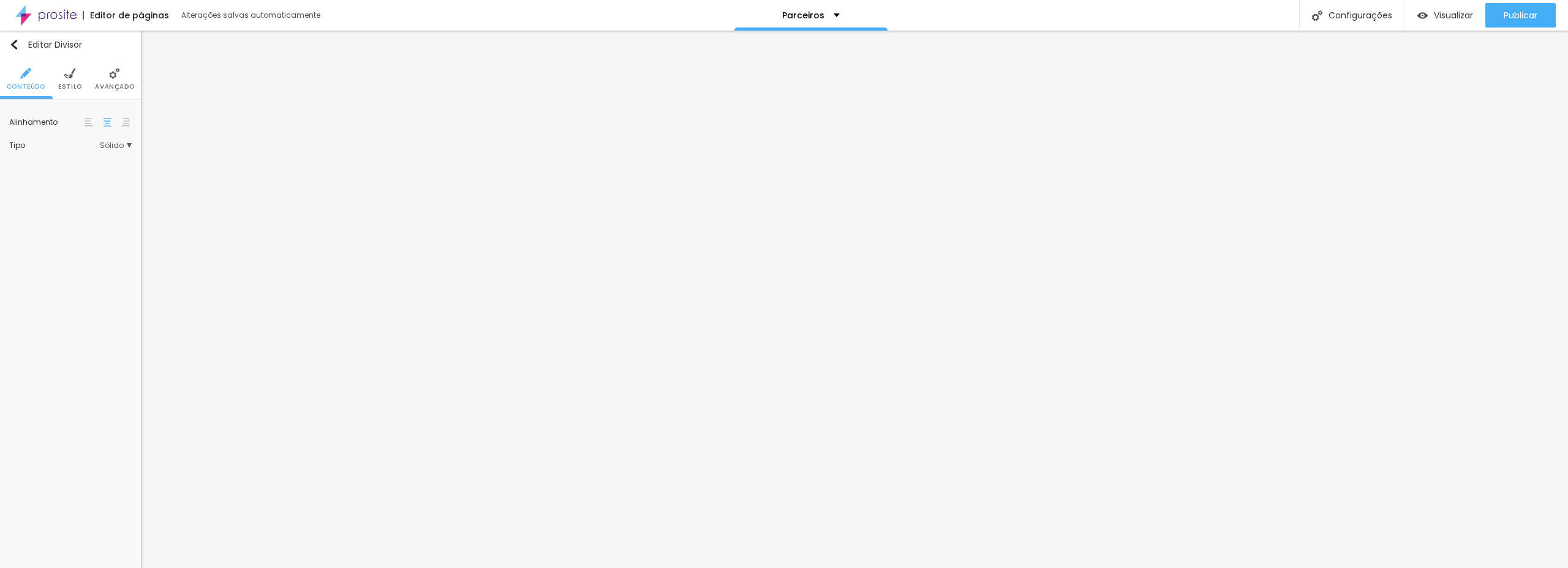
click at [73, 84] on span "Estilo" at bounding box center [70, 86] width 24 height 6
type input "49"
type input "48"
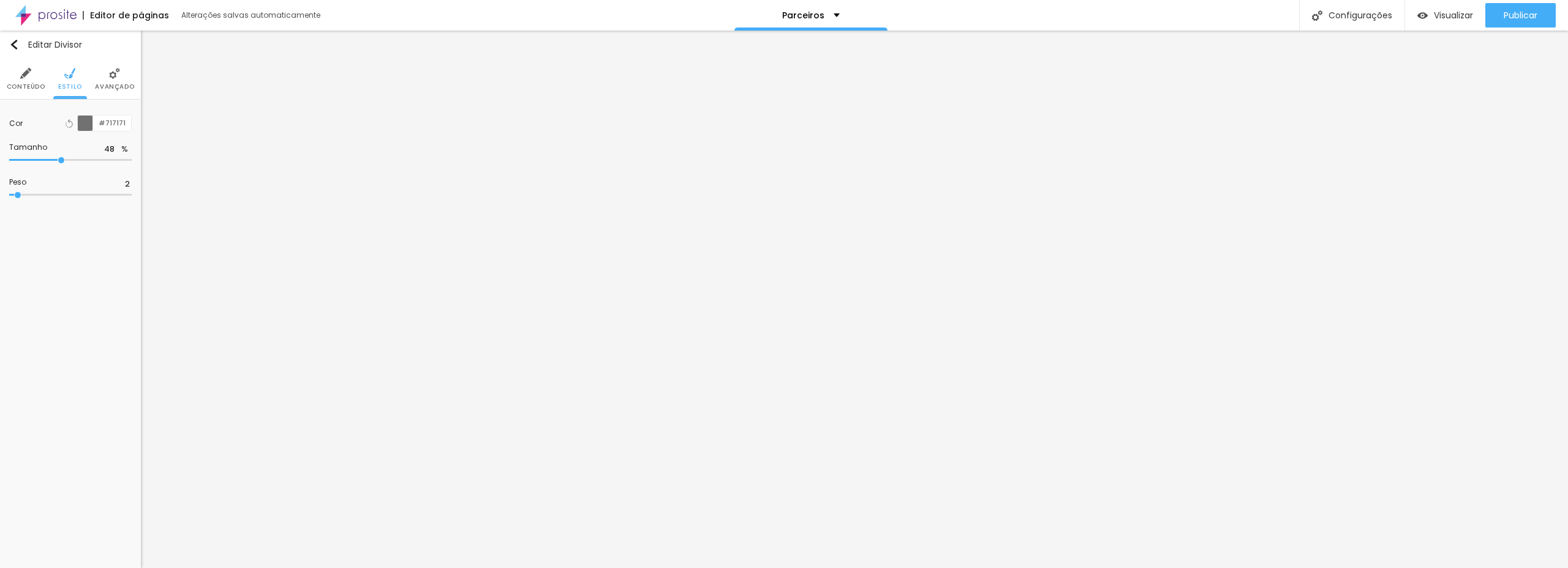
type input "47"
type input "46"
type input "45"
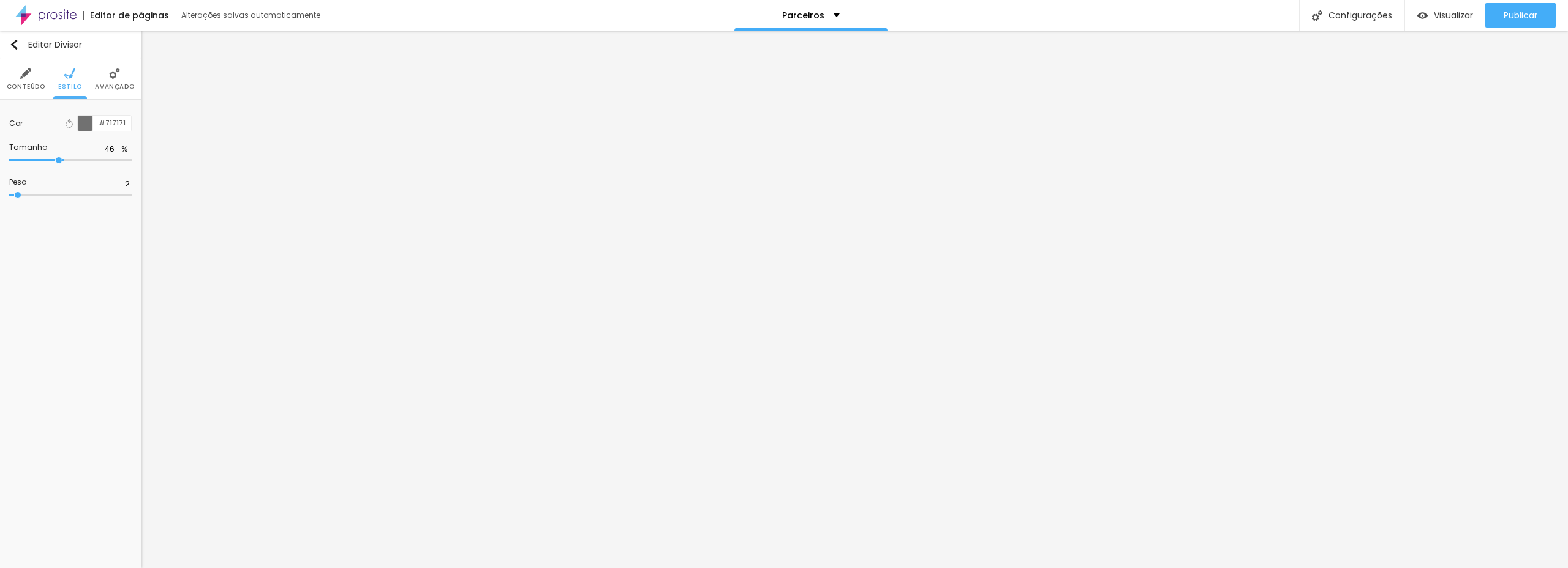
type input "45"
type input "44"
type input "42"
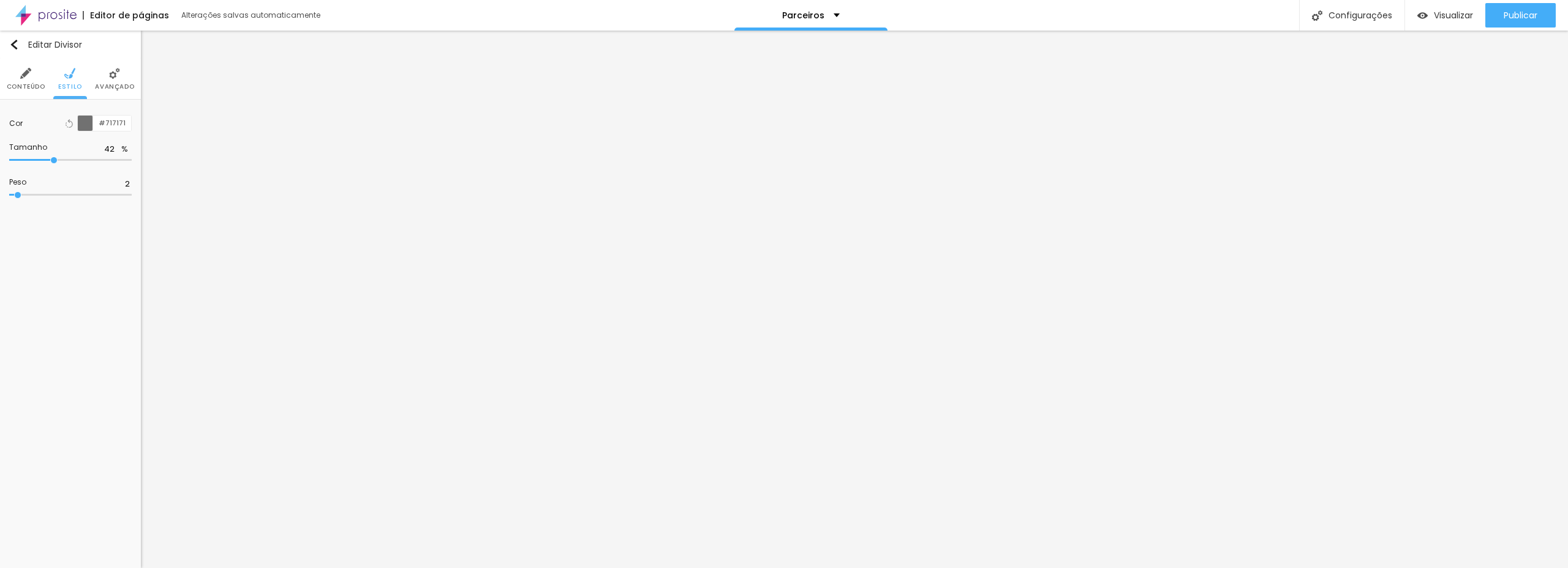
type input "37"
drag, startPoint x: 64, startPoint y: 159, endPoint x: 48, endPoint y: 155, distance: 16.5
type input "37"
click at [48, 157] on input "range" at bounding box center [70, 159] width 122 height 6
drag, startPoint x: 50, startPoint y: 157, endPoint x: 60, endPoint y: 157, distance: 10.0
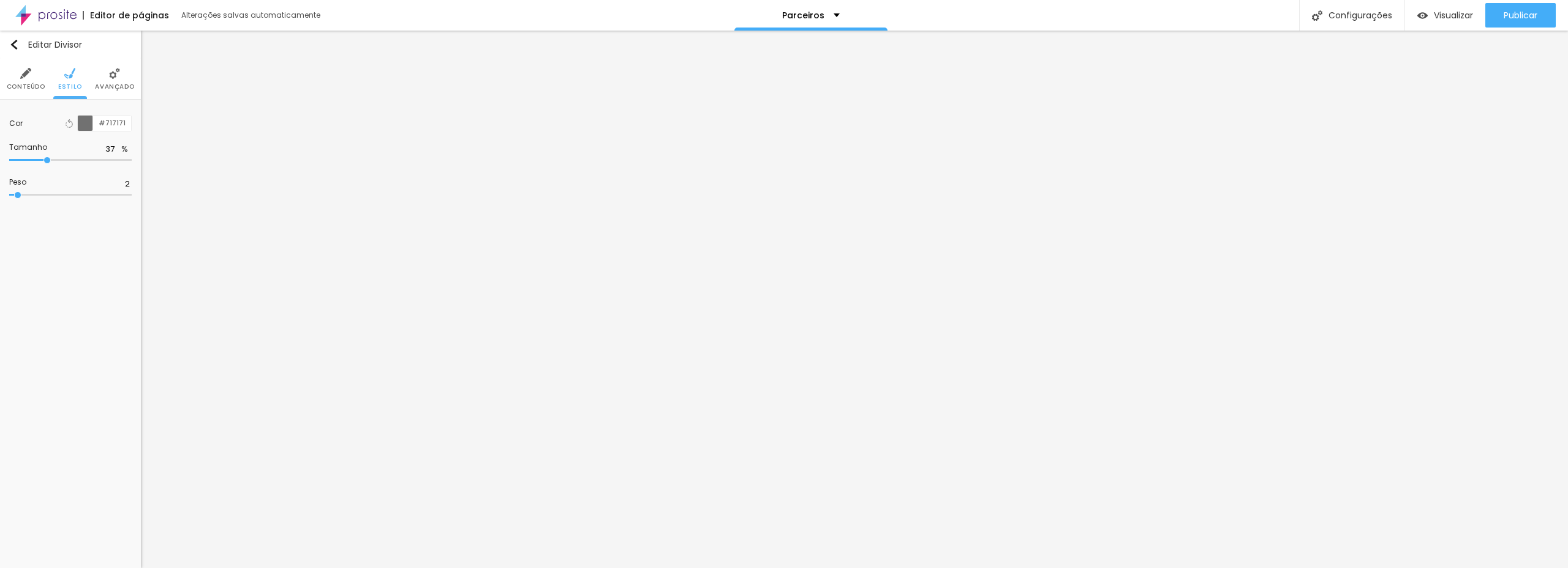
click at [60, 157] on div at bounding box center [70, 160] width 122 height 12
drag, startPoint x: 46, startPoint y: 155, endPoint x: 55, endPoint y: 157, distance: 9.2
click at [55, 157] on div at bounding box center [70, 160] width 122 height 12
type input "38"
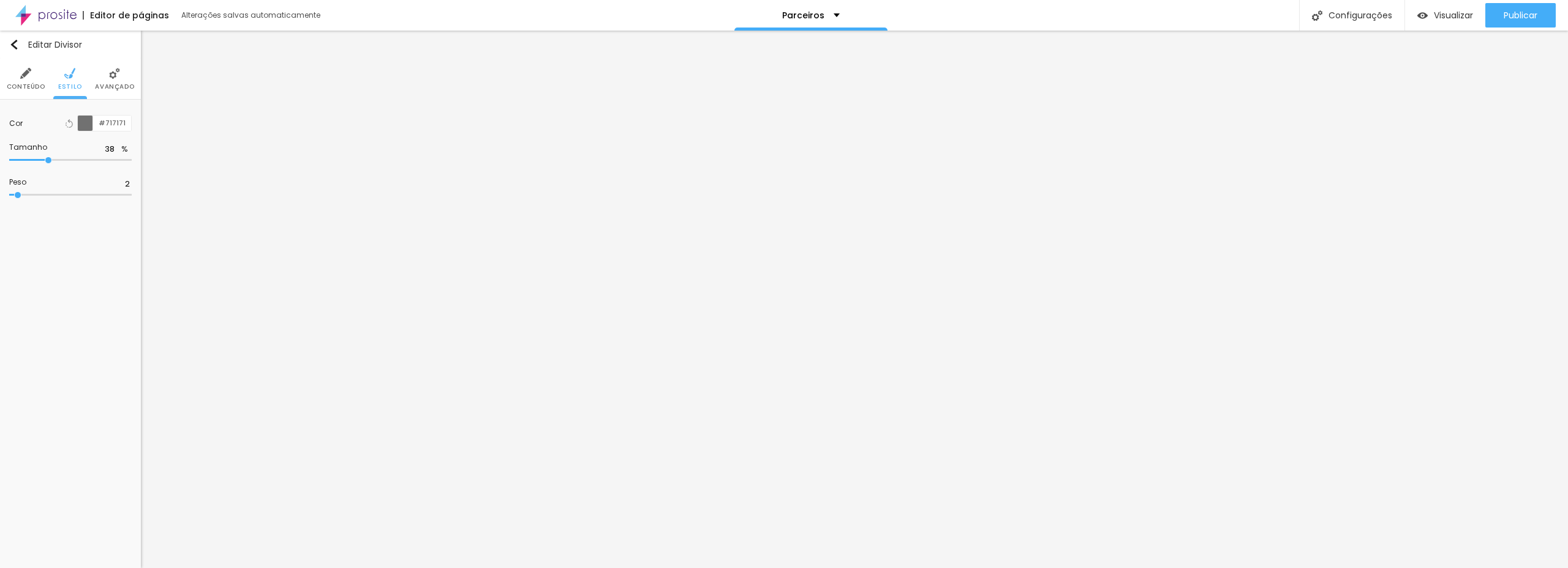
type input "39"
type input "40"
type input "41"
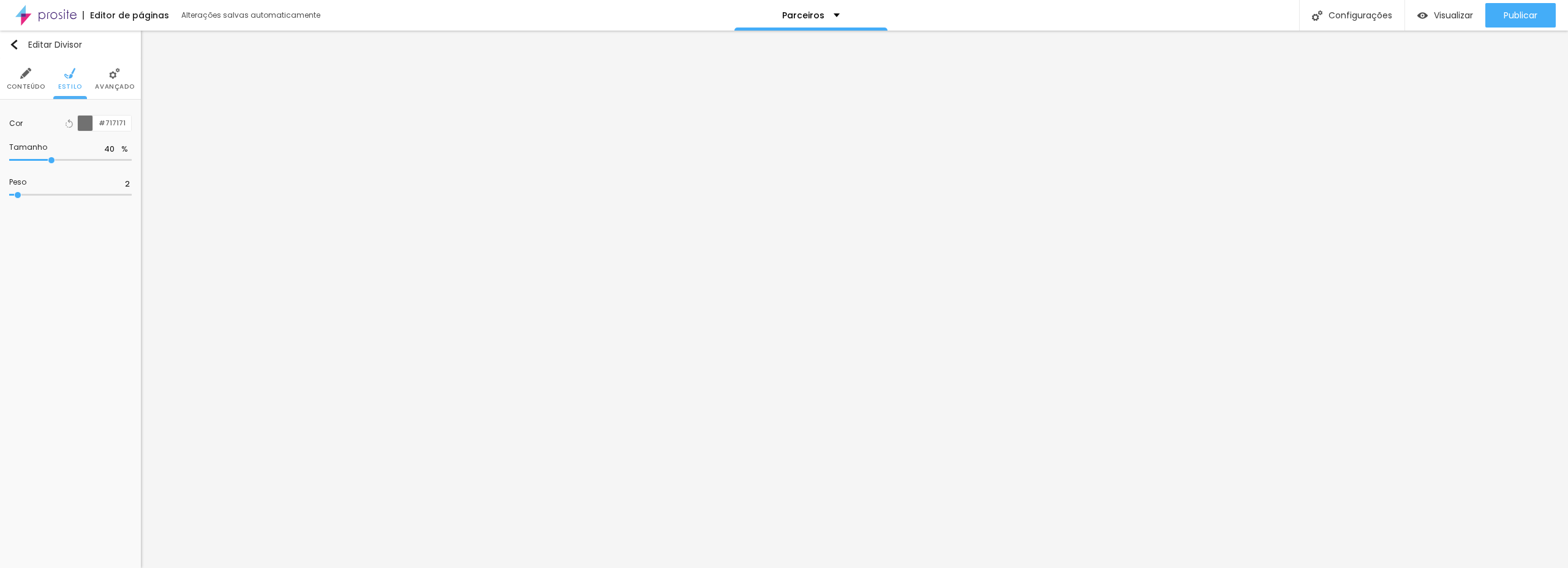
type input "41"
type input "42"
type input "43"
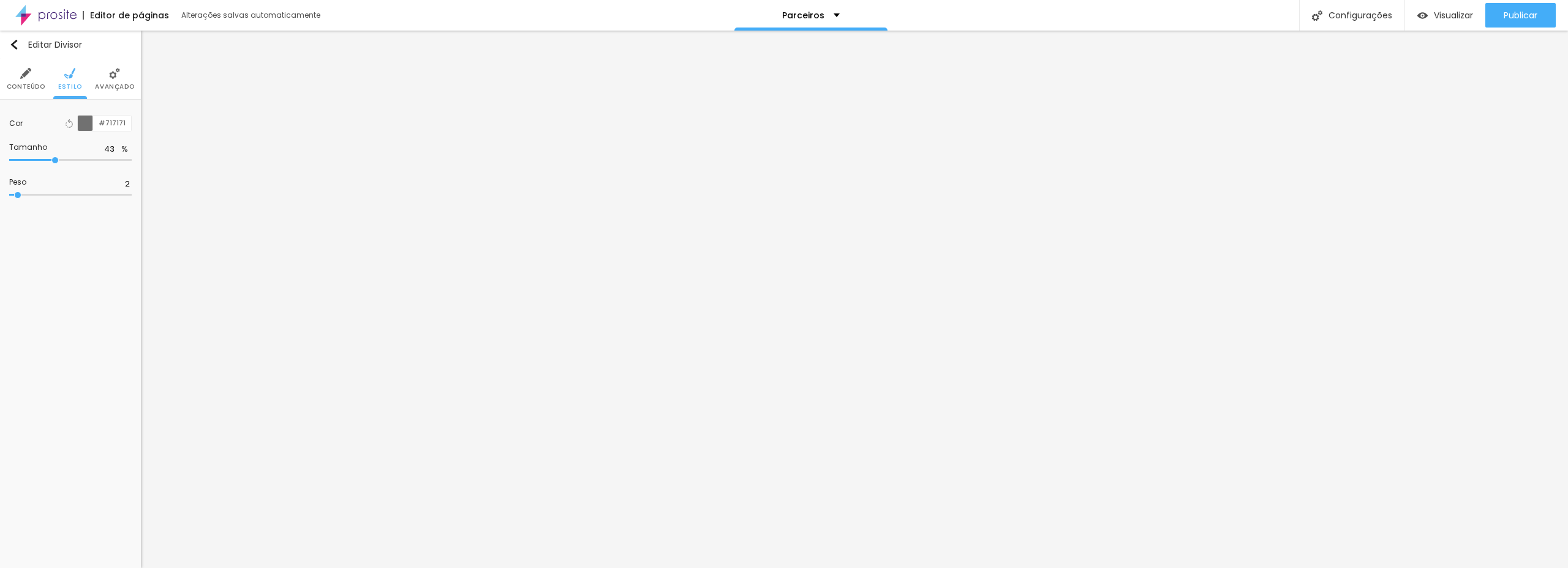
type input "44"
type input "45"
type input "46"
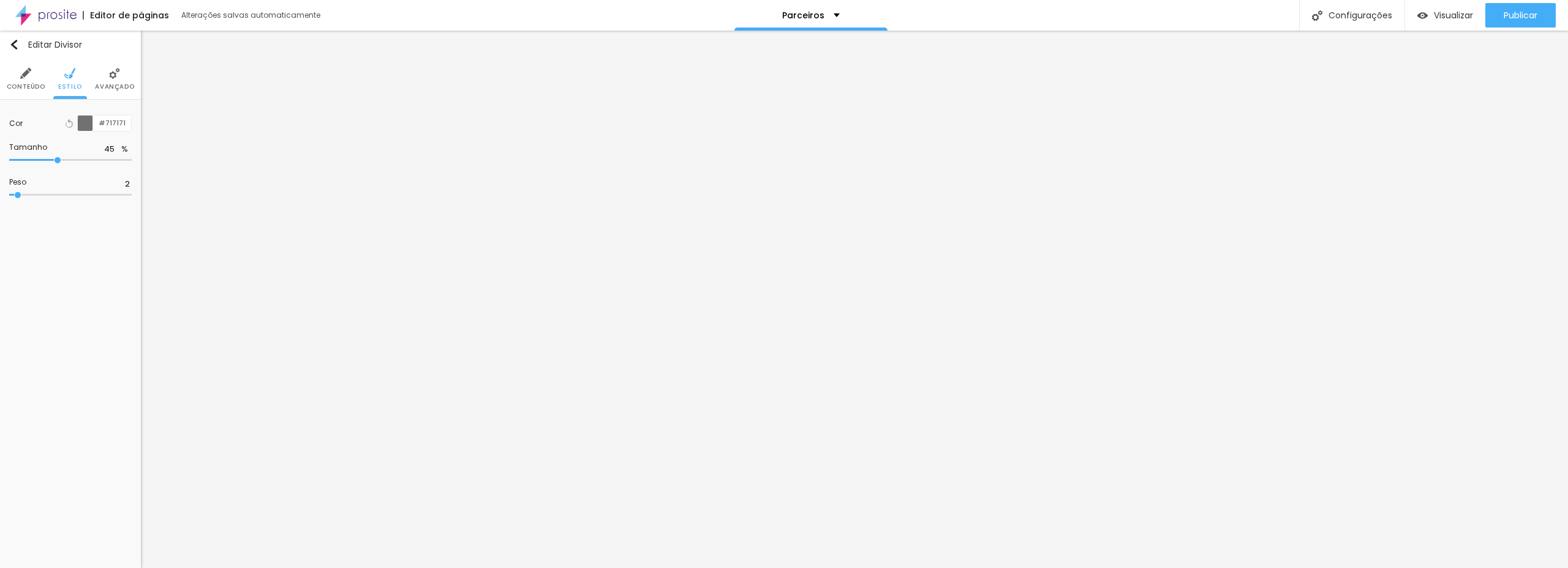
type input "46"
type input "47"
type input "48"
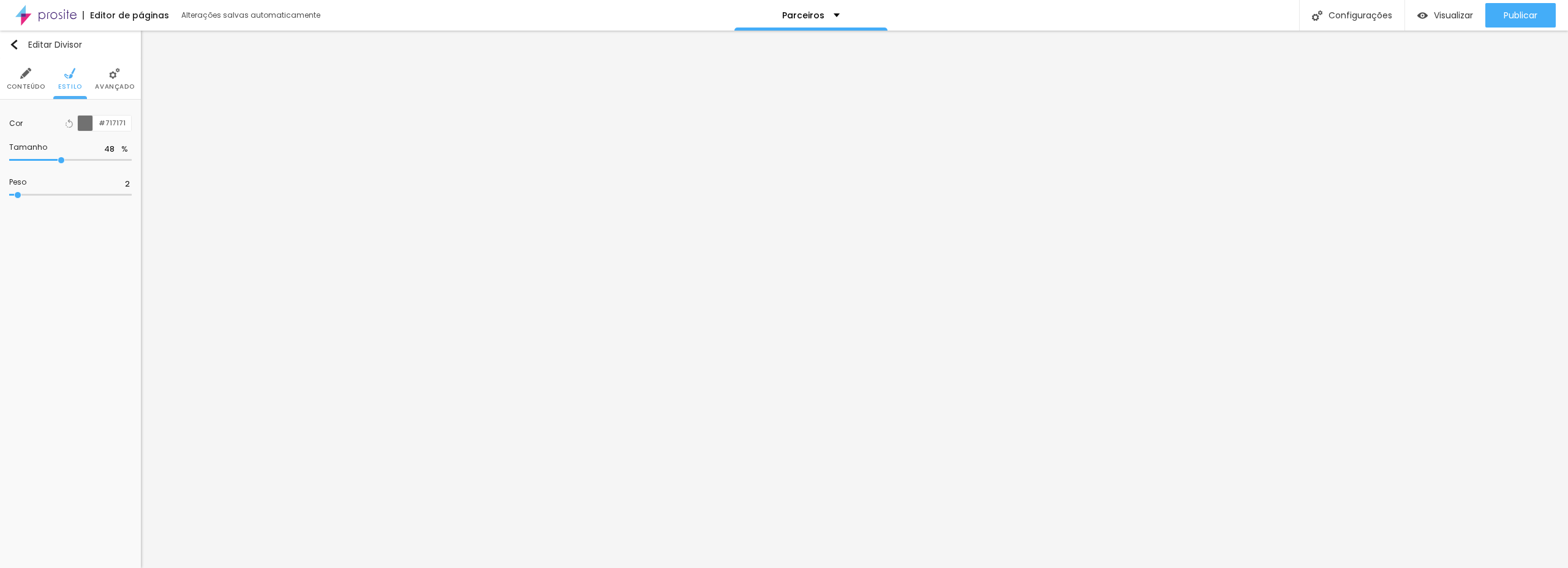
type input "49"
type input "50"
drag, startPoint x: 47, startPoint y: 159, endPoint x: 64, endPoint y: 159, distance: 17.0
type input "50"
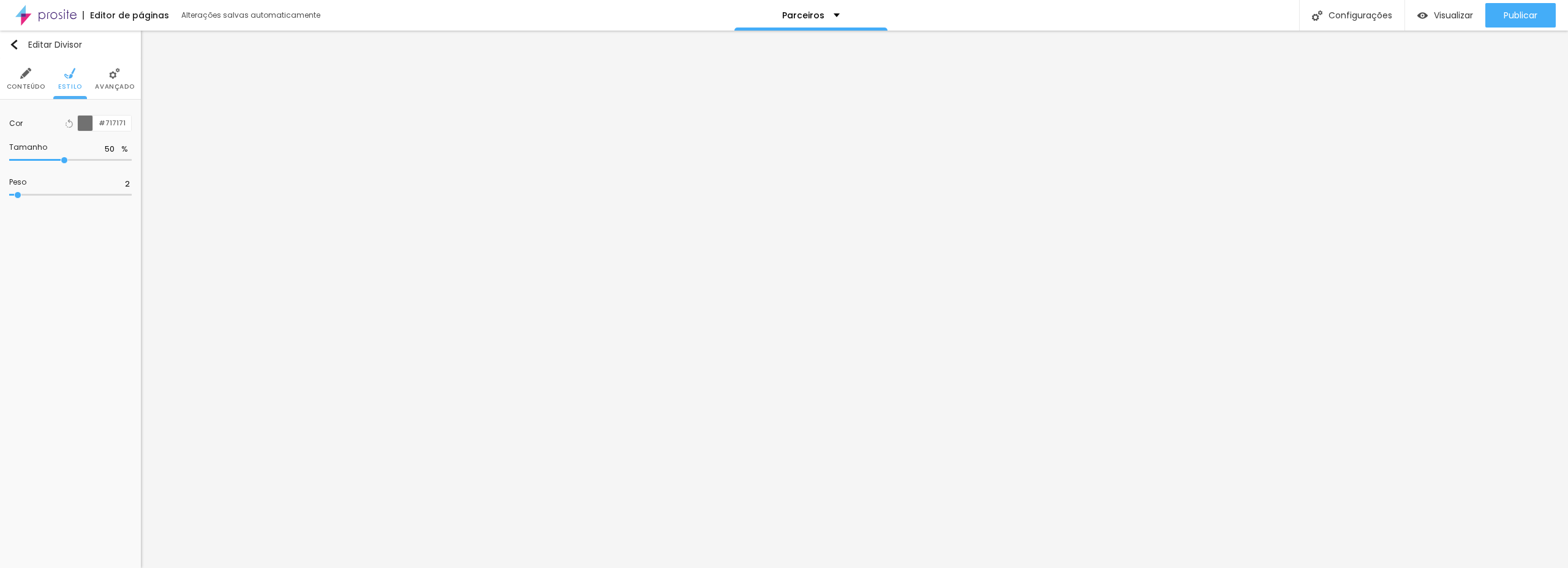
click at [64, 159] on input "range" at bounding box center [70, 159] width 122 height 6
click at [103, 84] on span "Avançado" at bounding box center [114, 86] width 39 height 6
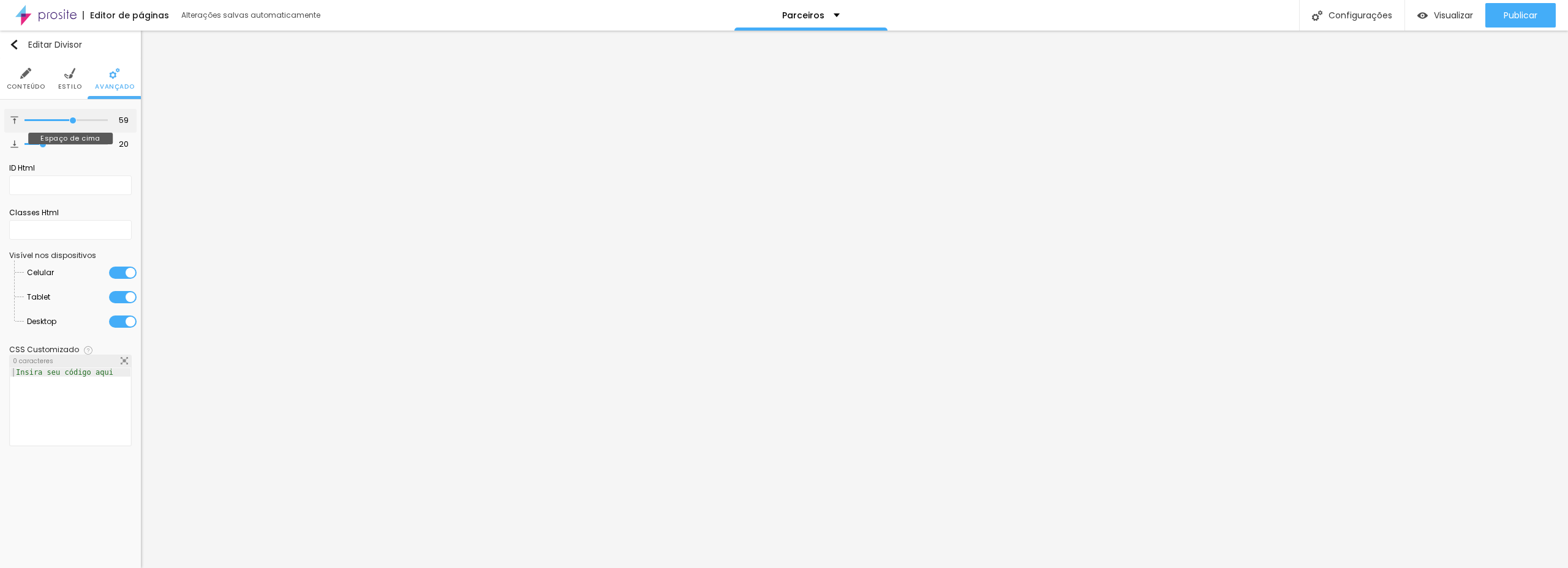
type input "54"
type input "48"
type input "35"
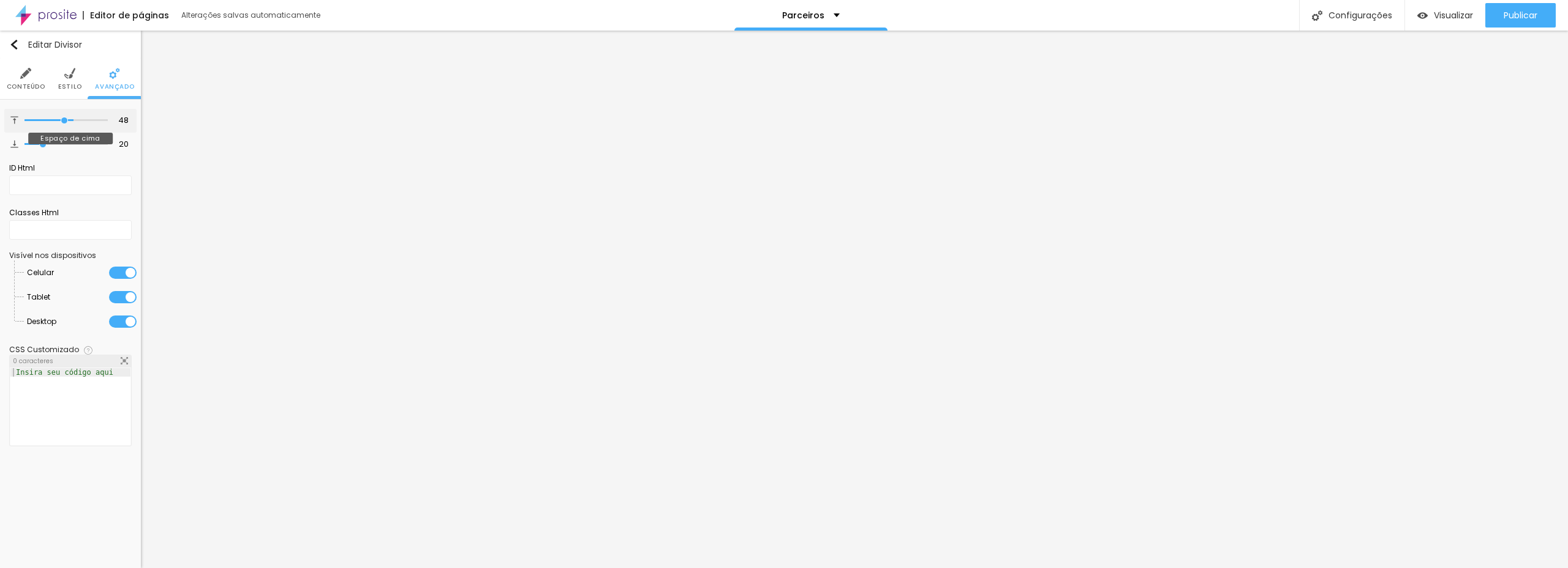
type input "35"
type input "33"
type input "32"
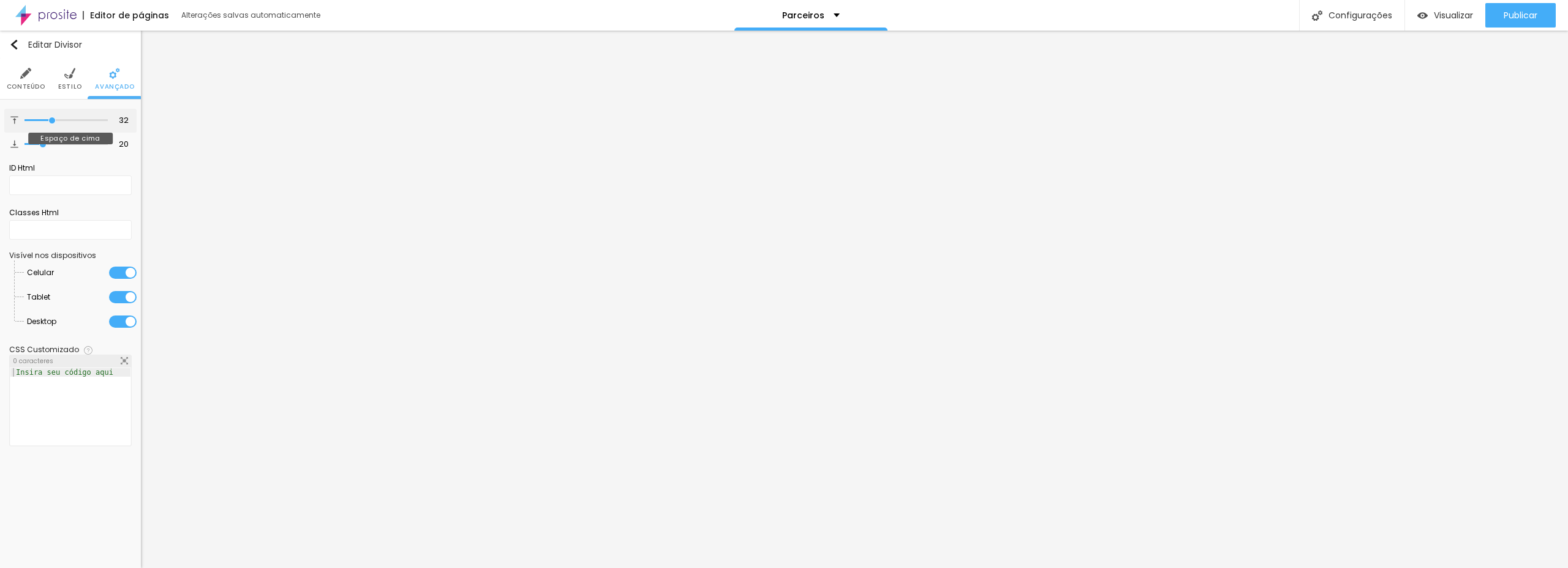
type input "30"
type input "29"
type input "28"
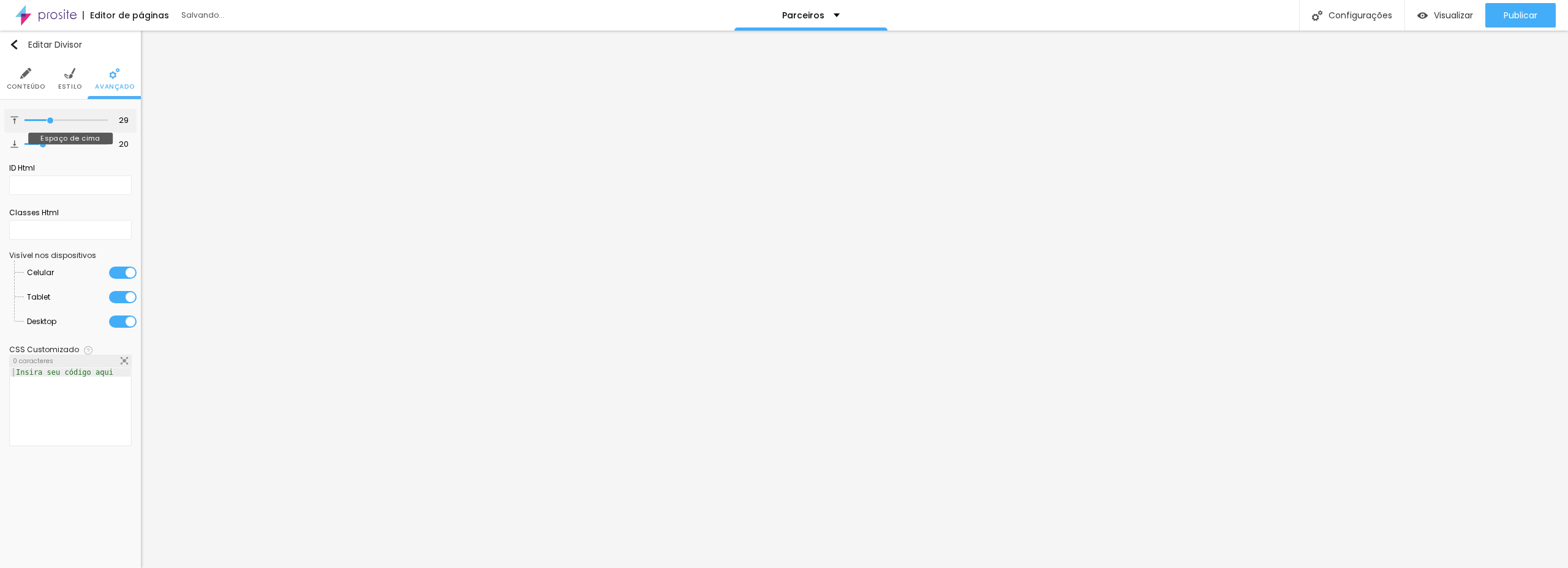
type input "28"
type input "27"
type input "26"
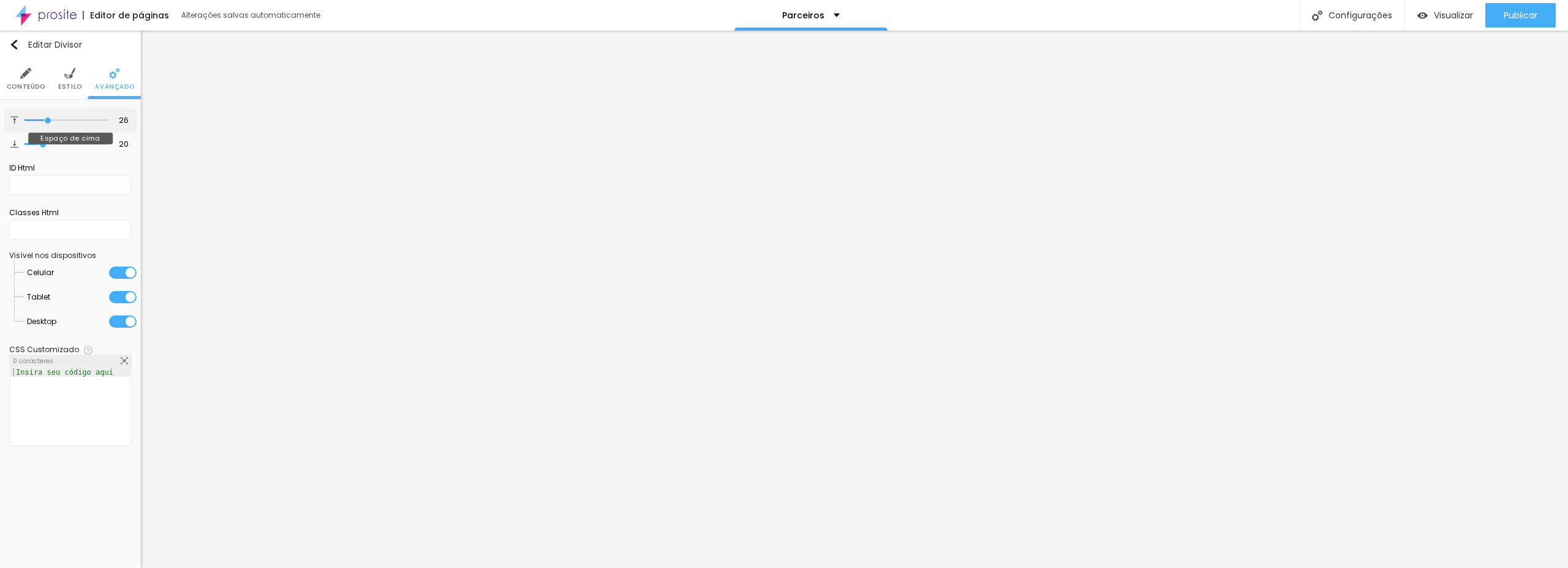
type input "25"
type input "24"
type input "23"
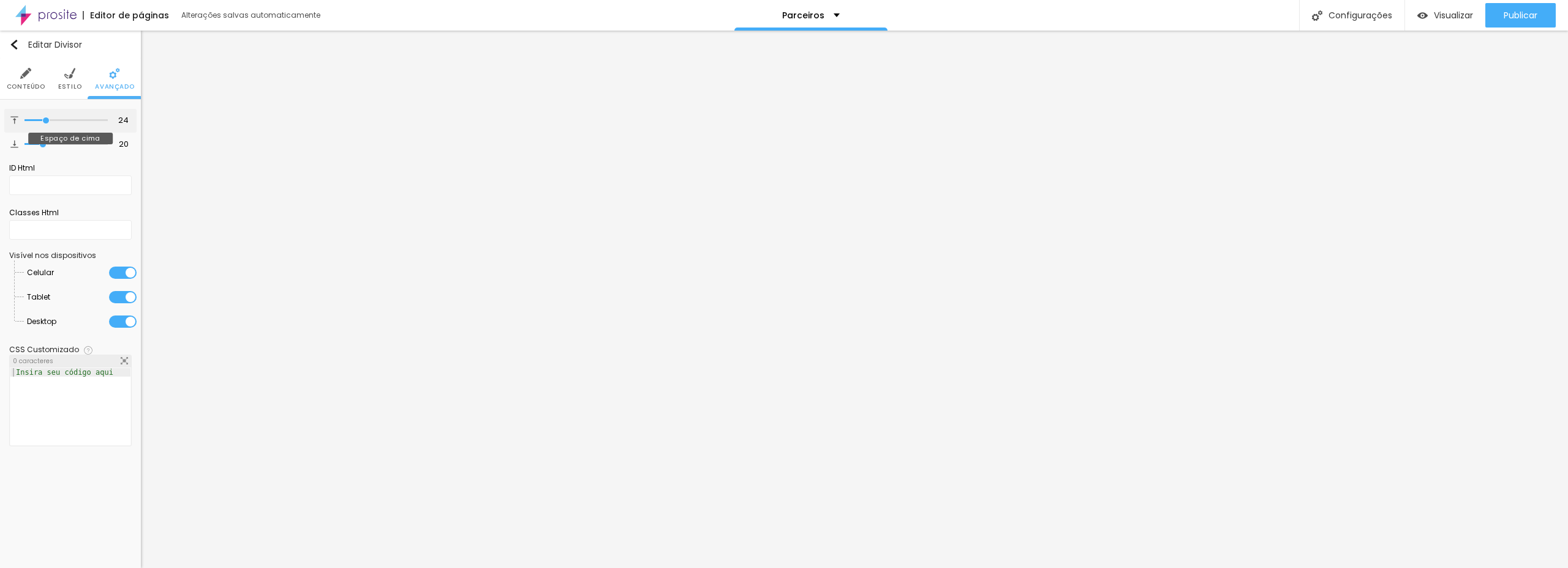
type input "23"
type input "22"
type input "23"
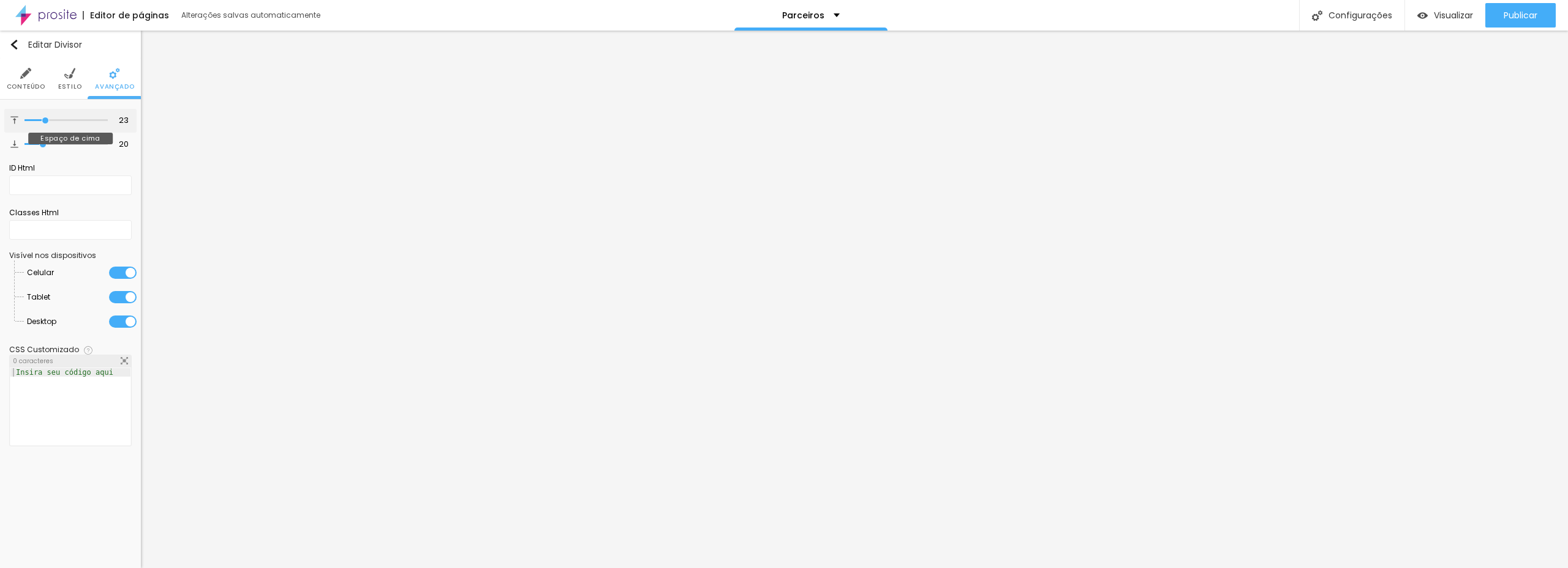
type input "24"
type input "25"
drag, startPoint x: 69, startPoint y: 122, endPoint x: 43, endPoint y: 123, distance: 26.0
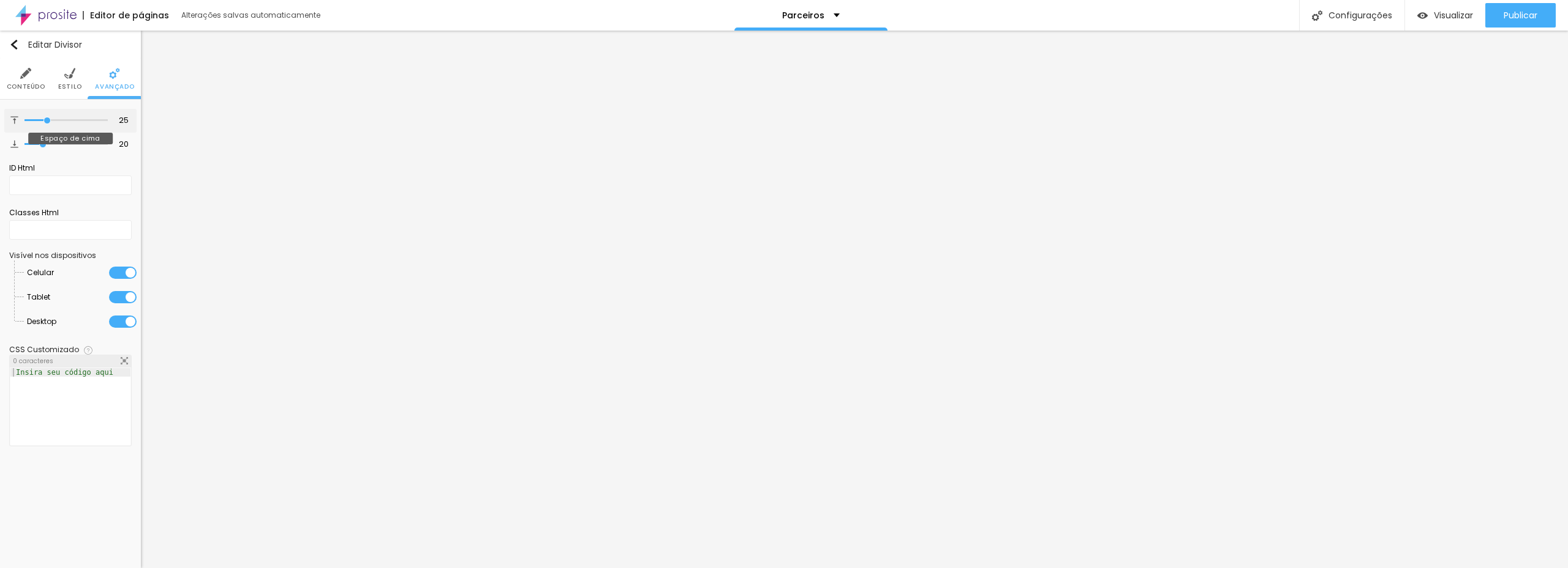
type input "26"
click at [49, 121] on input "range" at bounding box center [67, 120] width 84 height 6
type input "26"
click at [9, 43] on button "Editar Divisor" at bounding box center [70, 44] width 141 height 28
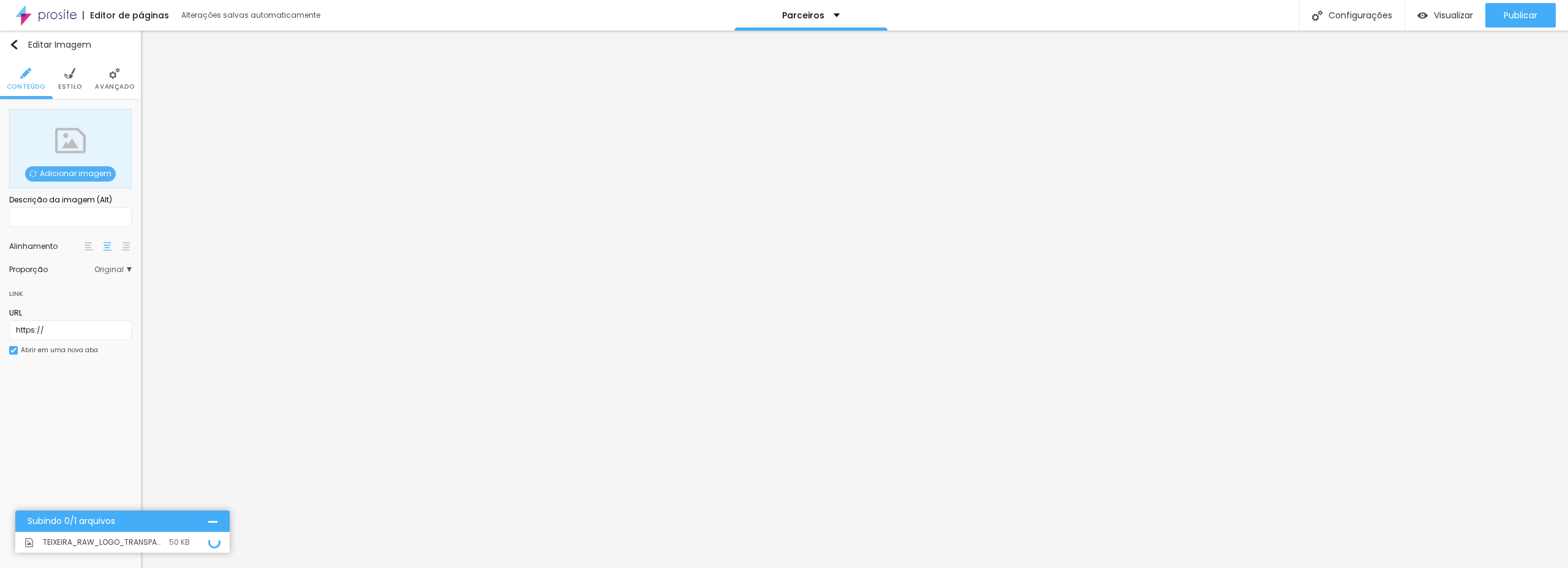
click at [73, 78] on img at bounding box center [69, 73] width 11 height 11
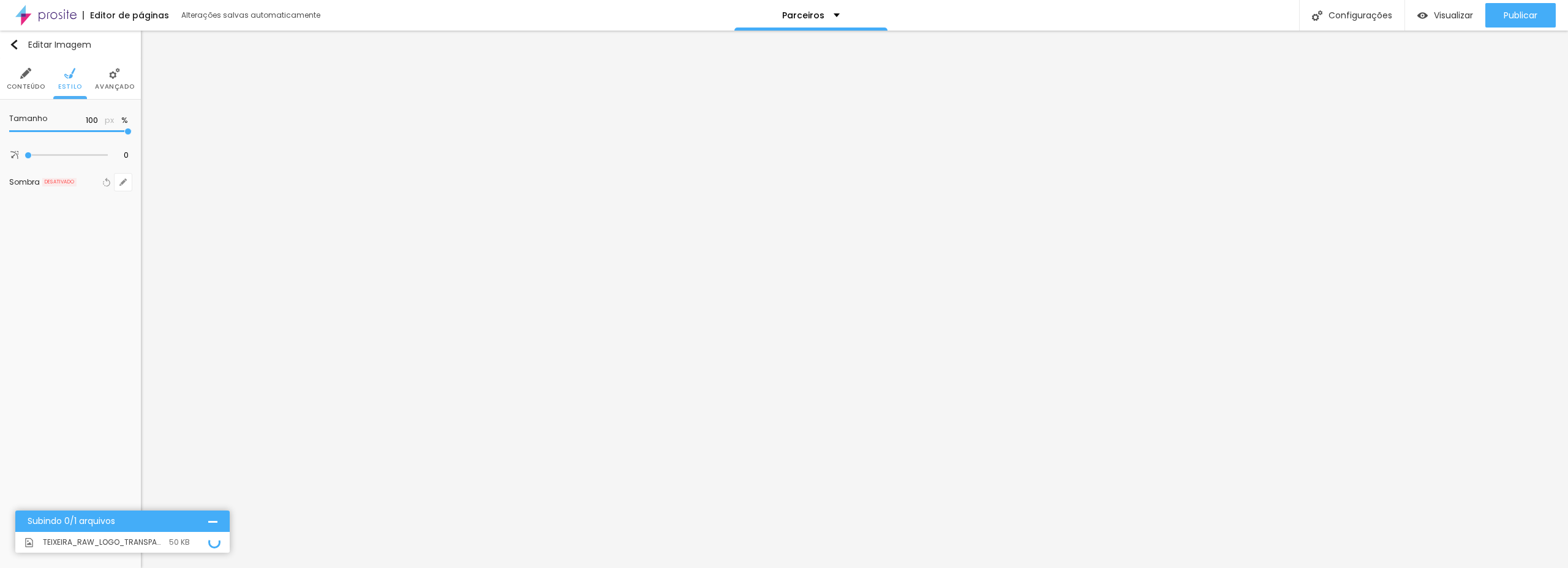
type input "95"
type input "90"
type input "85"
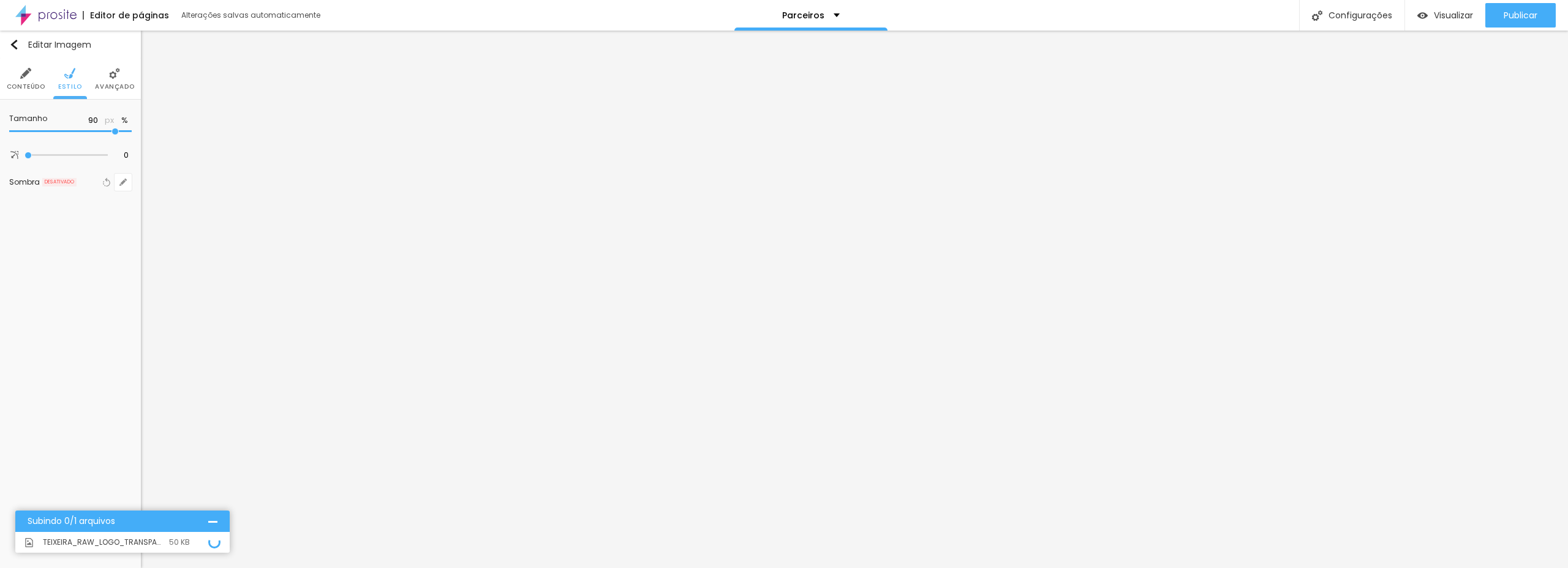
type input "85"
type input "80"
type input "75"
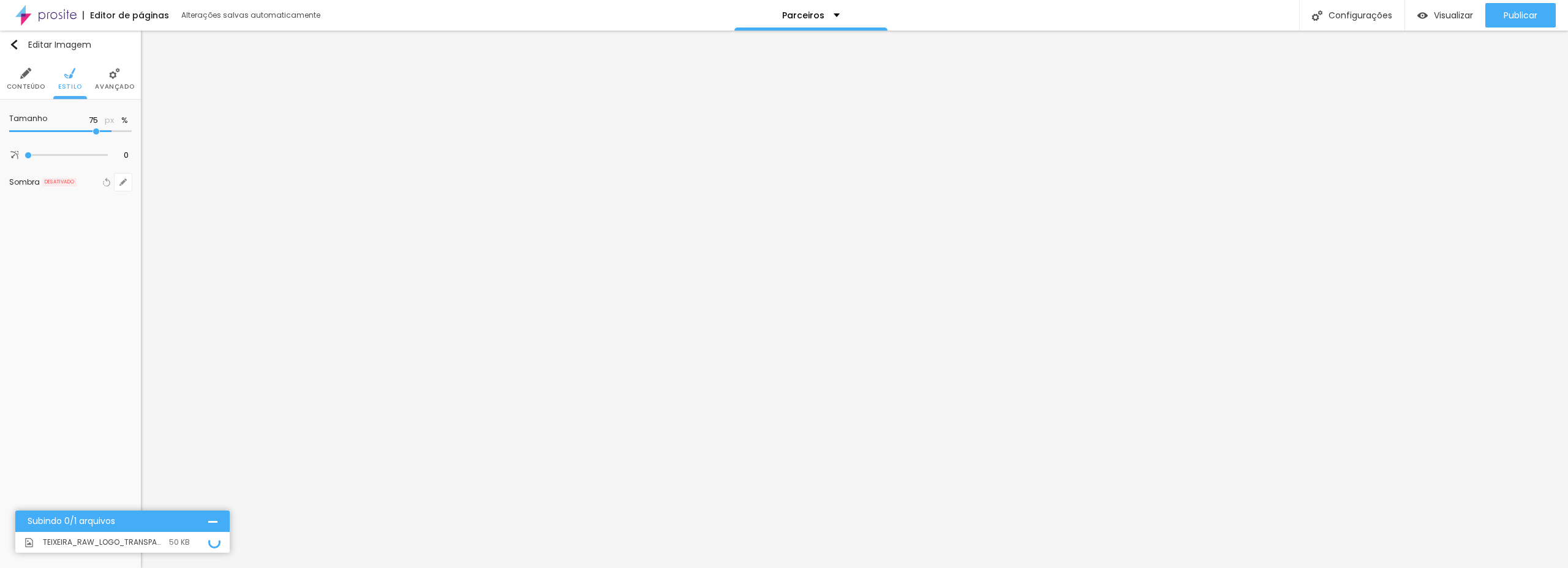
type input "70"
type input "65"
type input "60"
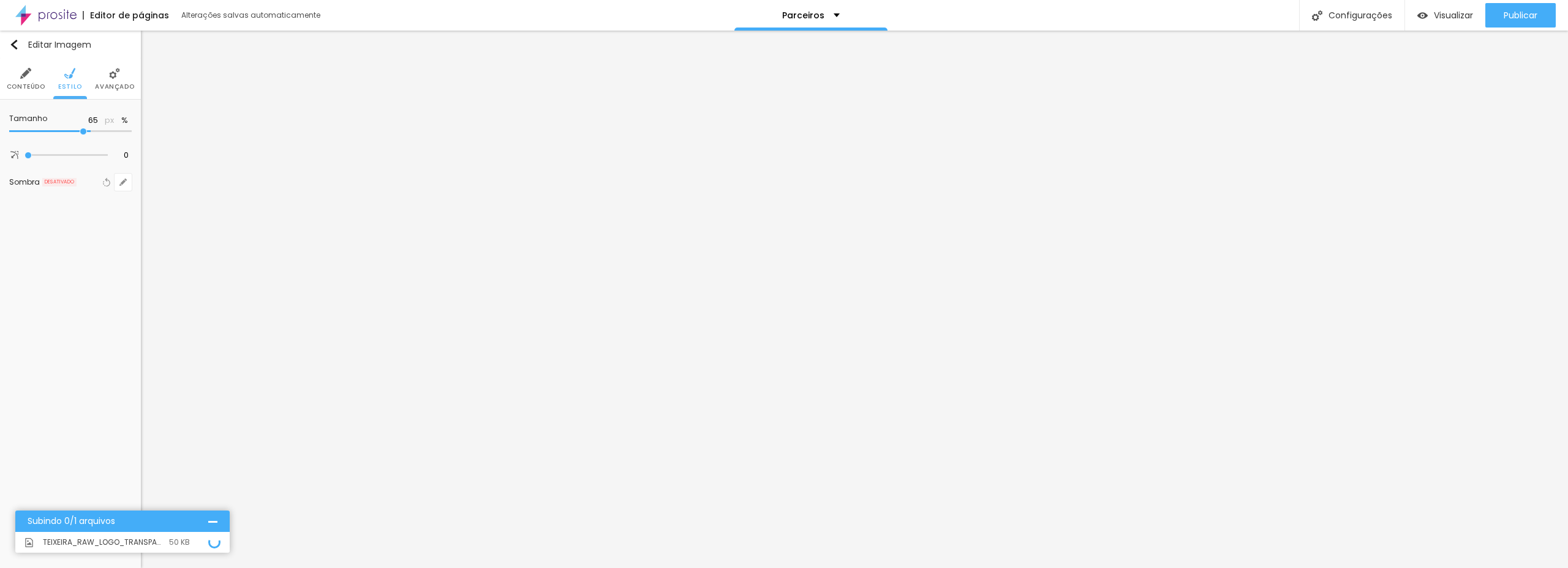
type input "60"
type input "55"
type input "50"
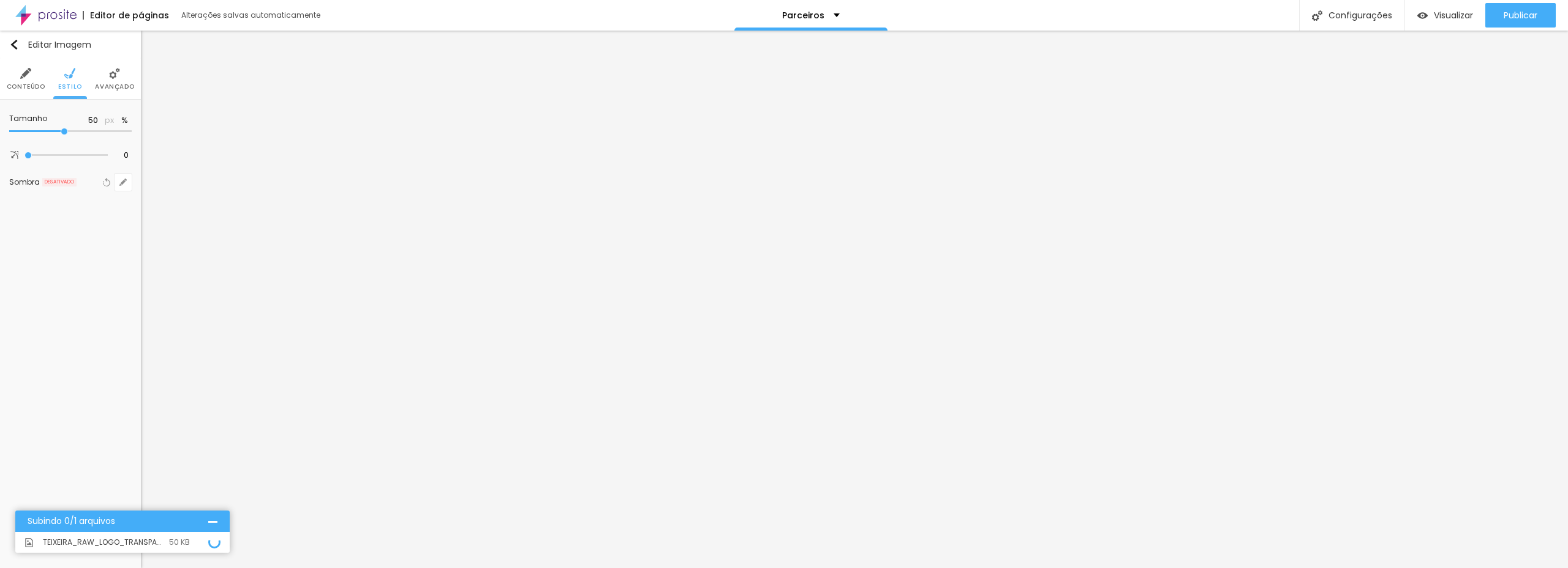
type input "45"
type input "40"
drag, startPoint x: 125, startPoint y: 130, endPoint x: 53, endPoint y: 122, distance: 72.4
type input "40"
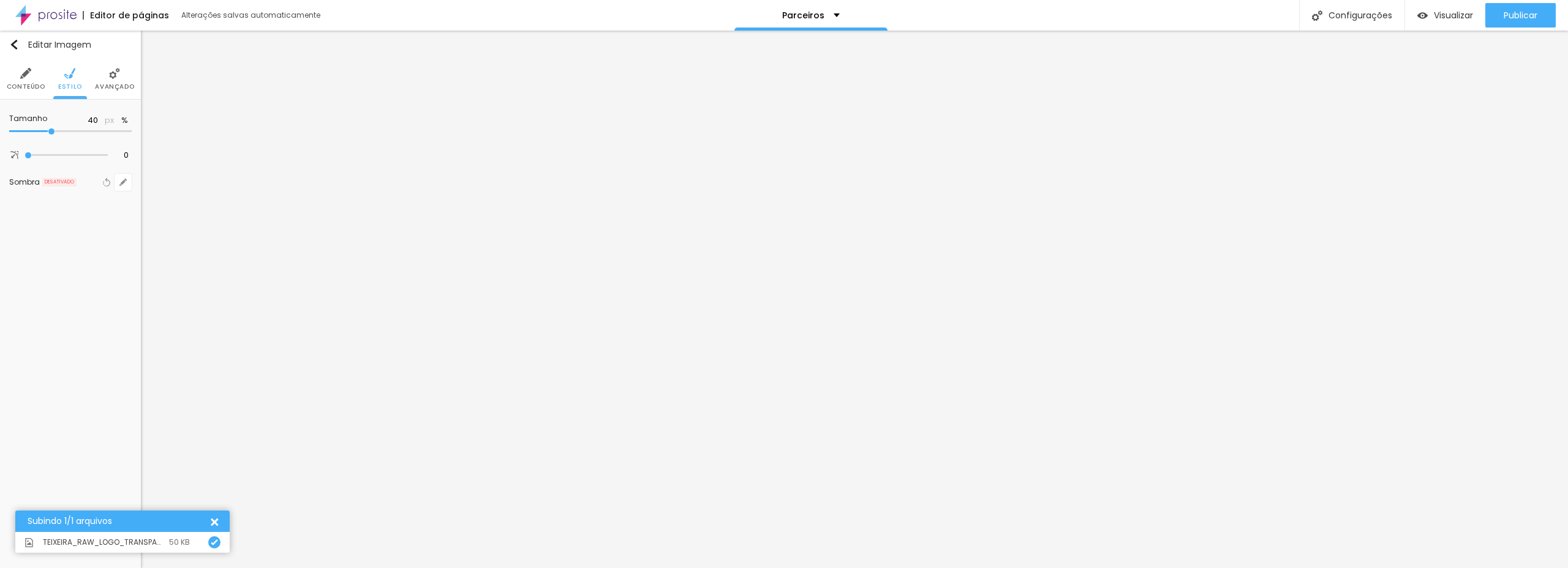
click at [53, 129] on input "range" at bounding box center [70, 131] width 122 height 6
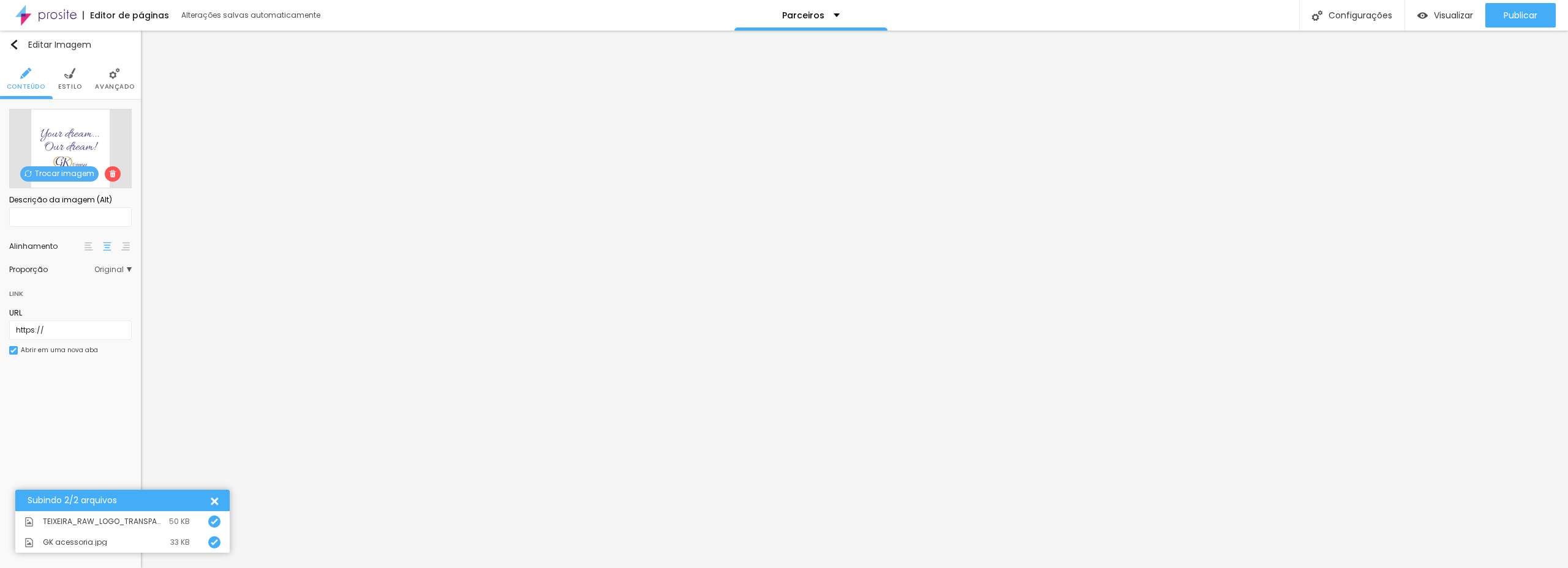
click at [75, 79] on li "Estilo" at bounding box center [70, 78] width 24 height 40
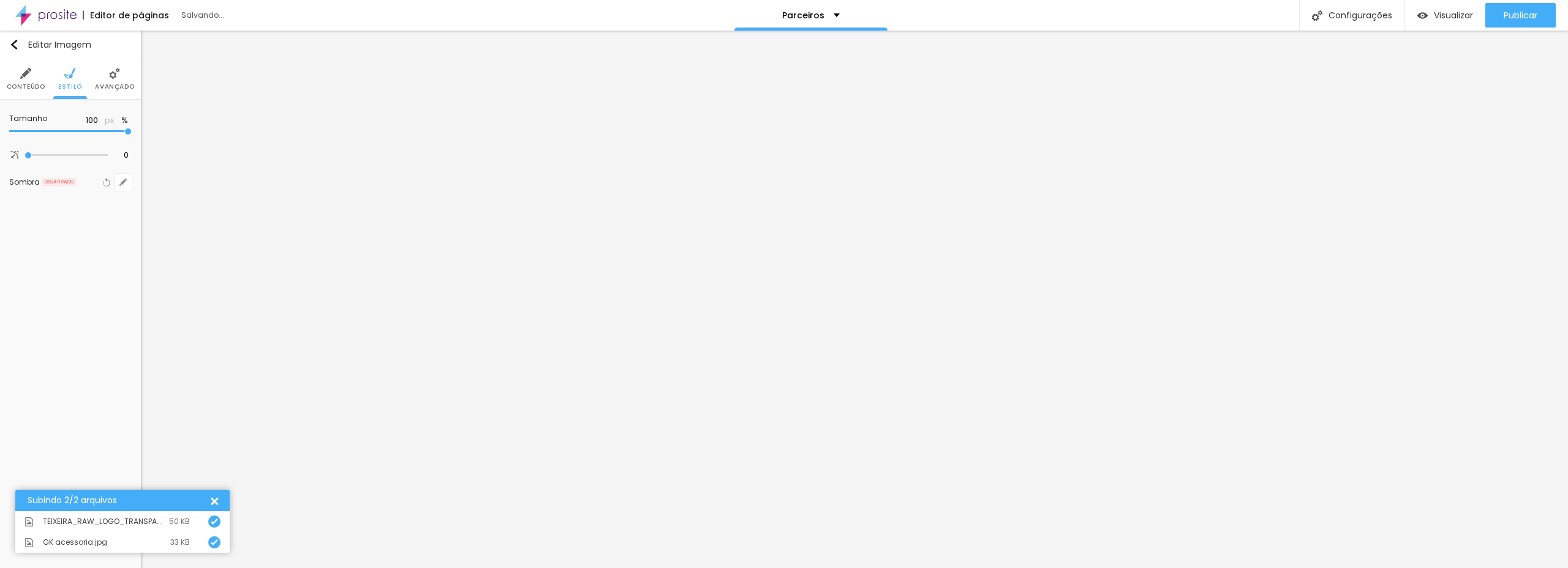
type input "95"
type input "90"
type input "85"
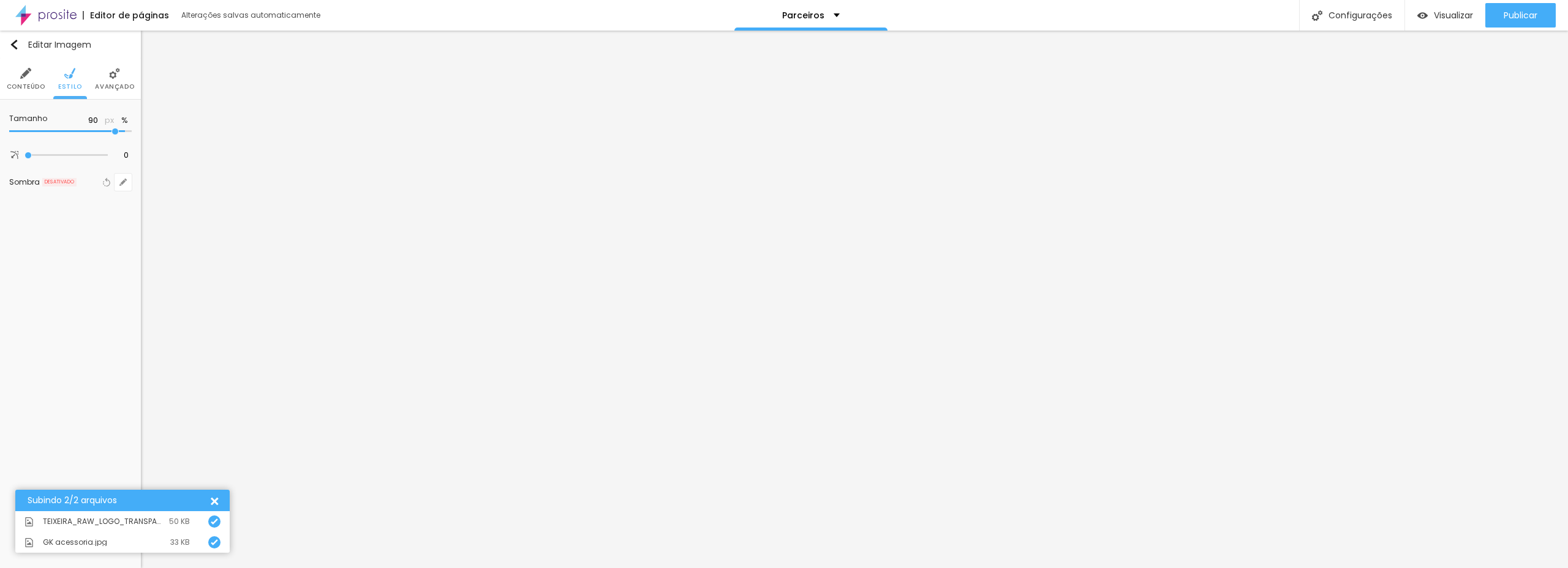
type input "85"
type input "80"
type input "75"
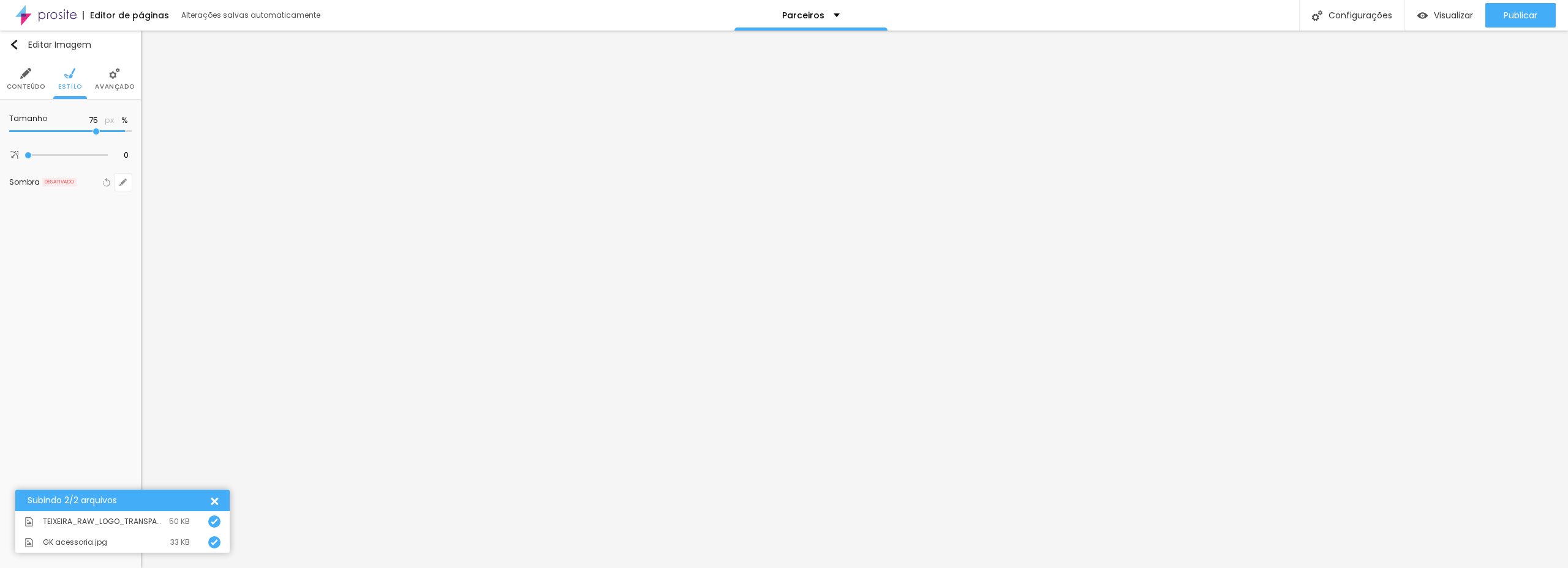
type input "70"
type input "65"
type input "60"
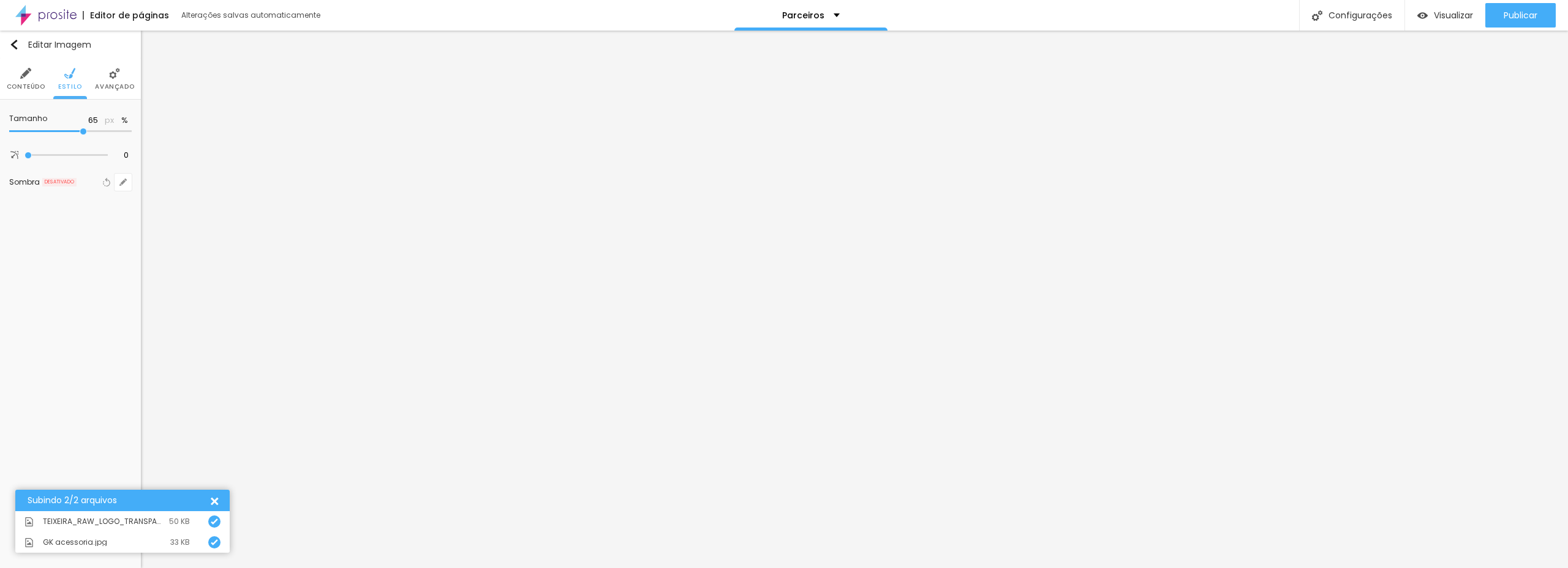
type input "60"
type input "55"
type input "50"
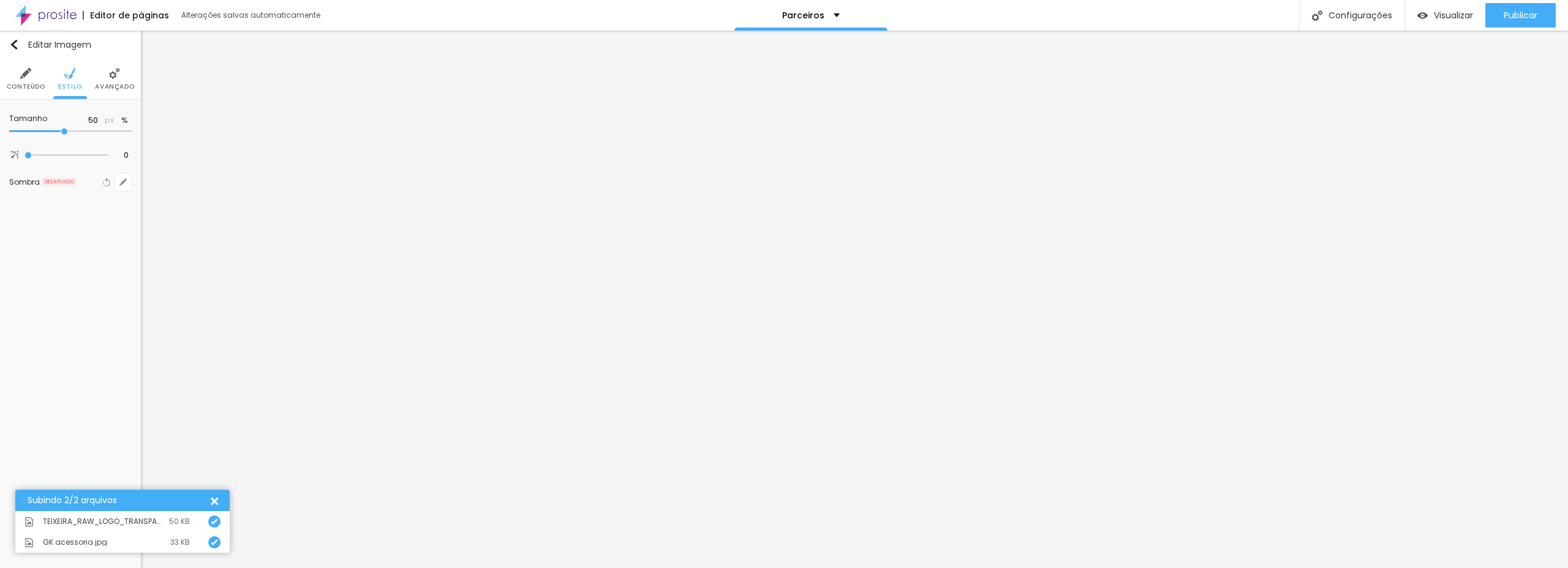
type input "45"
type input "40"
type input "35"
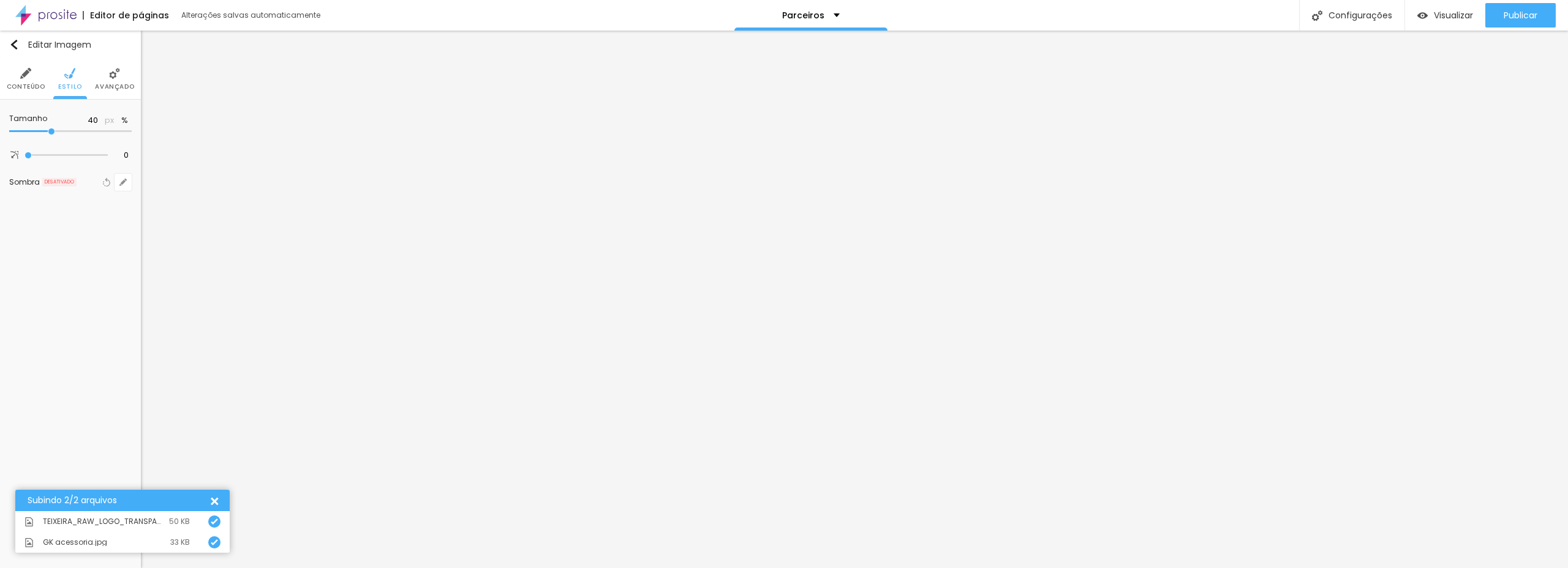
type input "35"
type input "30"
type input "35"
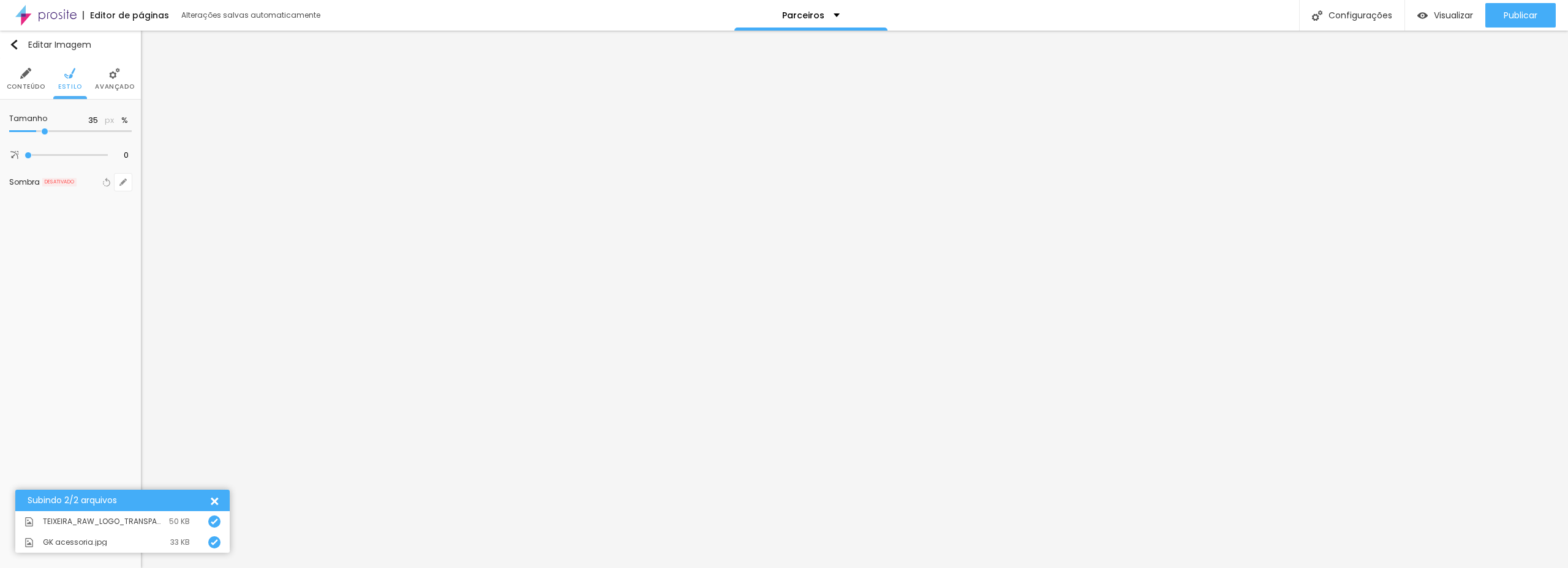
type input "40"
type input "35"
type input "30"
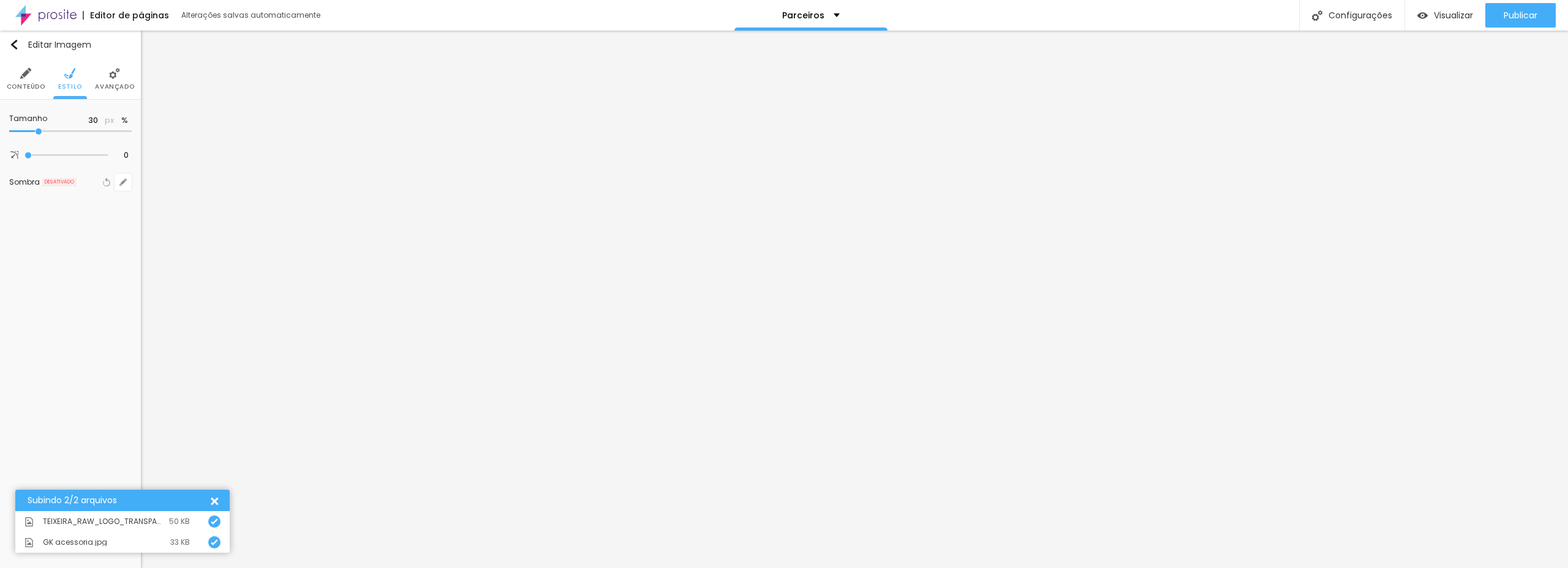
drag, startPoint x: 124, startPoint y: 131, endPoint x: 40, endPoint y: 120, distance: 84.7
type input "30"
click at [40, 129] on input "range" at bounding box center [70, 131] width 122 height 6
click at [109, 82] on li "Avançado" at bounding box center [114, 78] width 39 height 40
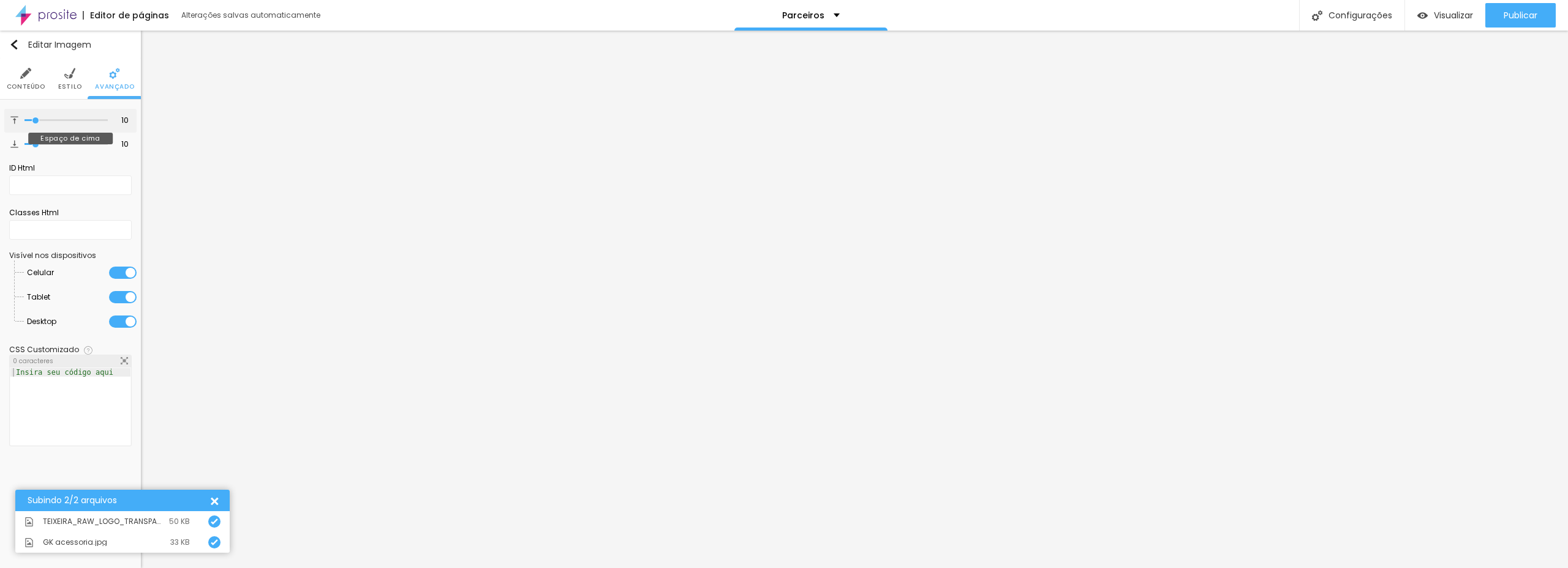
type input "8"
type input "7"
type input "6"
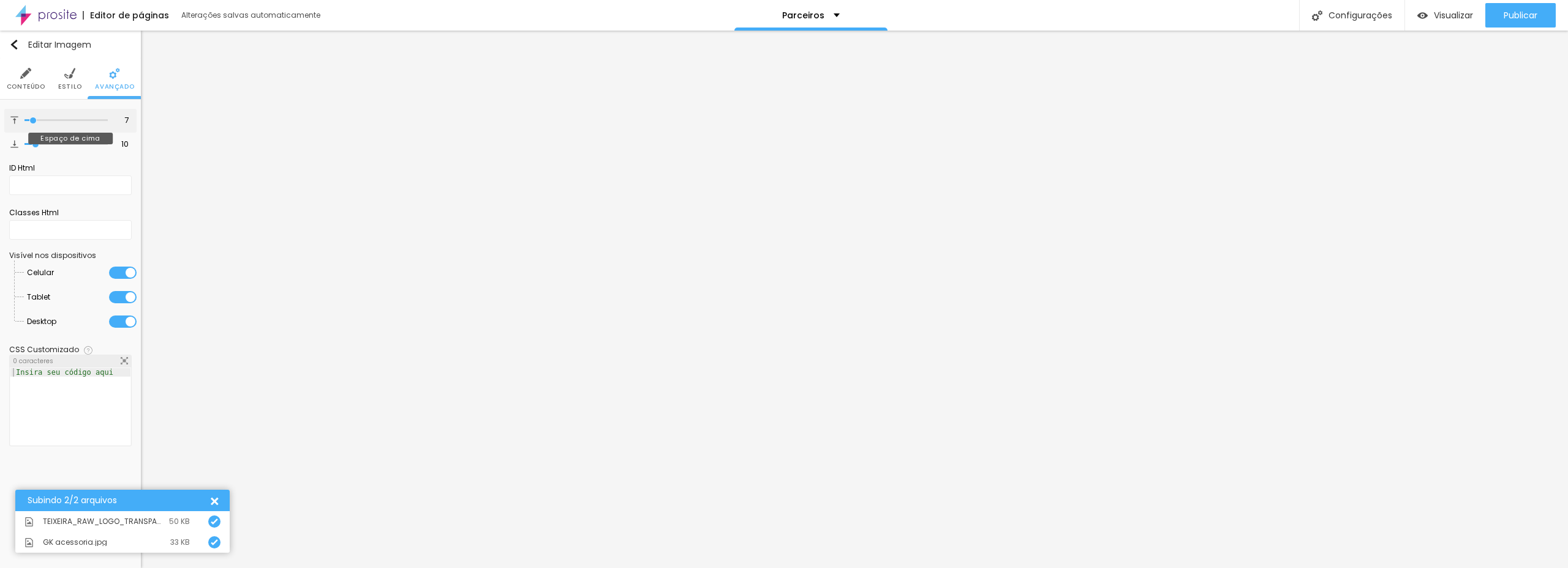
type input "6"
type input "5"
type input "4"
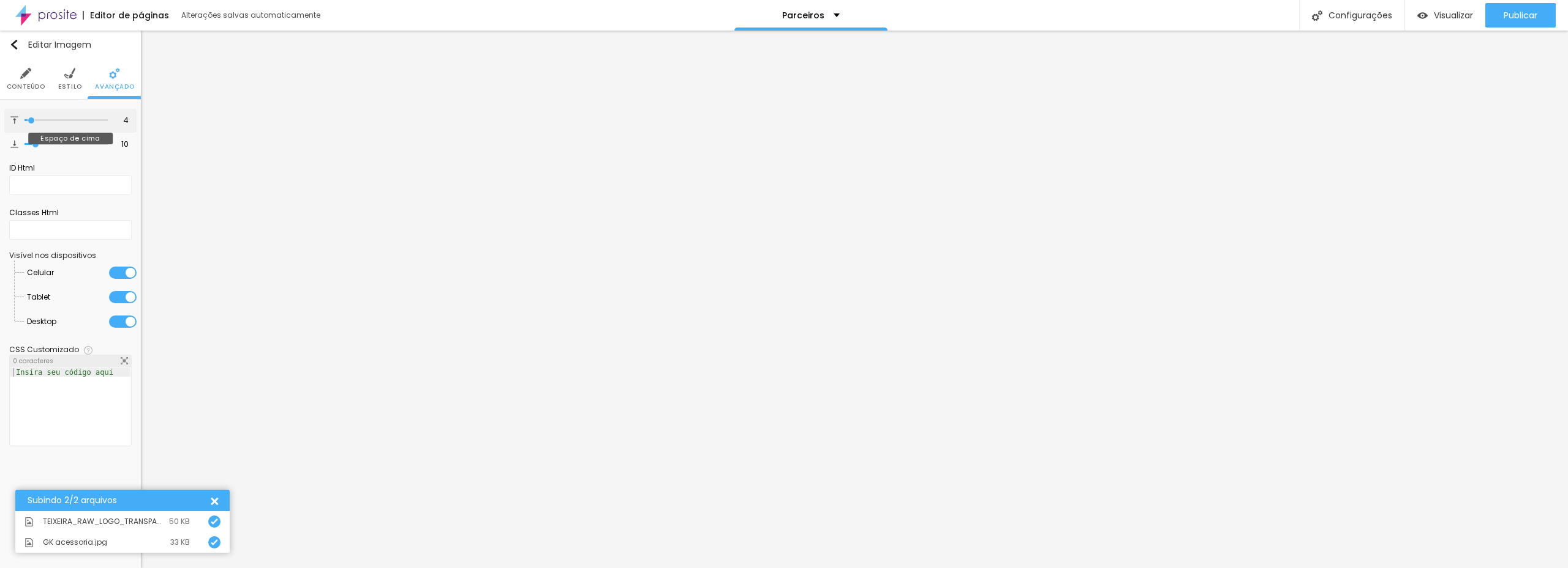
type input "3"
type input "2"
type input "1"
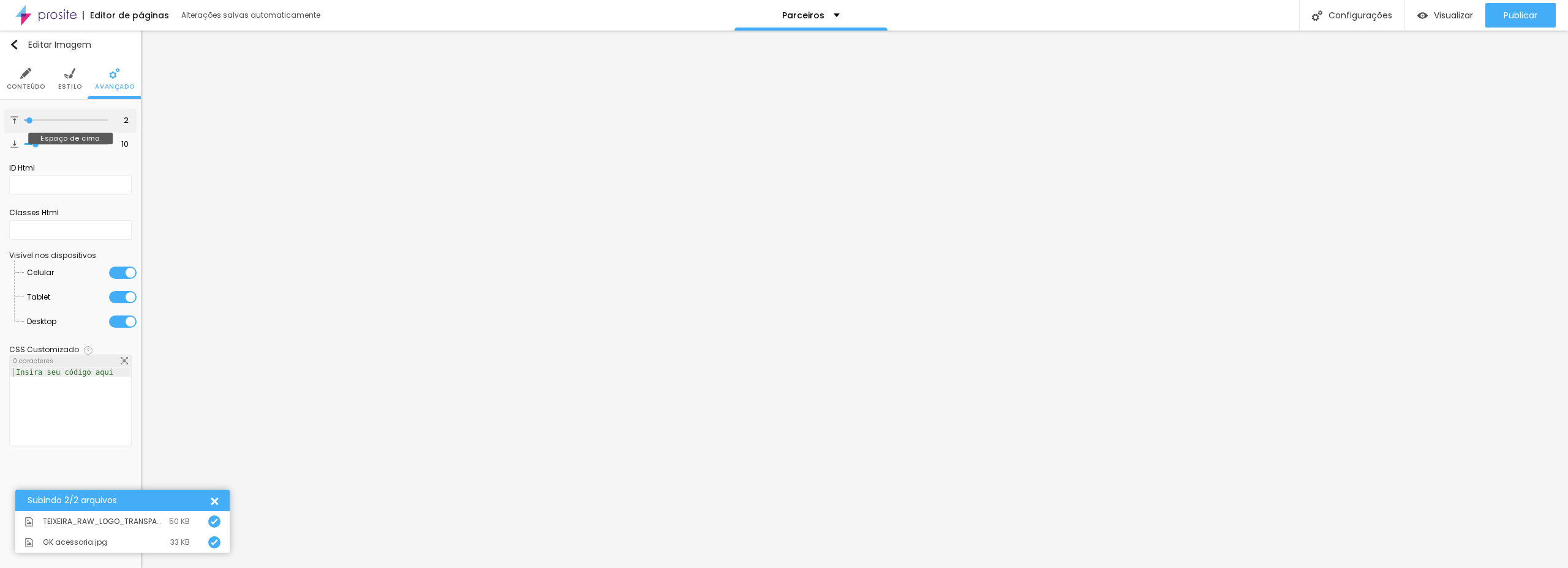
type input "1"
type input "0"
drag, startPoint x: 36, startPoint y: 118, endPoint x: 11, endPoint y: 118, distance: 25.0
type input "0"
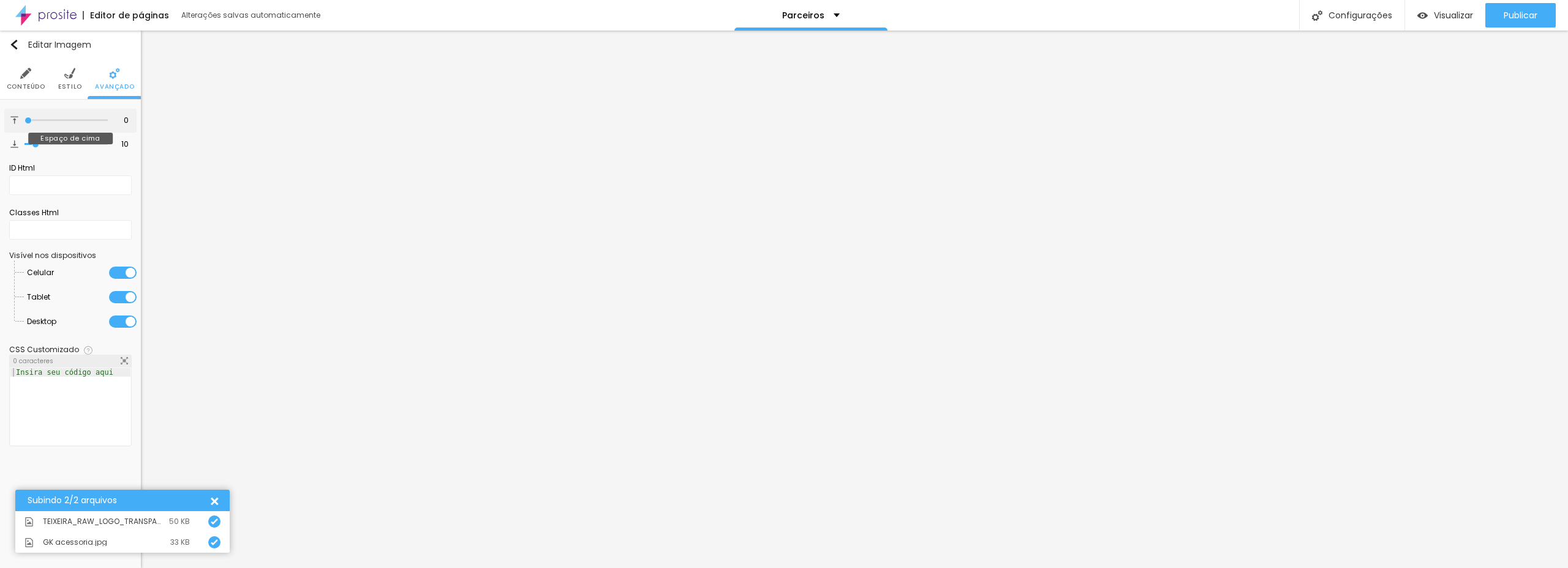
click at [25, 118] on input "range" at bounding box center [67, 120] width 84 height 6
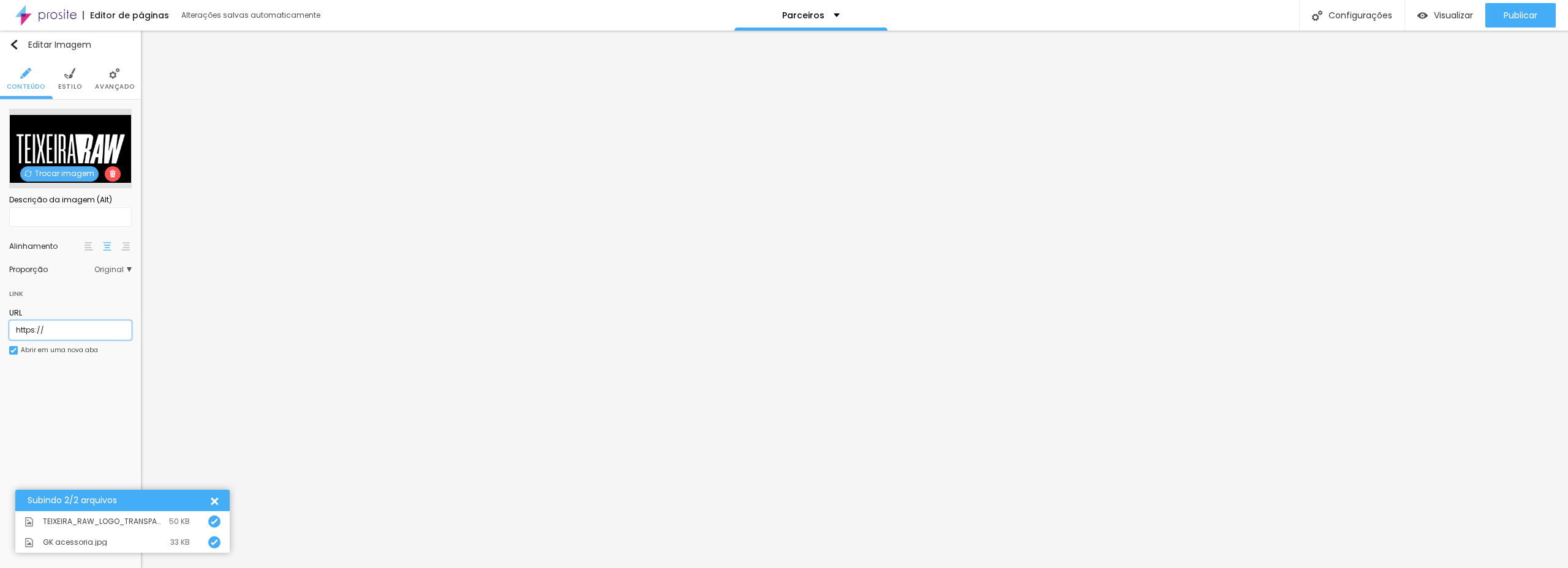
drag, startPoint x: 57, startPoint y: 334, endPoint x: 2, endPoint y: 344, distance: 55.9
click at [0, 331] on html "Editor de páginas Alterações salvas automaticamente Parceiros Configurações Con…" at bounding box center [784, 284] width 1568 height 568
paste input "[DOMAIN_NAME][URL][DOMAIN_NAME]"
type input "[URL][DOMAIN_NAME][DOMAIN_NAME]"
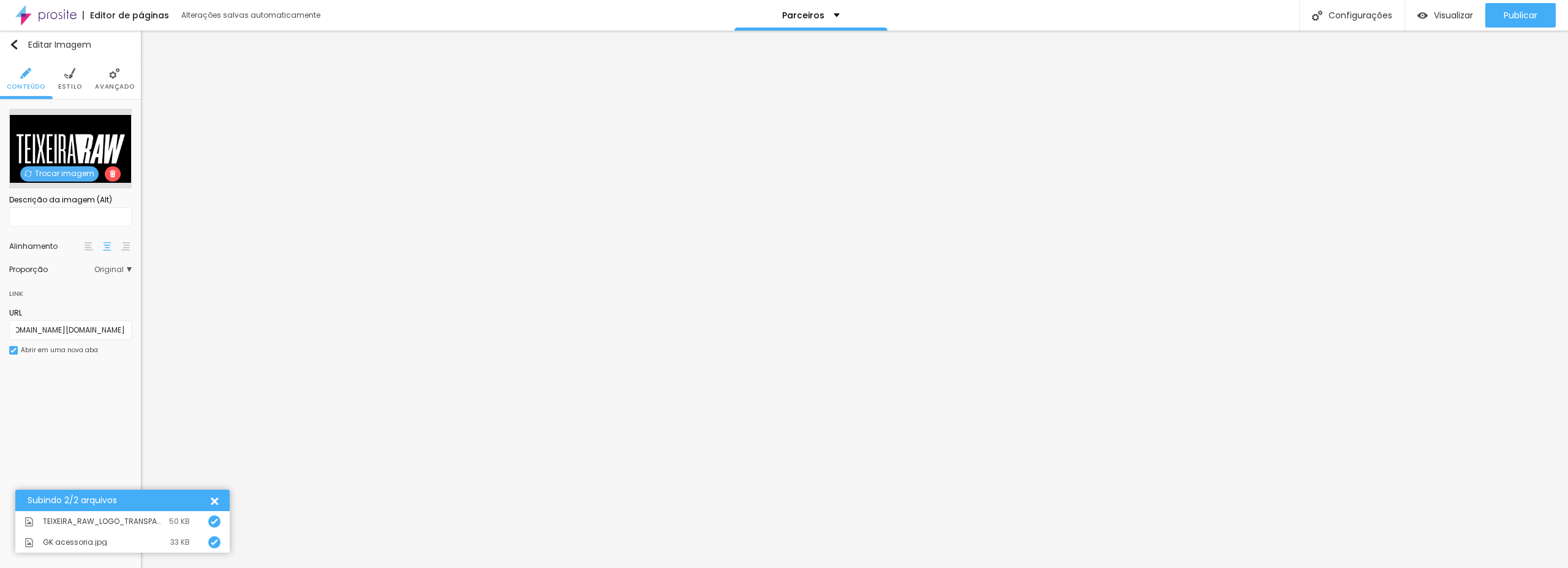
click at [72, 390] on div "Editar Imagem Conteúdo Estilo Avançado Trocar imagem Descrição da imagem (Alt) …" at bounding box center [70, 299] width 141 height 538
click at [12, 43] on img "button" at bounding box center [14, 44] width 9 height 9
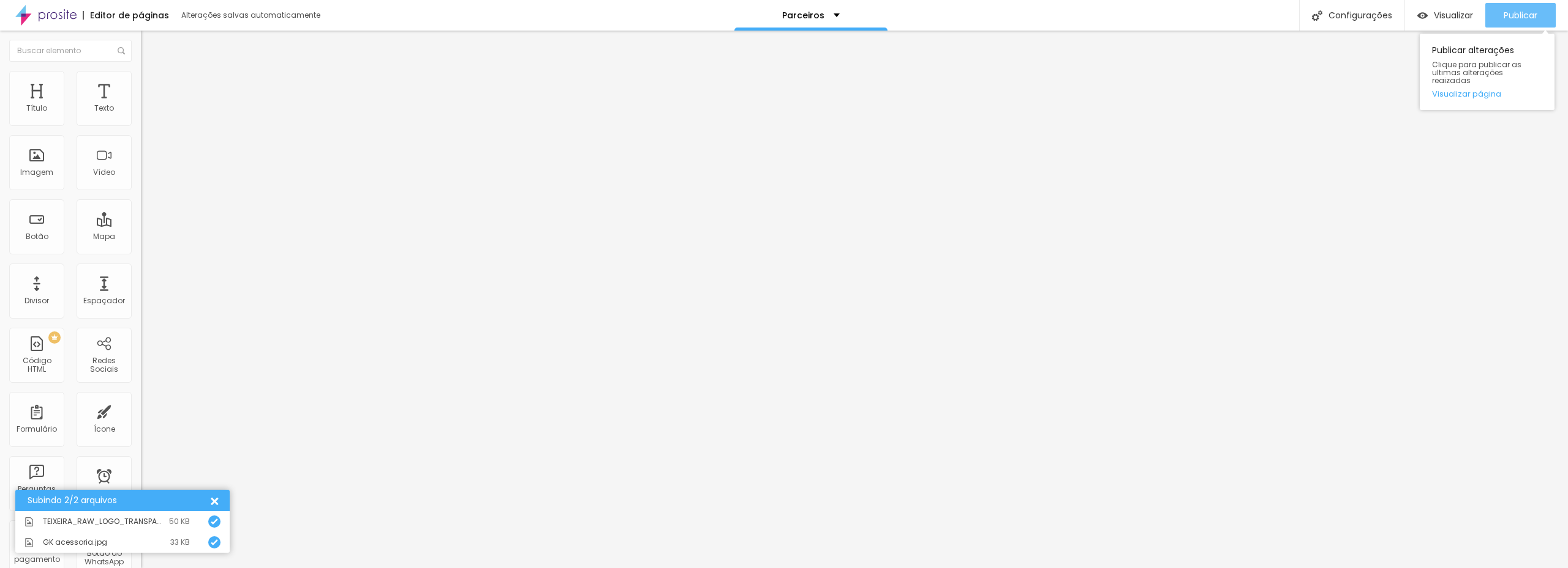
click at [1536, 20] on span "Publicar" at bounding box center [1519, 14] width 33 height 9
